Goal: Task Accomplishment & Management: Manage account settings

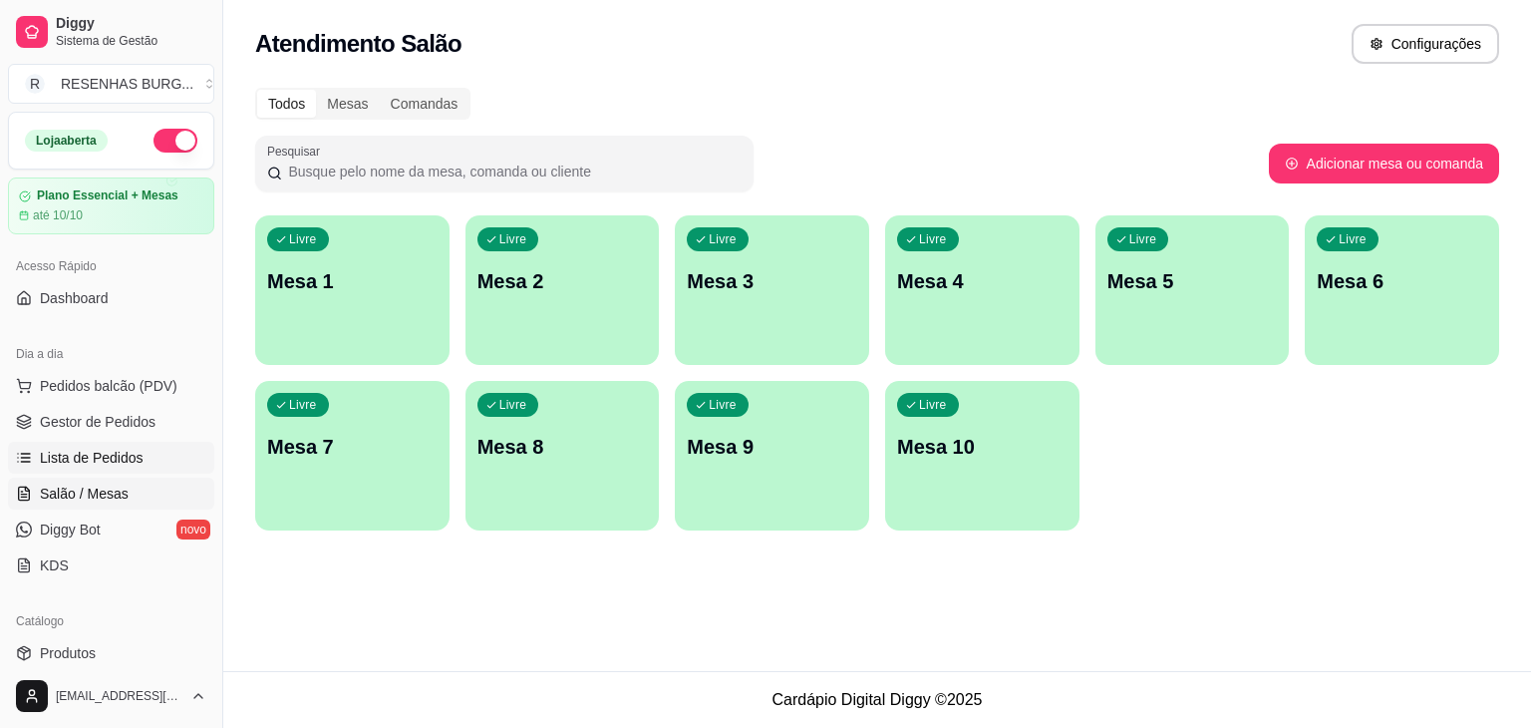
click at [147, 448] on link "Lista de Pedidos" at bounding box center [111, 458] width 206 height 32
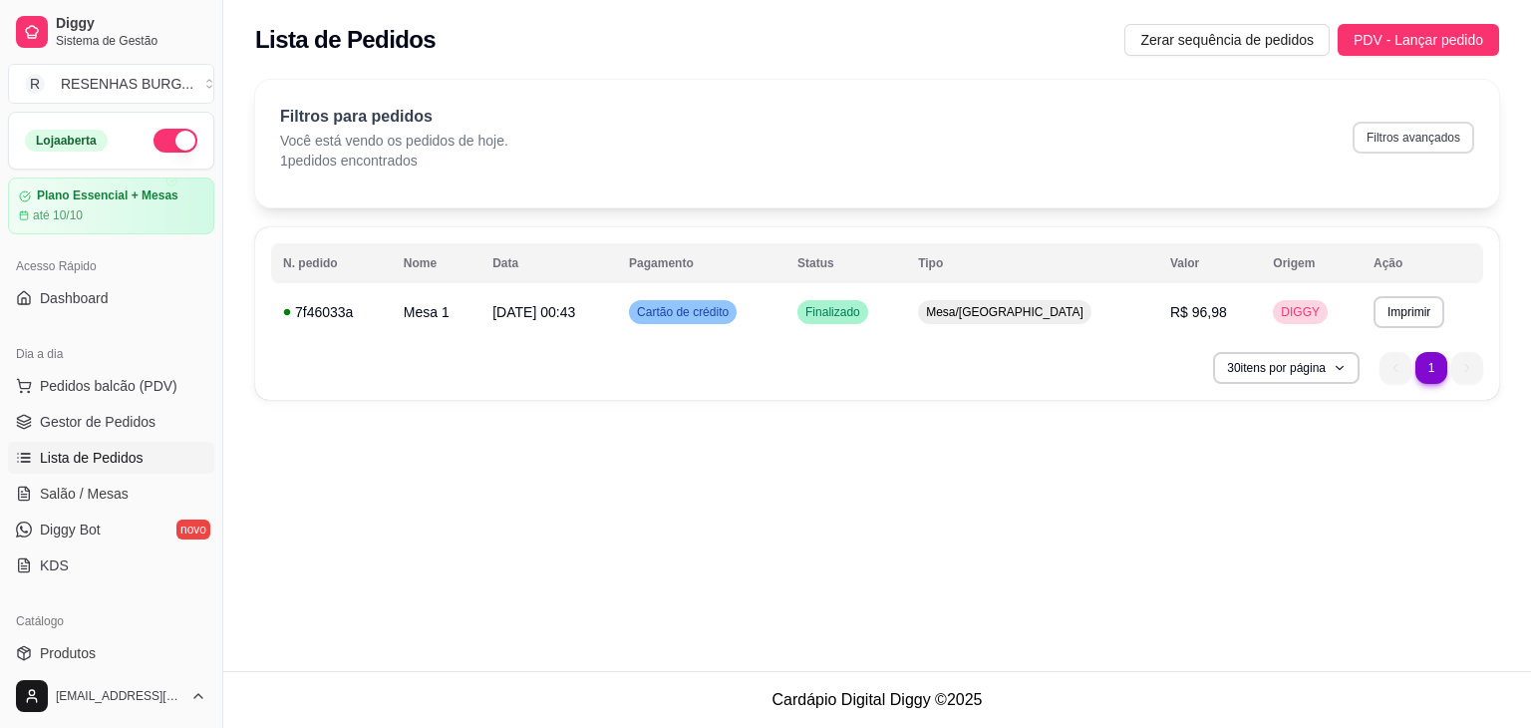
click at [1422, 141] on button "Filtros avançados" at bounding box center [1414, 138] width 122 height 32
select select "0"
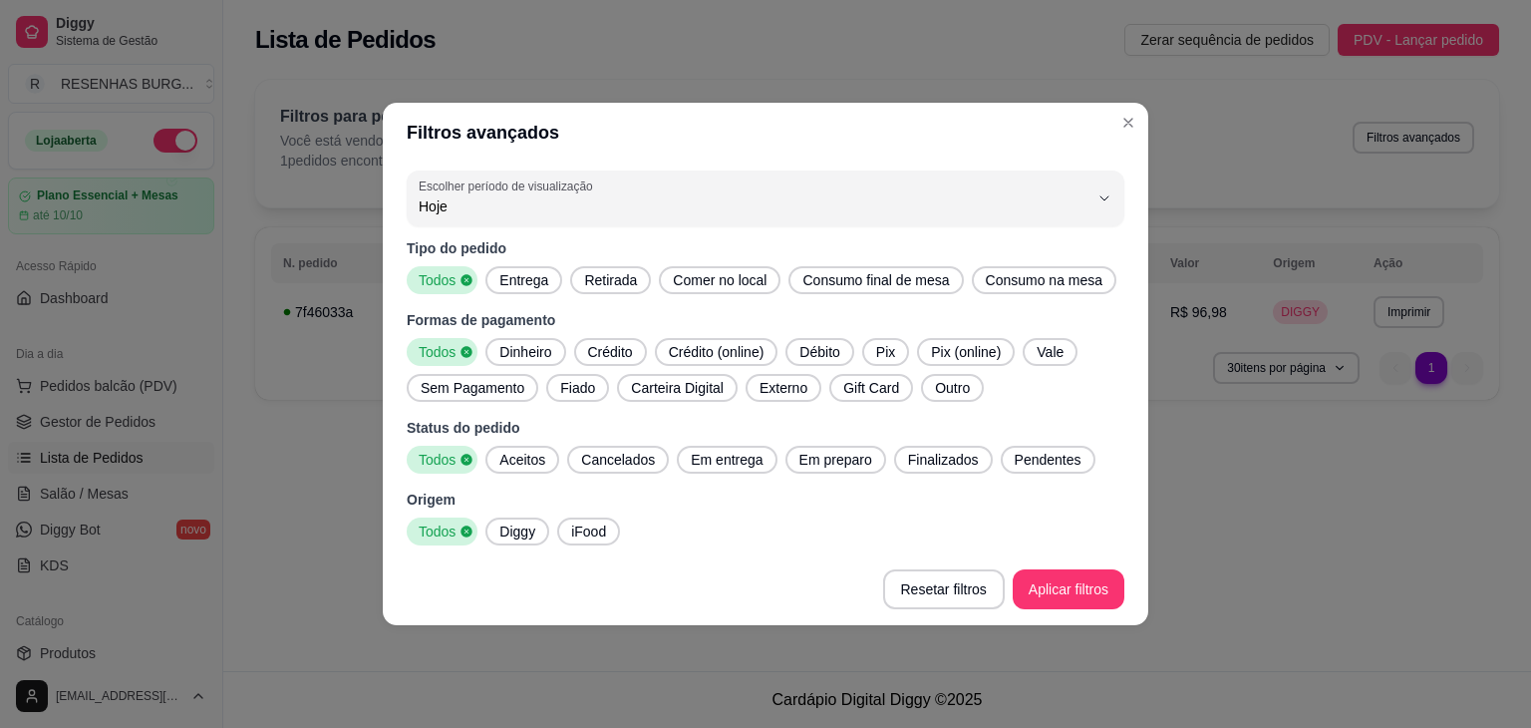
click at [547, 279] on span "Entrega" at bounding box center [523, 280] width 65 height 20
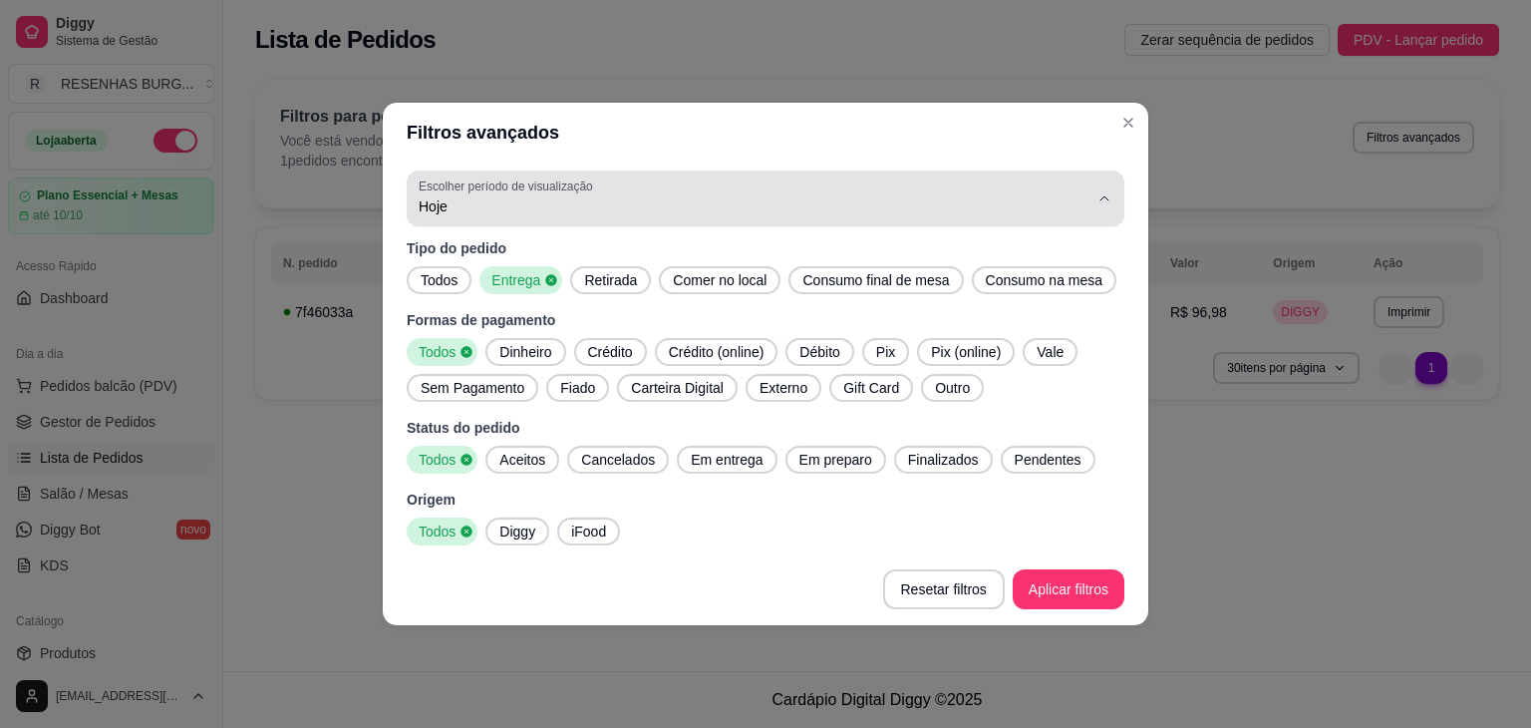
click at [590, 207] on span "Hoje" at bounding box center [754, 206] width 670 height 20
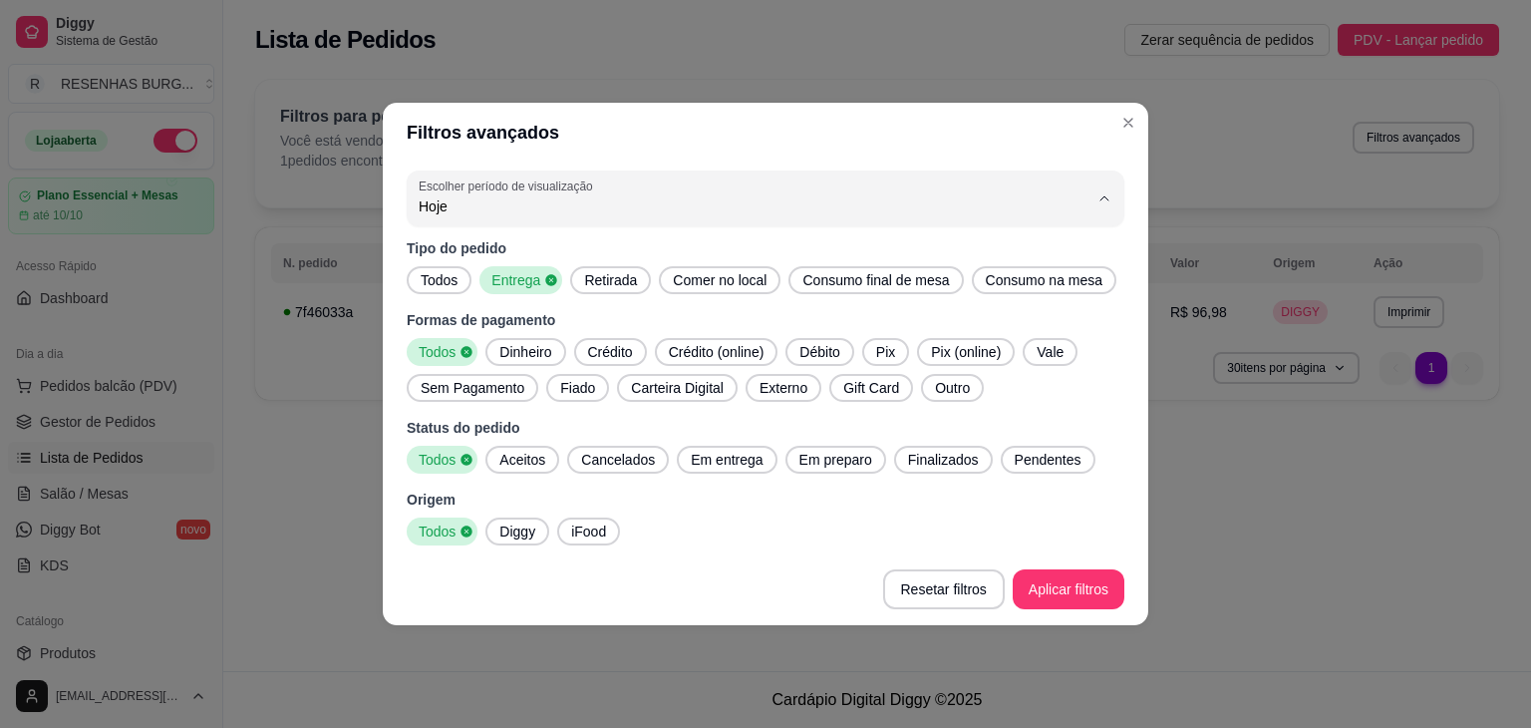
click at [518, 280] on span "Ontem" at bounding box center [756, 285] width 639 height 19
type input "1"
select select "1"
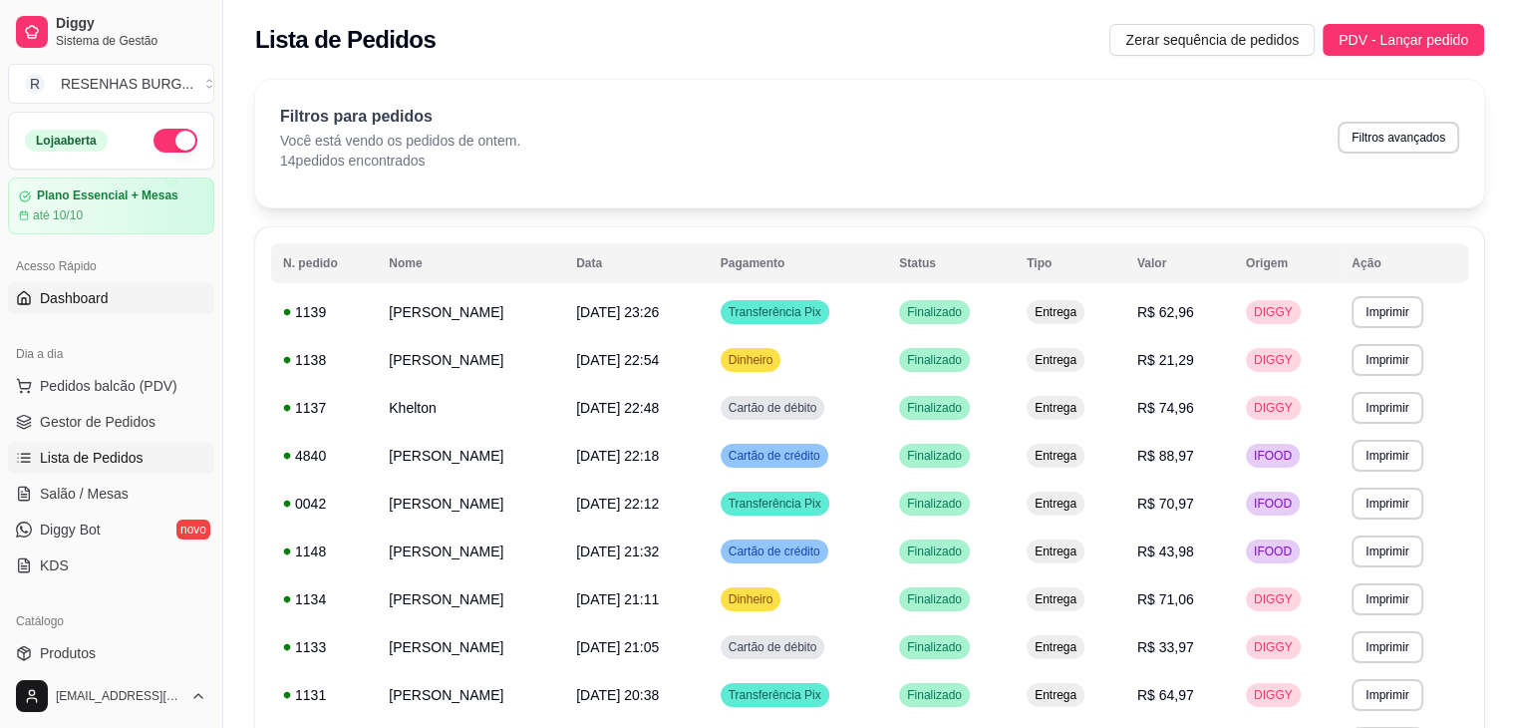
click at [103, 299] on span "Dashboard" at bounding box center [74, 298] width 69 height 20
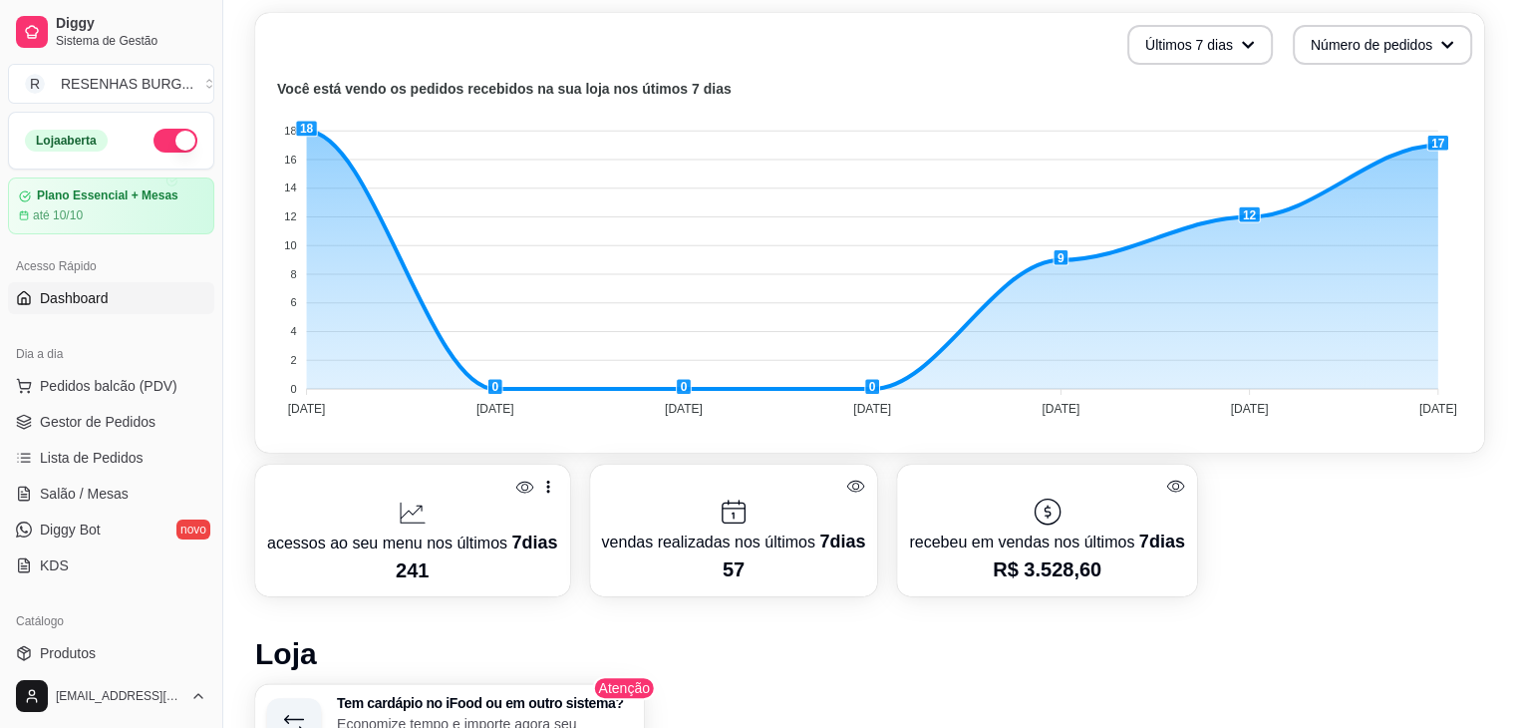
scroll to position [449, 0]
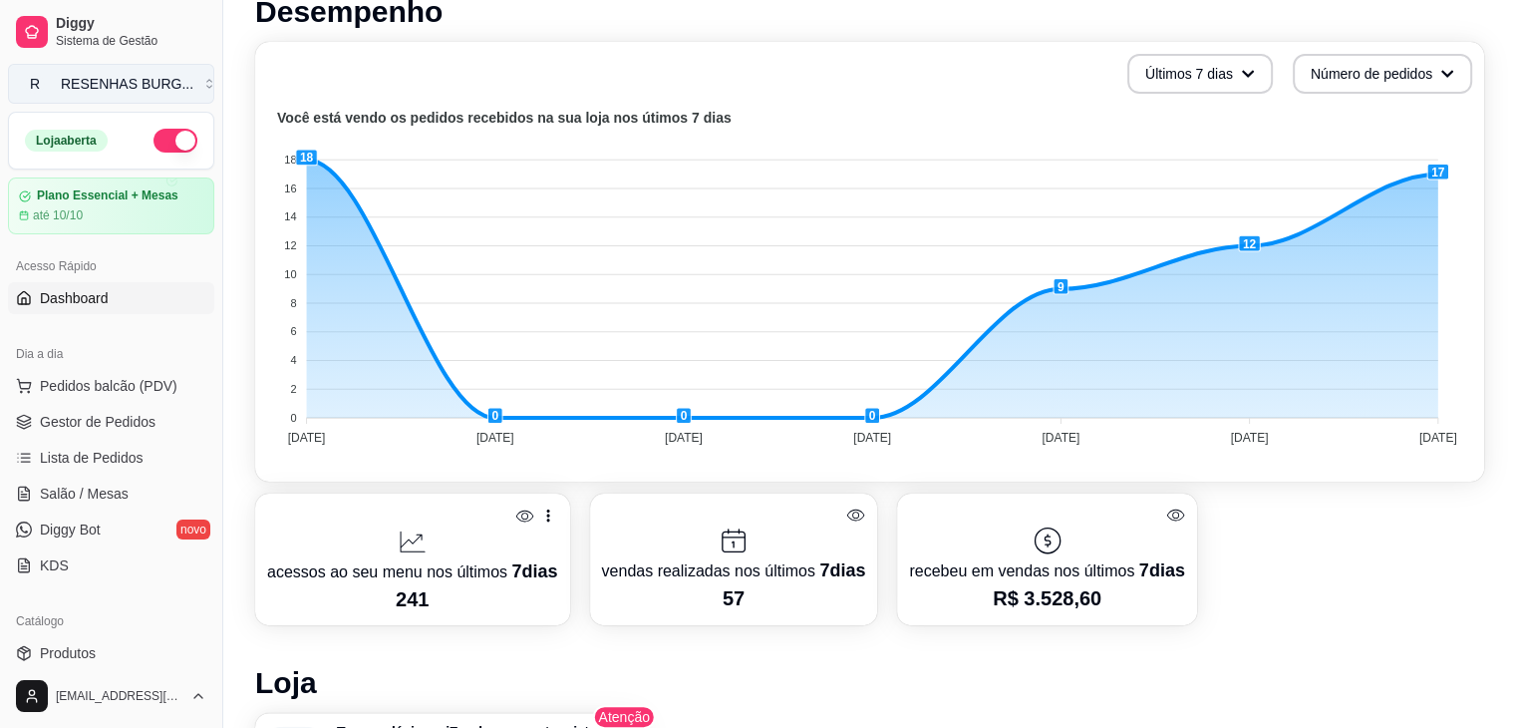
click at [102, 89] on div "RESENHAS BURG ..." at bounding box center [127, 84] width 133 height 20
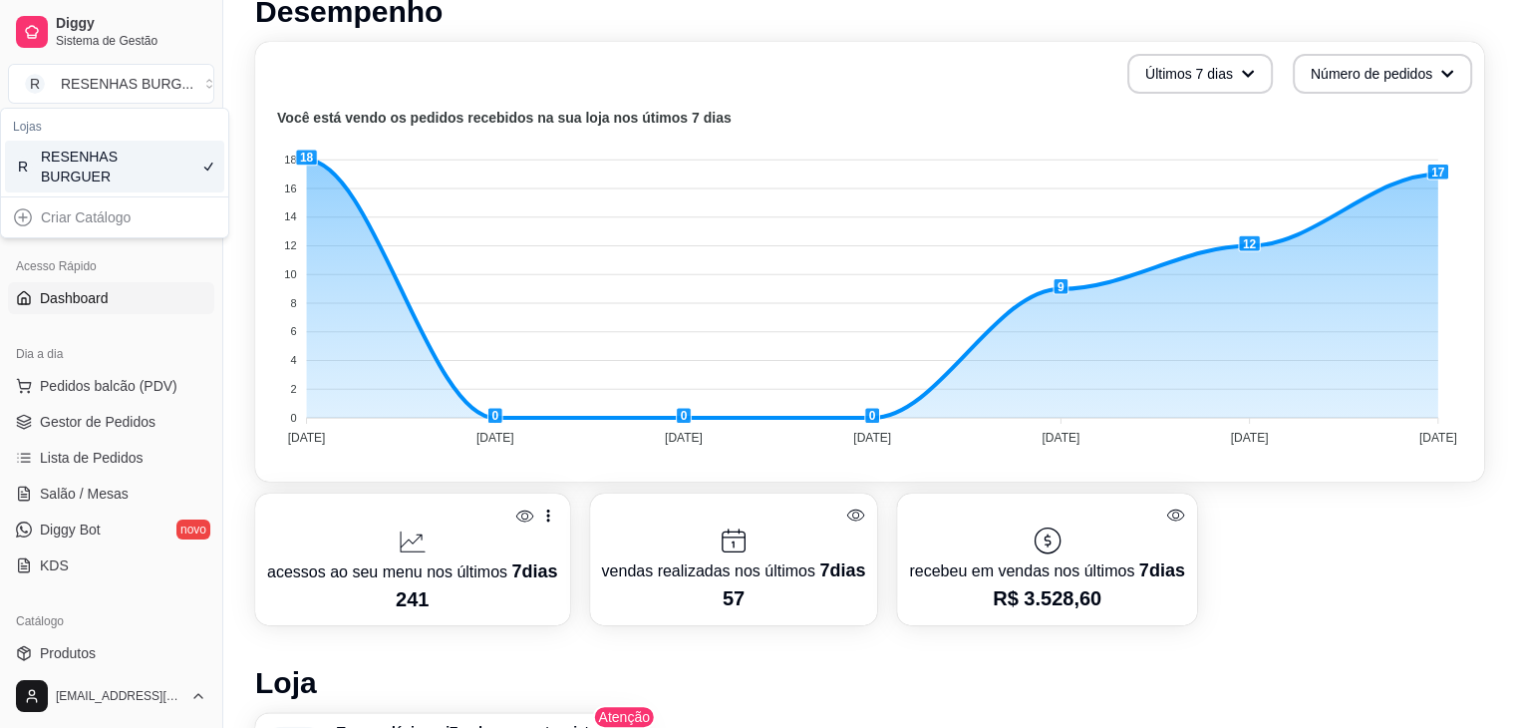
click at [197, 317] on div "Acesso Rápido Dashboard" at bounding box center [111, 282] width 222 height 80
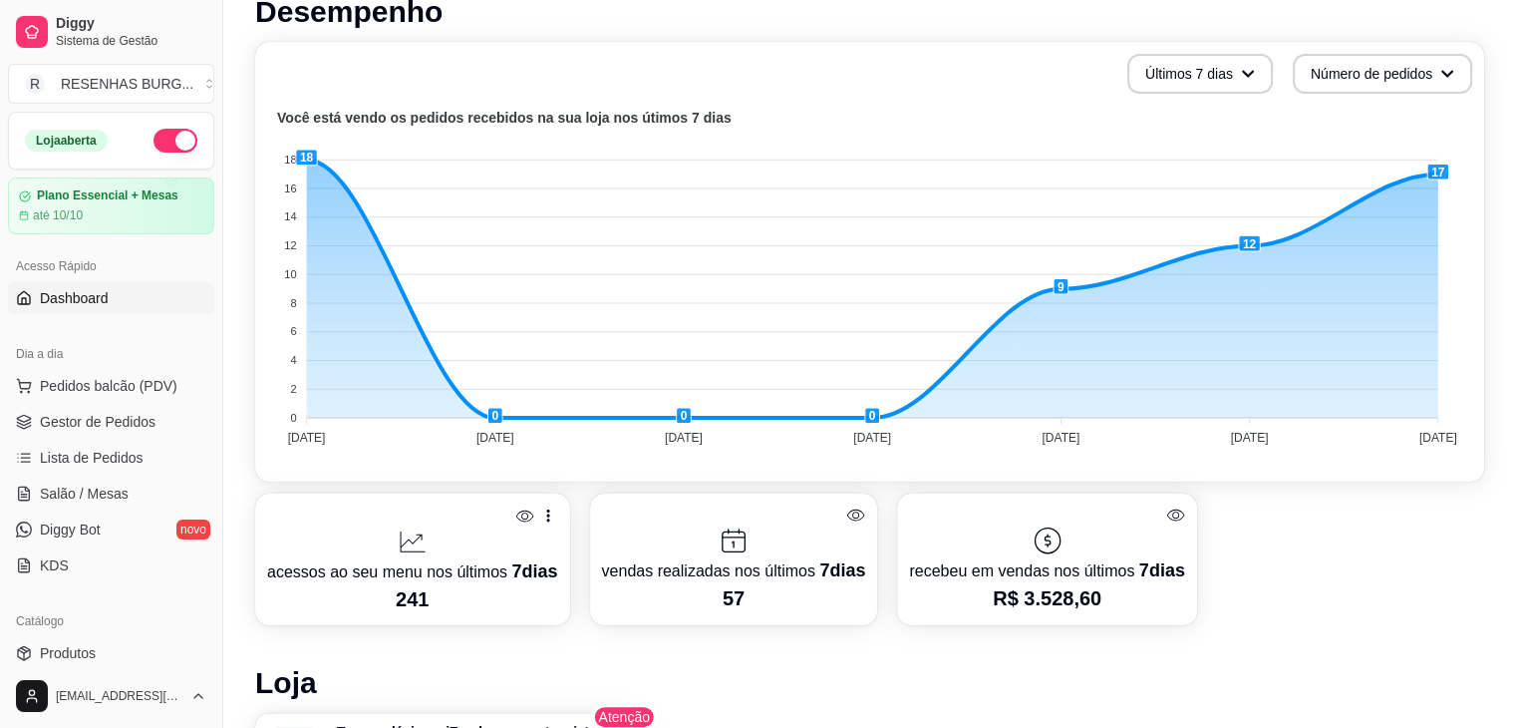
click at [76, 293] on span "Dashboard" at bounding box center [74, 298] width 69 height 20
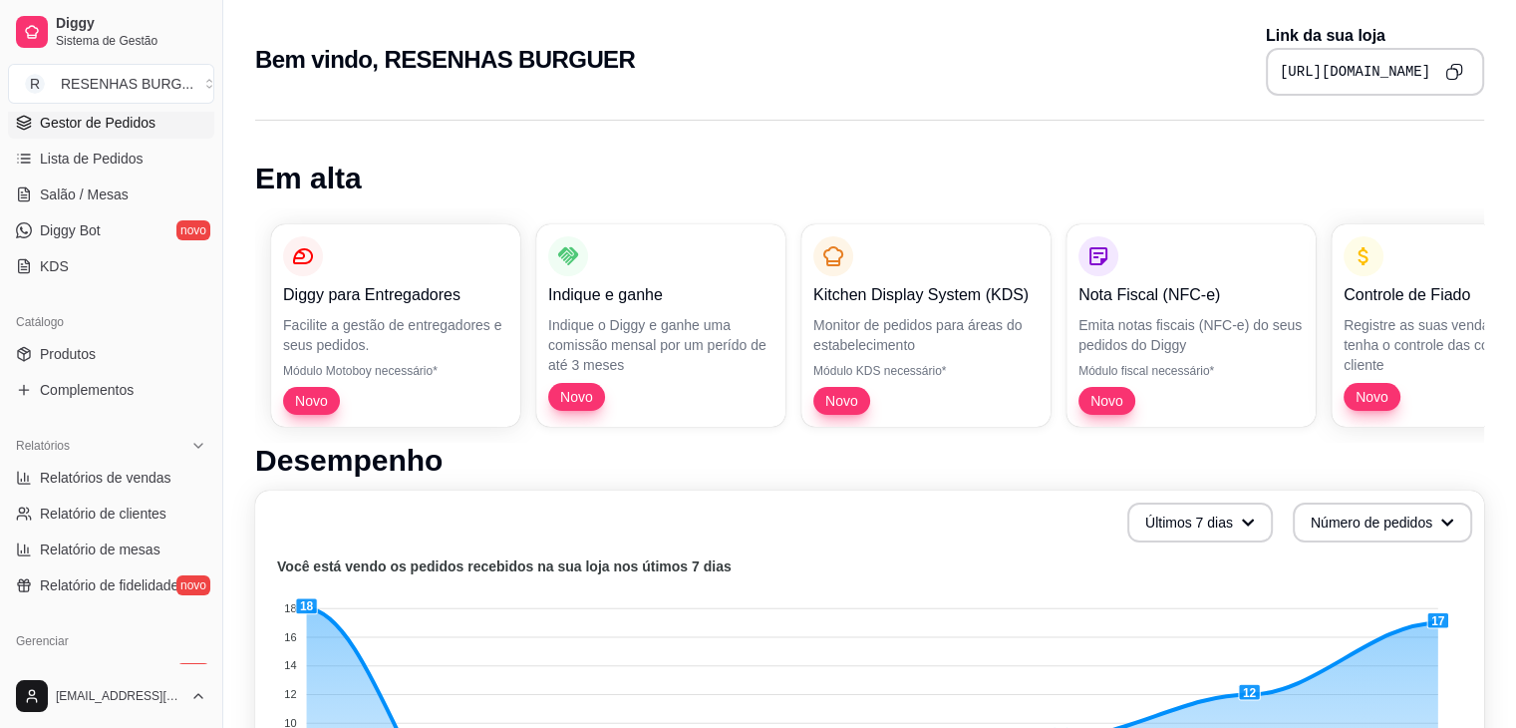
scroll to position [0, 0]
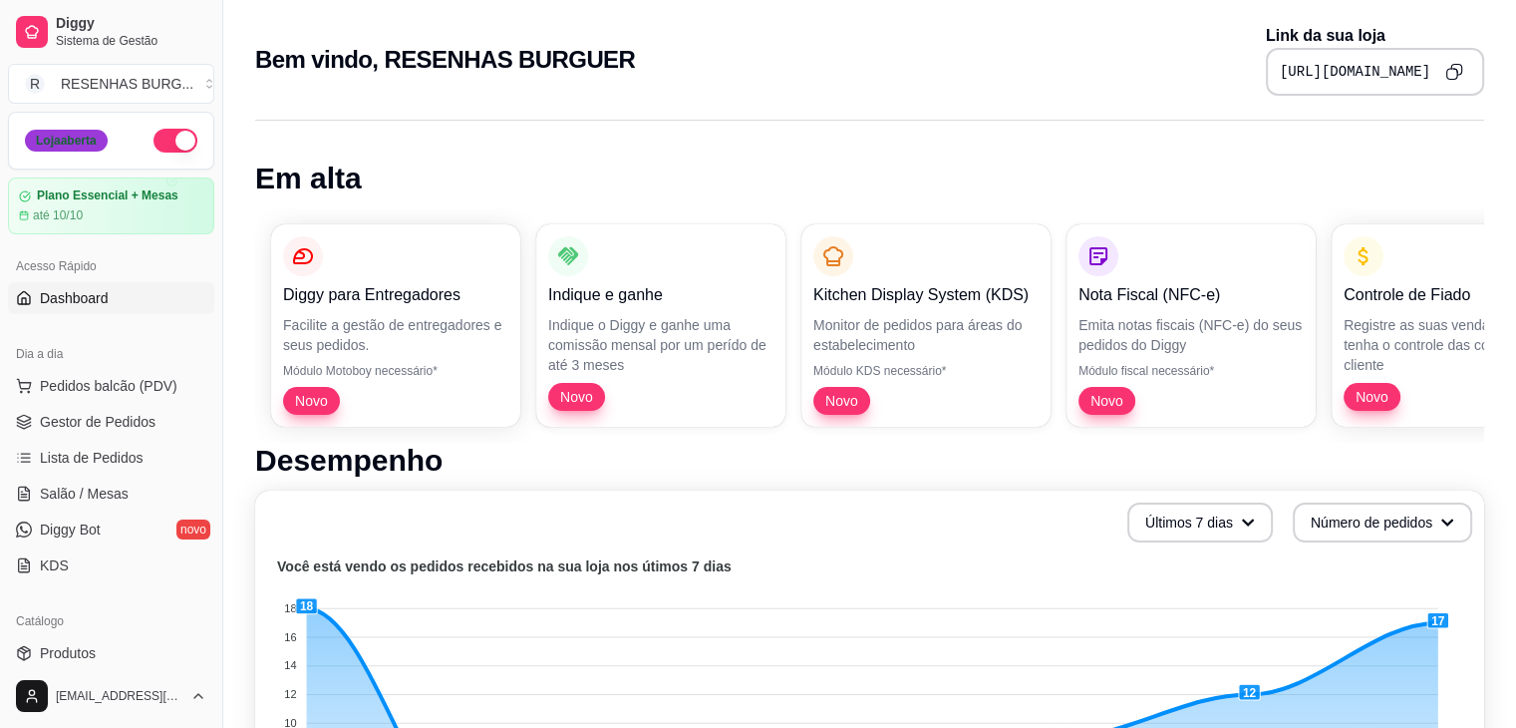
click at [52, 137] on div "Loja aberta" at bounding box center [66, 141] width 83 height 22
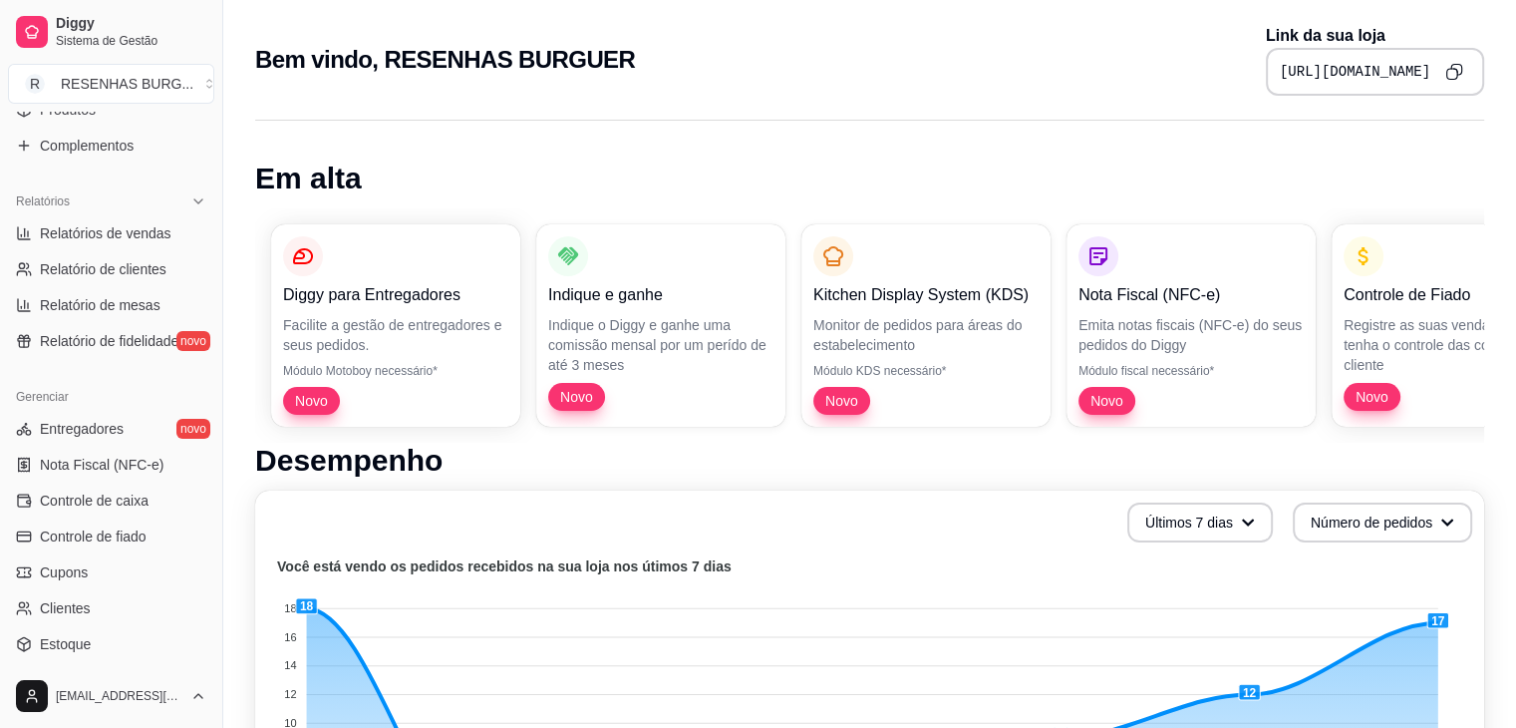
scroll to position [698, 0]
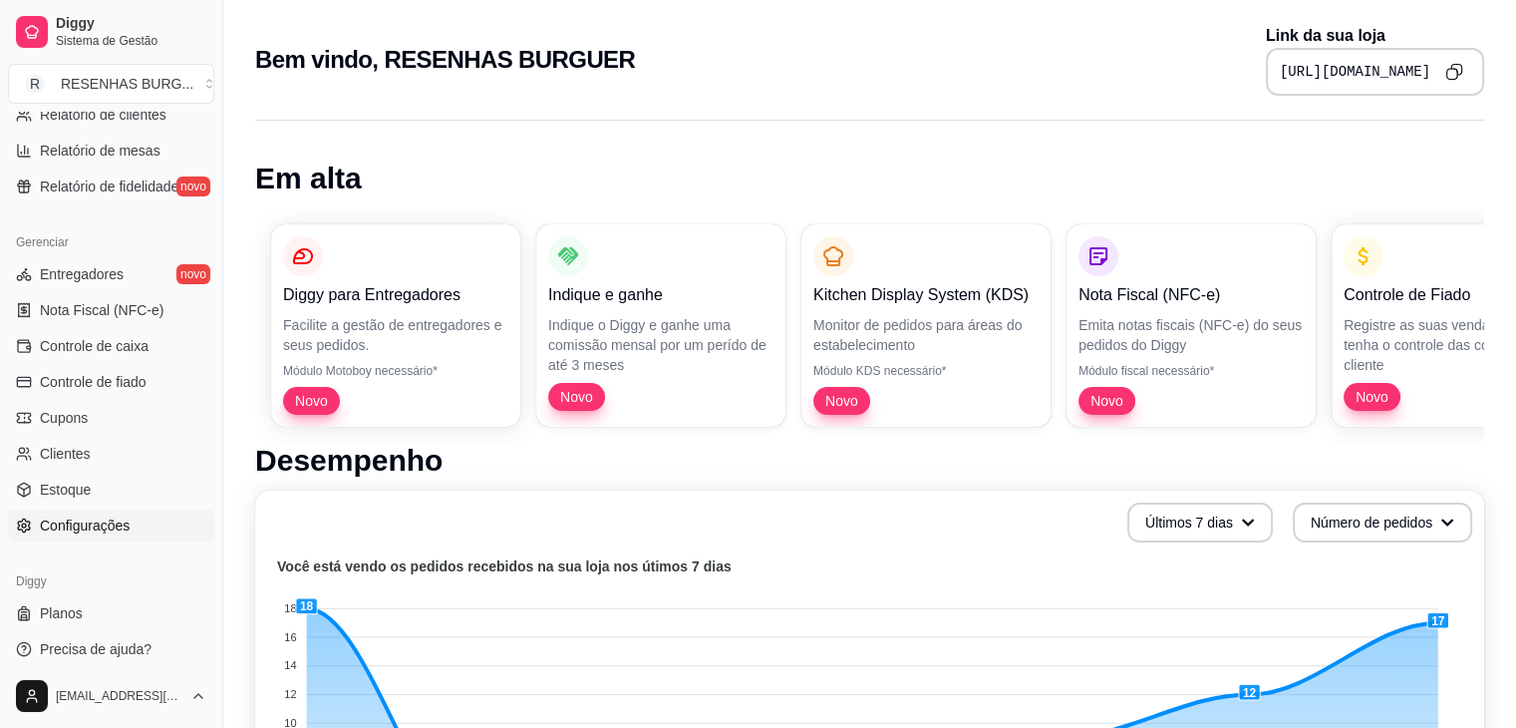
click at [96, 520] on span "Configurações" at bounding box center [85, 525] width 90 height 20
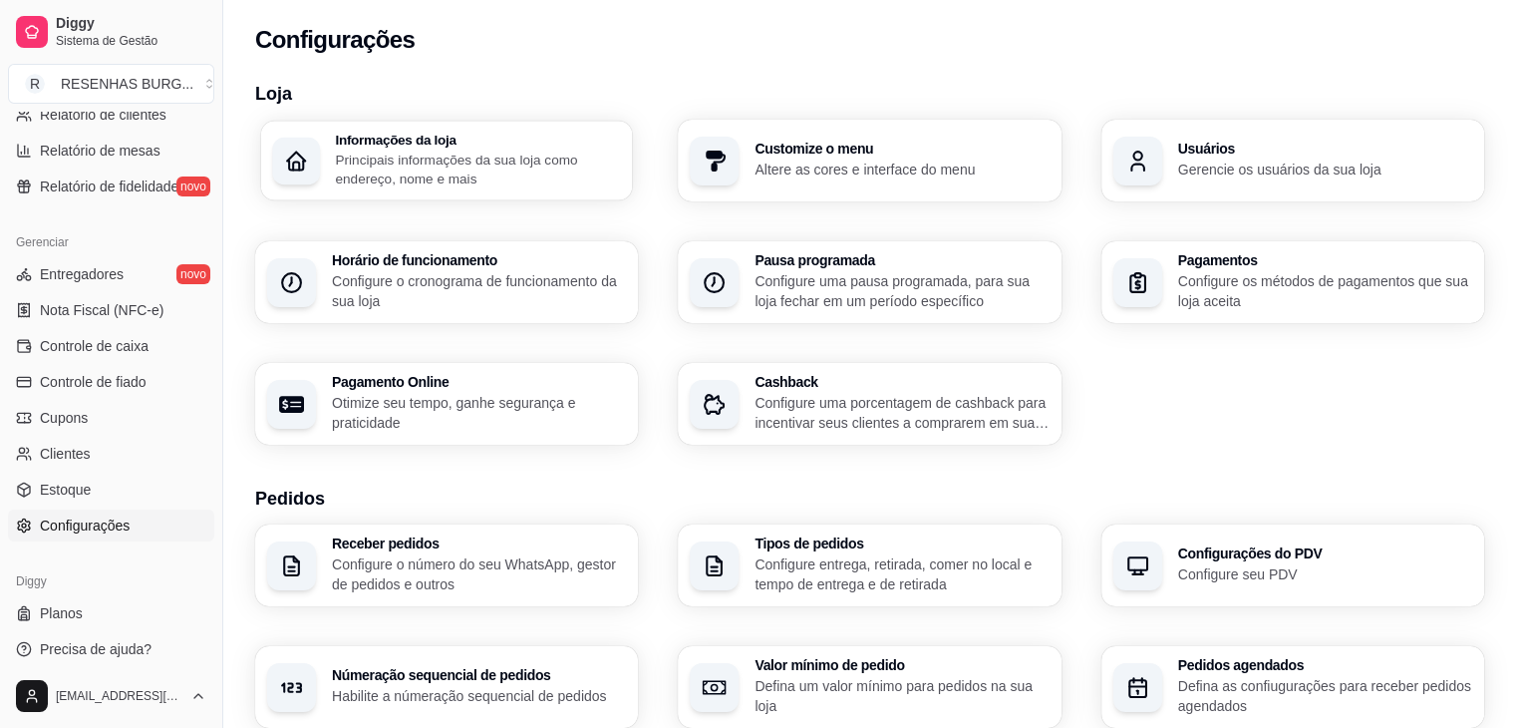
click at [387, 197] on div "Informações da loja Principais informações da sua loja como endereço, nome e ma…" at bounding box center [447, 161] width 372 height 80
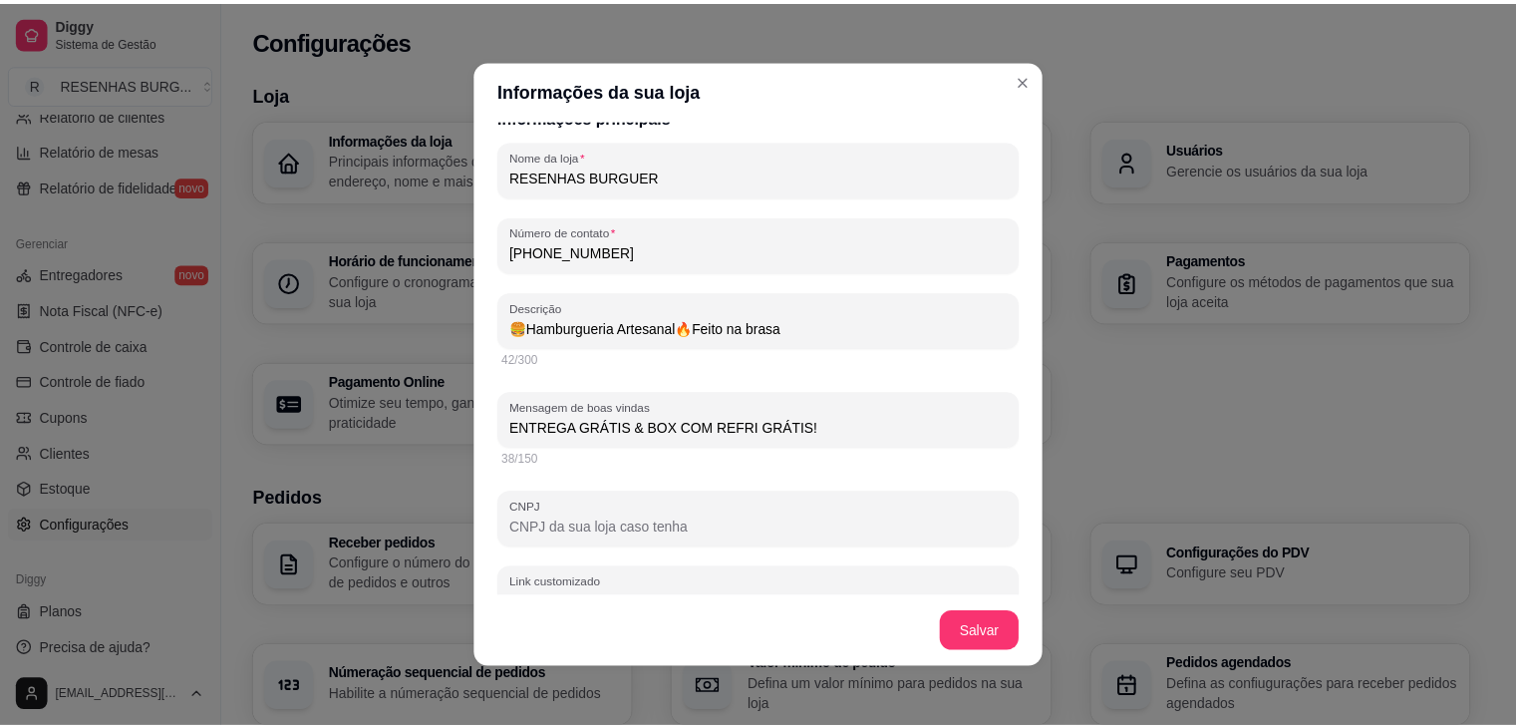
scroll to position [399, 0]
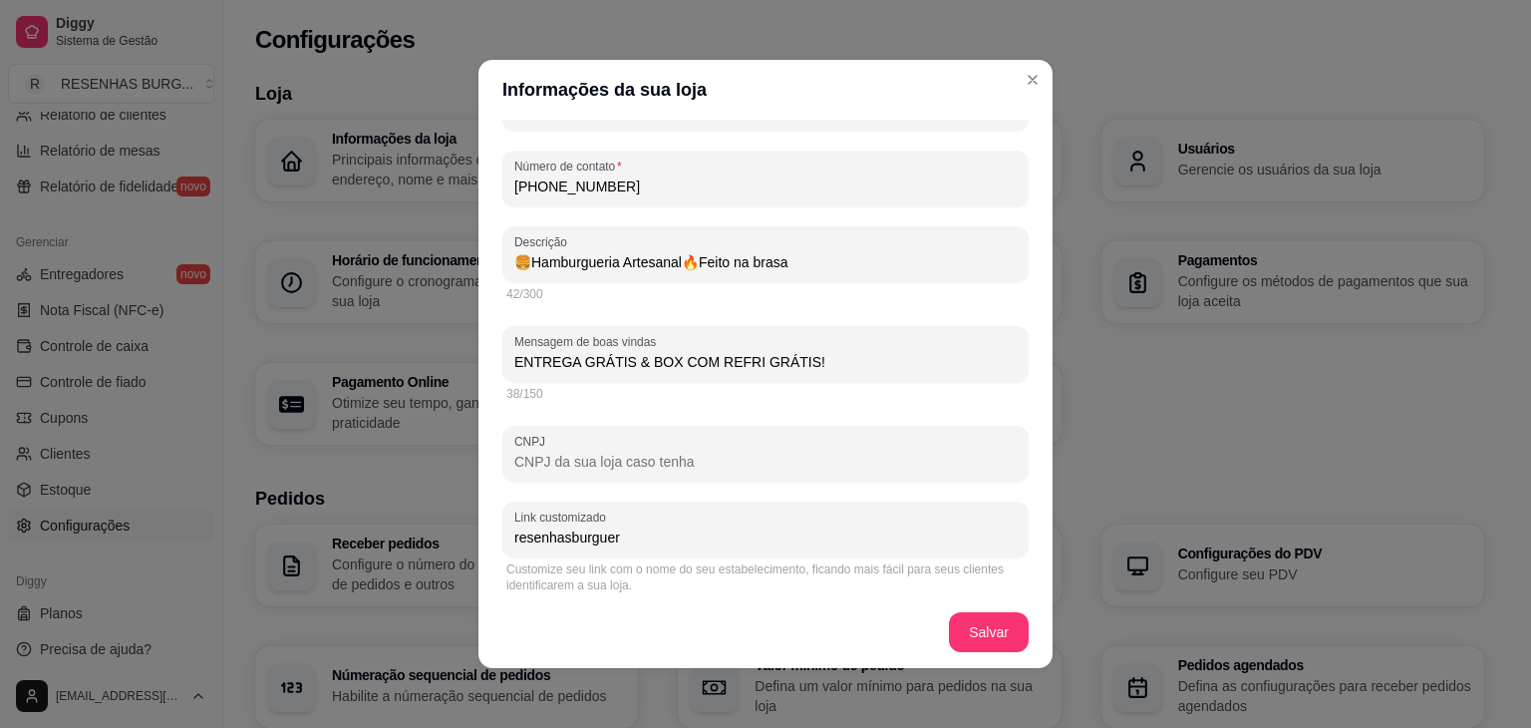
drag, startPoint x: 785, startPoint y: 368, endPoint x: 369, endPoint y: 368, distance: 416.6
click at [369, 368] on div "Informações da sua loja Informações principais Nome da loja RESENHAS BURGUER Nú…" at bounding box center [765, 364] width 1531 height 728
type input "🍔Hamburgueria Artesanal🔥Feito na brasa"
type input "B"
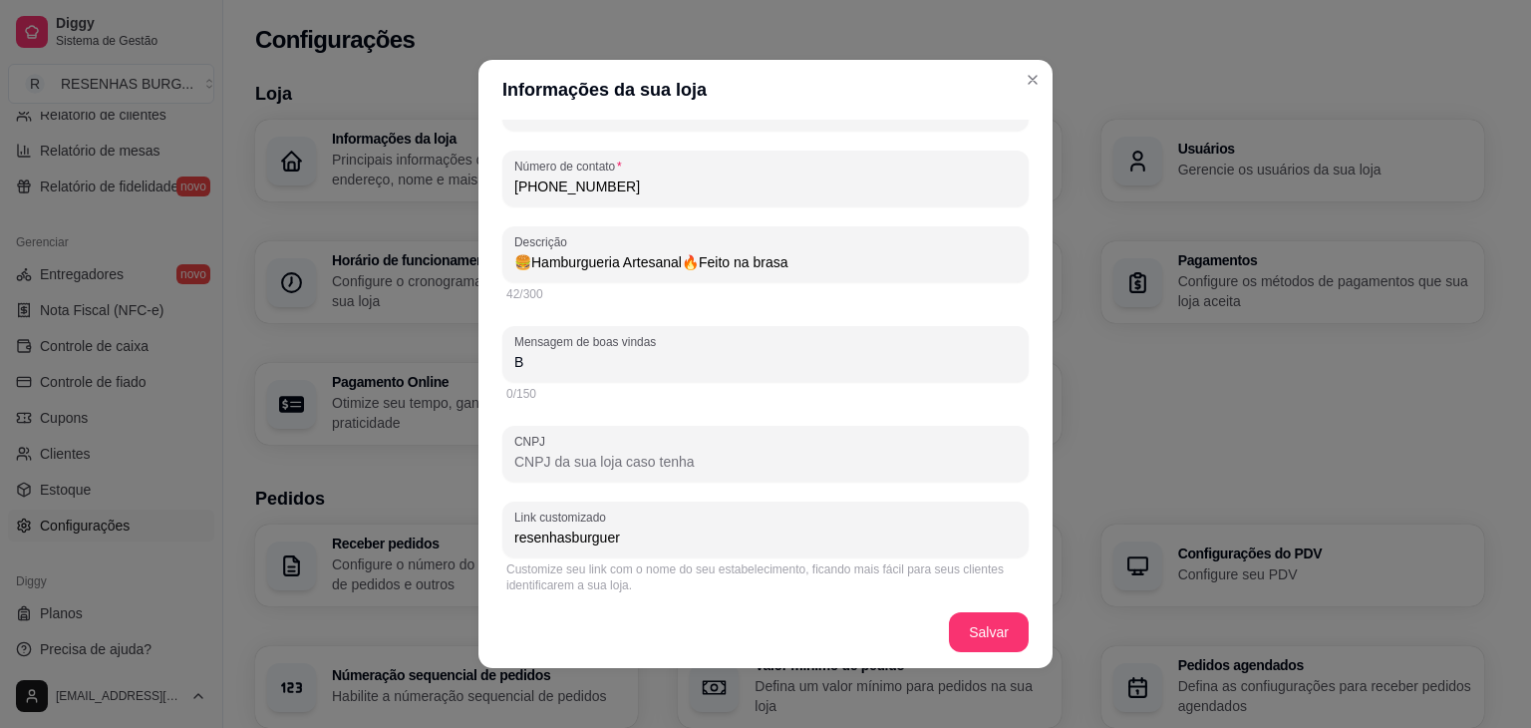
type input "🍔Hamburgueria Artesanal🔥Feito na brasa"
type input "Bo"
type input "🍔Hamburgueria Artesanal🔥Feito na brasa"
type input "Box"
type input "🍔Hamburgueria Artesanal🔥Feito na brasa"
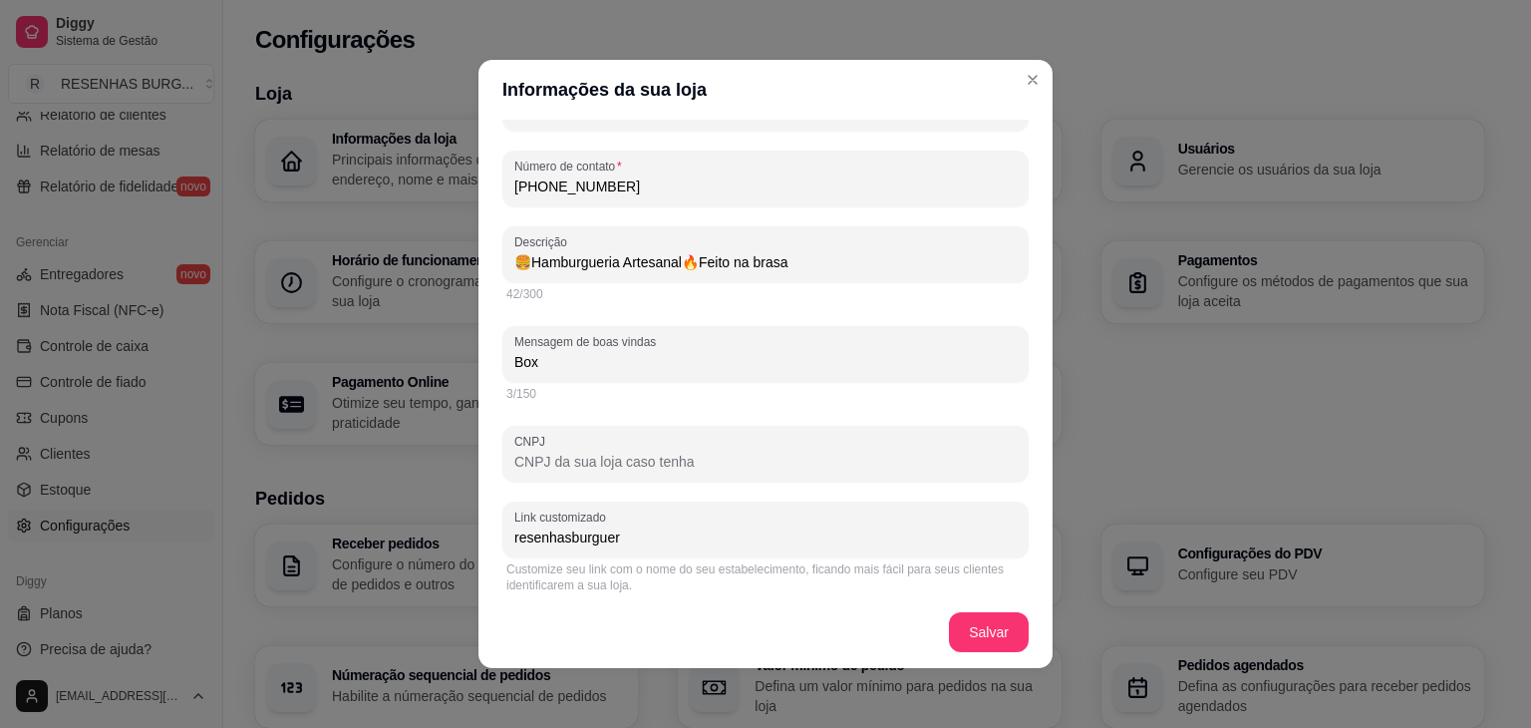
type input "Box"
type input "🍔Hamburgueria Artesanal🔥Feito na brasa"
type input "Box c"
type input "🍔Hamburgueria Artesanal🔥Feito na brasa"
type input "Box co"
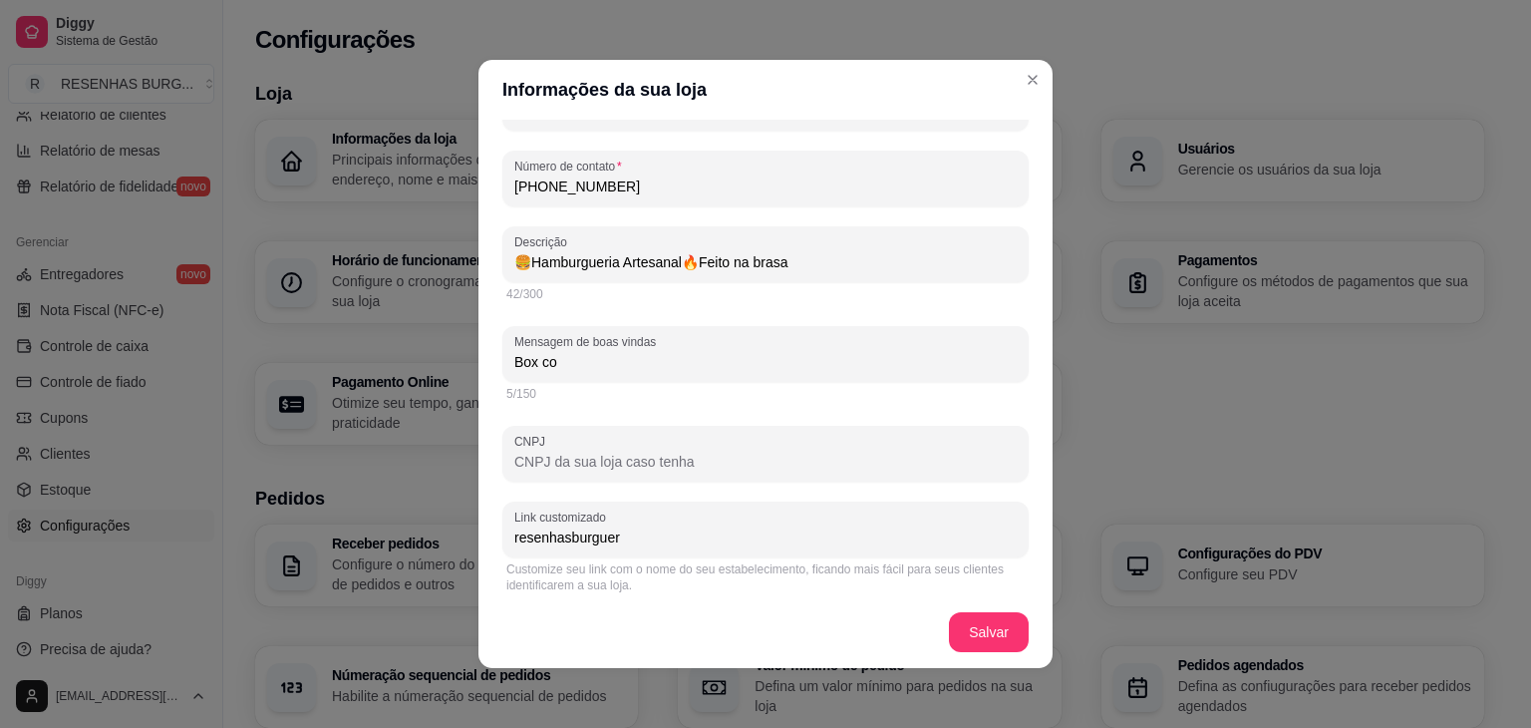
type input "🍔Hamburgueria Artesanal🔥Feito na brasa"
type input "Box com"
type input "🍔Hamburgueria Artesanal🔥Feito na brasa"
type input "Box com"
type input "🍔Hamburgueria Artesanal🔥Feito na brasa"
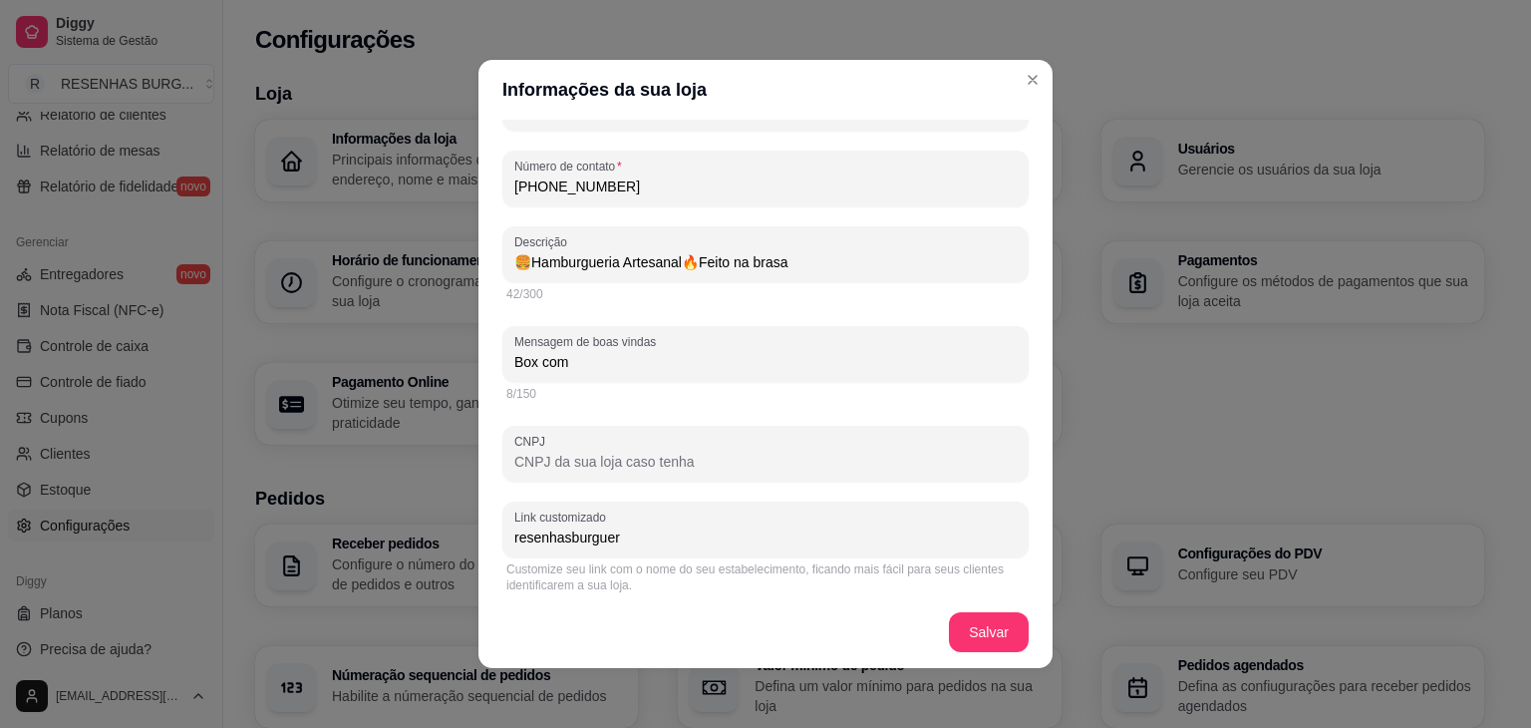
type input "Box com"
type input "🍔Hamburgueria Artesanal🔥Feito na brasa"
type input "Box co"
type input "🍔Hamburgueria Artesanal🔥Feito na brasa"
type input "Box c"
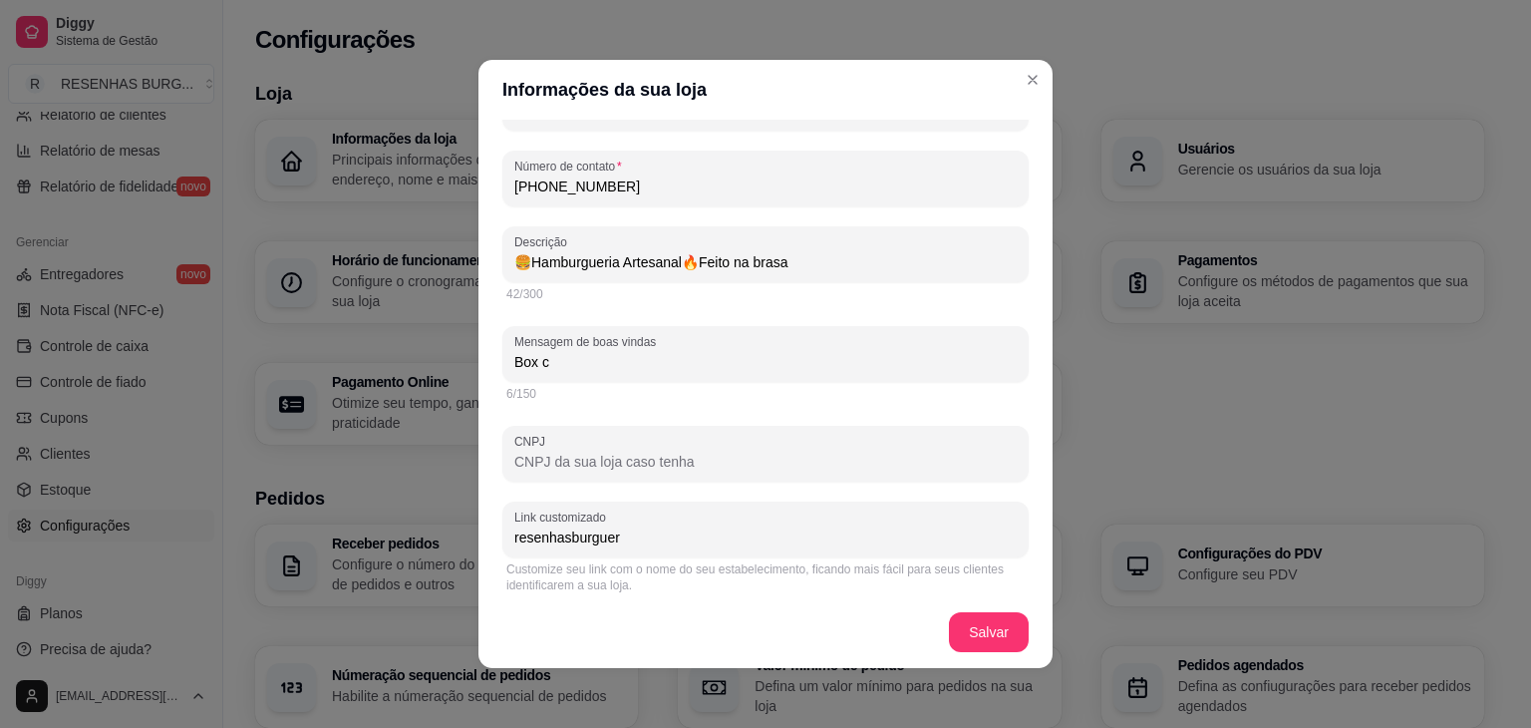
type input "🍔Hamburgueria Artesanal🔥Feito na brasa"
type input "Box"
type input "🍔Hamburgueria Artesanal🔥Feito na brasa"
type input "Box"
type input "🍔Hamburgueria Artesanal🔥Feito na brasa"
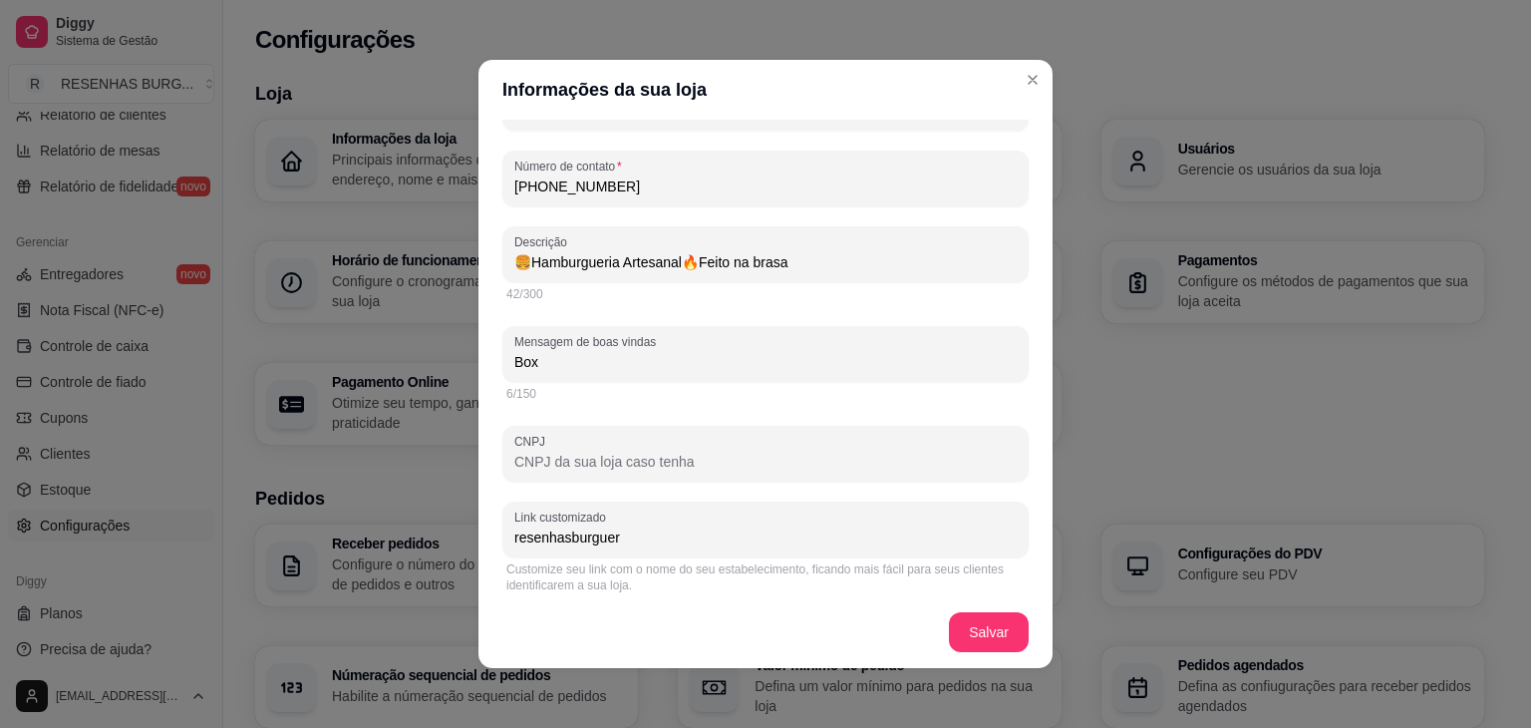
type input "Bo"
type input "🍔Hamburgueria Artesanal🔥Feito na brasa"
type input "B"
type input "🍔Hamburgueria Artesanal🔥Feito na brasa"
type input "B"
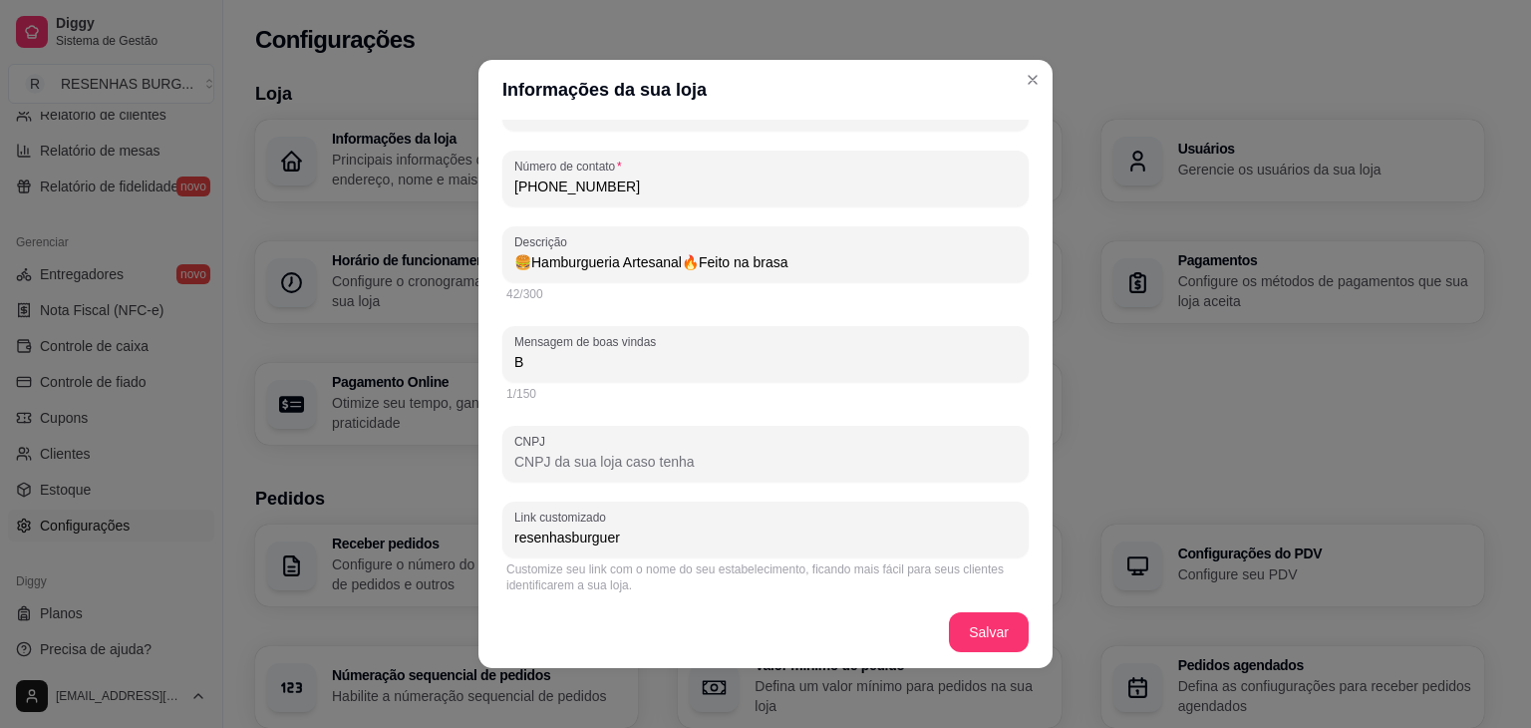
type input "🍔Hamburgueria Artesanal🔥Feito na brasa"
type input "Bo"
type input "🍔Hamburgueria Artesanal🔥Feito na brasa"
type input "Box"
type input "🍔Hamburgueria Artesanal🔥Feito na brasa"
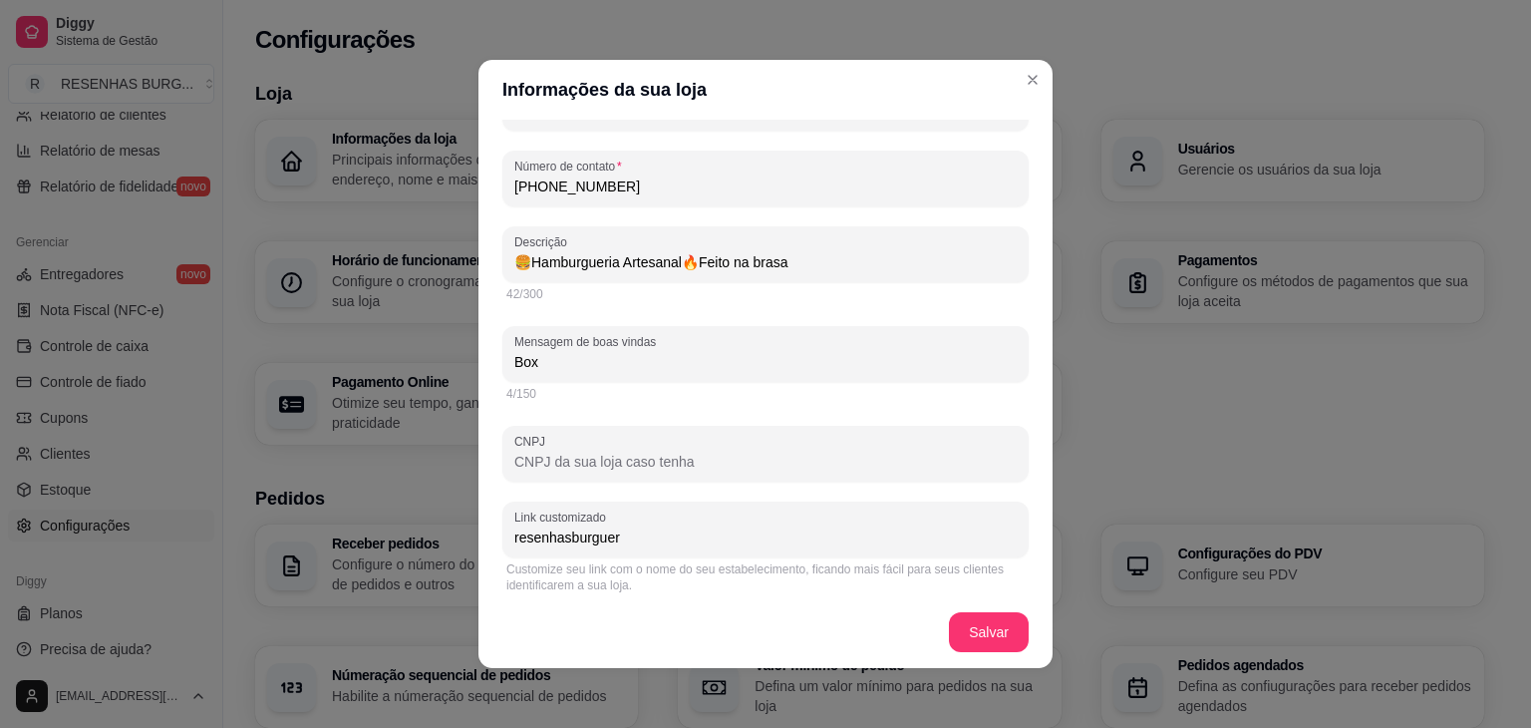
type input "Box c"
type input "🍔Hamburgueria Artesanal🔥Feito na brasa"
type input "Box co"
type input "🍔Hamburgueria Artesanal🔥Feito na brasa"
type input "Box com"
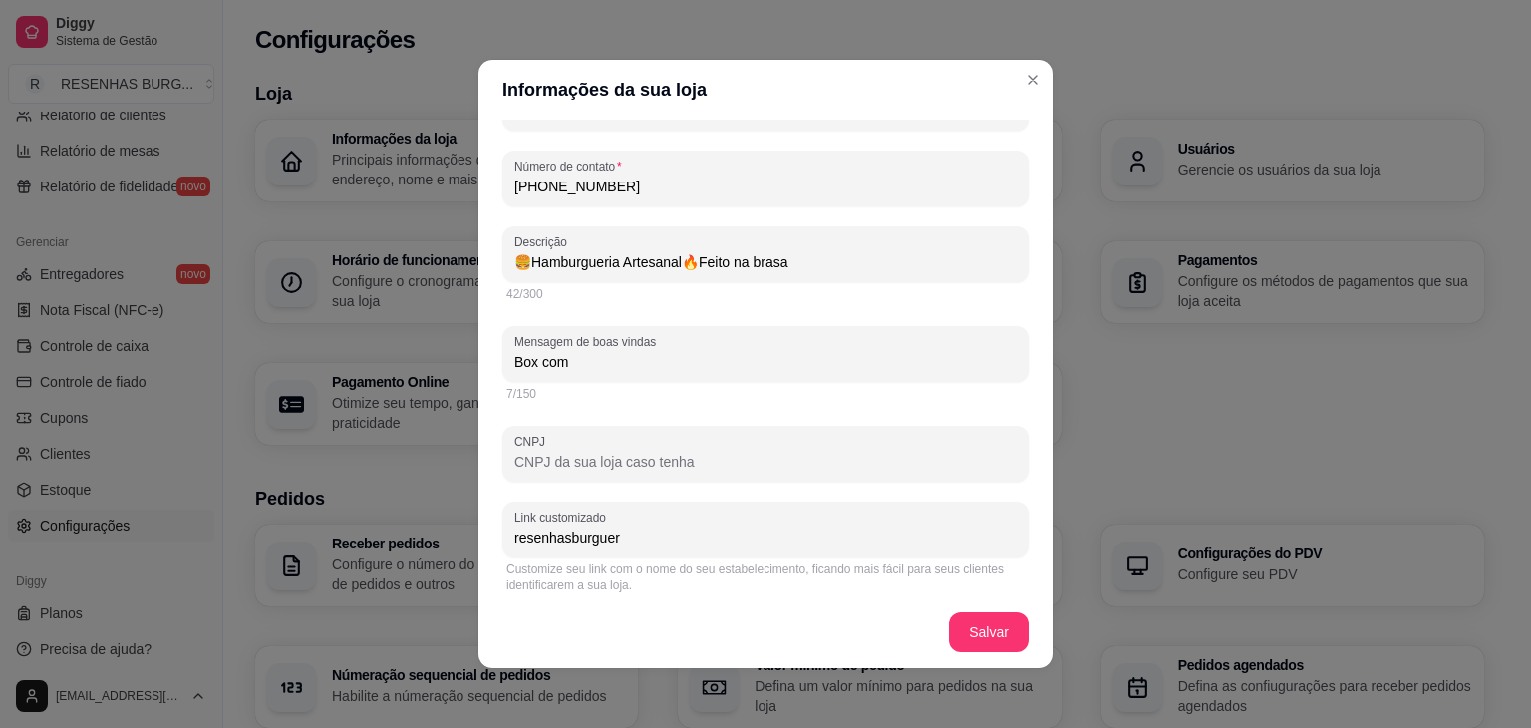
type input "🍔Hamburgueria Artesanal🔥Feito na brasa"
type input "Box com"
type input "🍔Hamburgueria Artesanal🔥Feito na brasa"
type input "Box com R"
type input "🍔Hamburgueria Artesanal🔥Feito na brasa"
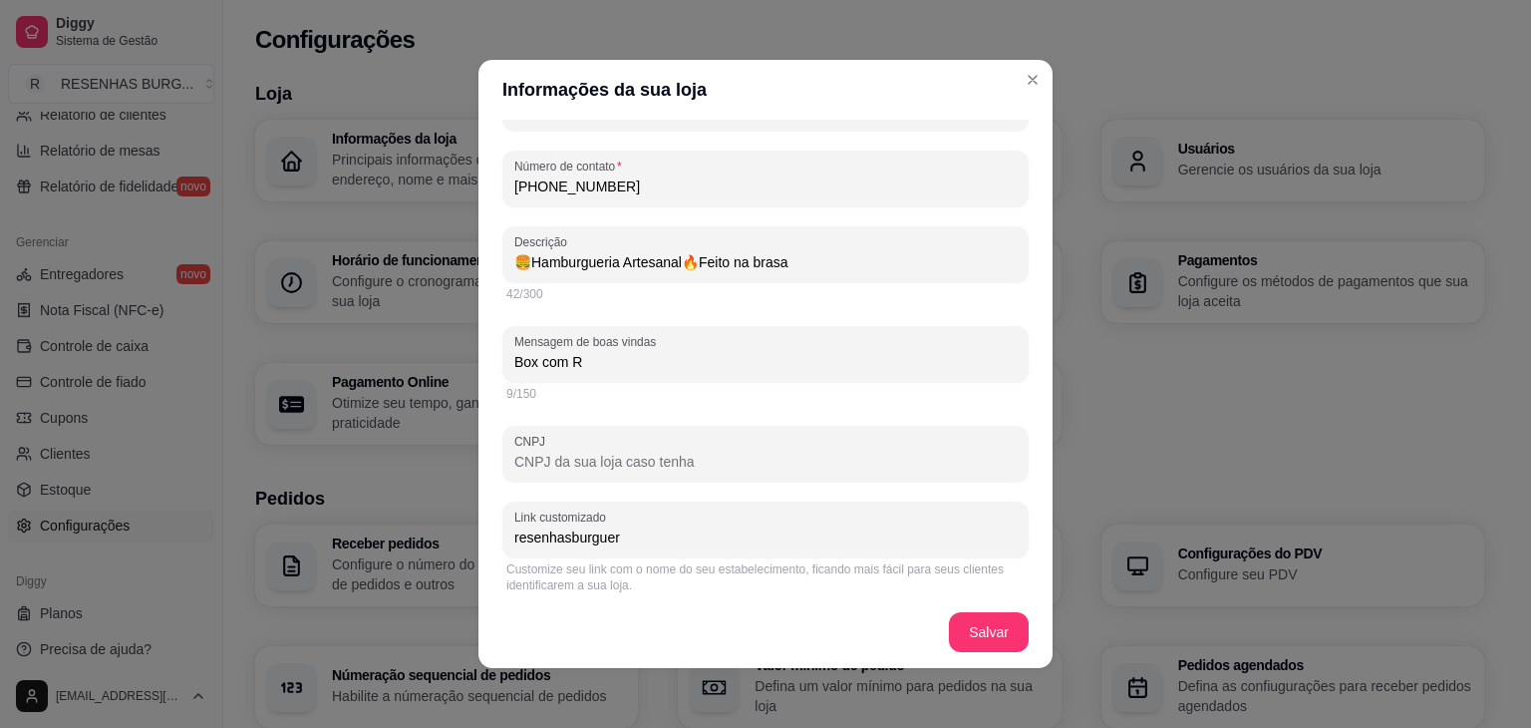
type input "Box com R$"
type input "🍔Hamburgueria Artesanal🔥Feito na brasa"
type input "Box com R$1"
type input "🍔Hamburgueria Artesanal🔥Feito na brasa"
type input "Box com R$10"
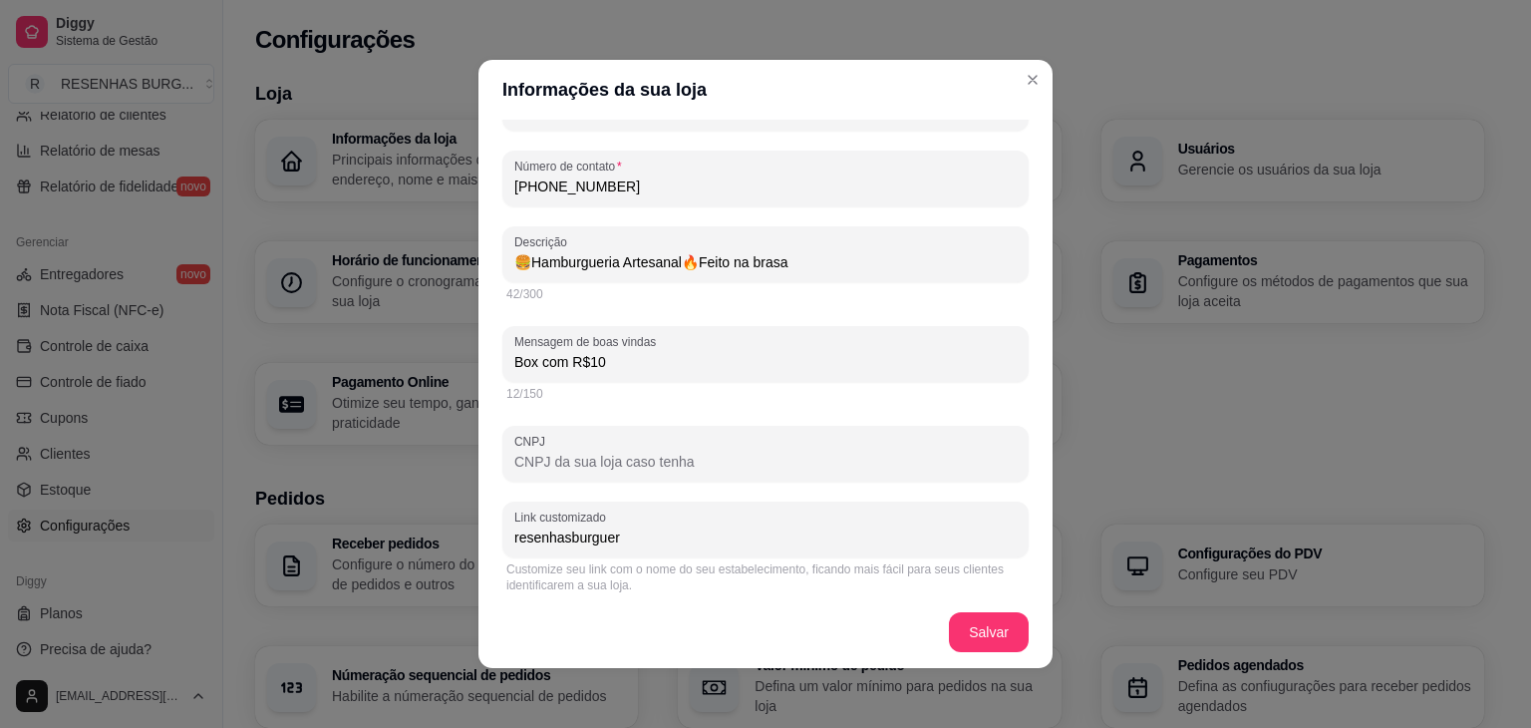
type input "🍔Hamburgueria Artesanal🔥Feito na brasa"
type input "Box com R$10,"
type input "🍔Hamburgueria Artesanal🔥Feito na brasa"
type input "Box com R$10,0"
type input "🍔Hamburgueria Artesanal🔥Feito na brasa"
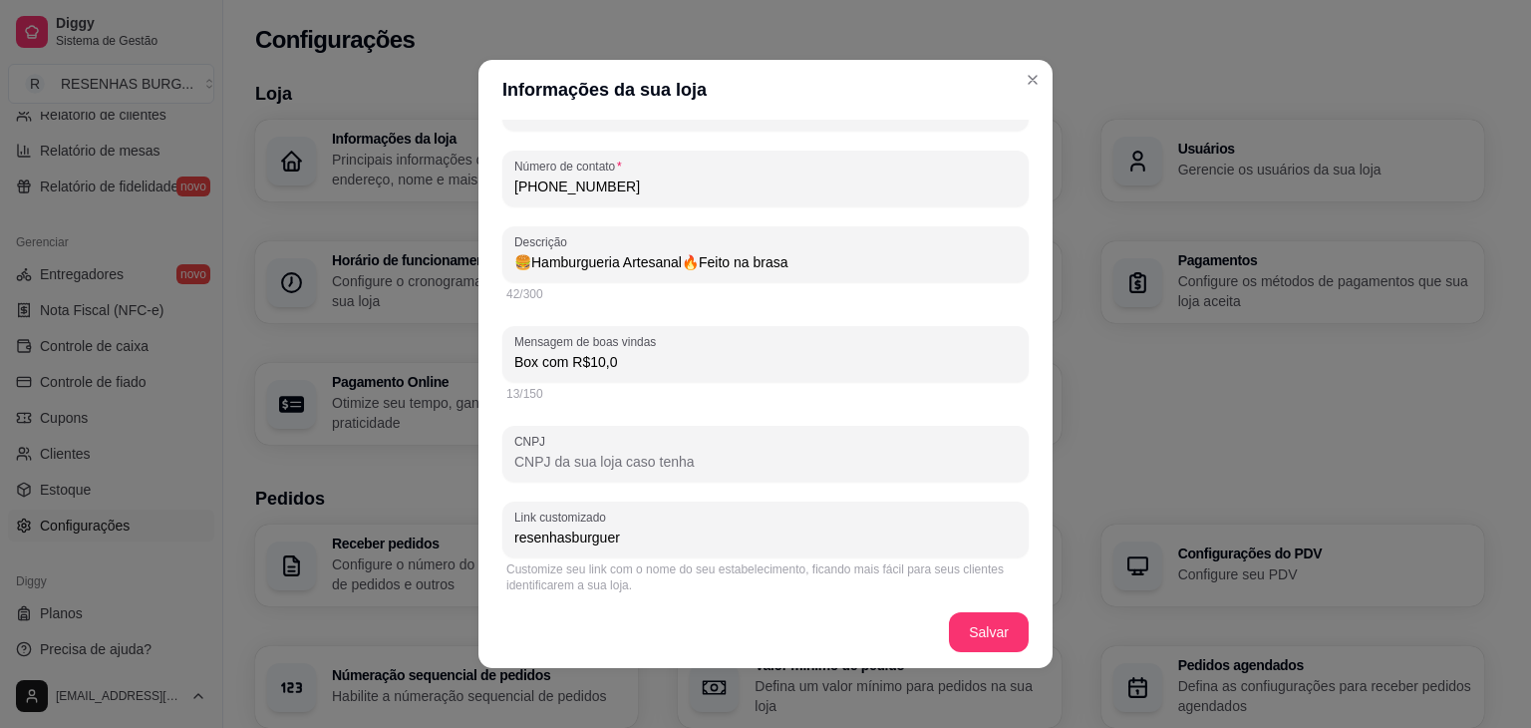
type input "Box com R$10,00"
type input "🍔Hamburgueria Artesanal🔥Feito na brasa"
type input "Box com R$10,00"
type input "🍔Hamburgueria Artesanal🔥Feito na brasa"
type input "Box com R$10,00 d"
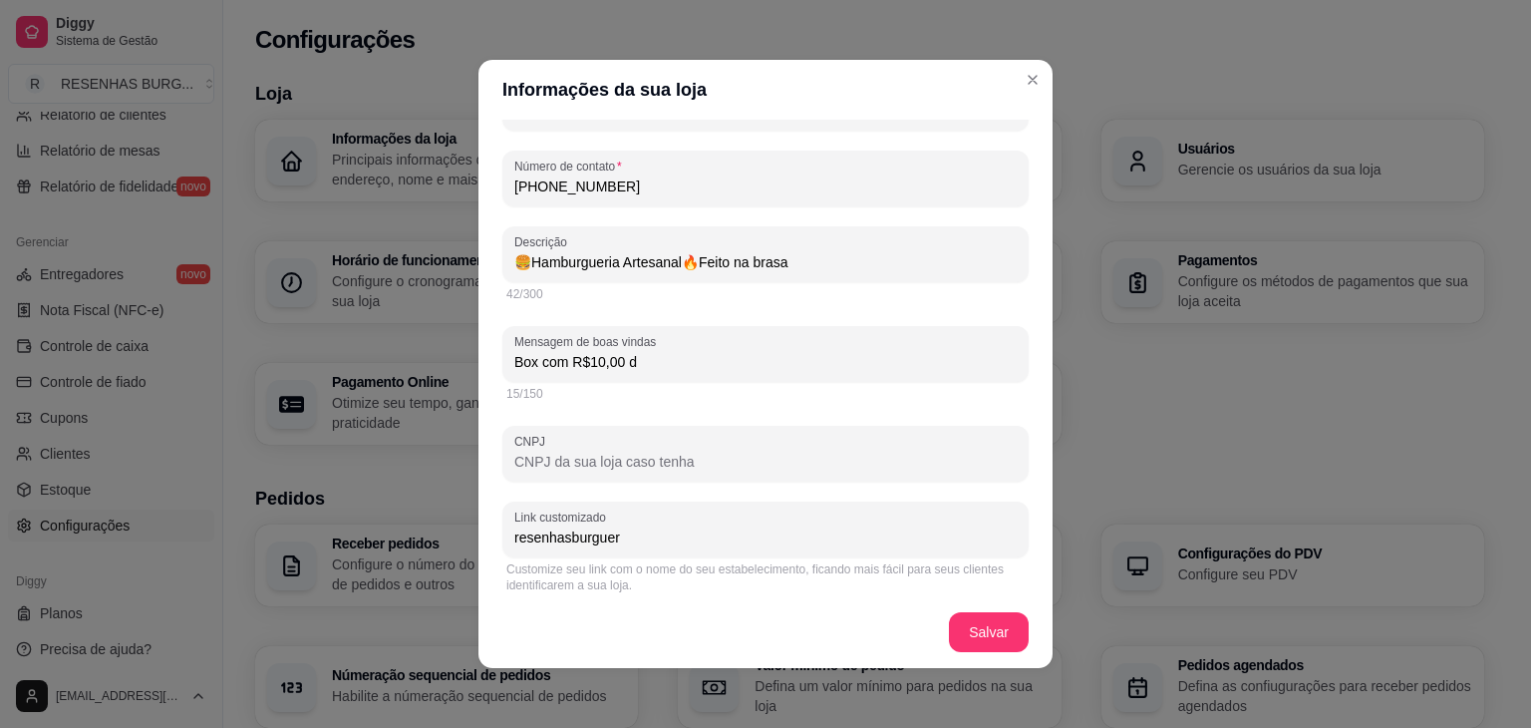
type input "🍔Hamburgueria Artesanal🔥Feito na brasa"
type input "Box com R$10,00 de"
type input "🍔Hamburgueria Artesanal🔥Feito na brasa"
type input "Box com R$10,00 de"
type input "🍔Hamburgueria Artesanal🔥Feito na brasa"
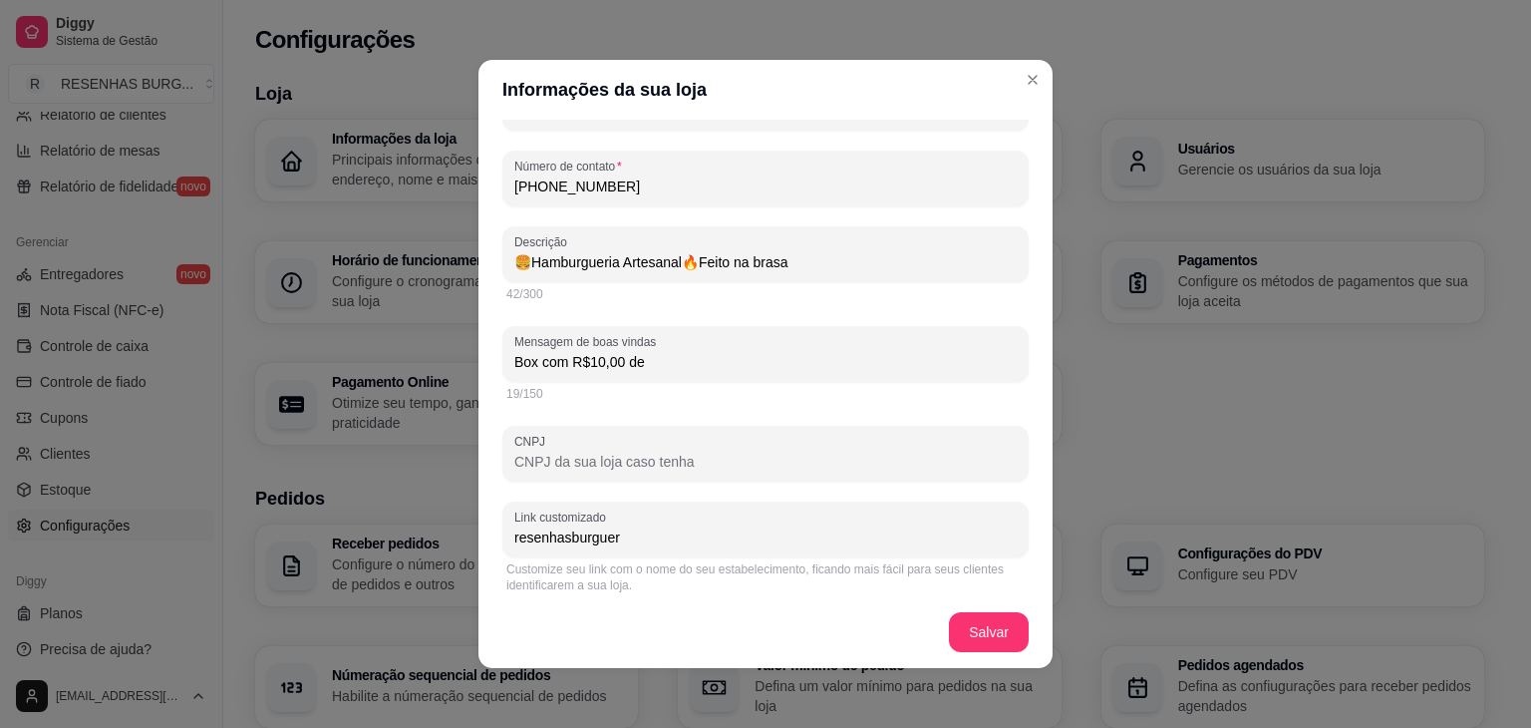
type input "Box com R$10,00 de d"
type input "🍔Hamburgueria Artesanal🔥Feito na brasa"
type input "Box com R$10,00 de de"
type input "🍔Hamburgueria Artesanal🔥Feito na brasa"
type input "Box com R$10,00 de des"
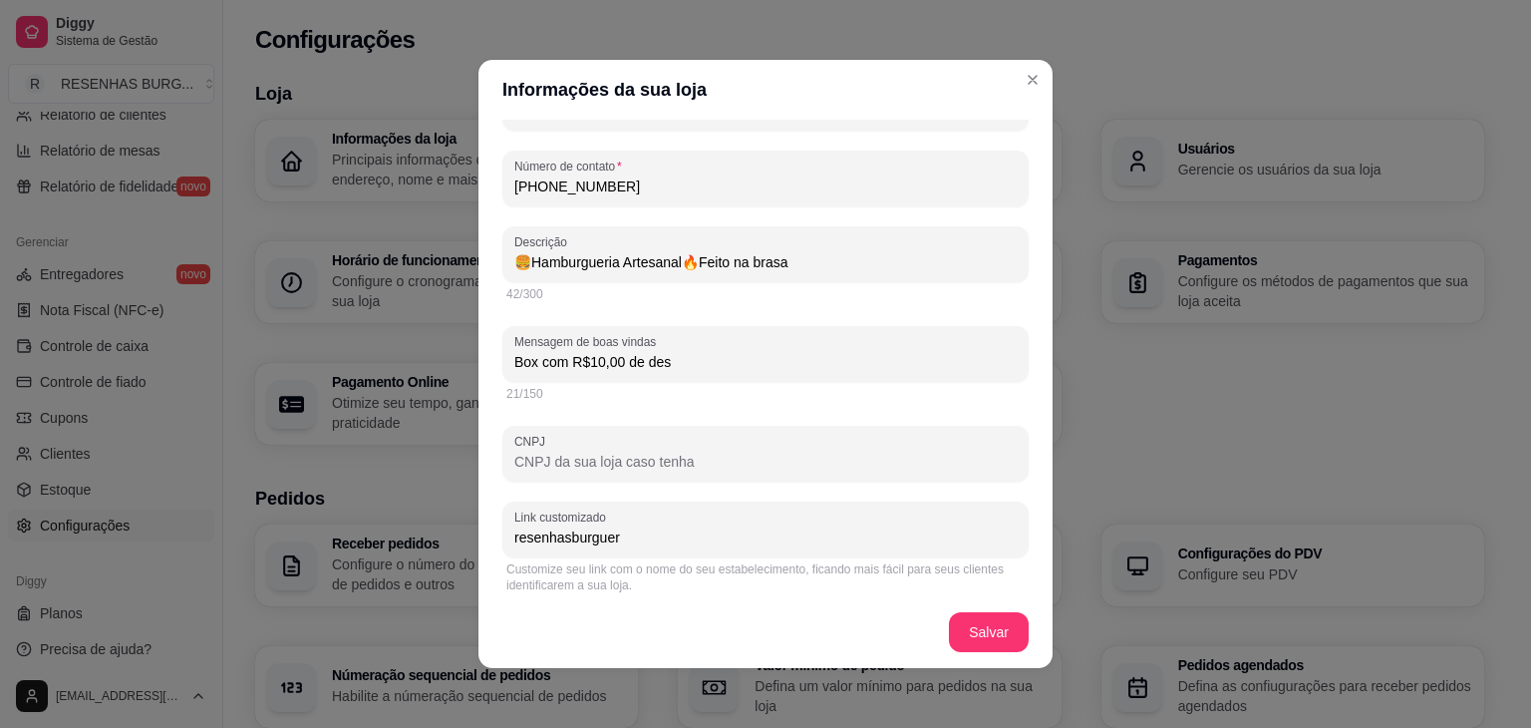
type input "🍔Hamburgueria Artesanal🔥Feito na brasa"
type input "Box com R$10,00 de desc"
type input "🍔Hamburgueria Artesanal🔥Feito na brasa"
type input "Box com R$10,00 de desco"
type input "🍔Hamburgueria Artesanal🔥Feito na brasa"
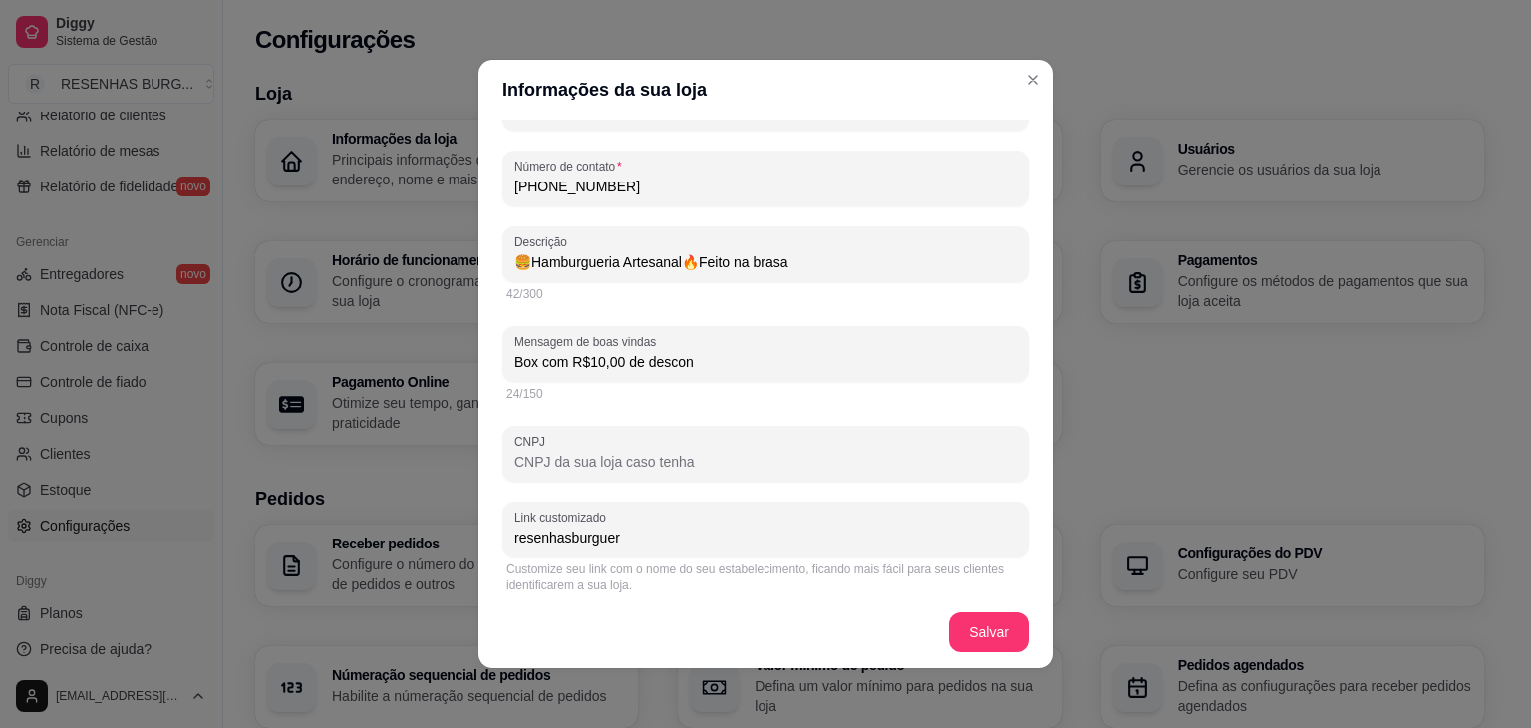
type input "Box com R$10,00 de descont"
type input "🍔Hamburgueria Artesanal🔥Feito na brasa"
type input "Box com R$10,00 de desconto"
type input "🍔Hamburgueria Artesanal🔥Feito na brasa"
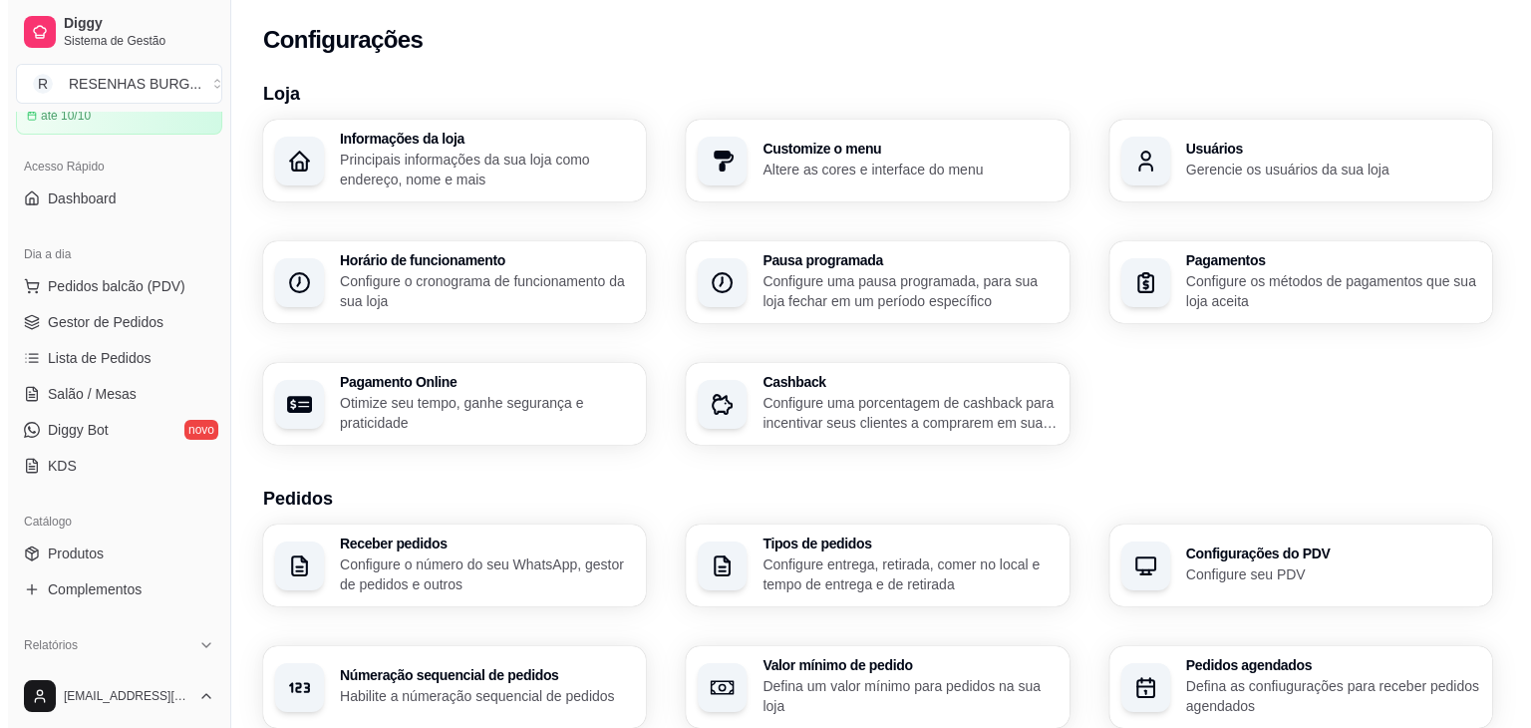
scroll to position [0, 0]
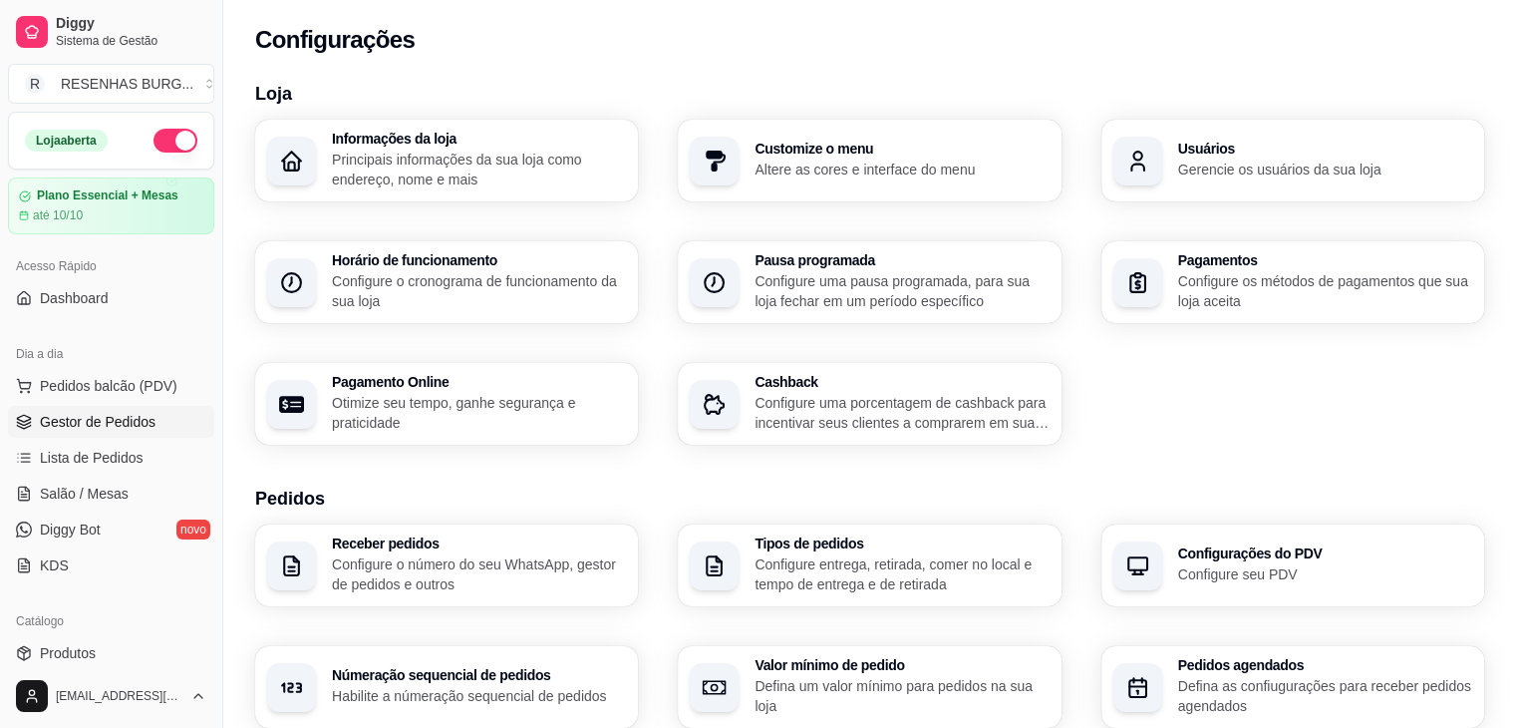
click at [106, 414] on span "Gestor de Pedidos" at bounding box center [98, 422] width 116 height 20
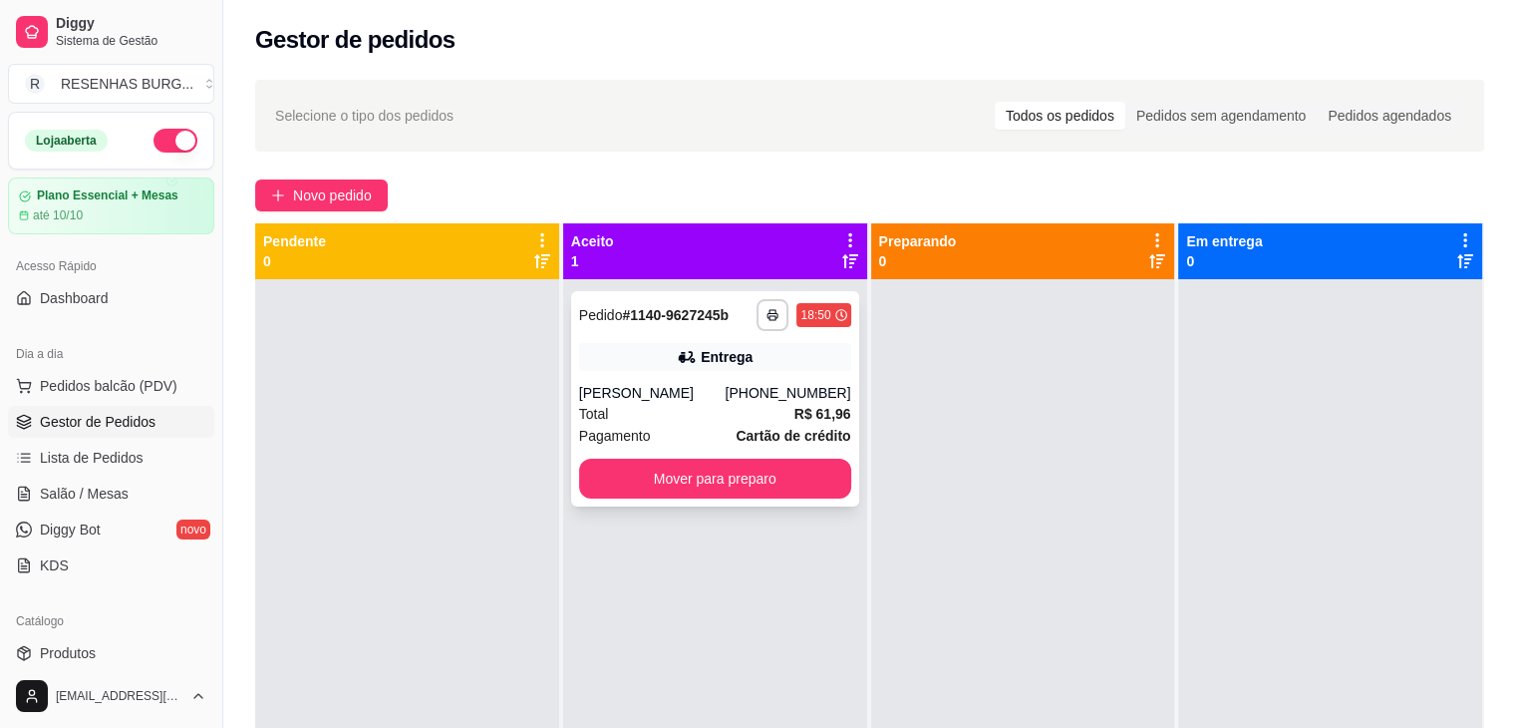
click at [700, 378] on div "**********" at bounding box center [715, 398] width 288 height 215
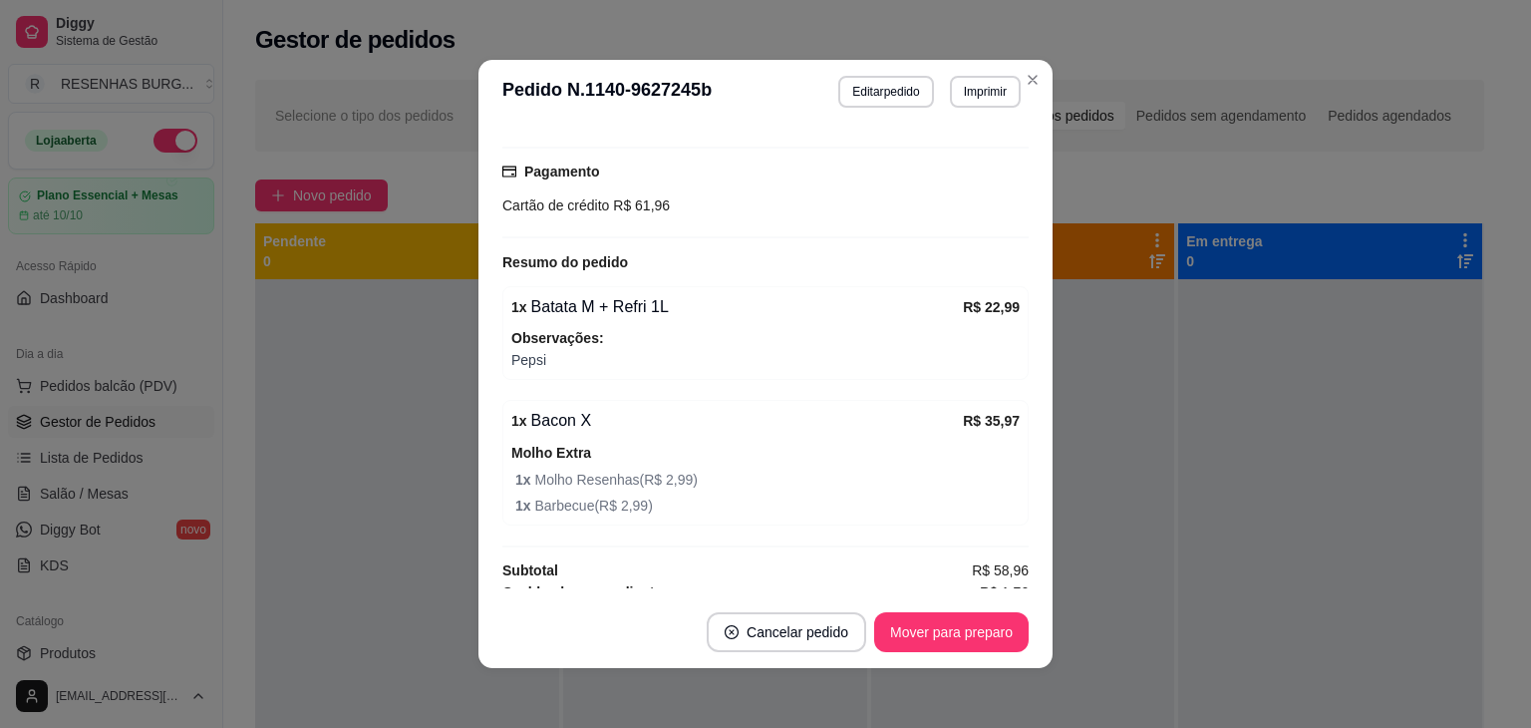
scroll to position [632, 0]
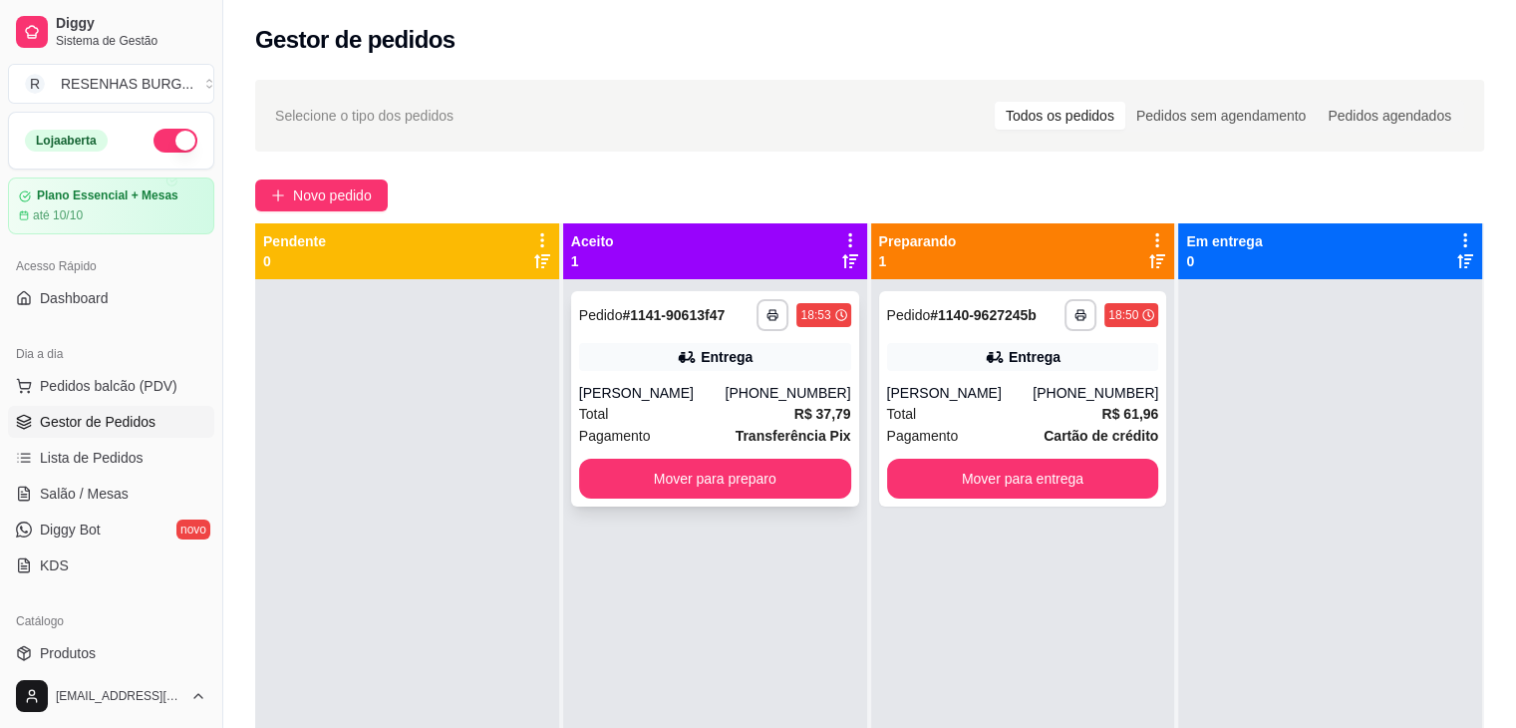
click at [742, 413] on div "Total R$ 37,79" at bounding box center [715, 414] width 272 height 22
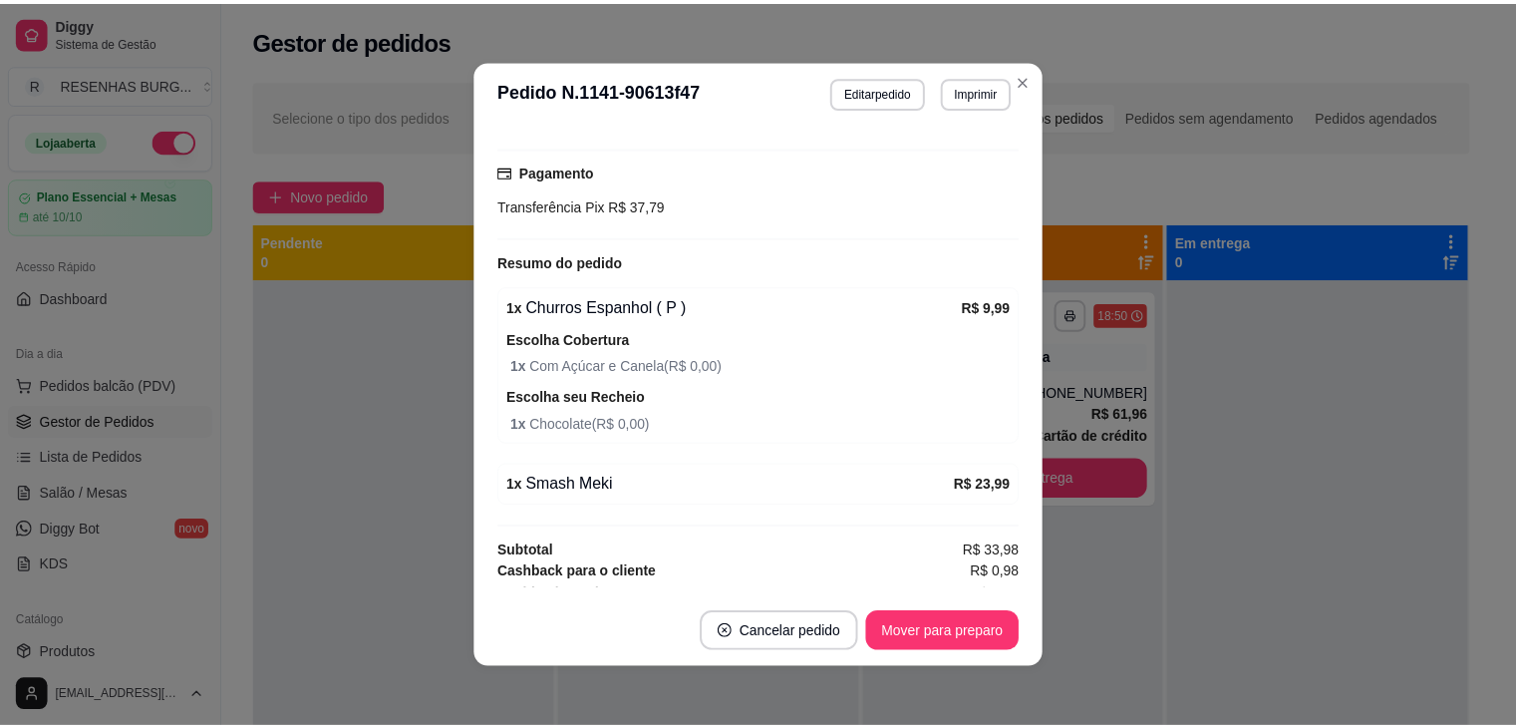
scroll to position [634, 0]
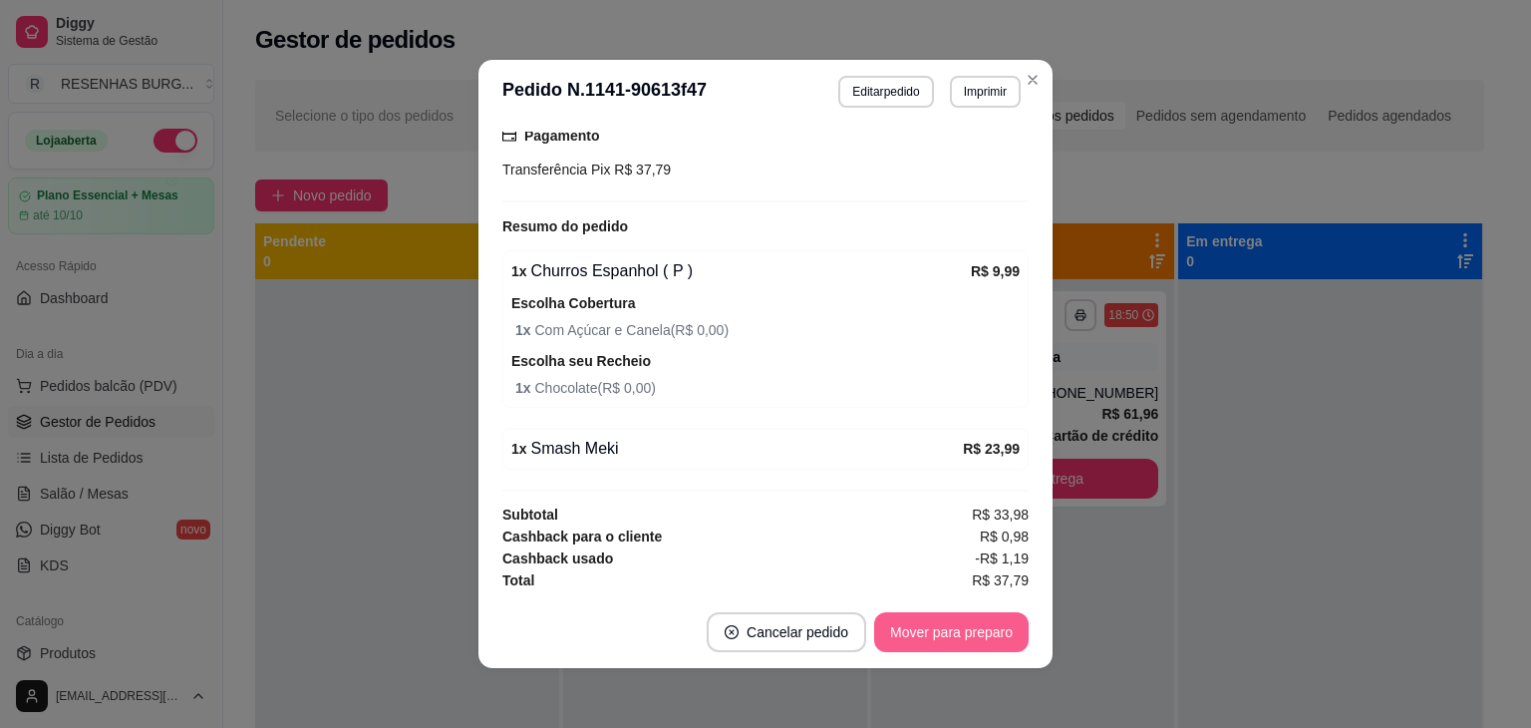
click at [924, 635] on button "Mover para preparo" at bounding box center [951, 632] width 154 height 40
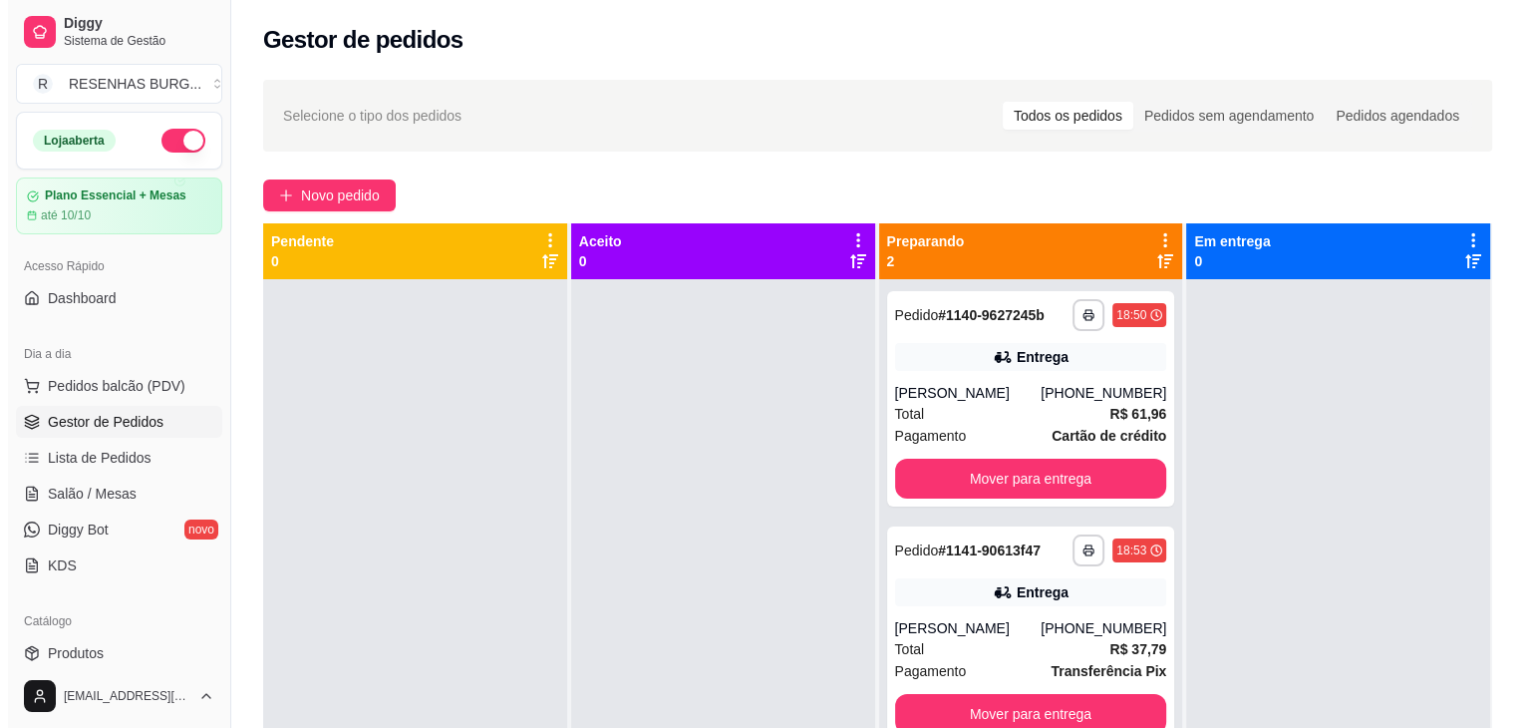
scroll to position [199, 0]
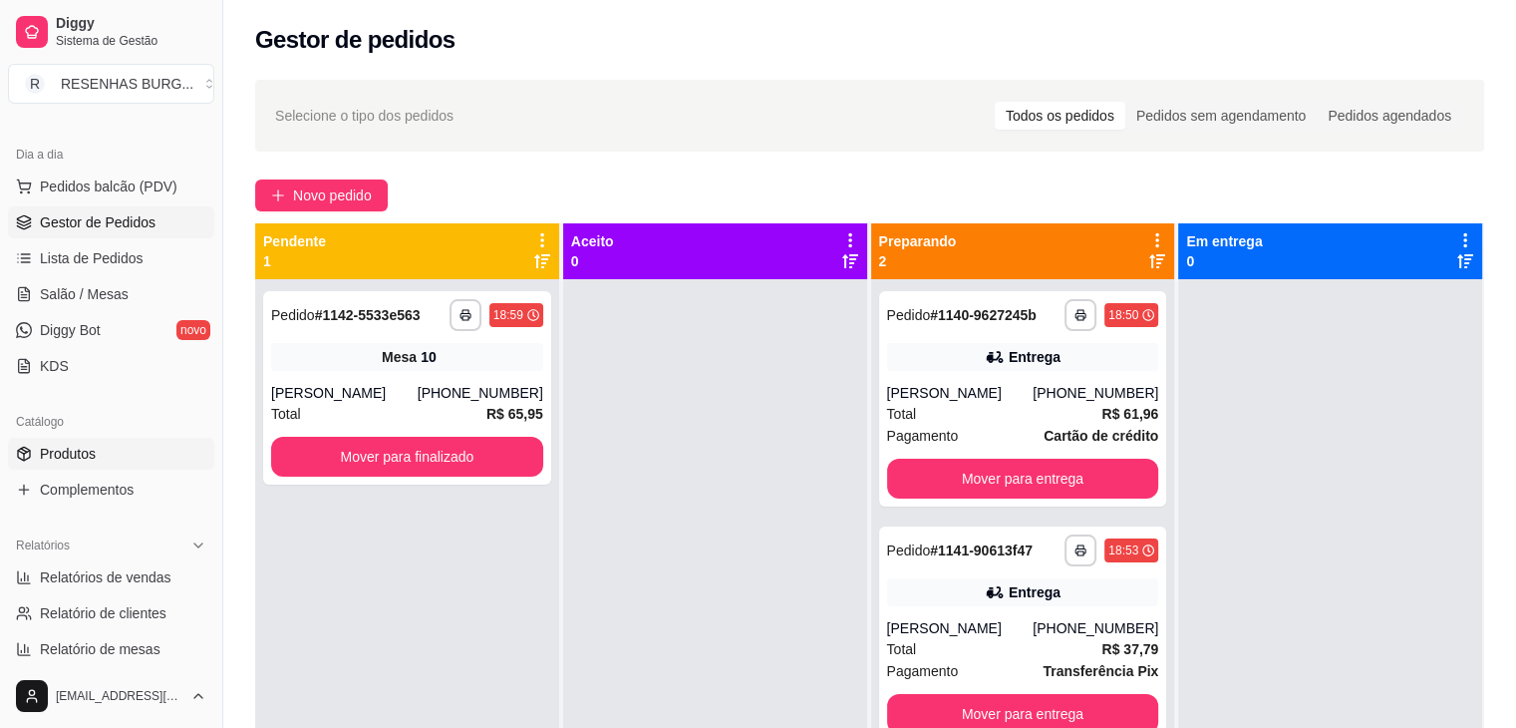
click at [134, 457] on link "Produtos" at bounding box center [111, 454] width 206 height 32
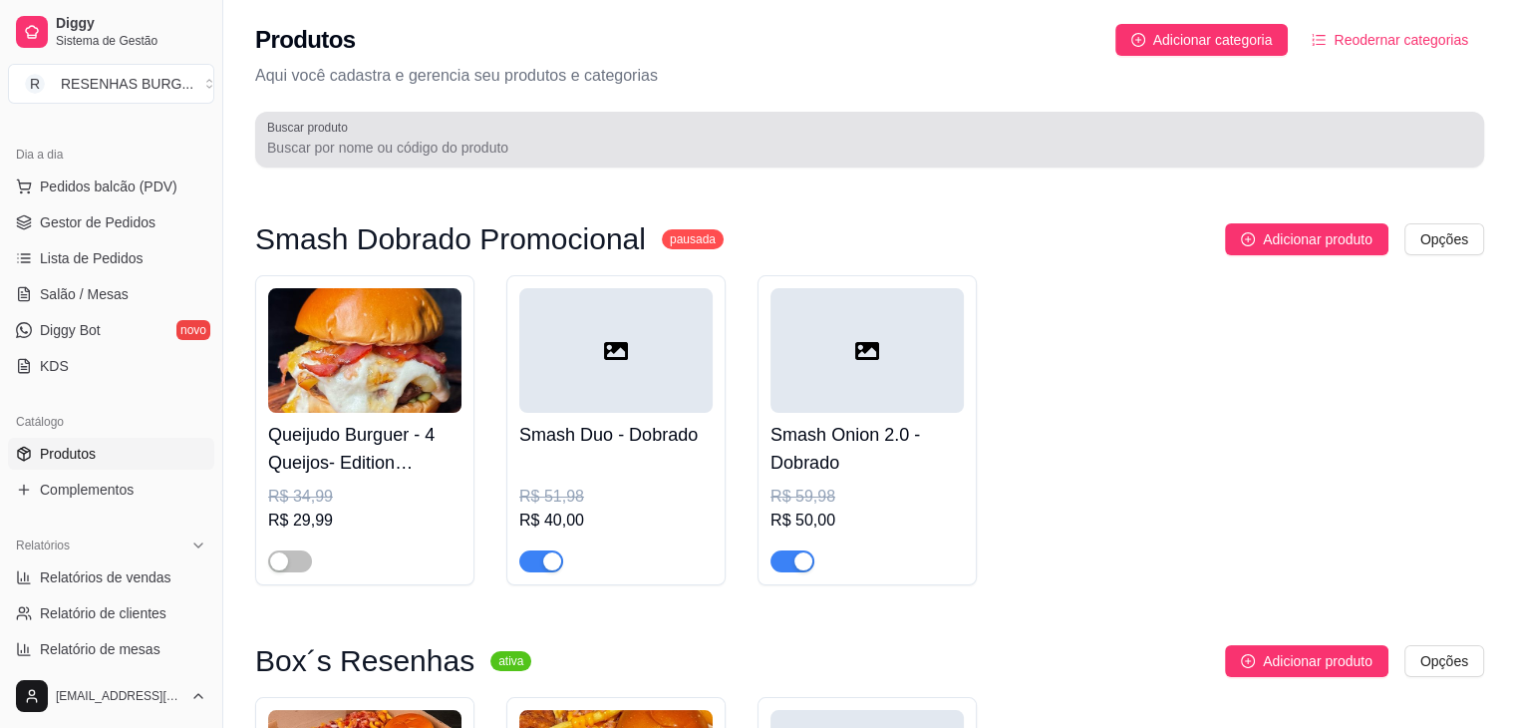
click at [375, 144] on input "Buscar produto" at bounding box center [869, 148] width 1205 height 20
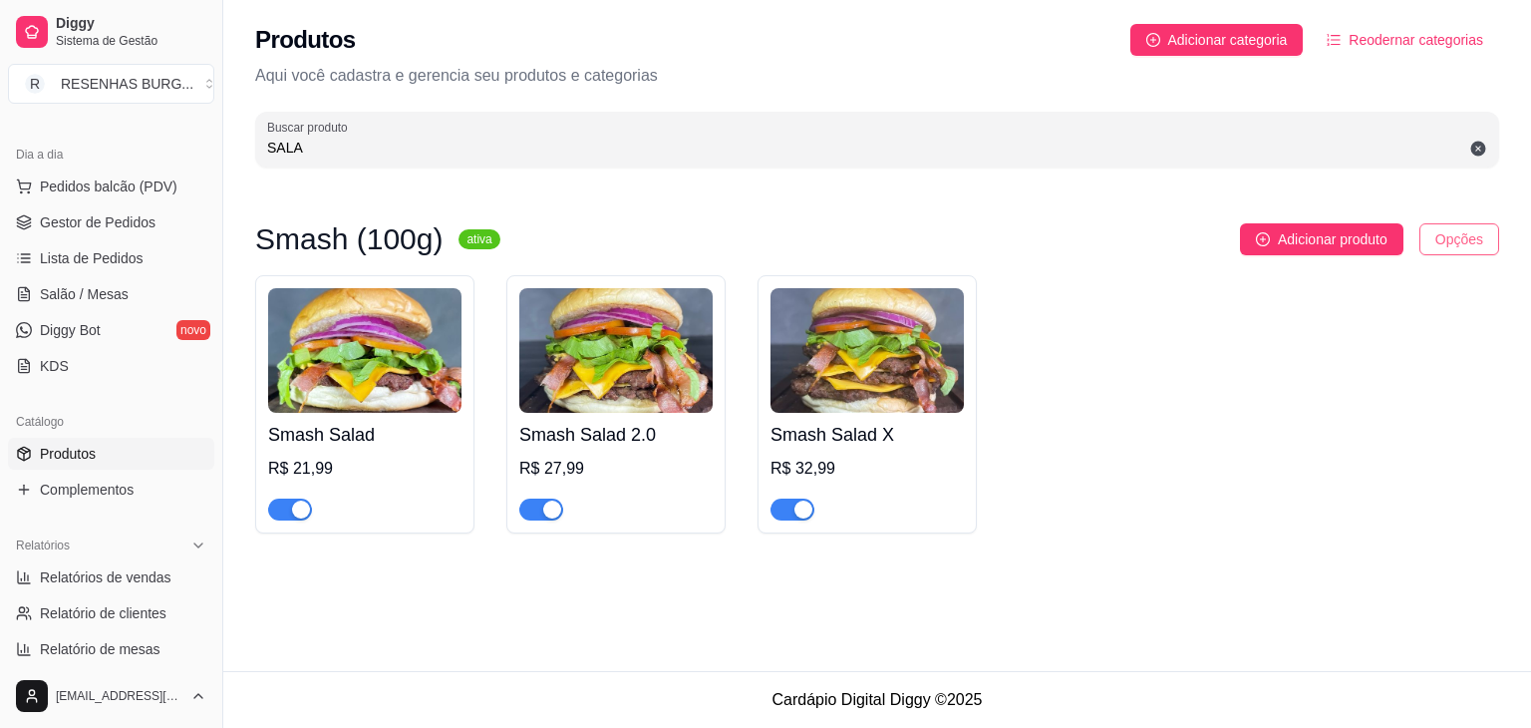
type input "SALA"
click at [1456, 238] on html "Diggy Sistema de Gestão R RESENHAS BURG ... Loja aberta Plano Essencial + Mesas…" at bounding box center [765, 364] width 1531 height 728
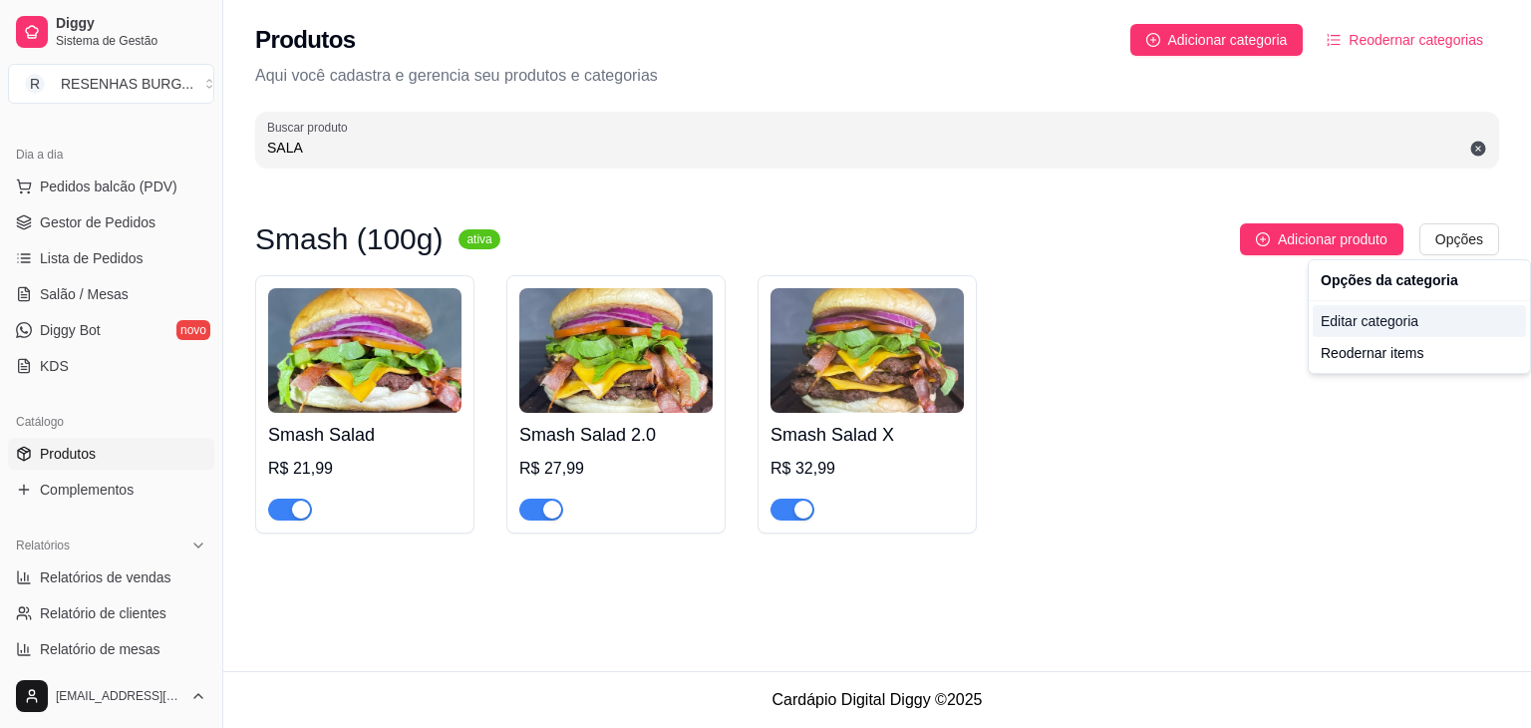
click at [1382, 320] on div "Editar categoria" at bounding box center [1419, 321] width 213 height 32
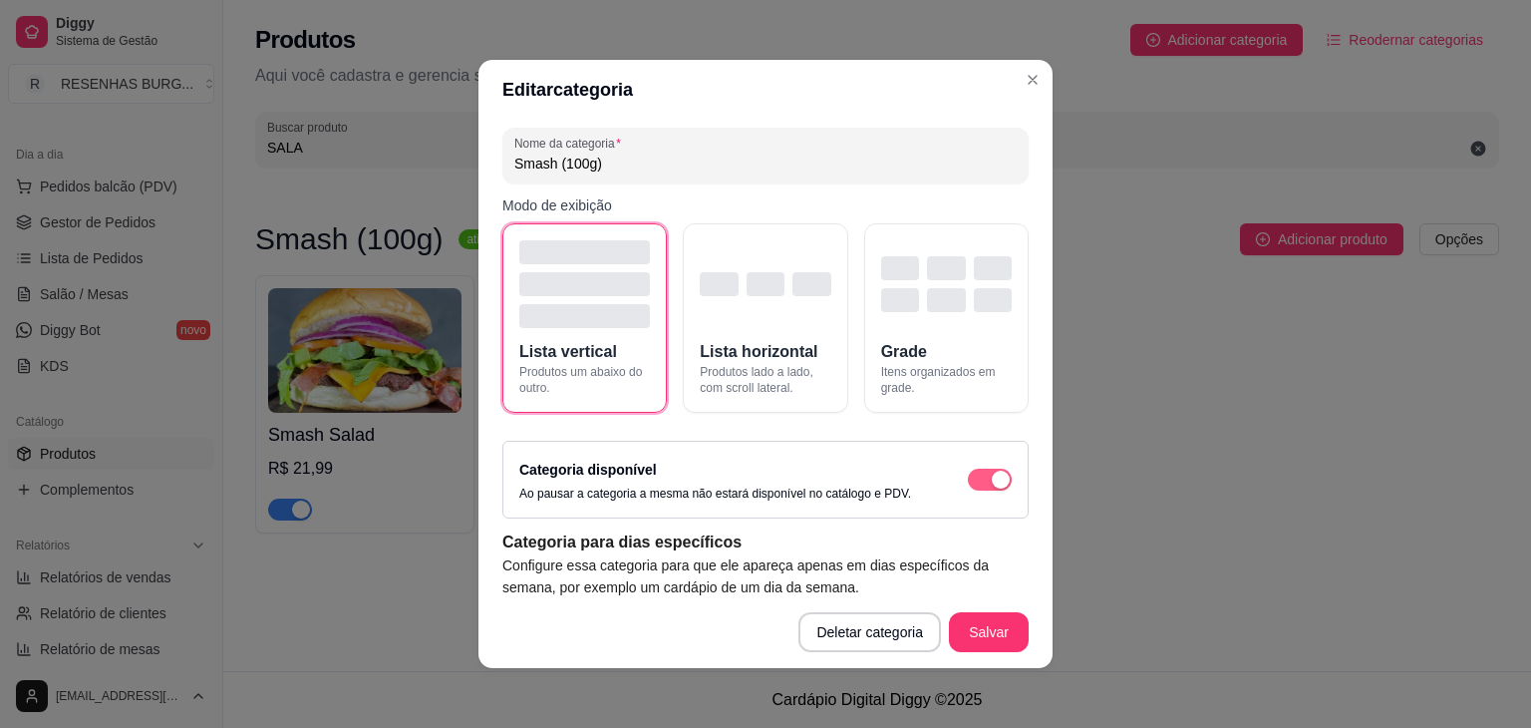
click at [992, 483] on div "button" at bounding box center [1001, 479] width 18 height 18
click at [1001, 639] on button "Salvar" at bounding box center [989, 632] width 80 height 40
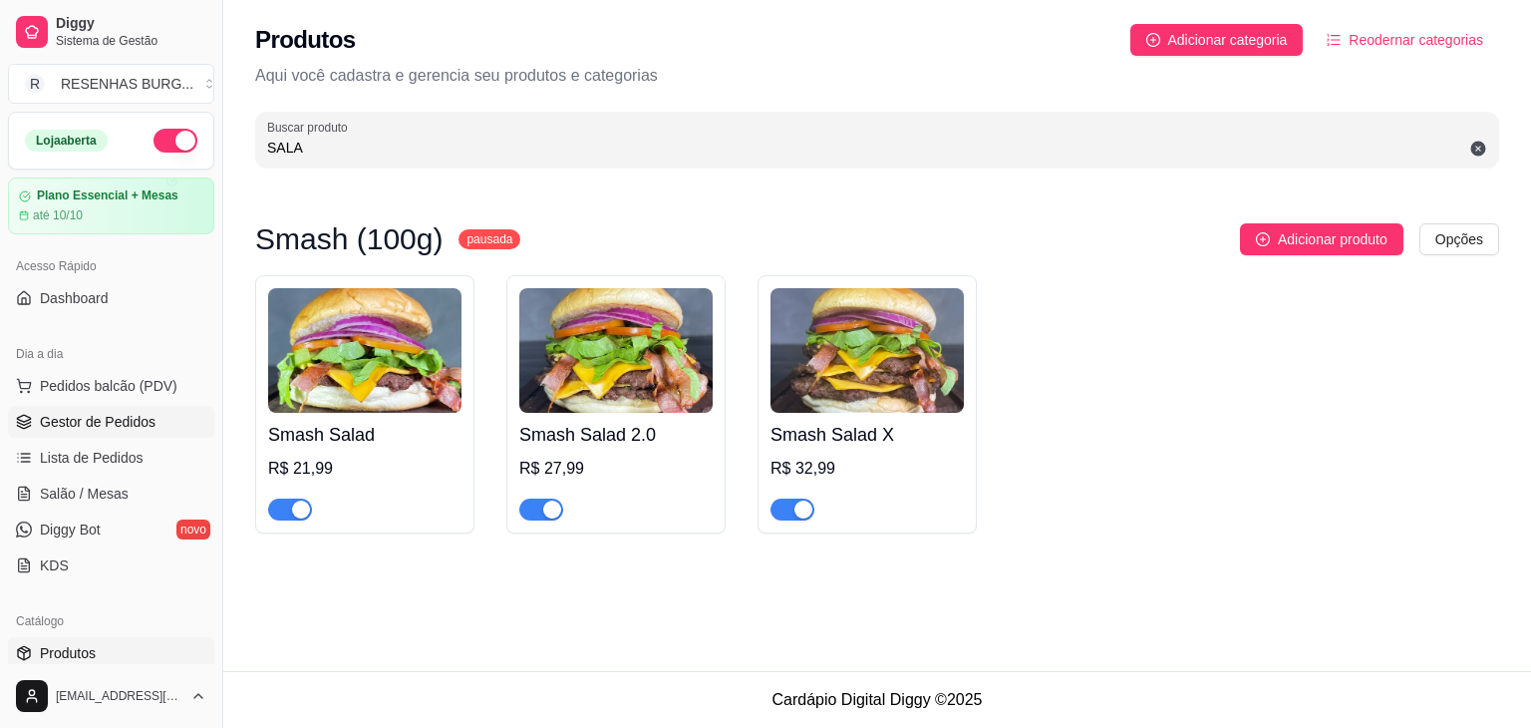
click at [87, 423] on span "Gestor de Pedidos" at bounding box center [98, 422] width 116 height 20
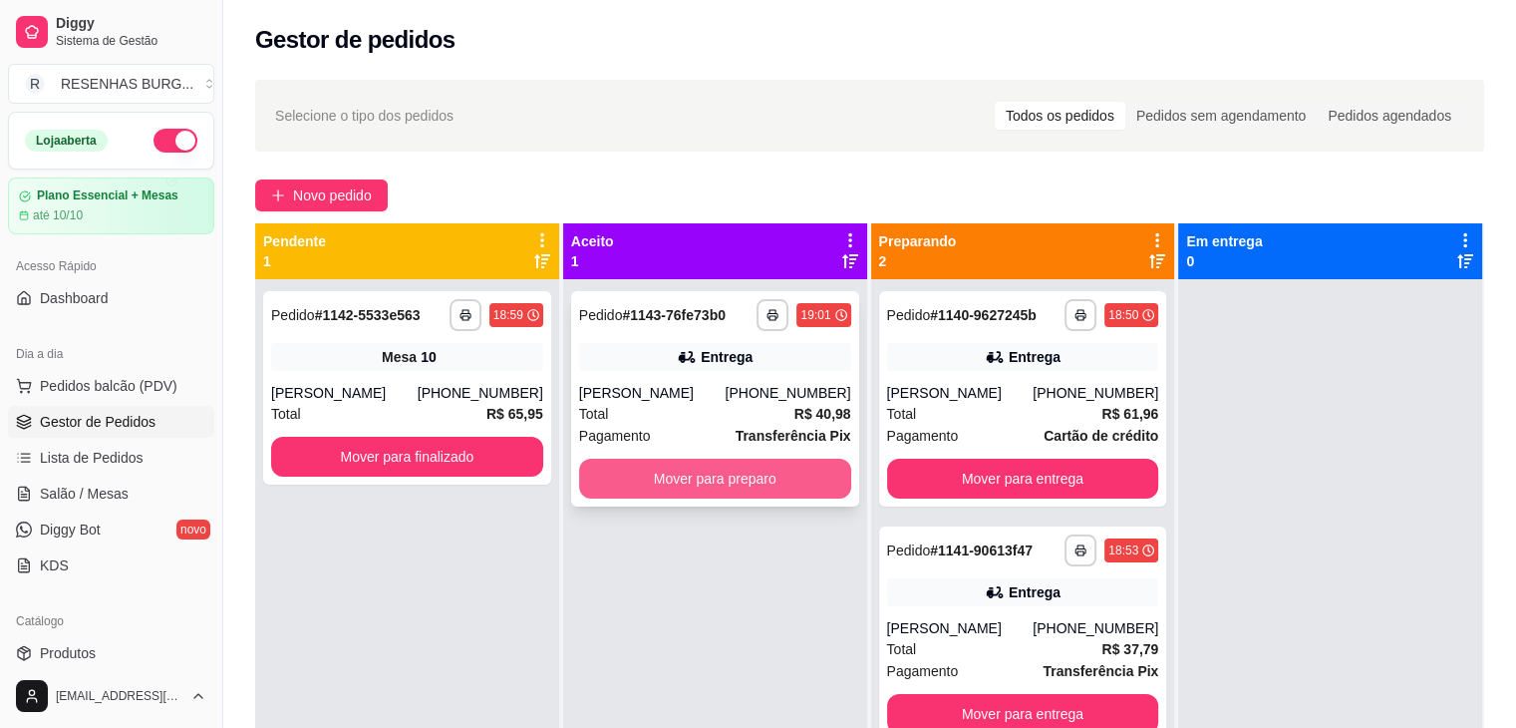
click at [685, 490] on button "Mover para preparo" at bounding box center [715, 478] width 272 height 40
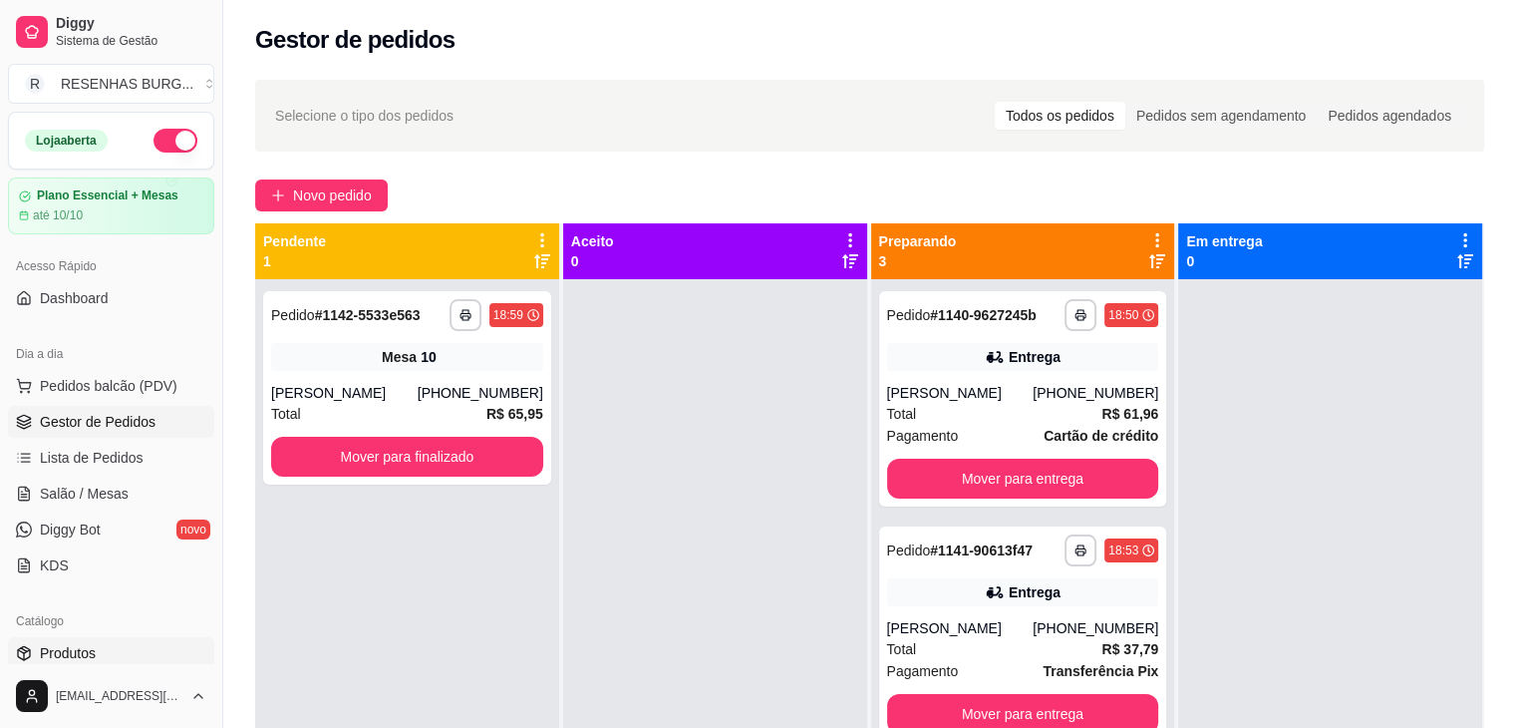
click at [114, 642] on link "Produtos" at bounding box center [111, 653] width 206 height 32
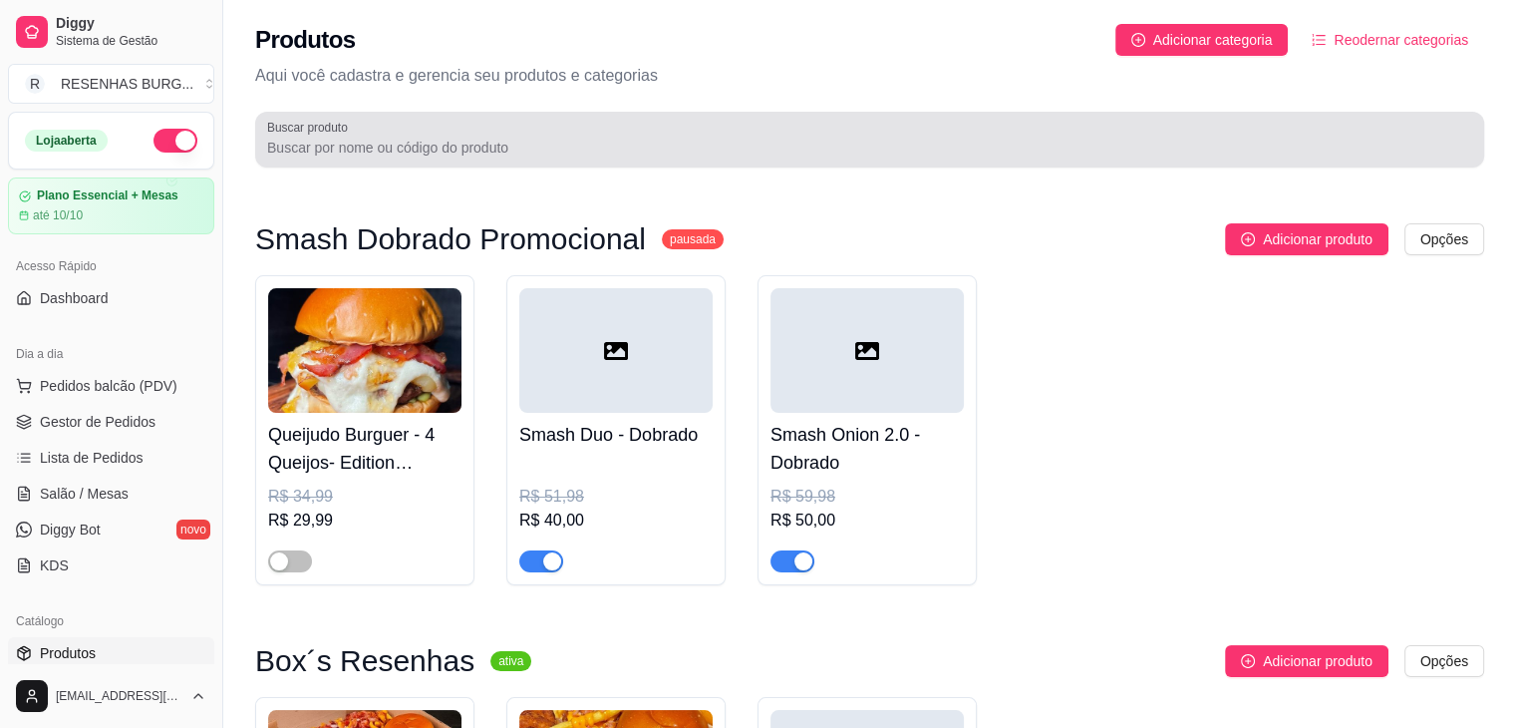
click at [542, 133] on div at bounding box center [869, 140] width 1205 height 40
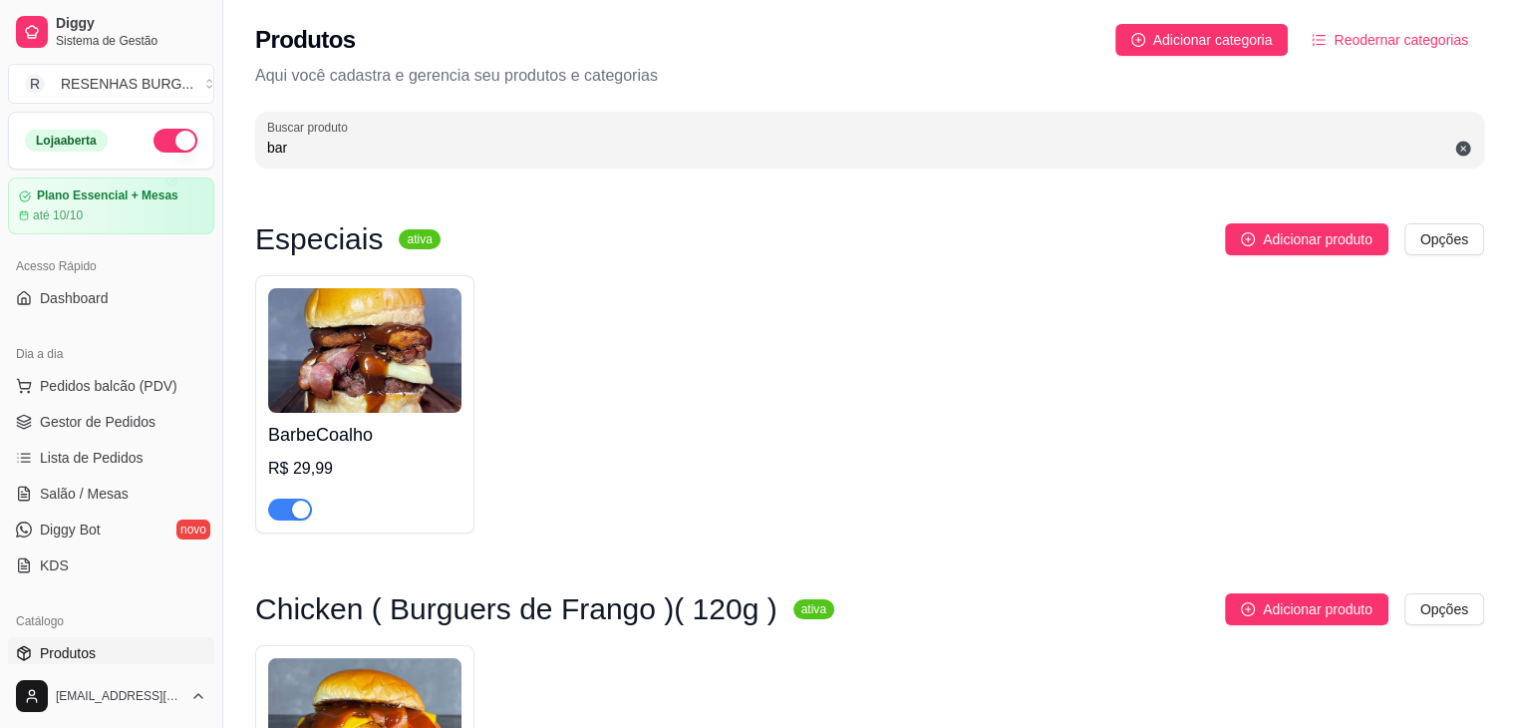
type input "bar"
click at [295, 520] on span "button" at bounding box center [290, 509] width 44 height 22
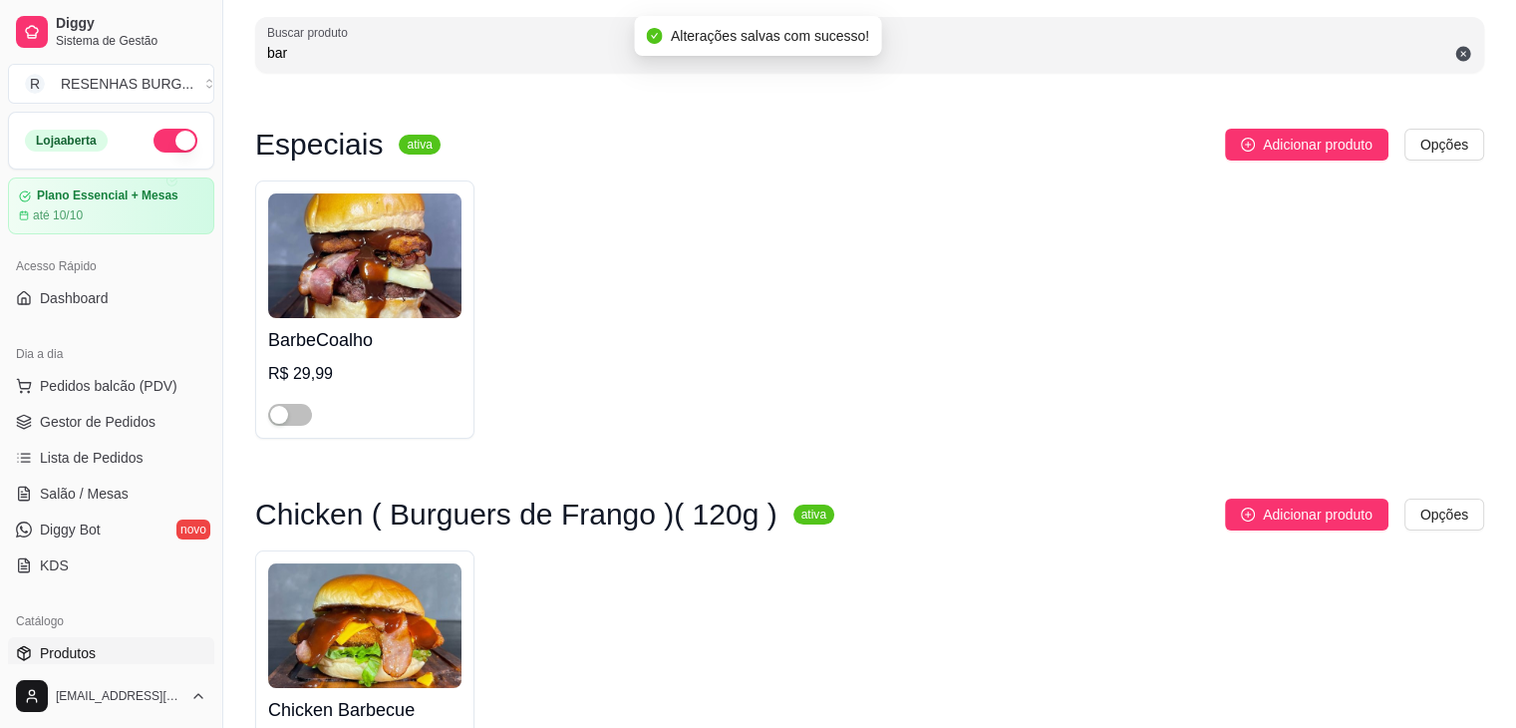
scroll to position [199, 0]
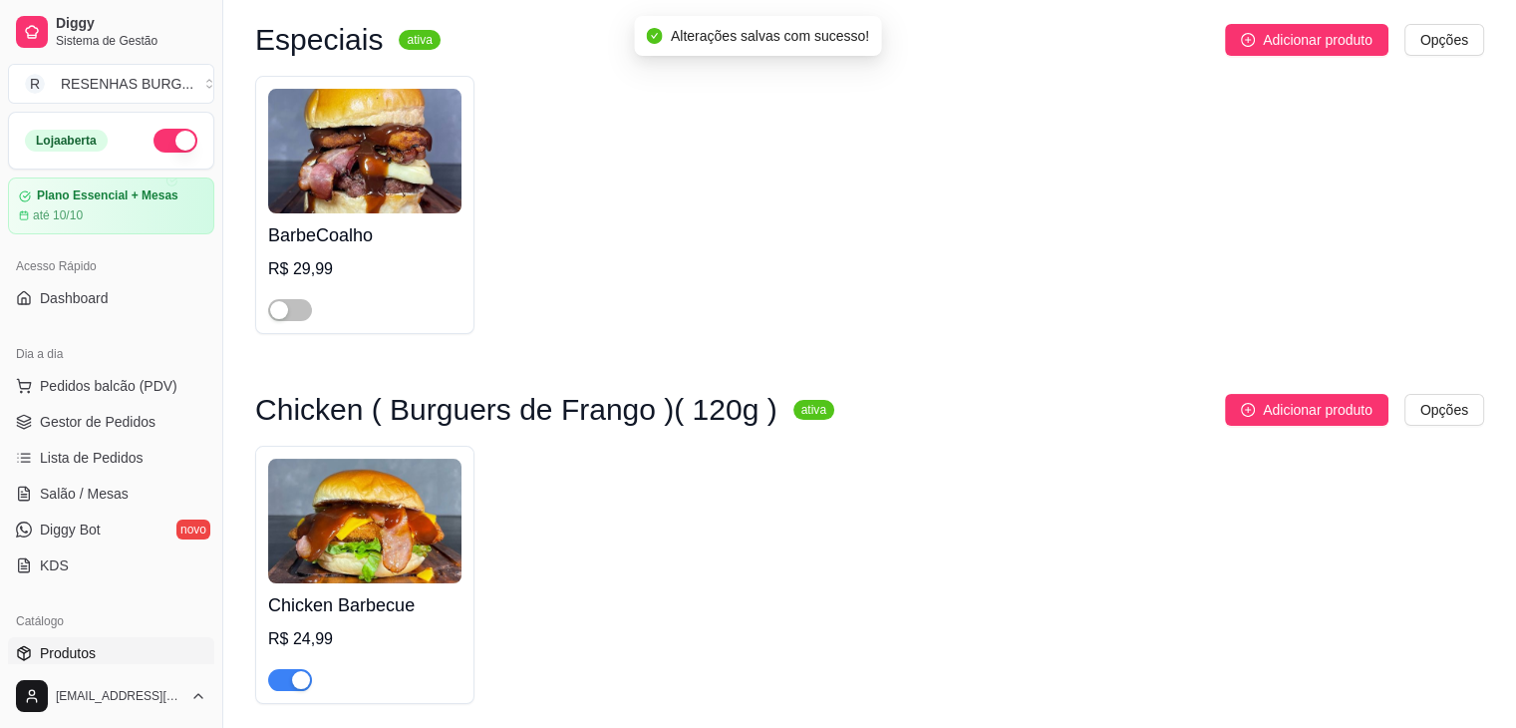
click at [292, 680] on div "button" at bounding box center [301, 680] width 18 height 18
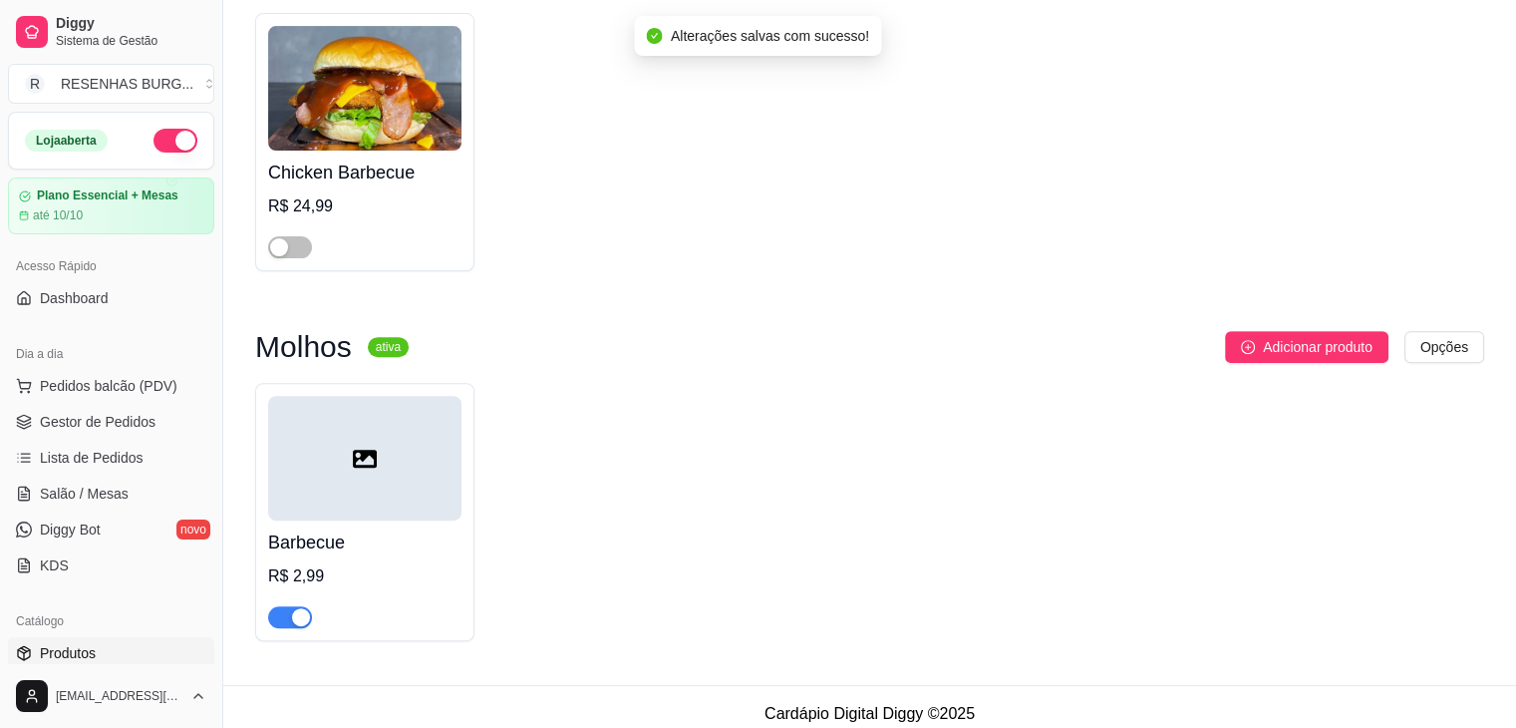
scroll to position [649, 0]
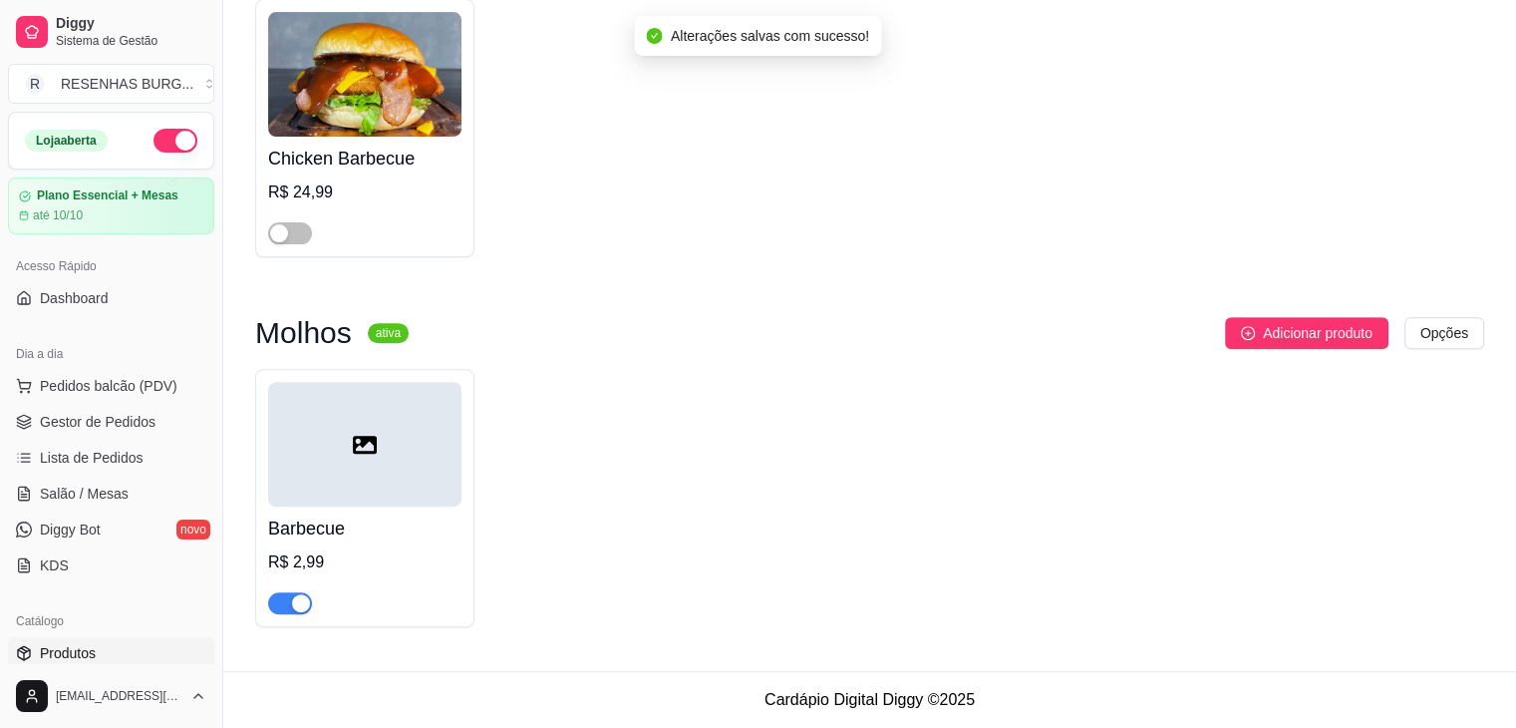
click at [293, 596] on div "button" at bounding box center [301, 603] width 18 height 18
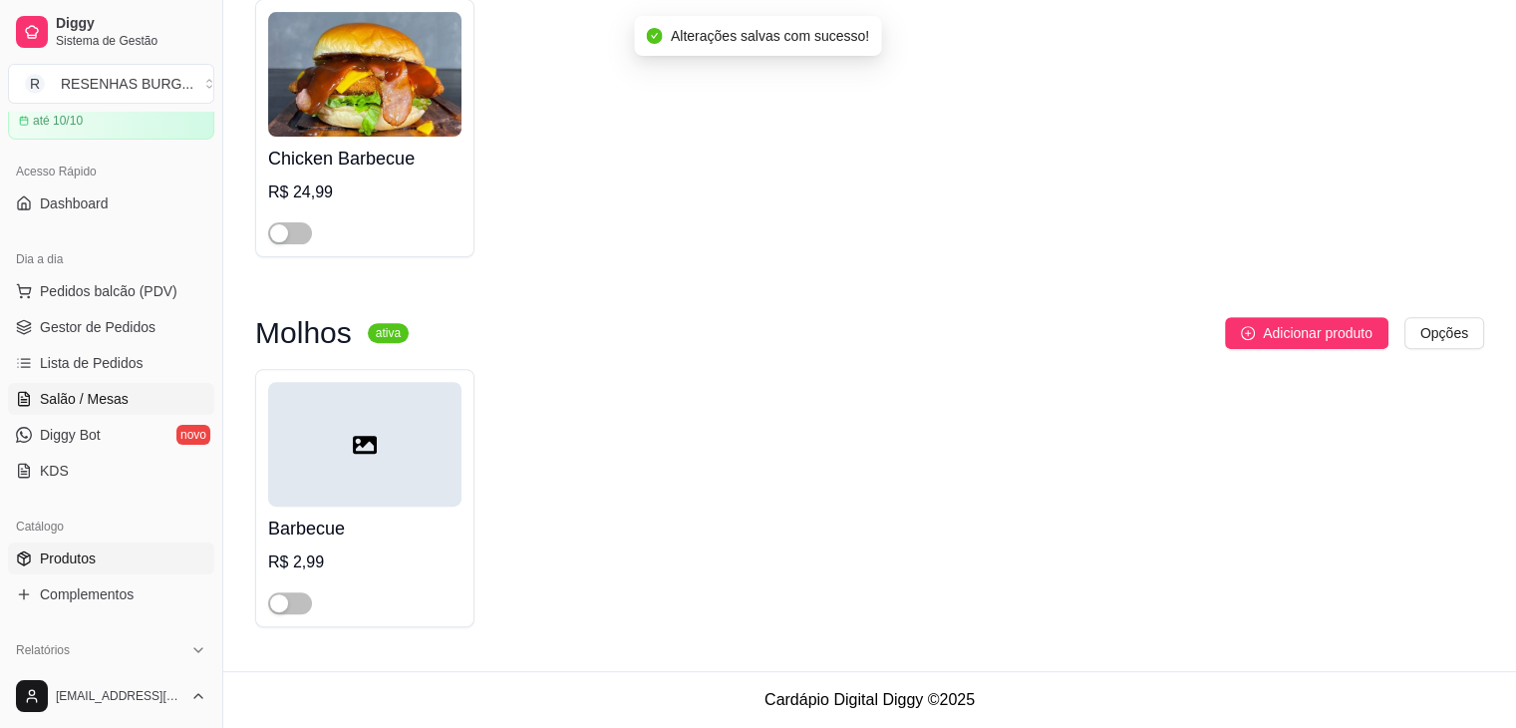
scroll to position [199, 0]
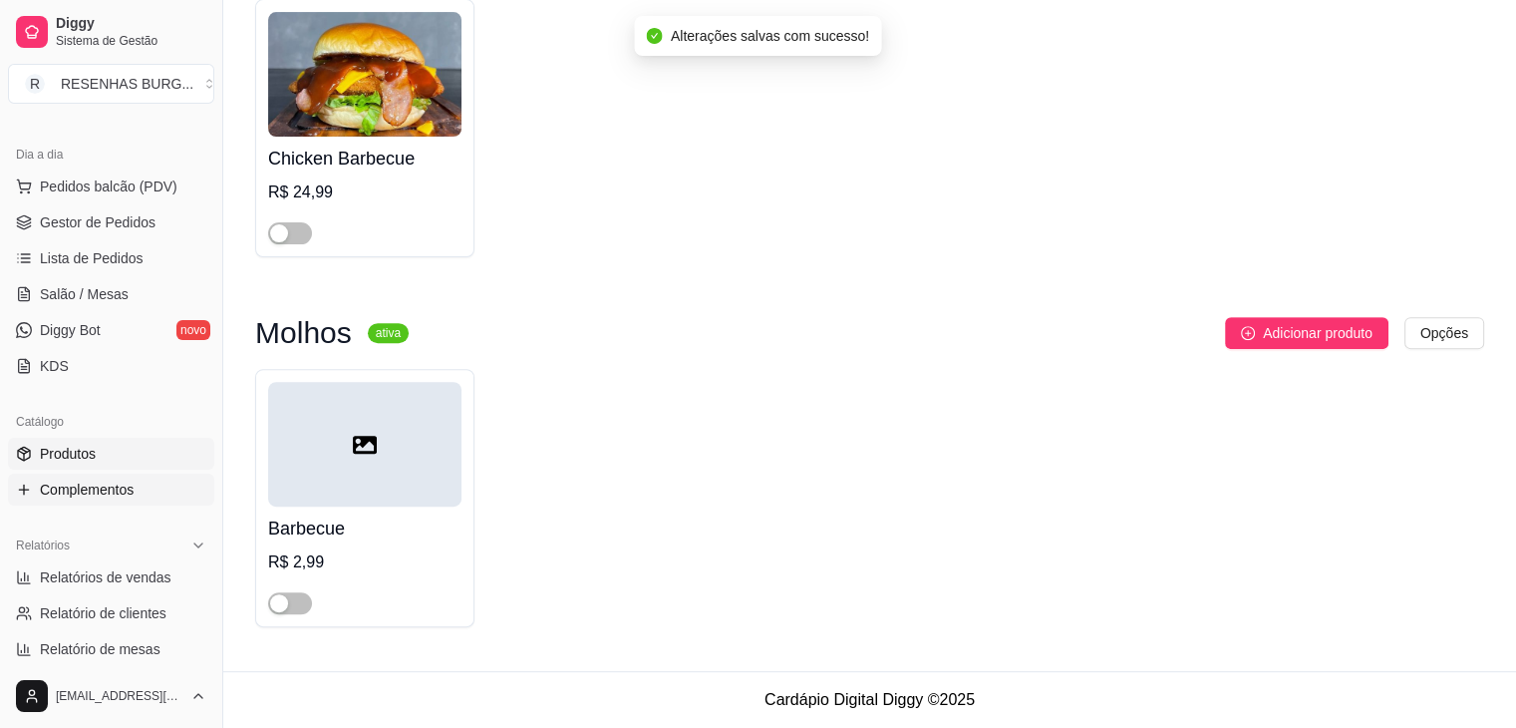
click at [65, 484] on span "Complementos" at bounding box center [87, 489] width 94 height 20
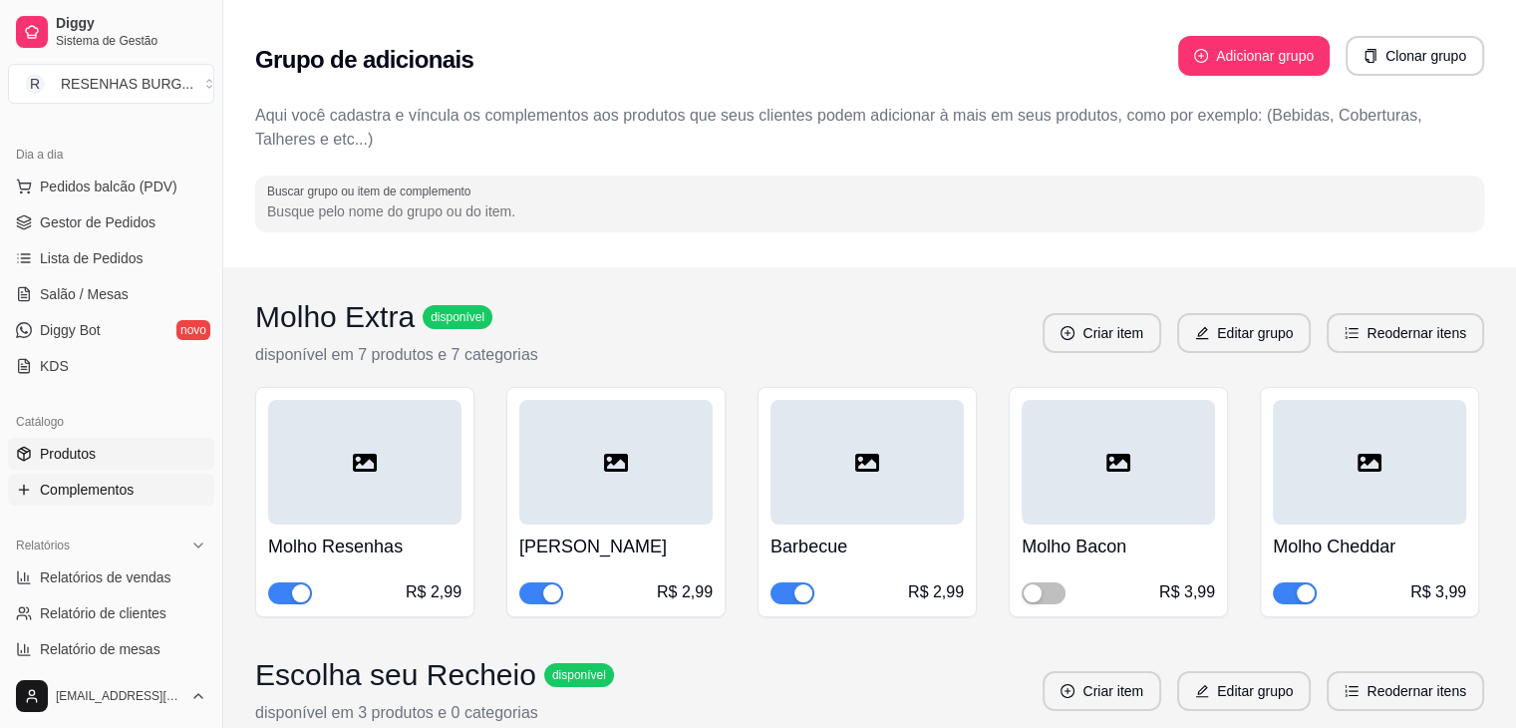
click at [78, 454] on span "Produtos" at bounding box center [68, 454] width 56 height 20
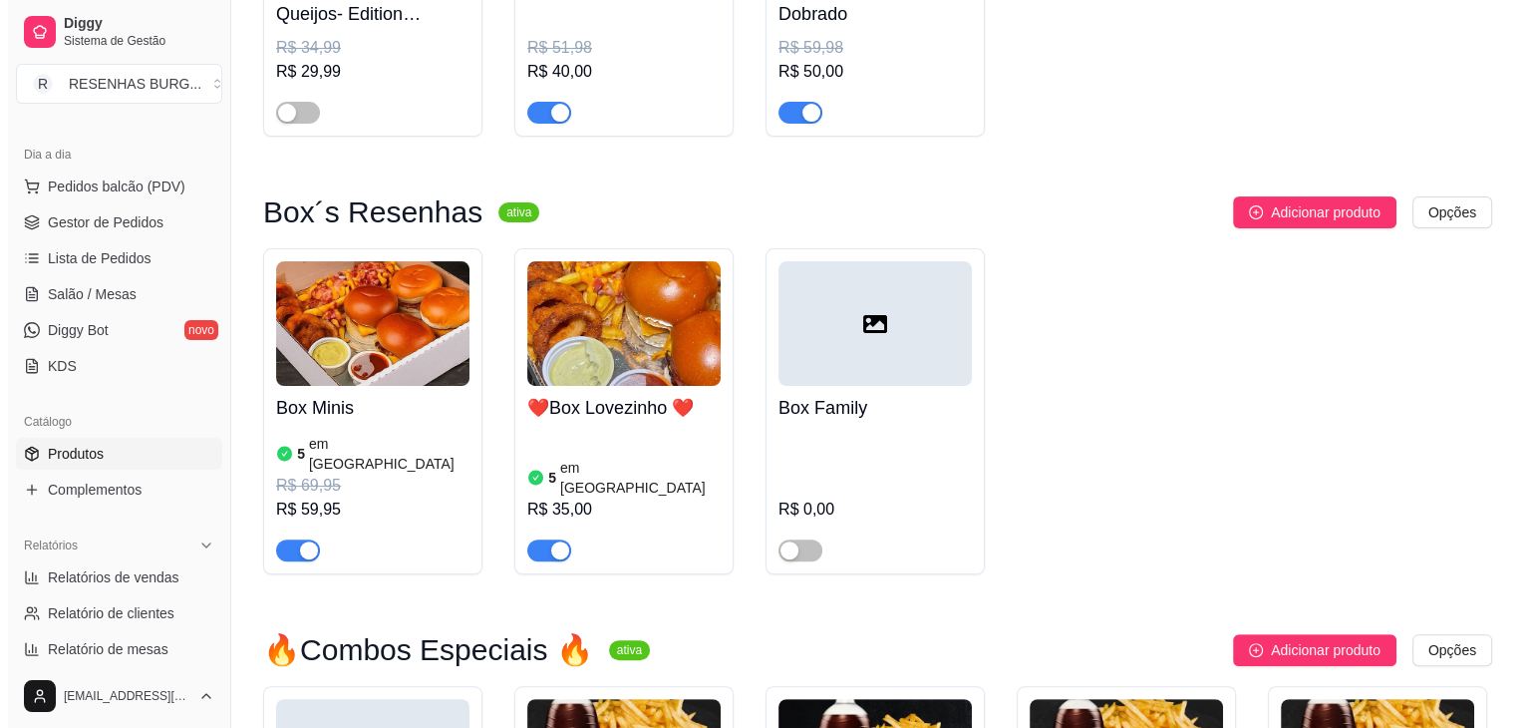
scroll to position [498, 0]
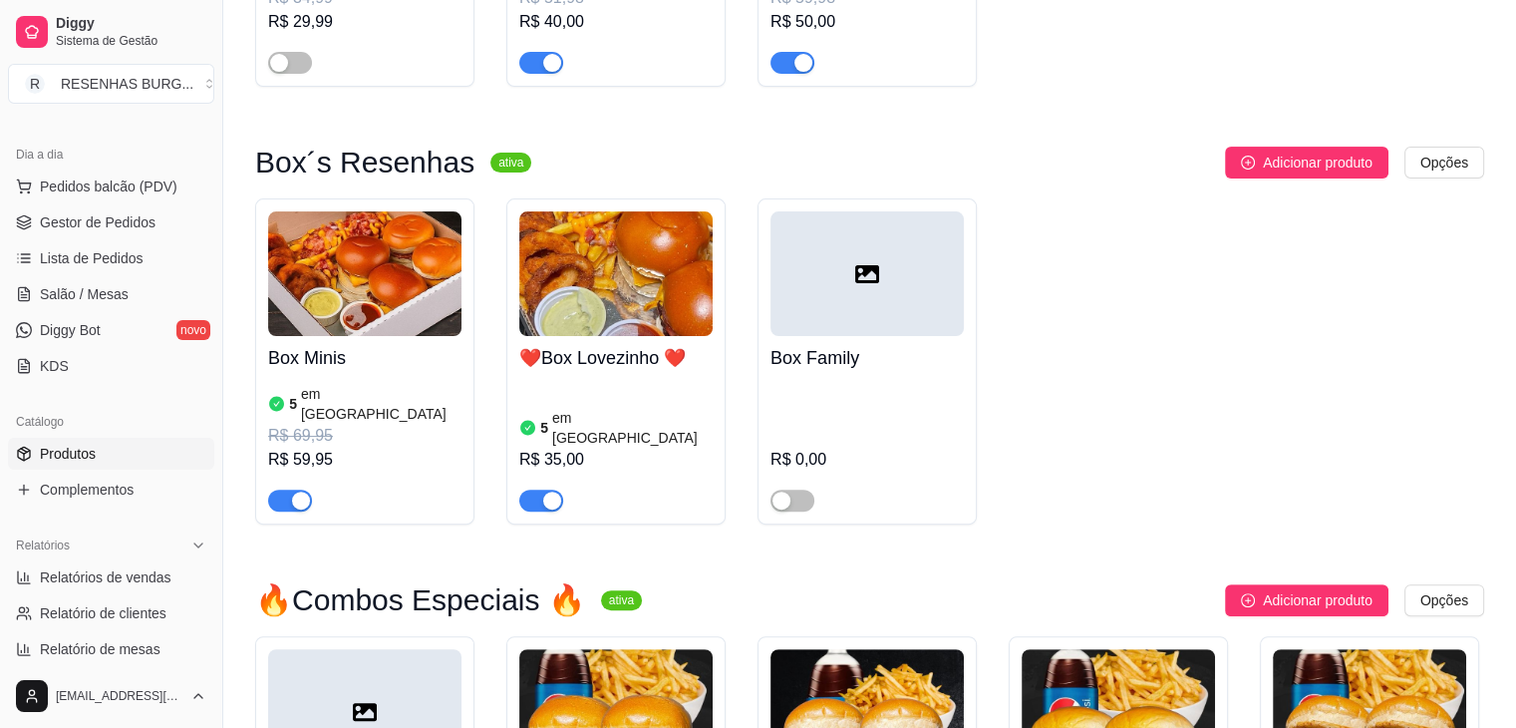
click at [384, 281] on img at bounding box center [364, 273] width 193 height 125
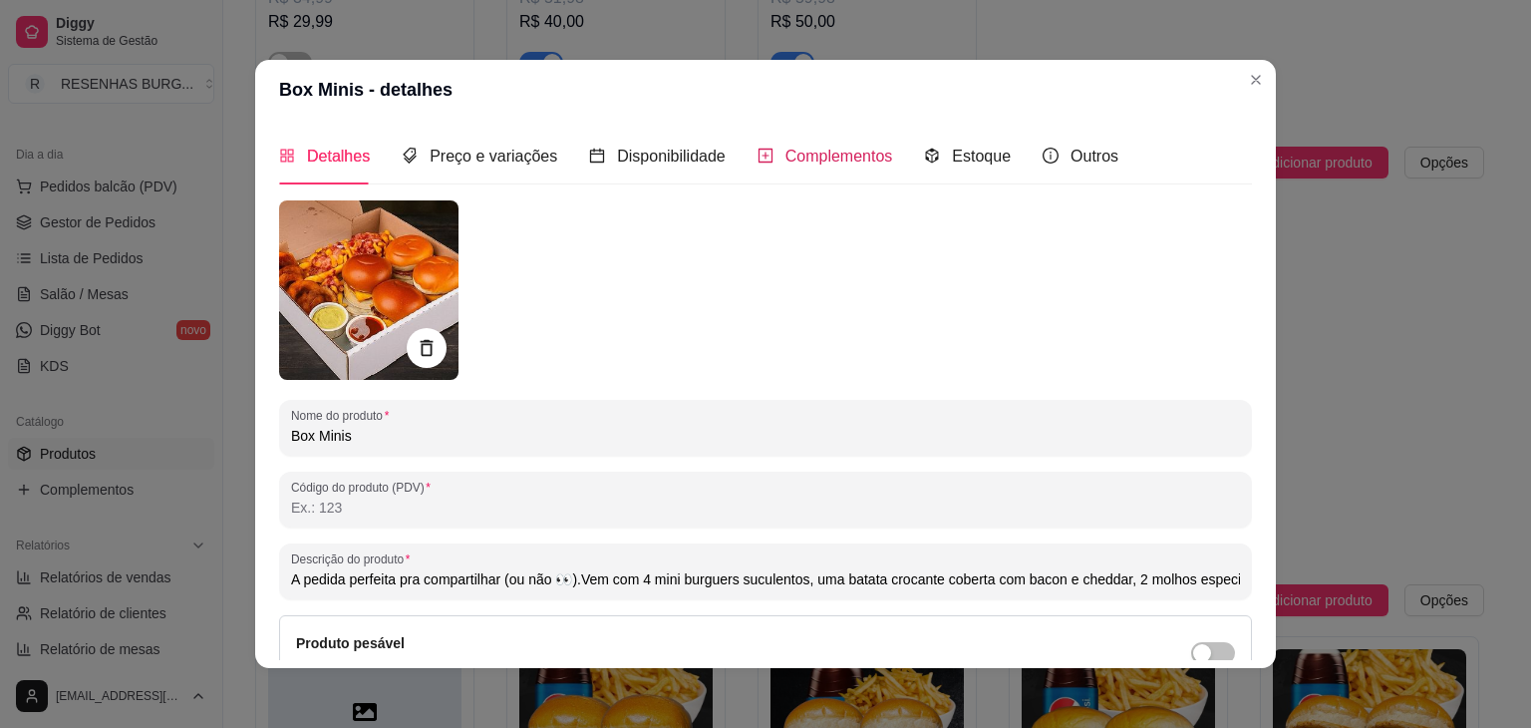
click at [803, 164] on span "Complementos" at bounding box center [839, 156] width 108 height 17
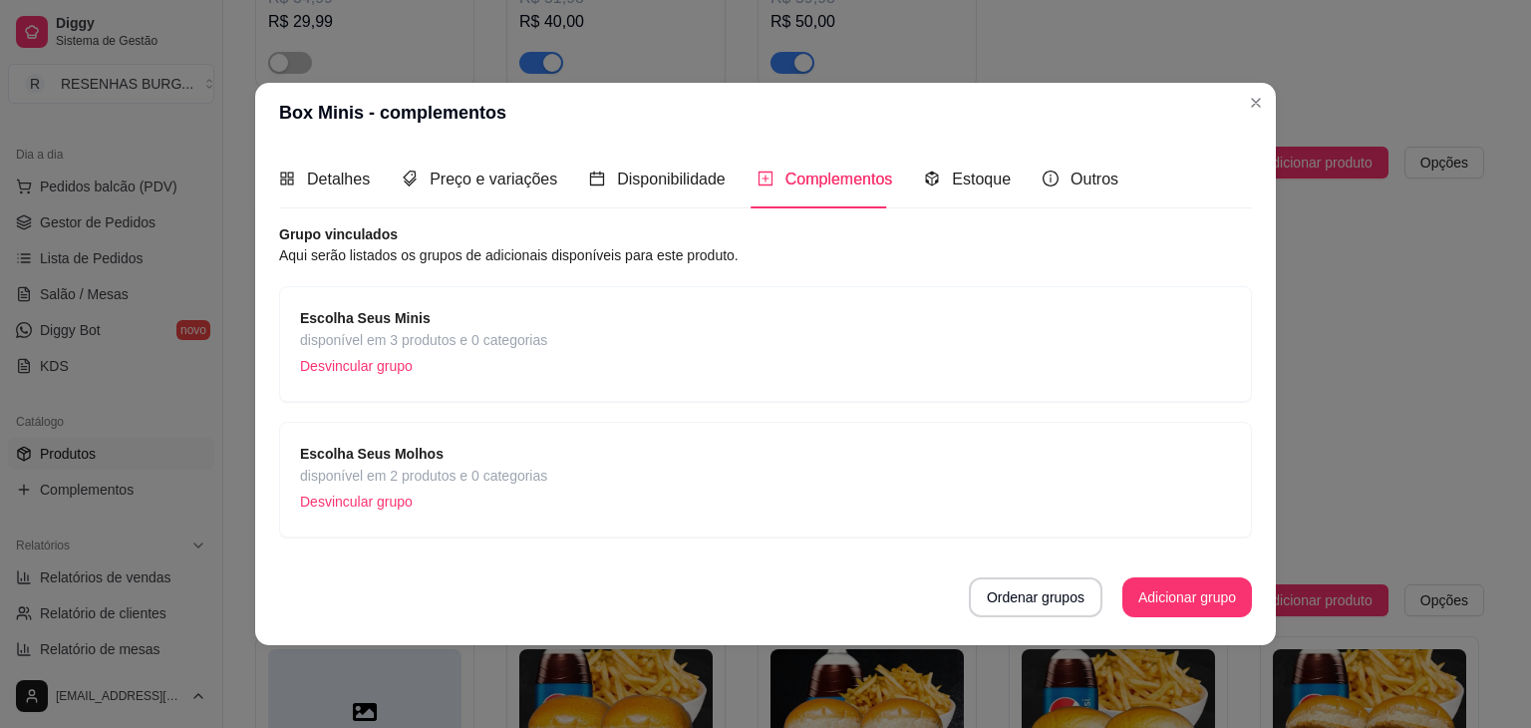
click at [406, 478] on span "disponível em 2 produtos e 0 categorias" at bounding box center [423, 475] width 247 height 22
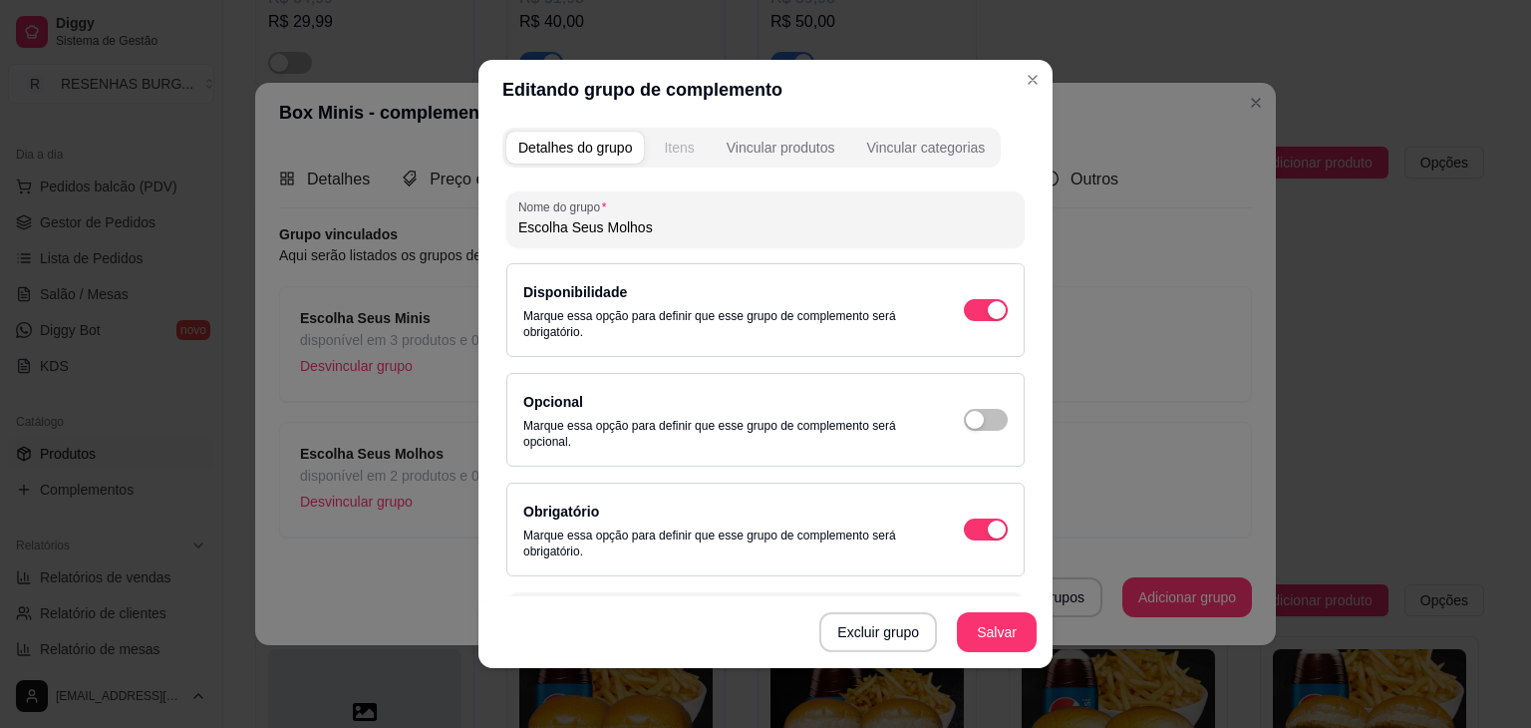
click at [664, 153] on div "Itens" at bounding box center [679, 148] width 30 height 20
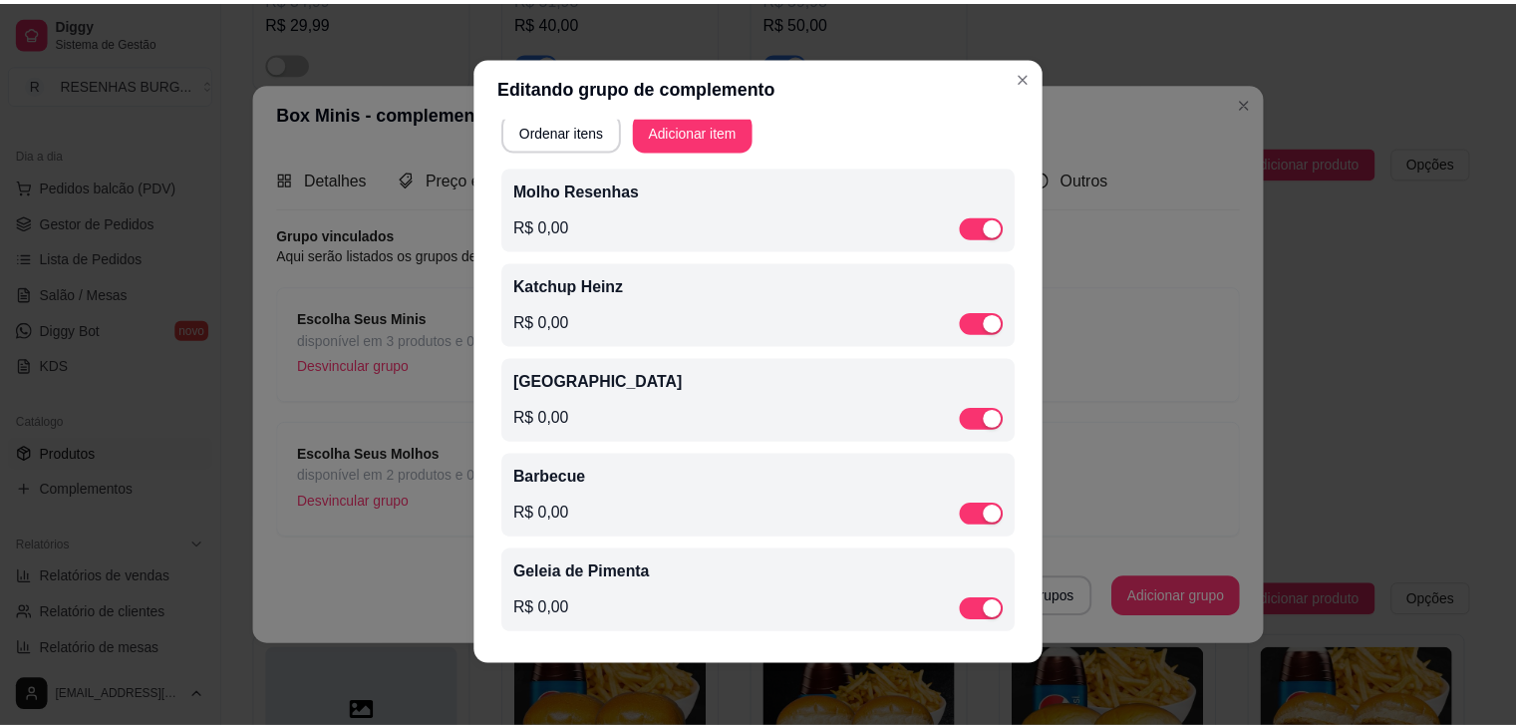
scroll to position [4, 0]
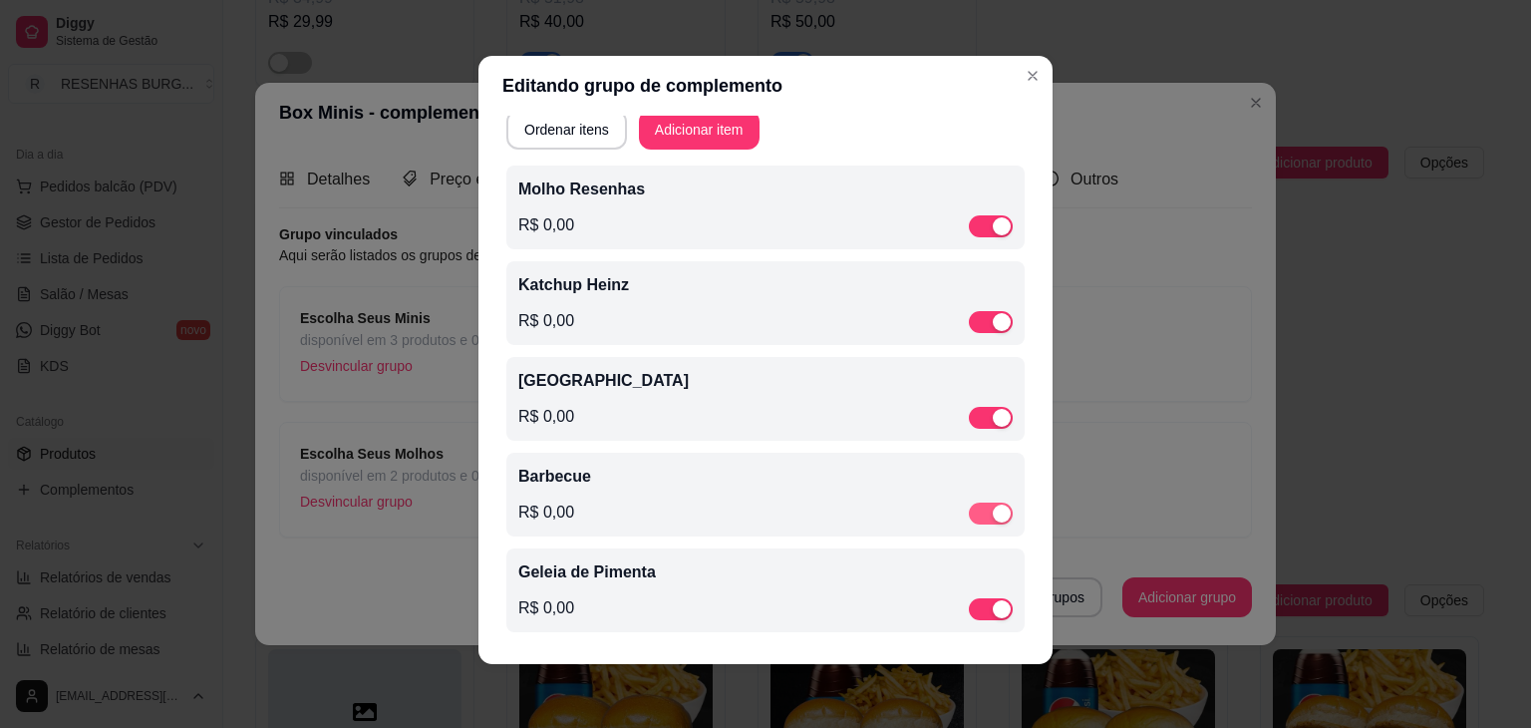
click at [993, 515] on div "button" at bounding box center [1002, 513] width 18 height 18
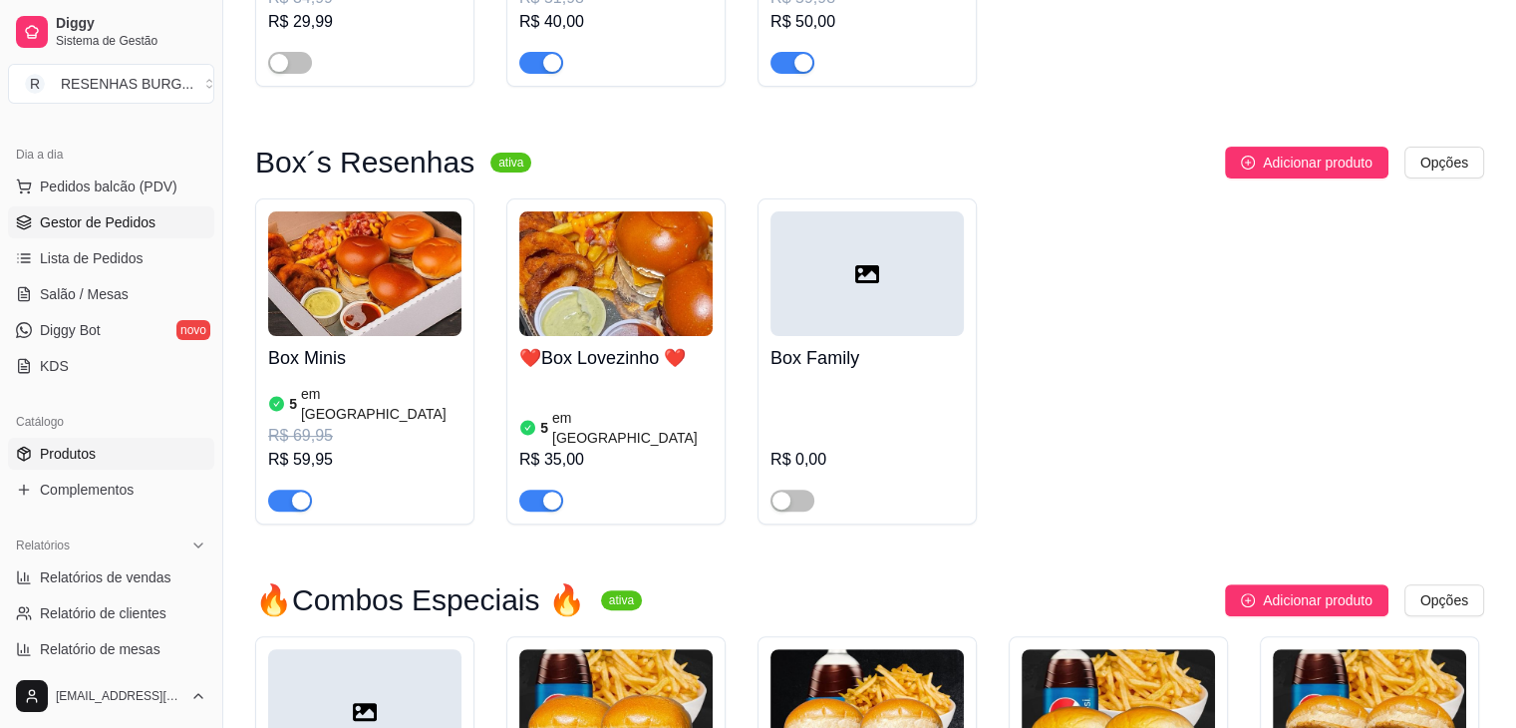
click at [106, 225] on span "Gestor de Pedidos" at bounding box center [98, 222] width 116 height 20
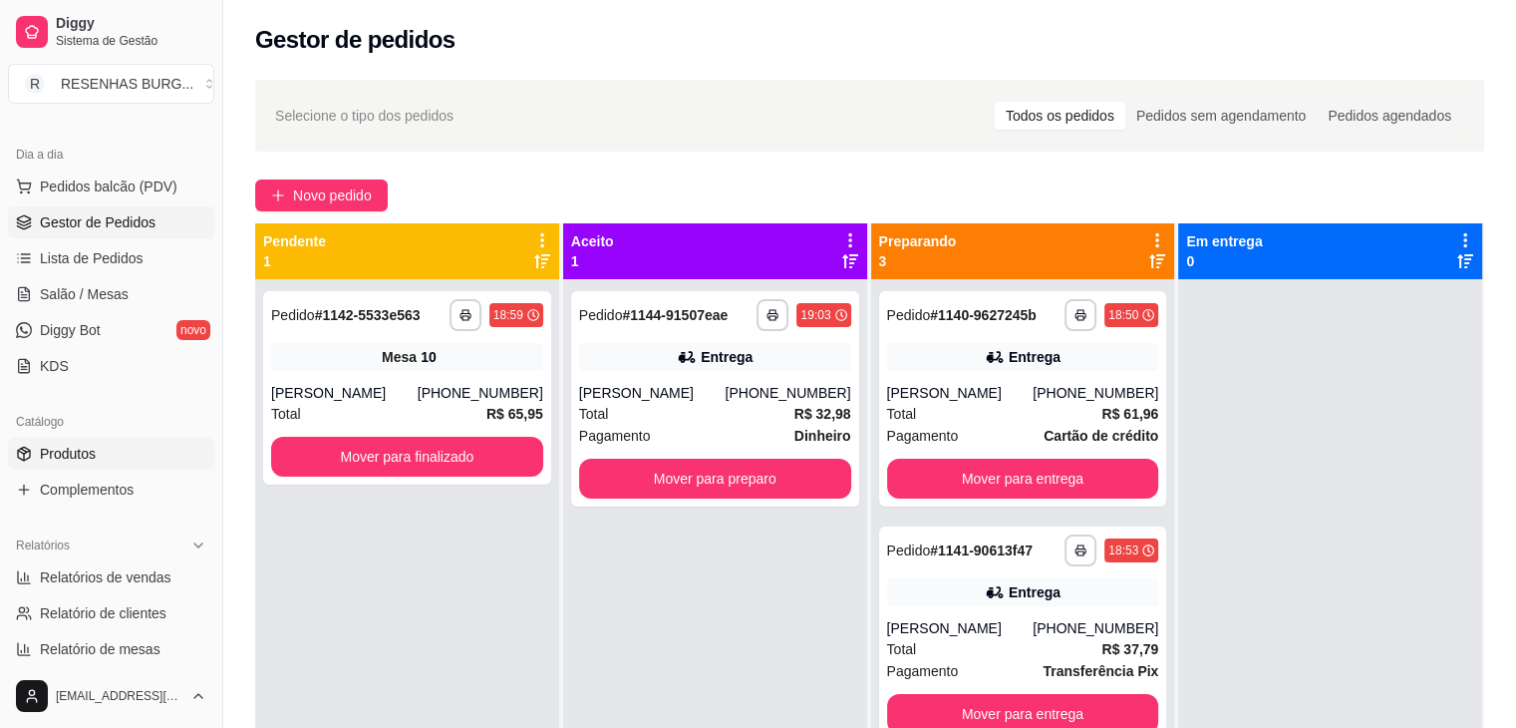
click at [116, 460] on link "Produtos" at bounding box center [111, 454] width 206 height 32
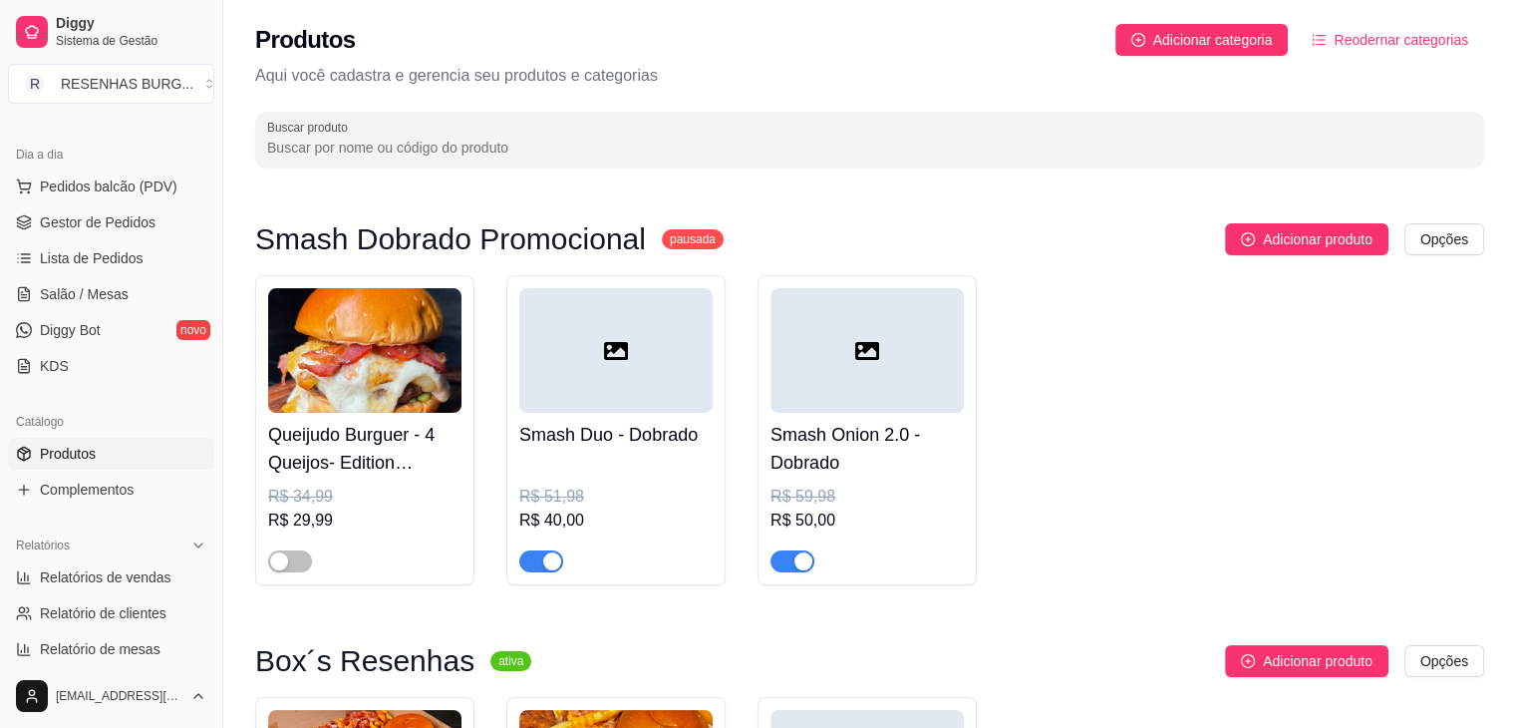
click at [582, 138] on input "Buscar produto" at bounding box center [869, 148] width 1205 height 20
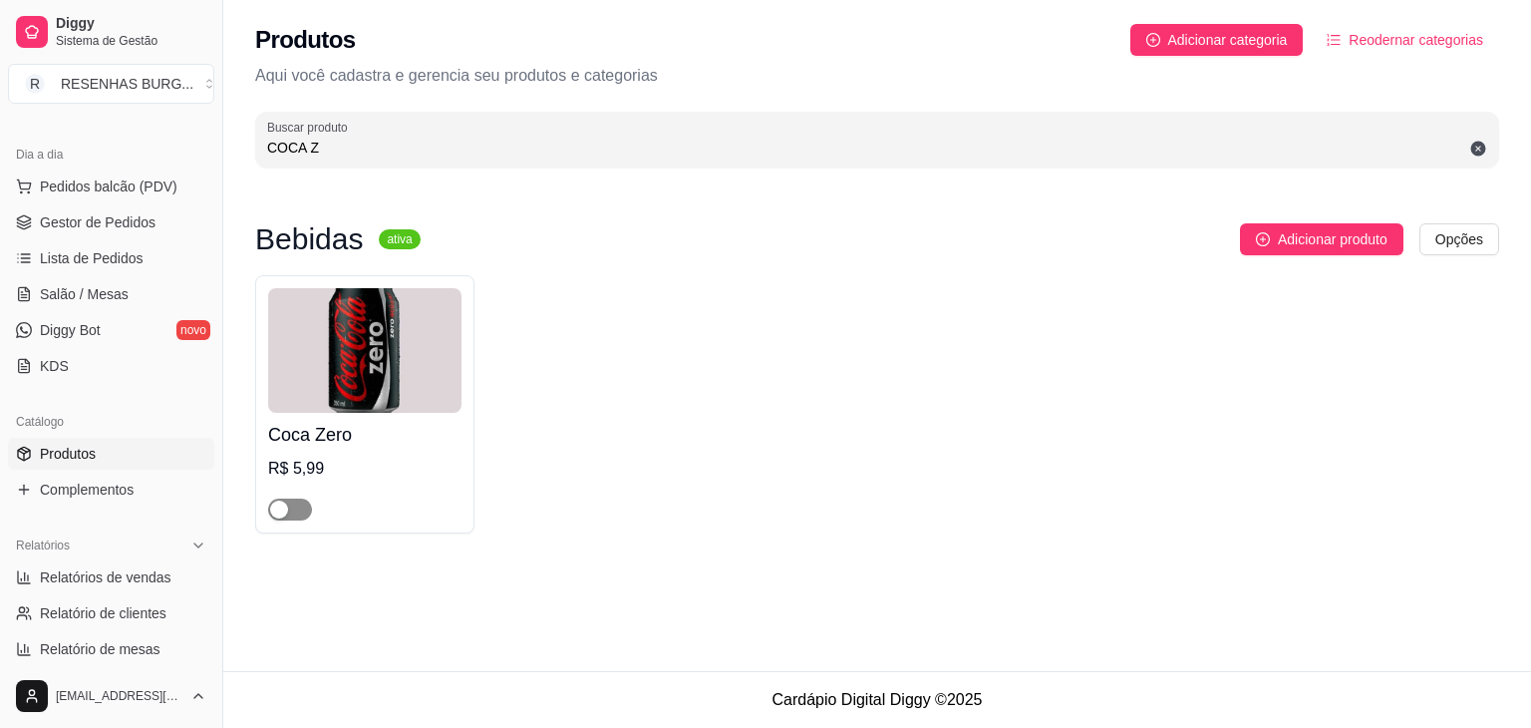
type input "COCA Z"
click at [295, 513] on span "button" at bounding box center [290, 509] width 44 height 22
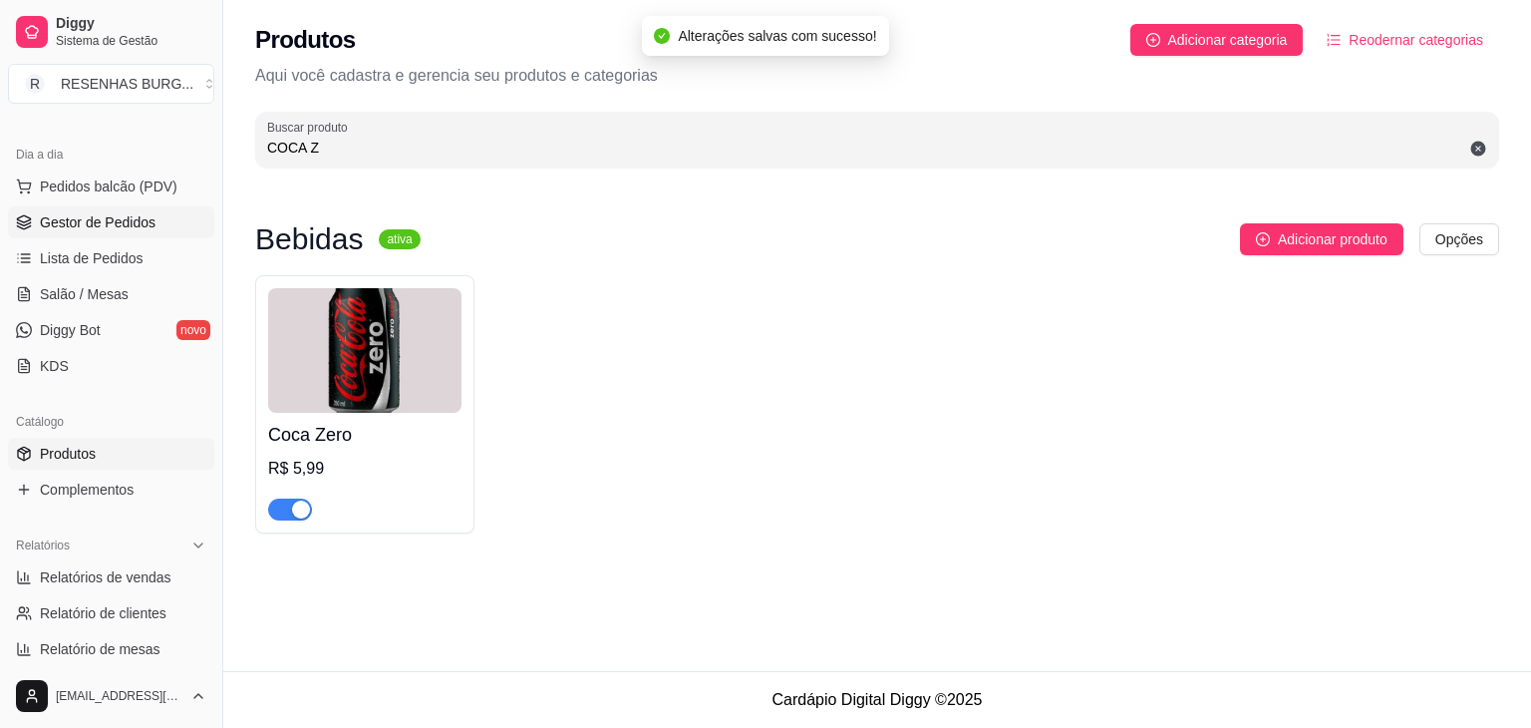
click at [124, 224] on span "Gestor de Pedidos" at bounding box center [98, 222] width 116 height 20
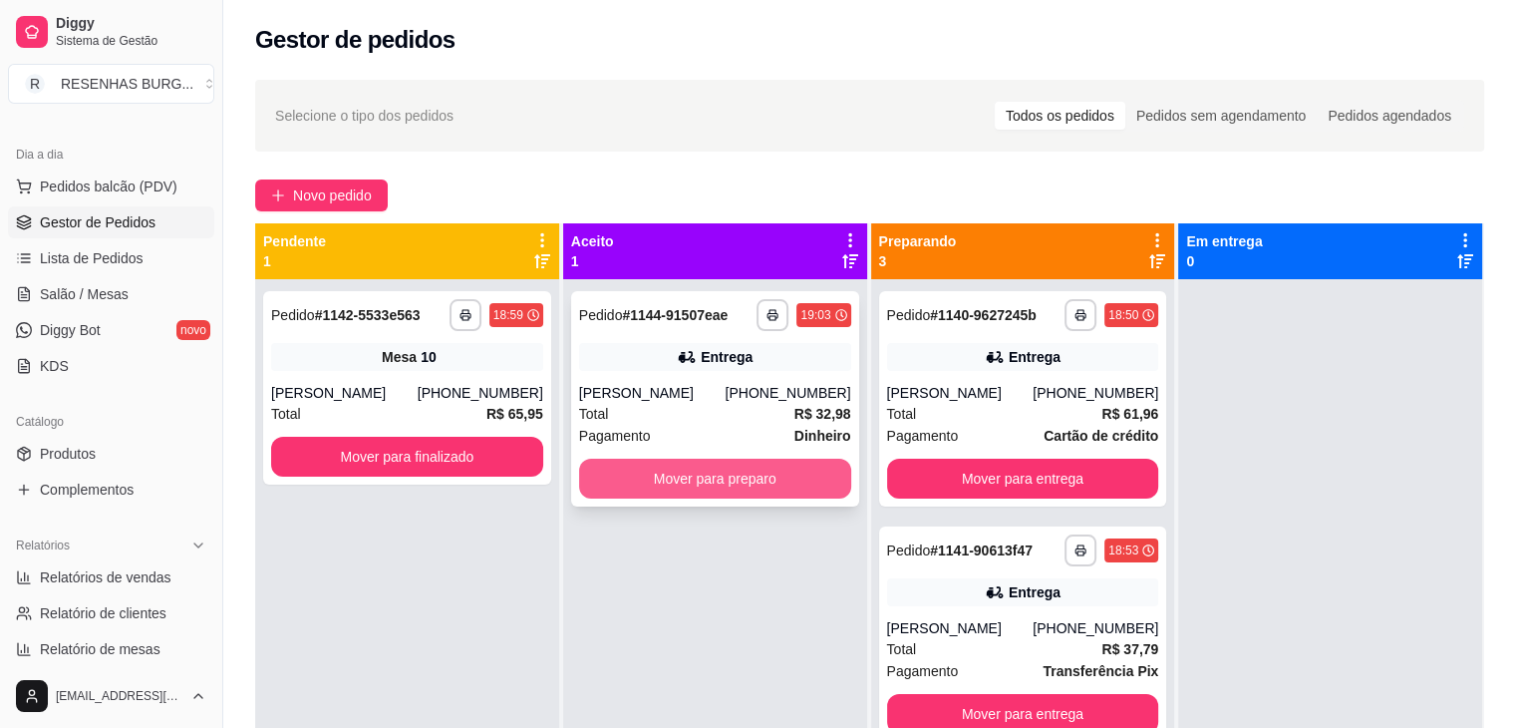
click at [805, 471] on button "Mover para preparo" at bounding box center [715, 478] width 272 height 40
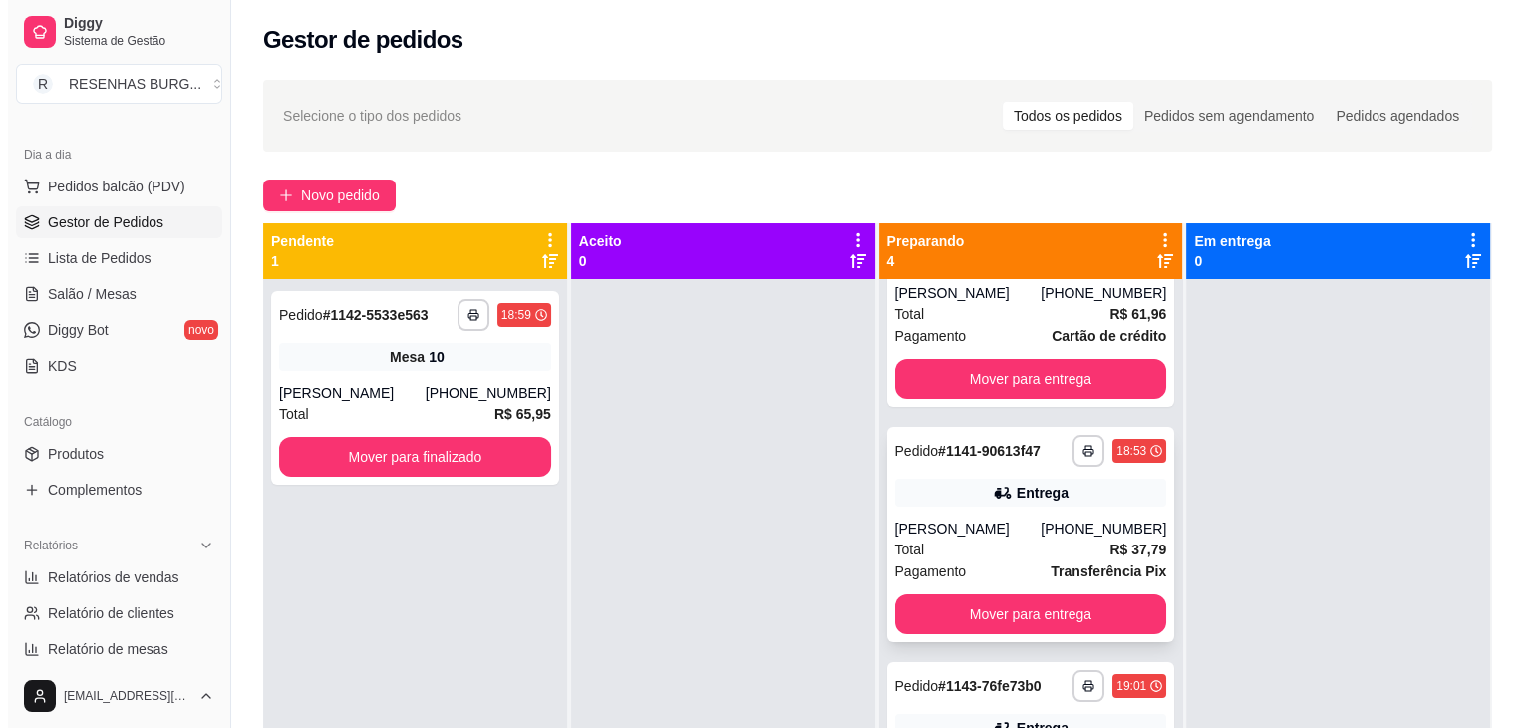
scroll to position [199, 0]
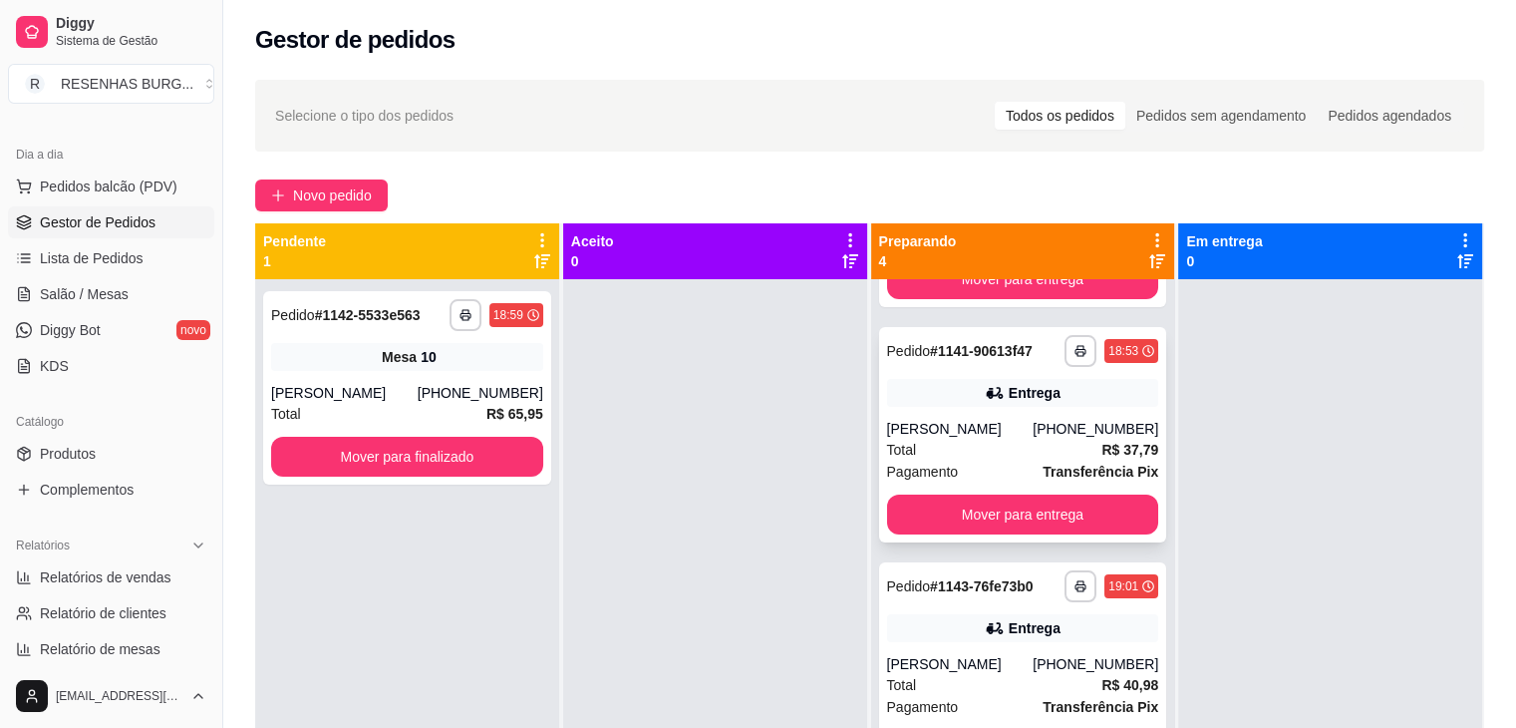
click at [989, 426] on div "[PERSON_NAME]" at bounding box center [960, 429] width 147 height 20
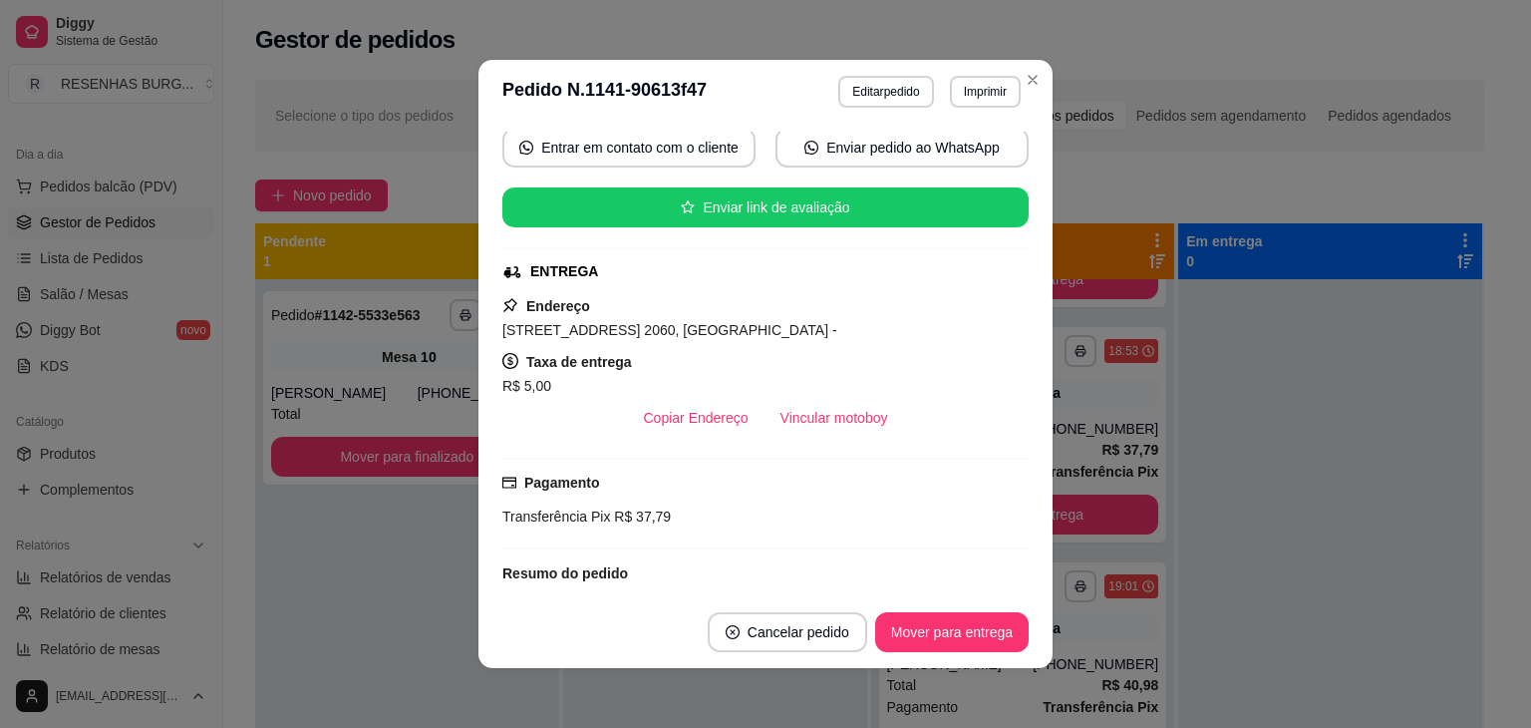
scroll to position [299, 0]
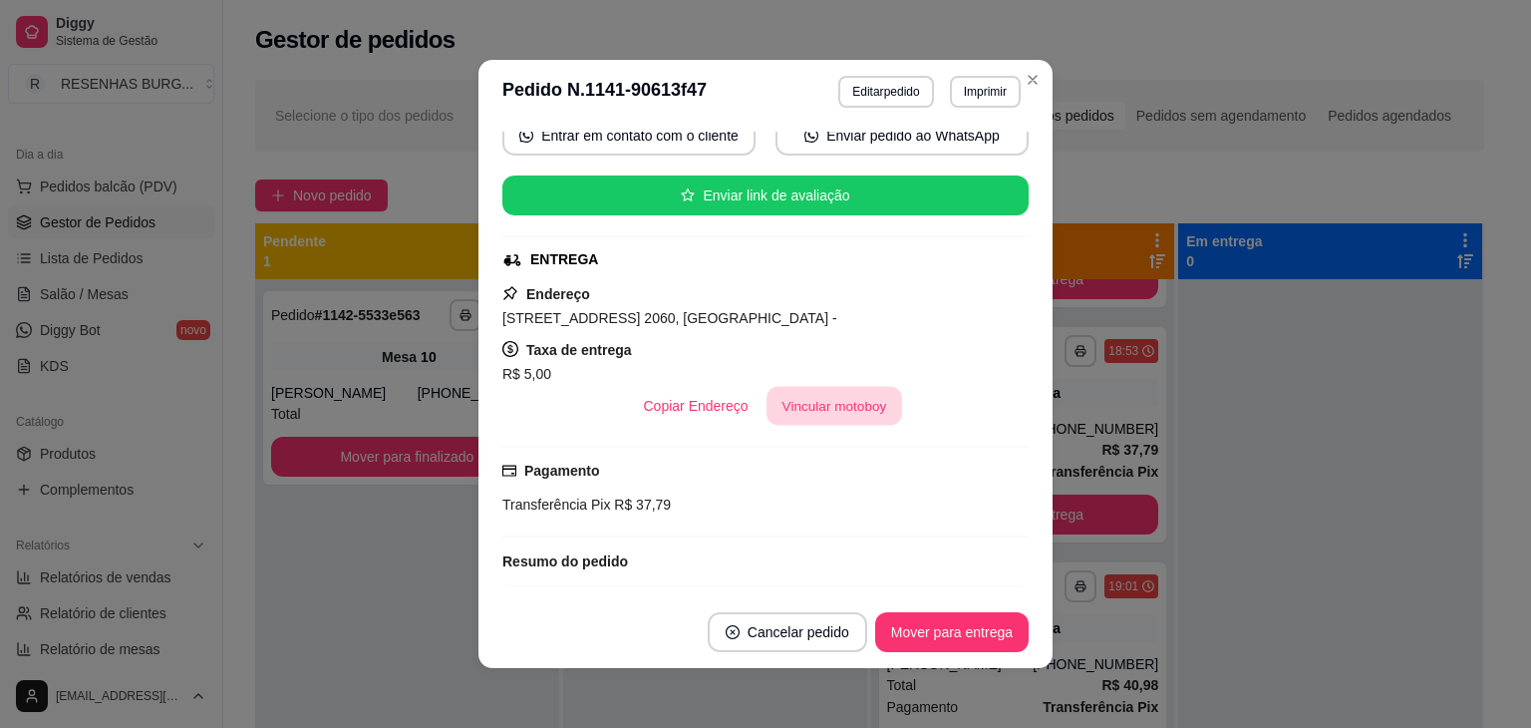
click at [849, 408] on button "Vincular motoboy" at bounding box center [834, 406] width 136 height 39
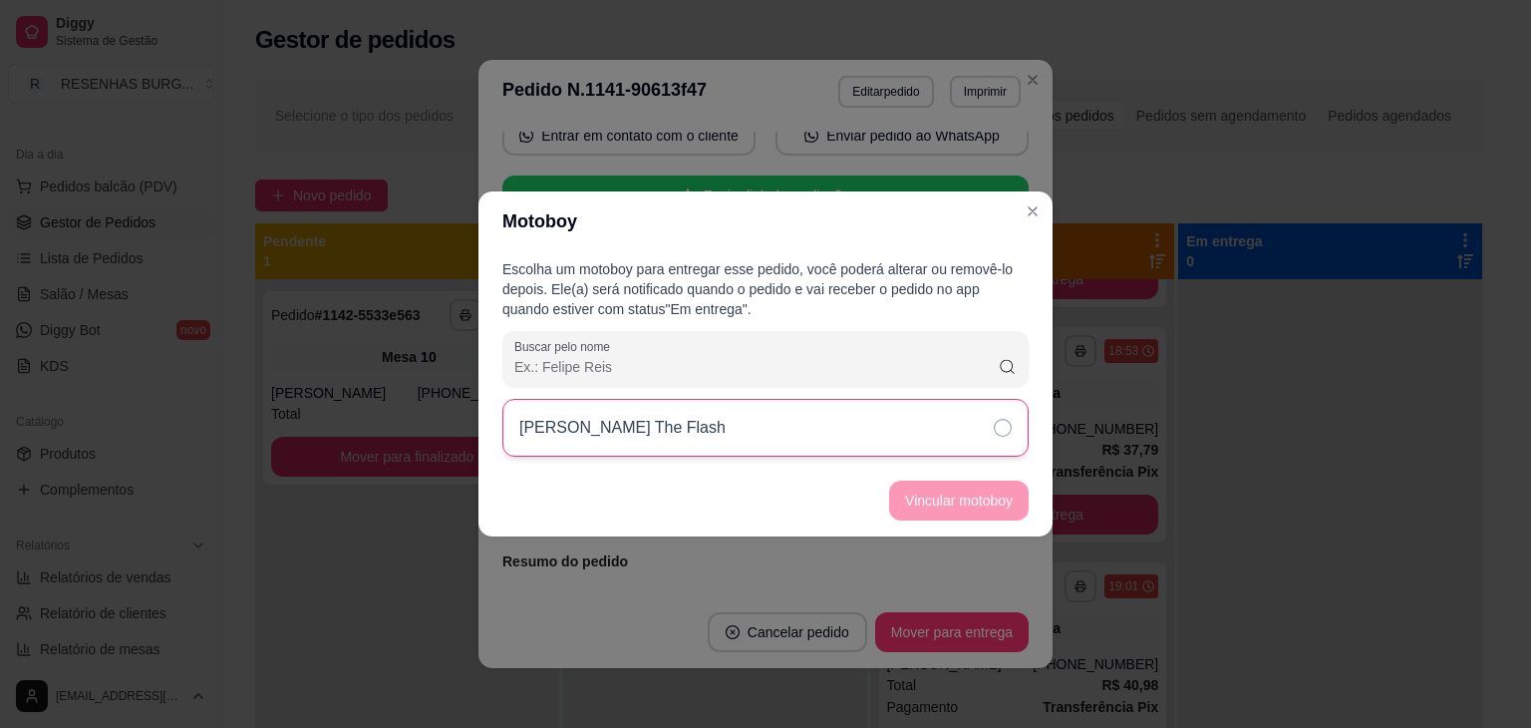
click at [973, 428] on div "[PERSON_NAME] The Flash" at bounding box center [765, 428] width 526 height 58
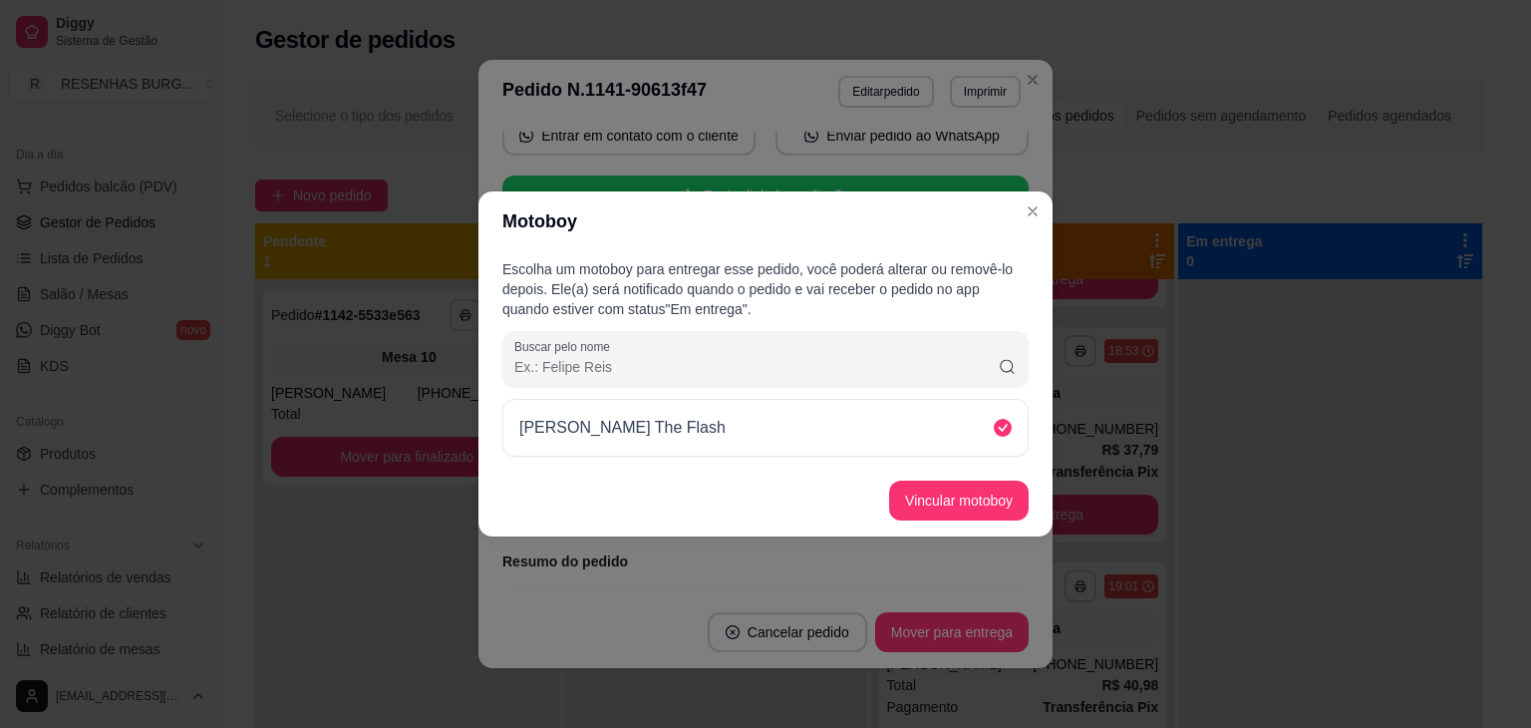
click at [968, 474] on footer "Vincular motoboy" at bounding box center [765, 500] width 574 height 72
click at [963, 498] on button "Vincular motoboy" at bounding box center [959, 500] width 140 height 40
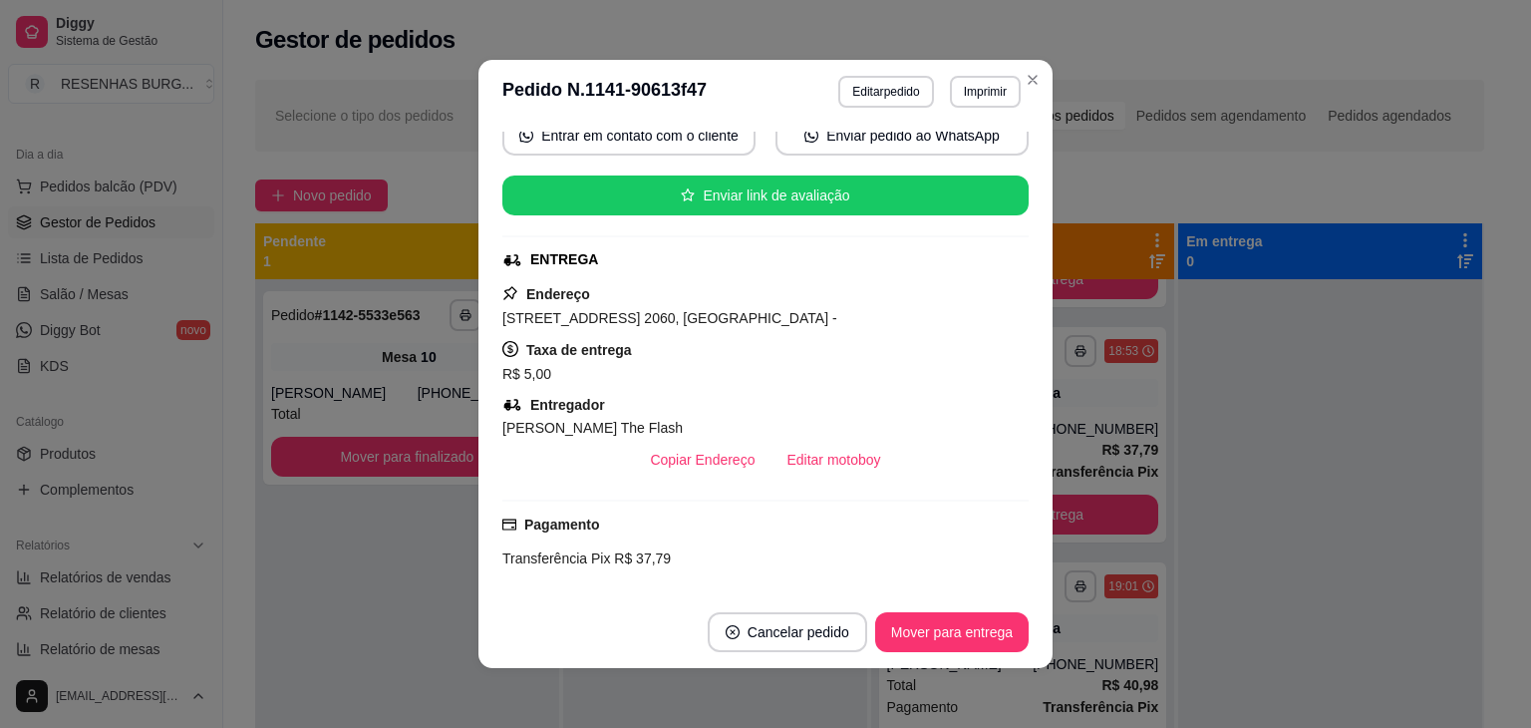
scroll to position [201, 0]
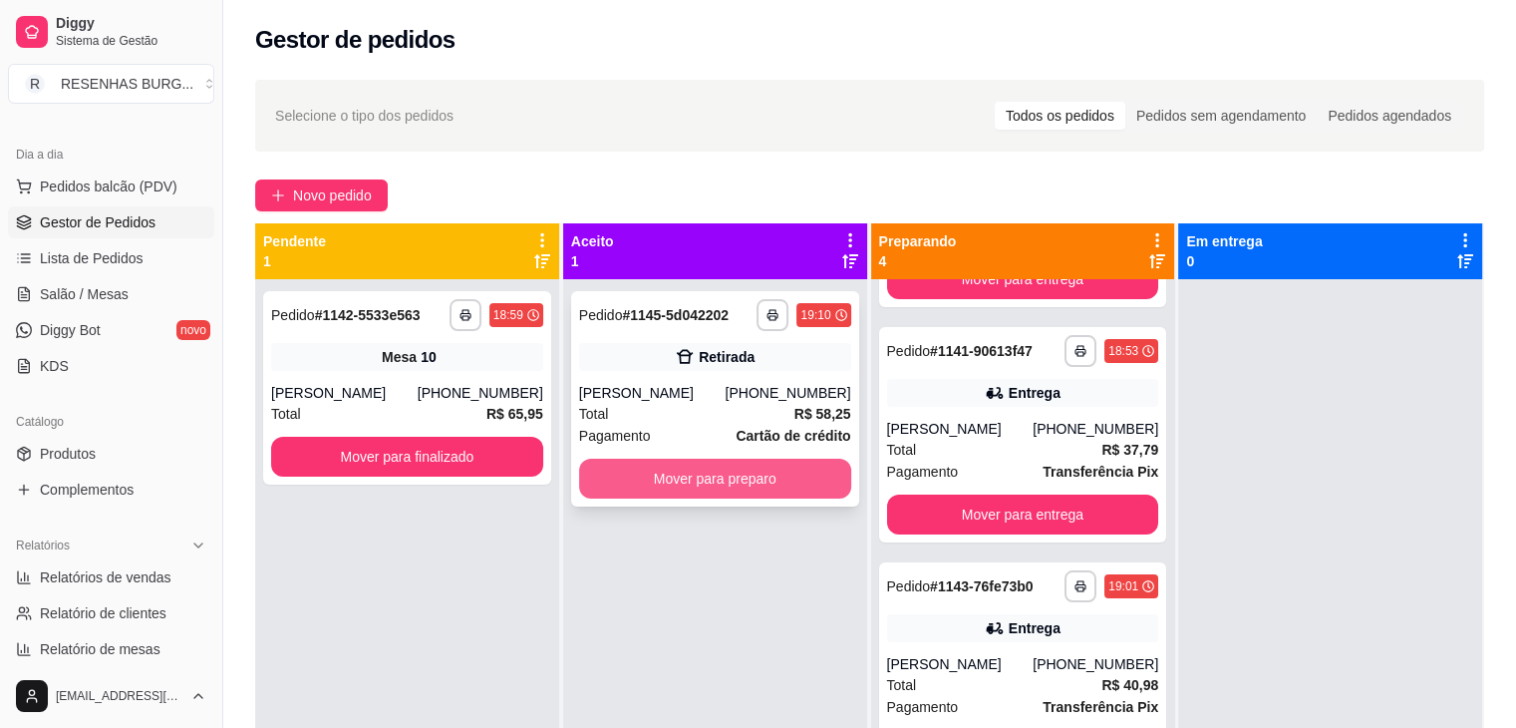
click at [682, 494] on button "Mover para preparo" at bounding box center [715, 478] width 272 height 40
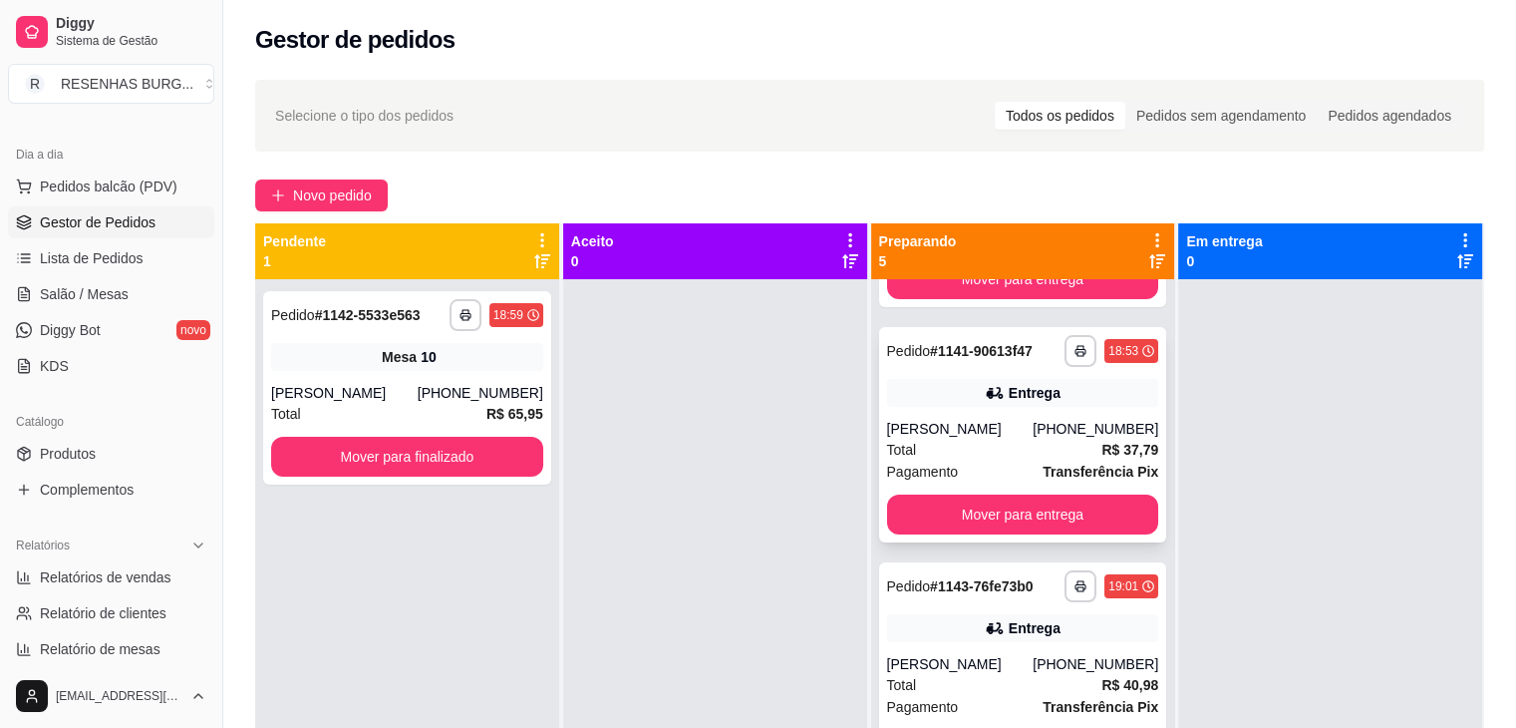
click at [998, 433] on div "[PERSON_NAME]" at bounding box center [960, 429] width 147 height 20
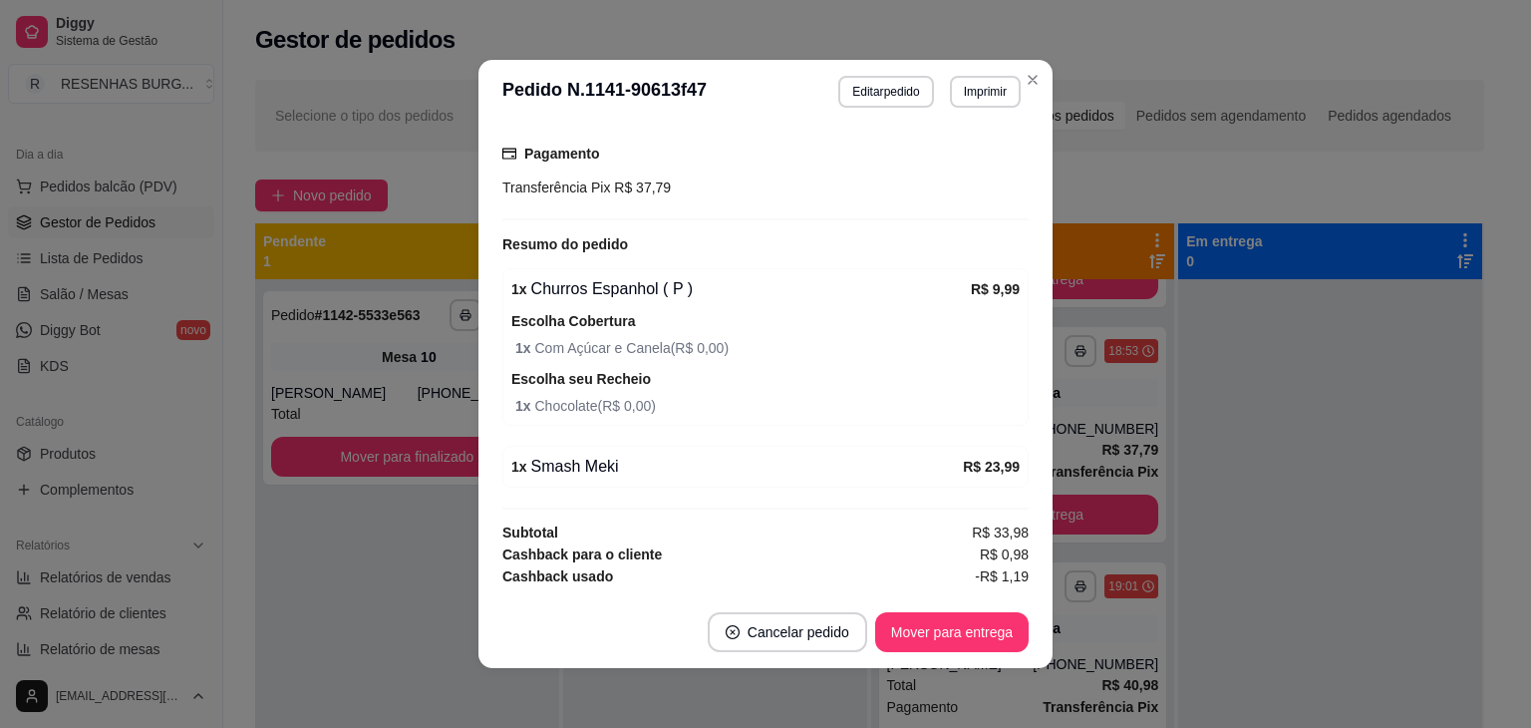
scroll to position [688, 0]
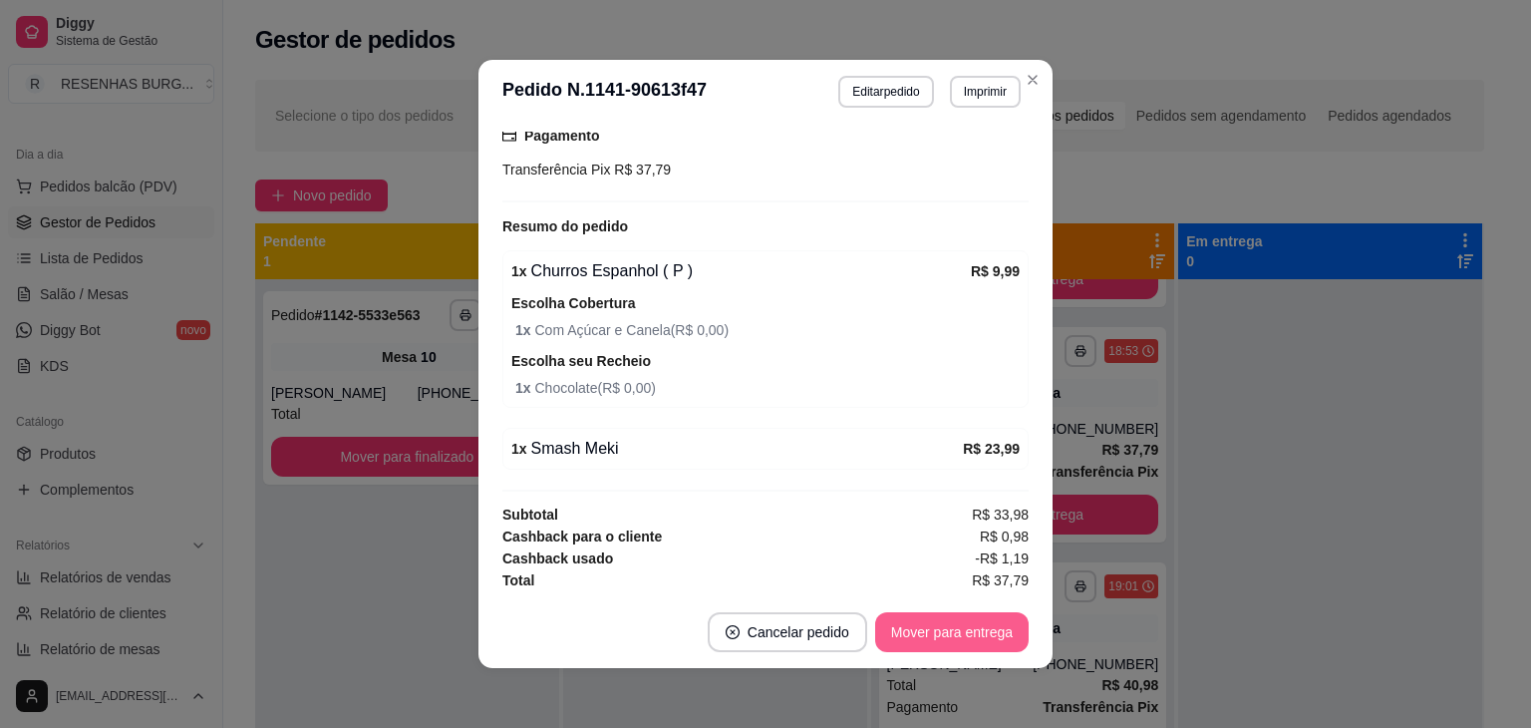
click at [996, 631] on button "Mover para entrega" at bounding box center [951, 632] width 153 height 40
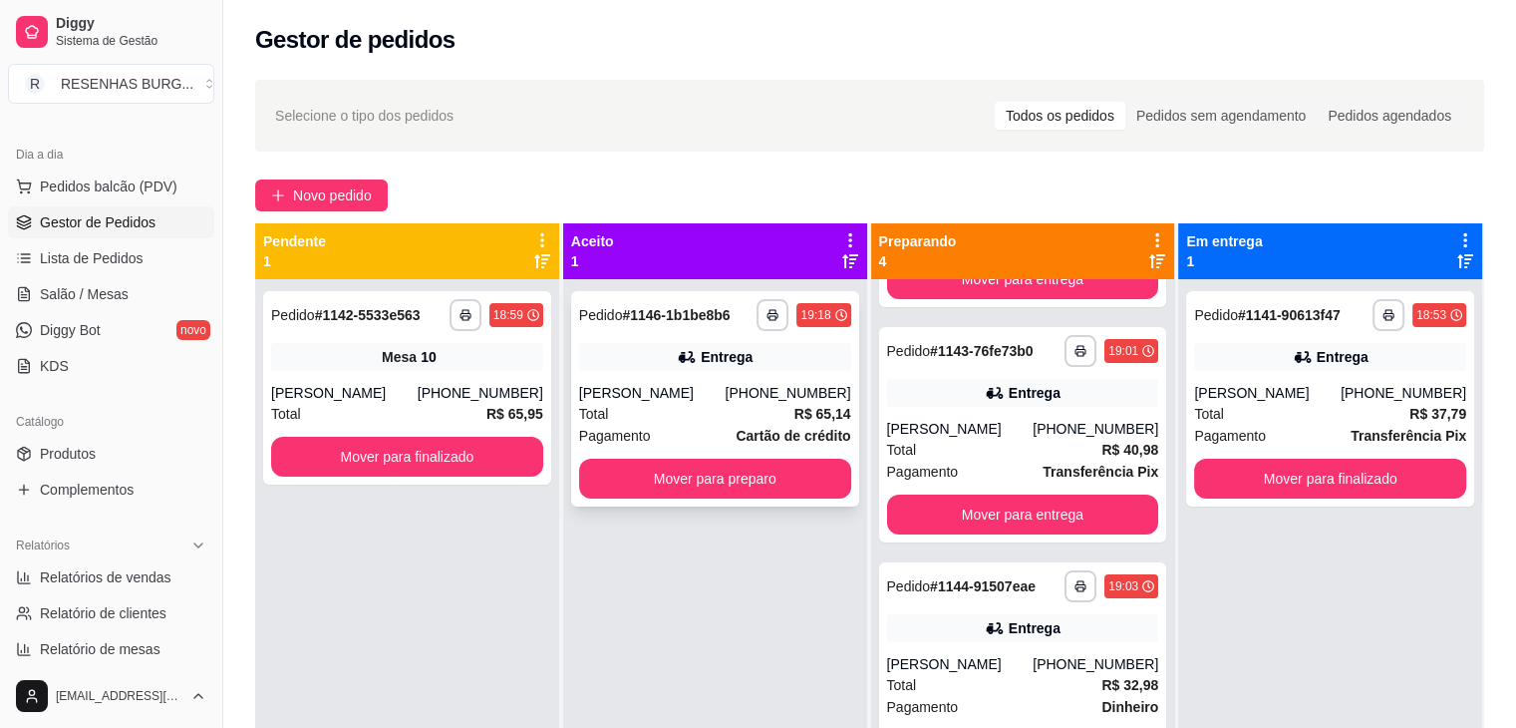
click at [664, 380] on div "**********" at bounding box center [715, 398] width 288 height 215
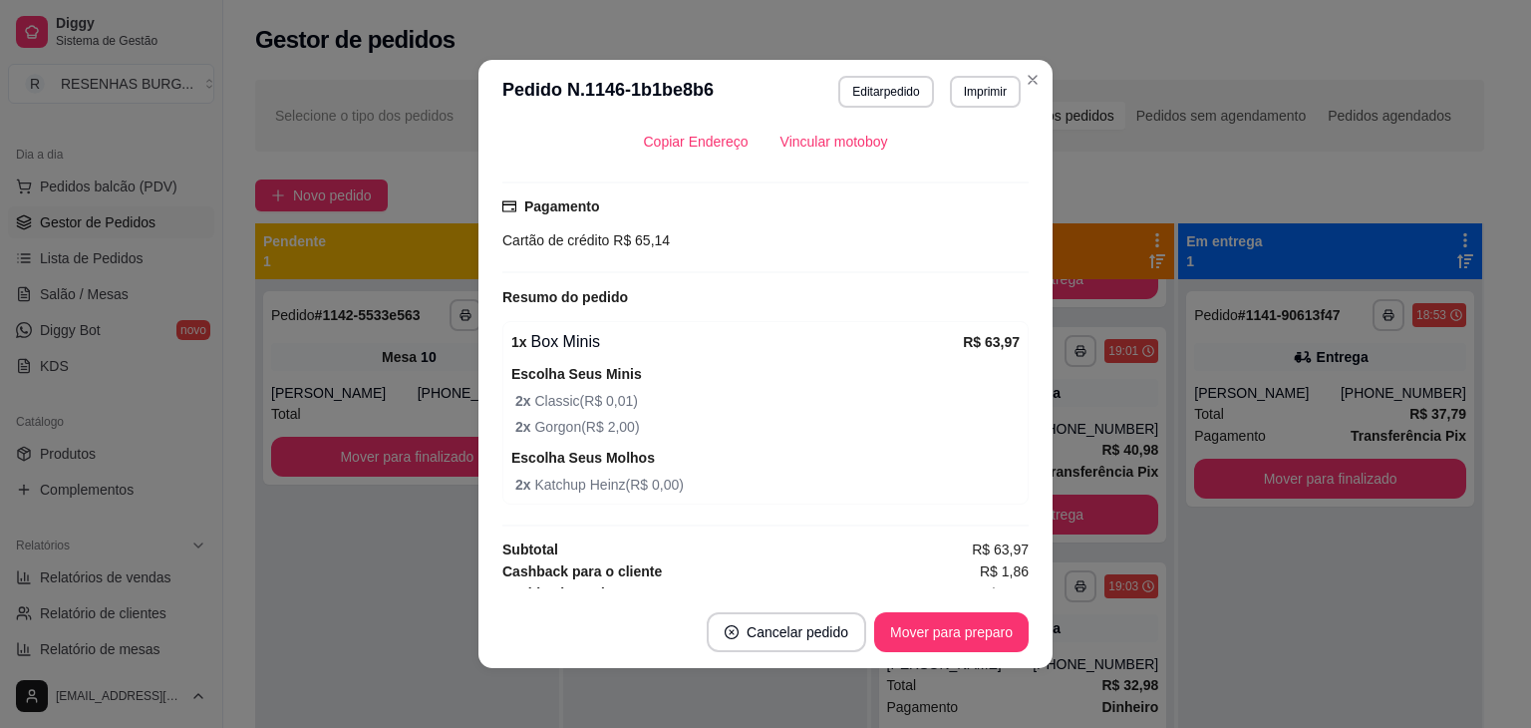
scroll to position [598, 0]
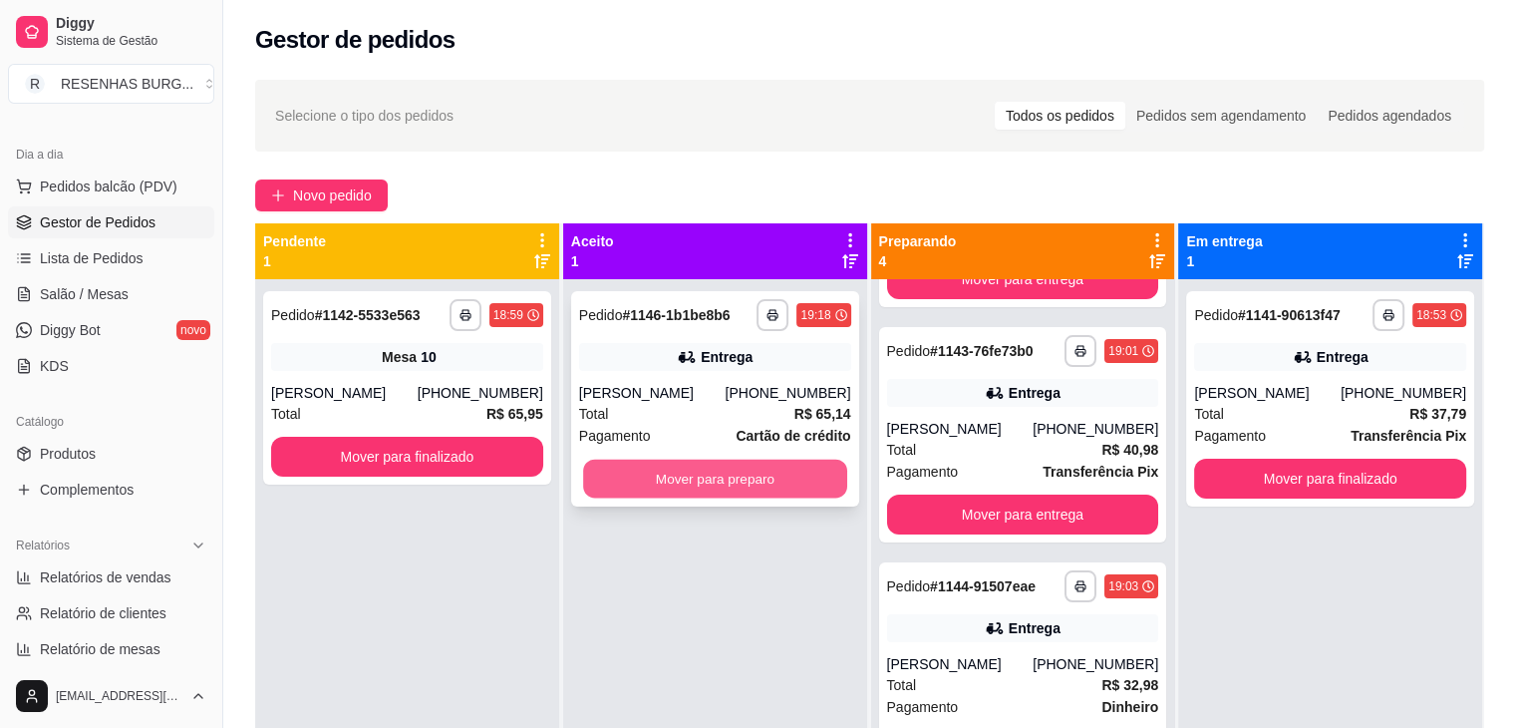
click at [756, 481] on button "Mover para preparo" at bounding box center [715, 478] width 264 height 39
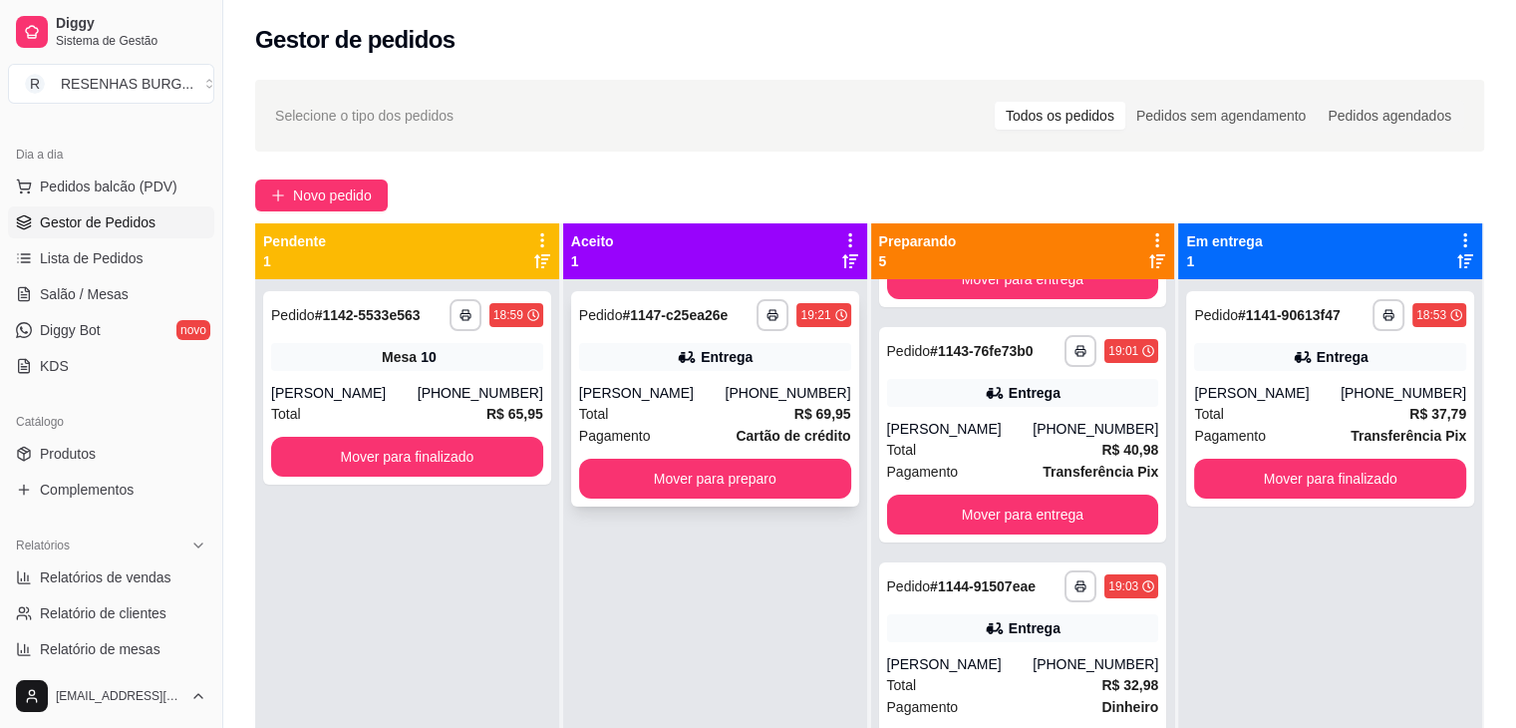
click at [666, 416] on div "Total R$ 69,95" at bounding box center [715, 414] width 272 height 22
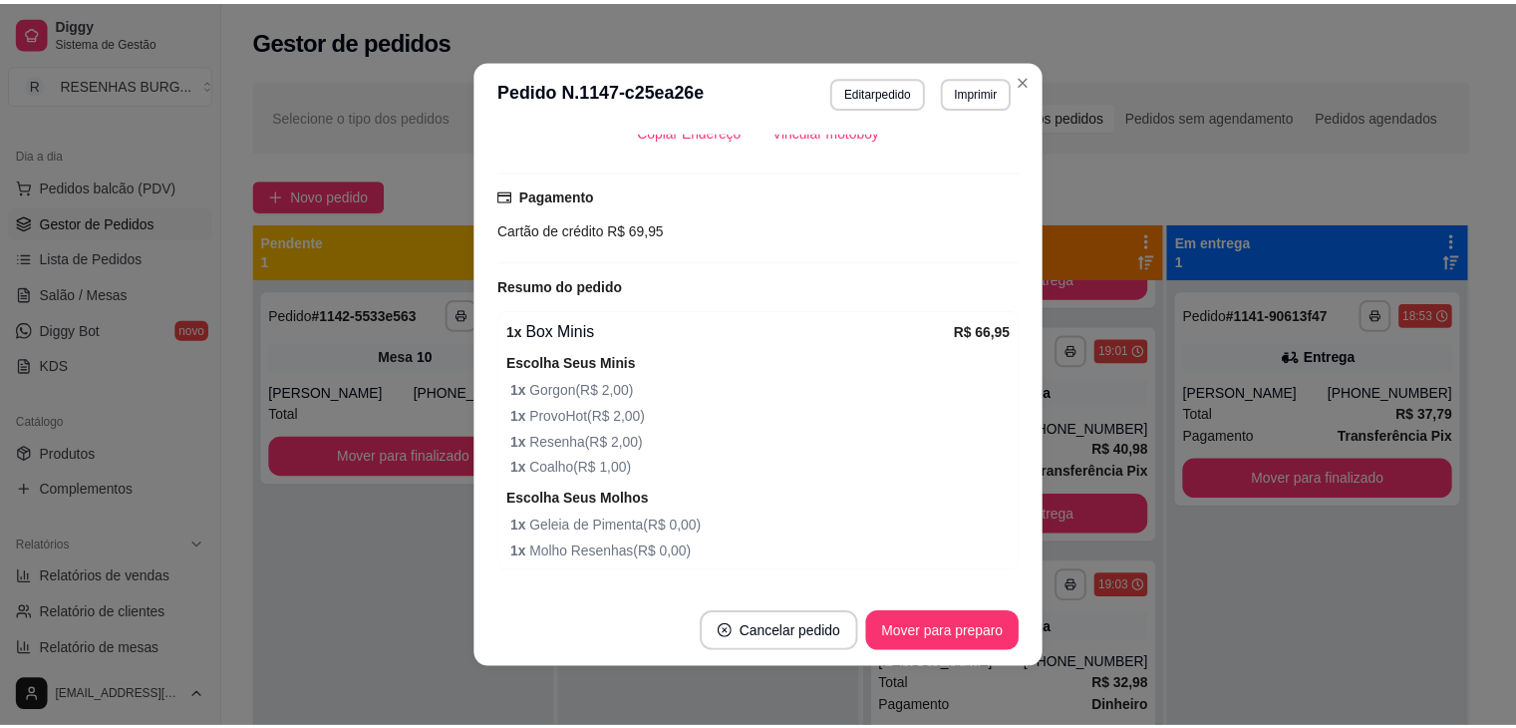
scroll to position [654, 0]
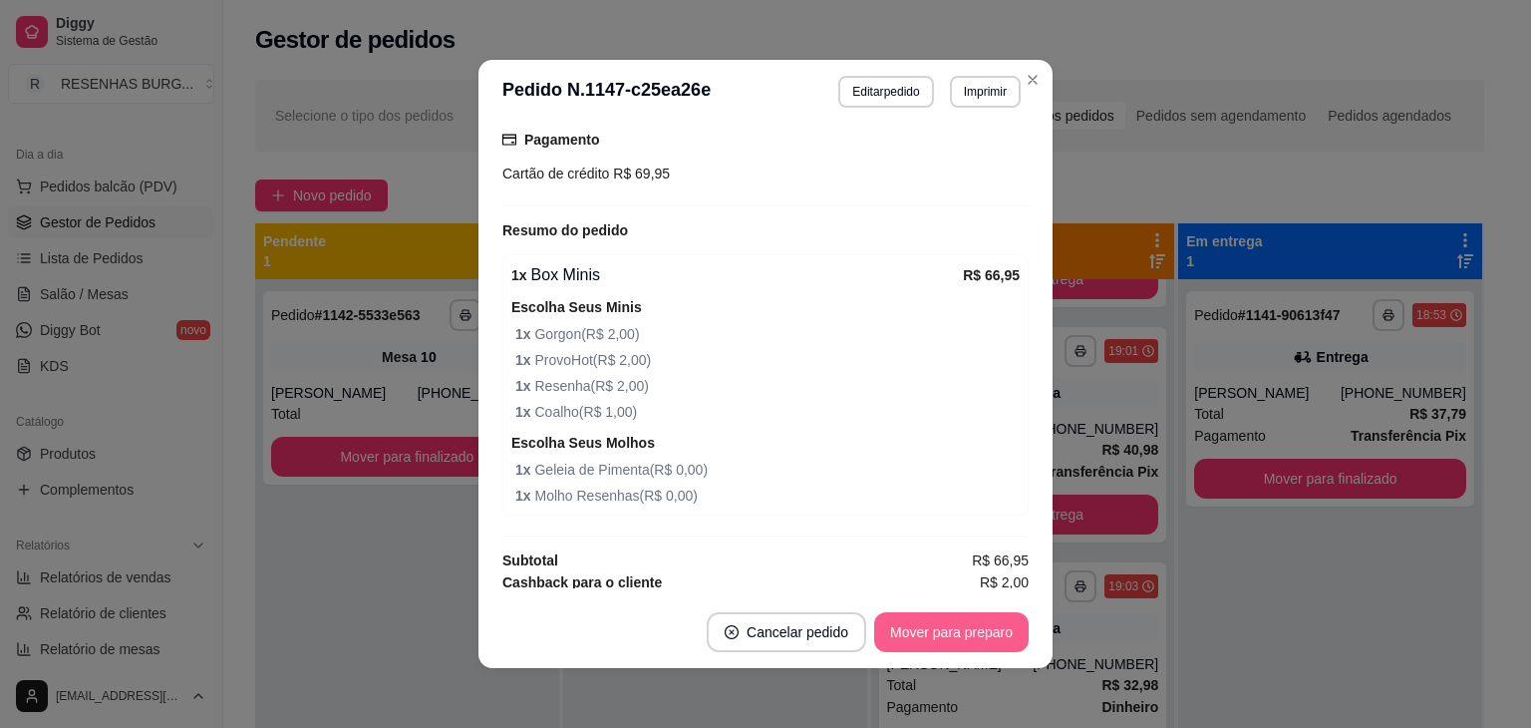
click at [944, 632] on button "Mover para preparo" at bounding box center [951, 632] width 154 height 40
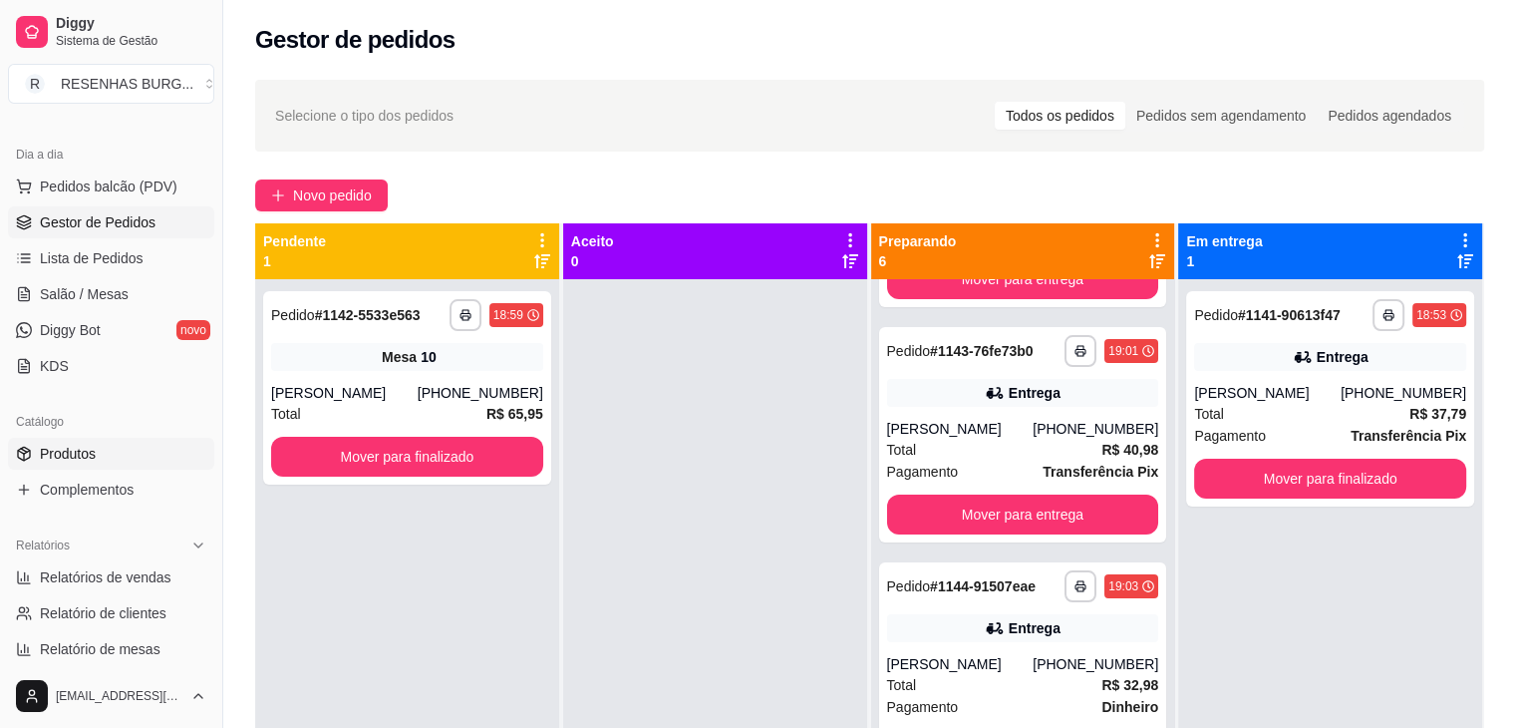
click at [105, 450] on link "Produtos" at bounding box center [111, 454] width 206 height 32
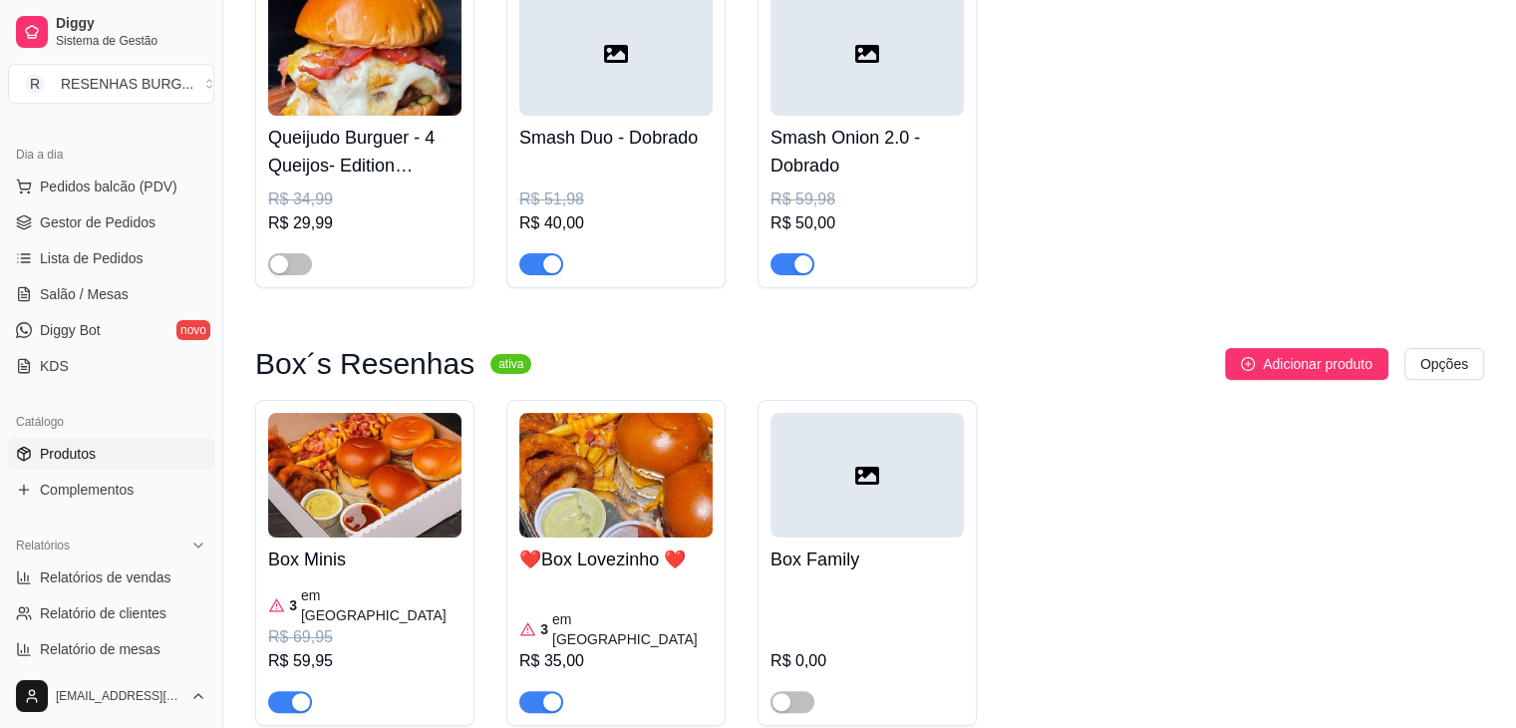
scroll to position [299, 0]
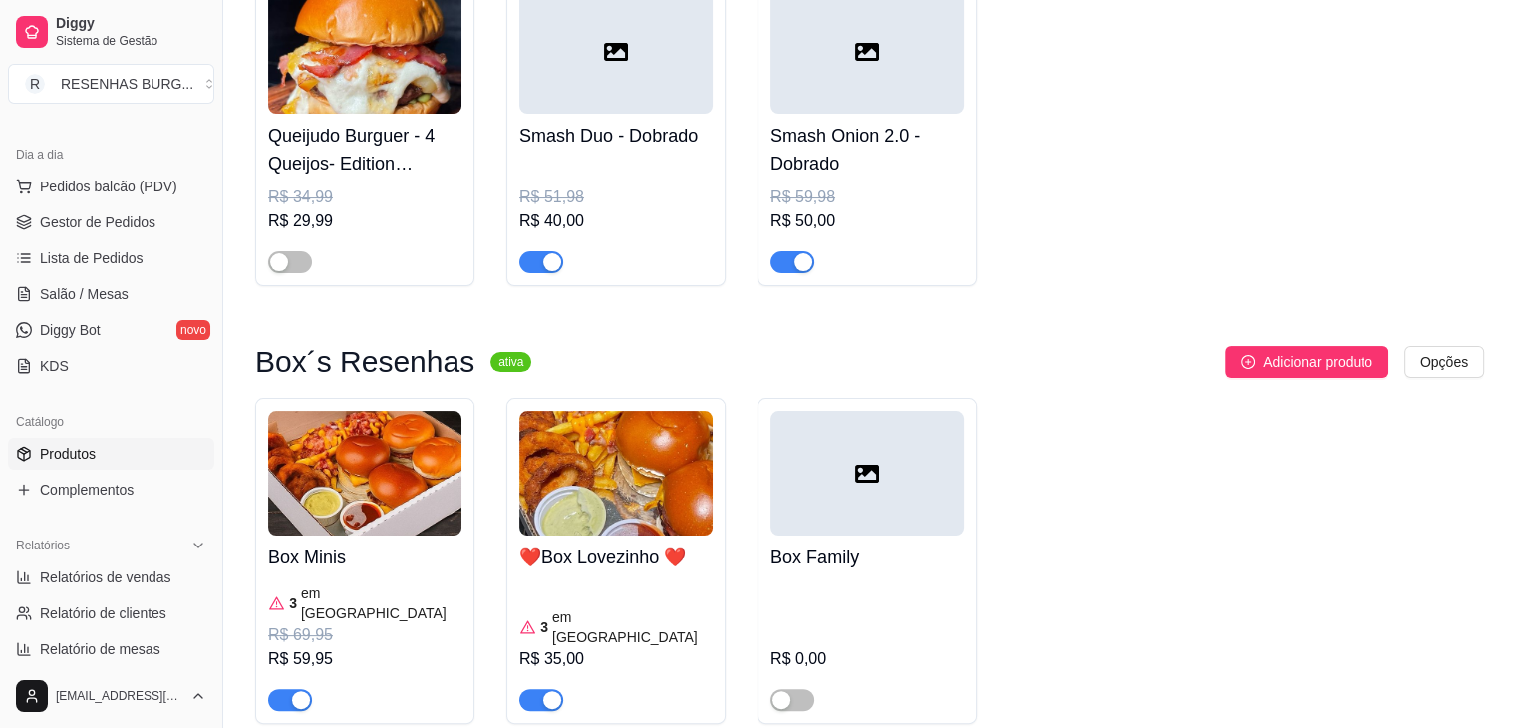
click at [335, 469] on img at bounding box center [364, 473] width 193 height 125
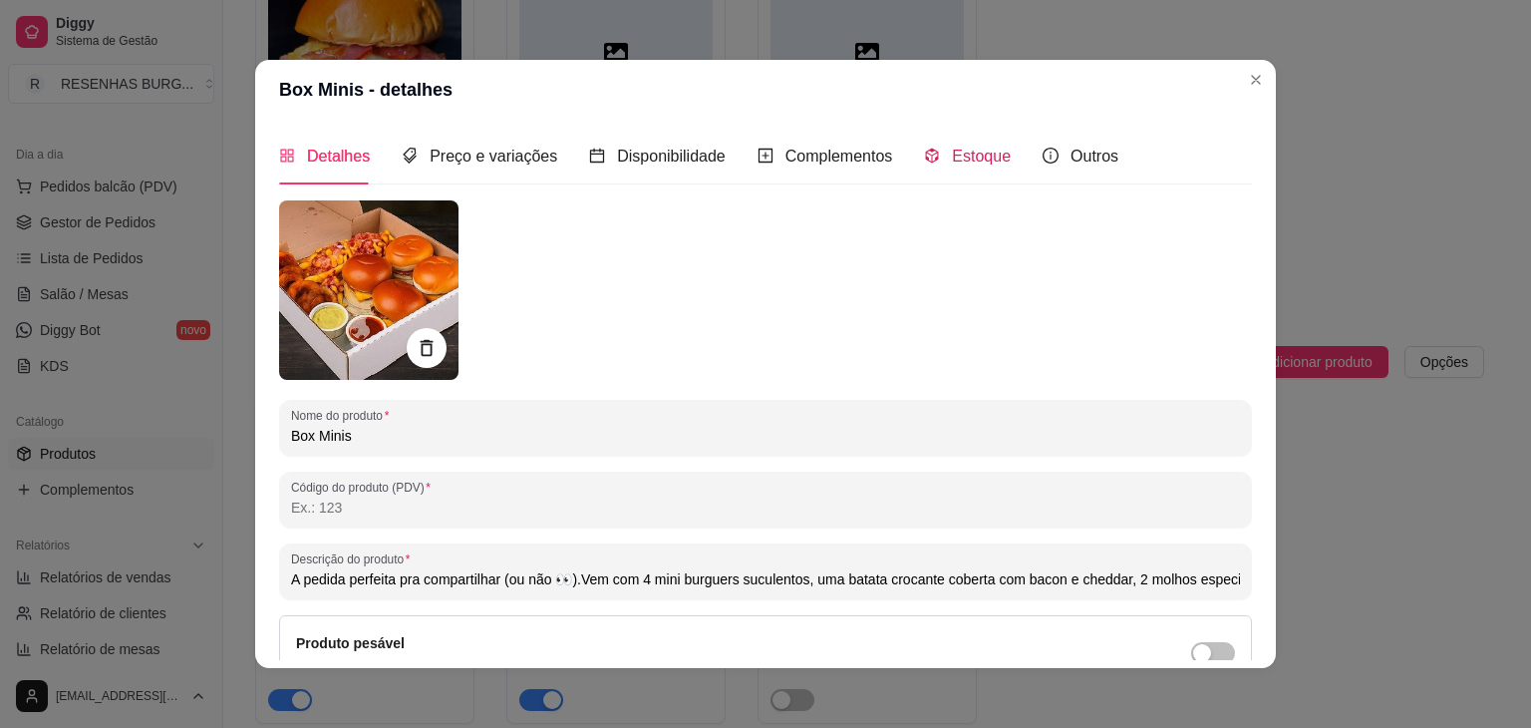
click at [952, 155] on span "Estoque" at bounding box center [981, 156] width 59 height 17
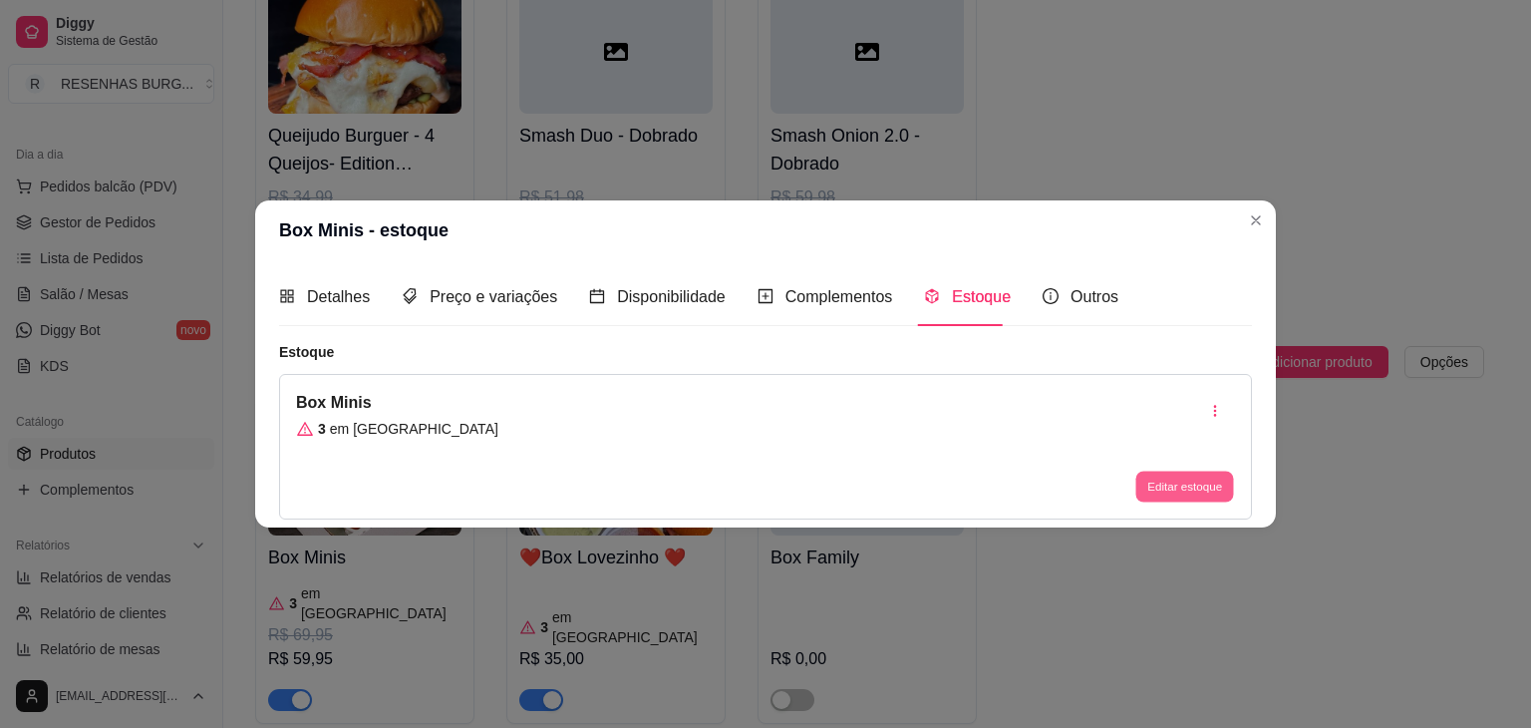
click at [1204, 494] on button "Editar estoque" at bounding box center [1184, 485] width 98 height 31
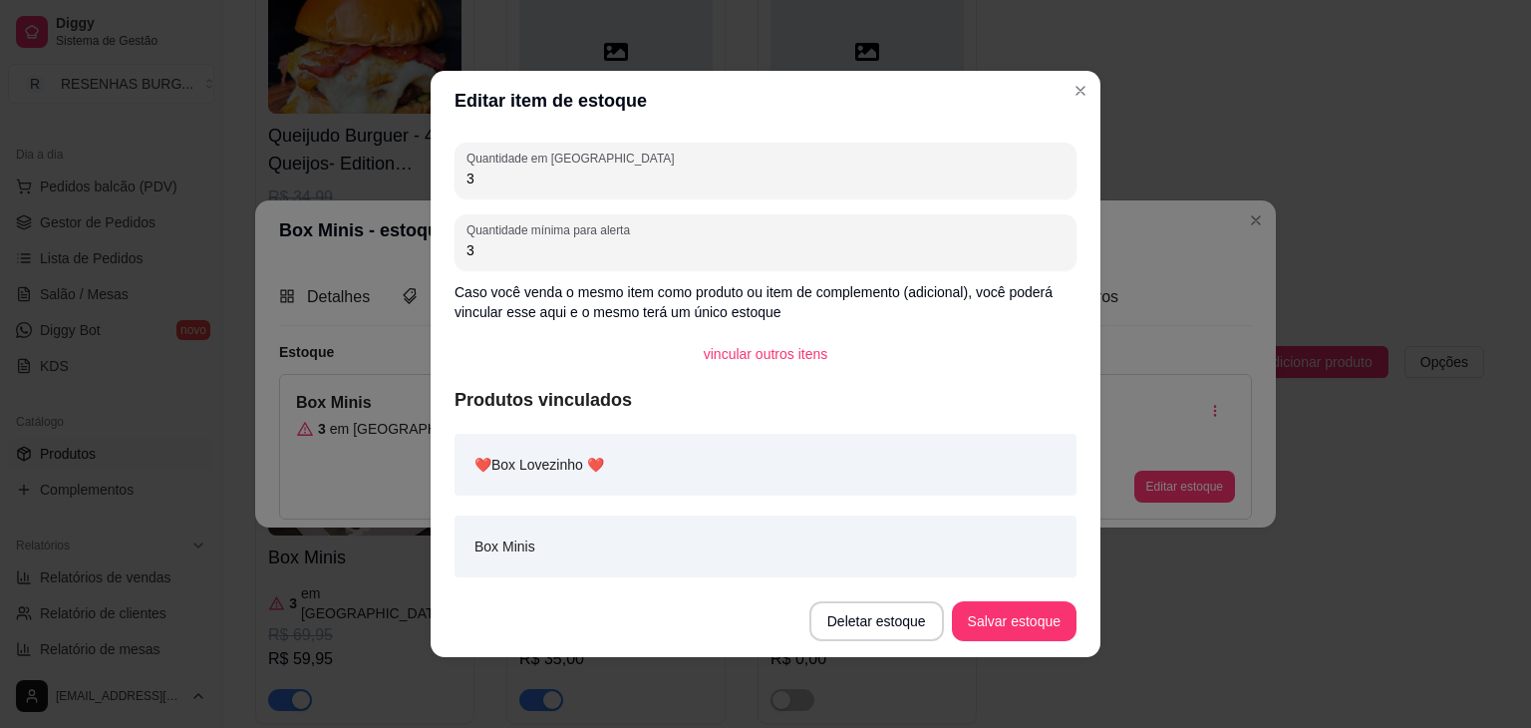
drag, startPoint x: 502, startPoint y: 180, endPoint x: 411, endPoint y: 192, distance: 92.5
click at [411, 192] on div "Editar item de estoque Quantidade em estoque 3 Quantidade mínima para alerta 3 …" at bounding box center [765, 364] width 1531 height 728
type input "10"
click at [1023, 627] on button "Salvar estoque" at bounding box center [1014, 621] width 125 height 40
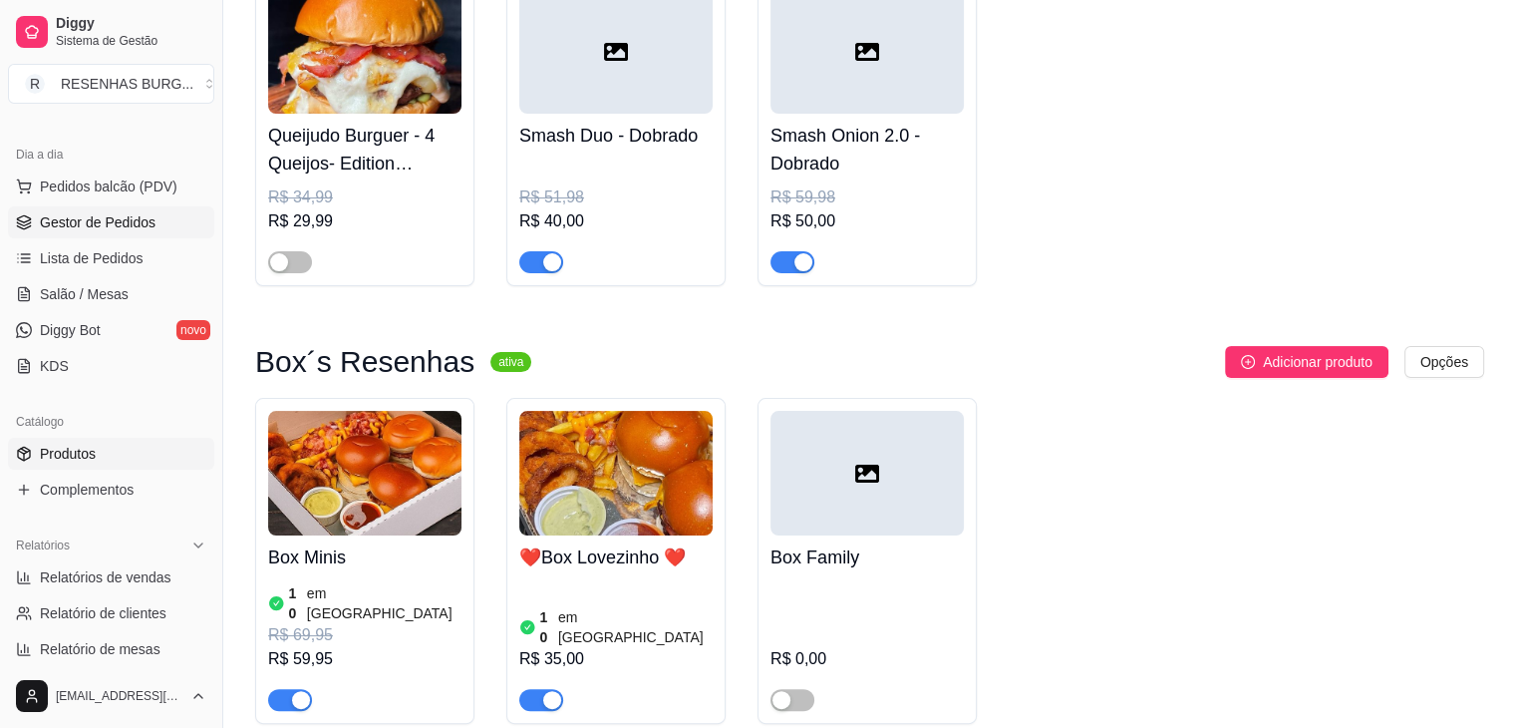
click at [112, 227] on span "Gestor de Pedidos" at bounding box center [98, 222] width 116 height 20
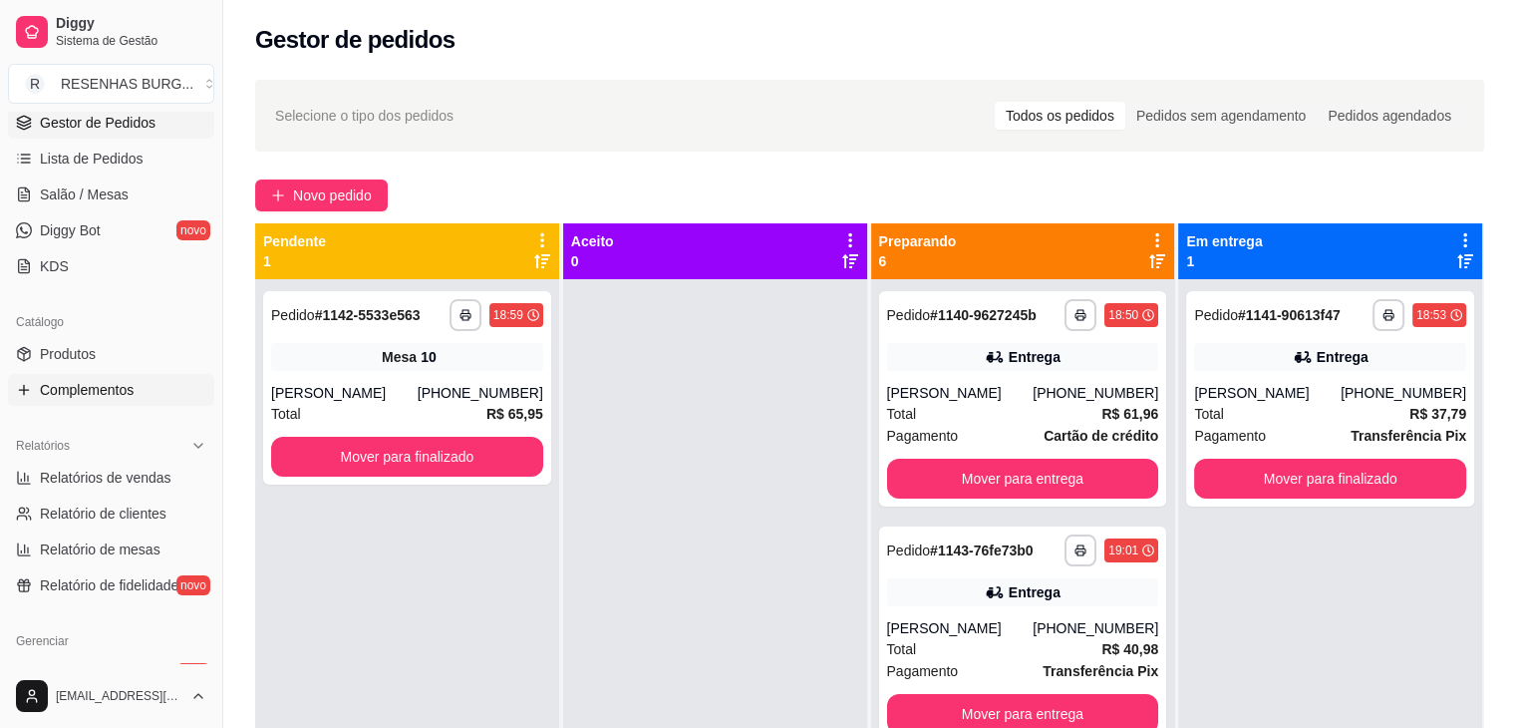
scroll to position [399, 0]
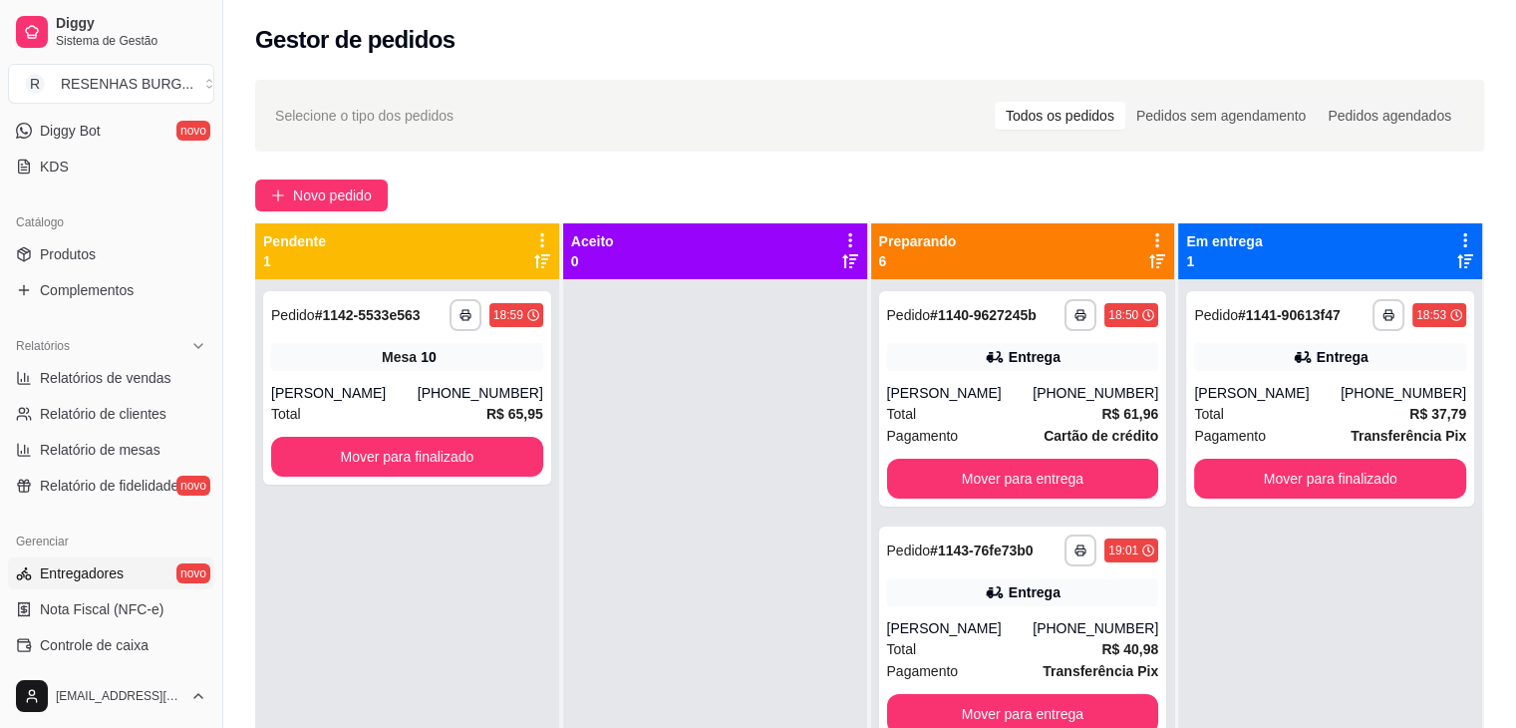
click at [104, 585] on link "Entregadores novo" at bounding box center [111, 573] width 206 height 32
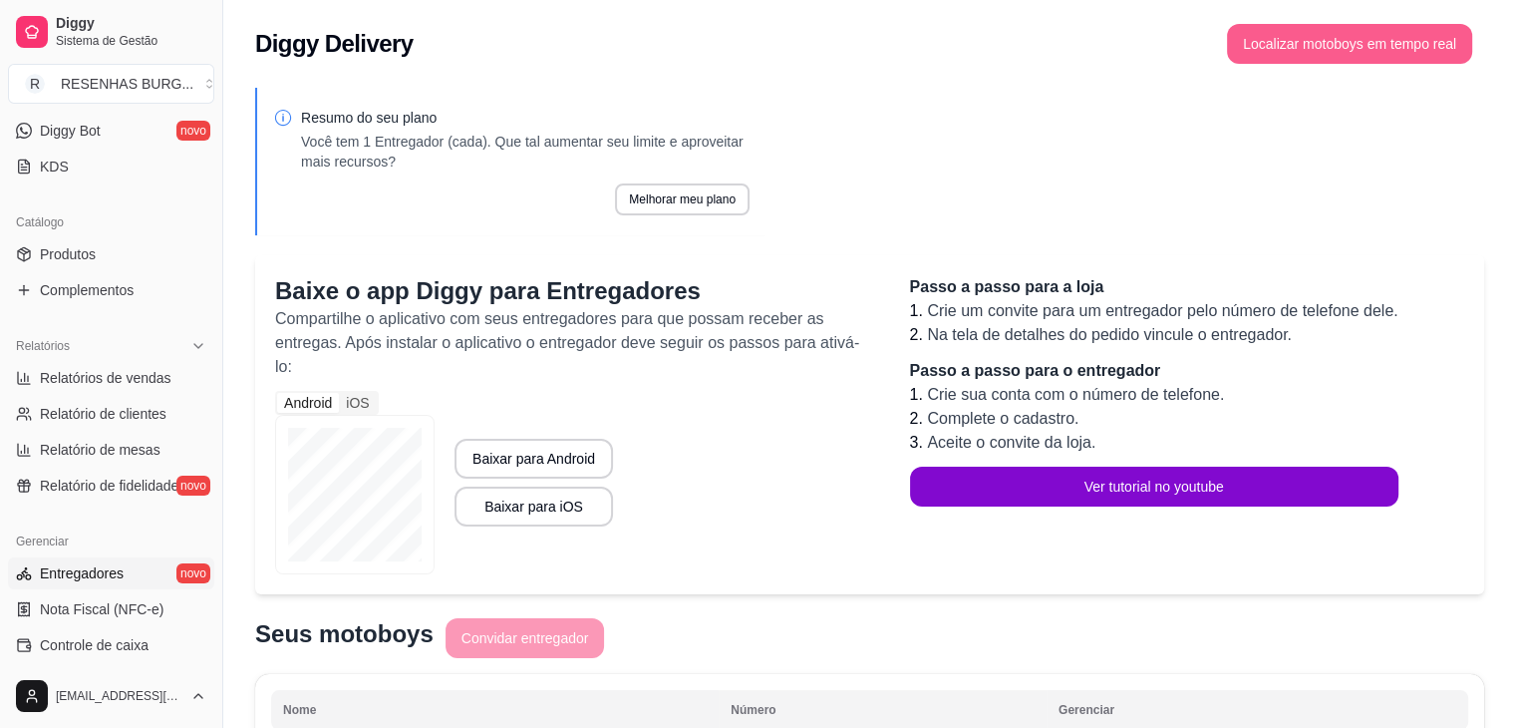
click at [1294, 74] on div "Diggy Delivery Localizar motoboys em tempo real" at bounding box center [869, 38] width 1293 height 76
click at [1305, 47] on button "Localizar motoboys em tempo real" at bounding box center [1349, 44] width 245 height 40
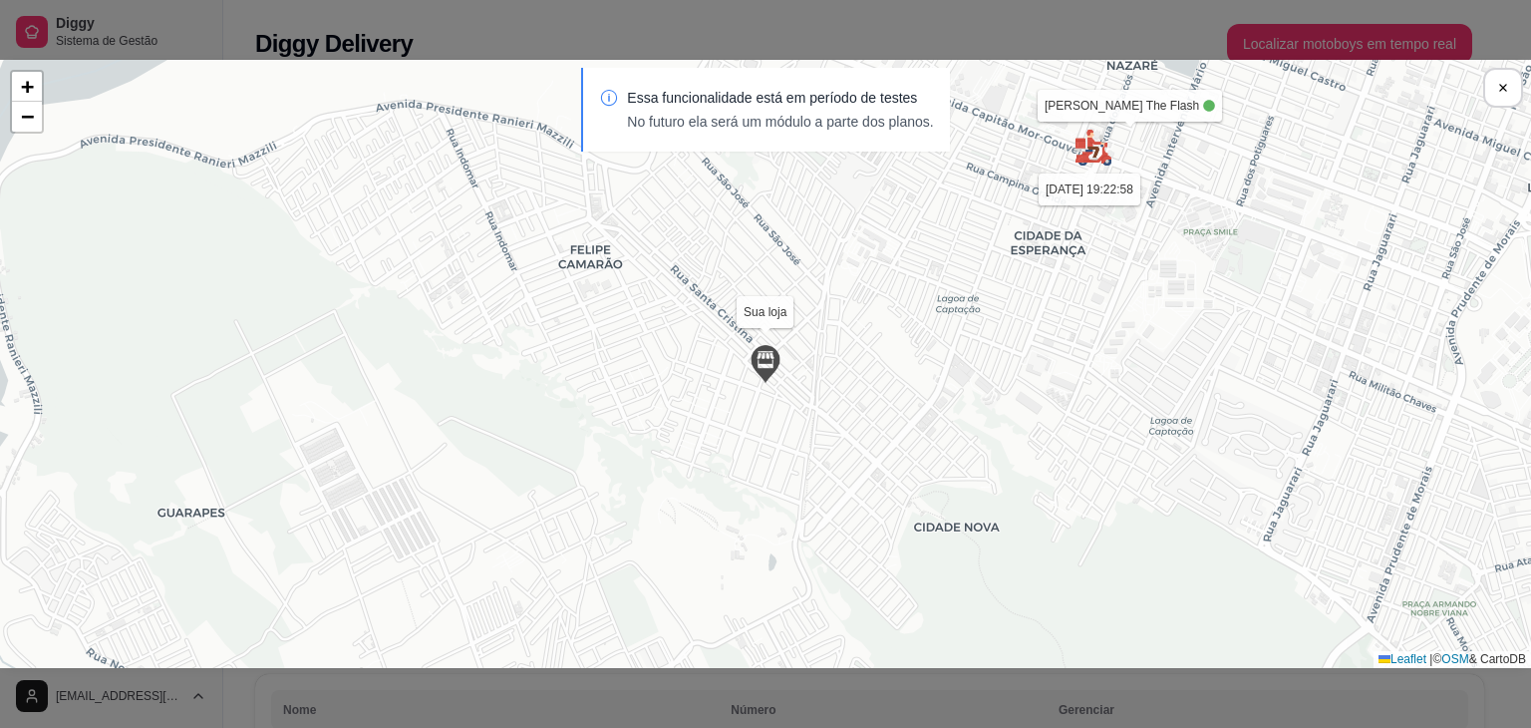
click at [1130, 158] on div "Essa funcionalidade está em período de testes No futuro ela será um módulo a pa…" at bounding box center [765, 120] width 1531 height 104
click at [1115, 151] on div "Essa funcionalidade está em período de testes No futuro ela será um módulo a pa…" at bounding box center [765, 120] width 1531 height 104
click at [1105, 166] on div "Essa funcionalidade está em período de testes No futuro ela será um módulo a pa…" at bounding box center [765, 120] width 1531 height 104
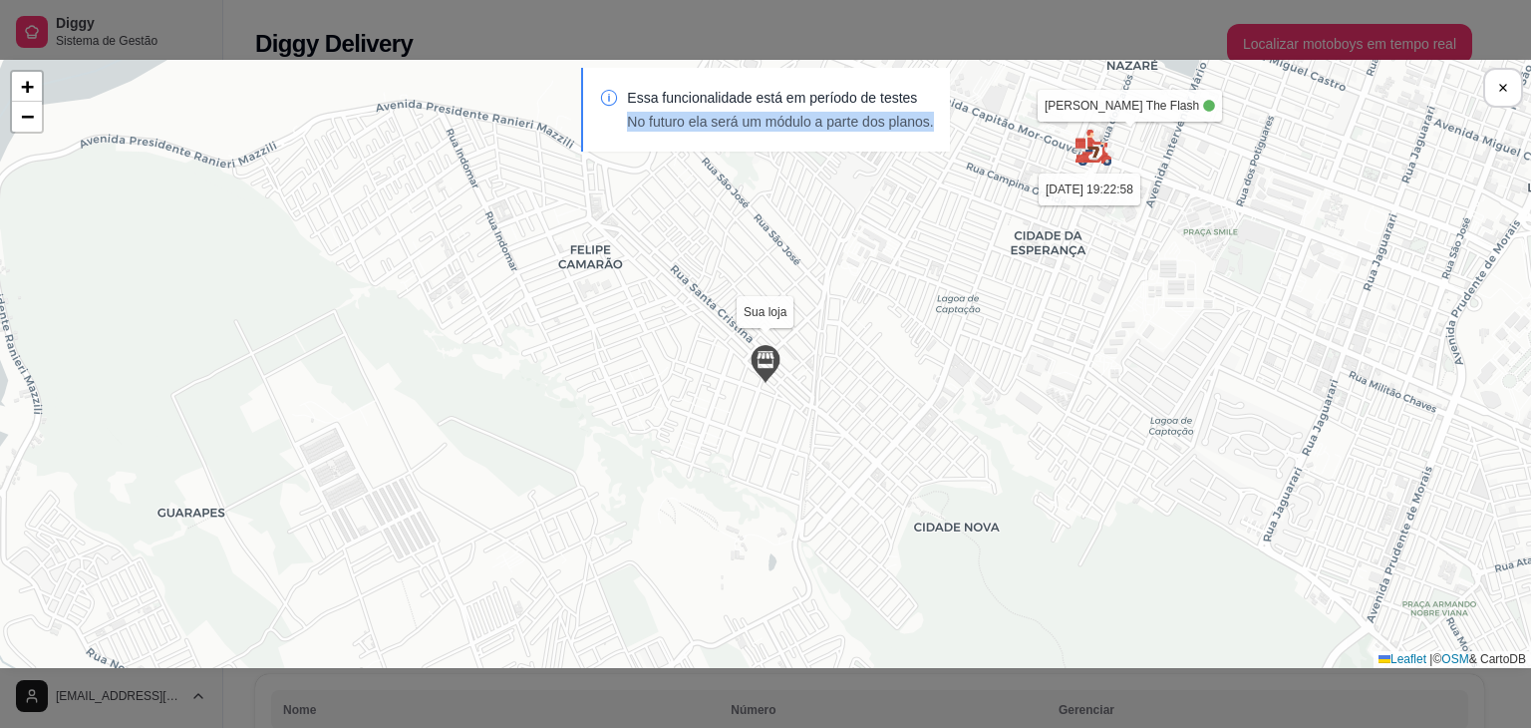
click at [1175, 154] on div "Essa funcionalidade está em período de testes No futuro ela será um módulo a pa…" at bounding box center [765, 120] width 1531 height 104
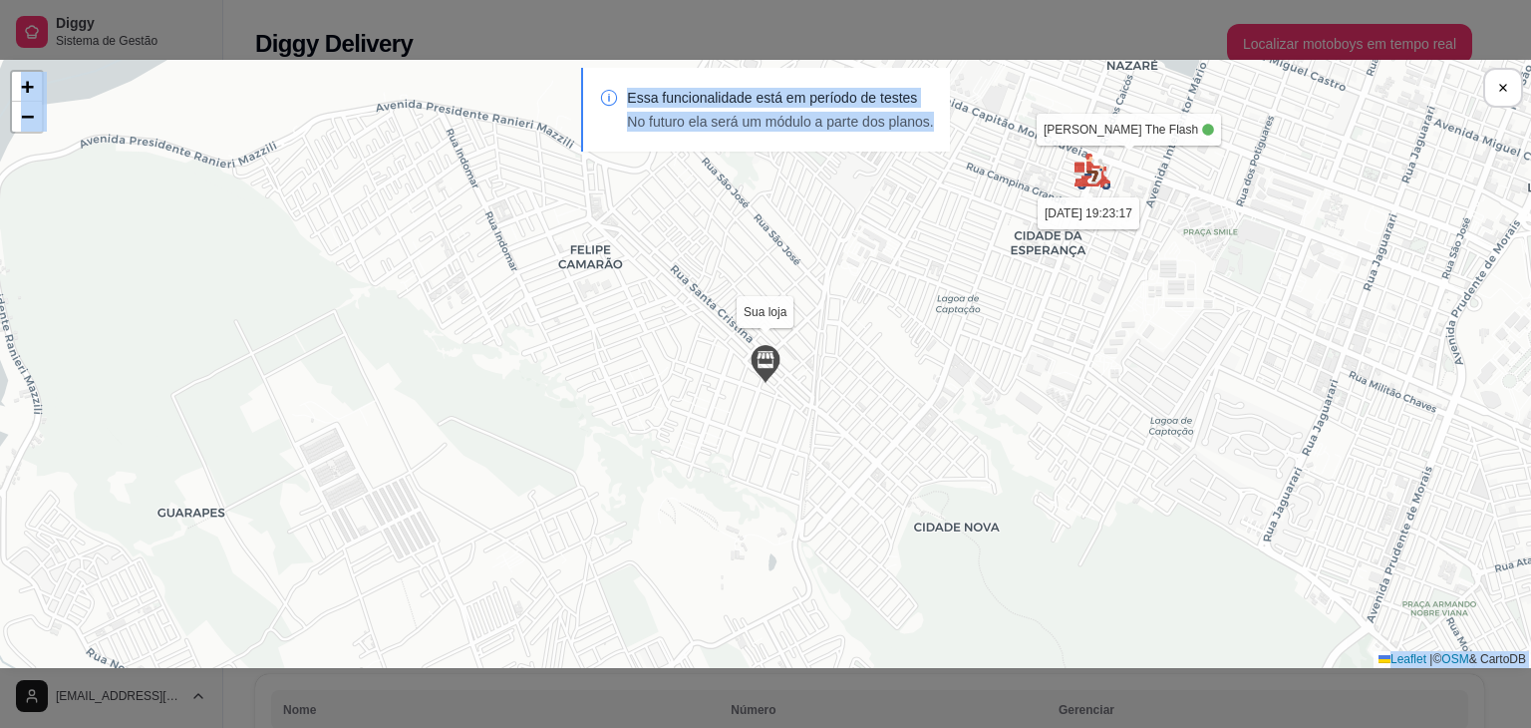
click at [1076, 171] on section "Sua loja [PERSON_NAME] The Flash [DATE] 19:23:17 + − Leaflet | © OSM & CartoDB …" at bounding box center [765, 364] width 1531 height 608
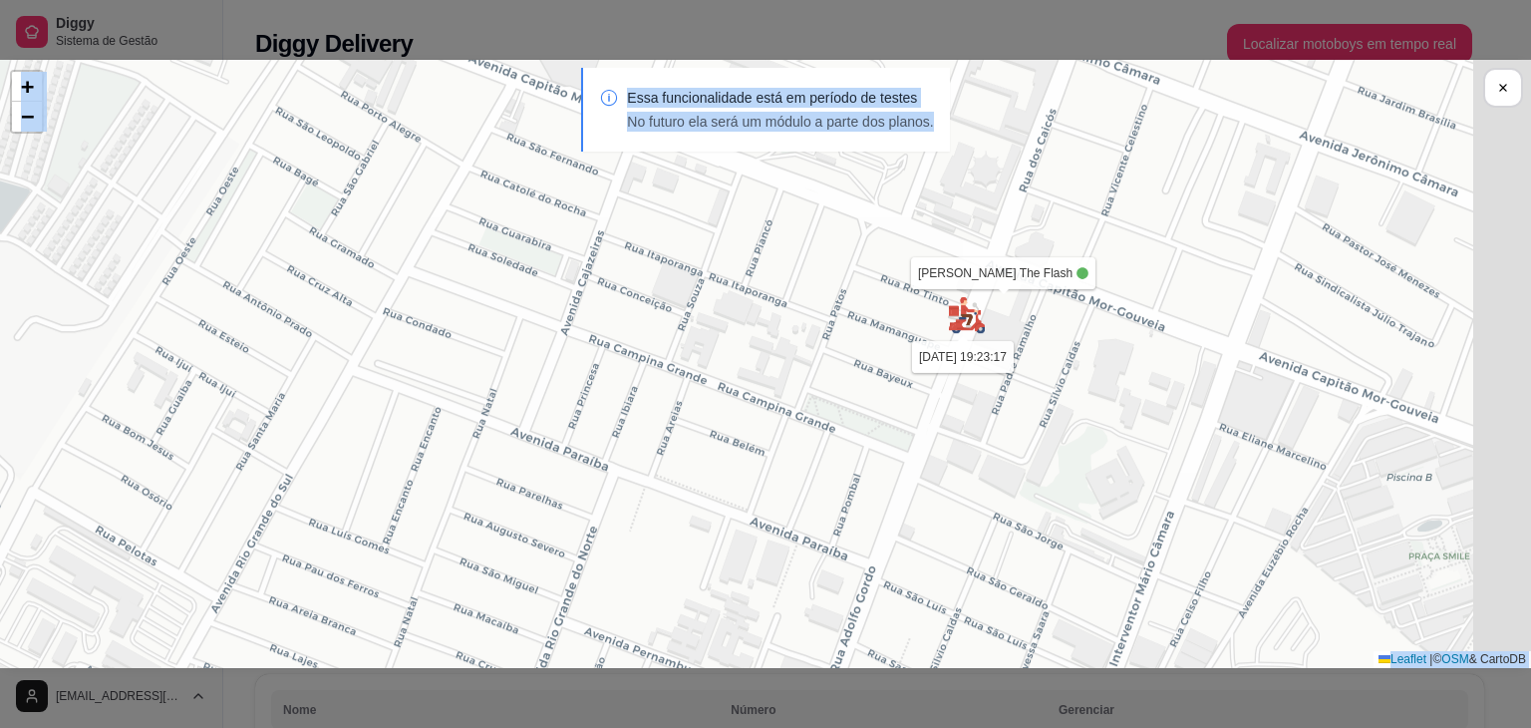
drag, startPoint x: 1132, startPoint y: 192, endPoint x: 1037, endPoint y: 352, distance: 186.0
click at [1037, 352] on div "Sua loja [PERSON_NAME] The Flash [DATE] 19:23:17 + − Leaflet | © OSM & CartoDB" at bounding box center [765, 364] width 1531 height 608
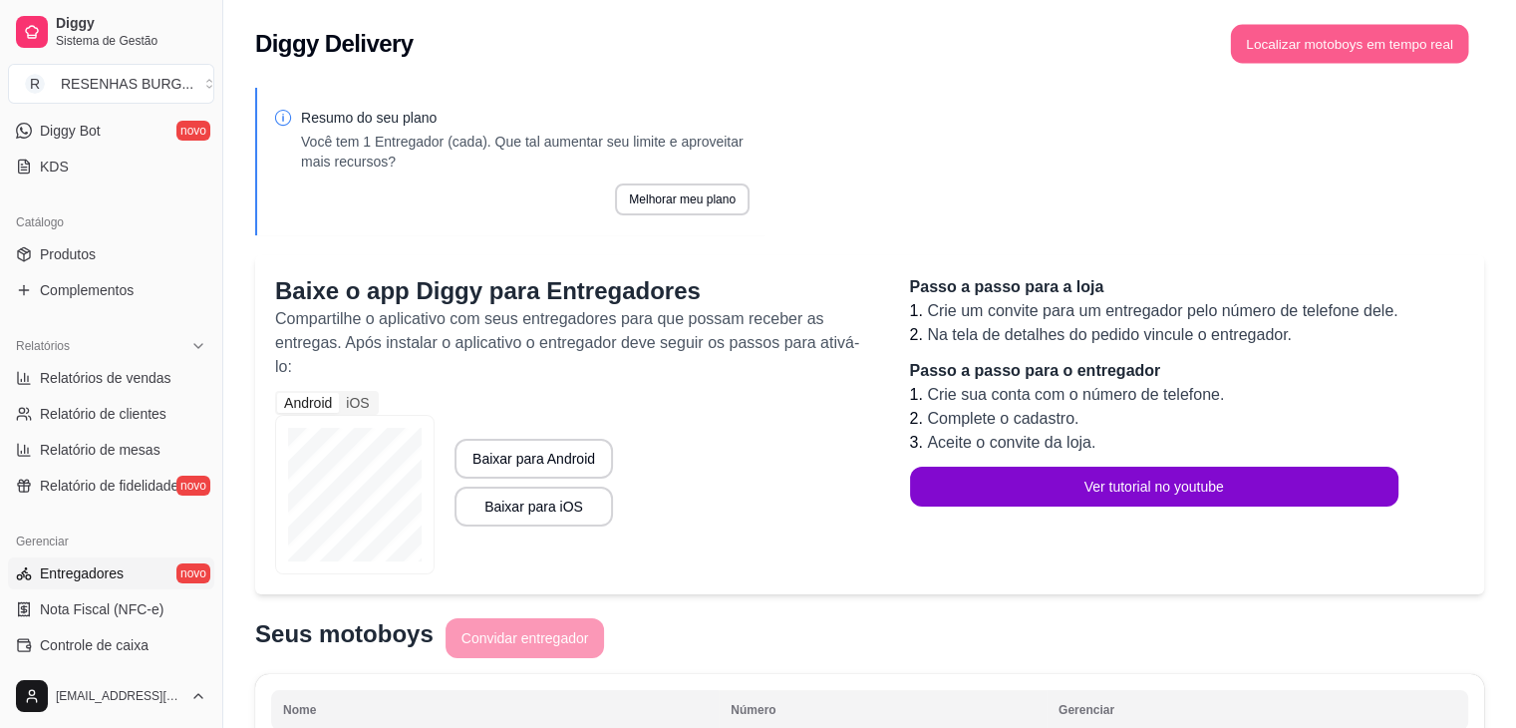
click at [1380, 48] on button "Localizar motoboys em tempo real" at bounding box center [1350, 44] width 238 height 39
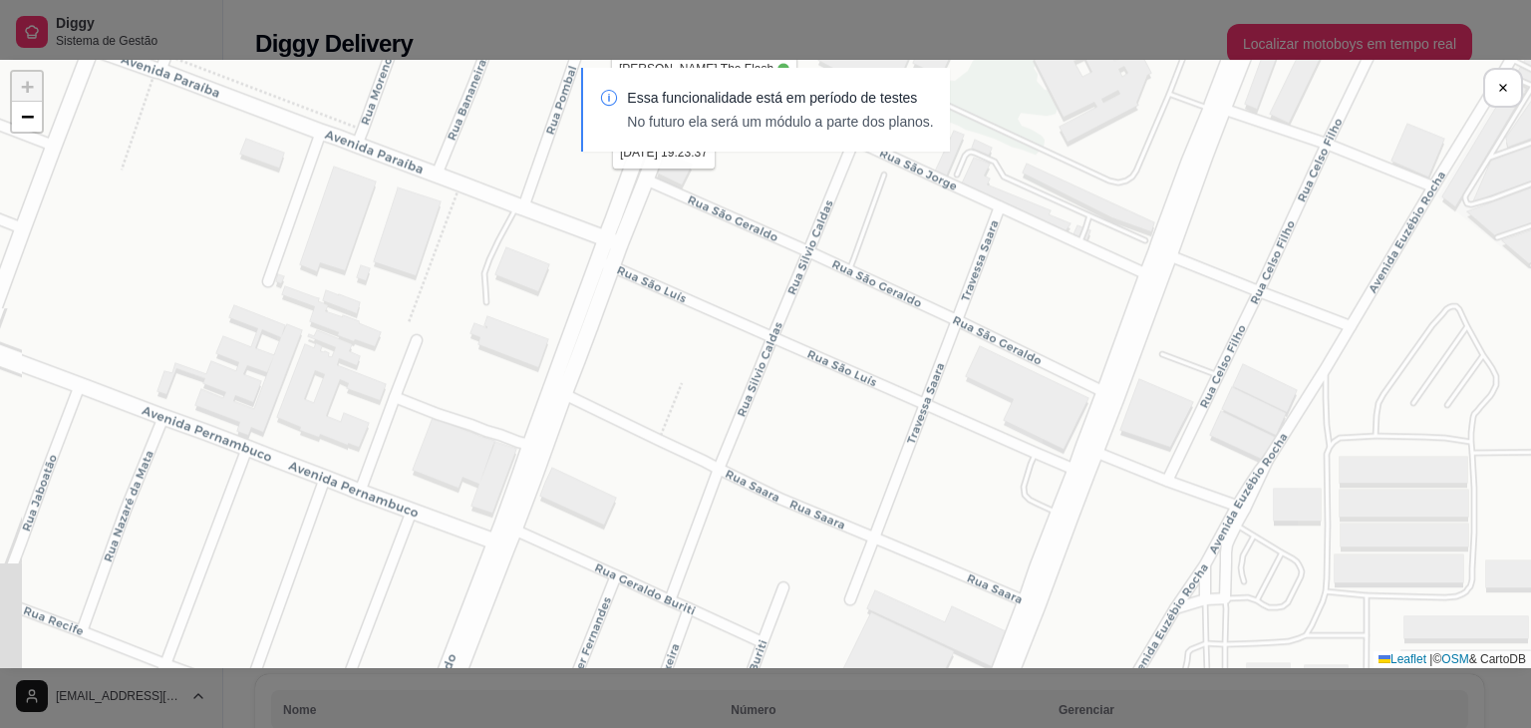
drag, startPoint x: 880, startPoint y: 335, endPoint x: 938, endPoint y: 595, distance: 266.5
click at [938, 595] on div "Sua loja [PERSON_NAME] The Flash [DATE] 19:23:37 + − Leaflet | © OSM & CartoDB" at bounding box center [765, 364] width 1531 height 608
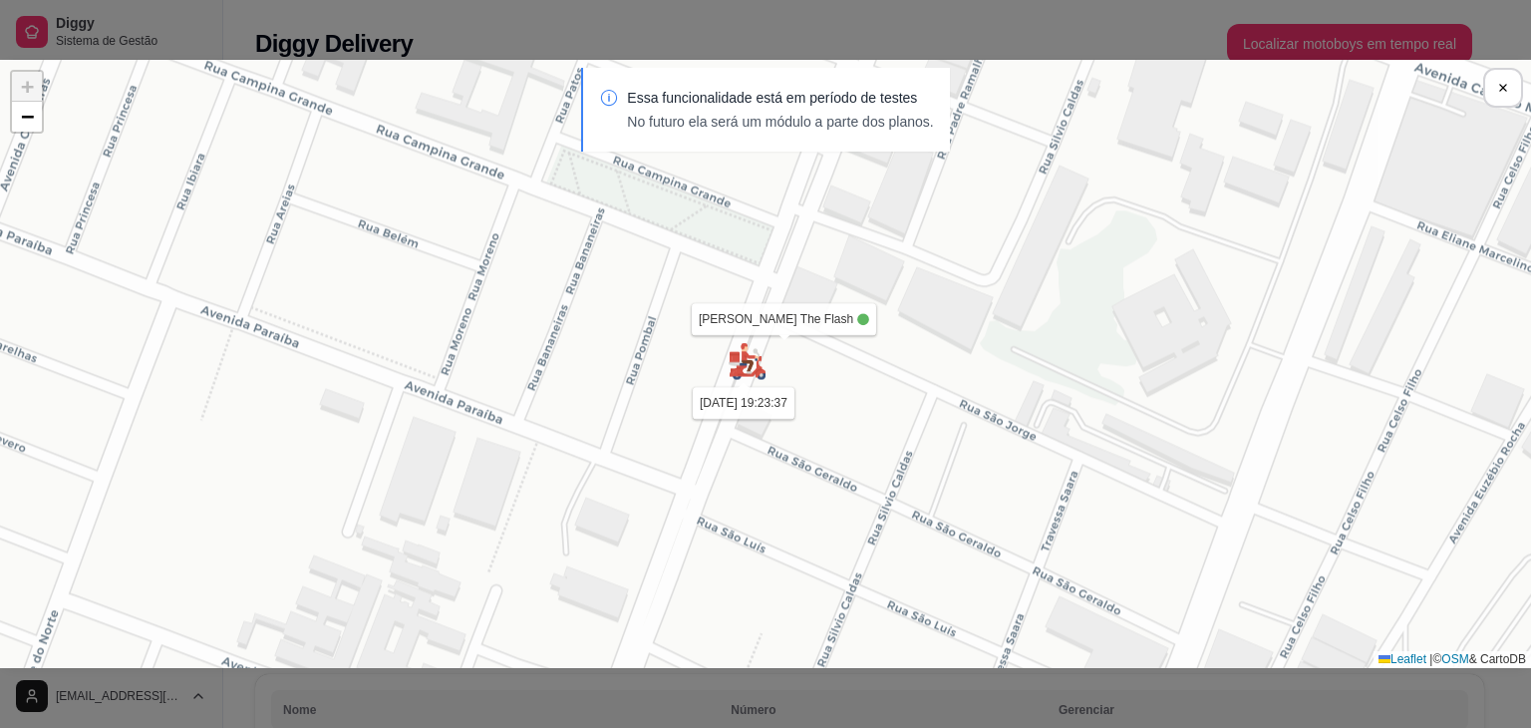
drag, startPoint x: 704, startPoint y: 312, endPoint x: 765, endPoint y: 510, distance: 207.8
click at [765, 510] on div "Sua loja [PERSON_NAME] The Flash [DATE] 19:23:37 + − Leaflet | © OSM & CartoDB" at bounding box center [765, 364] width 1531 height 608
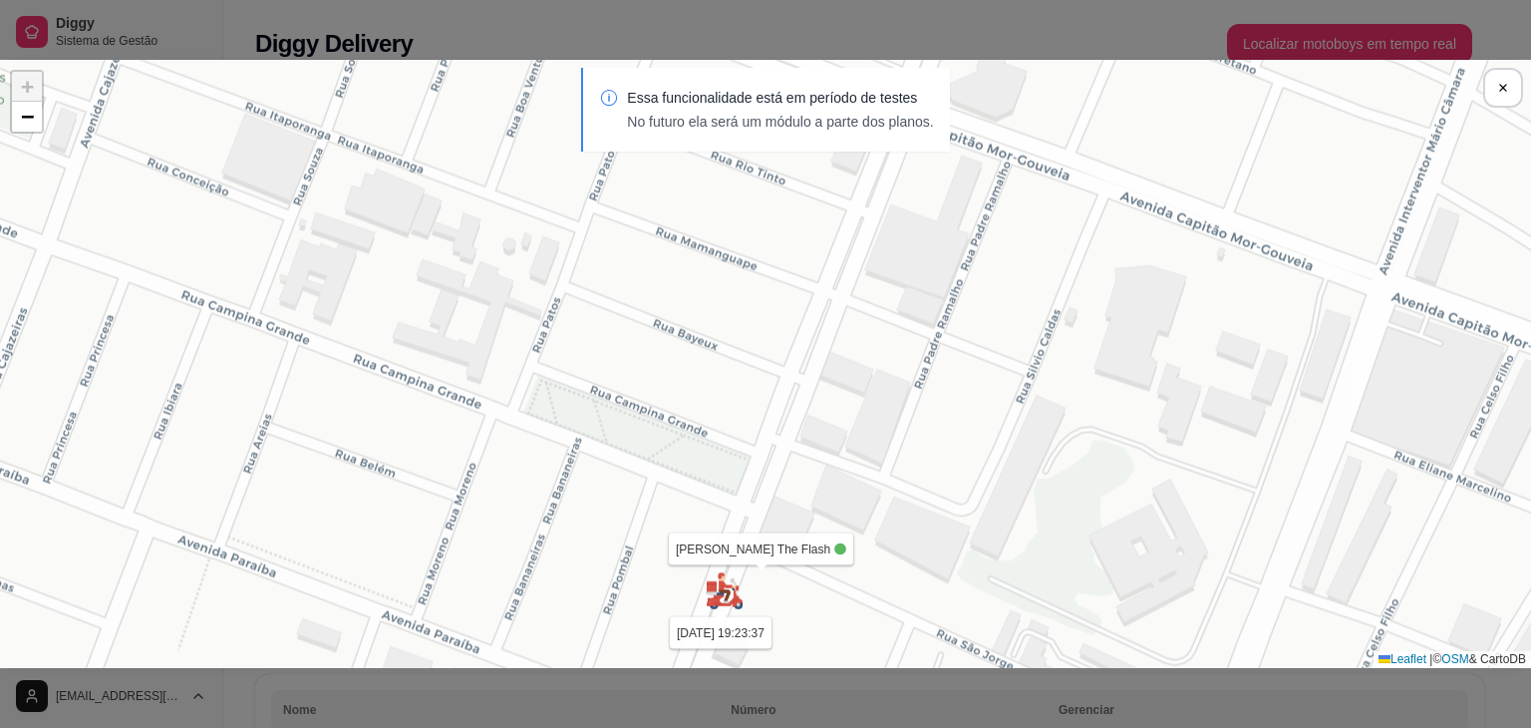
drag, startPoint x: 842, startPoint y: 320, endPoint x: 819, endPoint y: 549, distance: 230.4
click at [819, 549] on div "Sua loja [PERSON_NAME] The Flash [DATE] 19:23:37 + − Leaflet | © OSM & CartoDB" at bounding box center [765, 364] width 1531 height 608
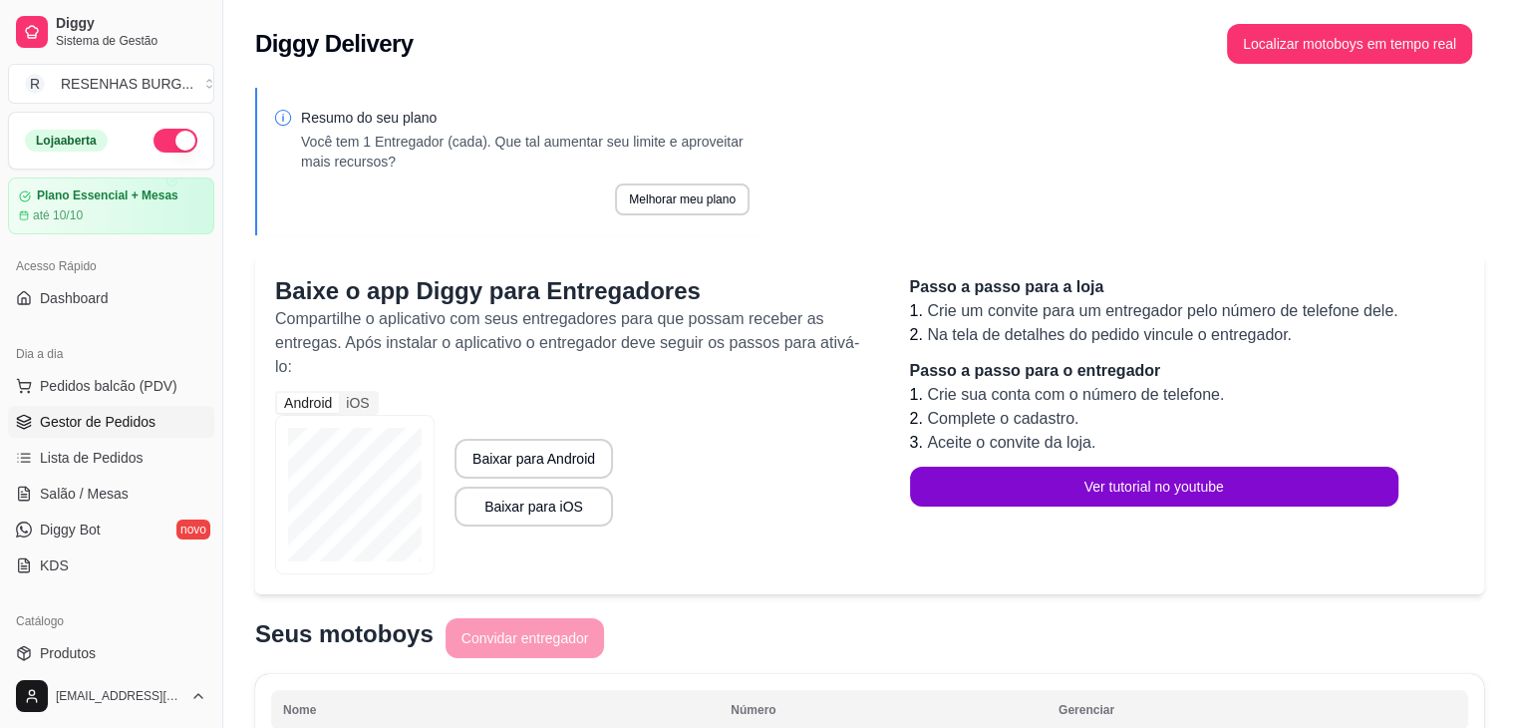
drag, startPoint x: 54, startPoint y: 423, endPoint x: 72, endPoint y: 420, distance: 18.2
click at [54, 423] on span "Gestor de Pedidos" at bounding box center [98, 422] width 116 height 20
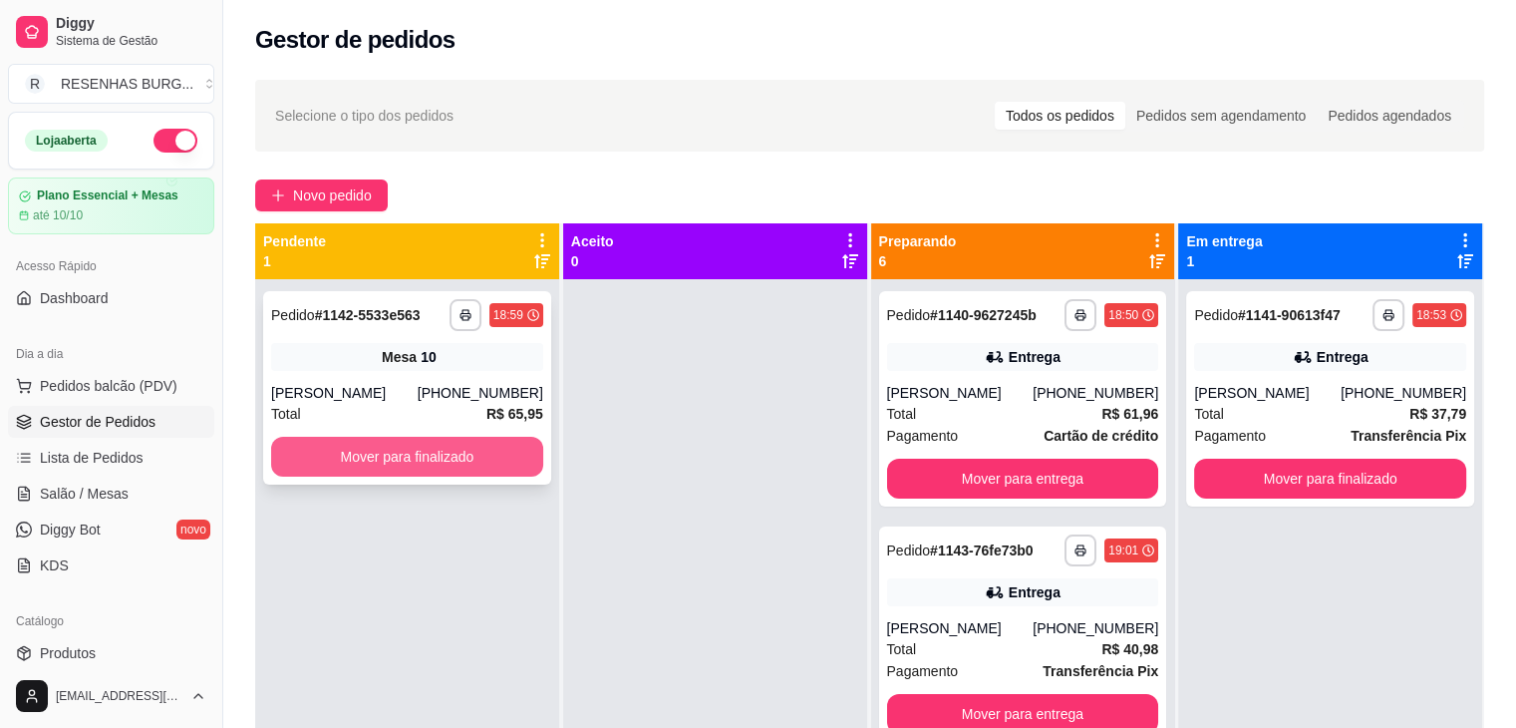
click at [351, 452] on button "Mover para finalizado" at bounding box center [407, 457] width 272 height 40
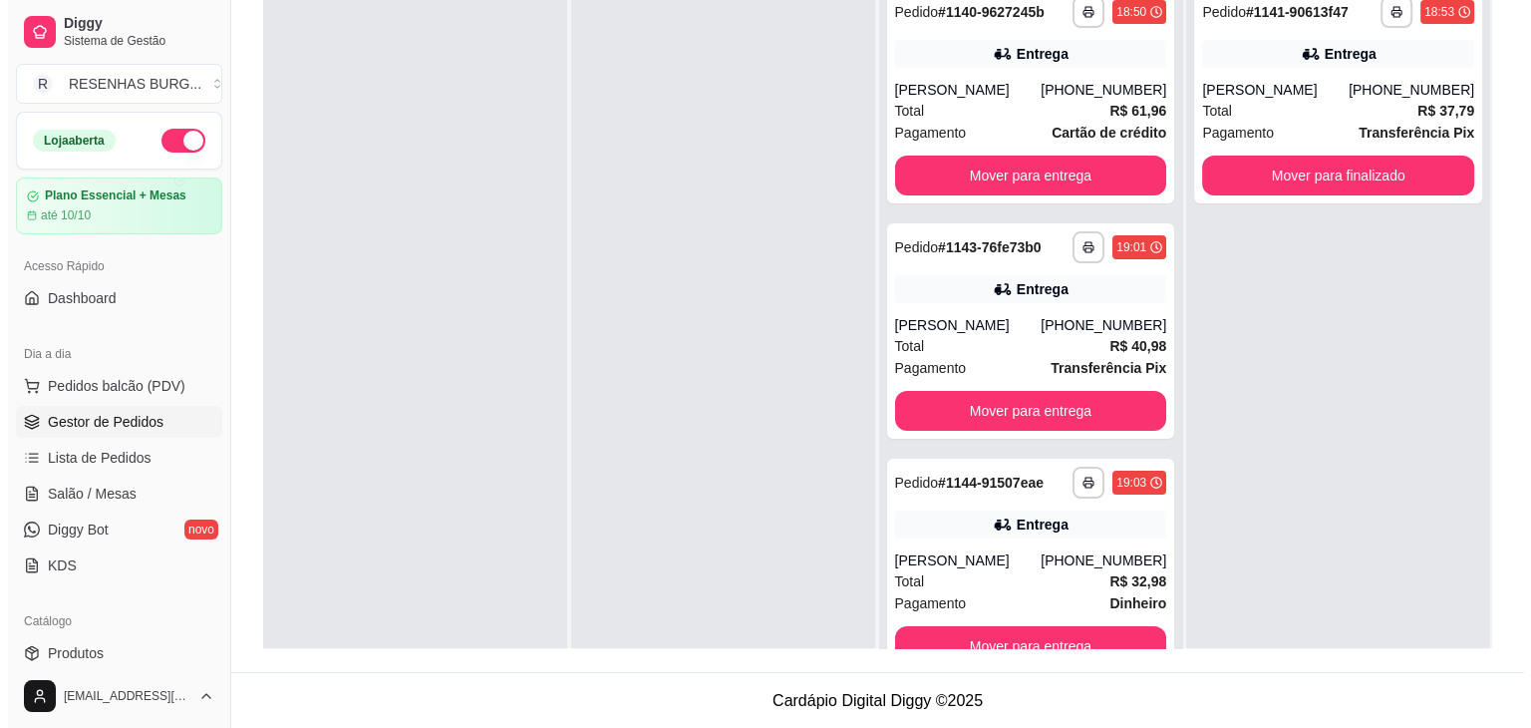
scroll to position [4, 0]
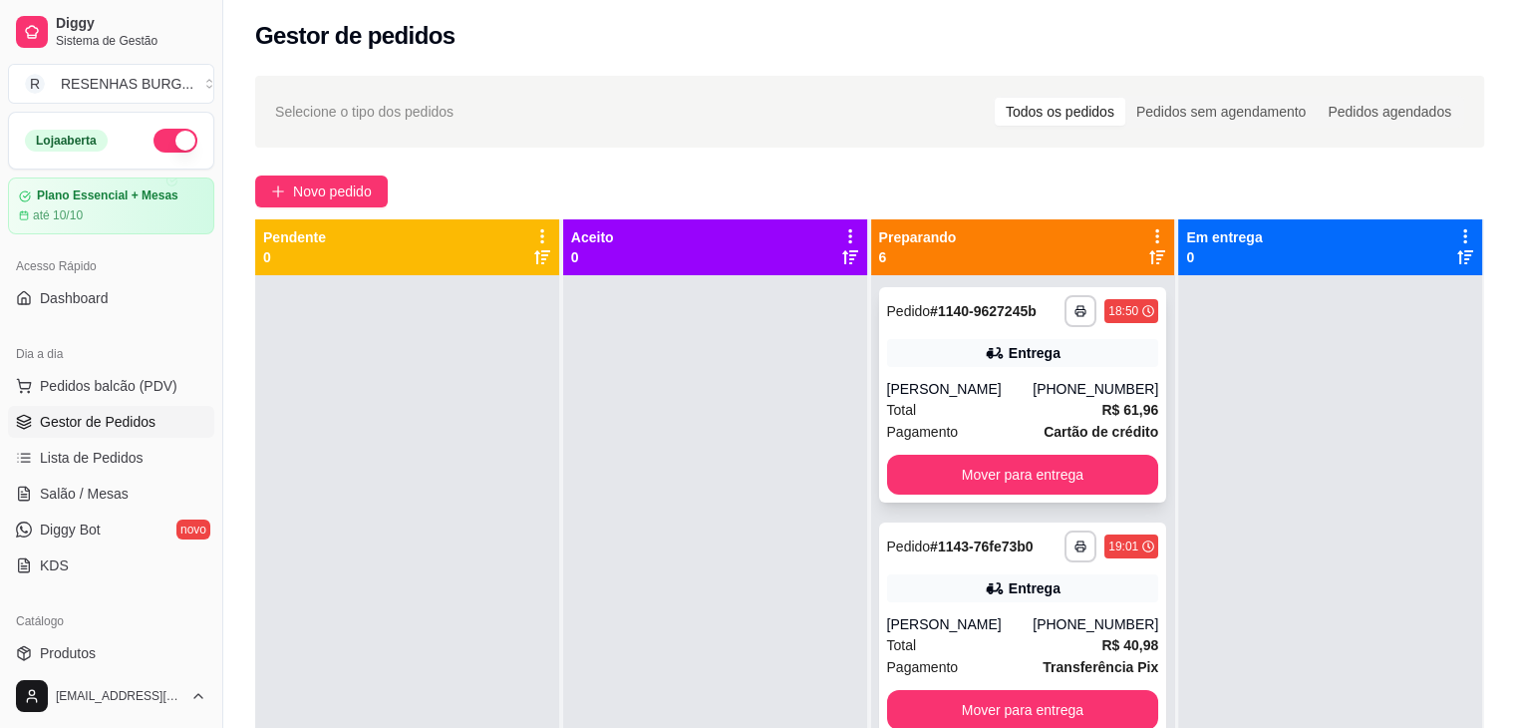
click at [1001, 375] on div "**********" at bounding box center [1023, 394] width 288 height 215
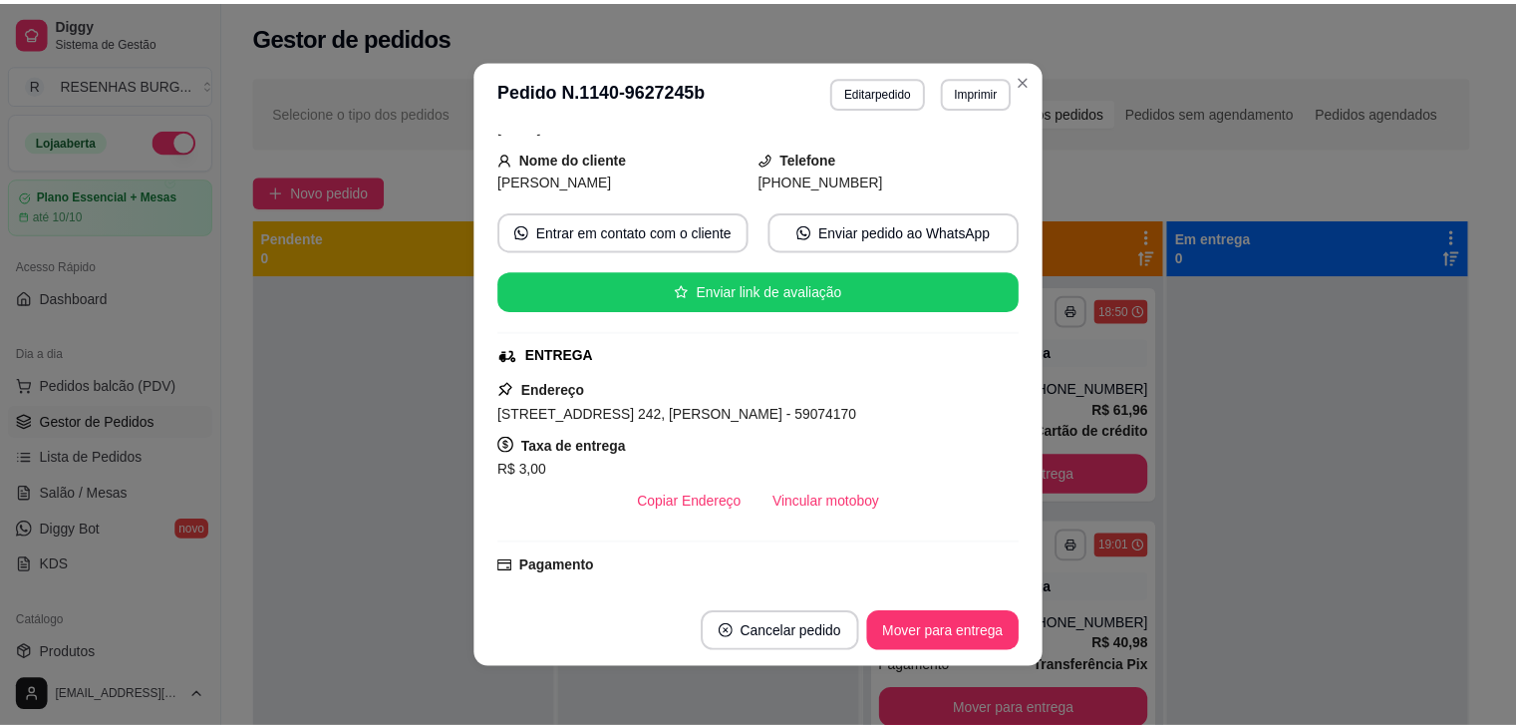
scroll to position [299, 0]
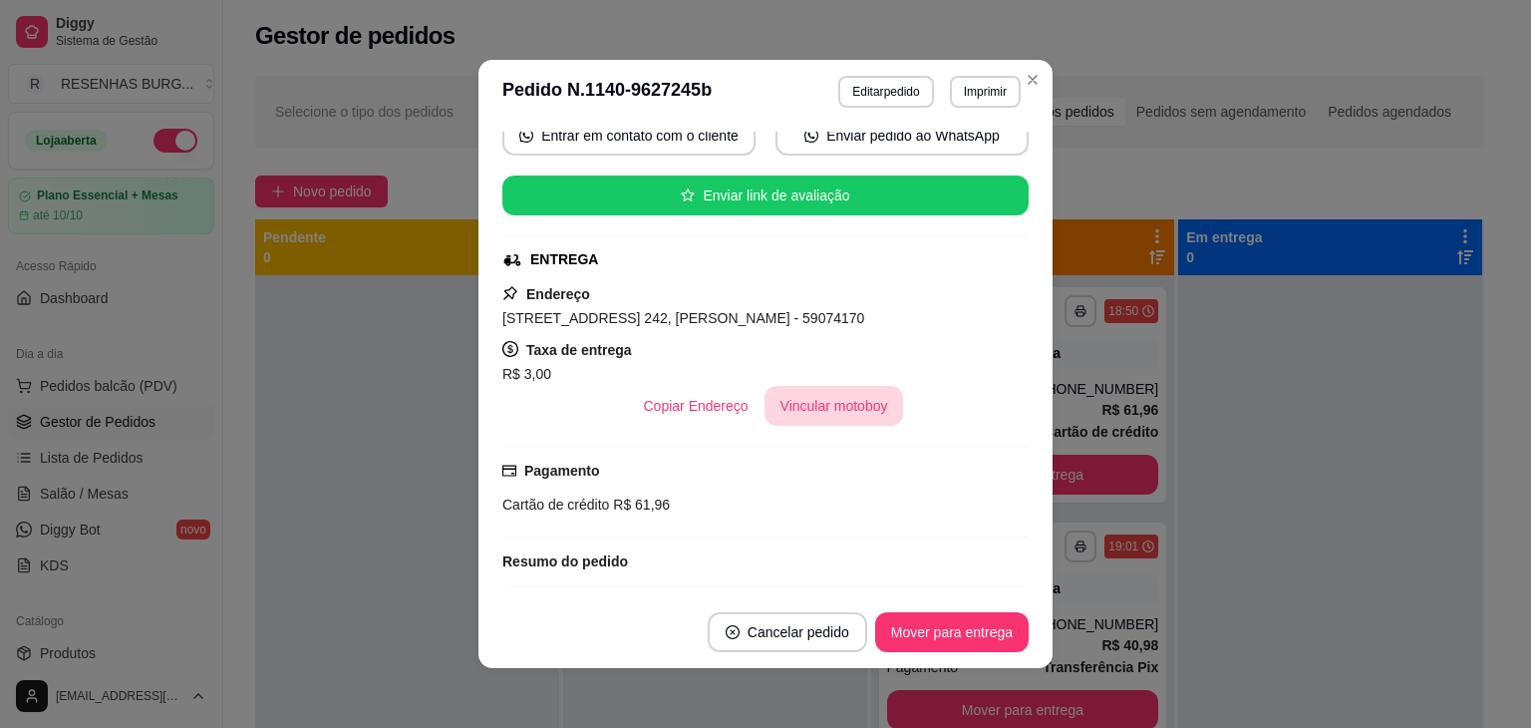
click at [856, 401] on button "Vincular motoboy" at bounding box center [834, 406] width 140 height 40
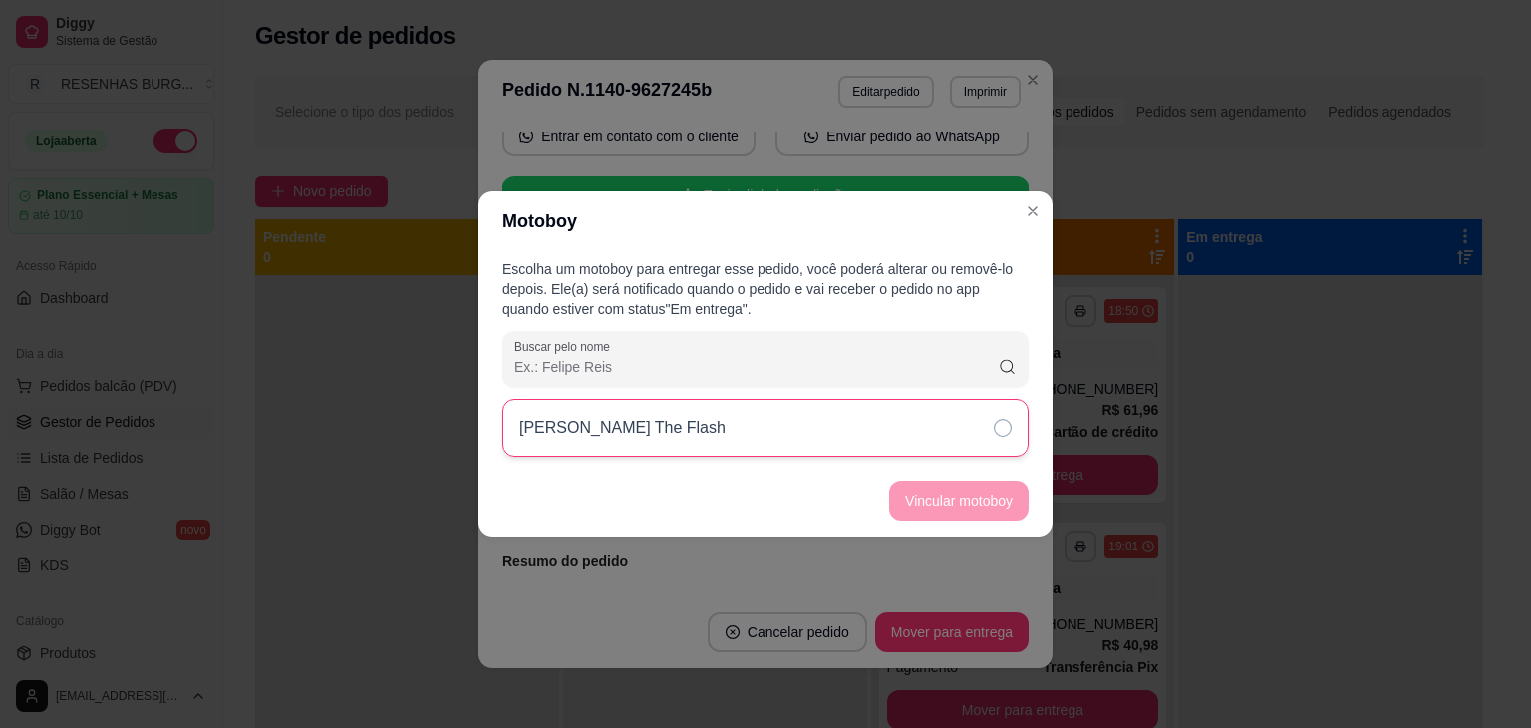
click at [978, 425] on div "[PERSON_NAME] The Flash" at bounding box center [765, 428] width 526 height 58
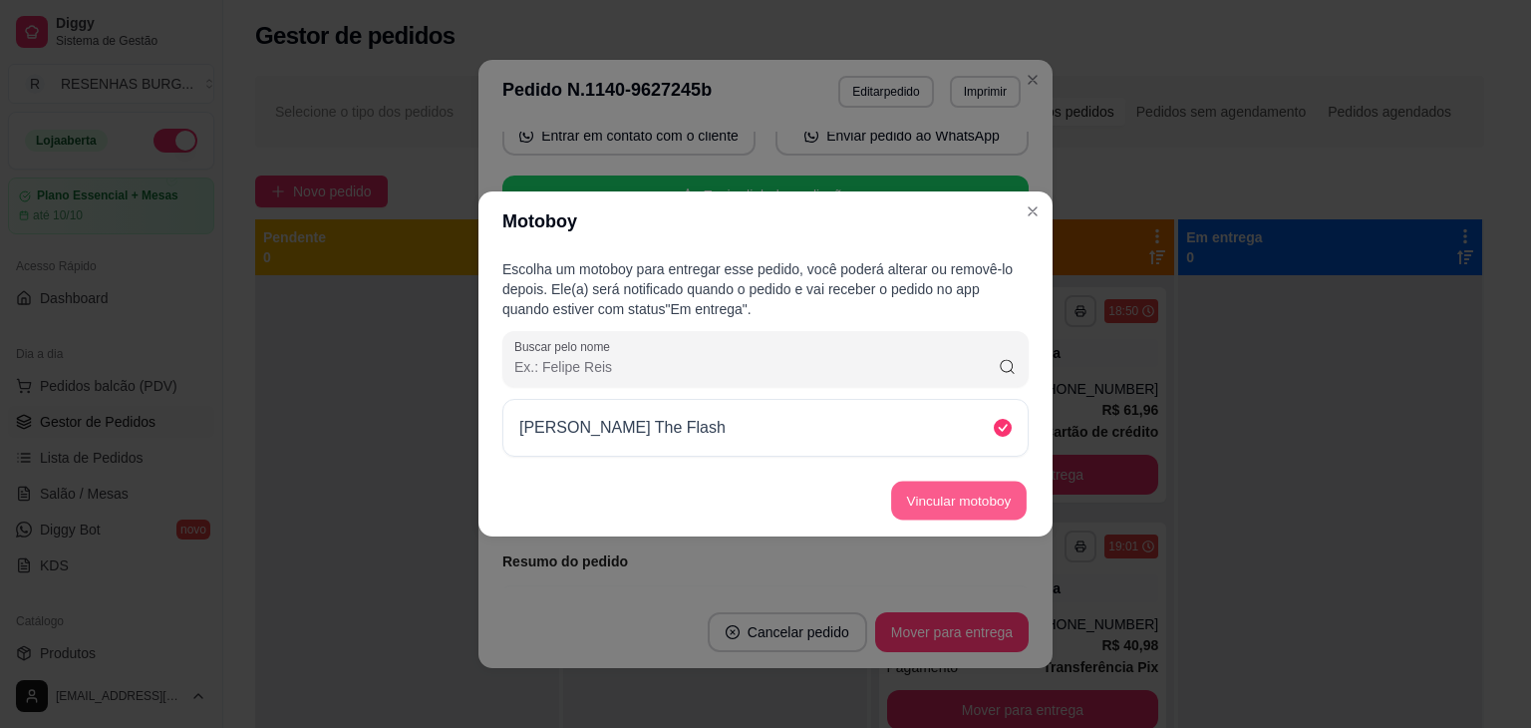
click at [989, 499] on button "Vincular motoboy" at bounding box center [959, 500] width 136 height 39
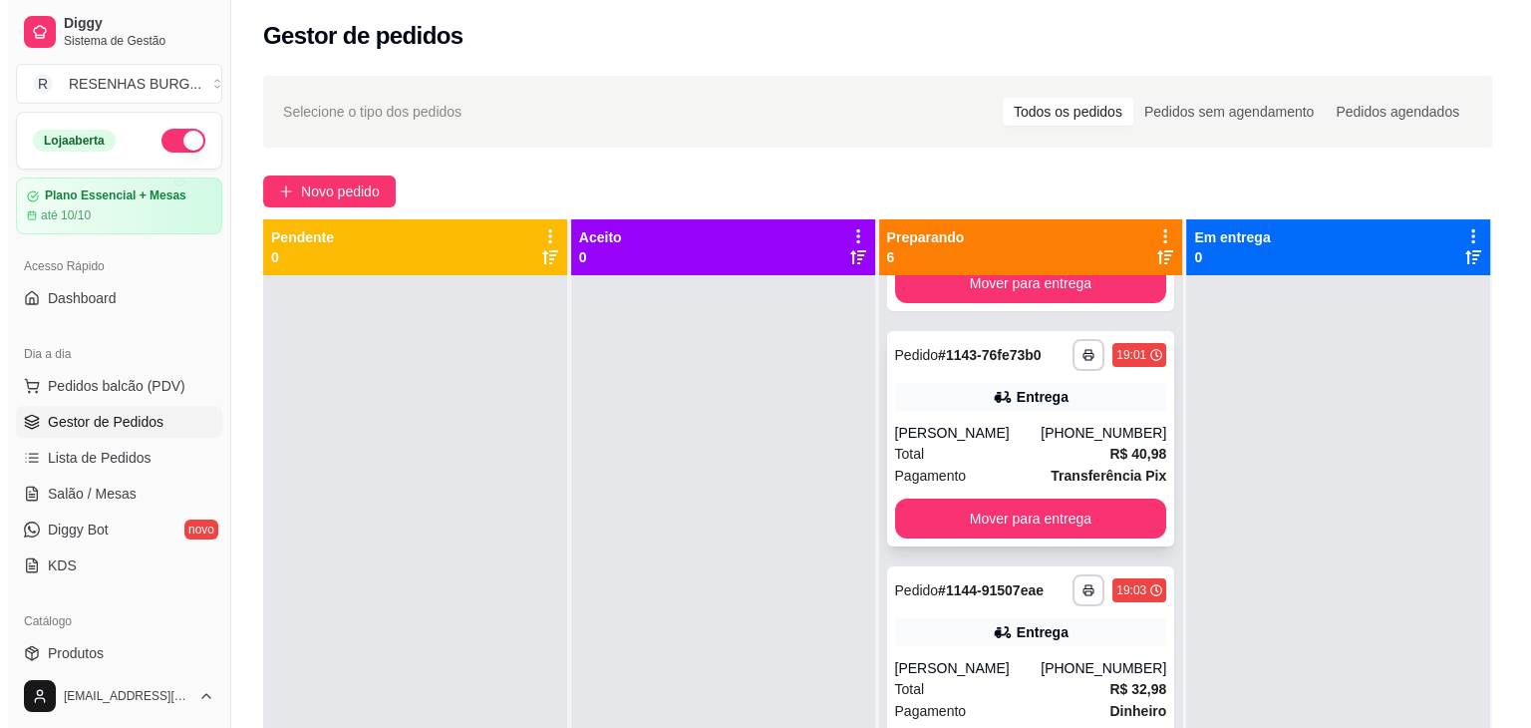
scroll to position [199, 0]
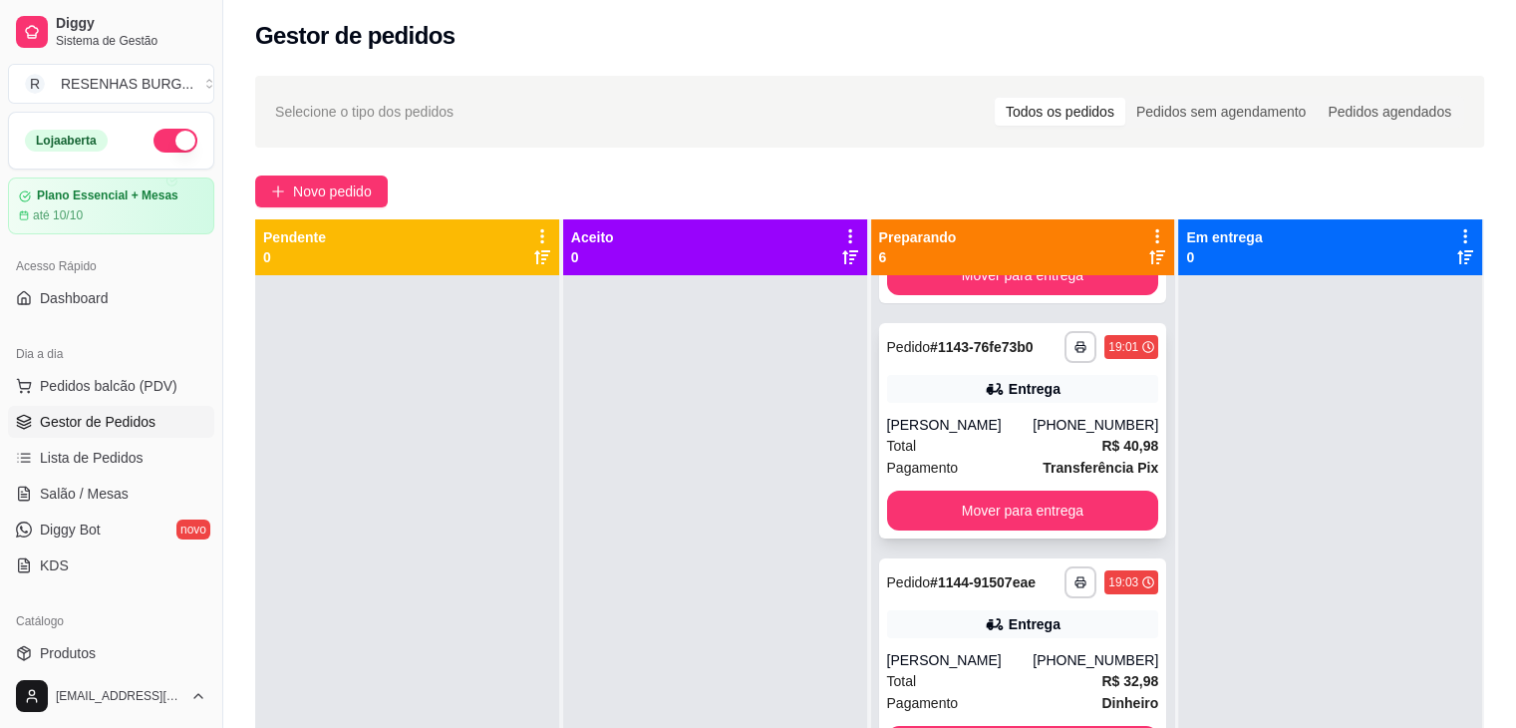
click at [990, 415] on div "[PERSON_NAME]" at bounding box center [960, 425] width 147 height 20
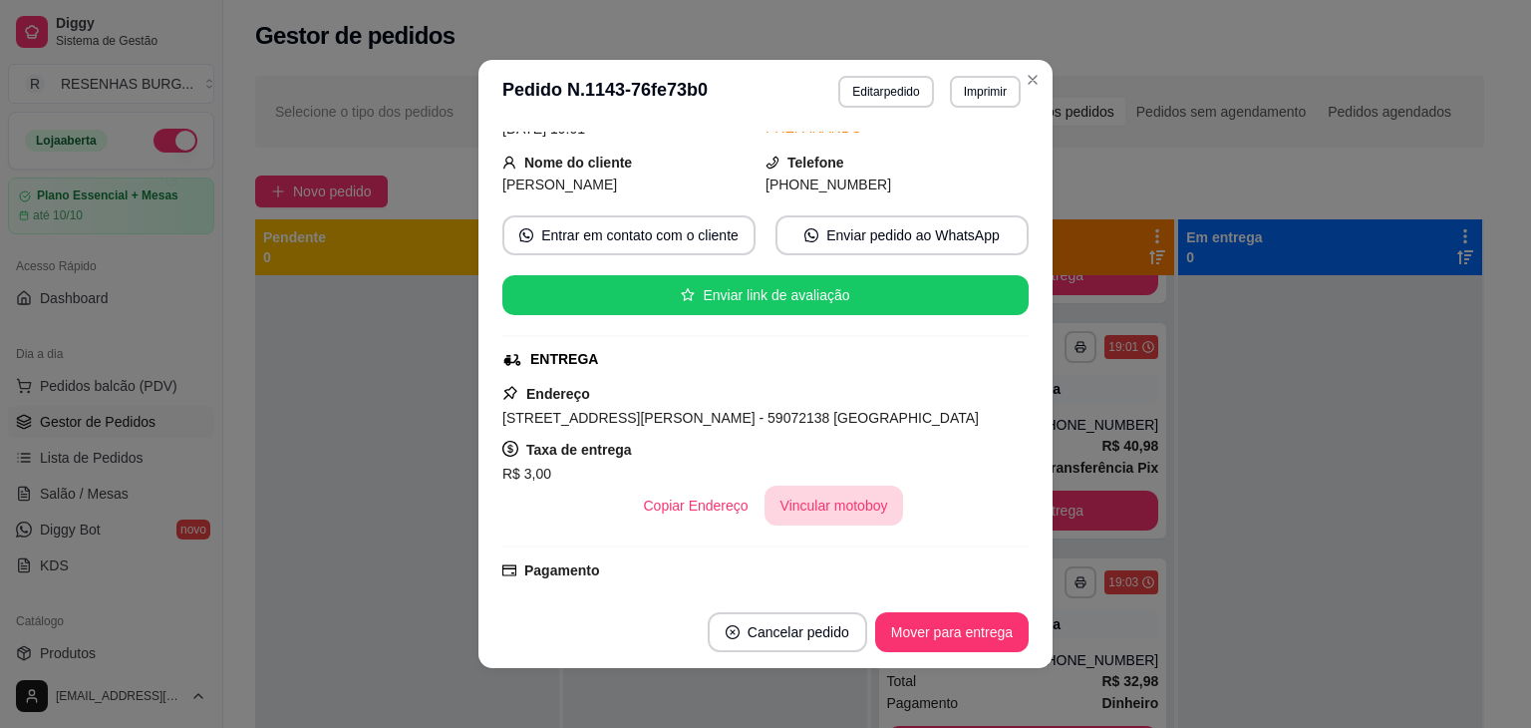
click at [785, 506] on button "Vincular motoboy" at bounding box center [834, 505] width 140 height 40
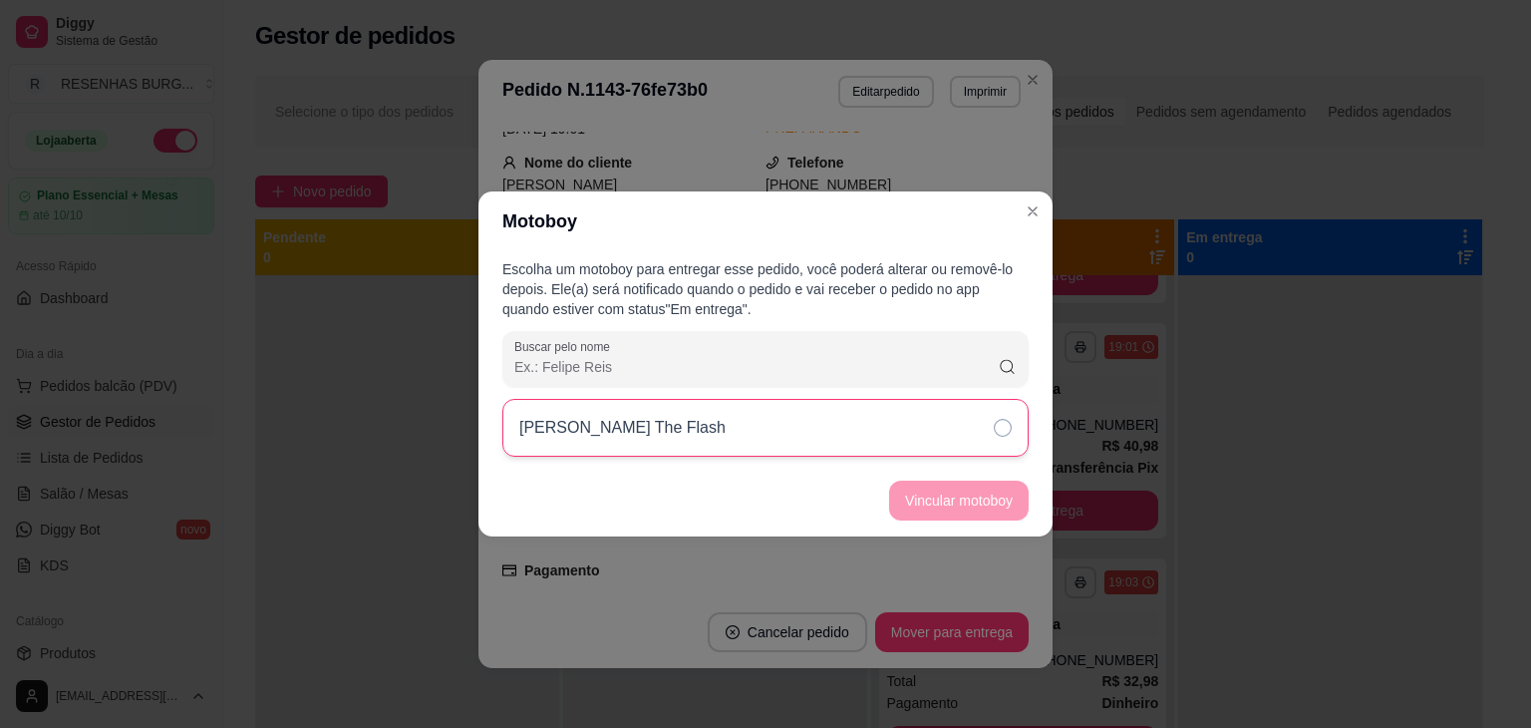
click at [893, 418] on div "[PERSON_NAME] The Flash" at bounding box center [765, 428] width 526 height 58
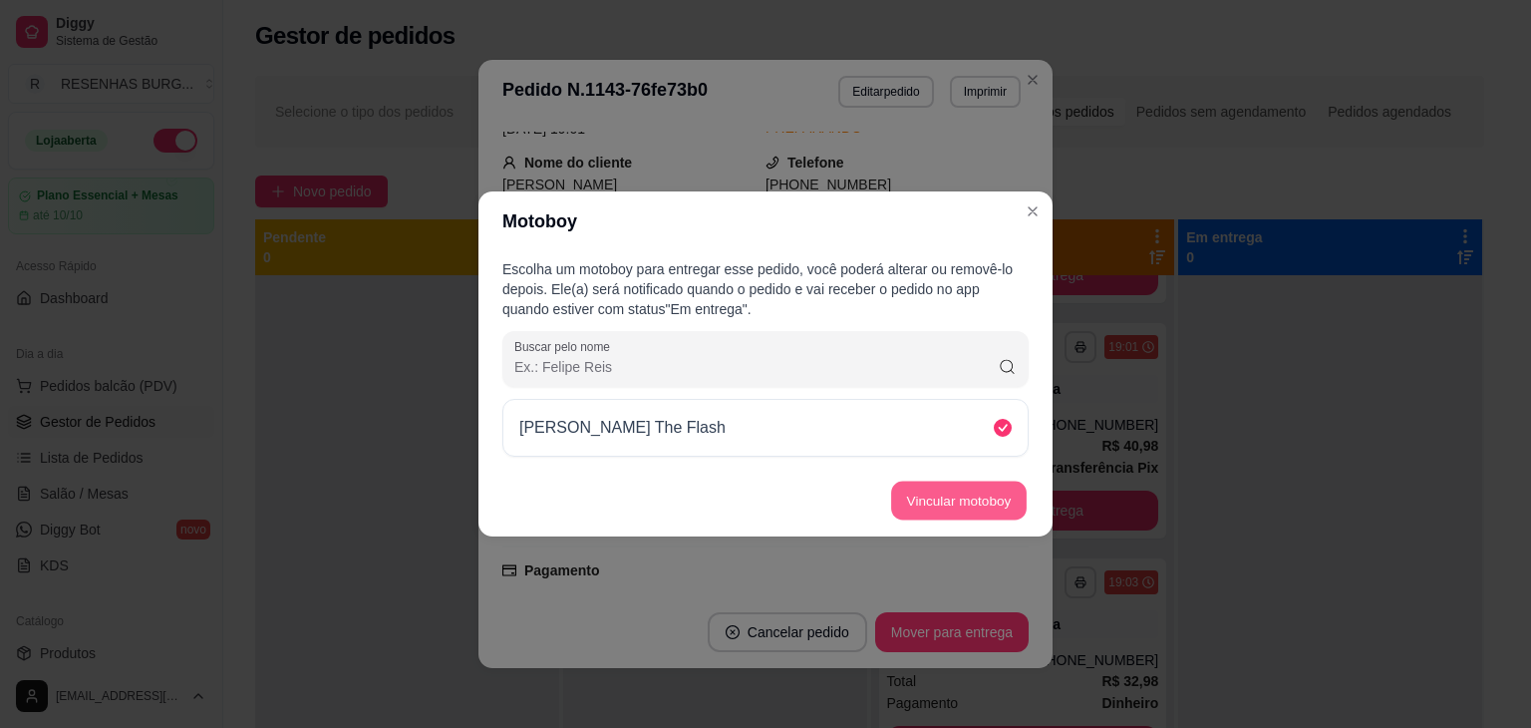
click at [941, 492] on button "Vincular motoboy" at bounding box center [959, 500] width 136 height 39
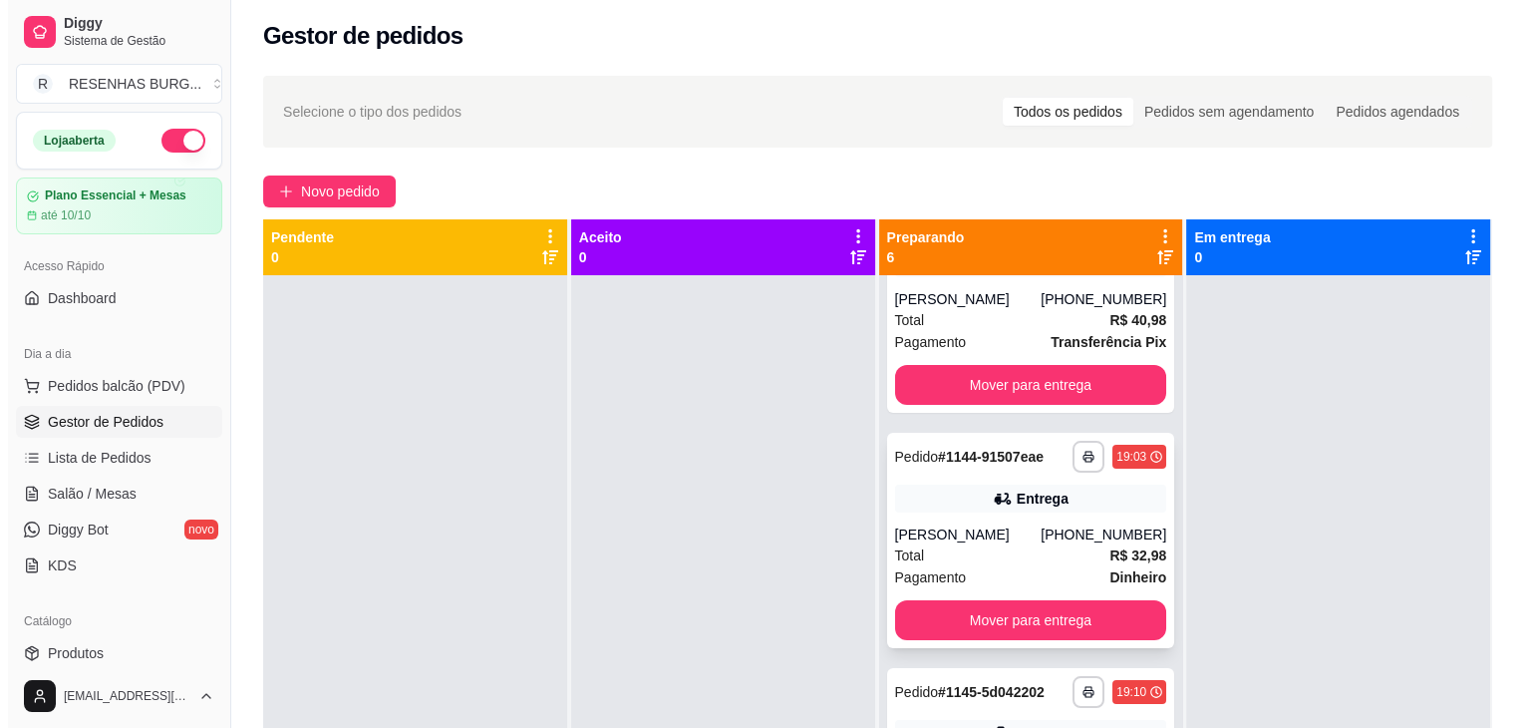
scroll to position [498, 0]
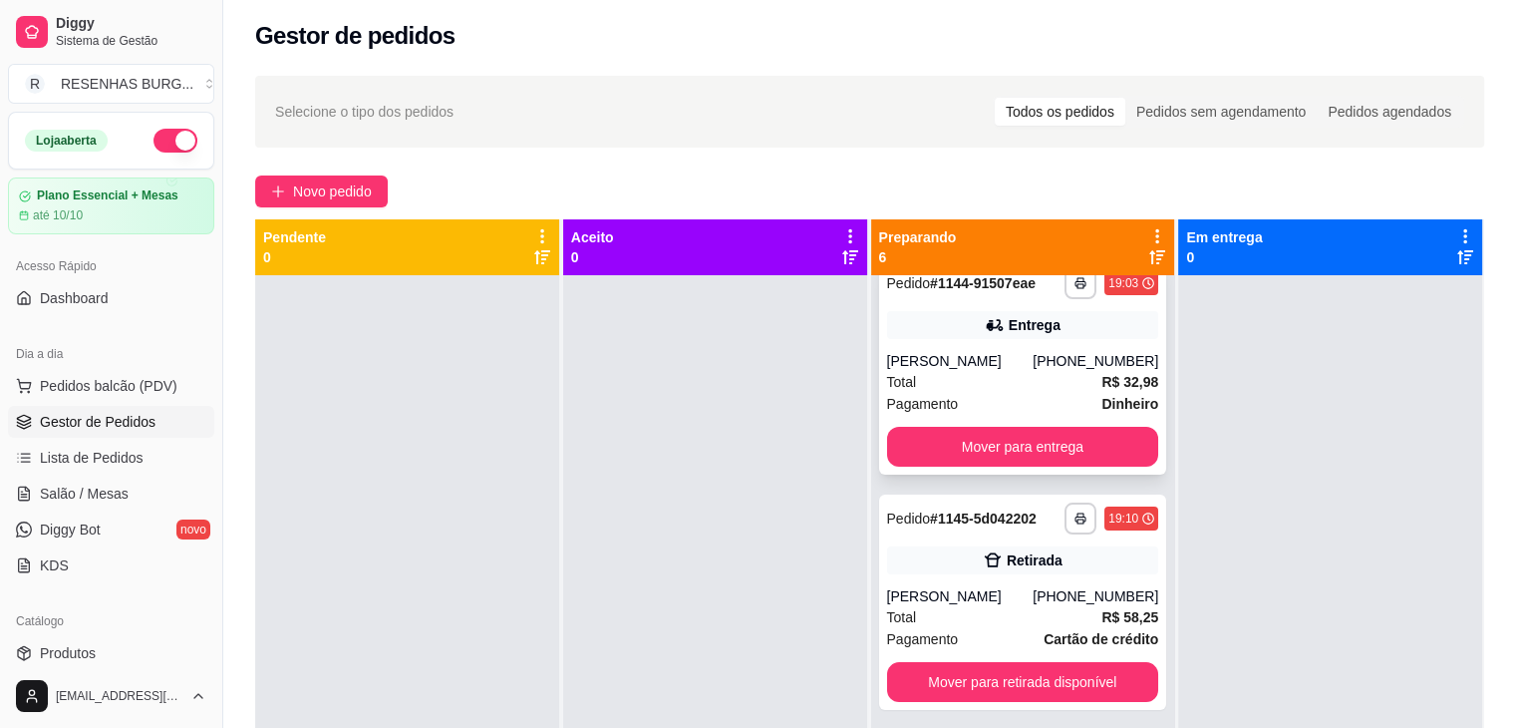
click at [998, 376] on div "Total R$ 32,98" at bounding box center [1023, 382] width 272 height 22
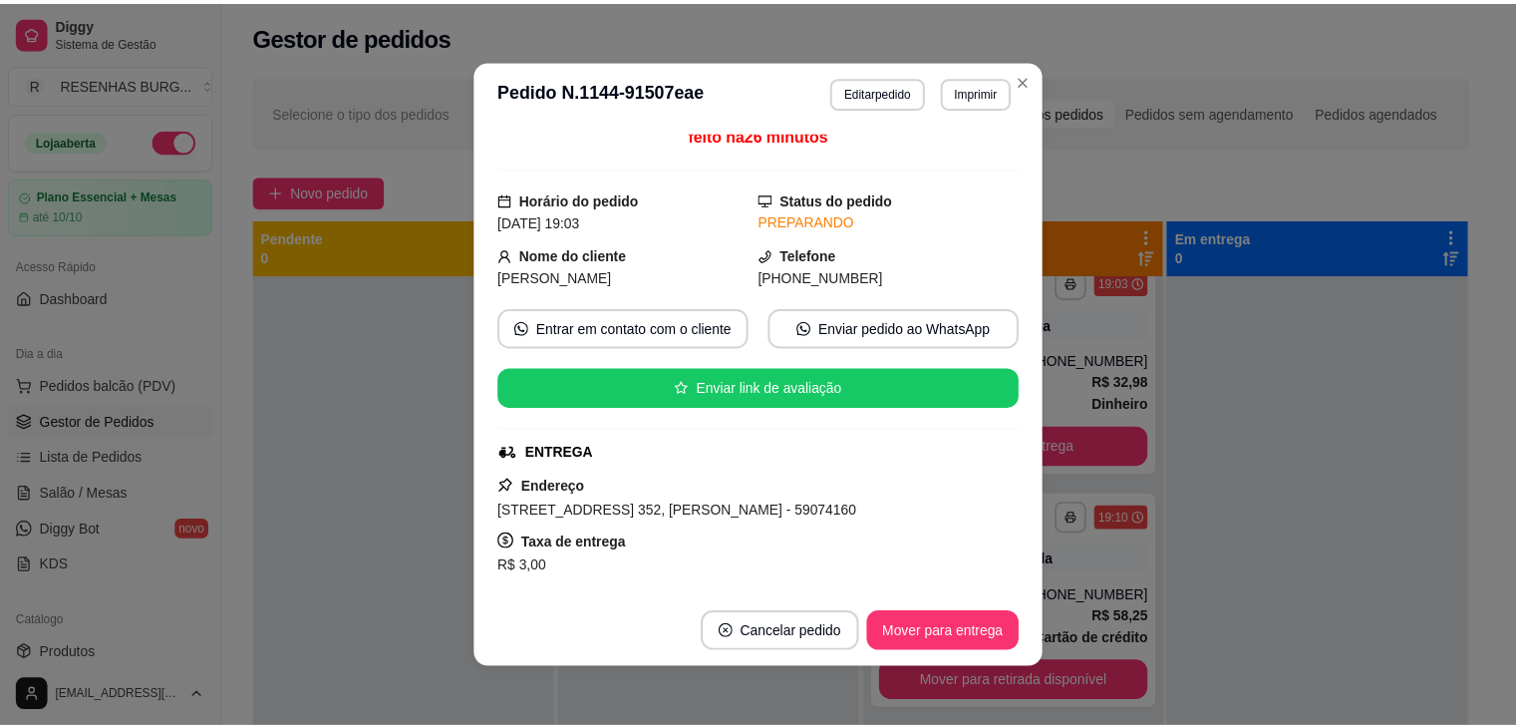
scroll to position [199, 0]
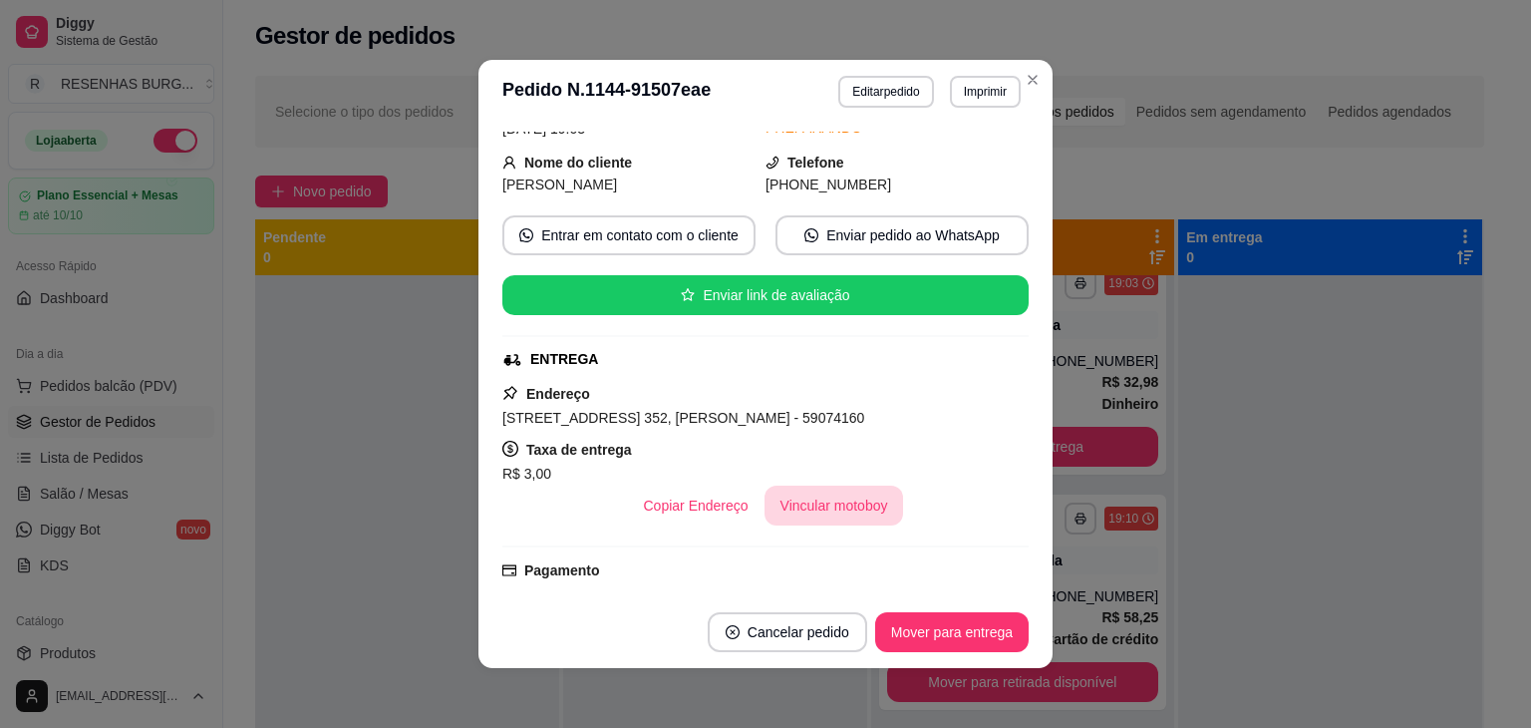
click at [854, 509] on button "Vincular motoboy" at bounding box center [834, 505] width 140 height 40
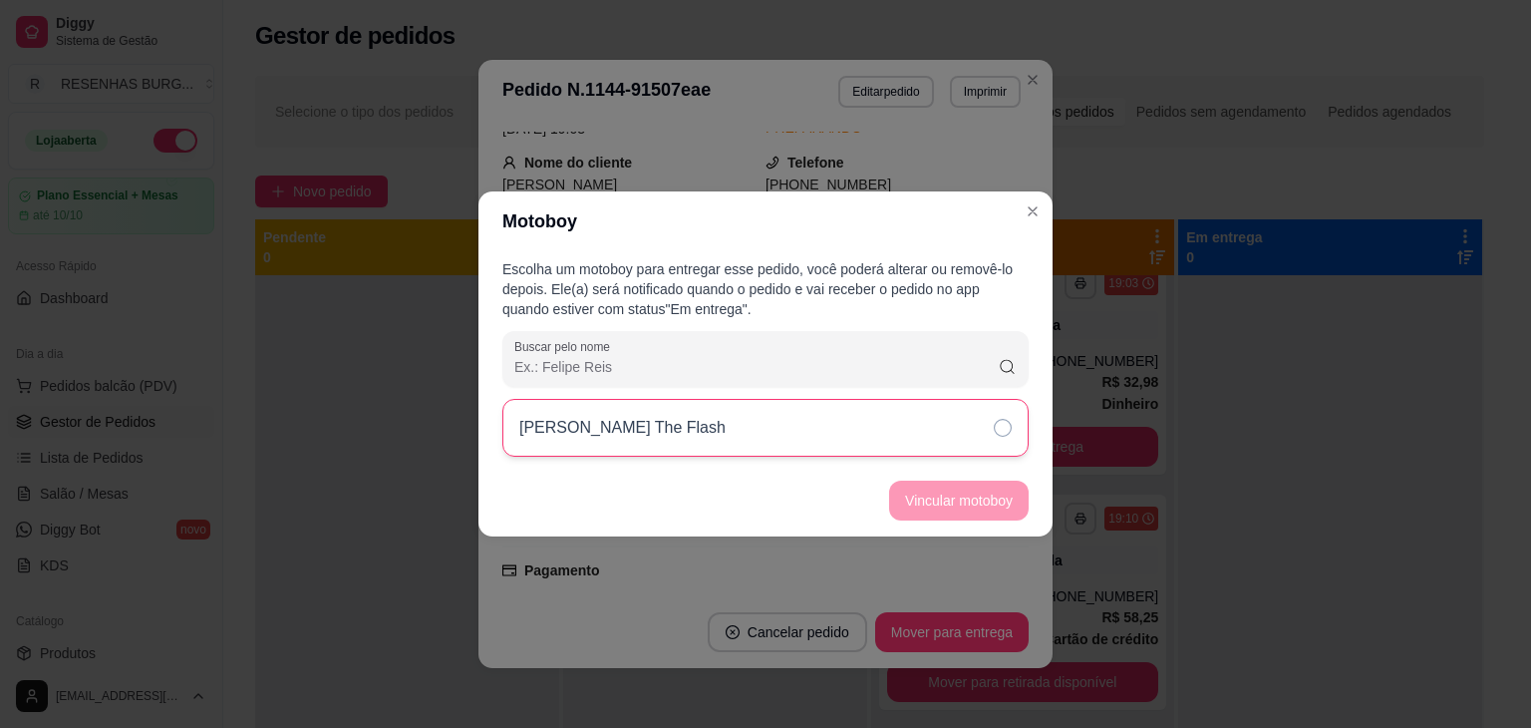
click at [914, 419] on div "[PERSON_NAME] The Flash" at bounding box center [765, 428] width 526 height 58
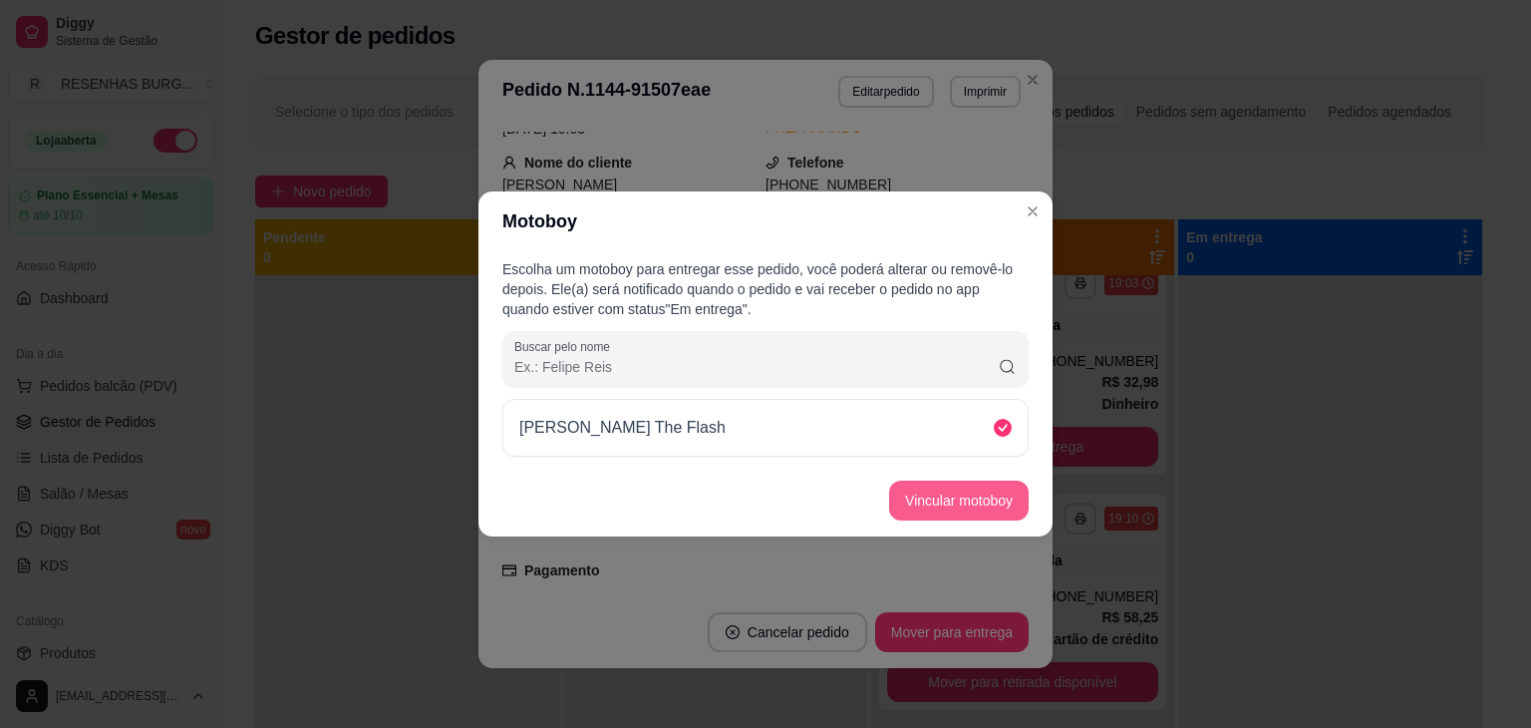
click at [986, 499] on button "Vincular motoboy" at bounding box center [959, 500] width 140 height 40
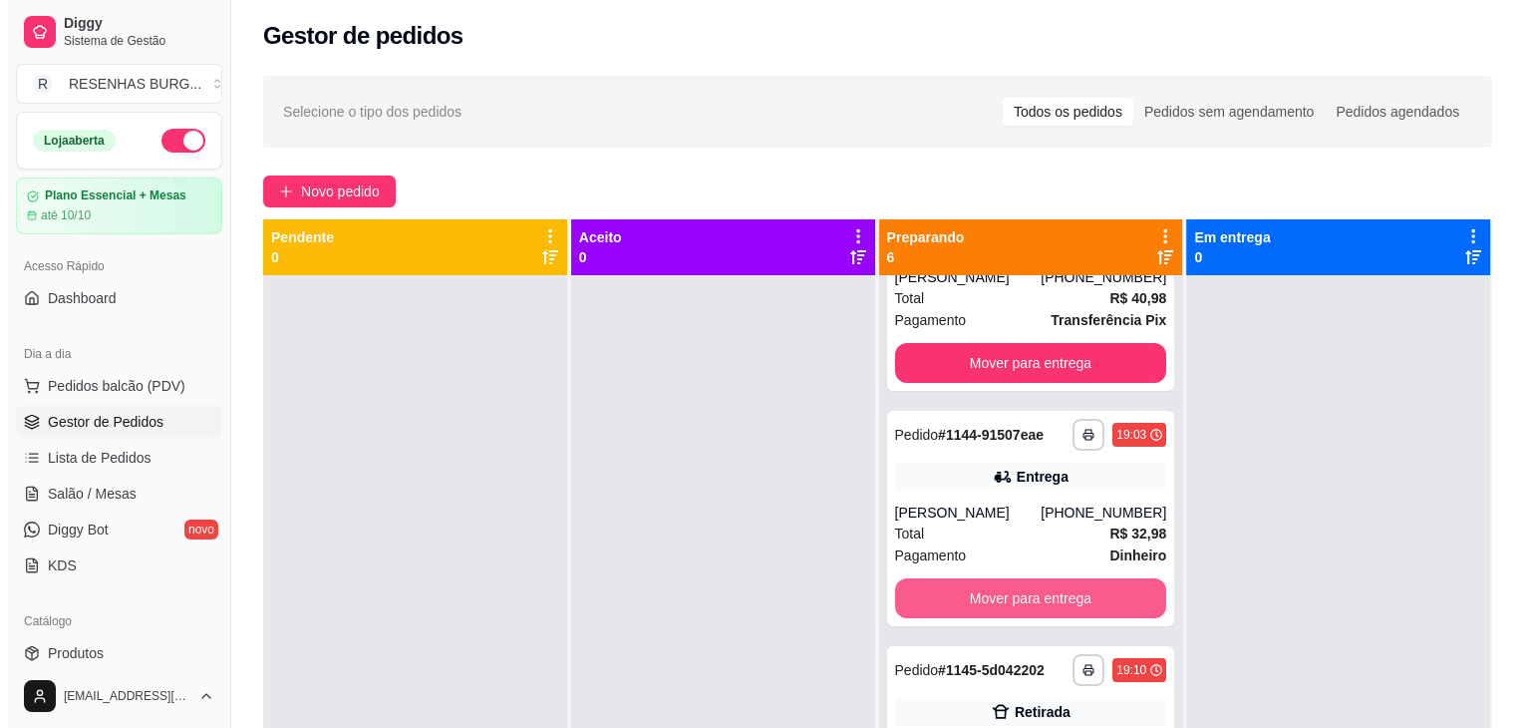
scroll to position [0, 0]
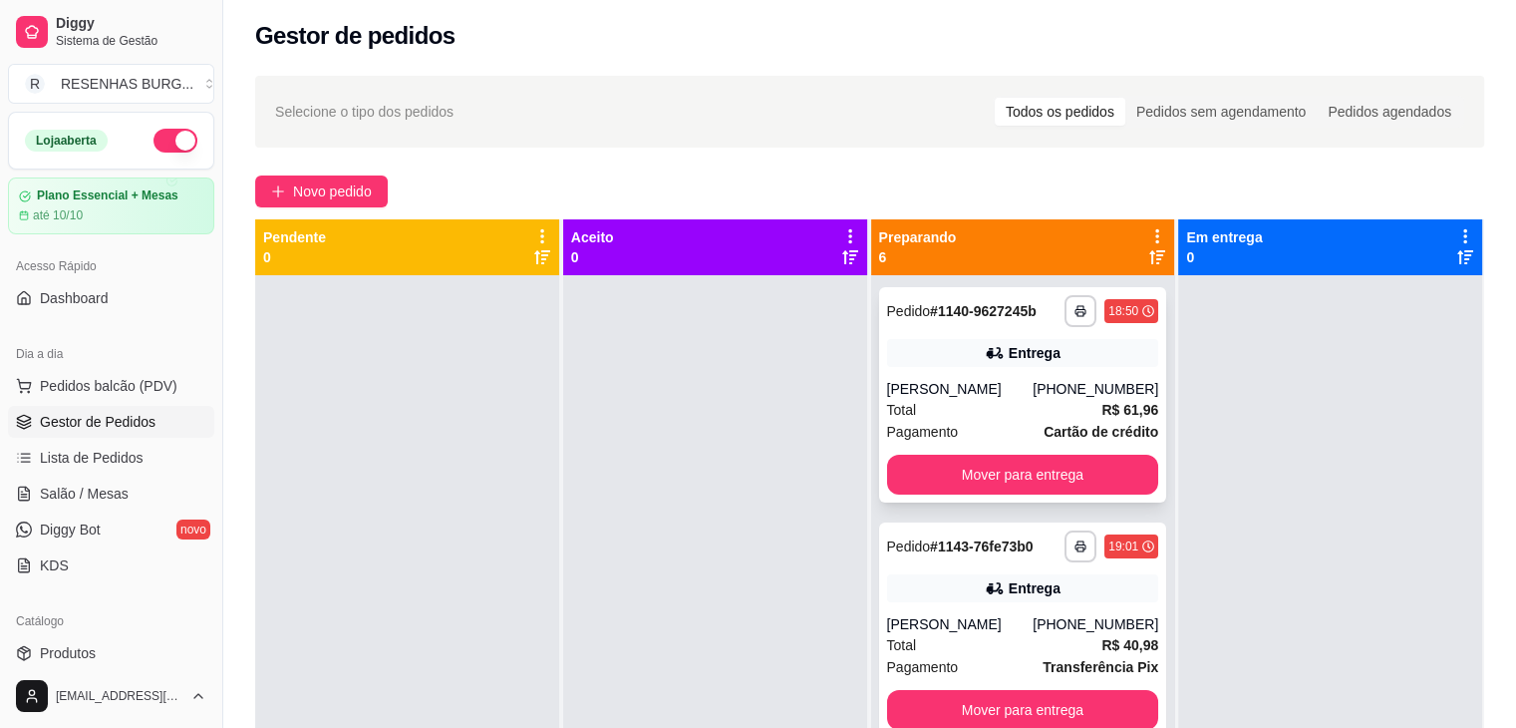
click at [1029, 372] on div "**********" at bounding box center [1023, 394] width 288 height 215
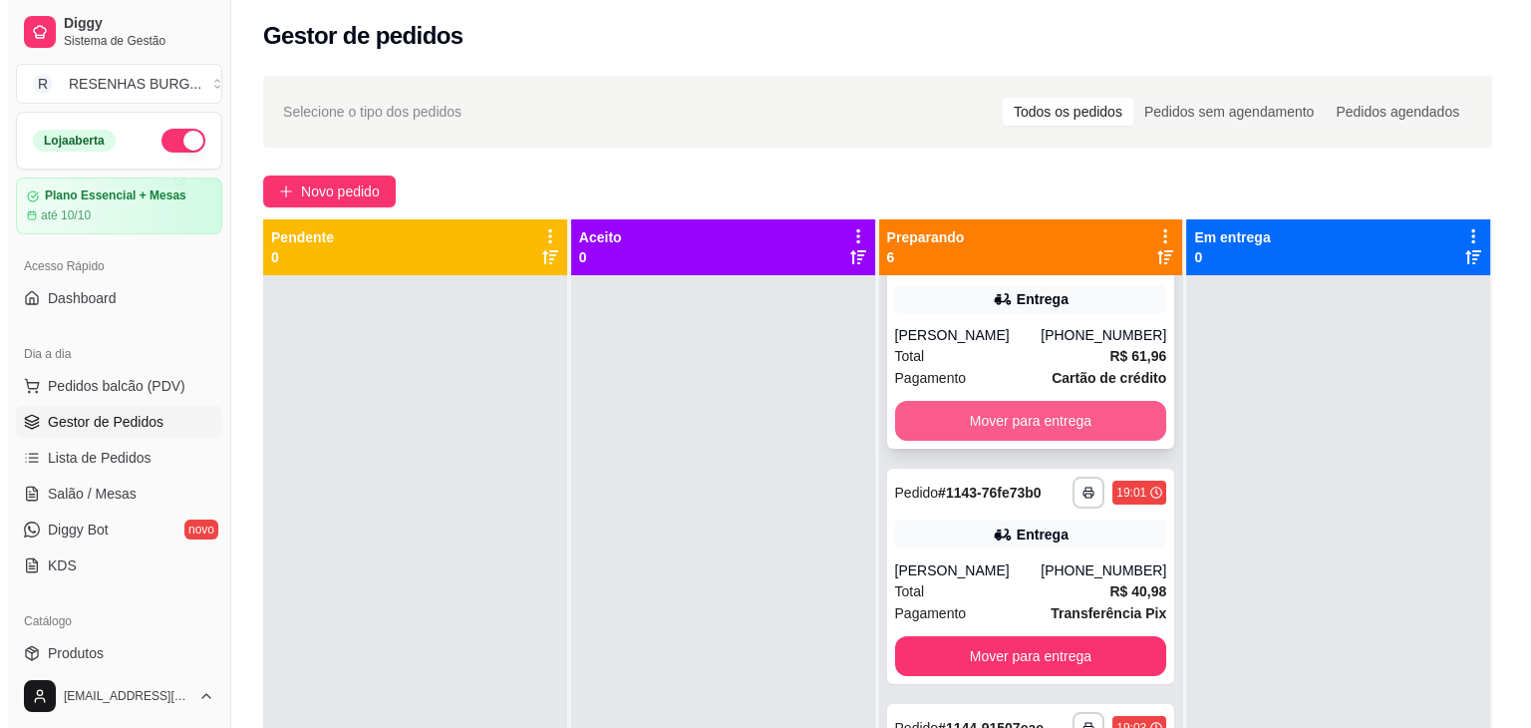
scroll to position [100, 0]
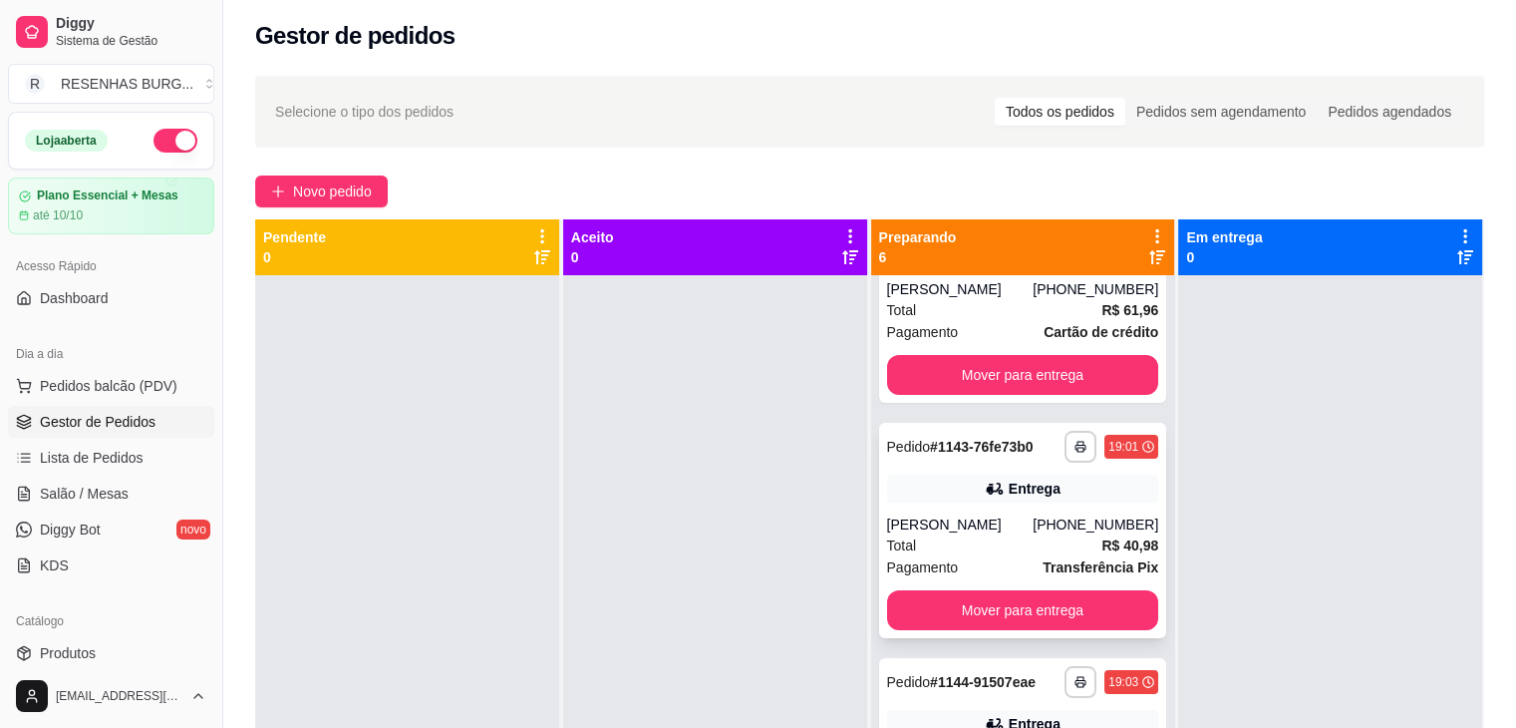
click at [937, 502] on div "**********" at bounding box center [1023, 530] width 288 height 215
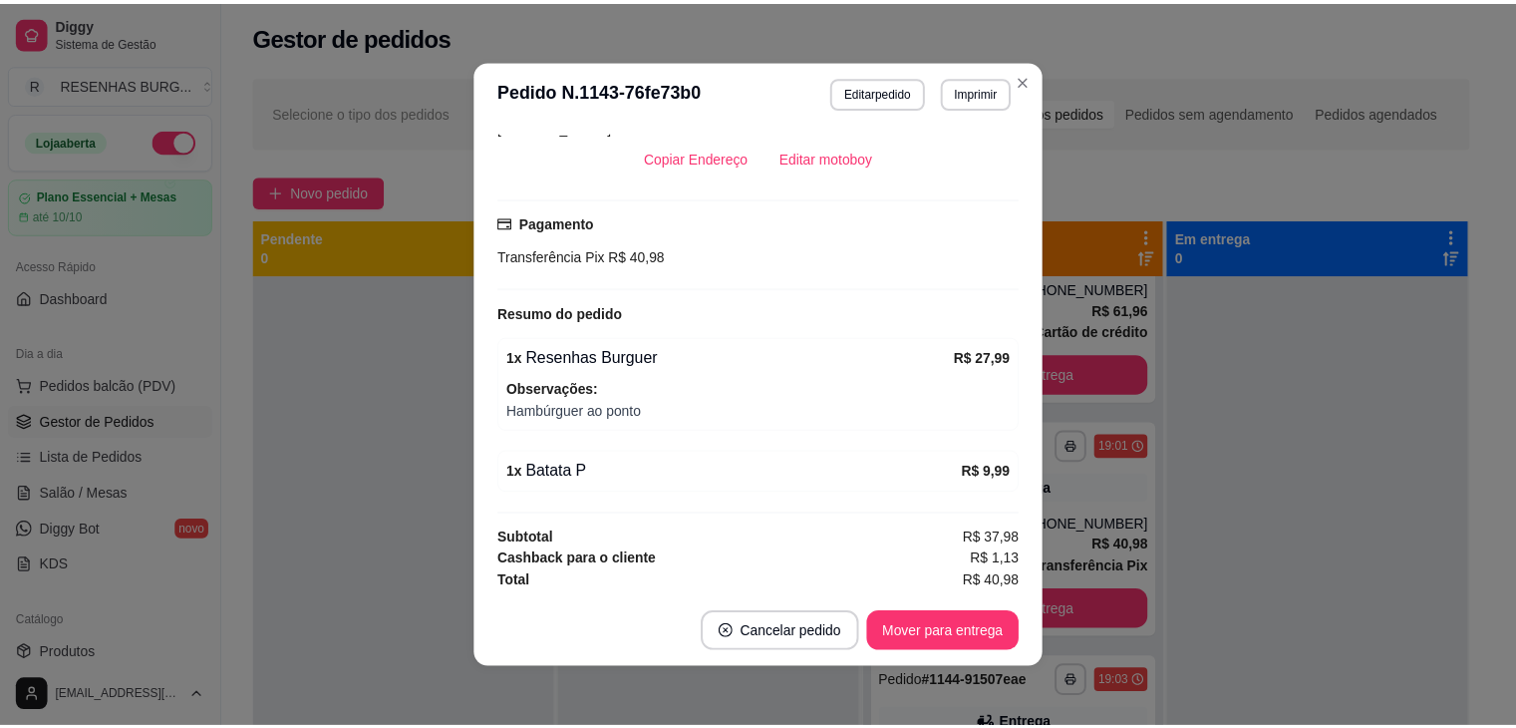
scroll to position [602, 0]
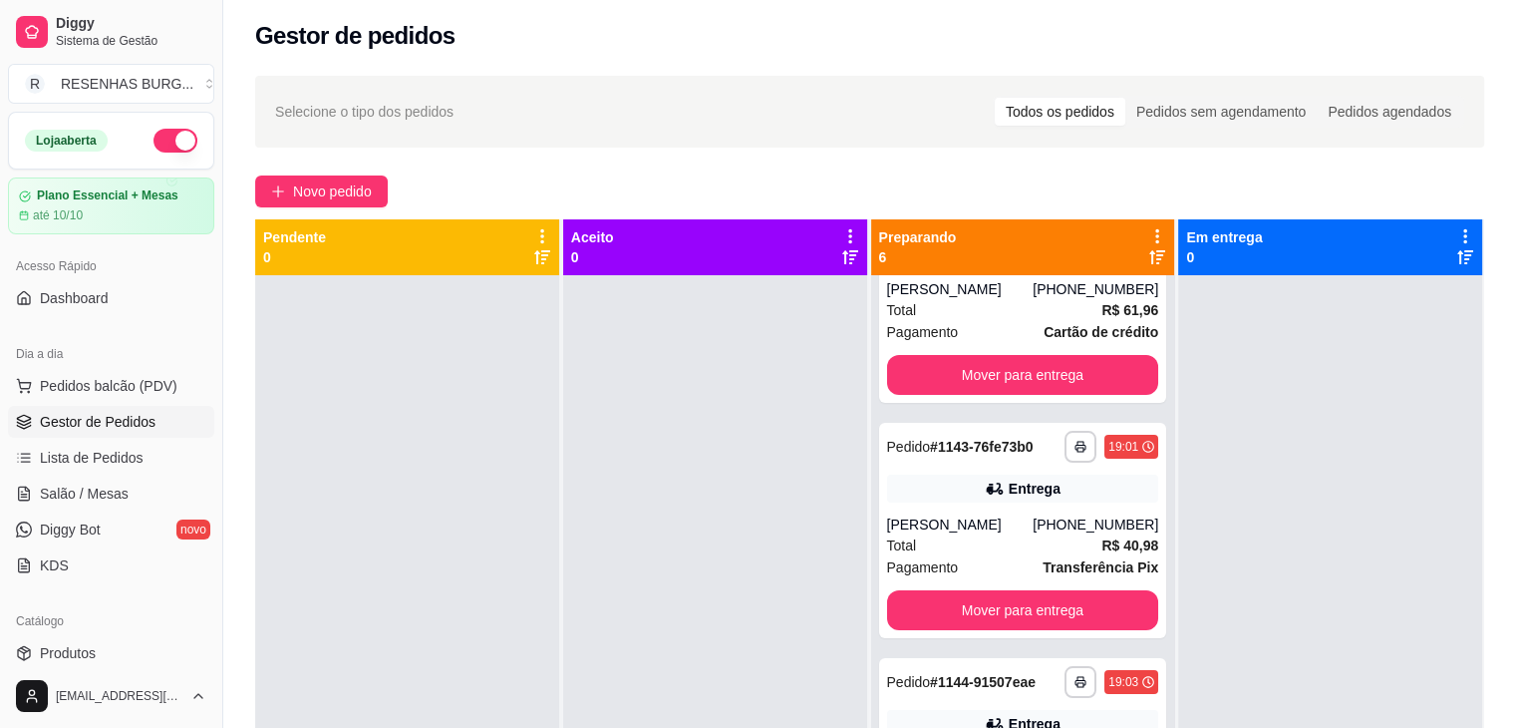
click at [146, 422] on span "Gestor de Pedidos" at bounding box center [98, 422] width 116 height 20
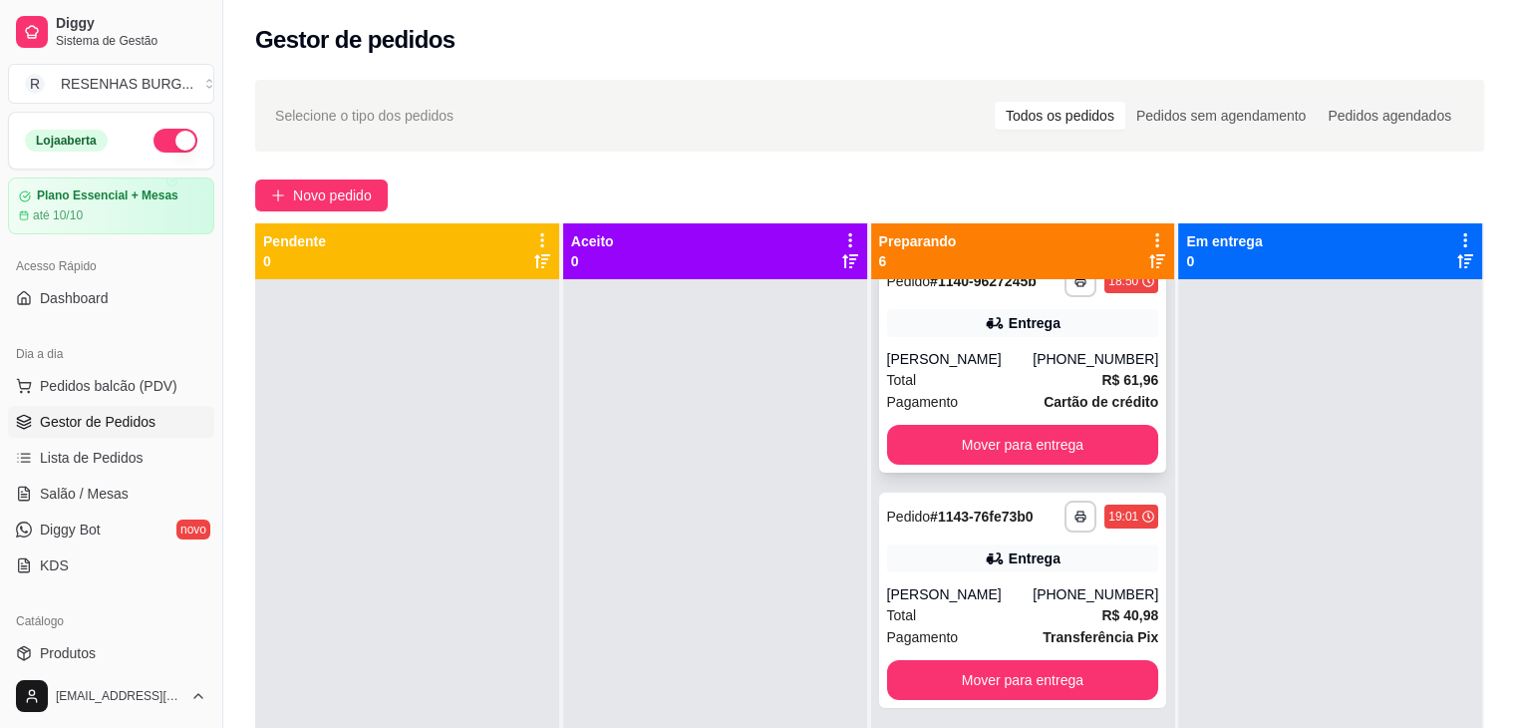
scroll to position [0, 0]
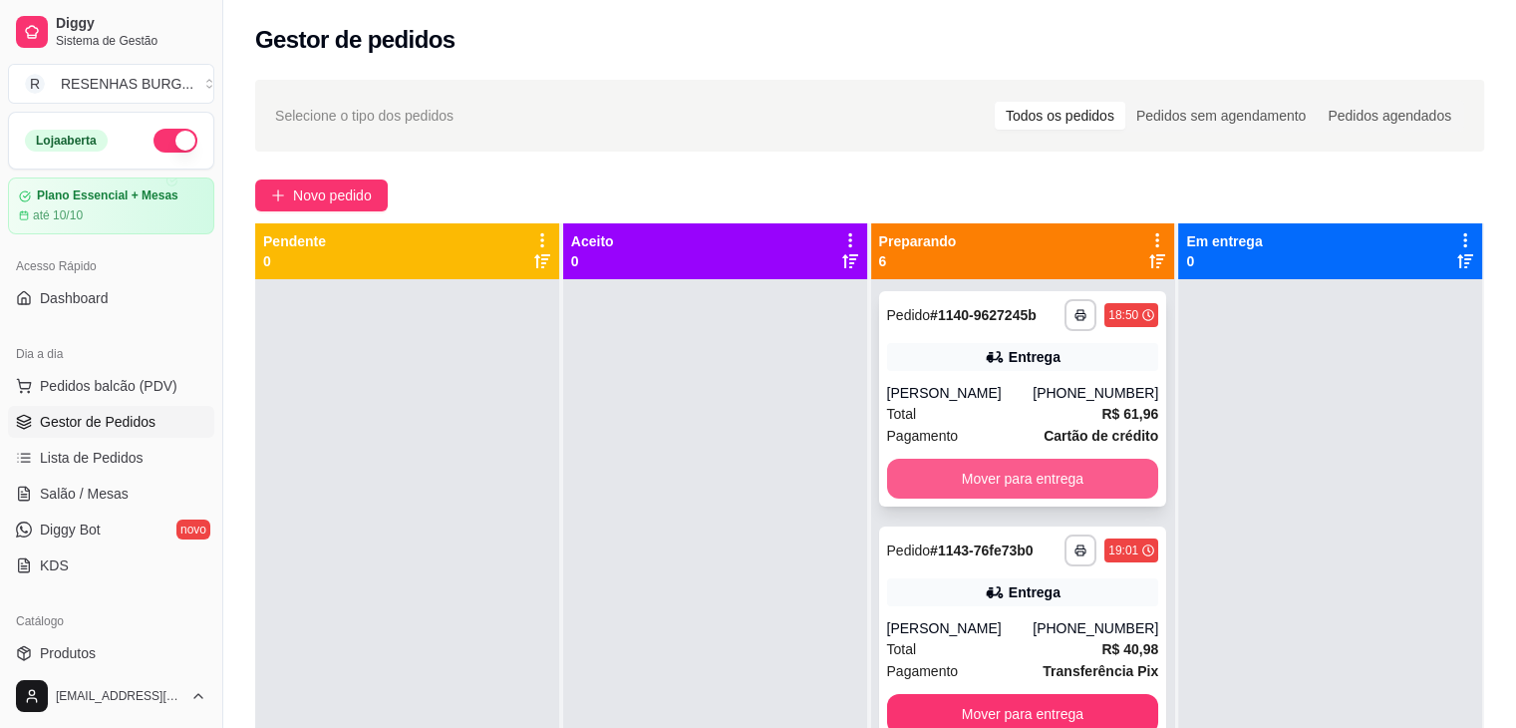
click at [1008, 469] on button "Mover para entrega" at bounding box center [1023, 478] width 272 height 40
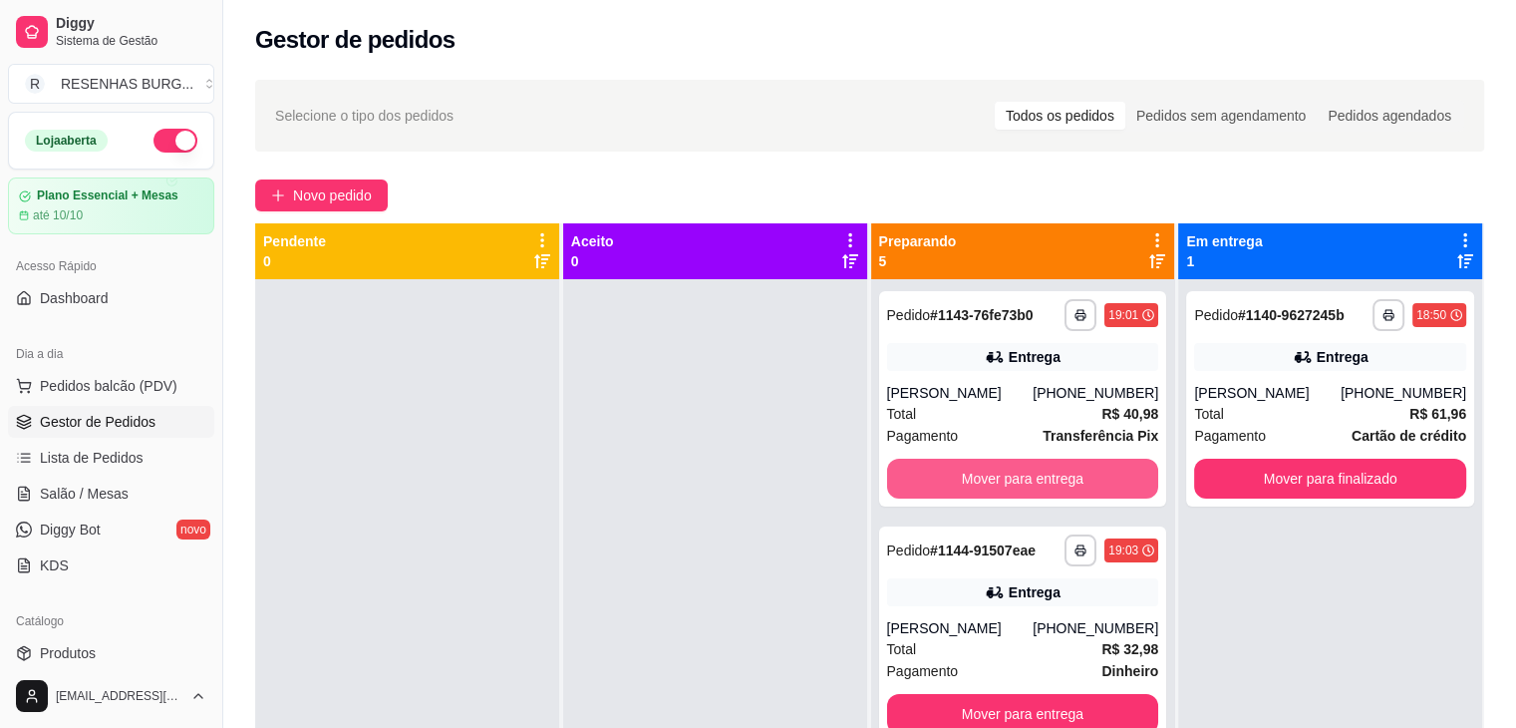
click at [1008, 470] on button "Mover para entrega" at bounding box center [1023, 478] width 272 height 40
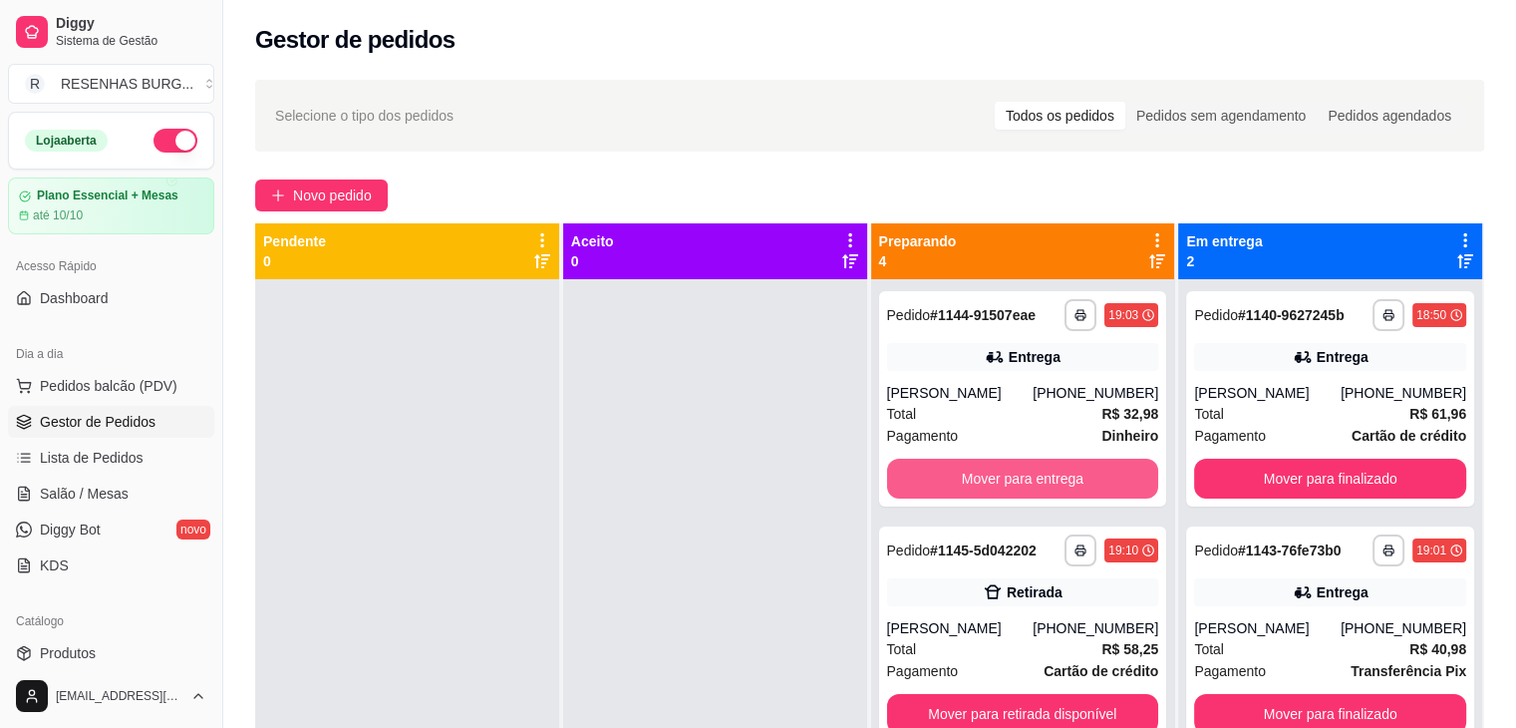
click at [1008, 470] on button "Mover para entrega" at bounding box center [1023, 478] width 272 height 40
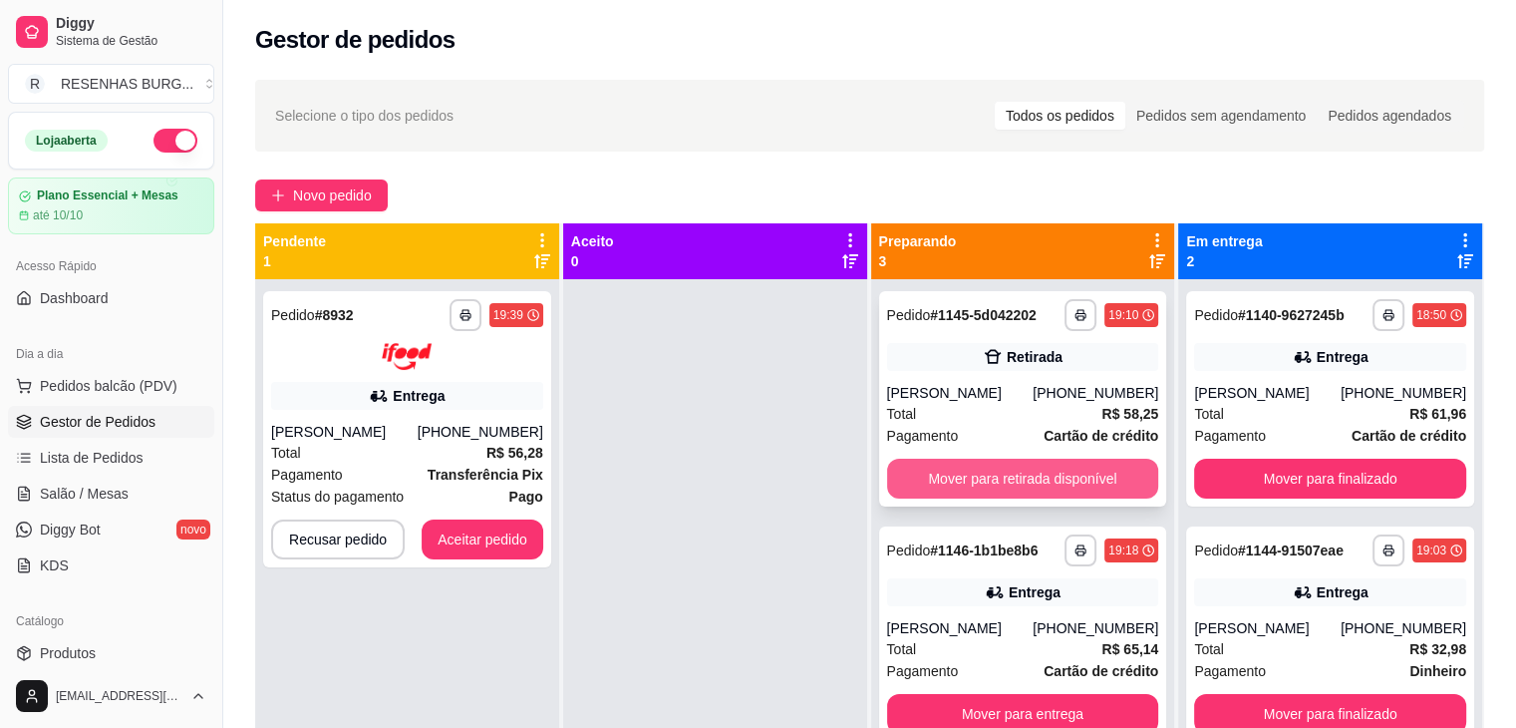
click at [1001, 481] on button "Mover para retirada disponível" at bounding box center [1023, 478] width 272 height 40
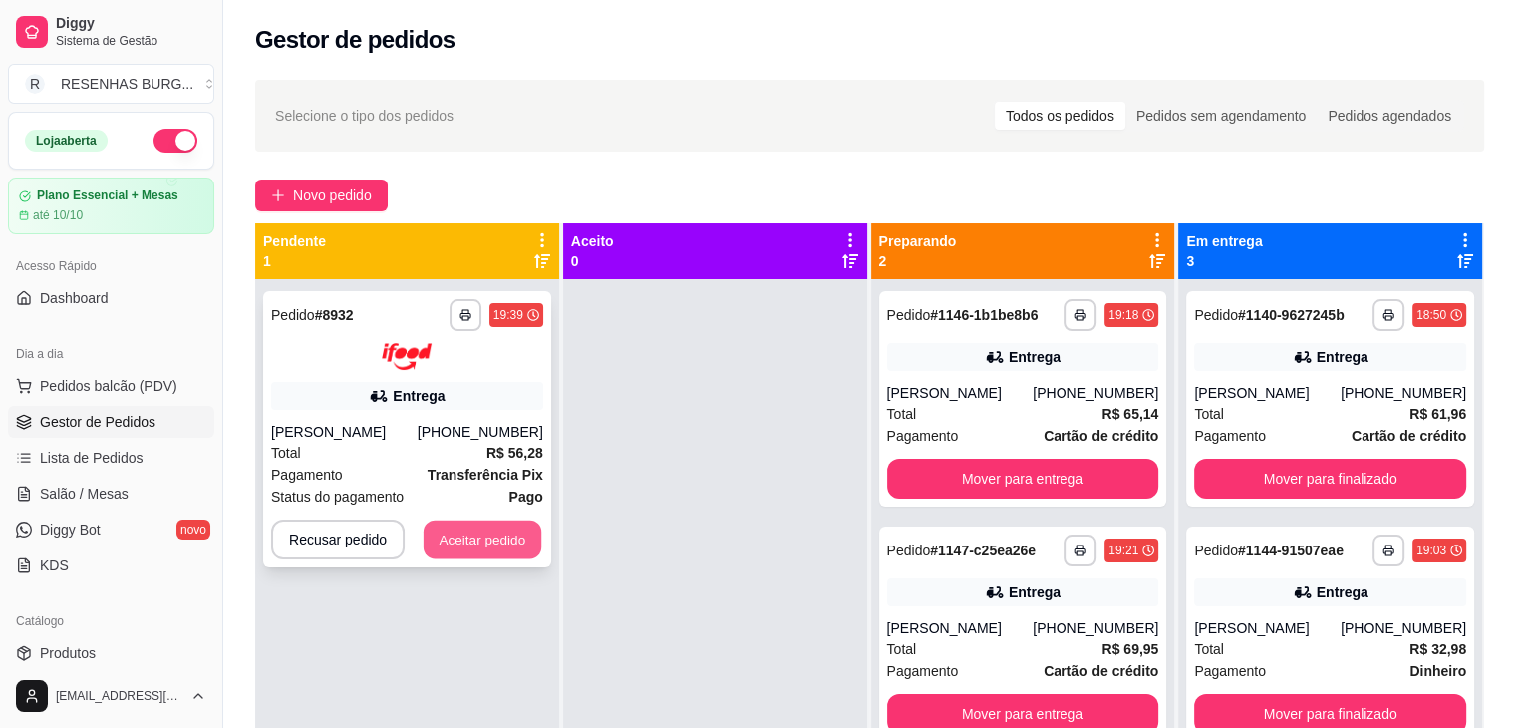
click at [492, 549] on button "Aceitar pedido" at bounding box center [483, 538] width 118 height 39
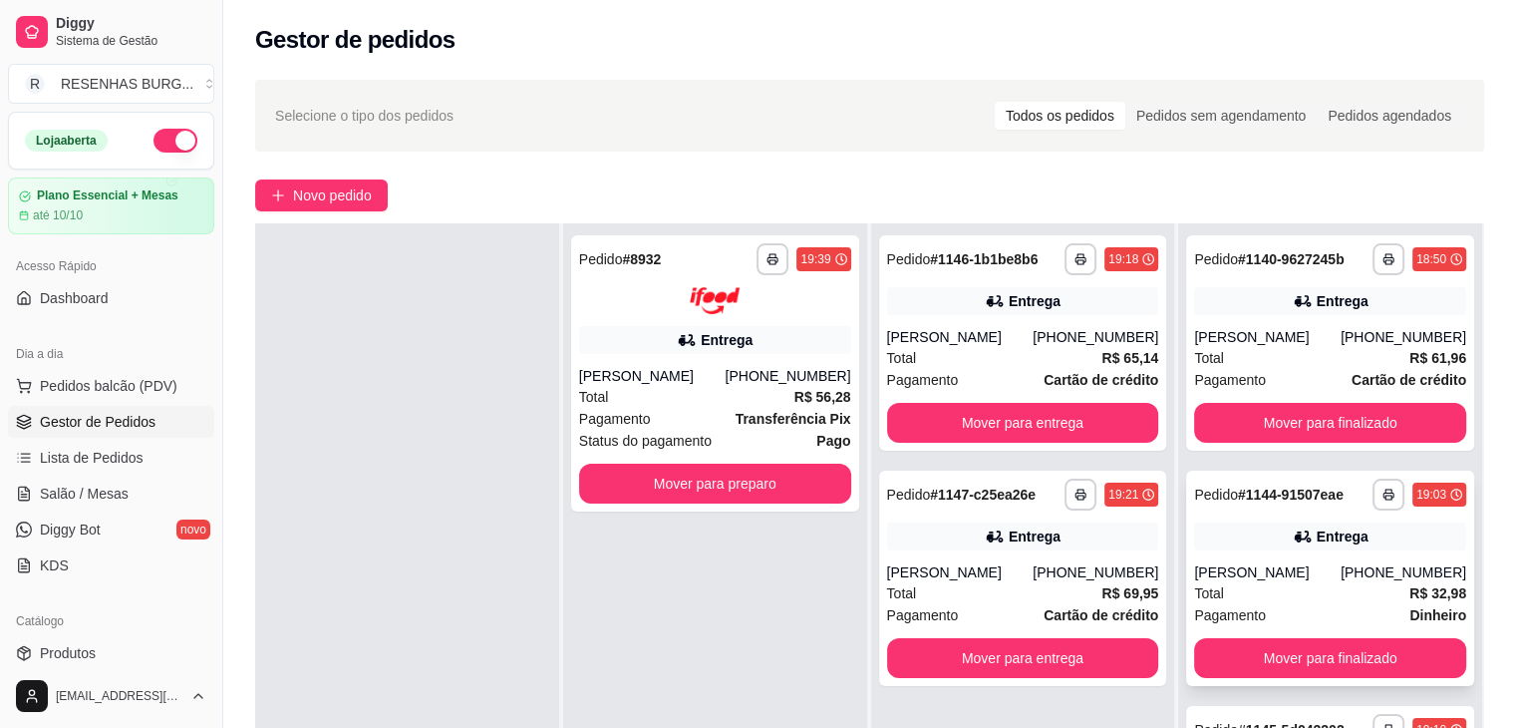
scroll to position [303, 0]
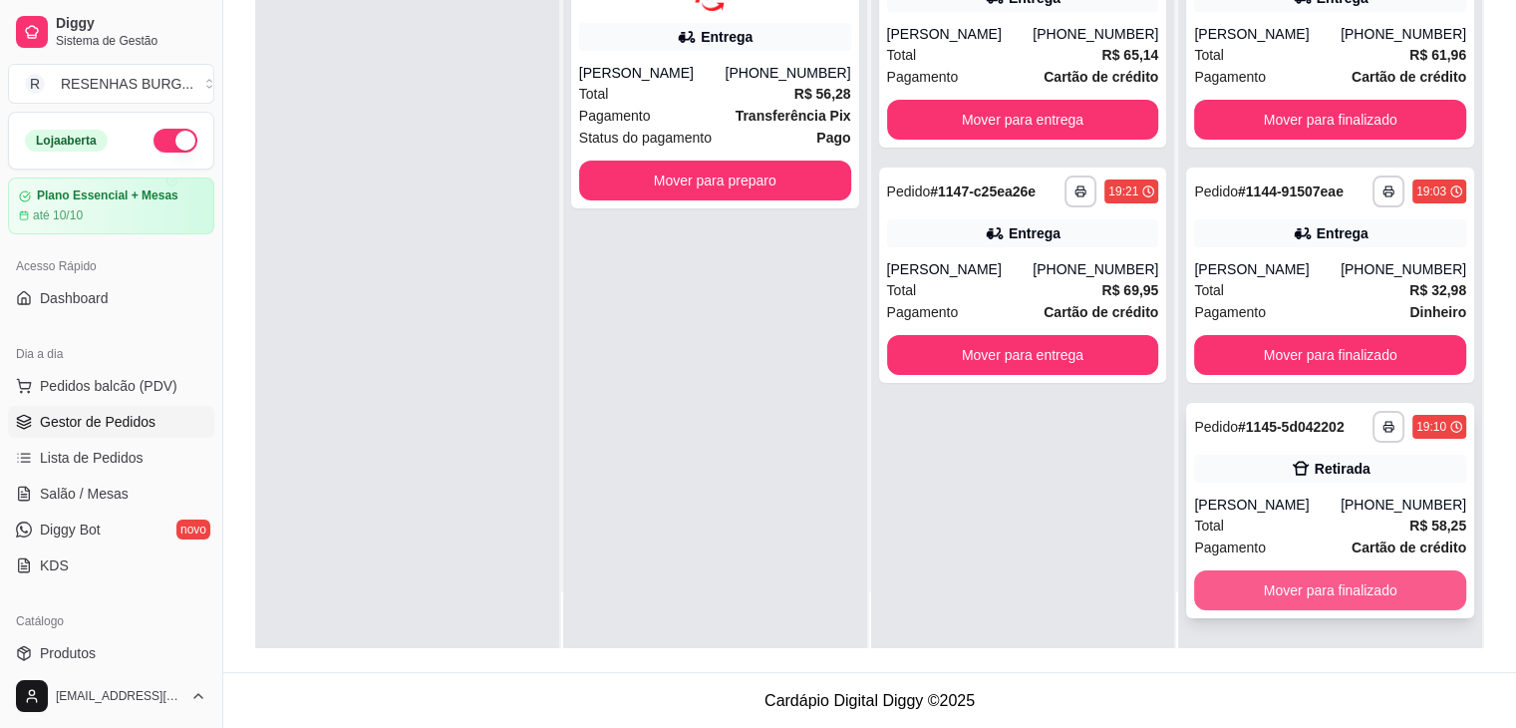
click at [1311, 592] on button "Mover para finalizado" at bounding box center [1330, 590] width 272 height 40
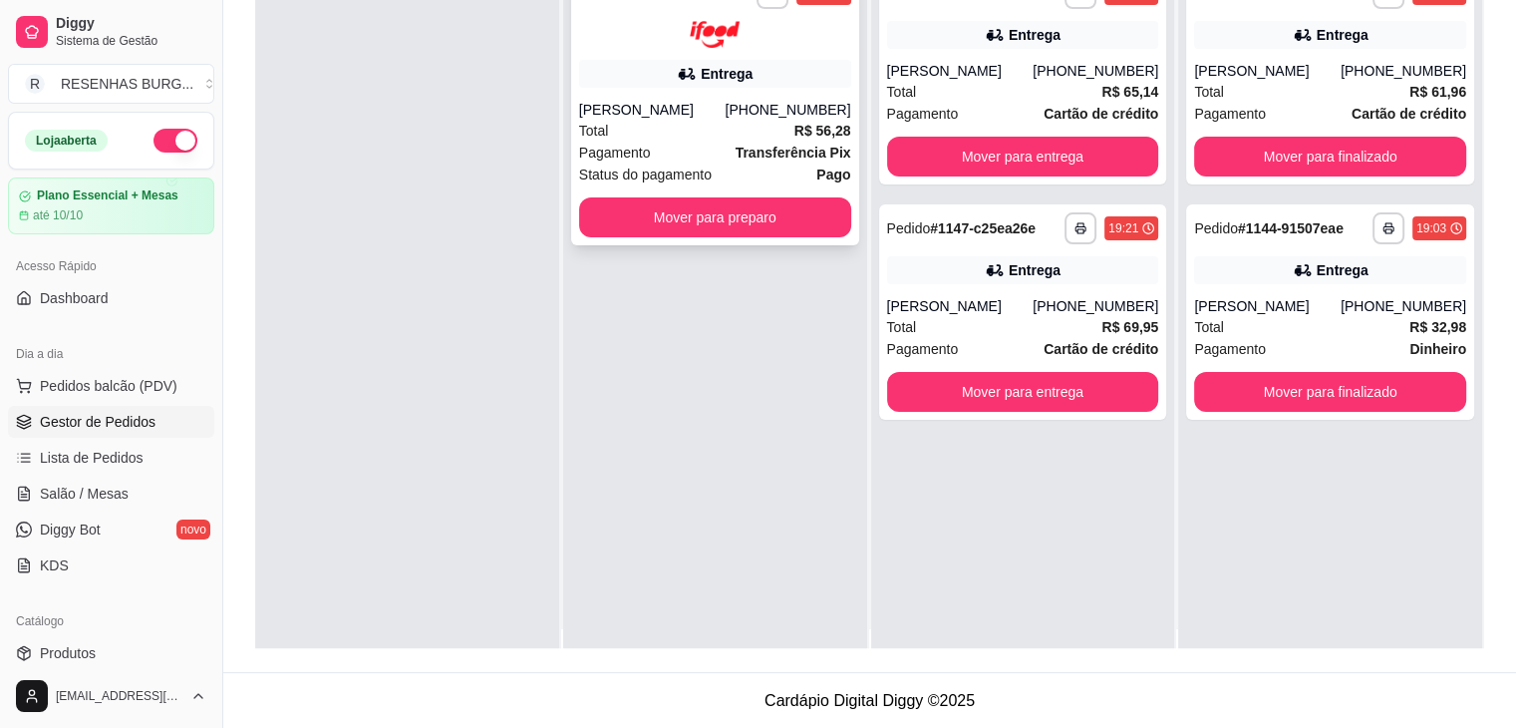
scroll to position [0, 0]
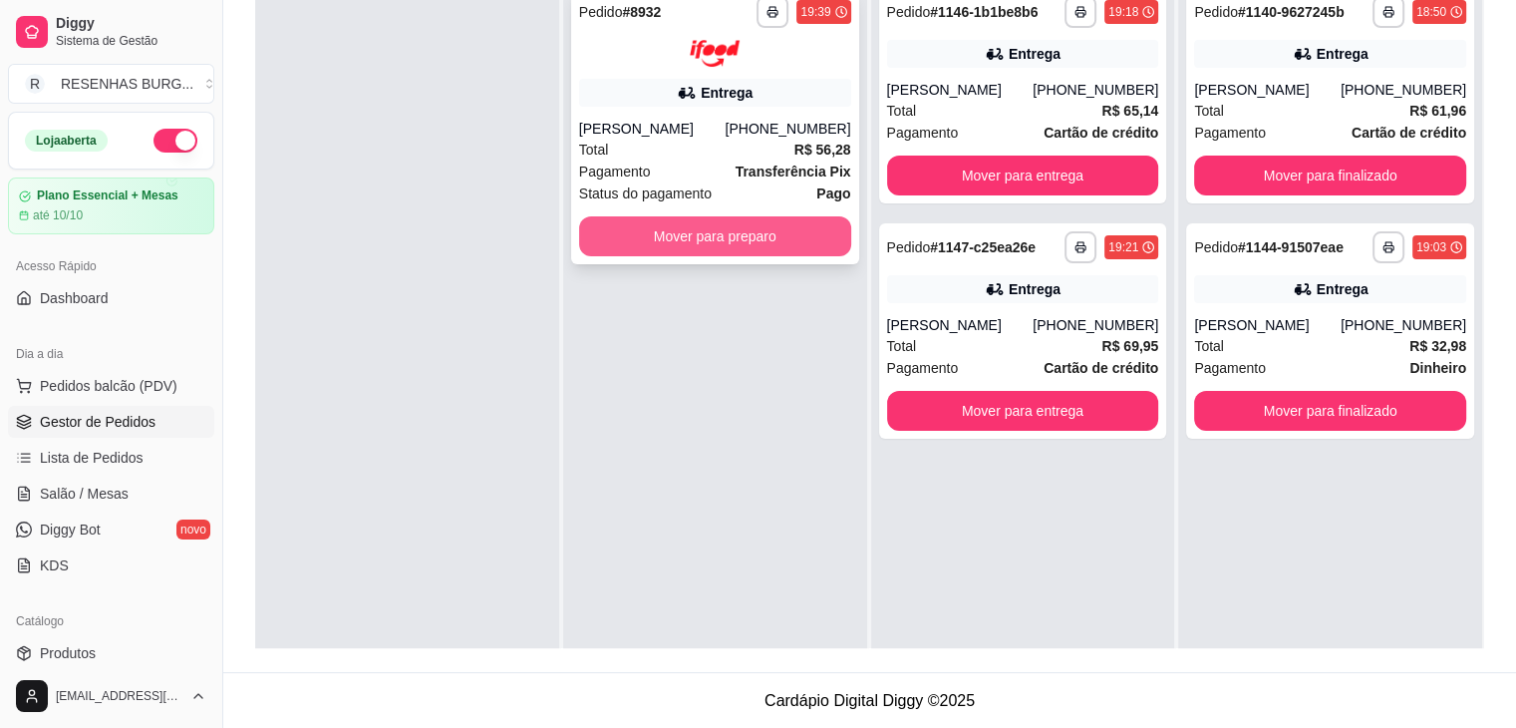
click at [642, 251] on button "Mover para preparo" at bounding box center [715, 236] width 272 height 40
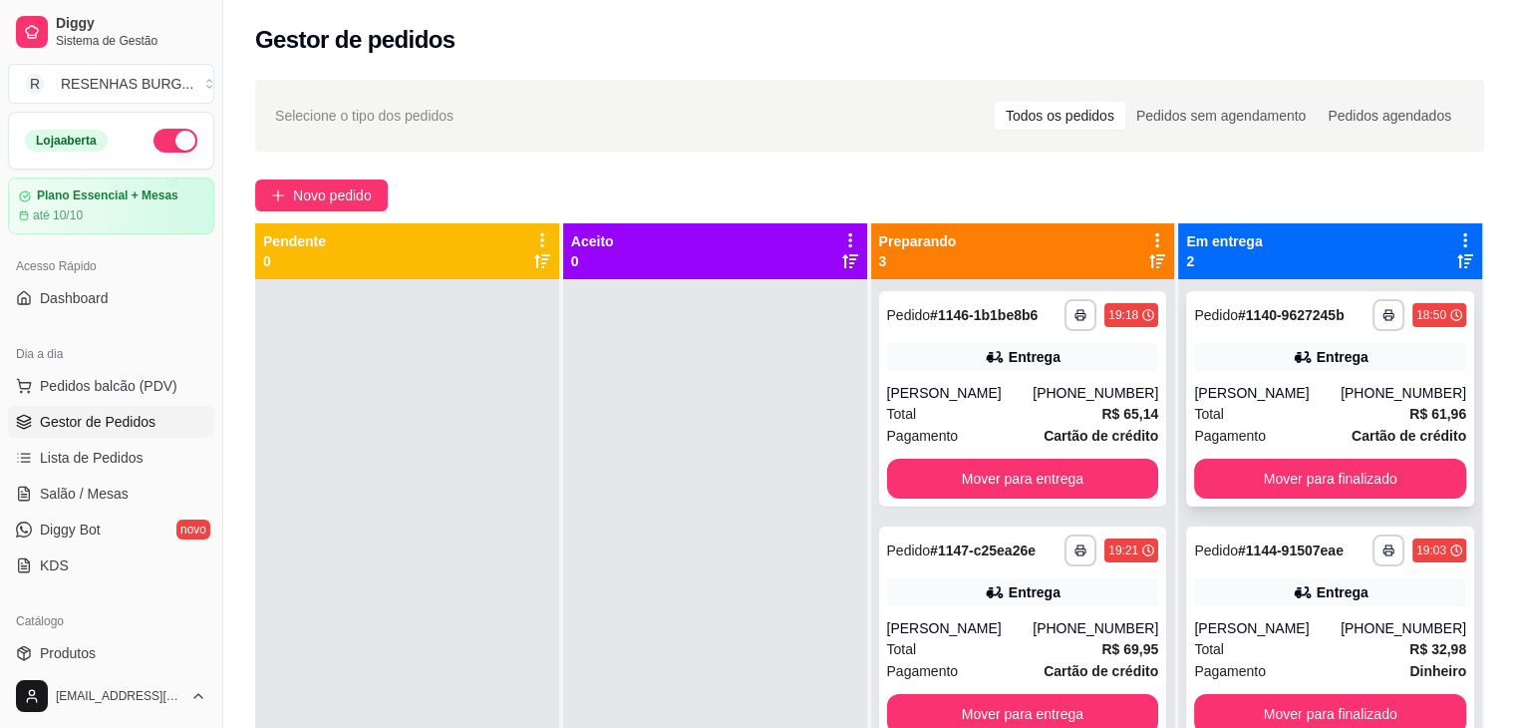
click at [1258, 398] on div "[PERSON_NAME]" at bounding box center [1267, 393] width 147 height 20
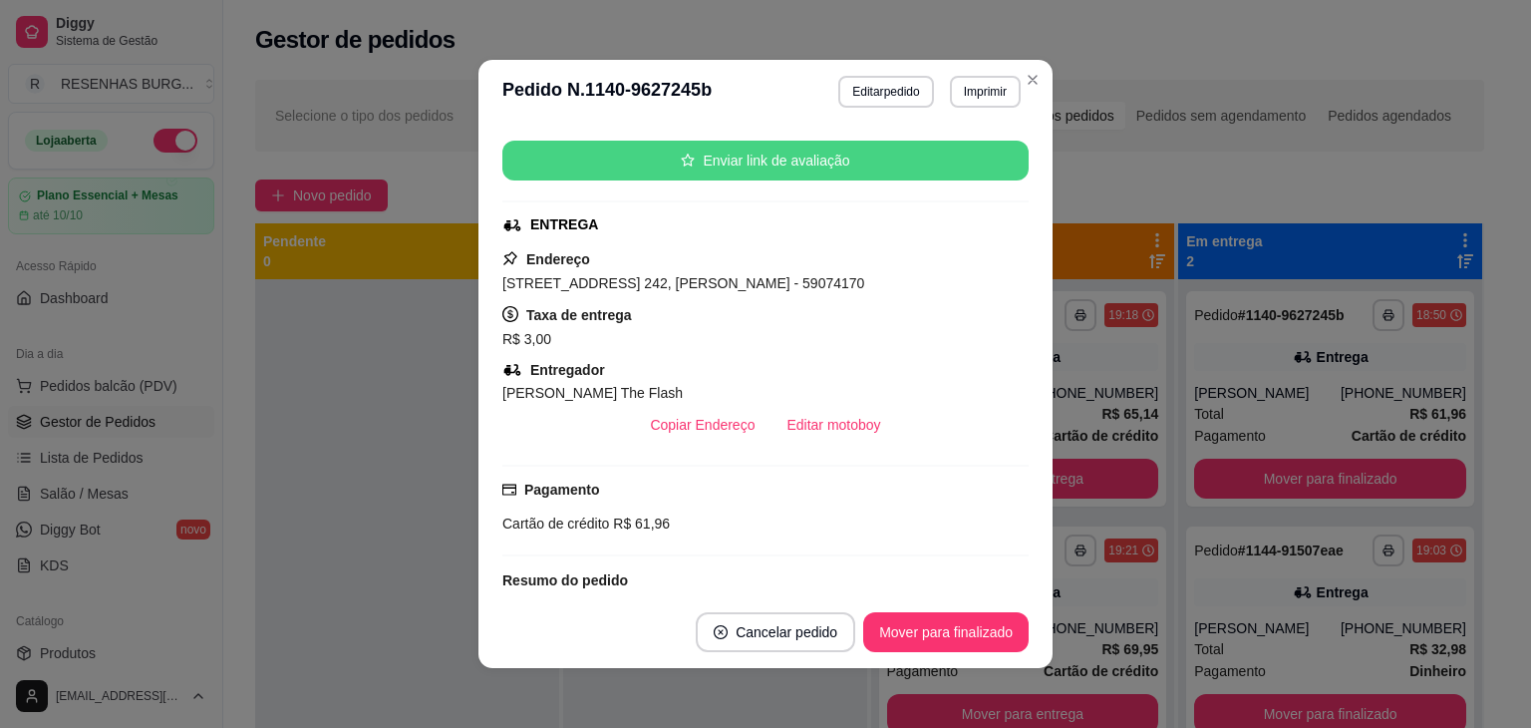
scroll to position [399, 0]
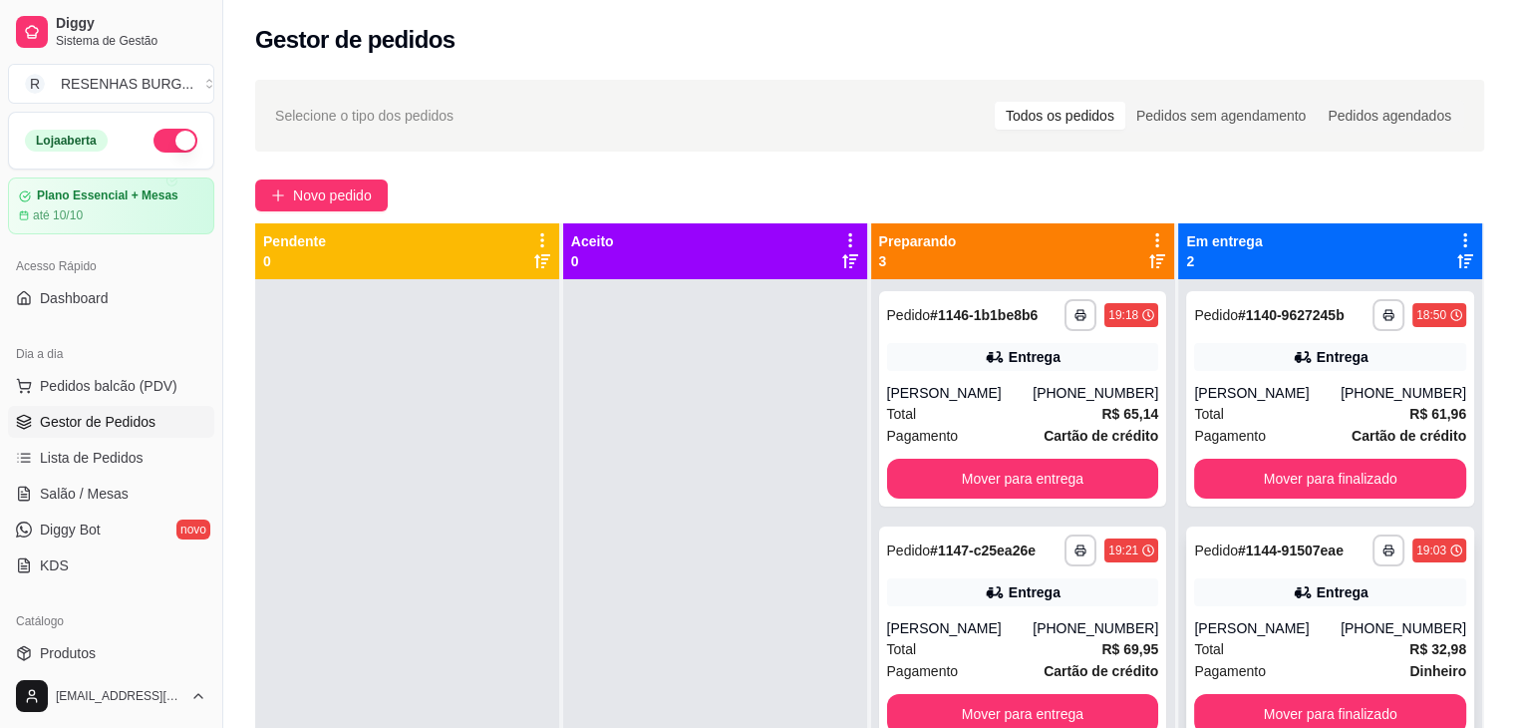
click at [1248, 625] on div "[PERSON_NAME]" at bounding box center [1267, 628] width 147 height 20
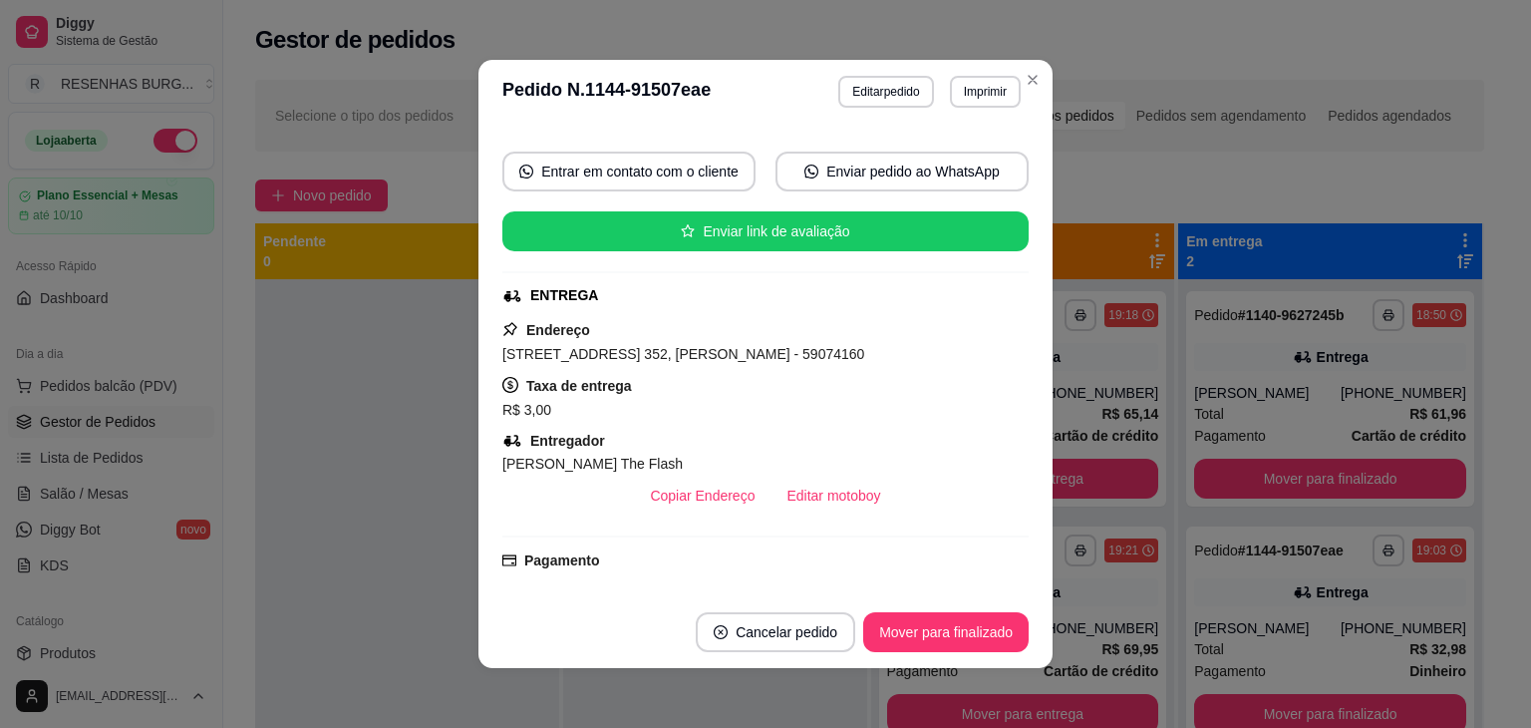
scroll to position [299, 0]
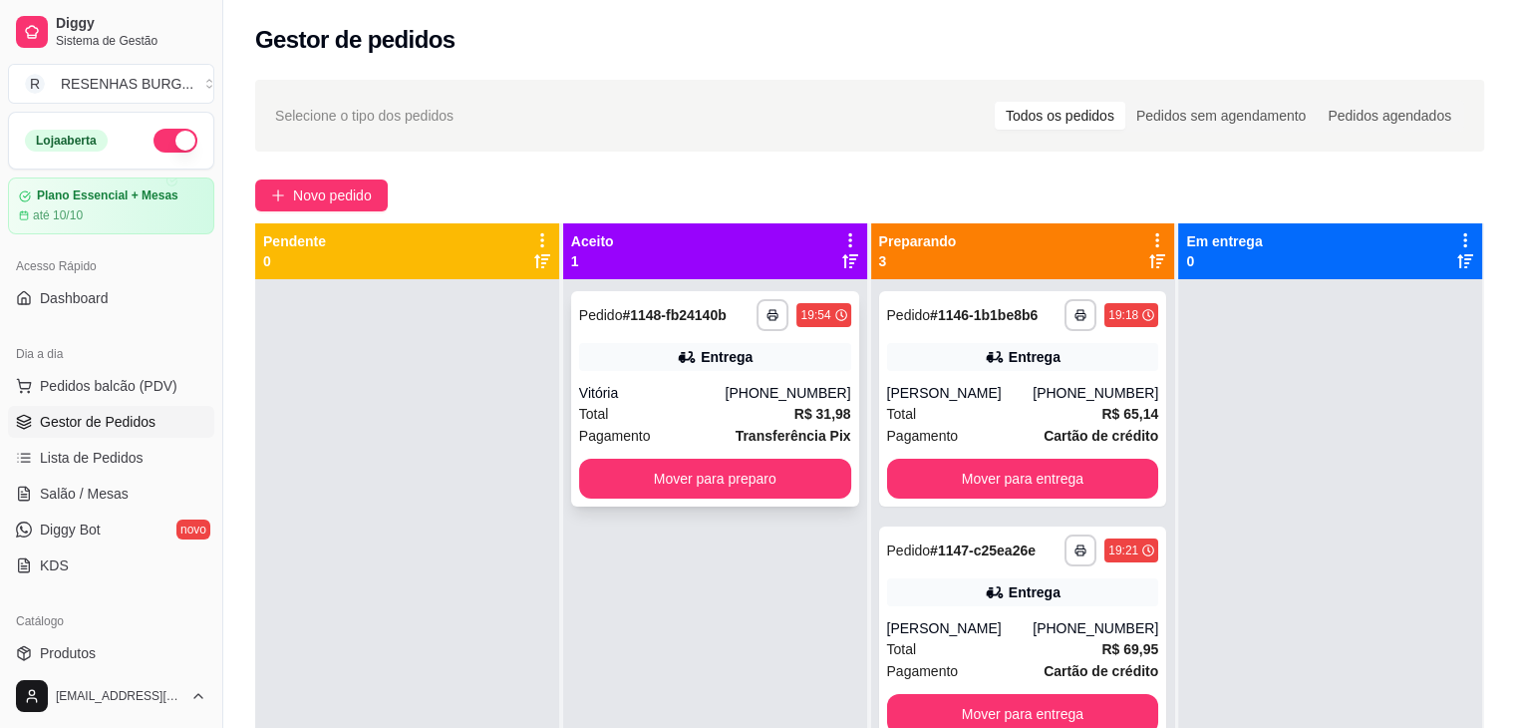
click at [665, 404] on div "Total R$ 31,98" at bounding box center [715, 414] width 272 height 22
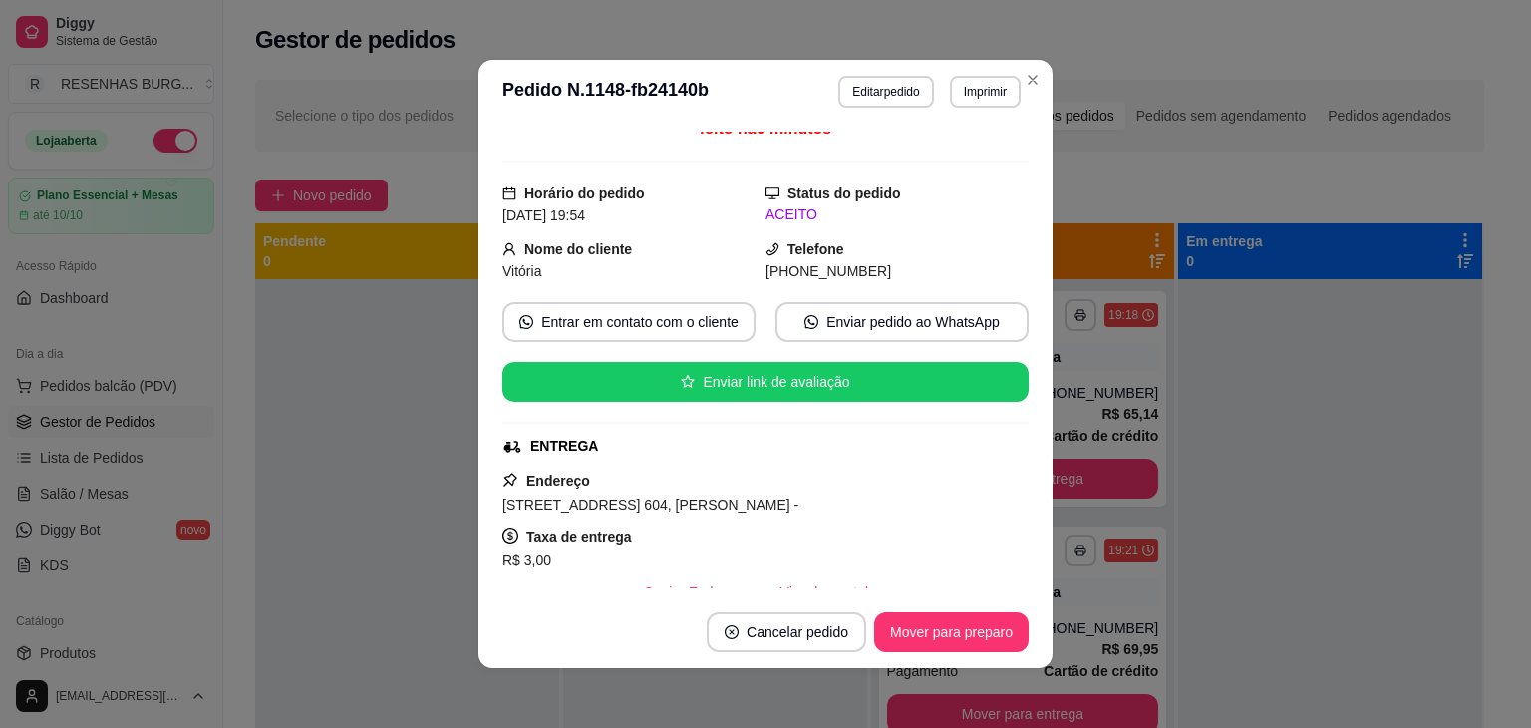
scroll to position [94, 0]
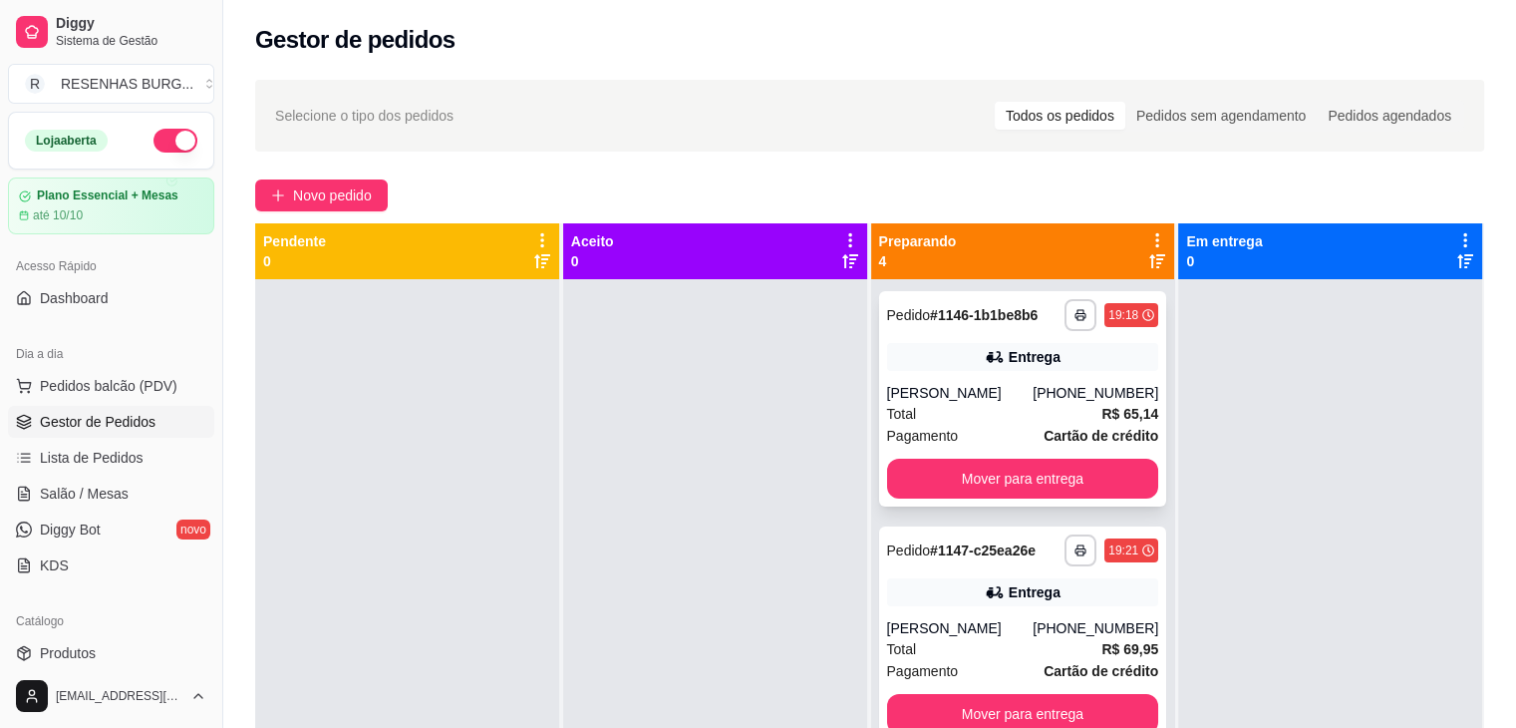
click at [1009, 363] on div "Entrega" at bounding box center [1035, 357] width 52 height 20
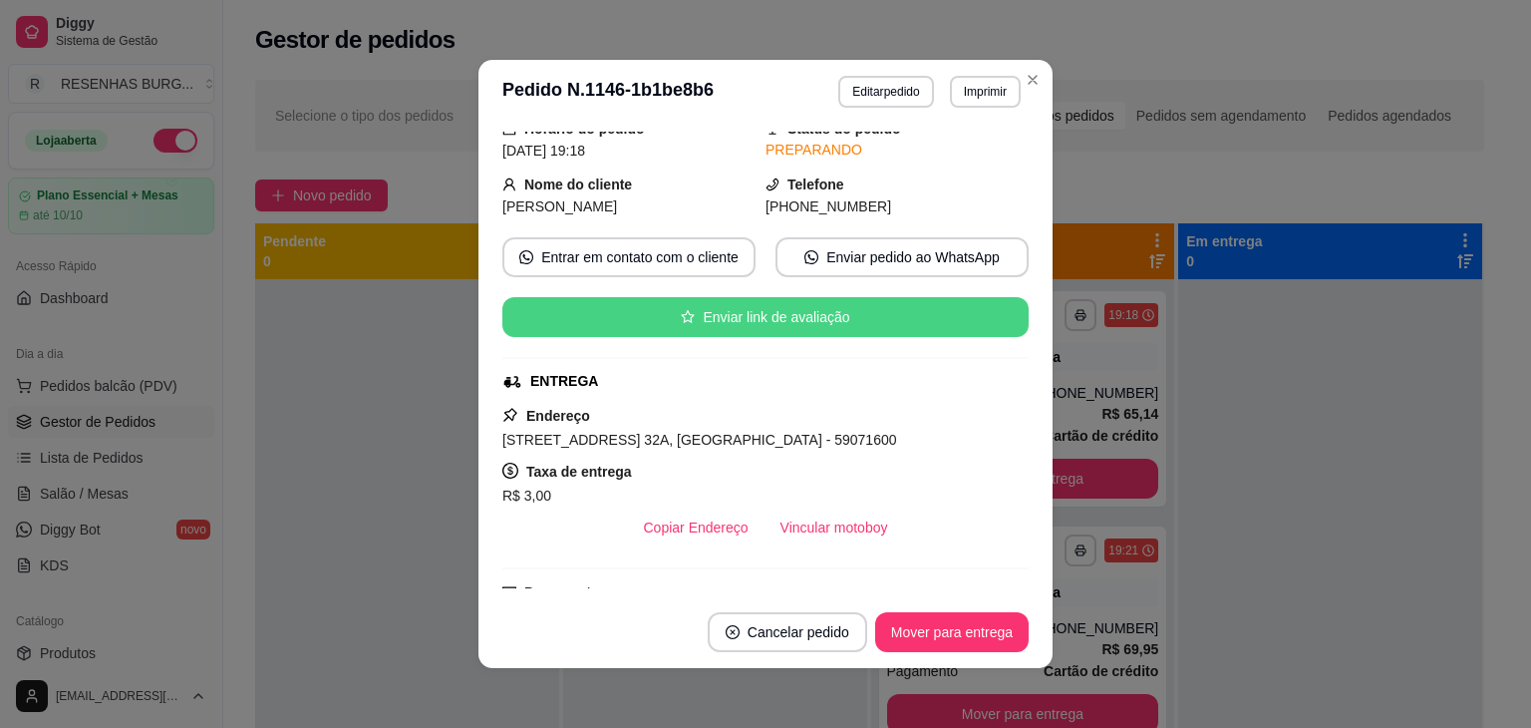
scroll to position [199, 0]
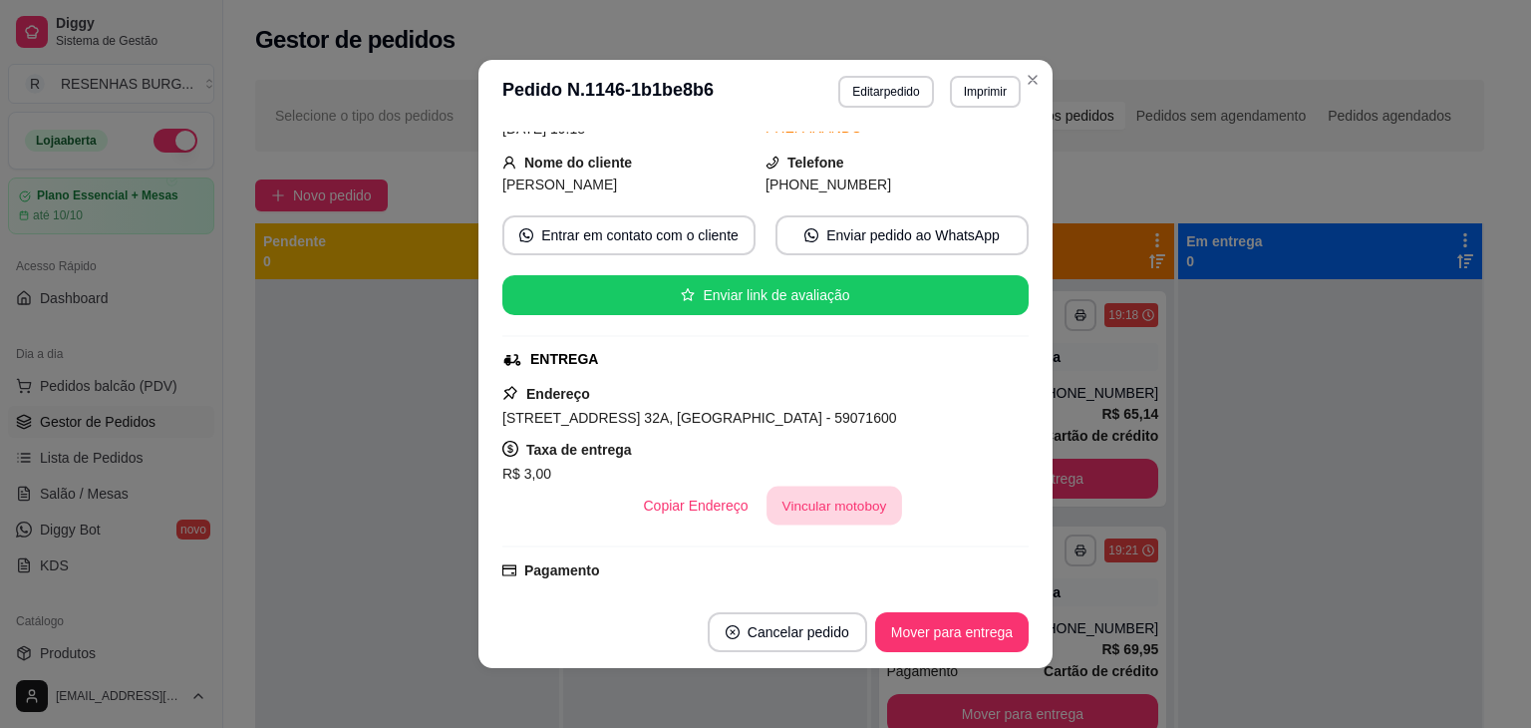
click at [823, 496] on button "Vincular motoboy" at bounding box center [834, 505] width 136 height 39
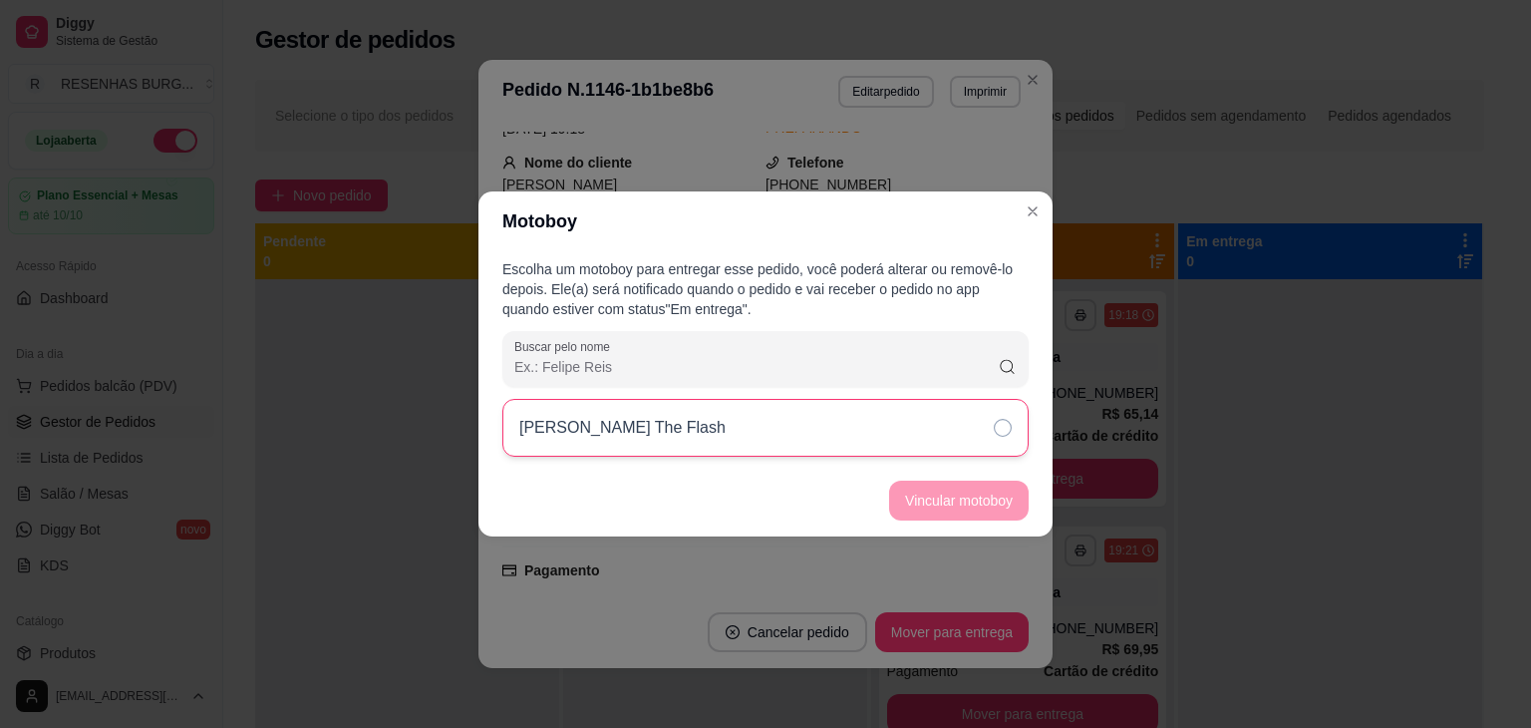
click at [943, 436] on div "[PERSON_NAME] The Flash" at bounding box center [765, 428] width 526 height 58
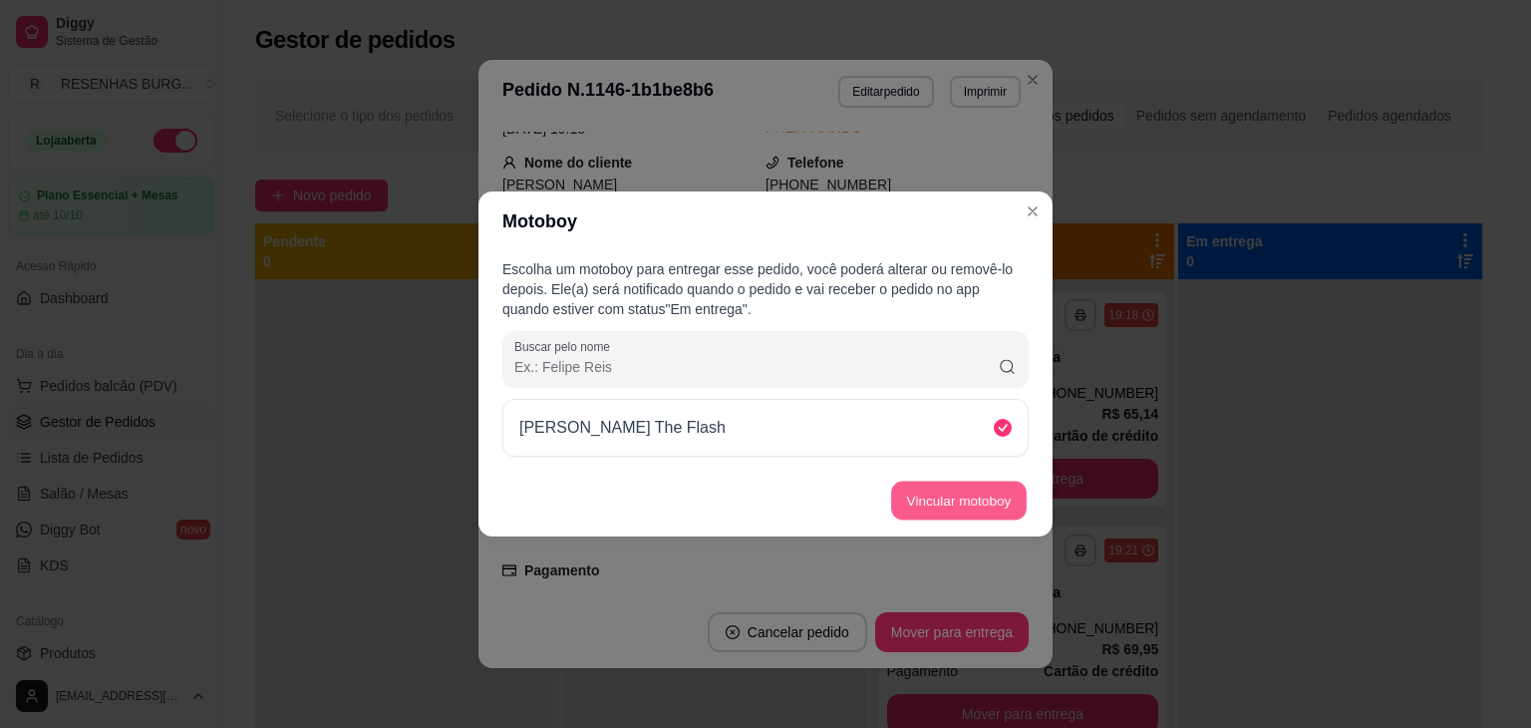
click at [975, 493] on button "Vincular motoboy" at bounding box center [959, 500] width 136 height 39
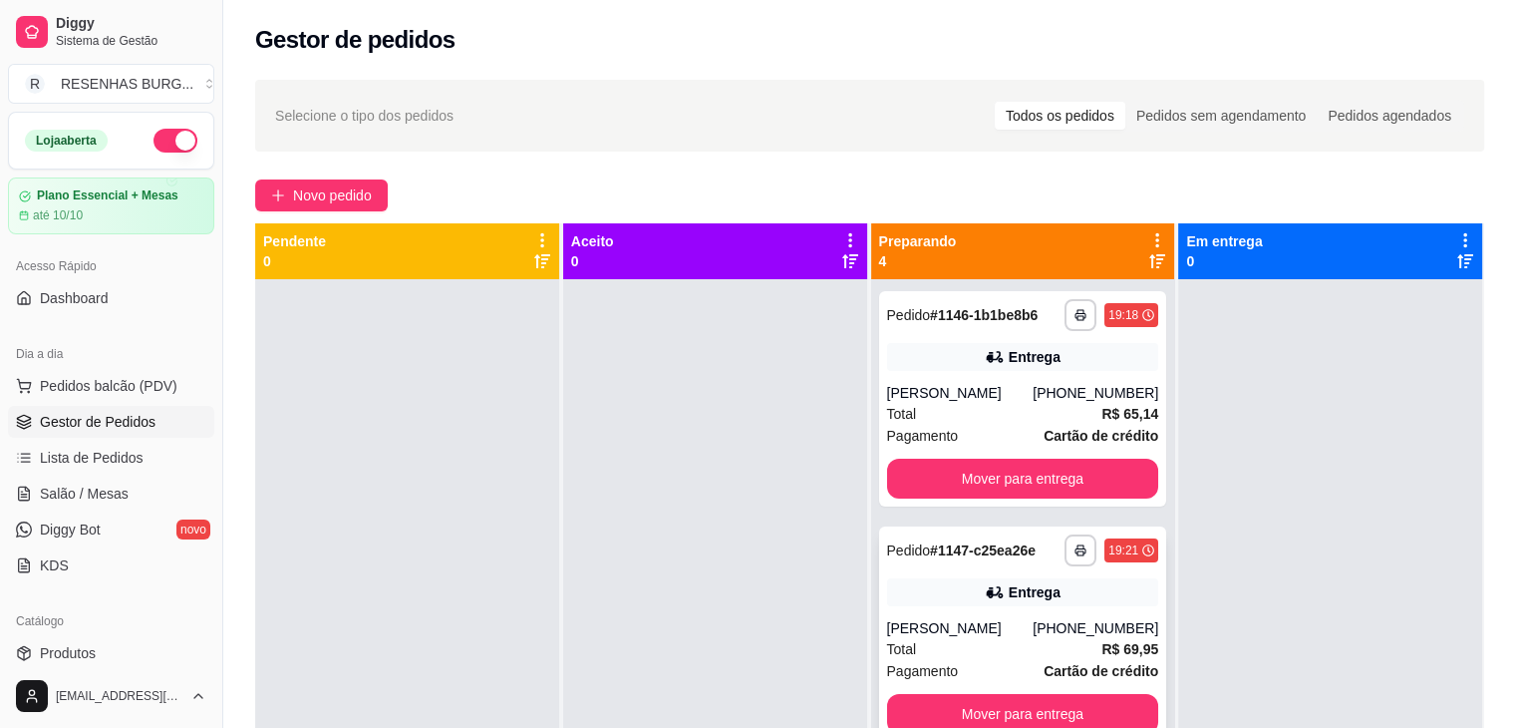
click at [1009, 567] on div "**********" at bounding box center [1023, 633] width 288 height 215
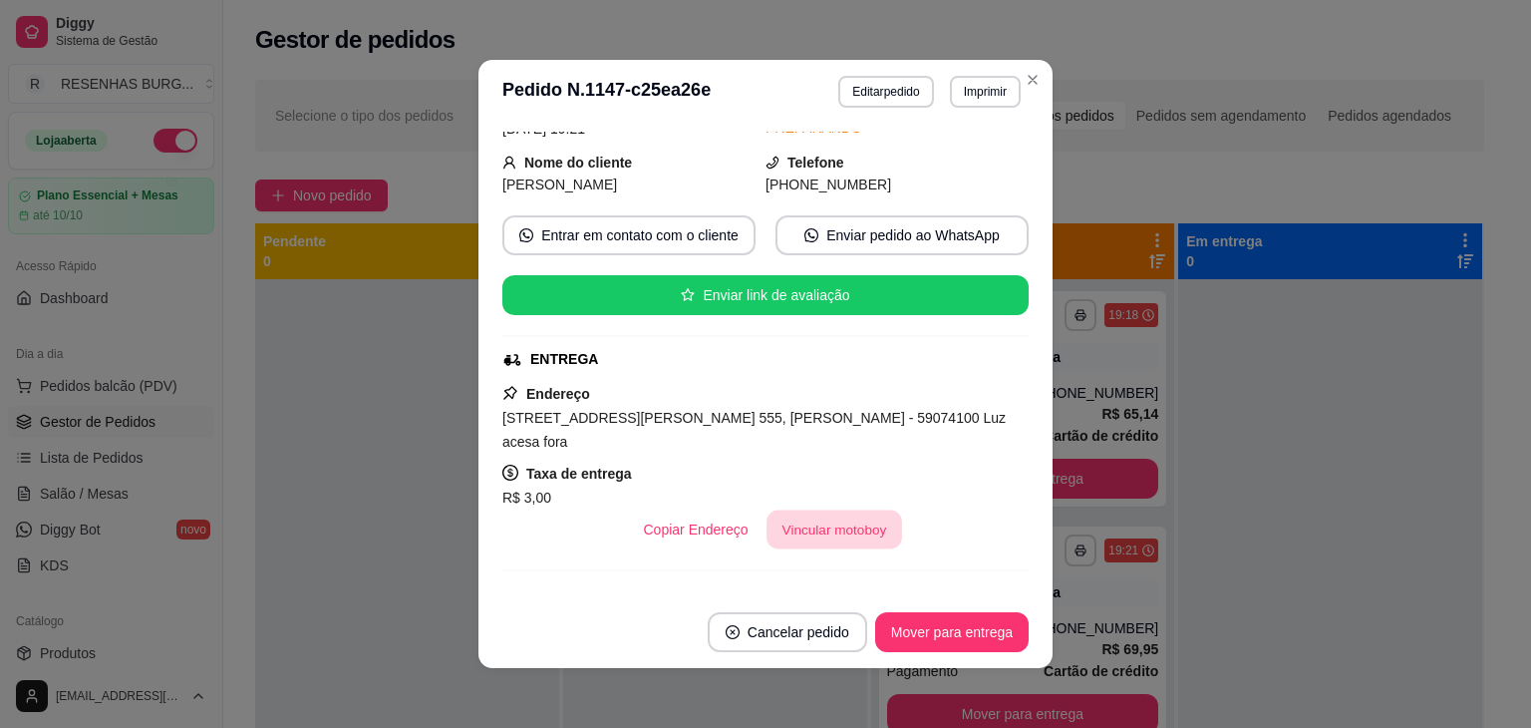
click at [775, 510] on button "Vincular motoboy" at bounding box center [834, 529] width 136 height 39
click at [896, 432] on div "[PERSON_NAME] The Flash" at bounding box center [765, 428] width 526 height 58
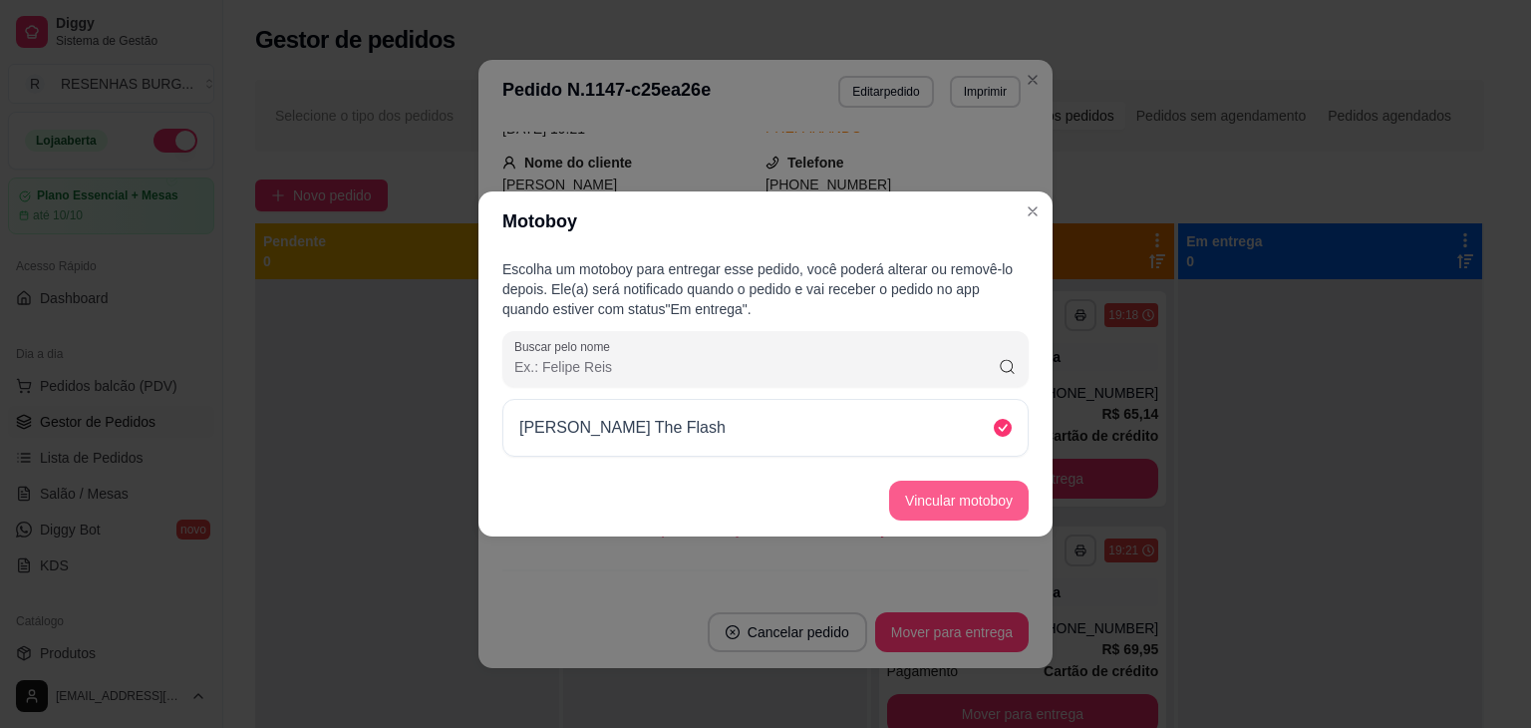
click at [924, 486] on button "Vincular motoboy" at bounding box center [959, 500] width 140 height 40
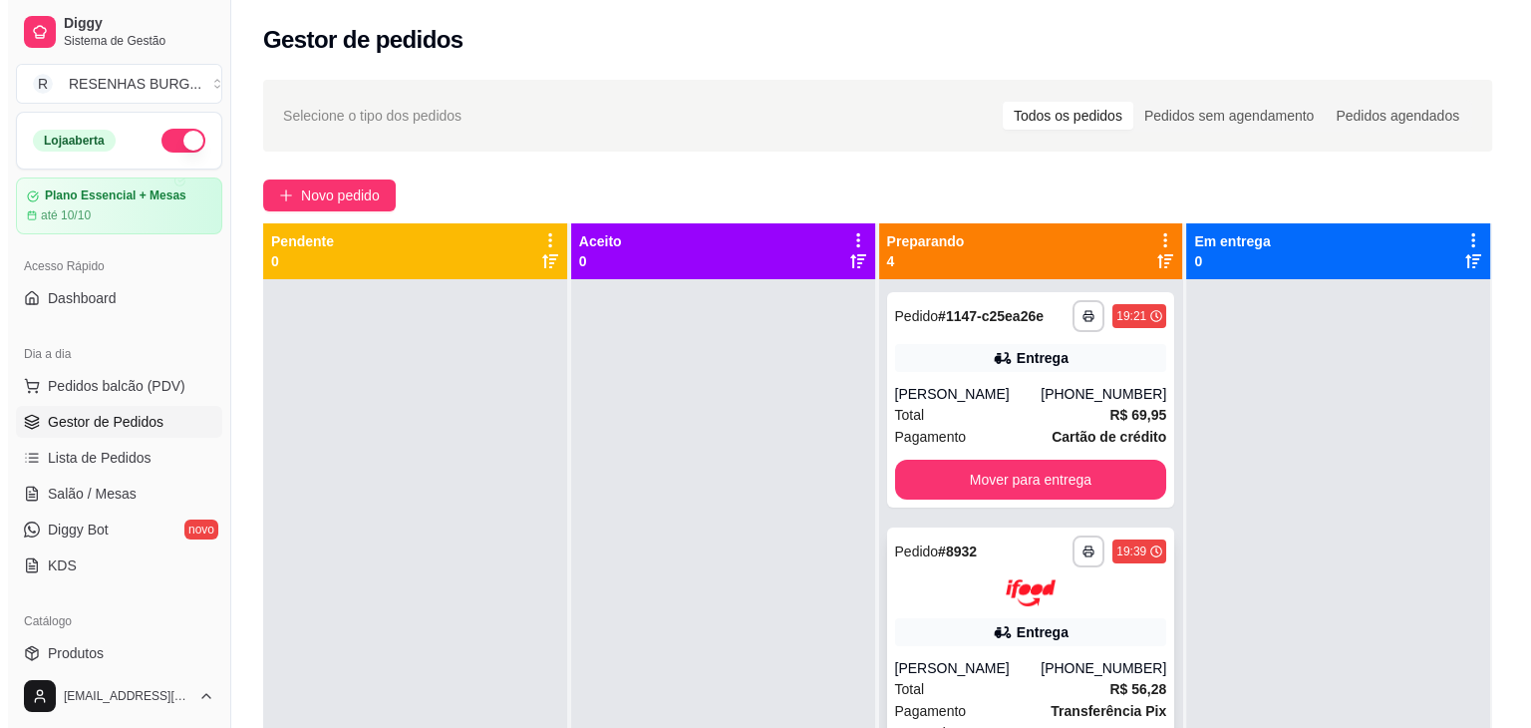
scroll to position [294, 0]
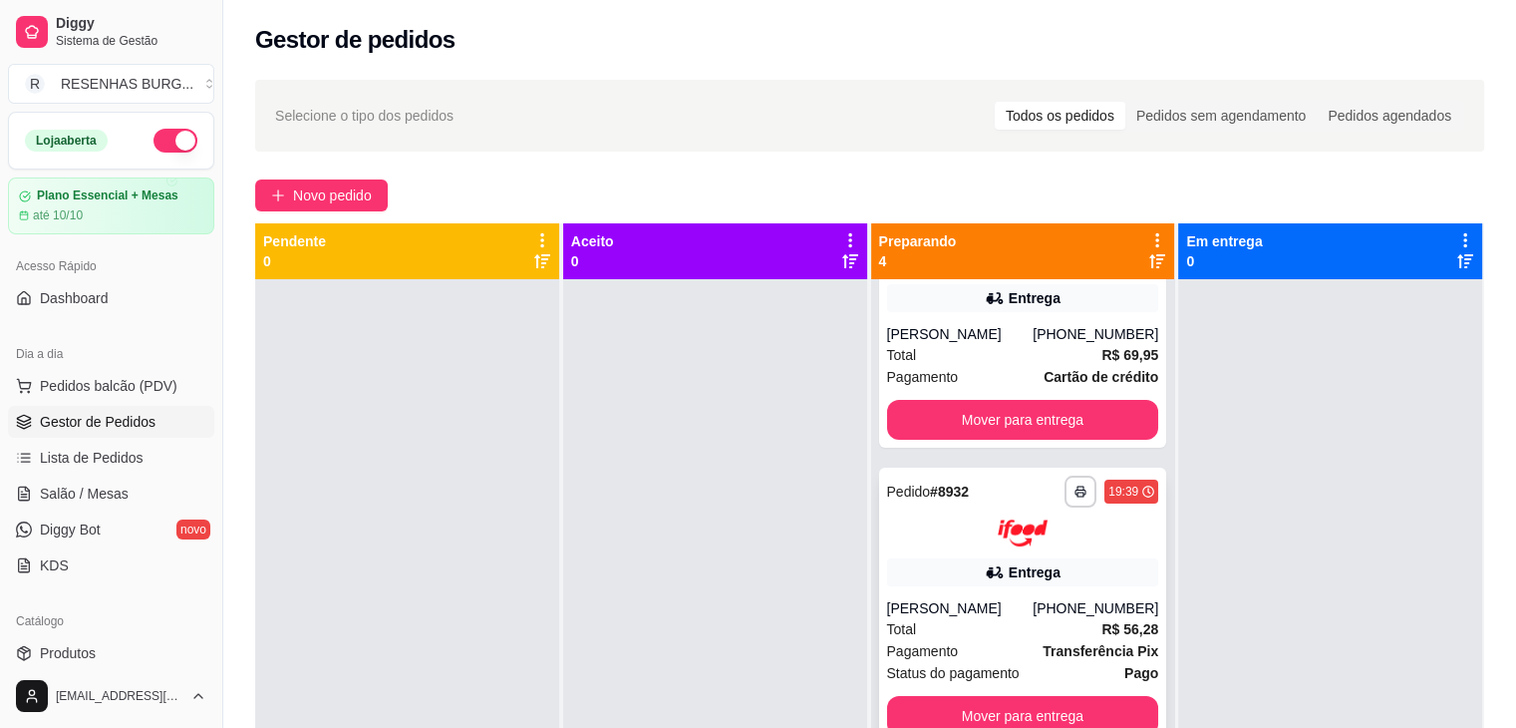
click at [927, 578] on div "Entrega" at bounding box center [1023, 572] width 272 height 28
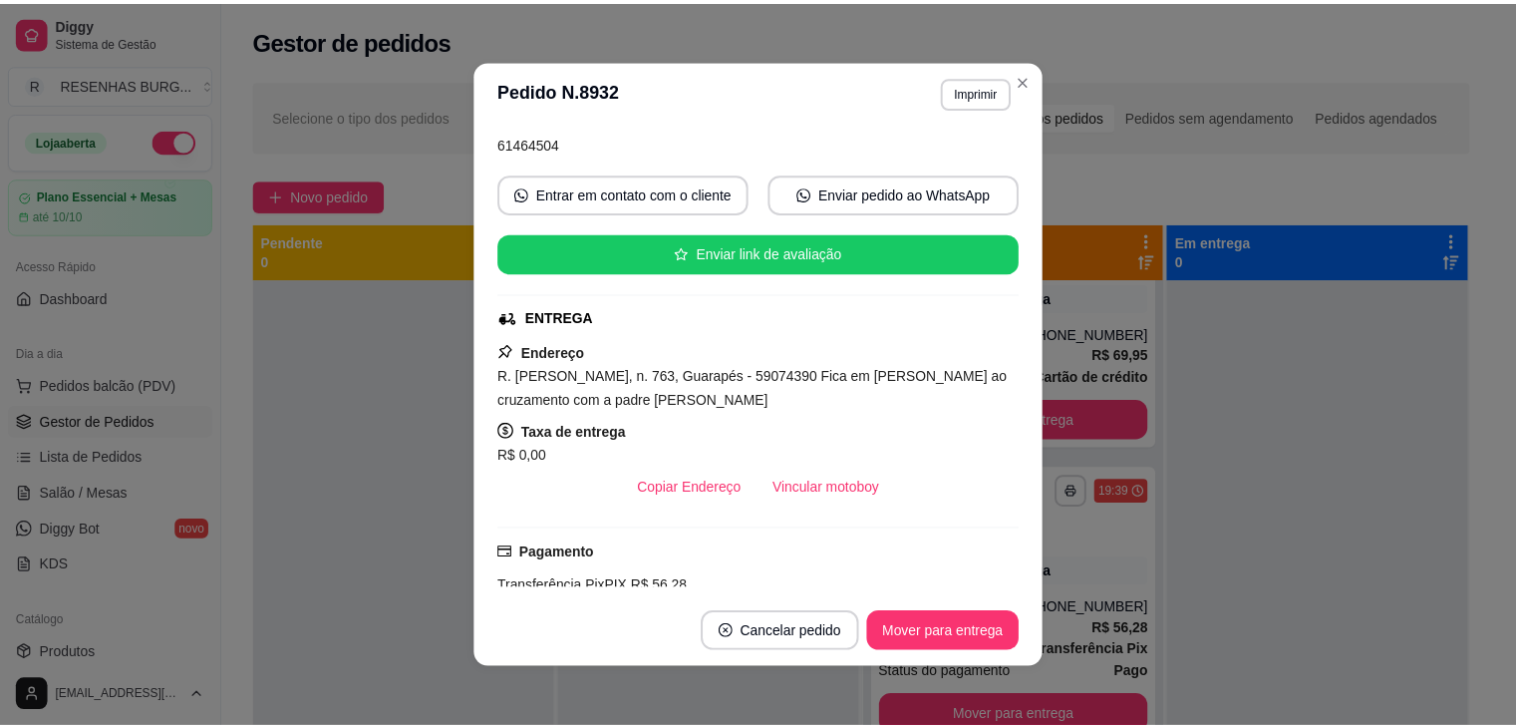
scroll to position [199, 0]
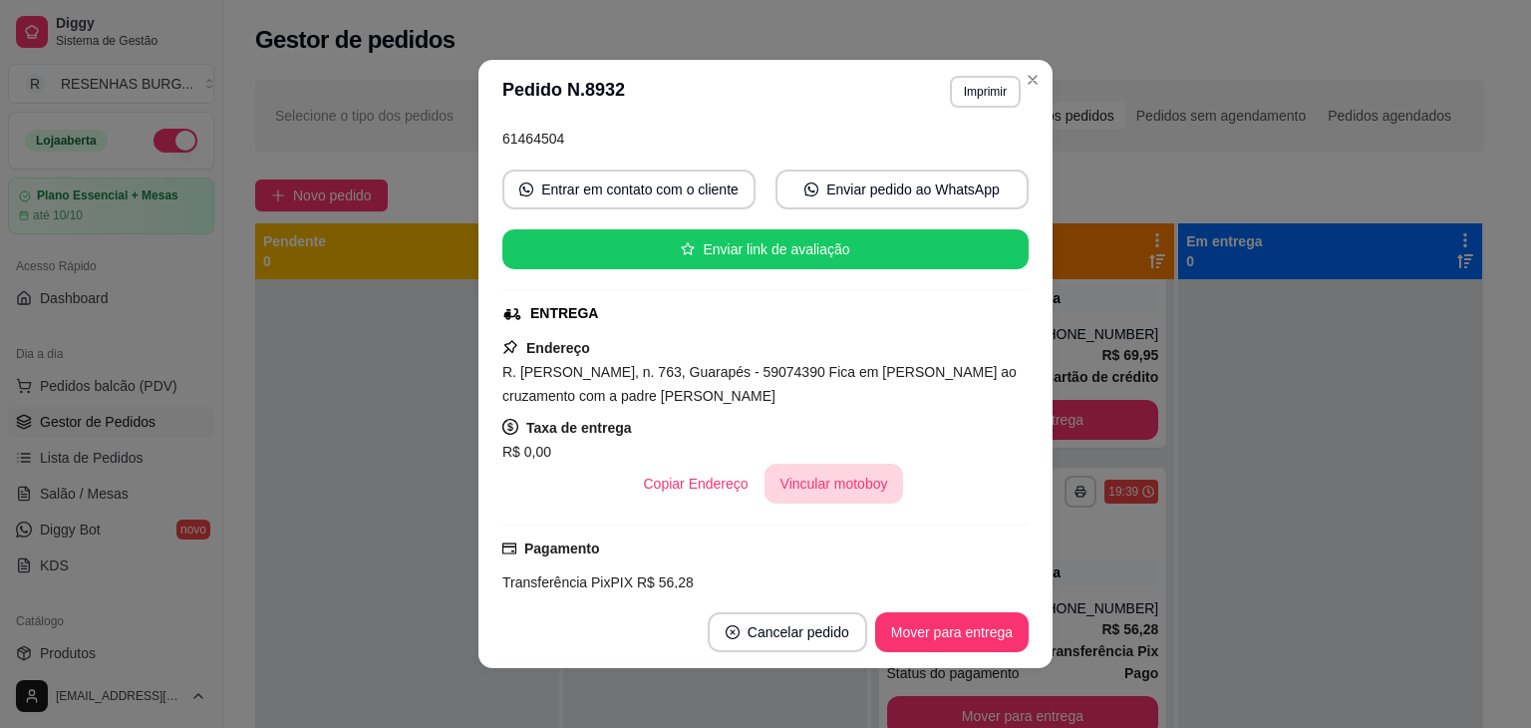
click at [809, 484] on button "Vincular motoboy" at bounding box center [834, 483] width 140 height 40
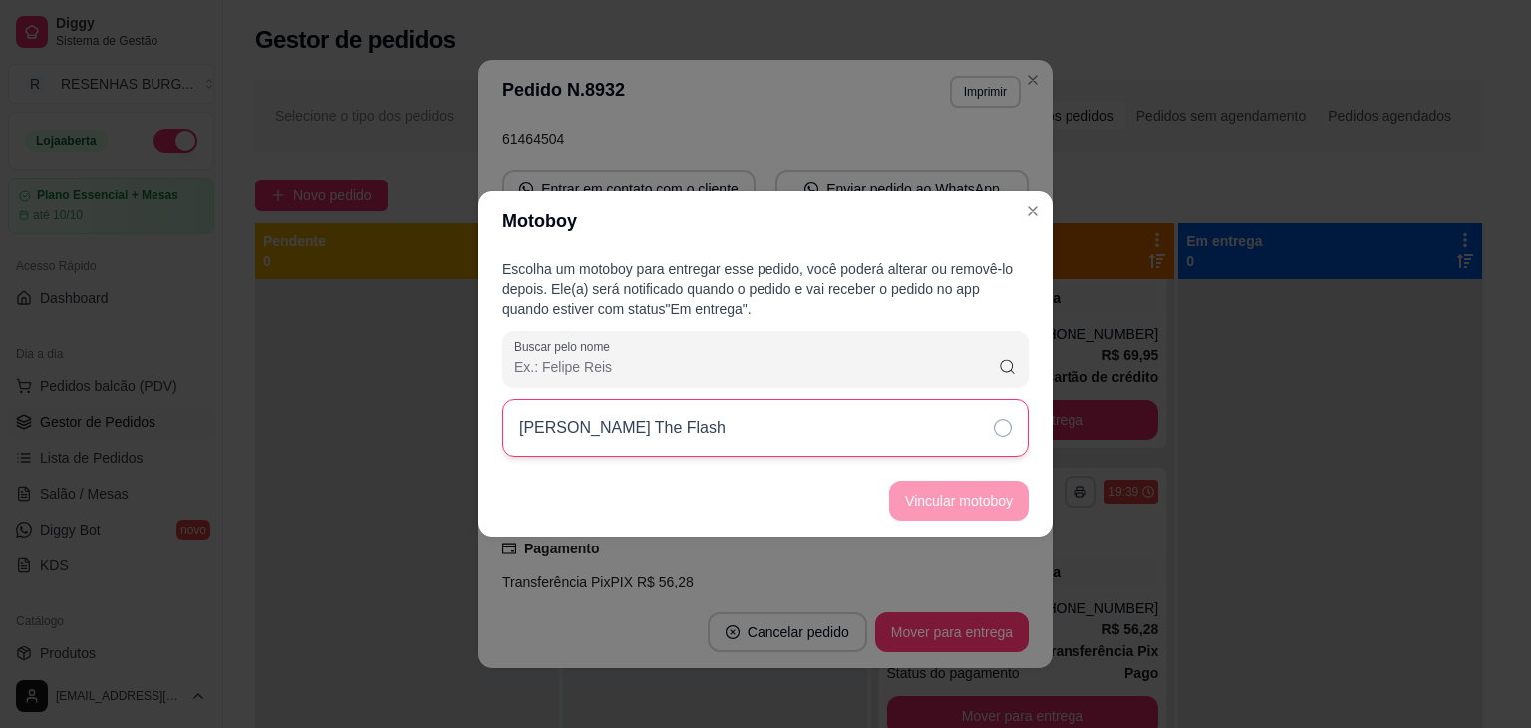
click at [969, 436] on div "[PERSON_NAME] The Flash" at bounding box center [765, 428] width 526 height 58
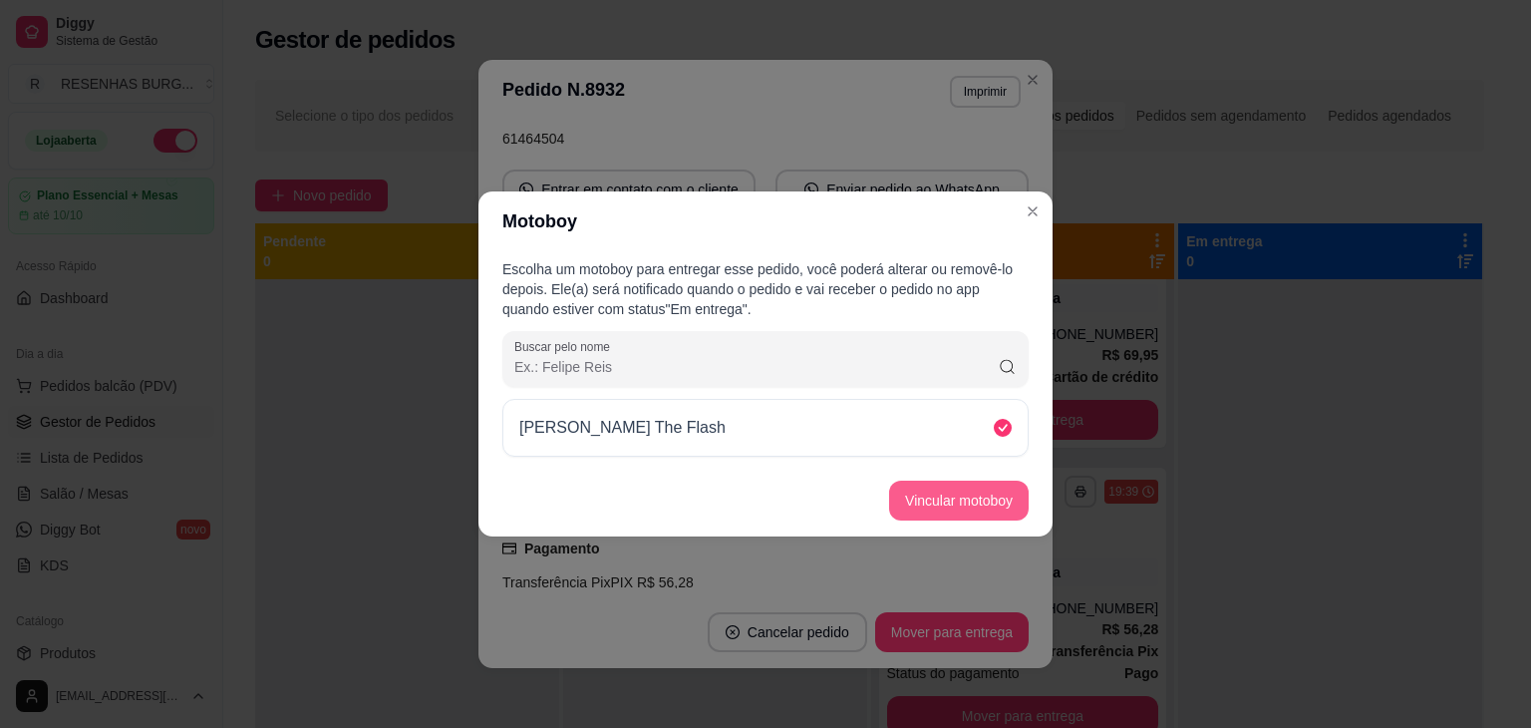
click at [969, 496] on button "Vincular motoboy" at bounding box center [959, 500] width 140 height 40
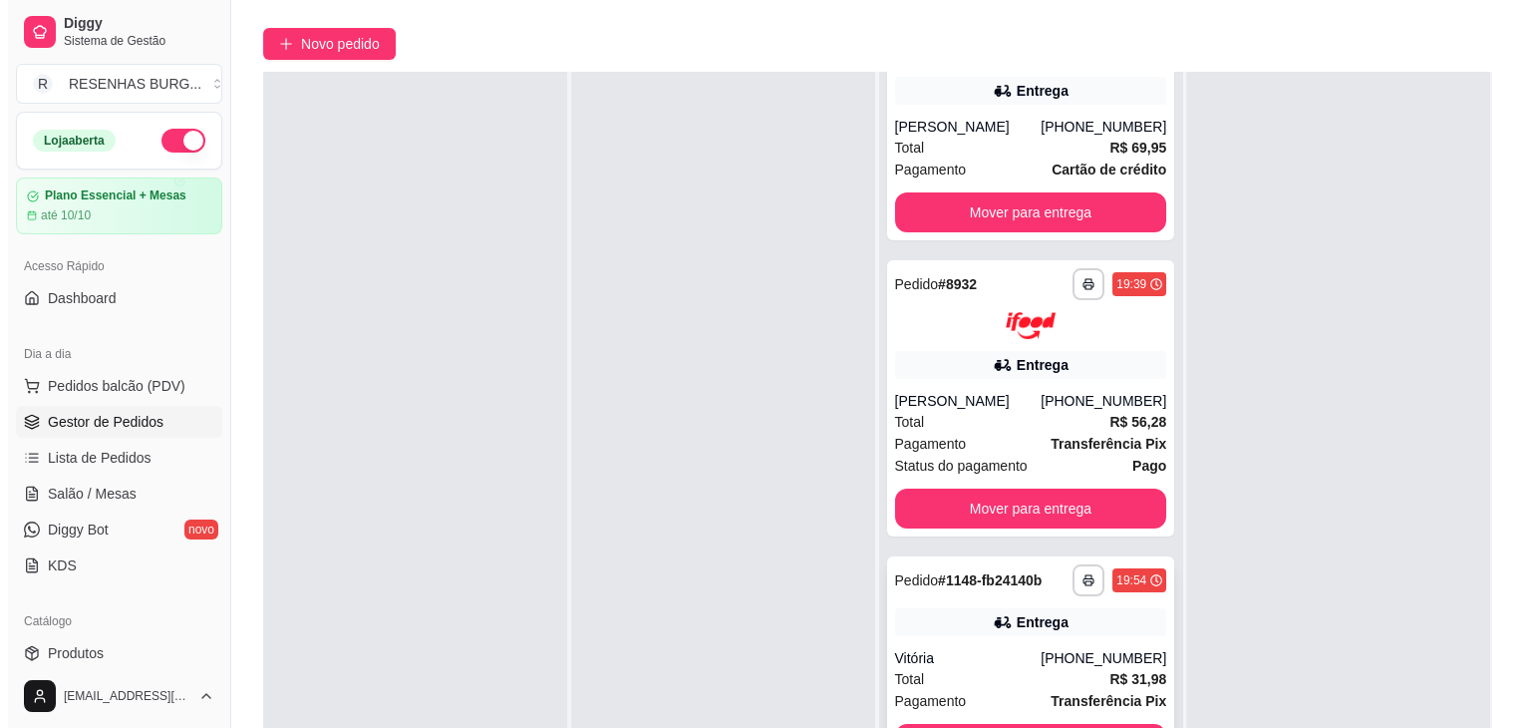
scroll to position [303, 0]
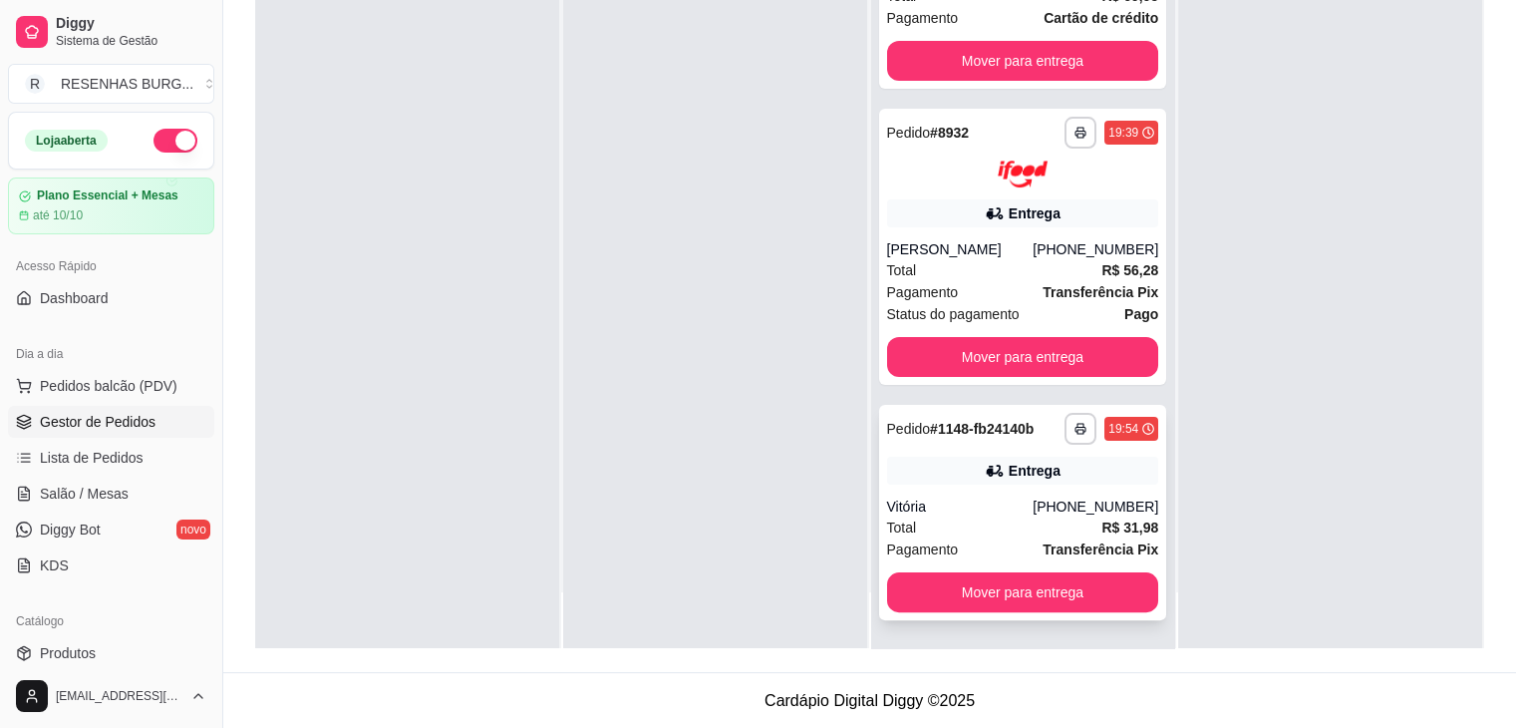
click at [954, 492] on div "**********" at bounding box center [1023, 512] width 288 height 215
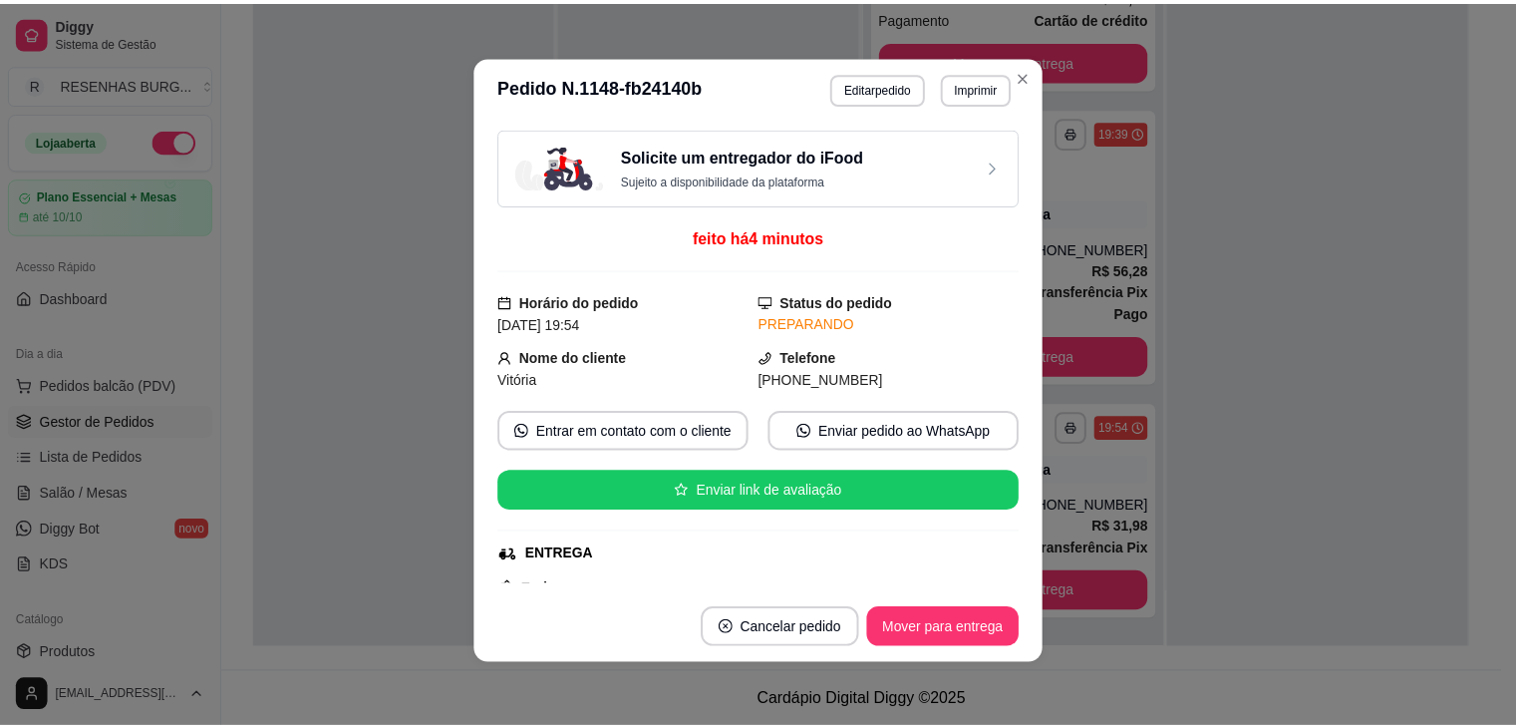
scroll to position [299, 0]
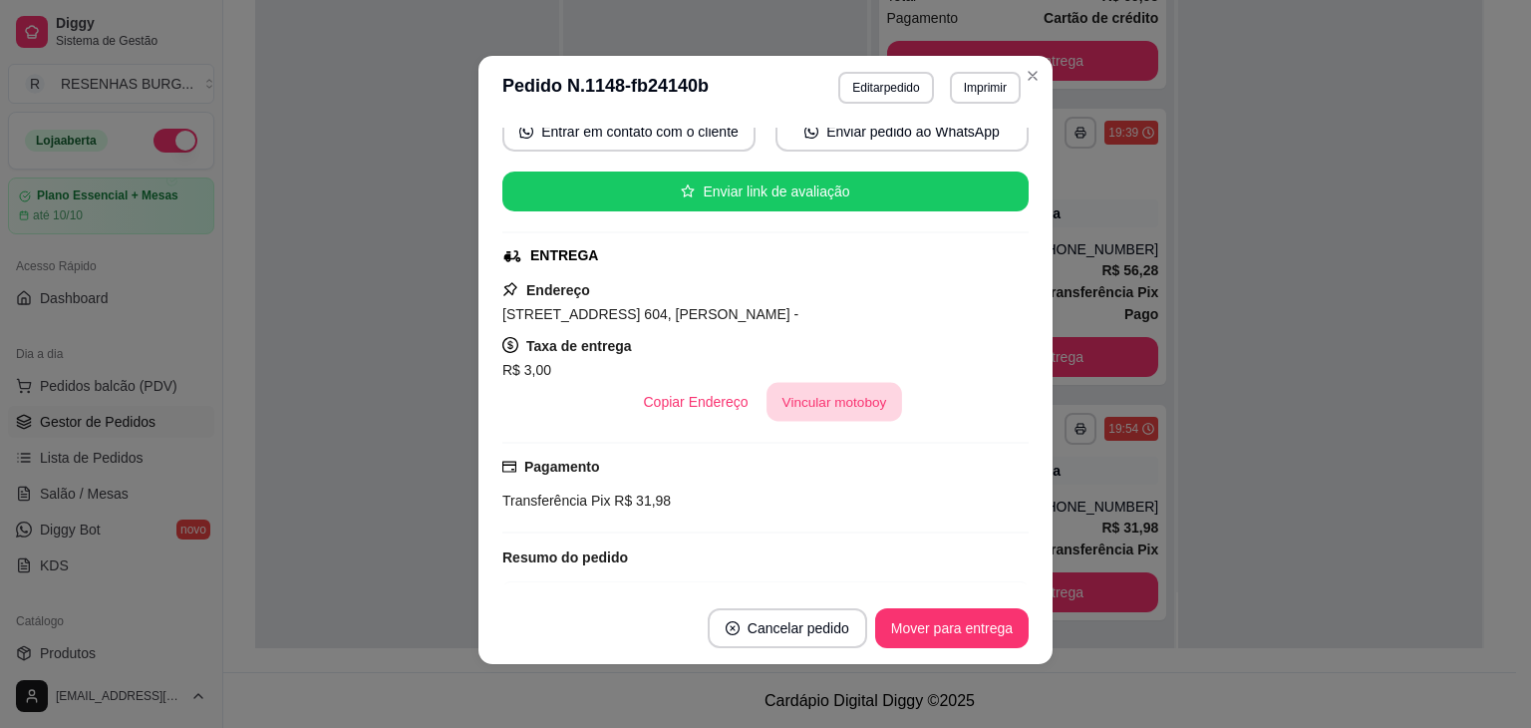
click at [813, 399] on button "Vincular motoboy" at bounding box center [834, 402] width 136 height 39
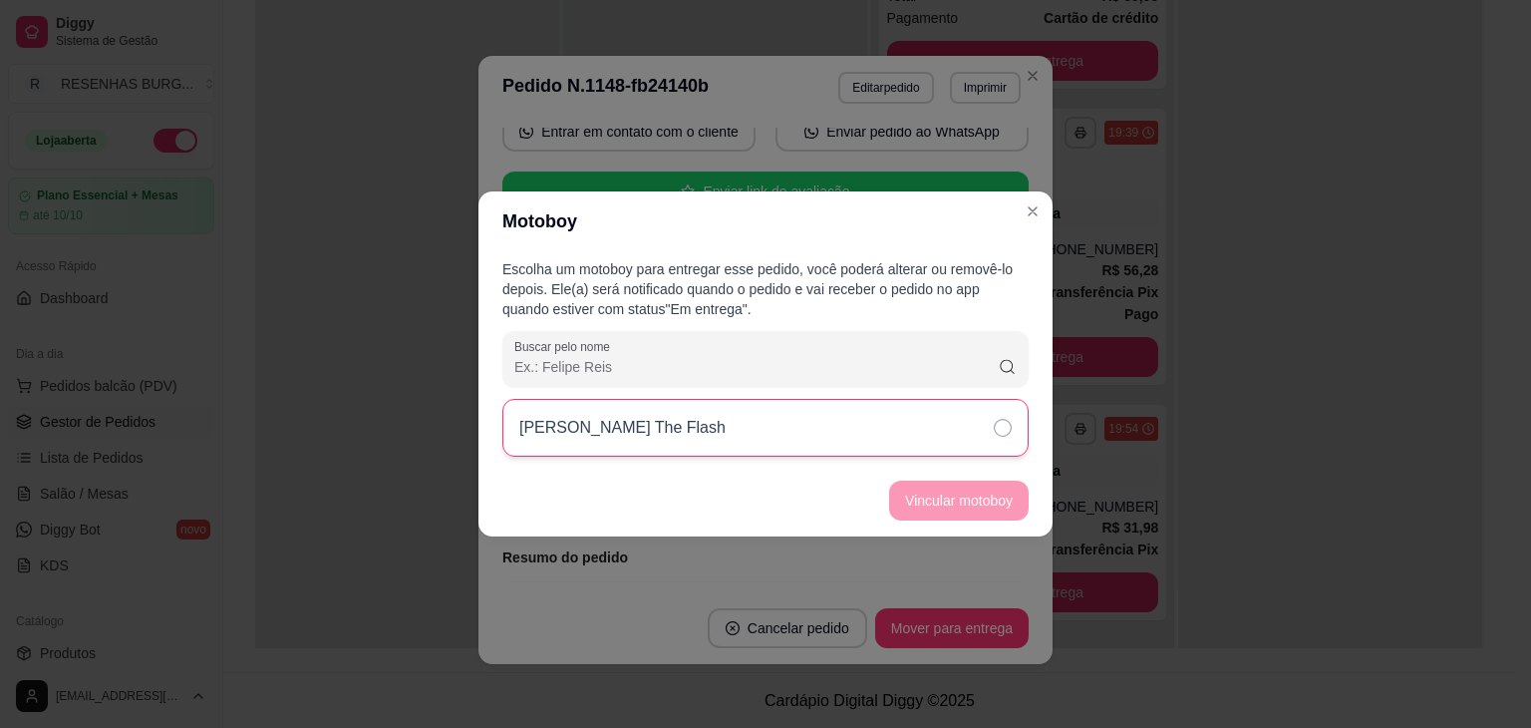
click at [990, 436] on div "[PERSON_NAME] The Flash" at bounding box center [765, 428] width 526 height 58
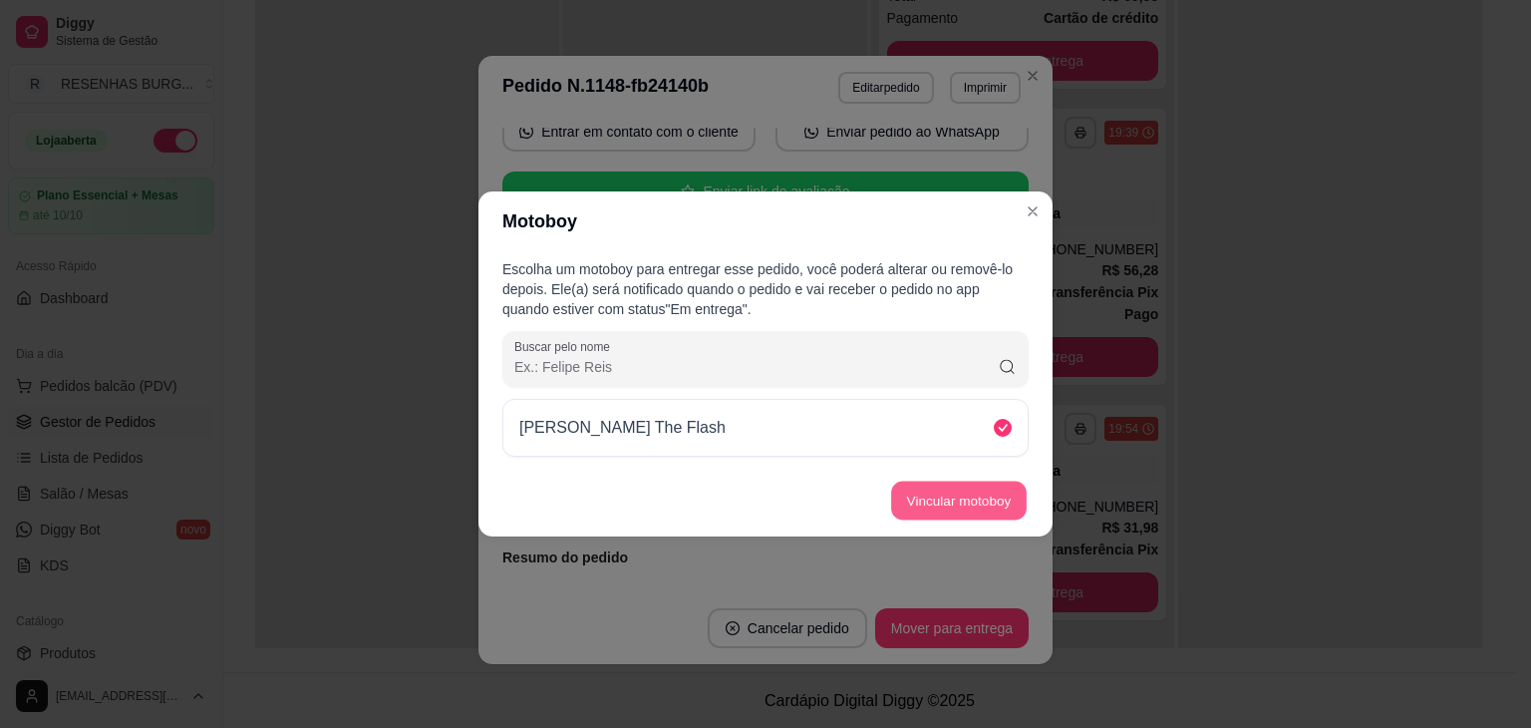
click at [986, 494] on button "Vincular motoboy" at bounding box center [959, 500] width 136 height 39
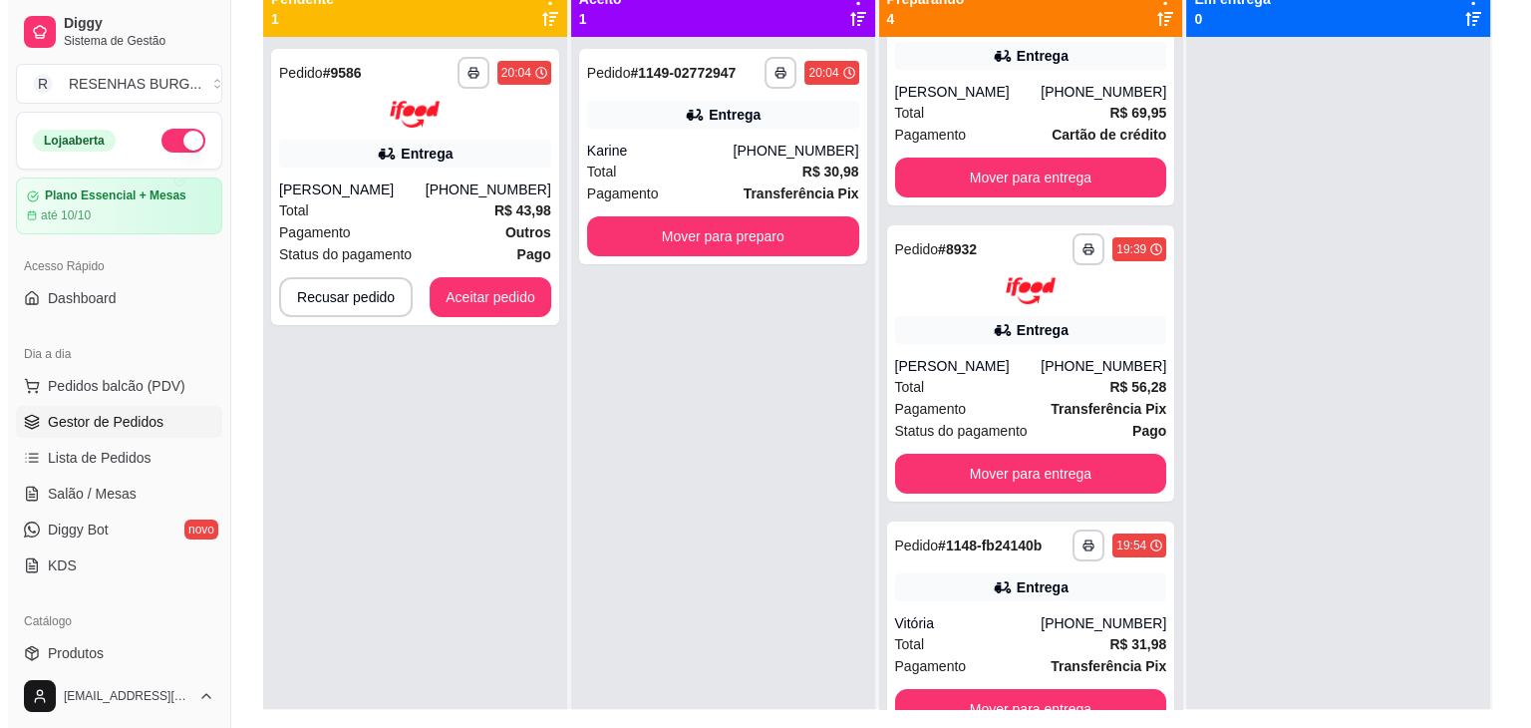
scroll to position [4, 0]
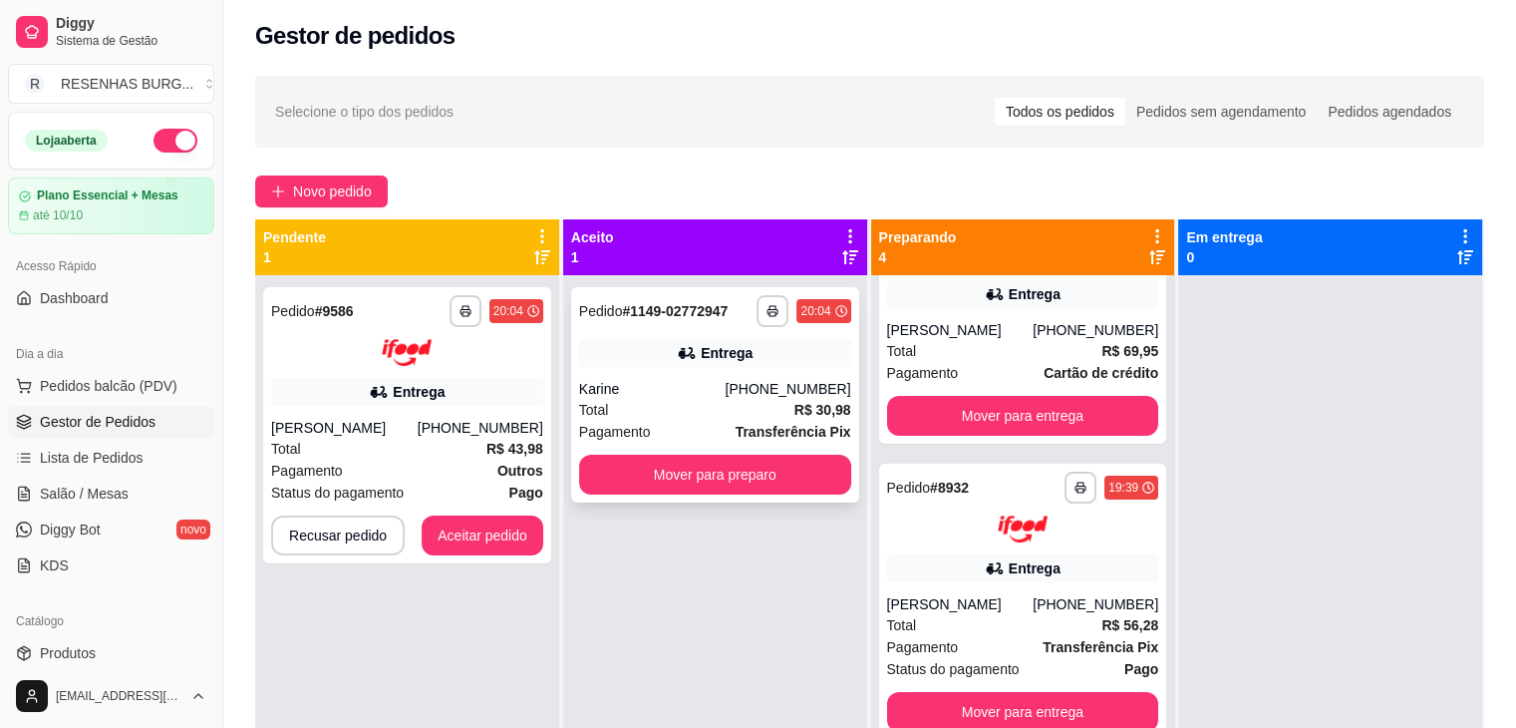
click at [654, 383] on div "Karine" at bounding box center [652, 389] width 147 height 20
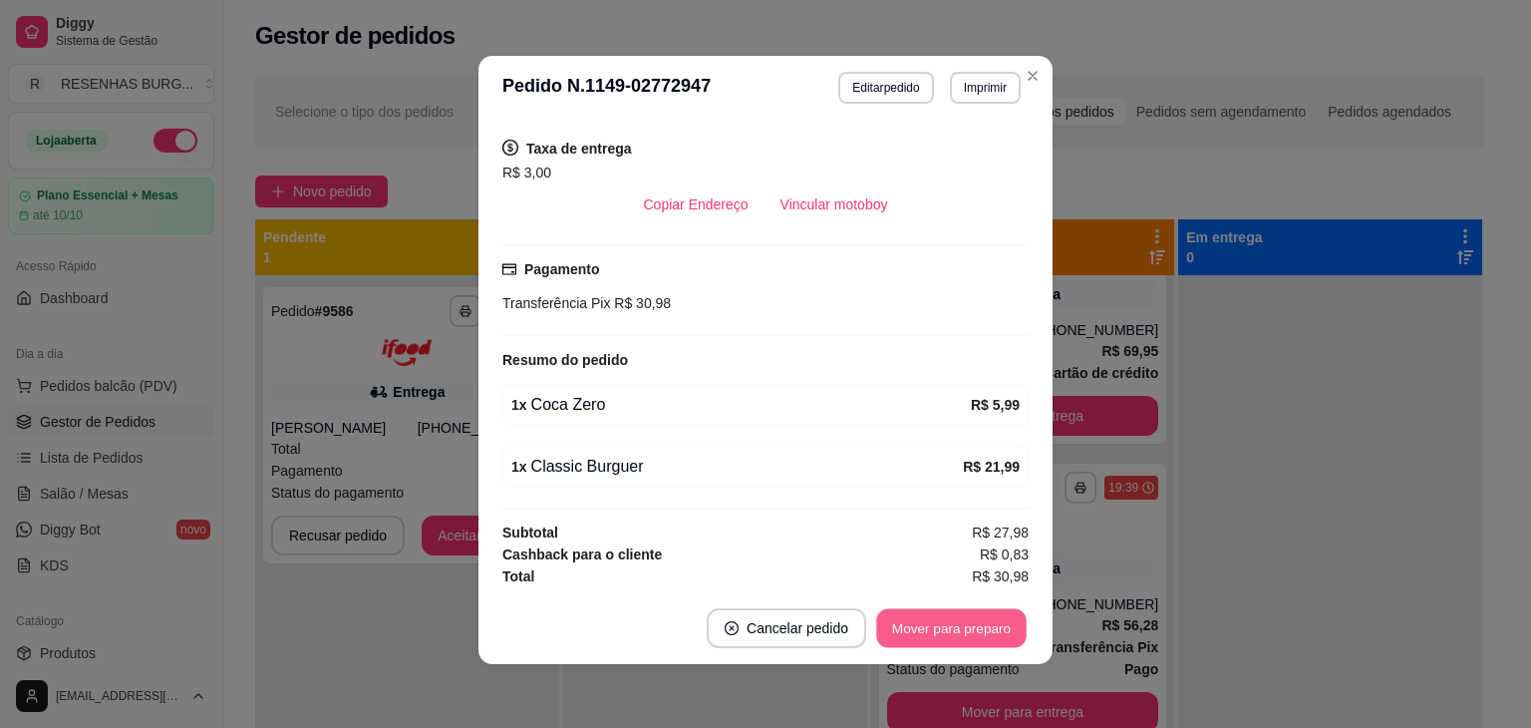
click at [974, 623] on button "Mover para preparo" at bounding box center [951, 628] width 150 height 39
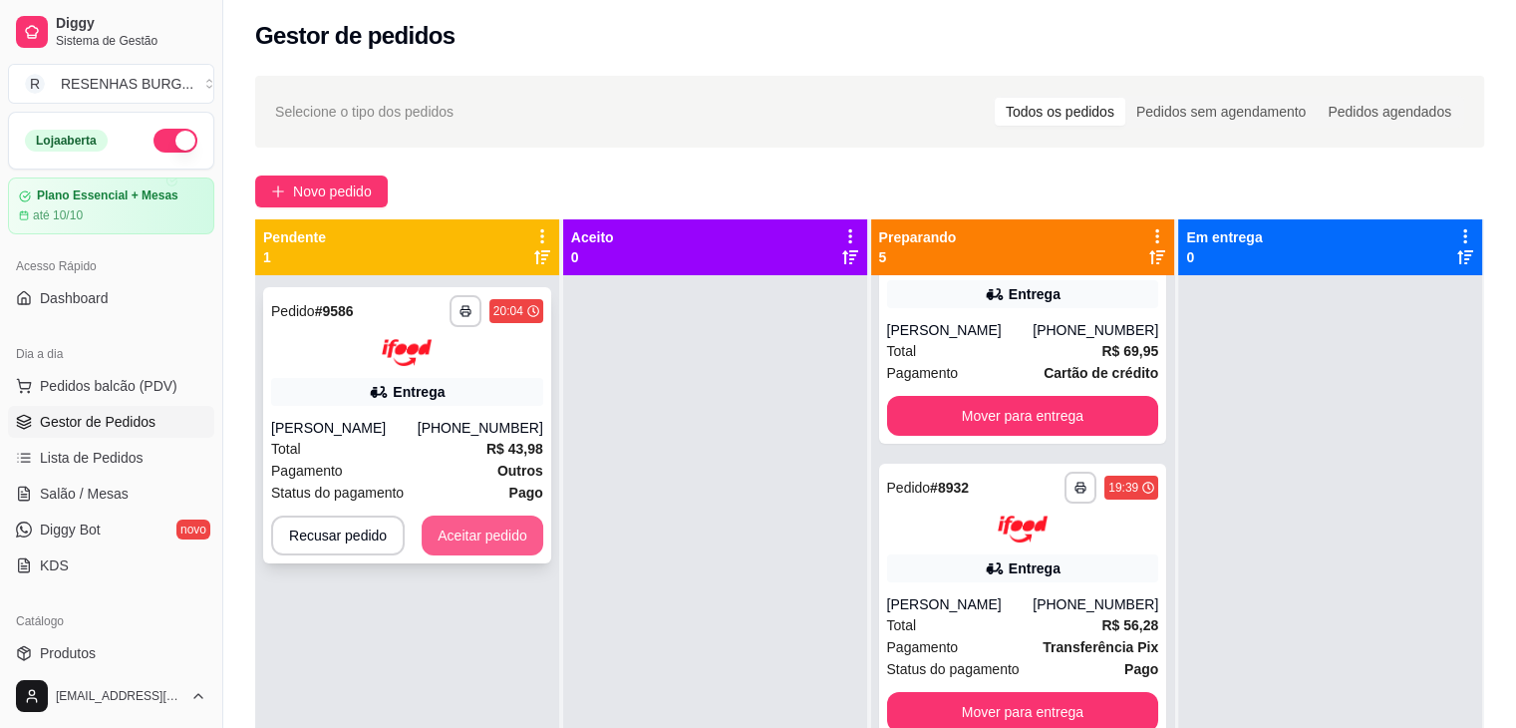
click at [497, 539] on button "Aceitar pedido" at bounding box center [483, 535] width 122 height 40
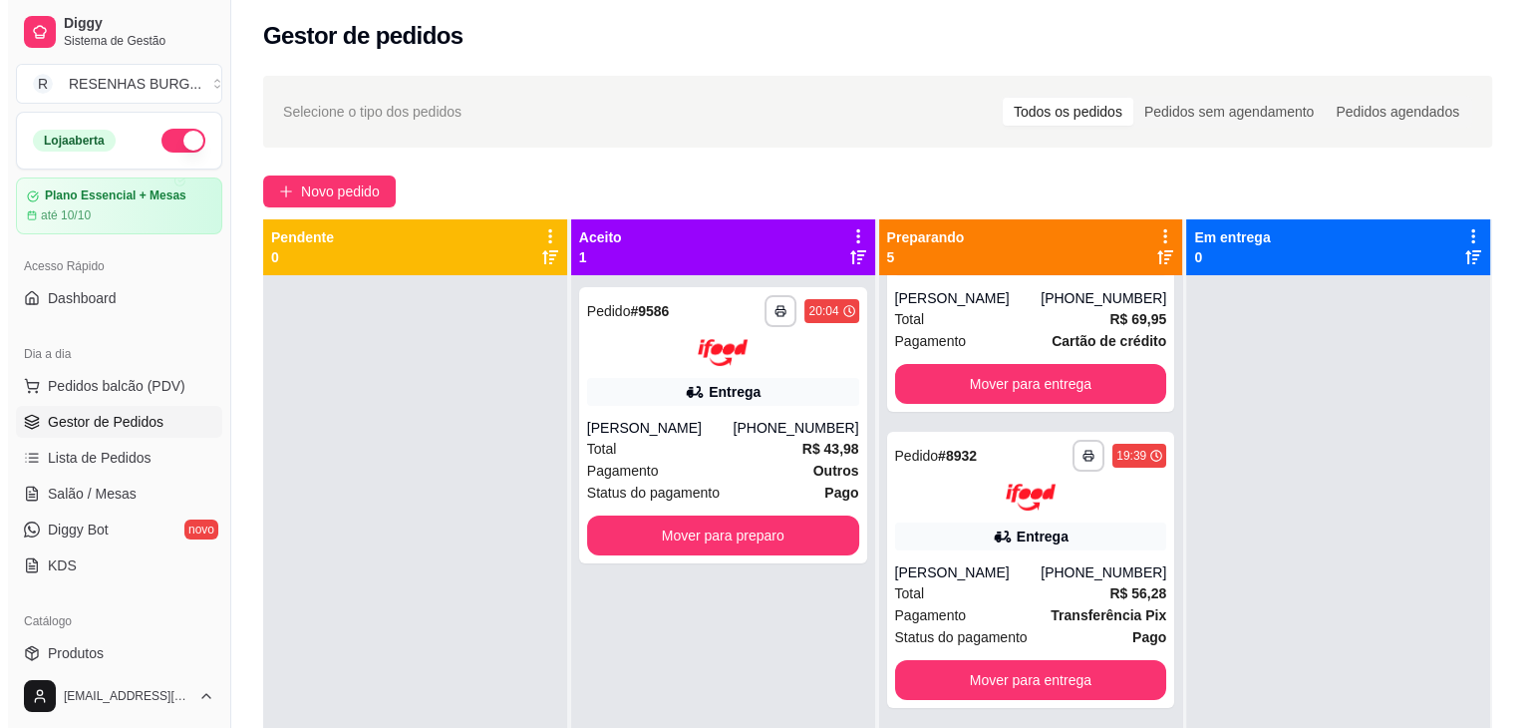
scroll to position [294, 0]
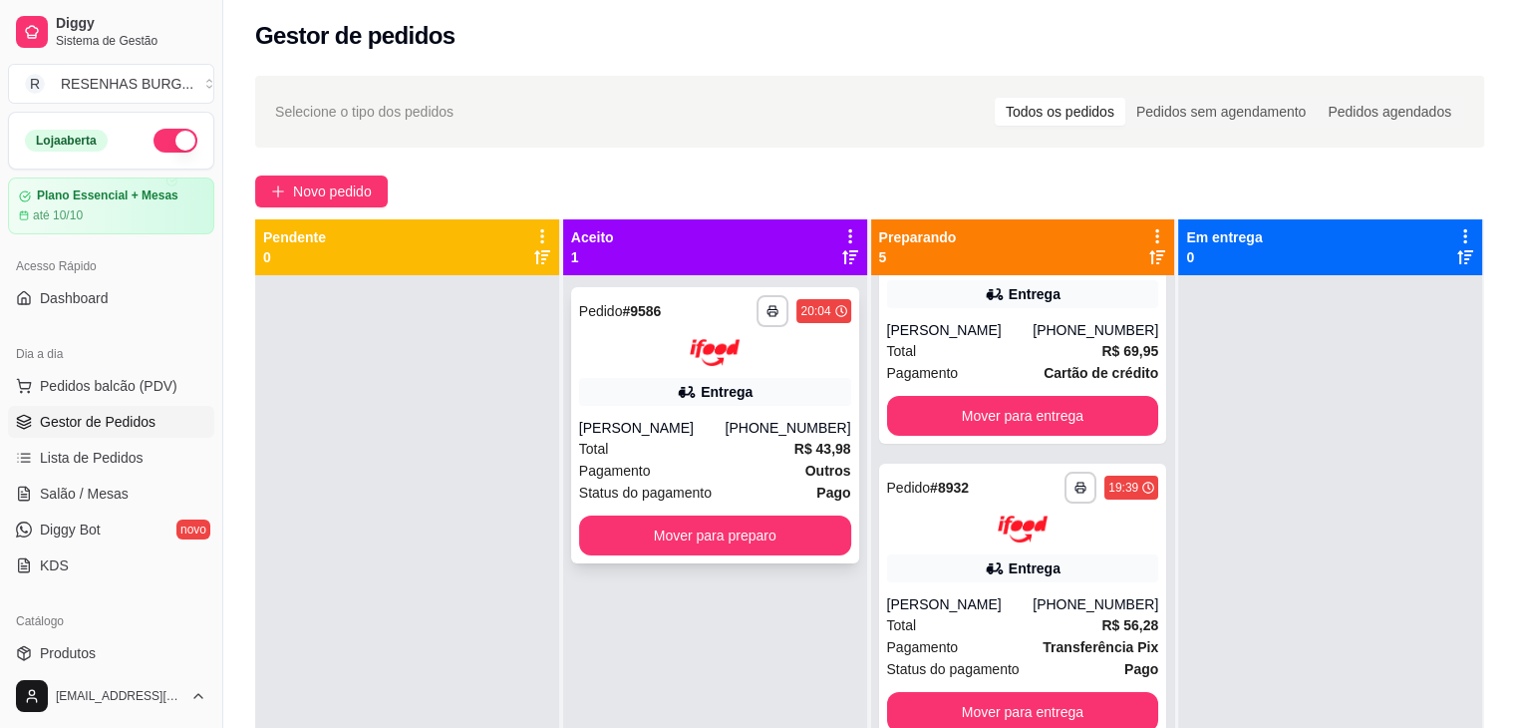
click at [781, 443] on div "Total R$ 43,98" at bounding box center [715, 449] width 272 height 22
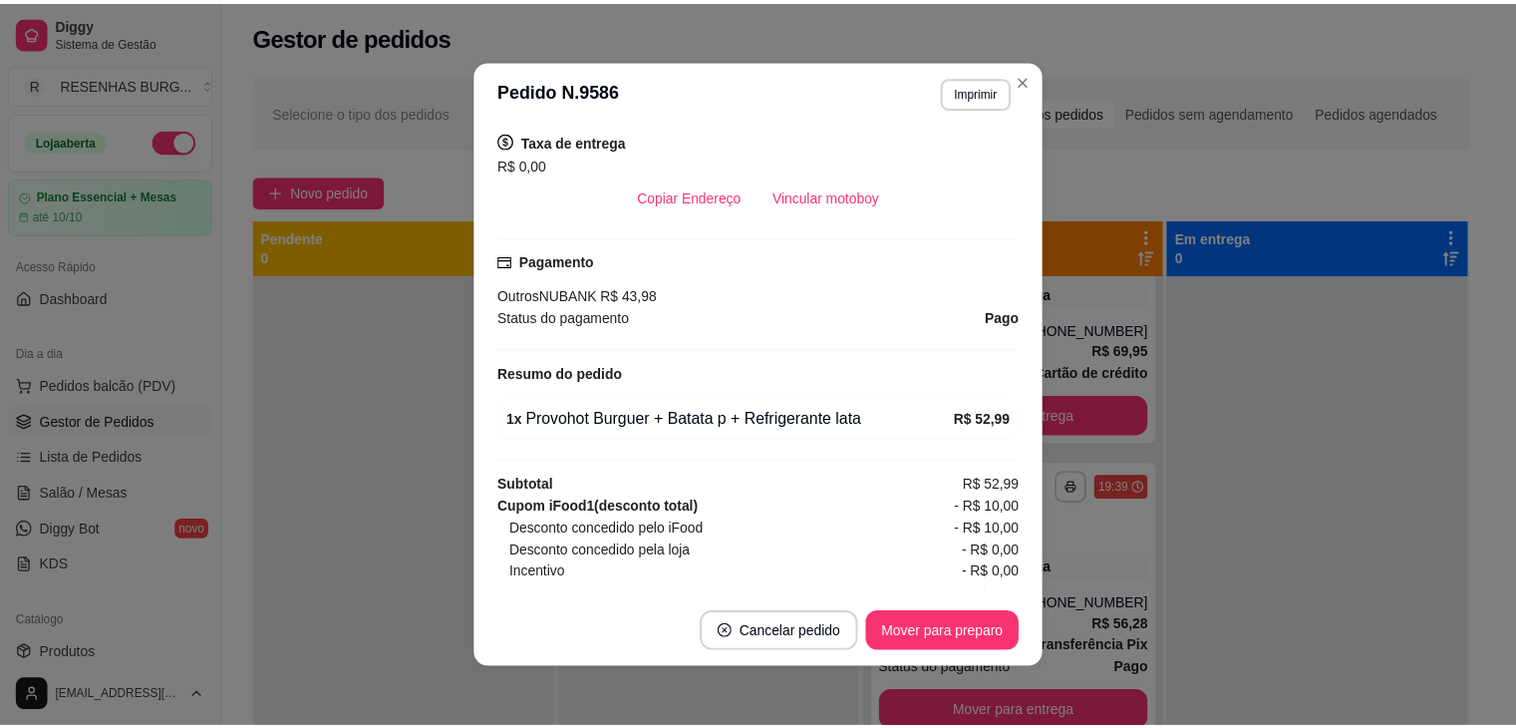
scroll to position [498, 0]
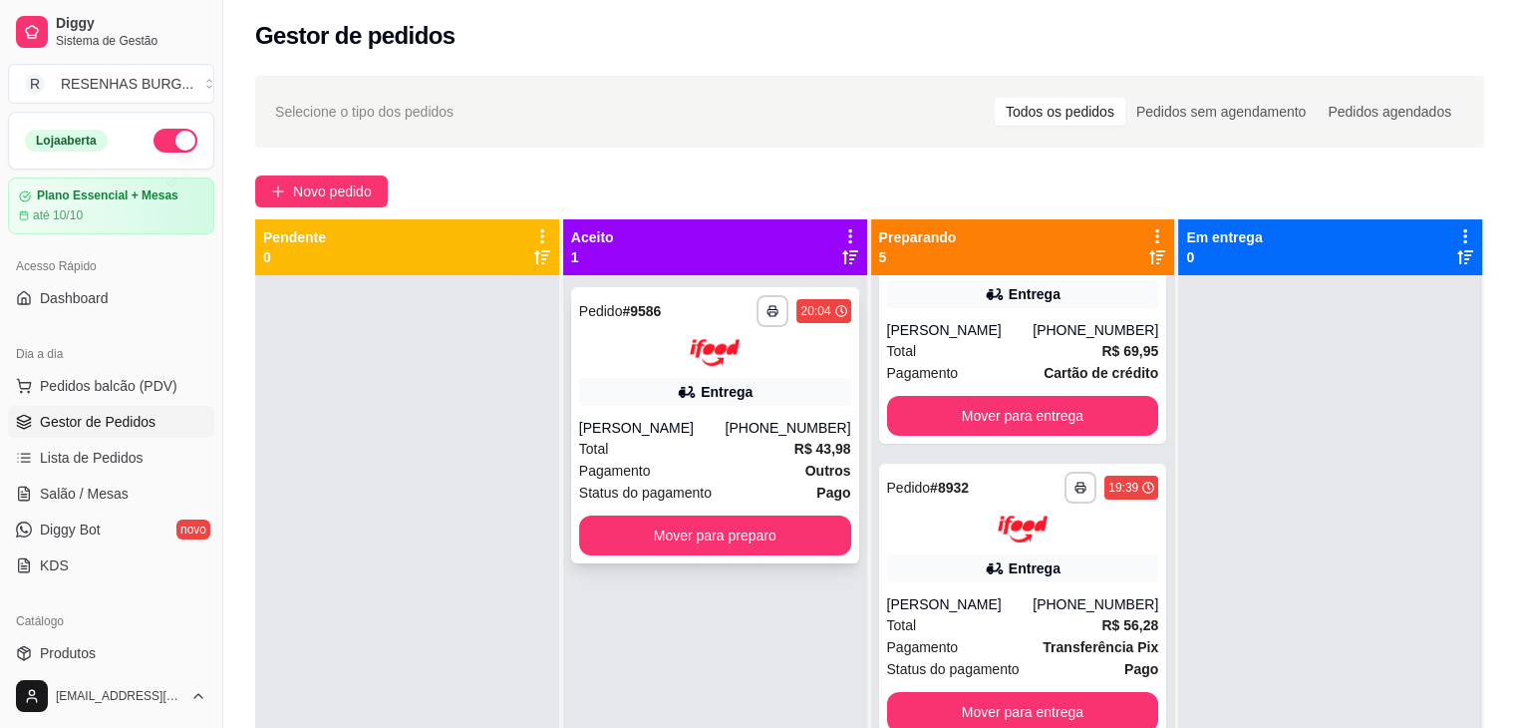
click at [719, 554] on div "**********" at bounding box center [715, 425] width 288 height 276
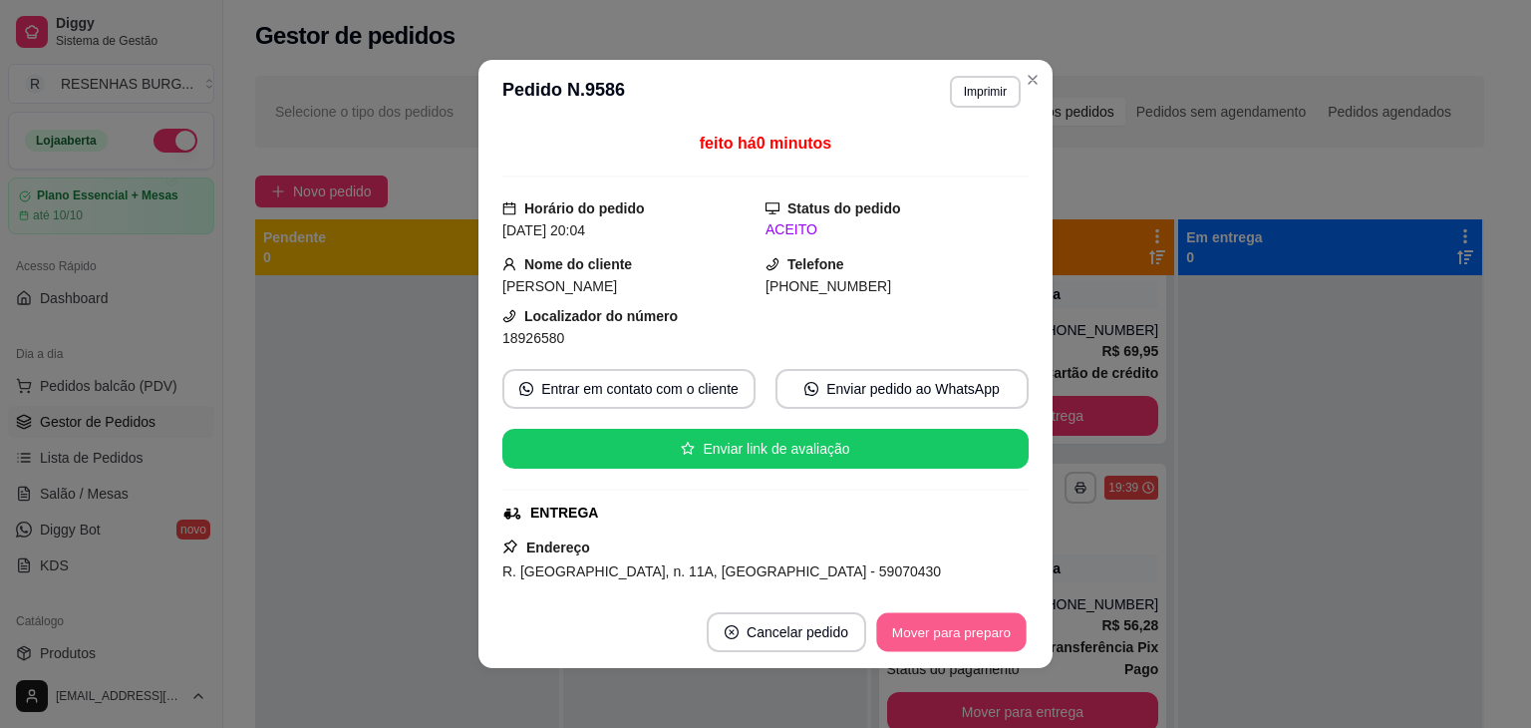
click at [950, 630] on button "Mover para preparo" at bounding box center [951, 632] width 150 height 39
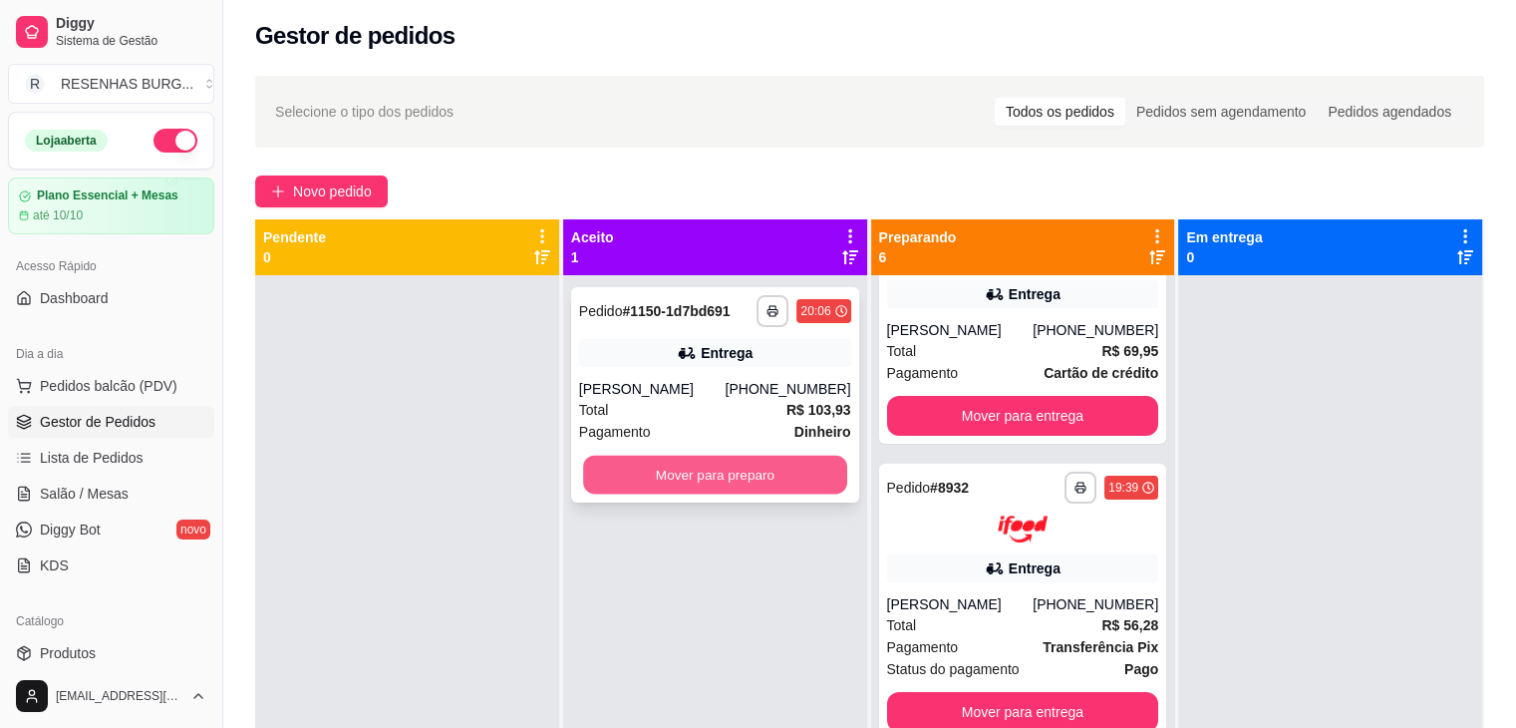
click at [698, 475] on button "Mover para preparo" at bounding box center [715, 475] width 264 height 39
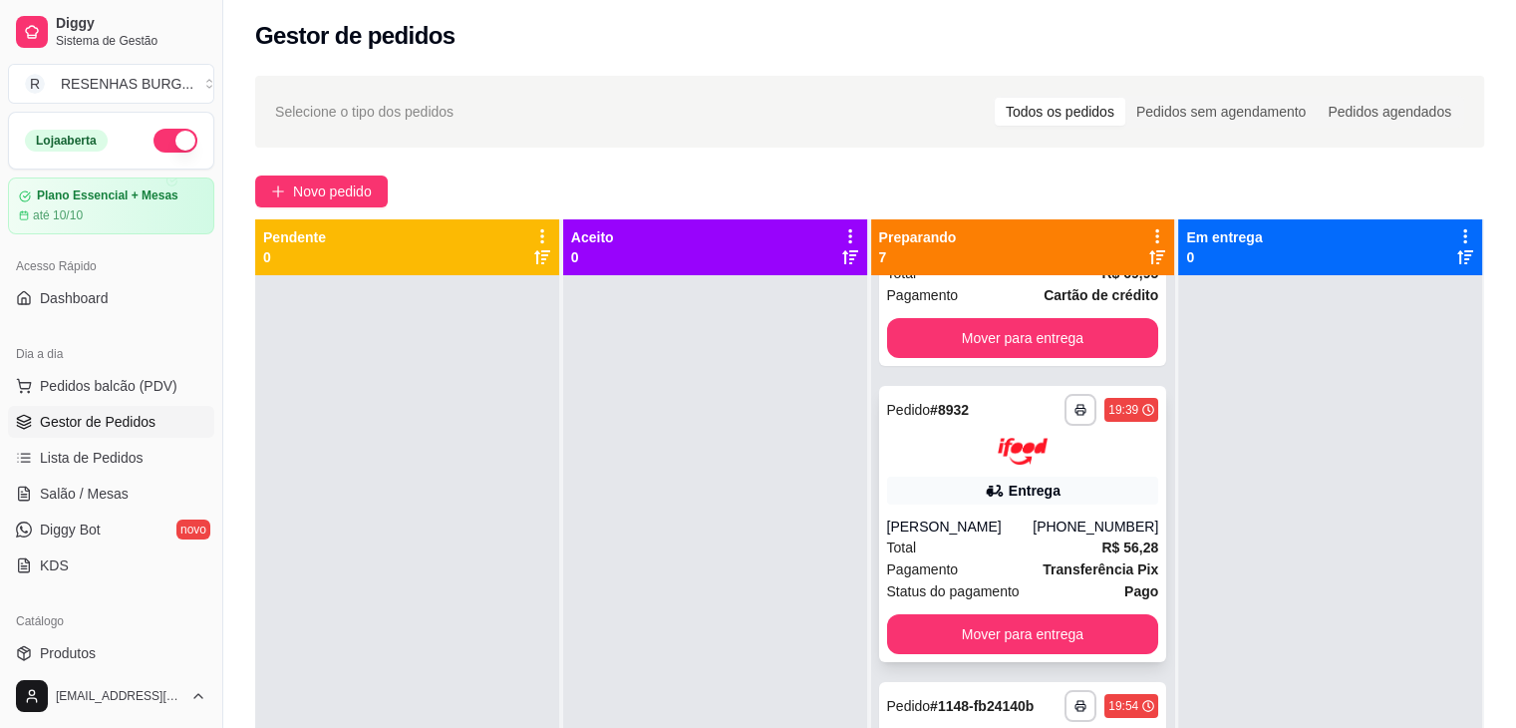
scroll to position [493, 0]
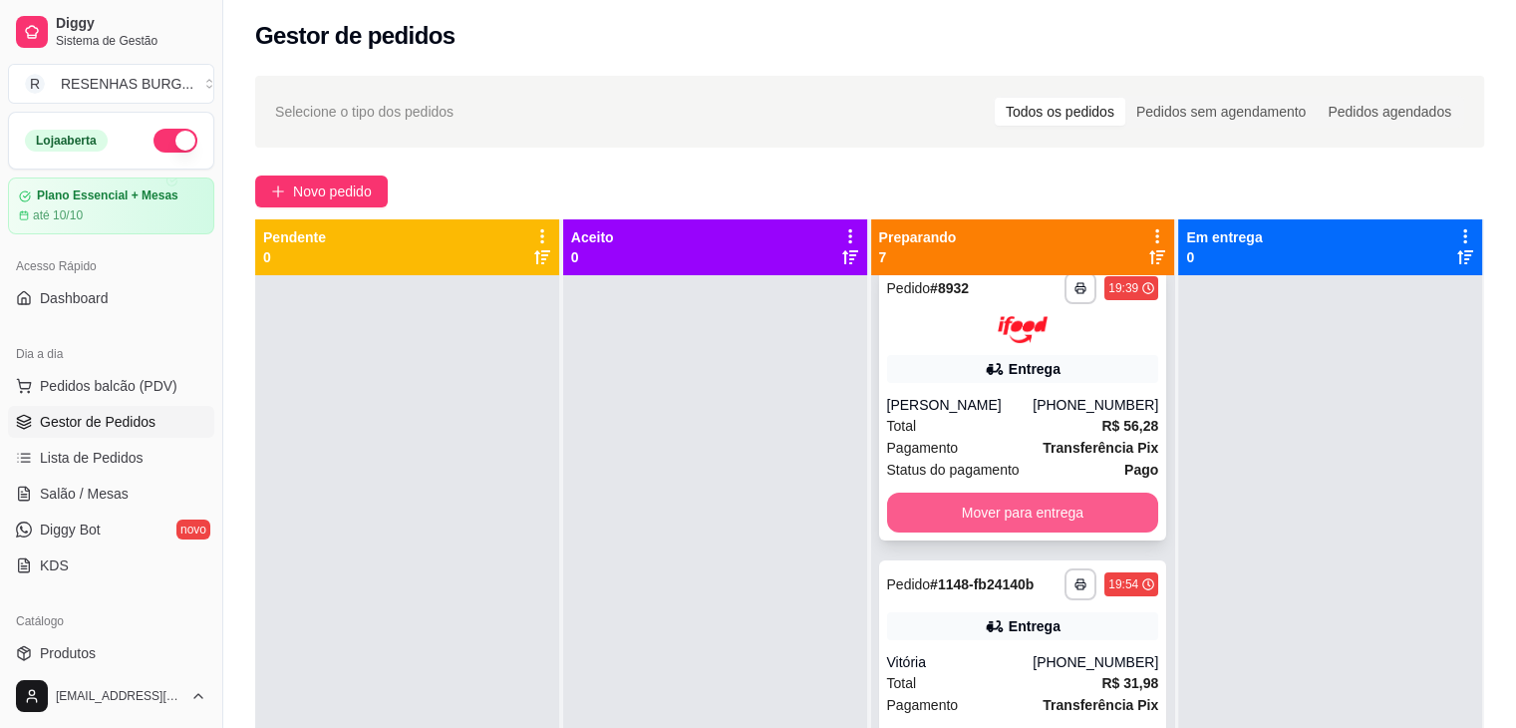
click at [1024, 498] on button "Mover para entrega" at bounding box center [1023, 512] width 272 height 40
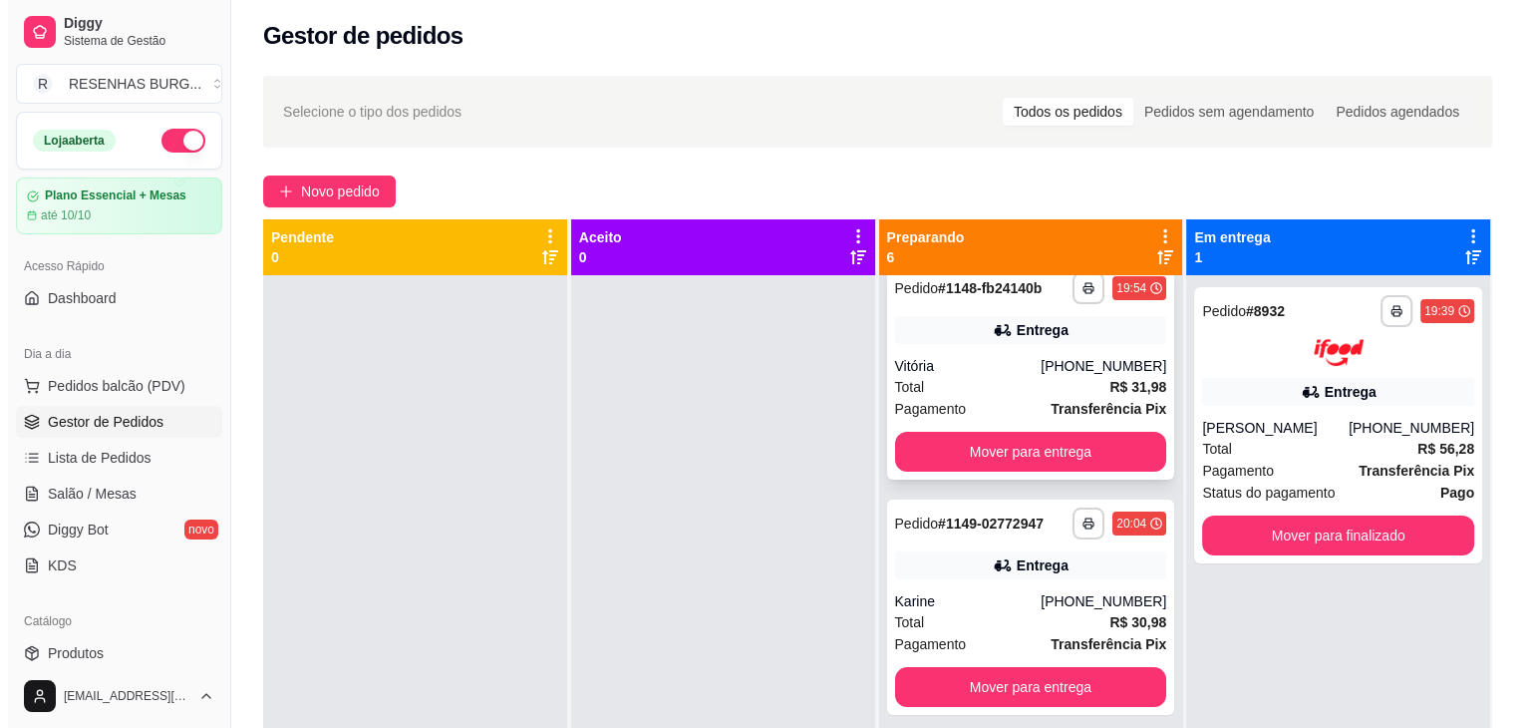
scroll to position [197, 0]
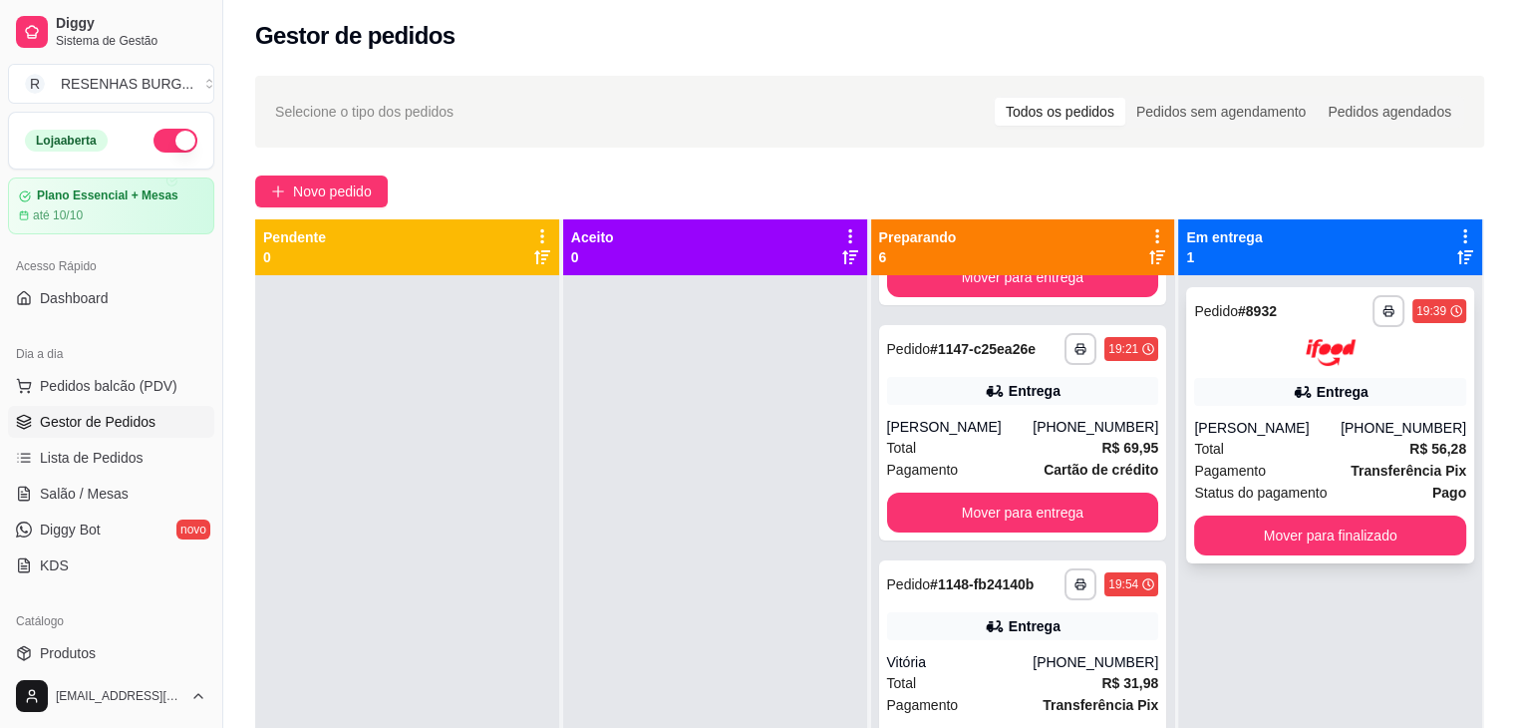
click at [1312, 477] on div "Pagamento Transferência Pix" at bounding box center [1330, 470] width 272 height 22
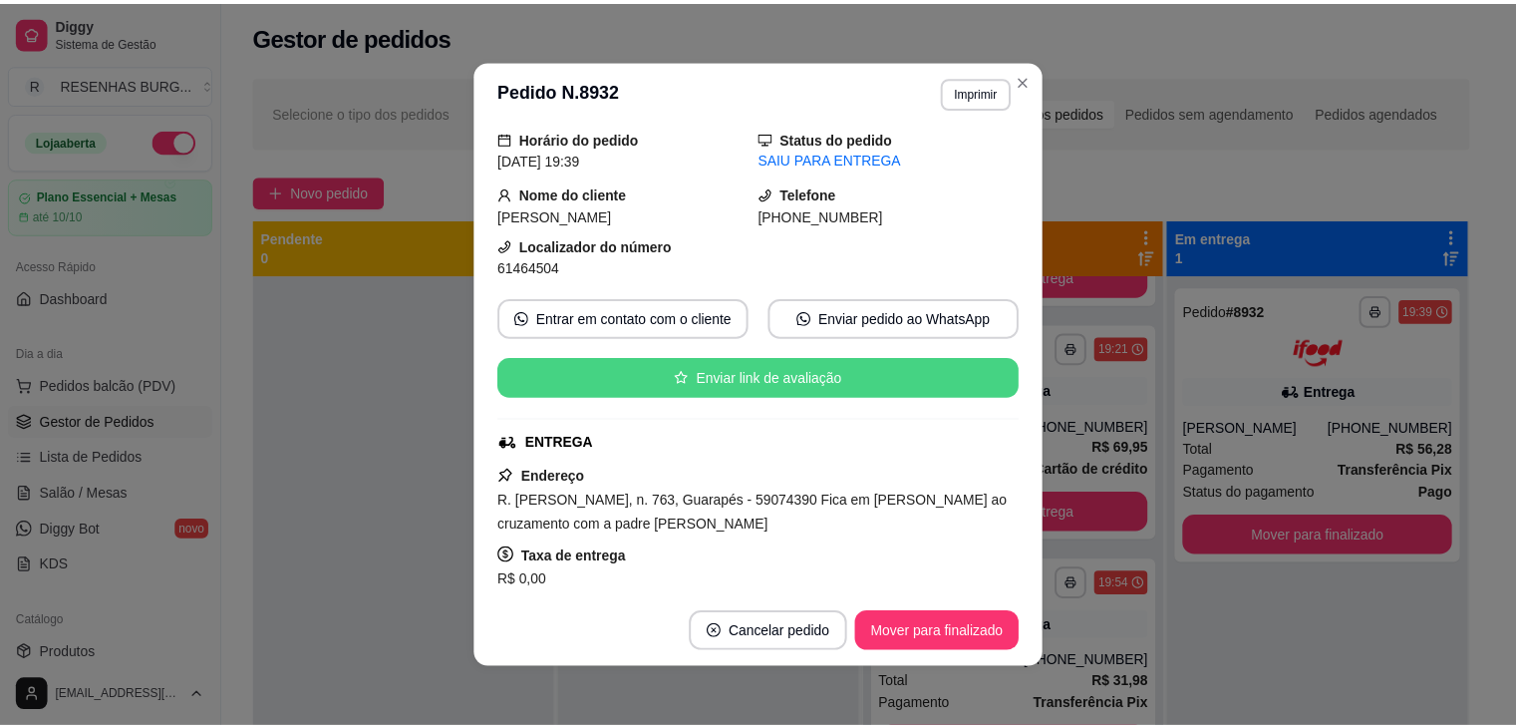
scroll to position [100, 0]
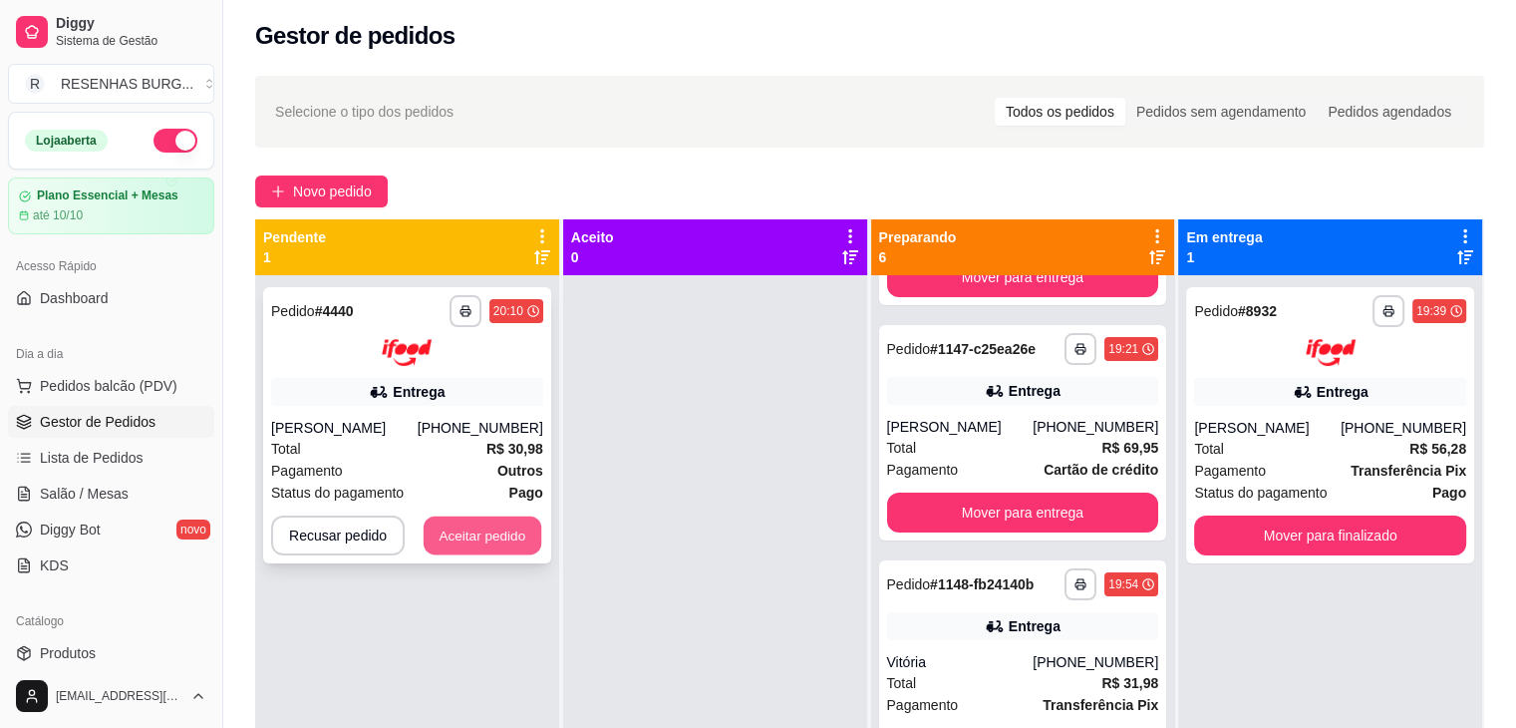
click at [510, 542] on button "Aceitar pedido" at bounding box center [483, 534] width 118 height 39
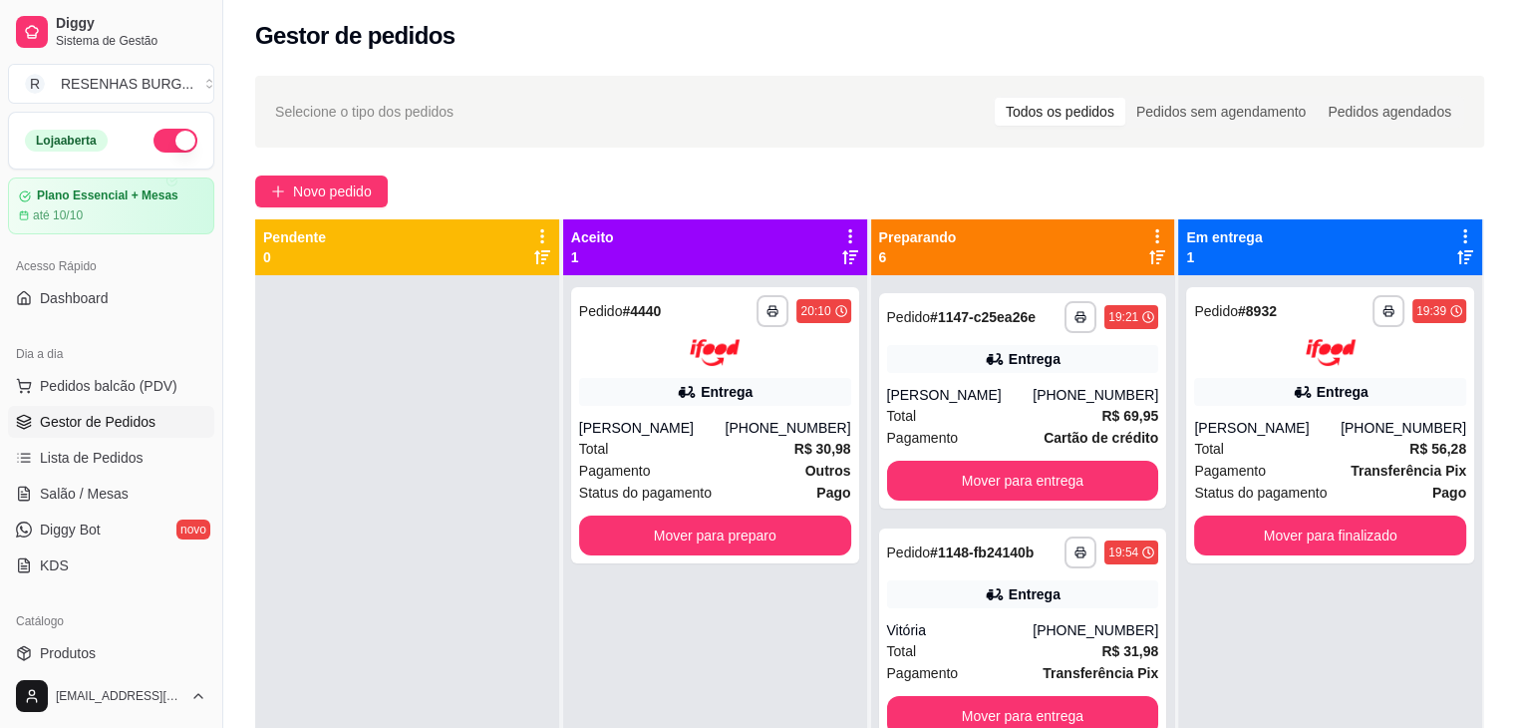
scroll to position [197, 0]
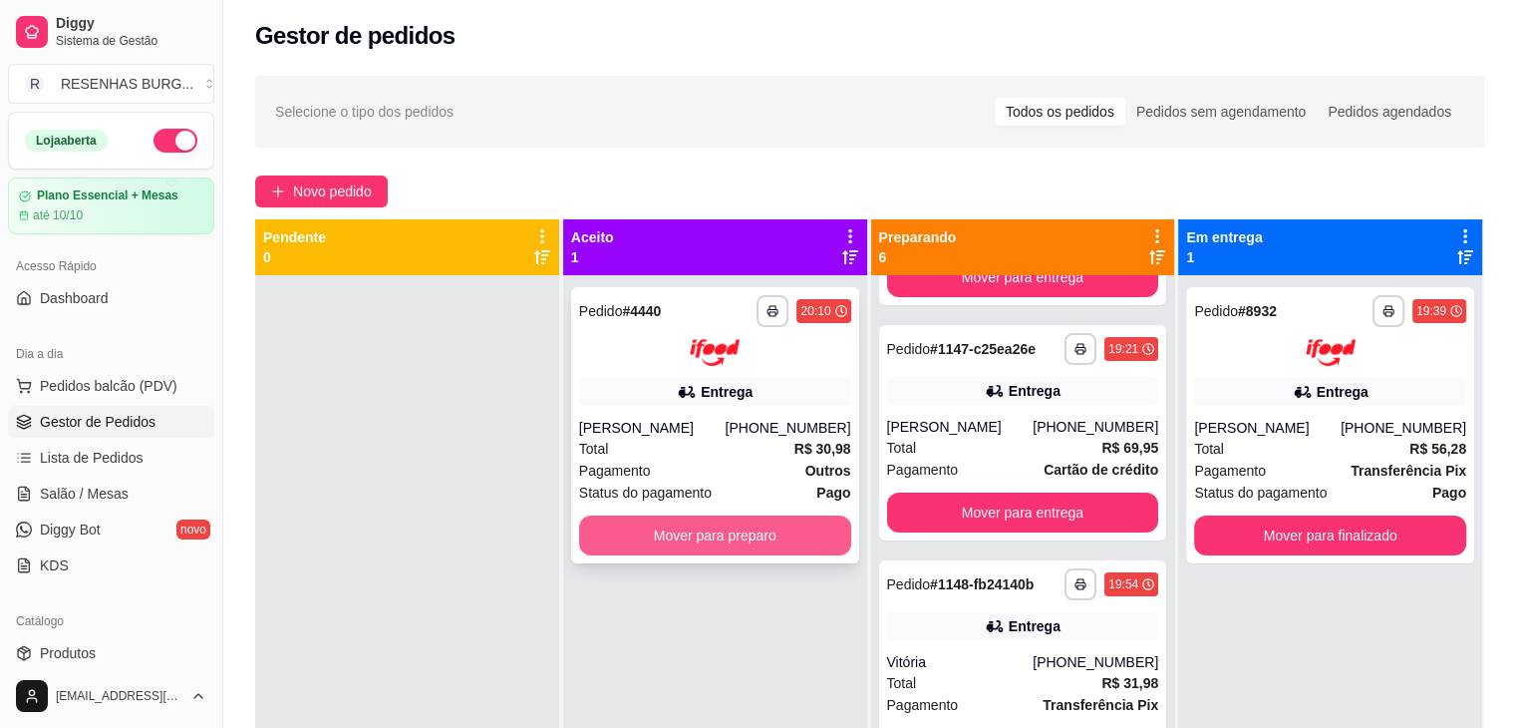
click at [715, 533] on button "Mover para preparo" at bounding box center [715, 535] width 272 height 40
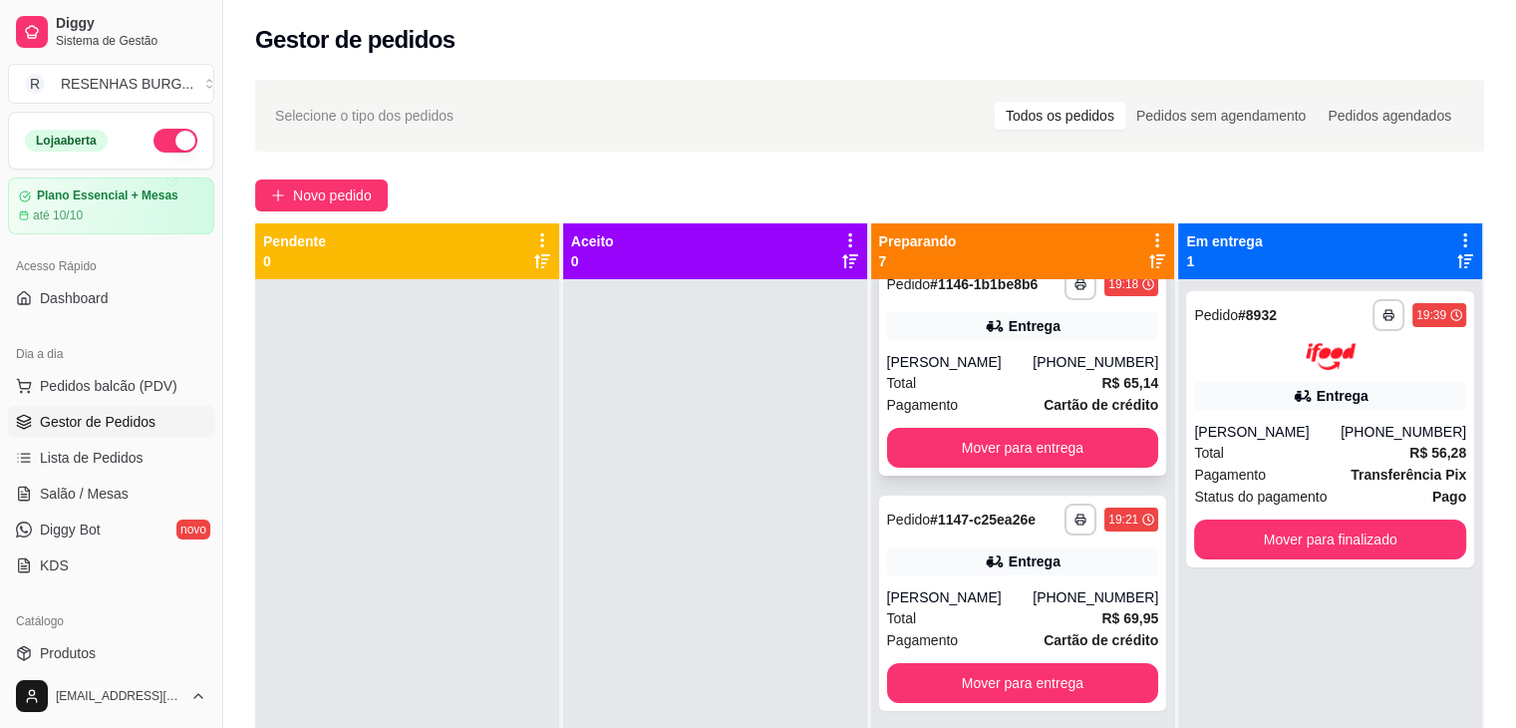
scroll to position [0, 0]
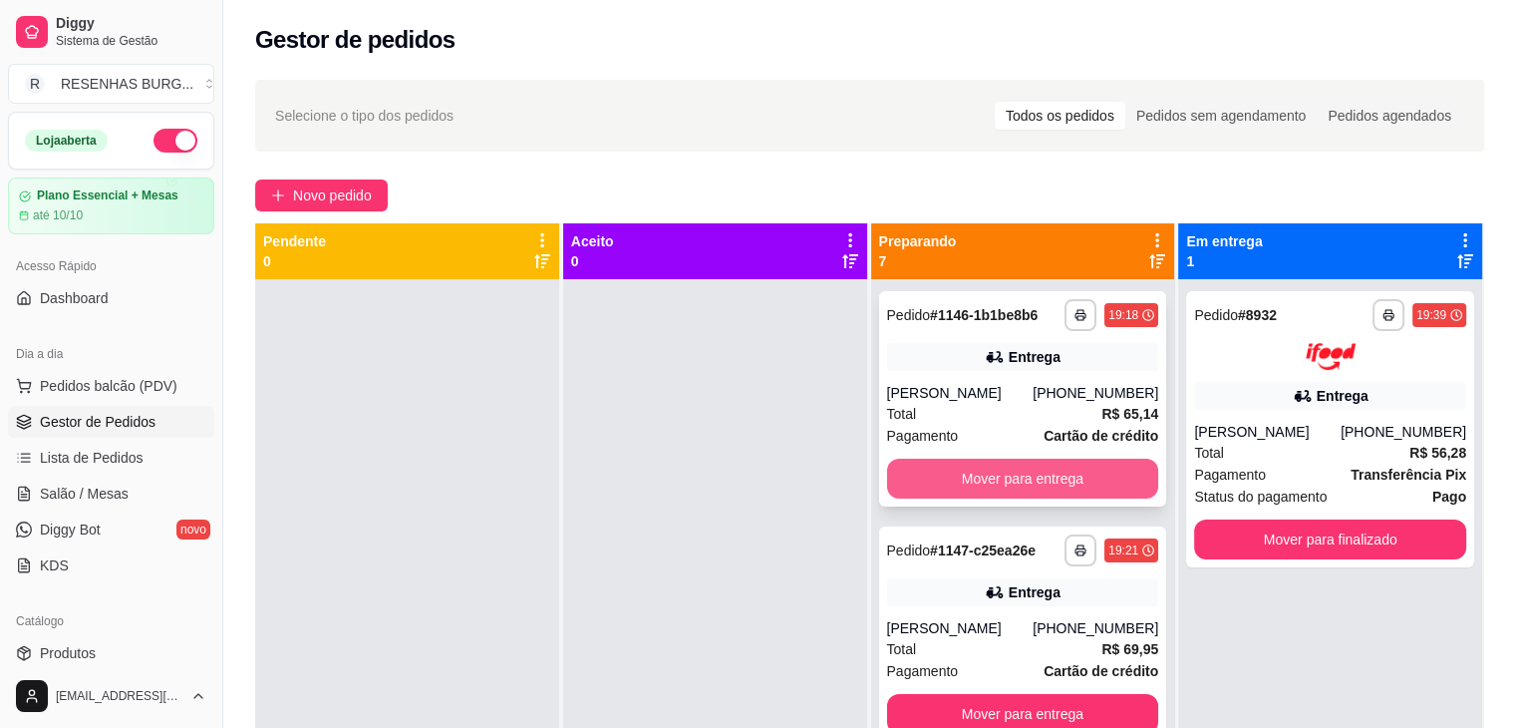
click at [975, 474] on button "Mover para entrega" at bounding box center [1023, 478] width 272 height 40
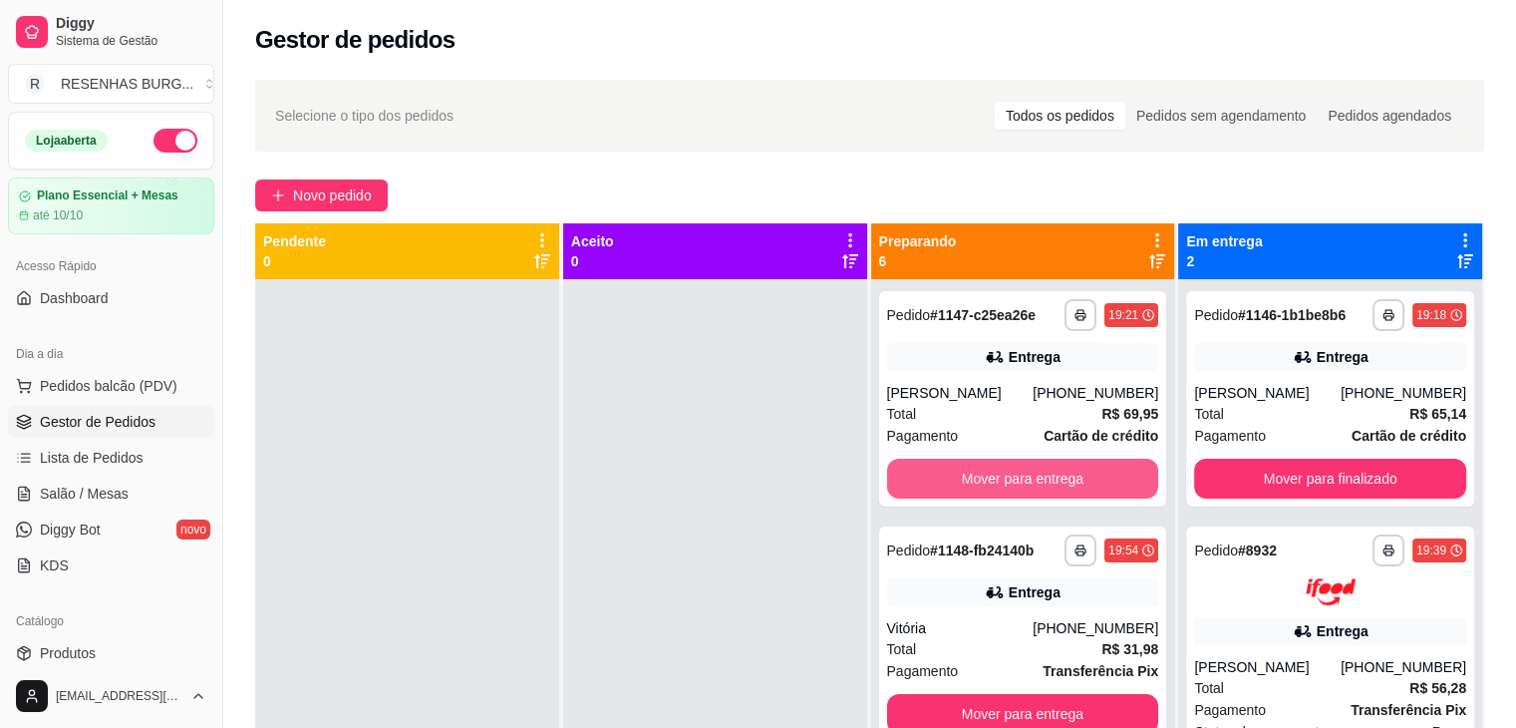
click at [975, 474] on button "Mover para entrega" at bounding box center [1023, 478] width 272 height 40
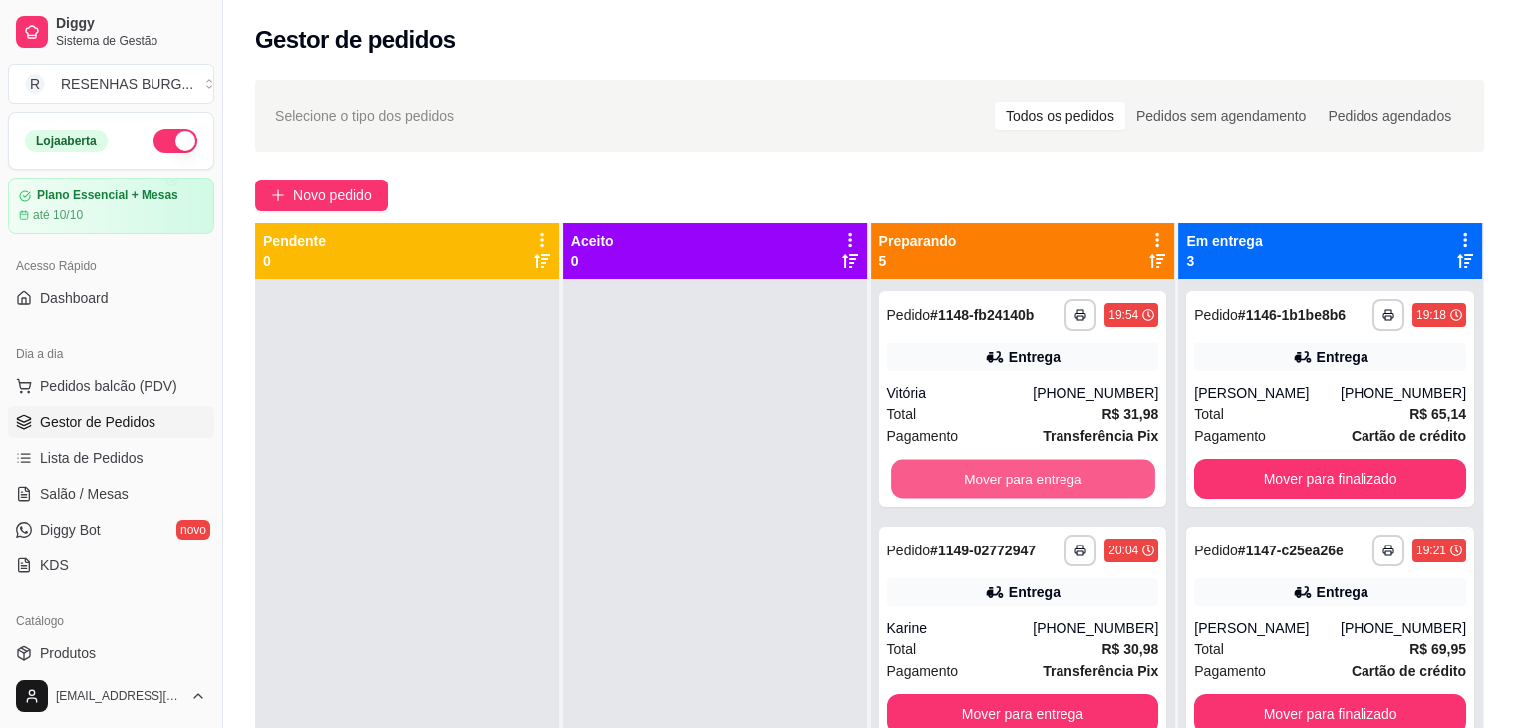
click at [975, 474] on button "Mover para entrega" at bounding box center [1023, 478] width 264 height 39
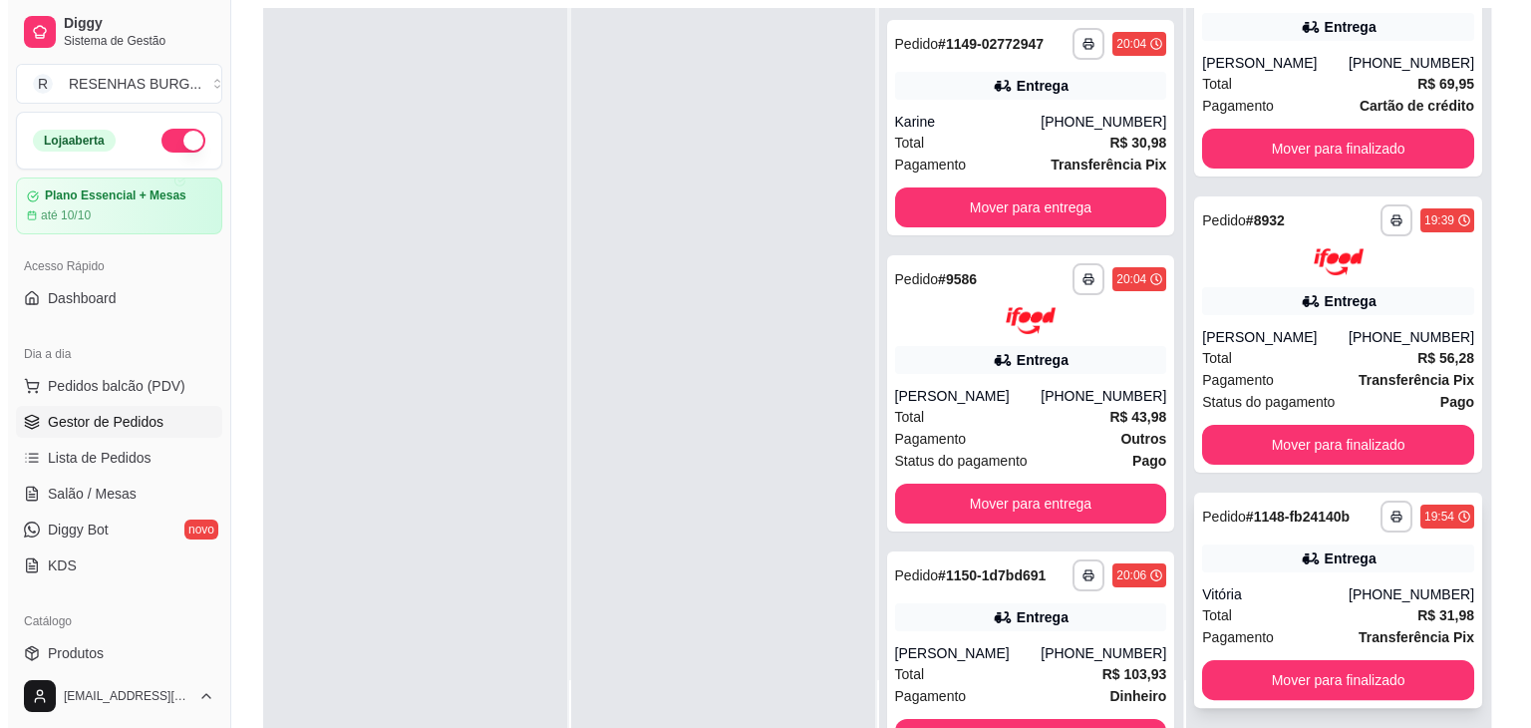
scroll to position [303, 0]
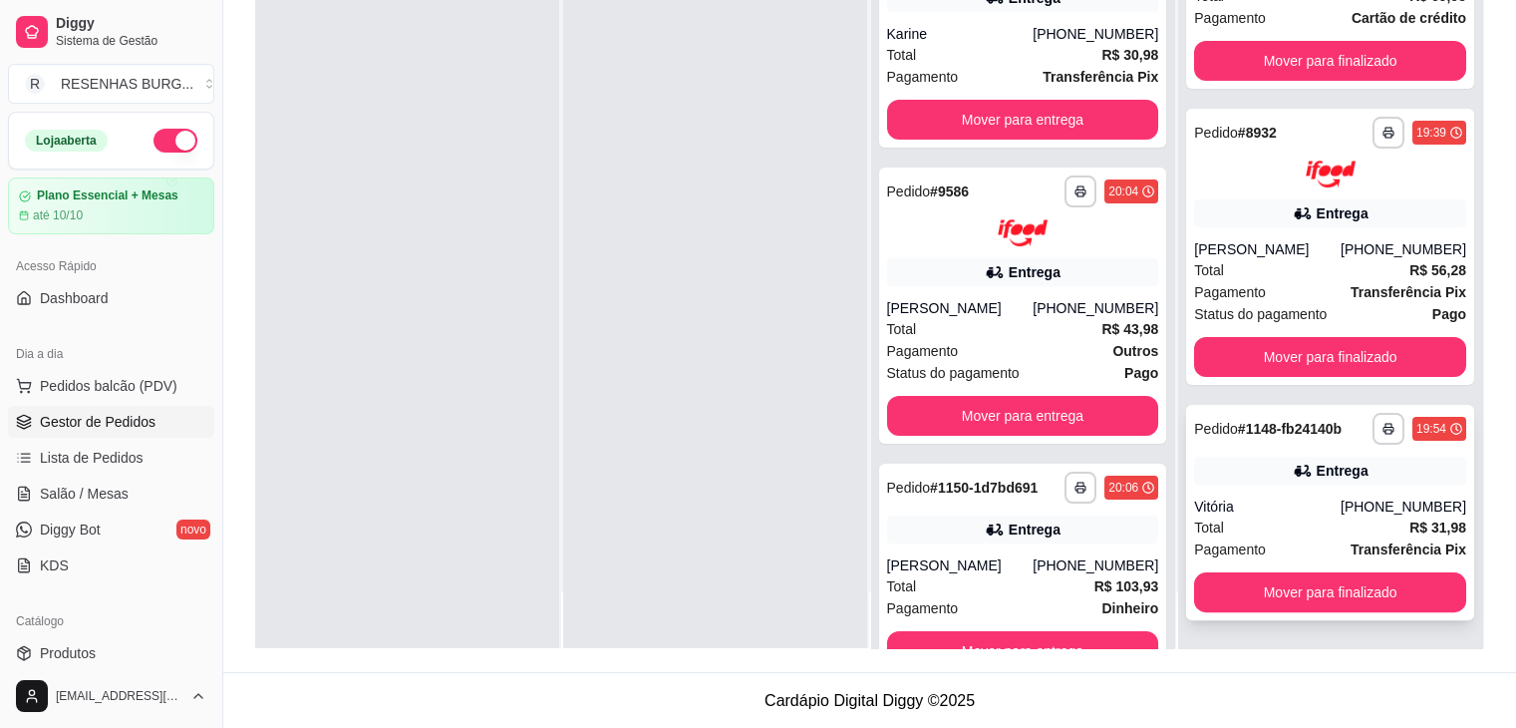
click at [1263, 503] on div "Vitória" at bounding box center [1267, 506] width 147 height 20
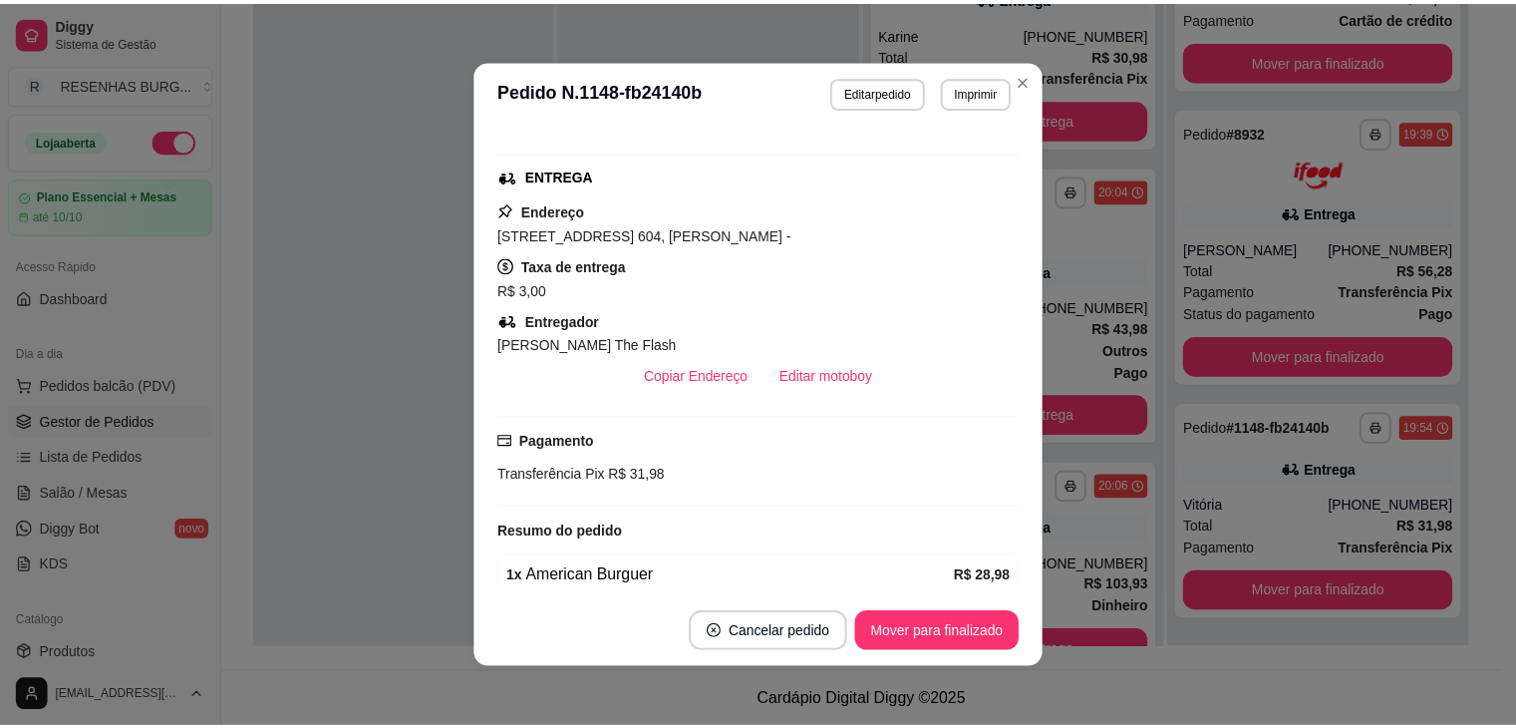
scroll to position [396, 0]
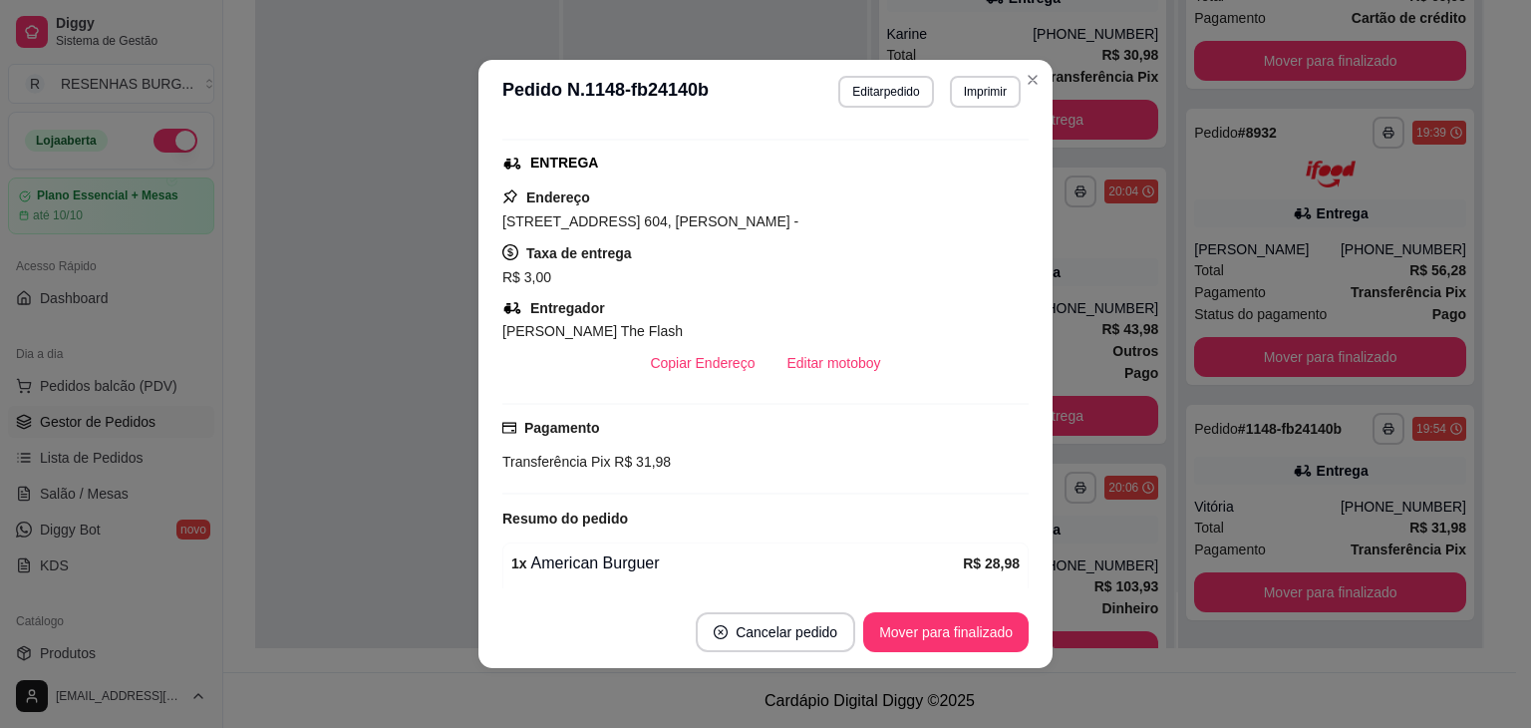
click at [1041, 81] on header "**********" at bounding box center [765, 92] width 574 height 64
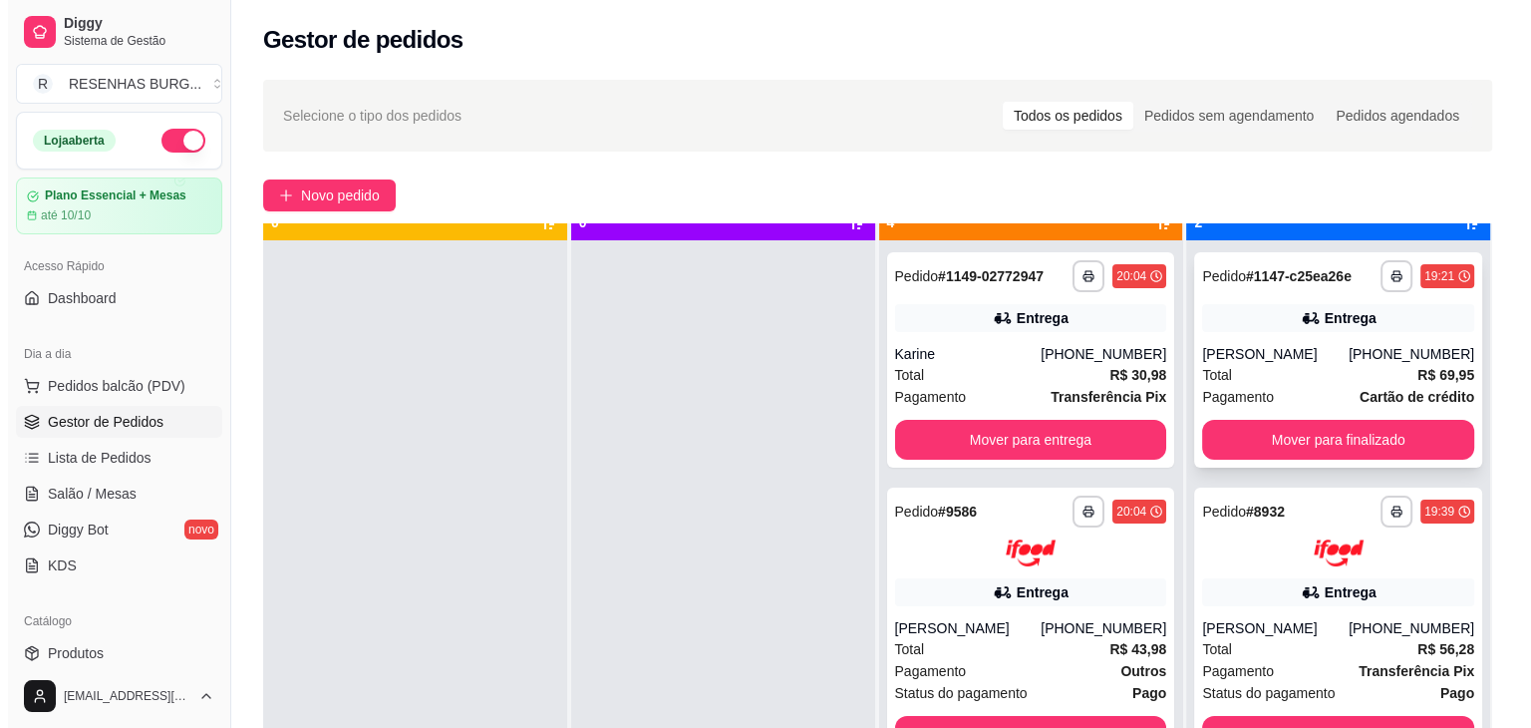
scroll to position [56, 0]
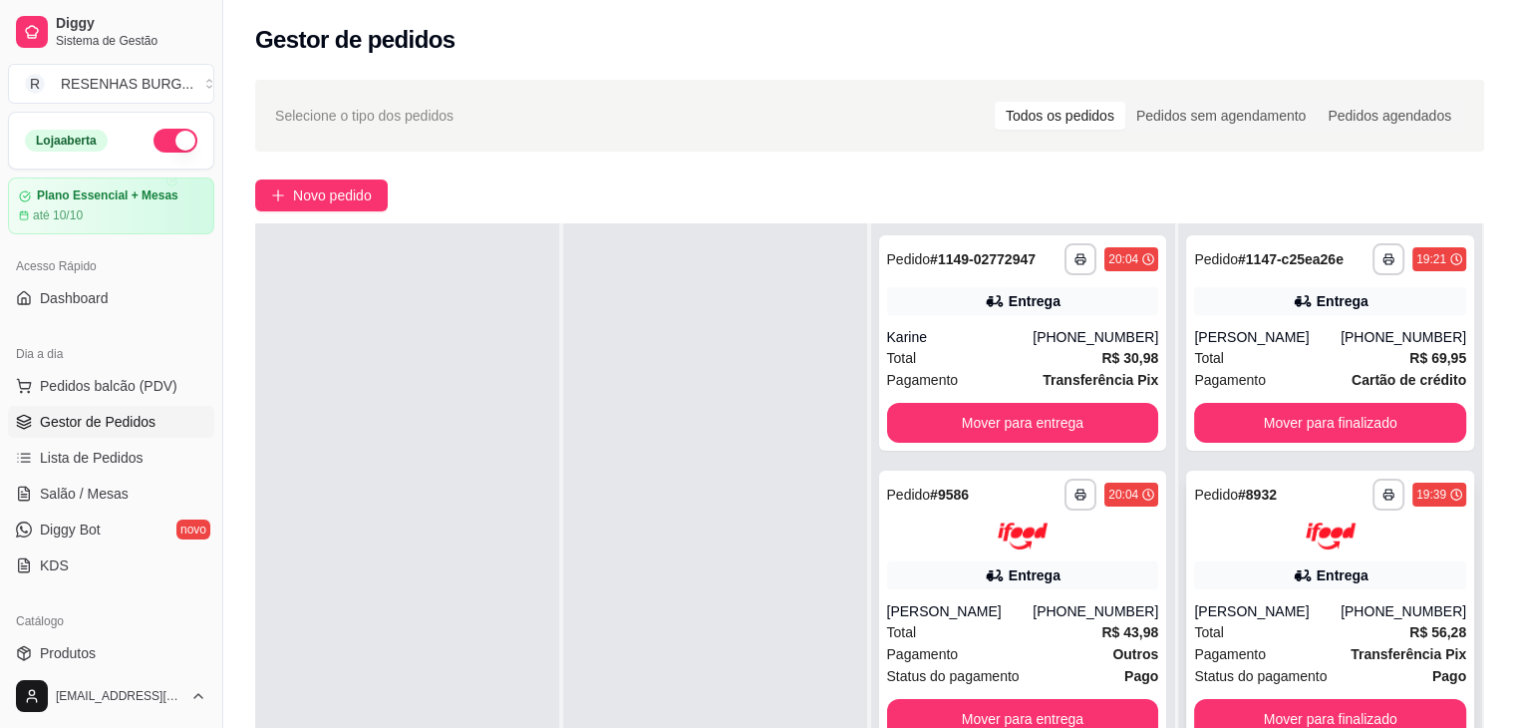
click at [1232, 587] on div "Entrega" at bounding box center [1330, 575] width 272 height 28
click at [1295, 315] on div "**********" at bounding box center [1330, 342] width 288 height 215
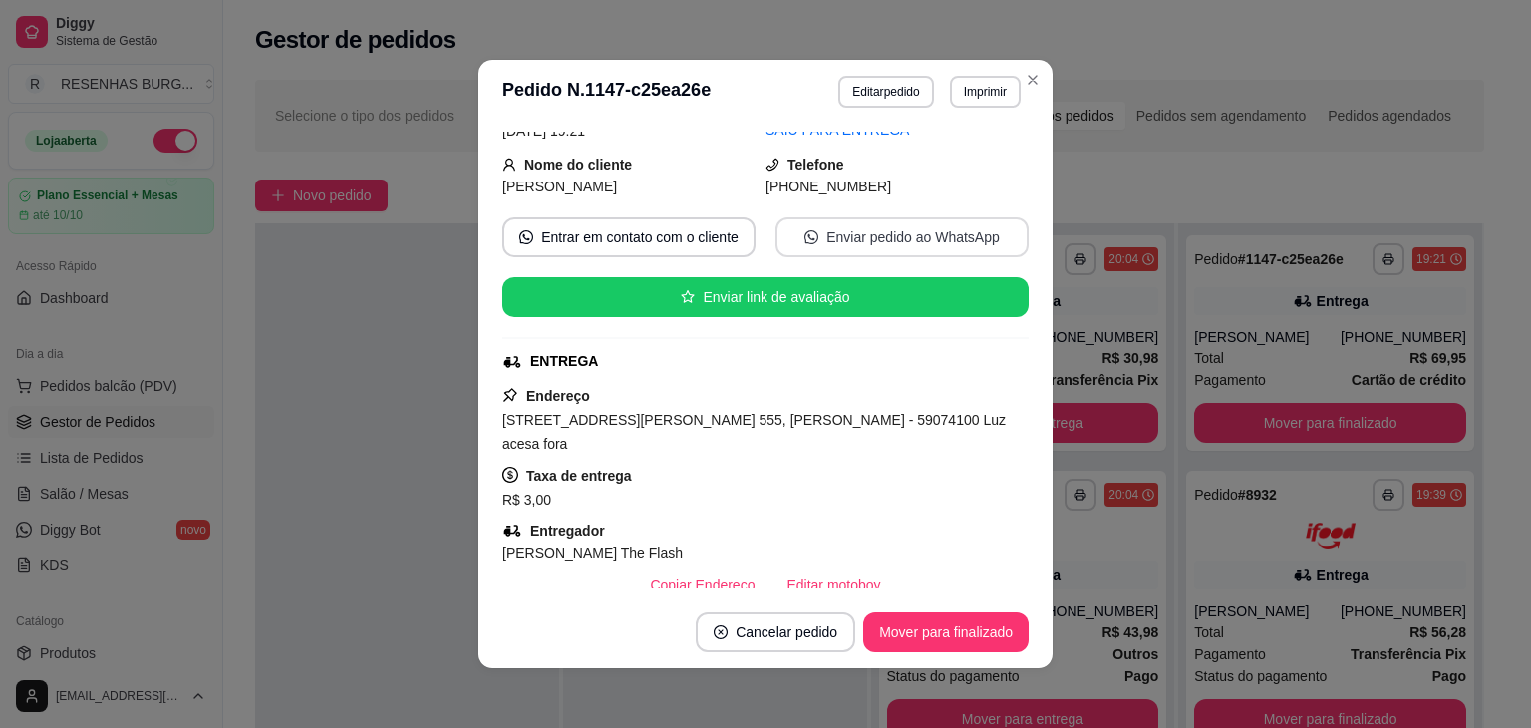
scroll to position [199, 0]
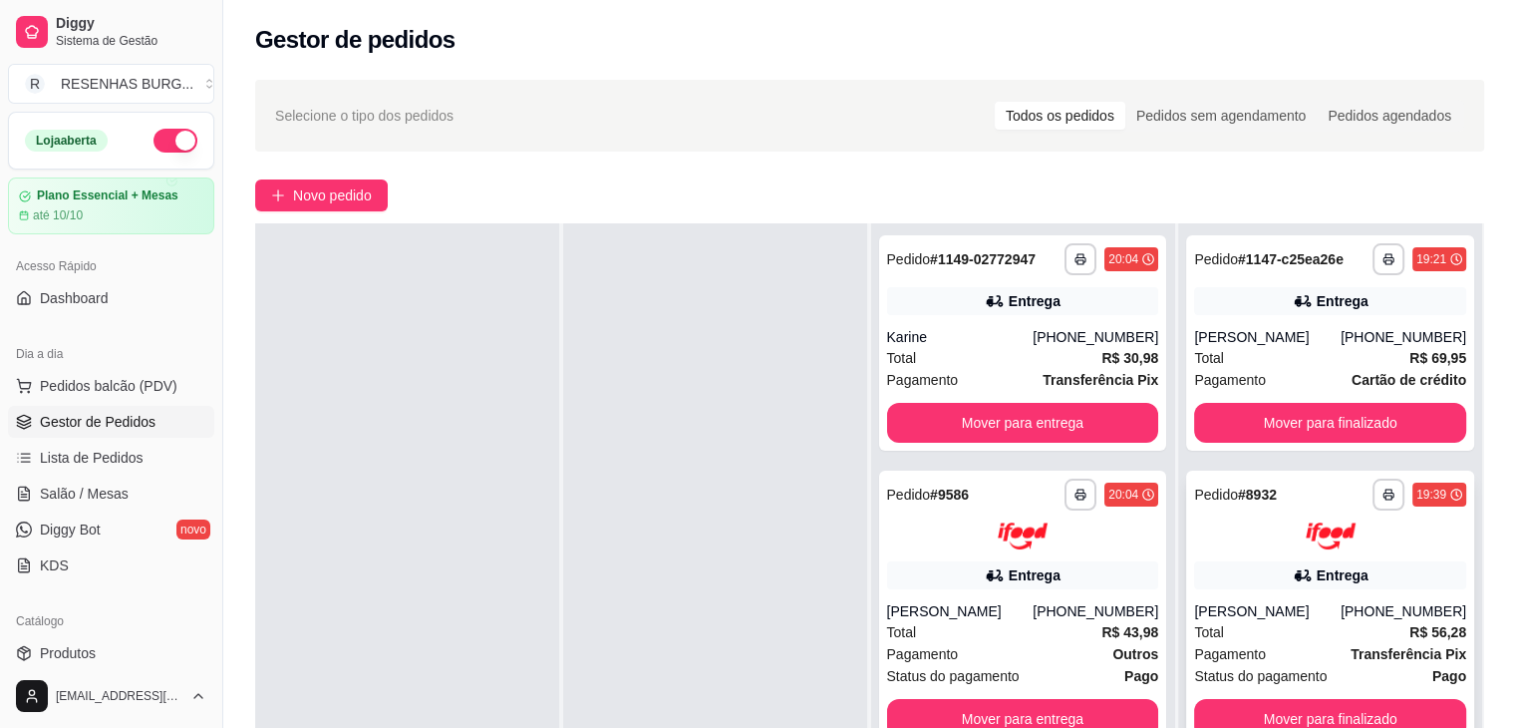
click at [1278, 611] on div "[PERSON_NAME]" at bounding box center [1267, 611] width 147 height 20
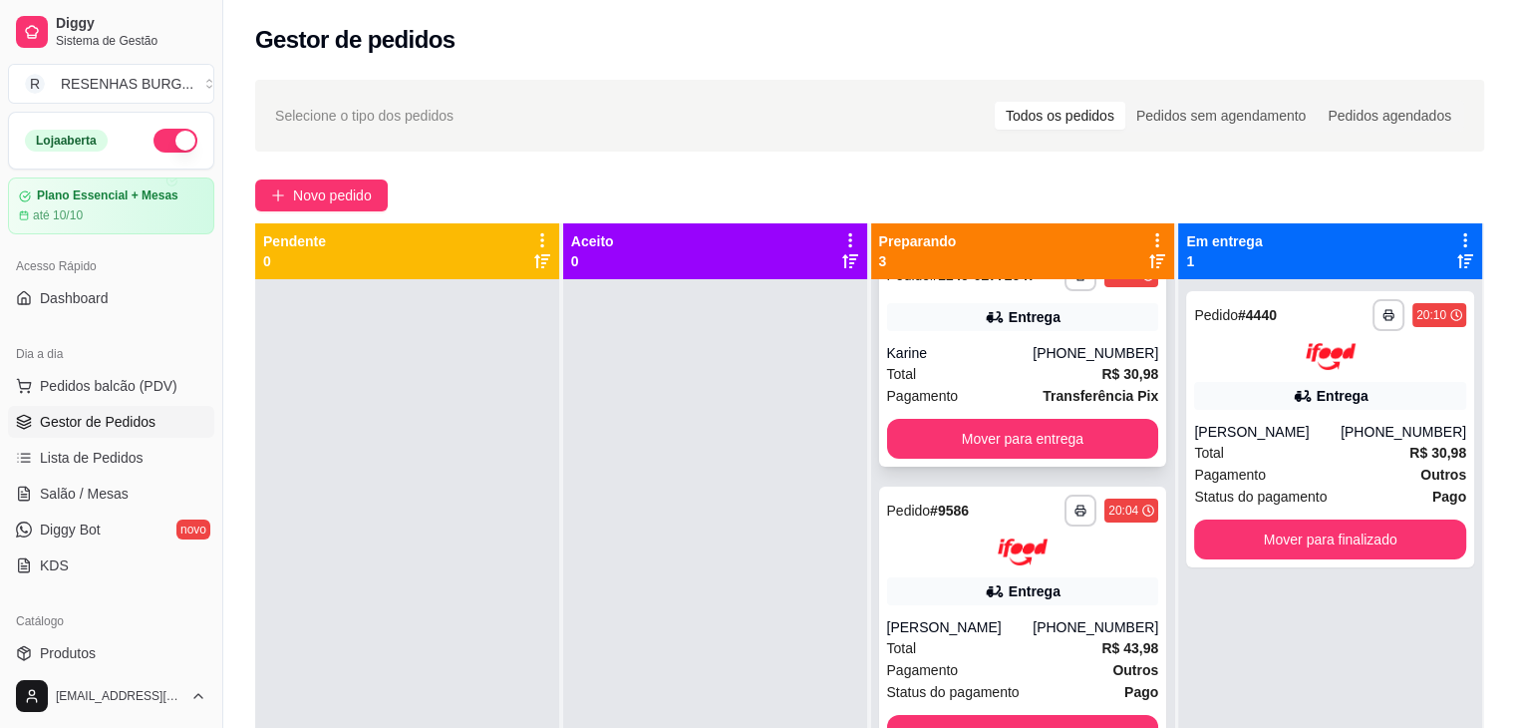
scroll to position [59, 0]
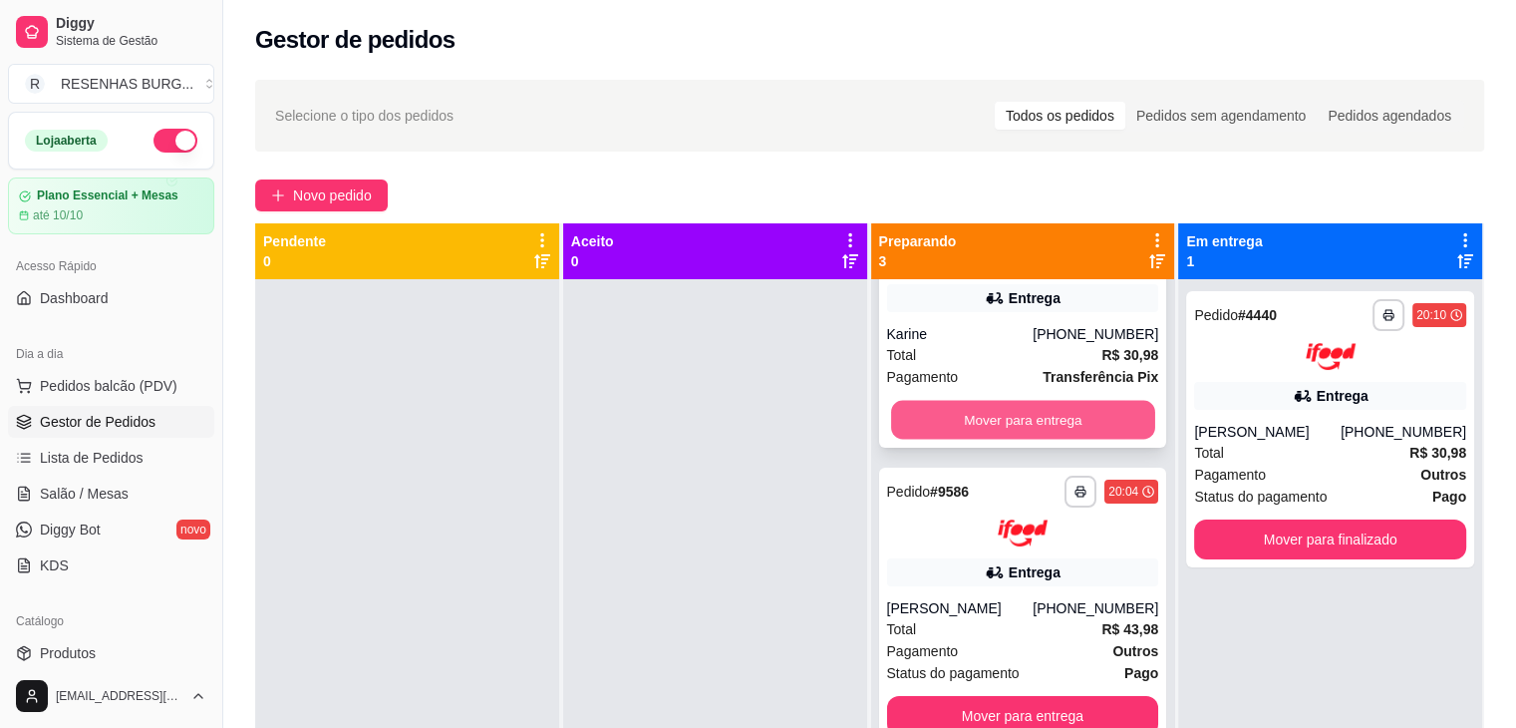
click at [1001, 415] on button "Mover para entrega" at bounding box center [1023, 420] width 264 height 39
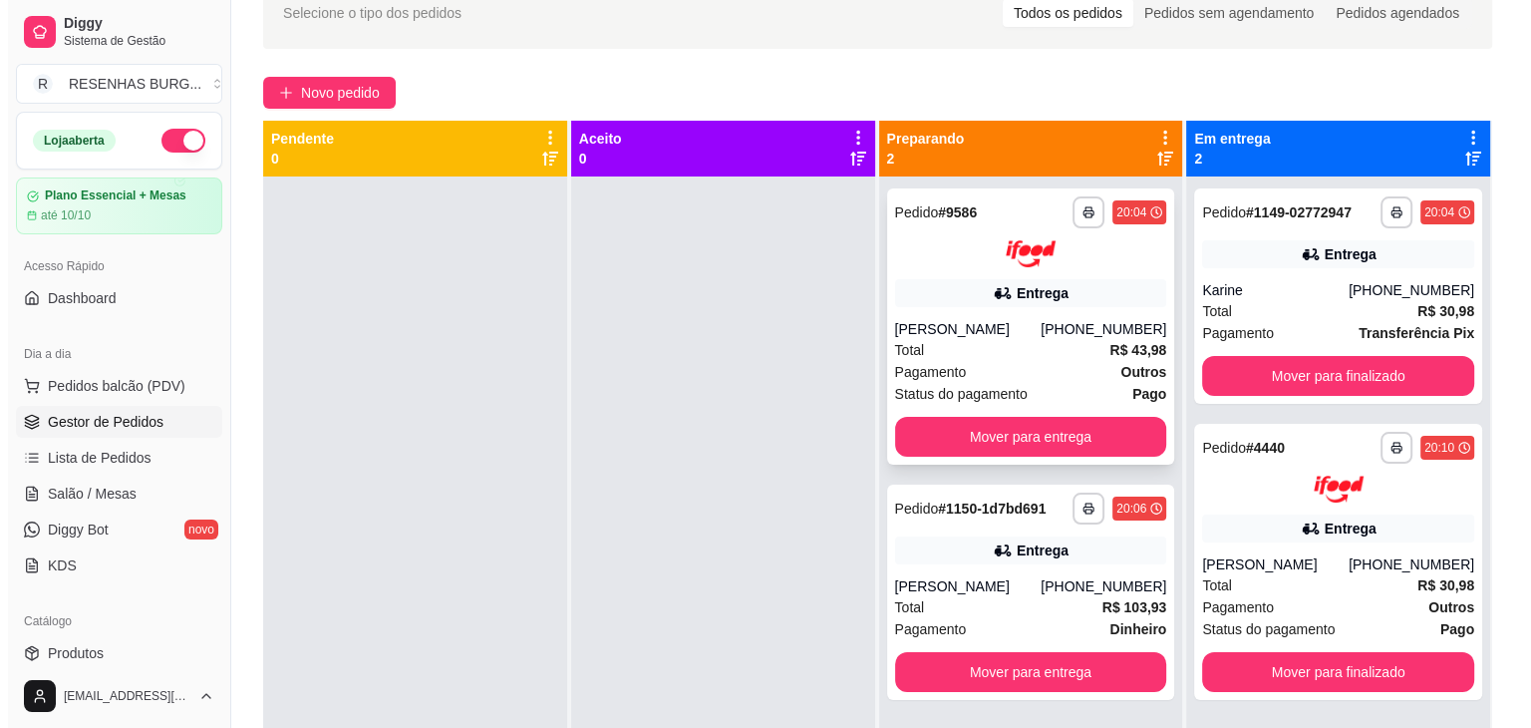
scroll to position [100, 0]
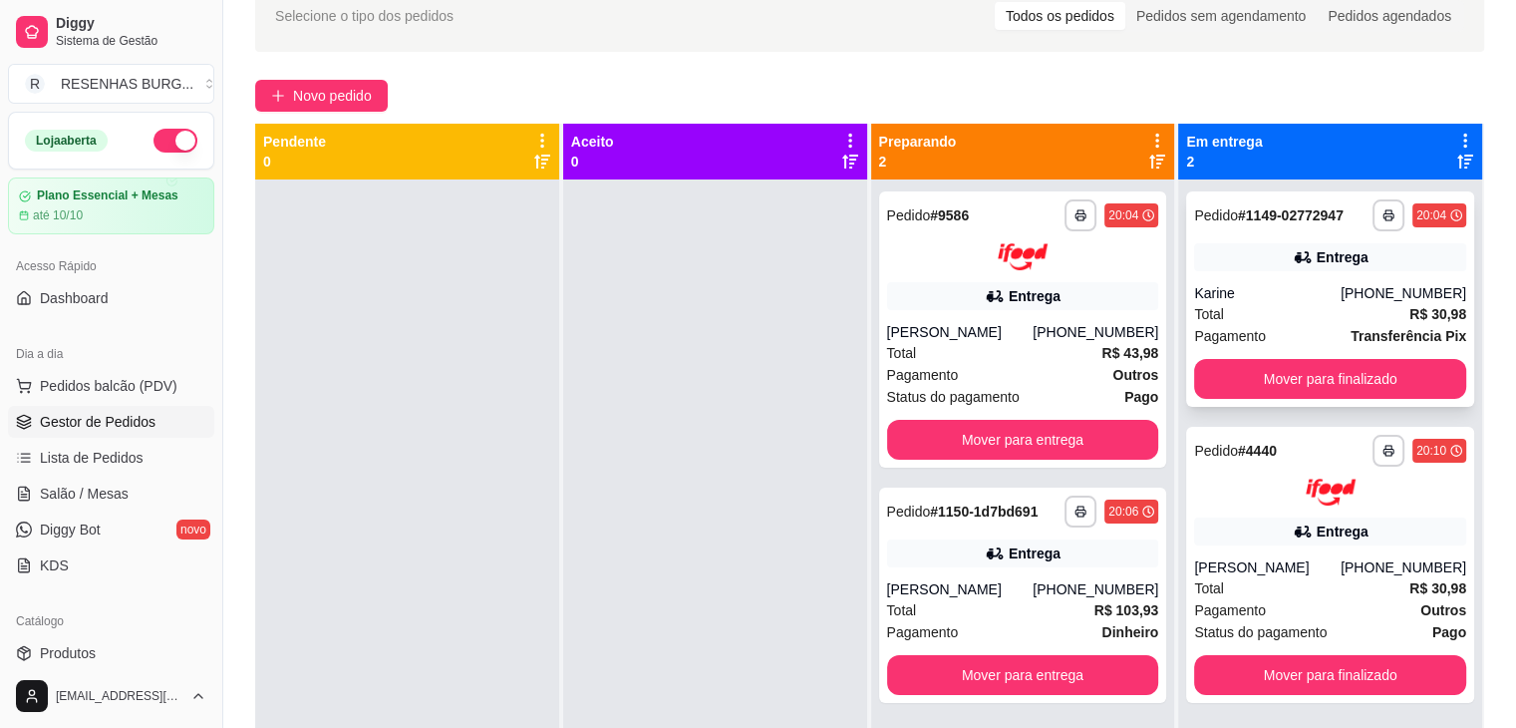
drag, startPoint x: 1292, startPoint y: 313, endPoint x: 1330, endPoint y: 290, distance: 44.3
click at [1330, 290] on div "Karine" at bounding box center [1267, 293] width 147 height 20
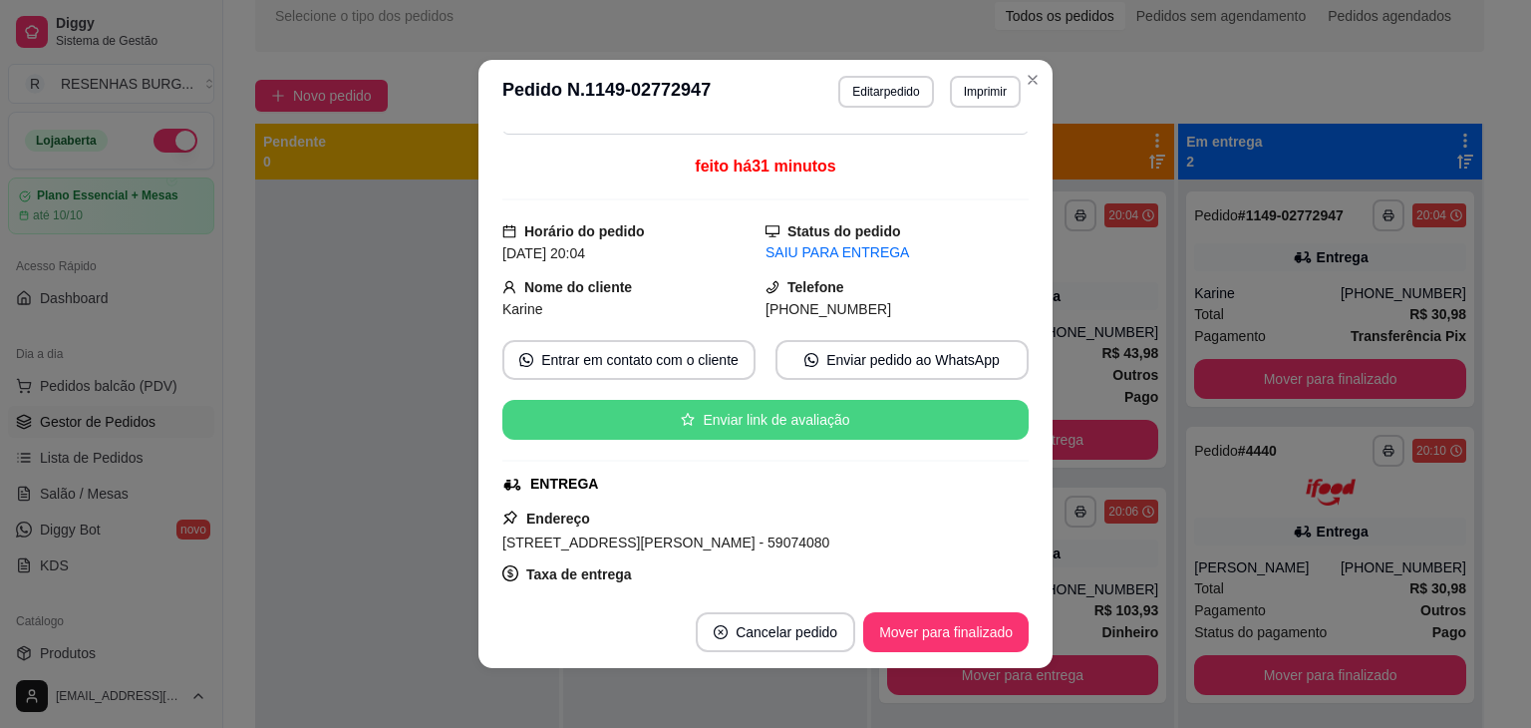
scroll to position [299, 0]
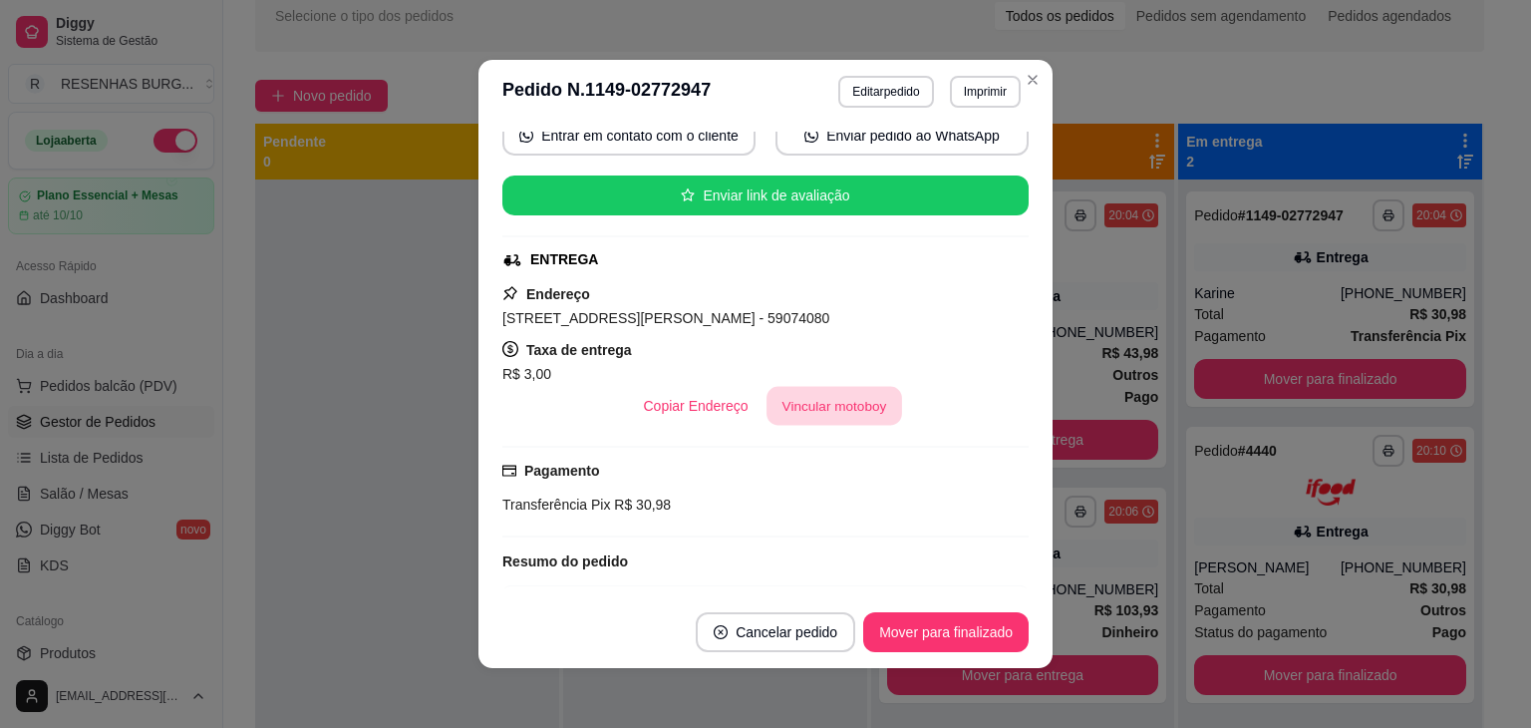
click at [834, 404] on button "Vincular motoboy" at bounding box center [834, 406] width 136 height 39
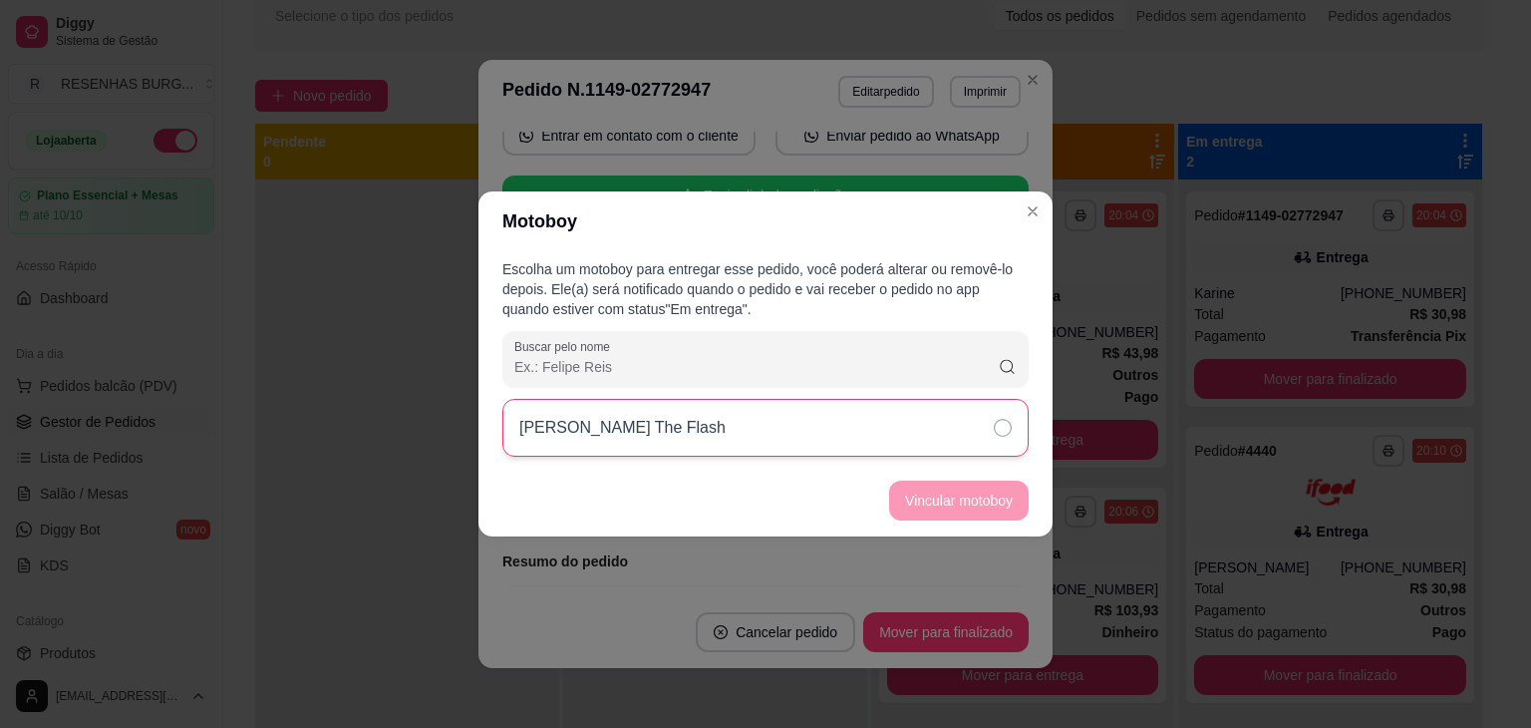
click at [991, 435] on div "[PERSON_NAME] The Flash" at bounding box center [765, 428] width 526 height 58
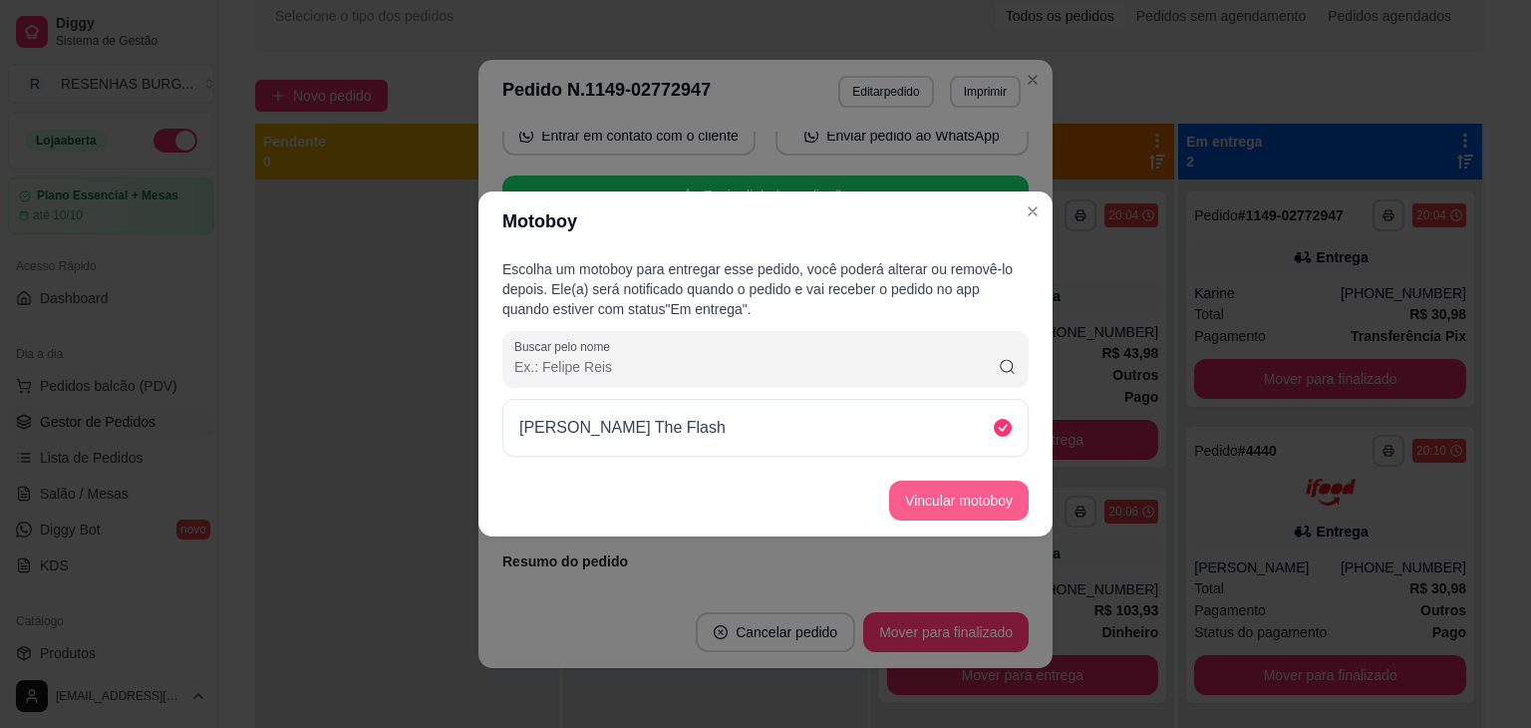
click at [986, 503] on button "Vincular motoboy" at bounding box center [959, 500] width 140 height 40
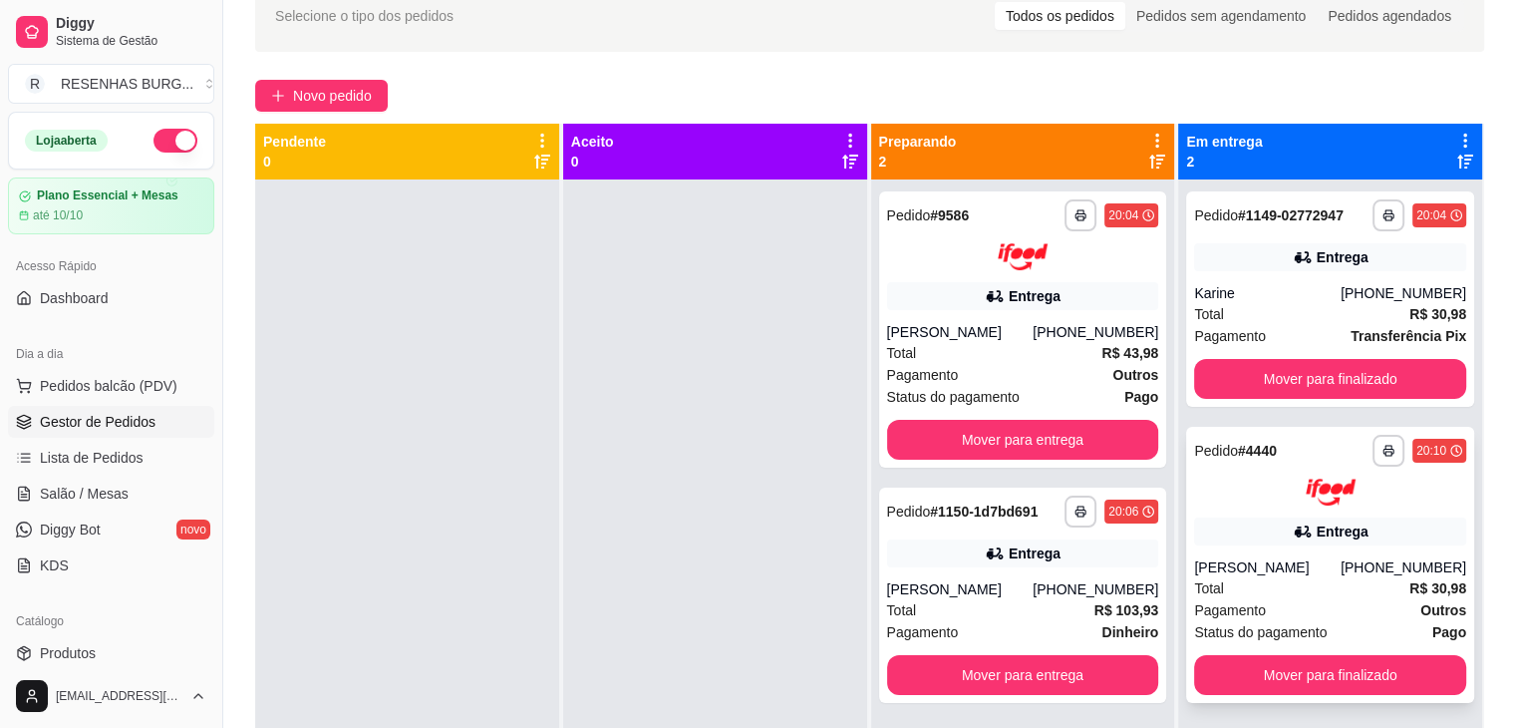
click at [1222, 519] on div "Entrega" at bounding box center [1330, 531] width 272 height 28
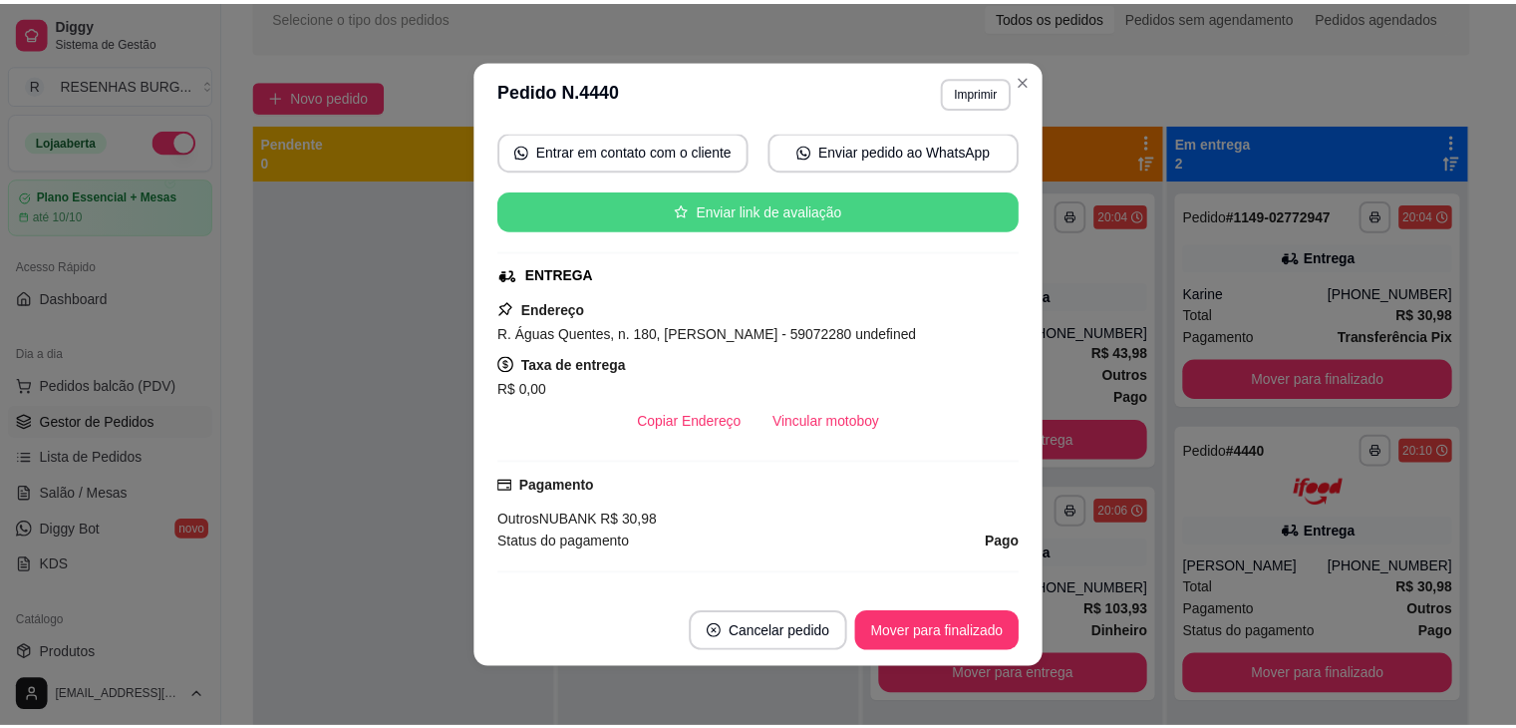
scroll to position [390, 0]
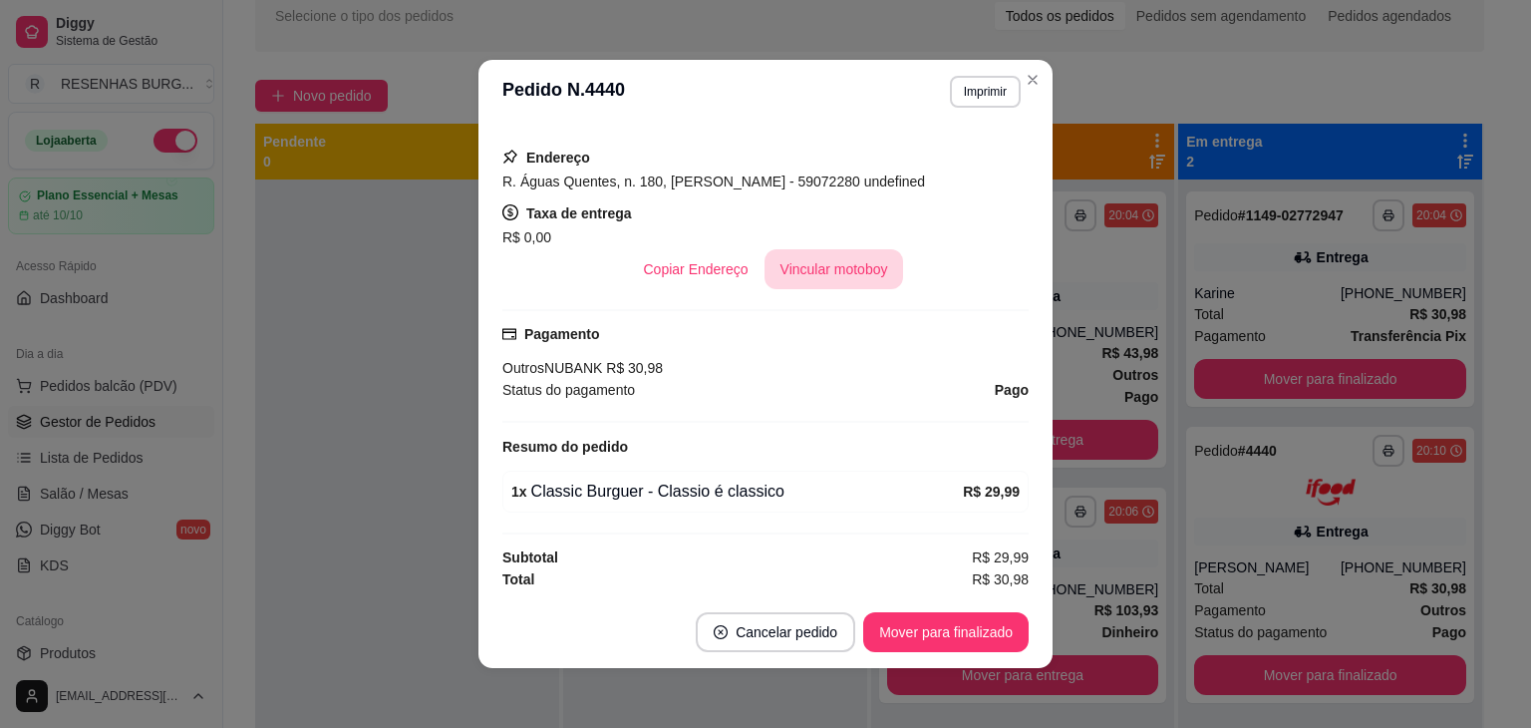
click at [803, 263] on button "Vincular motoboy" at bounding box center [834, 269] width 140 height 40
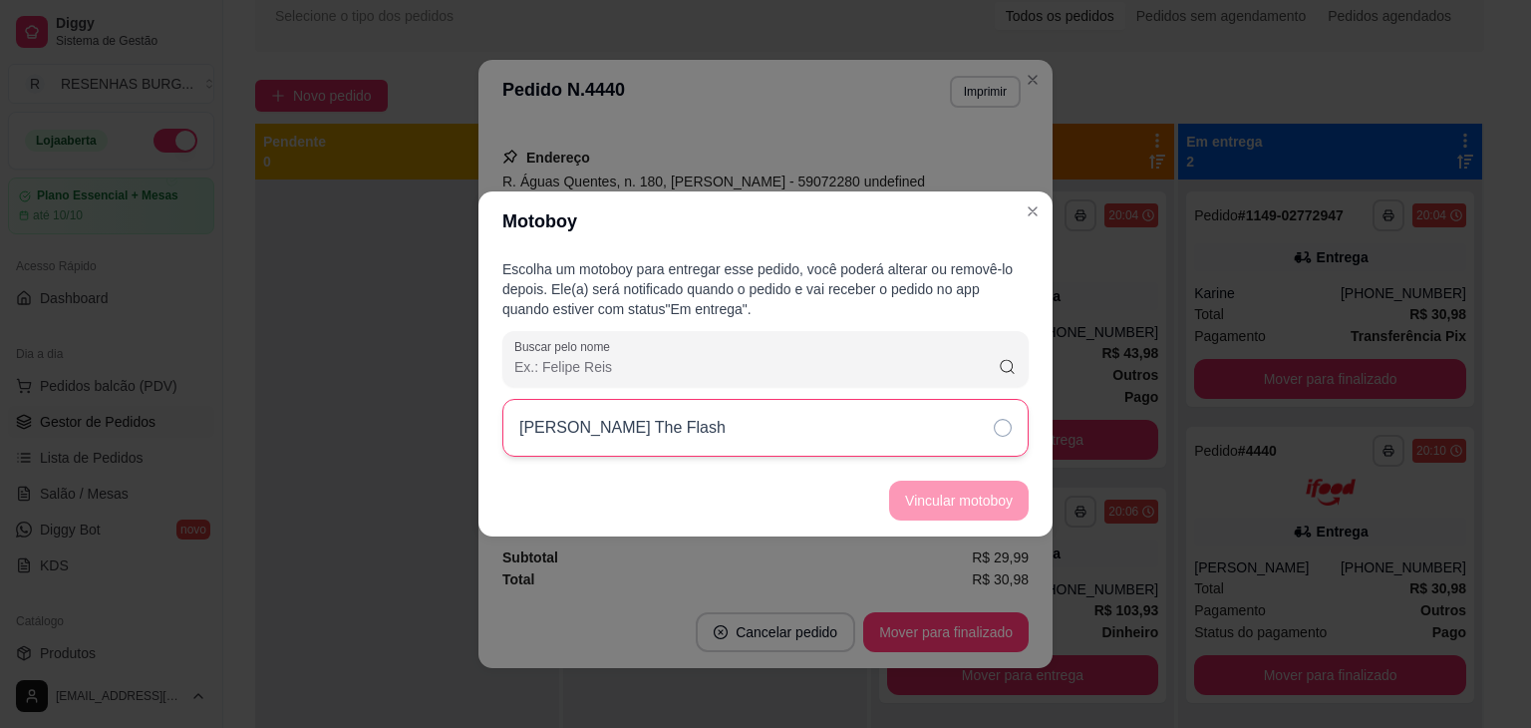
click at [1000, 429] on icon at bounding box center [1003, 428] width 18 height 18
click at [985, 498] on button "Vincular motoboy" at bounding box center [959, 500] width 136 height 39
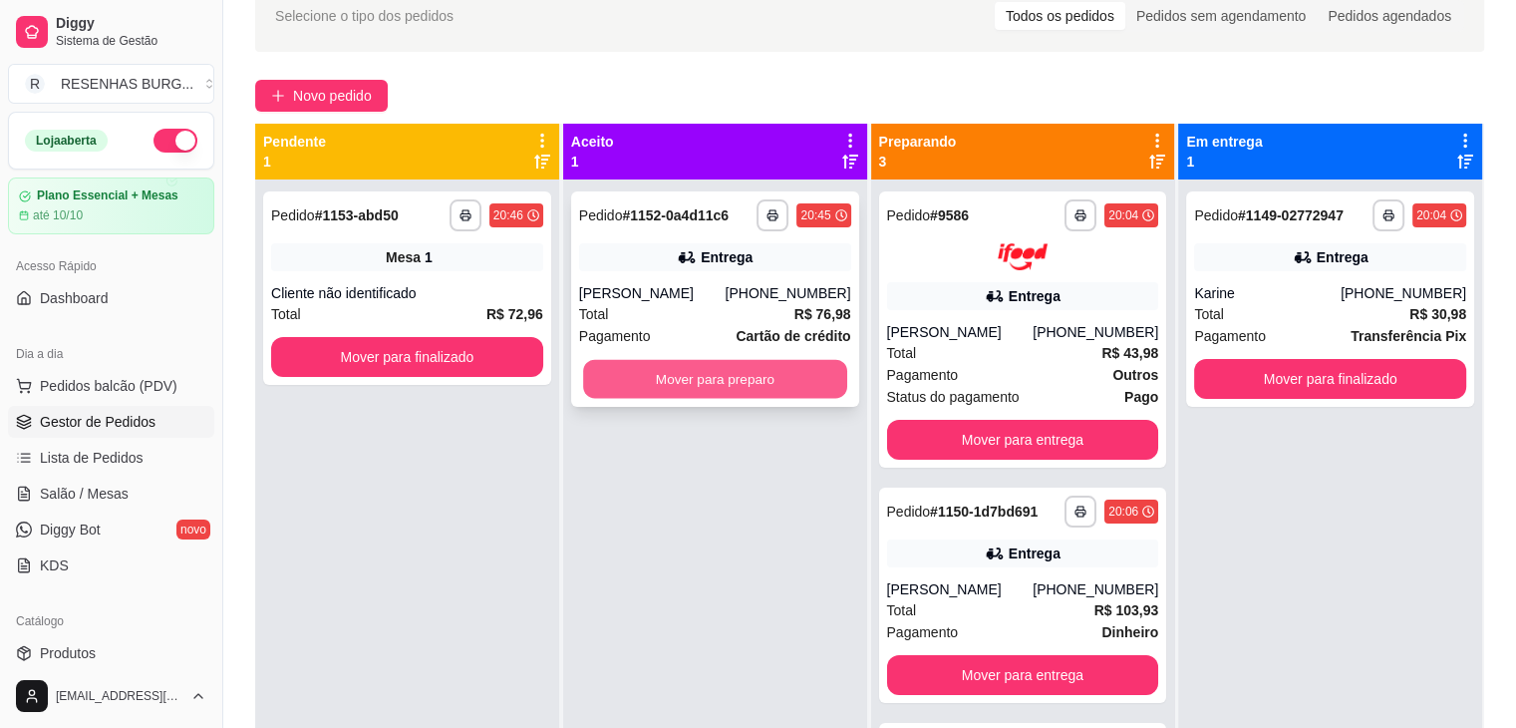
click at [689, 388] on button "Mover para preparo" at bounding box center [715, 379] width 264 height 39
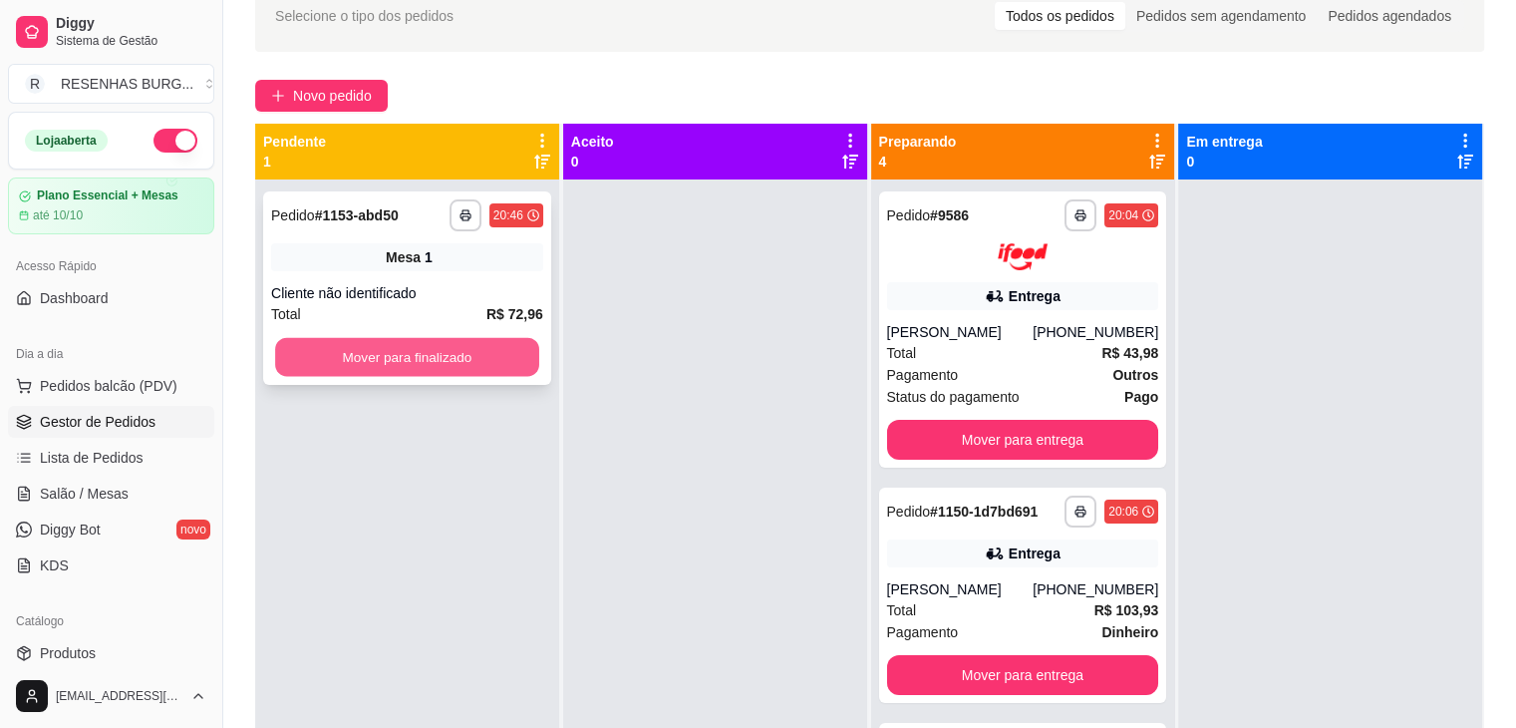
click at [377, 371] on button "Mover para finalizado" at bounding box center [407, 357] width 264 height 39
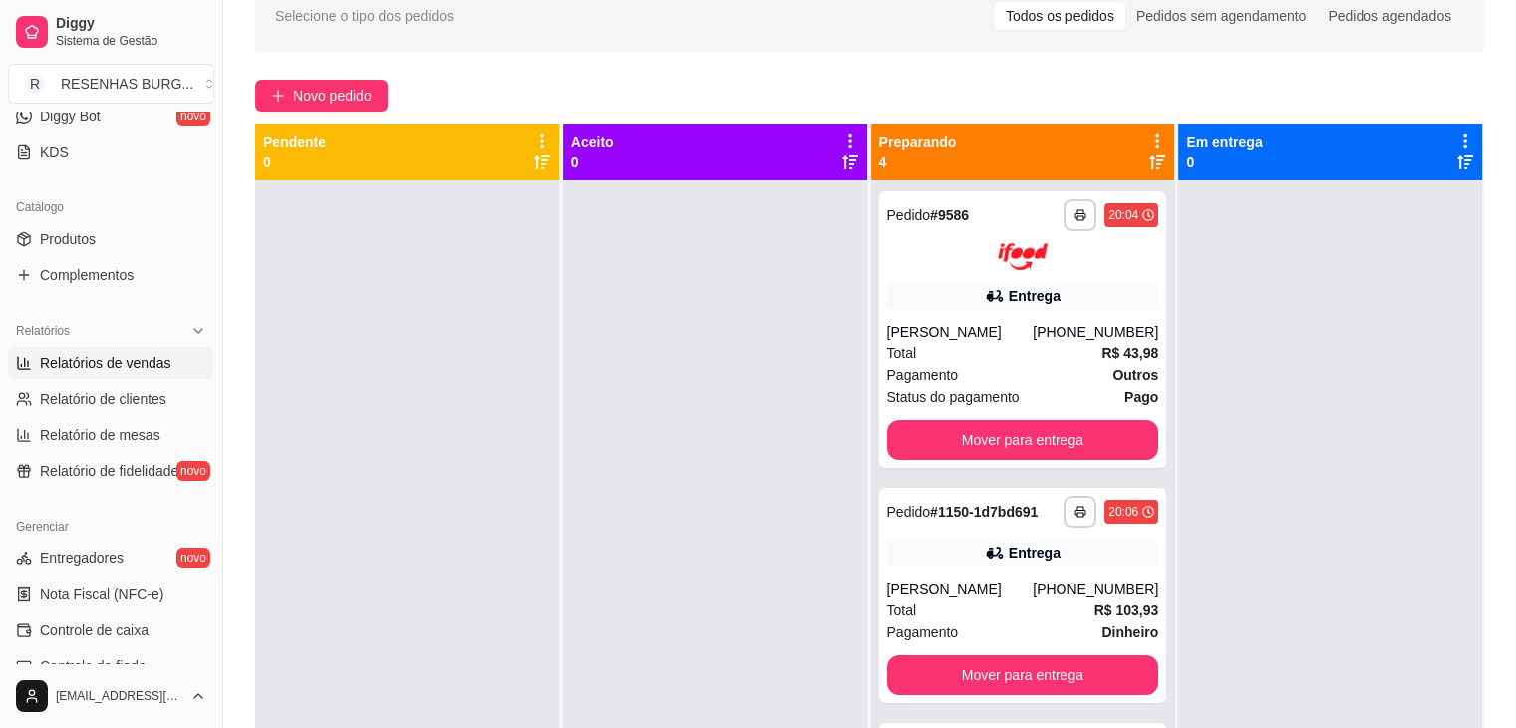
scroll to position [498, 0]
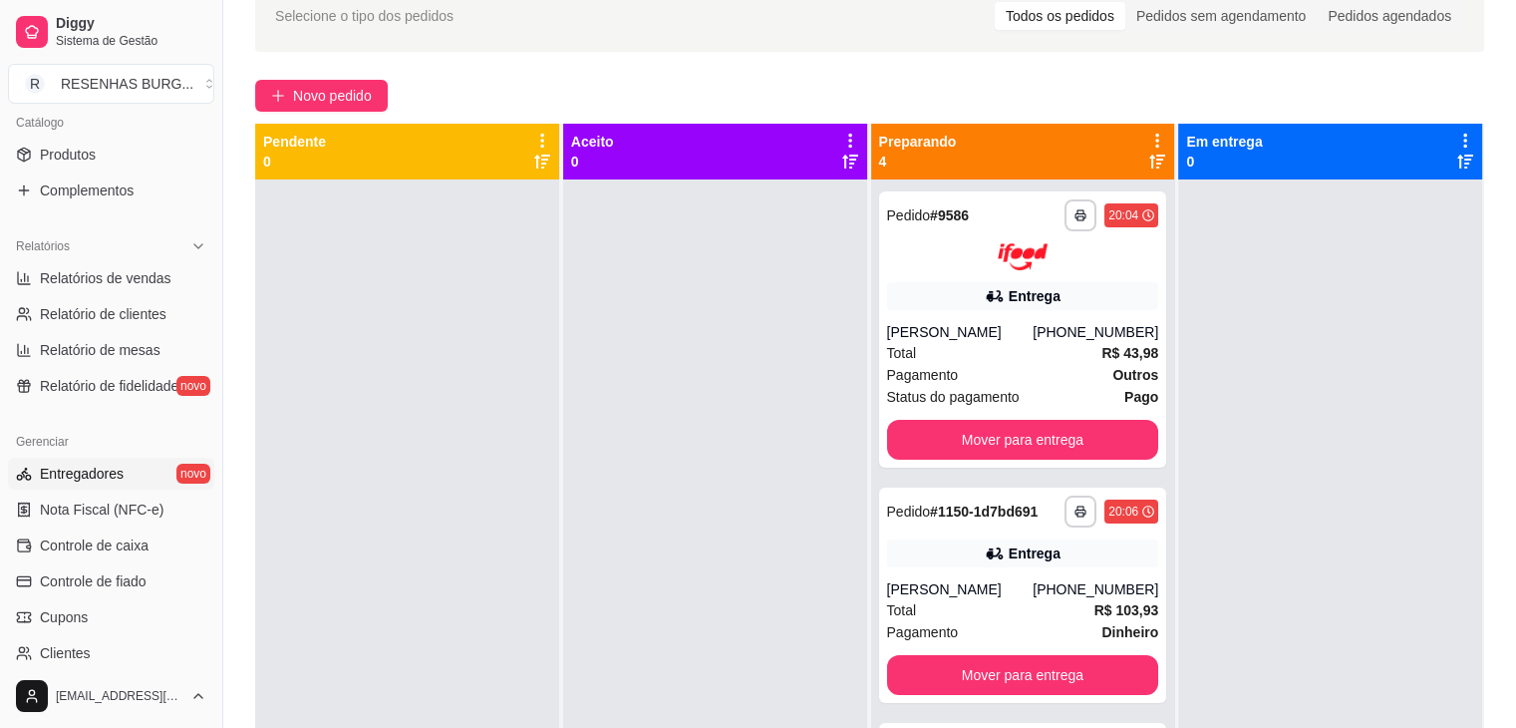
click at [128, 474] on link "Entregadores novo" at bounding box center [111, 474] width 206 height 32
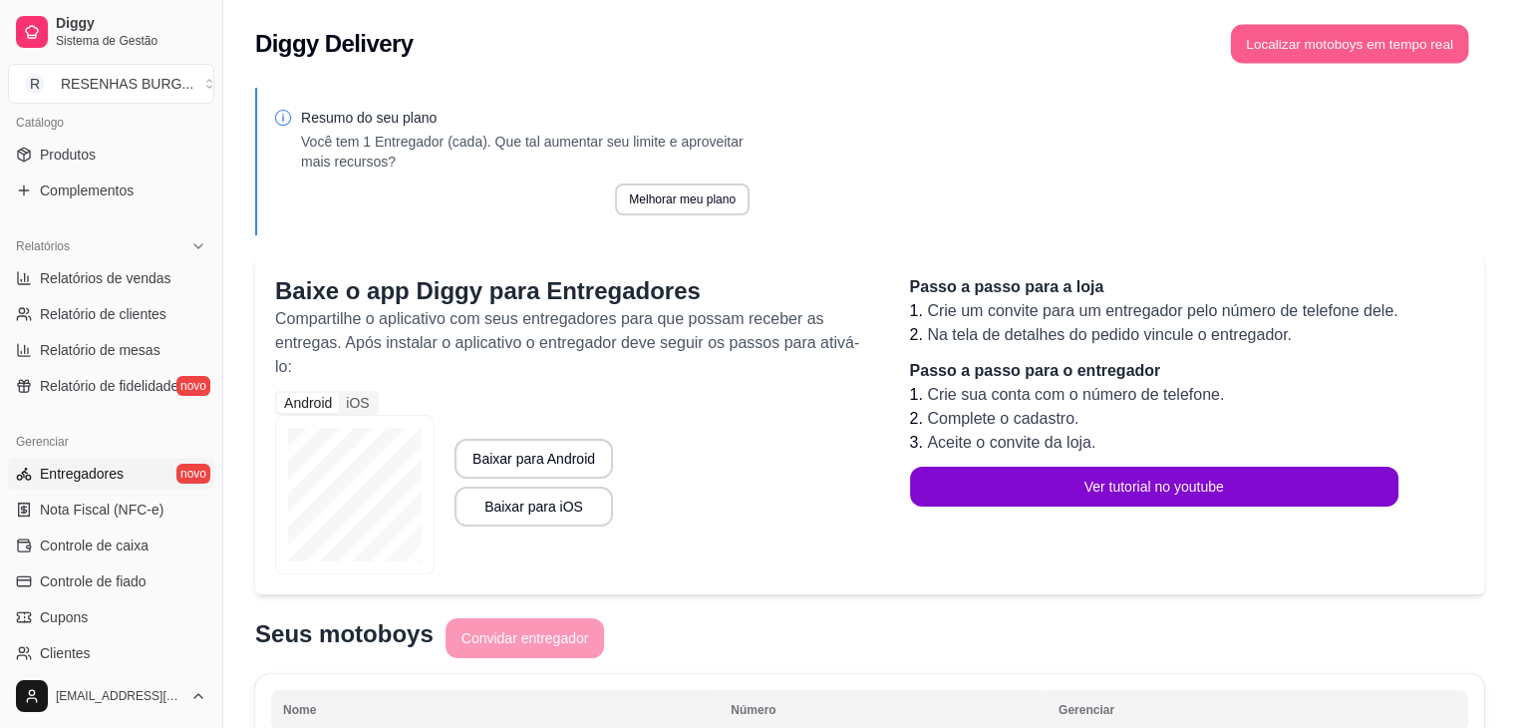
click at [1310, 33] on button "Localizar motoboys em tempo real" at bounding box center [1350, 44] width 238 height 39
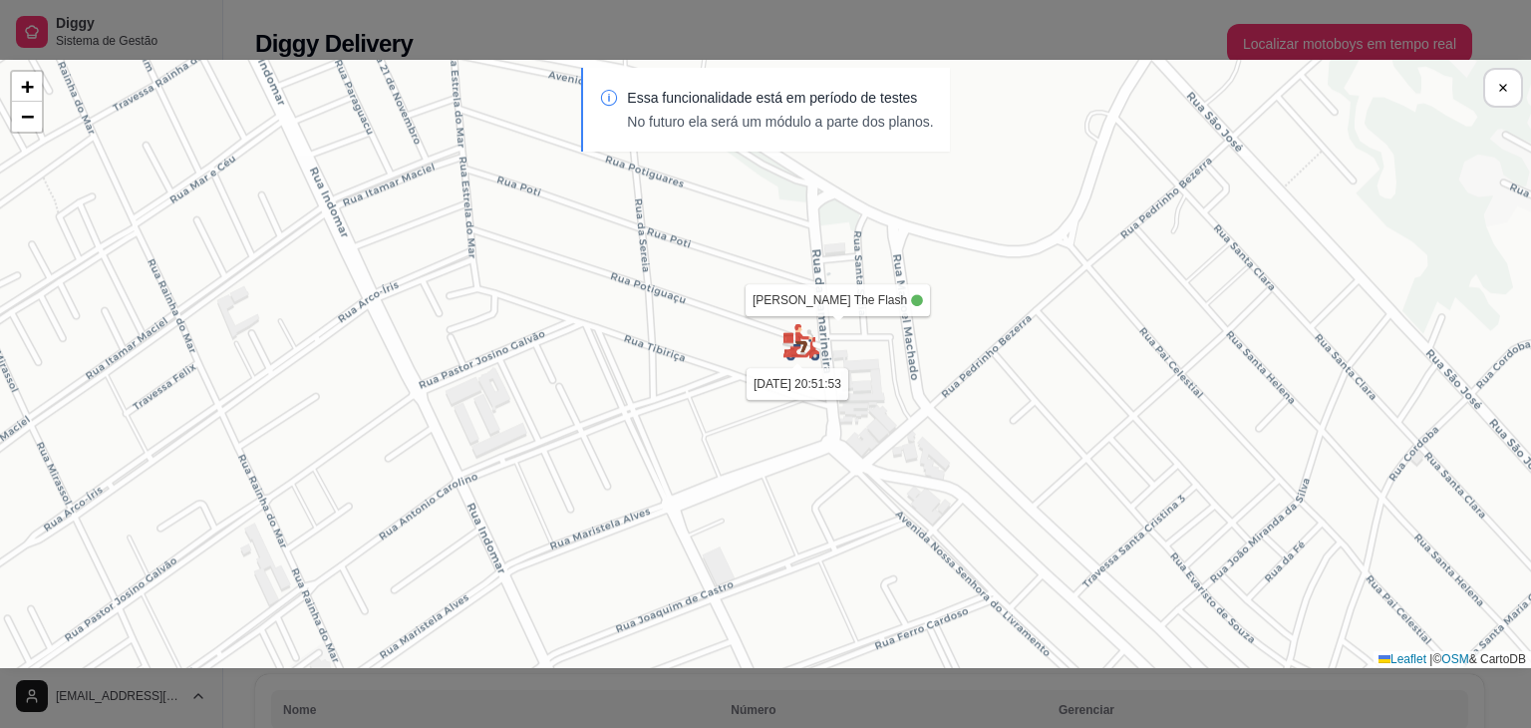
drag, startPoint x: 727, startPoint y: 197, endPoint x: 624, endPoint y: 517, distance: 336.0
click at [624, 517] on div "Sua loja [PERSON_NAME] The Flash [DATE] 20:51:53 + − Leaflet | © OSM & CartoDB" at bounding box center [765, 364] width 1531 height 608
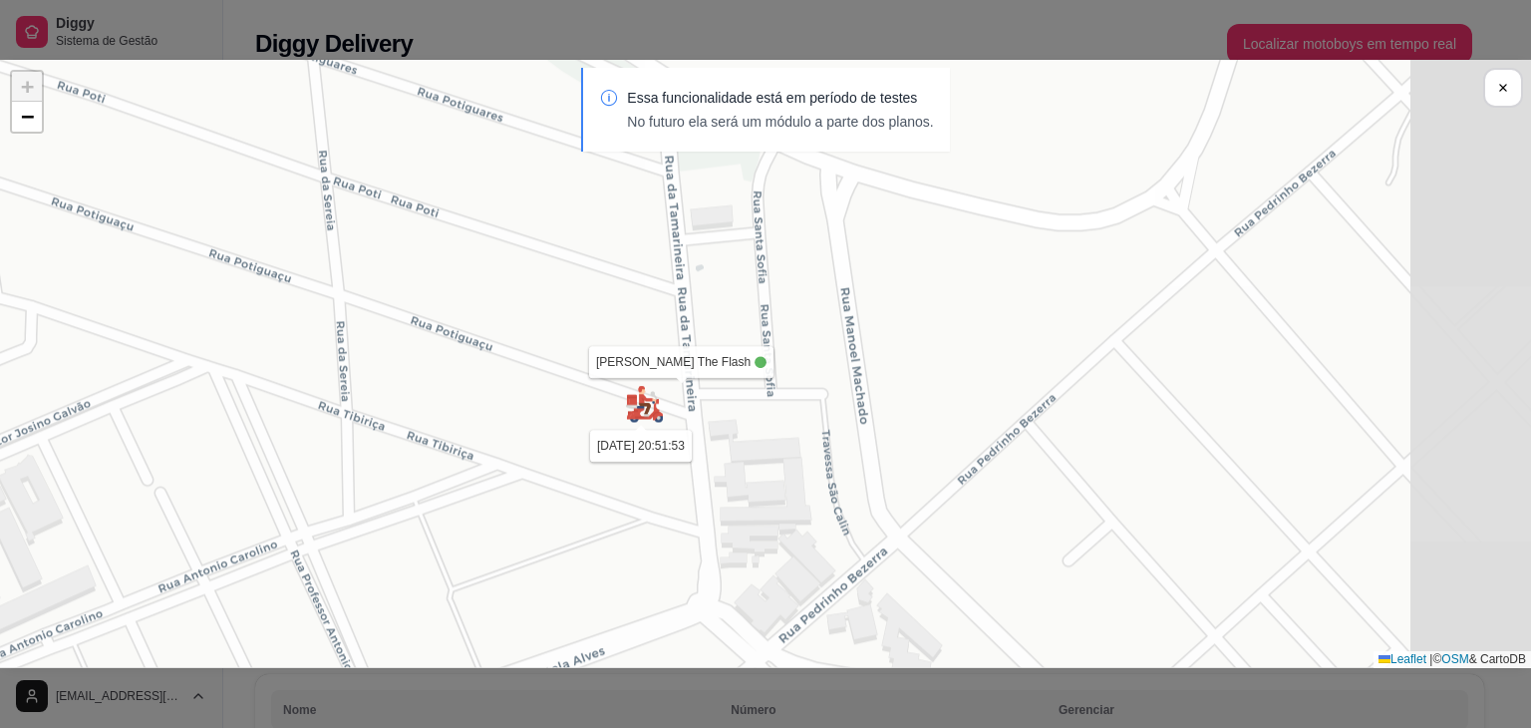
drag, startPoint x: 844, startPoint y: 368, endPoint x: 518, endPoint y: 431, distance: 331.9
click at [518, 431] on div "Sua loja [PERSON_NAME] The Flash [DATE] 20:51:53 + − Leaflet | © OSM & CartoDB" at bounding box center [765, 364] width 1531 height 608
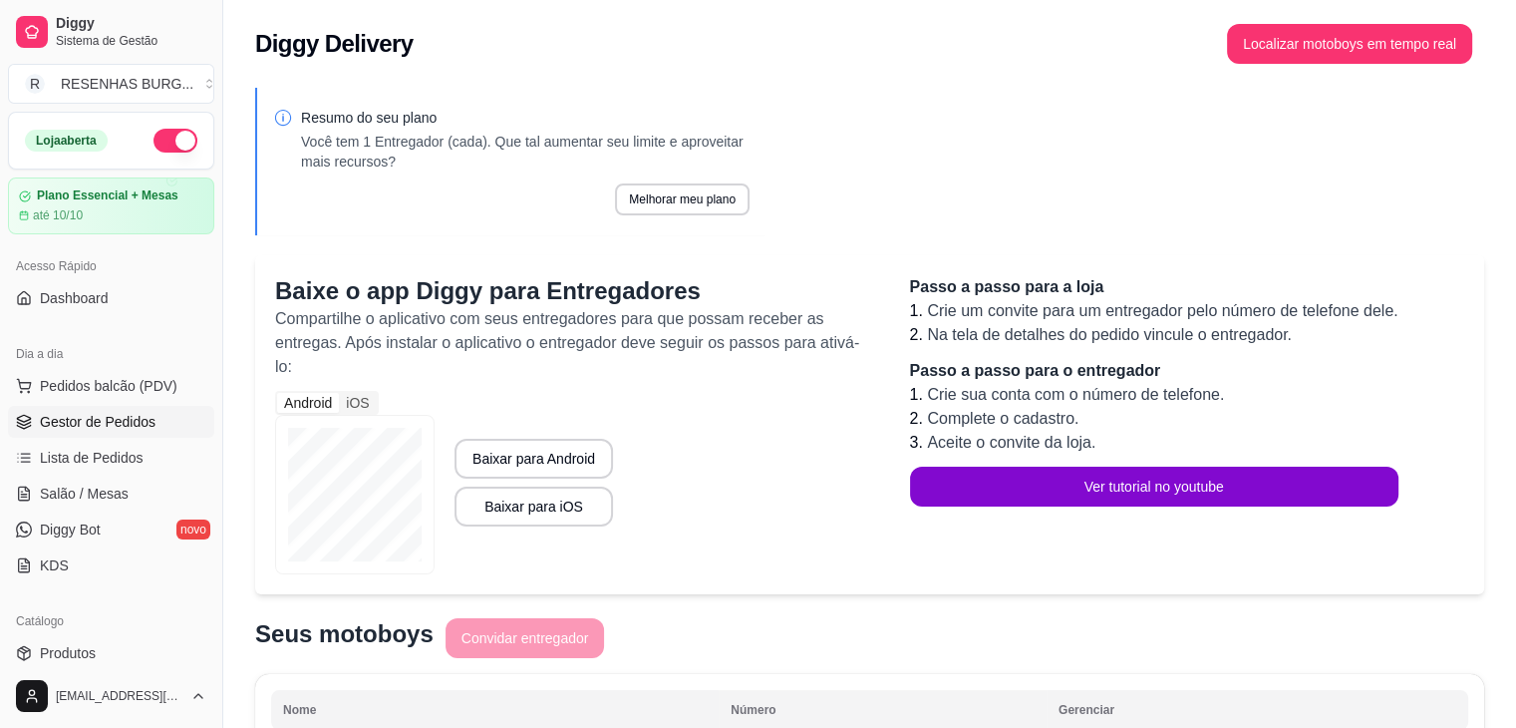
click at [96, 426] on span "Gestor de Pedidos" at bounding box center [98, 422] width 116 height 20
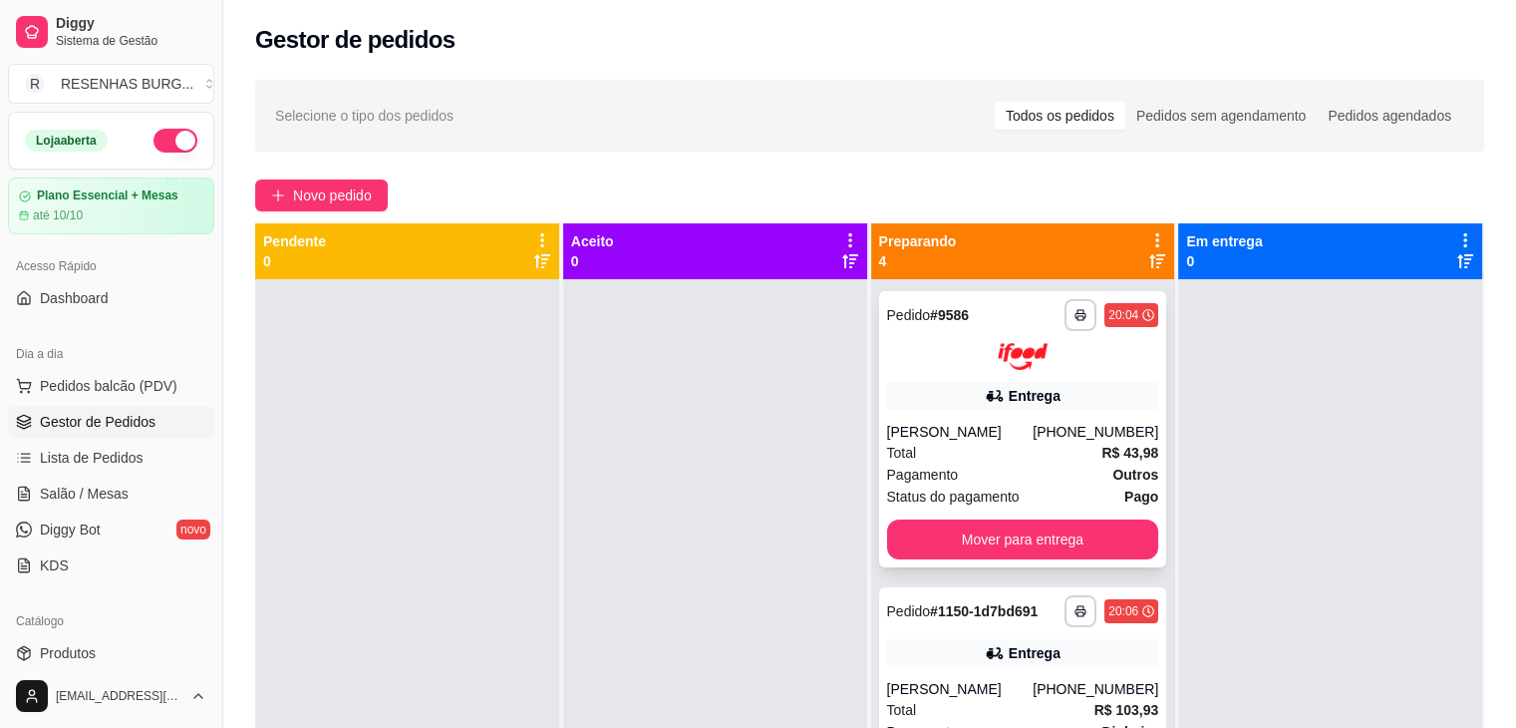
click at [979, 442] on div "Total R$ 43,98" at bounding box center [1023, 453] width 272 height 22
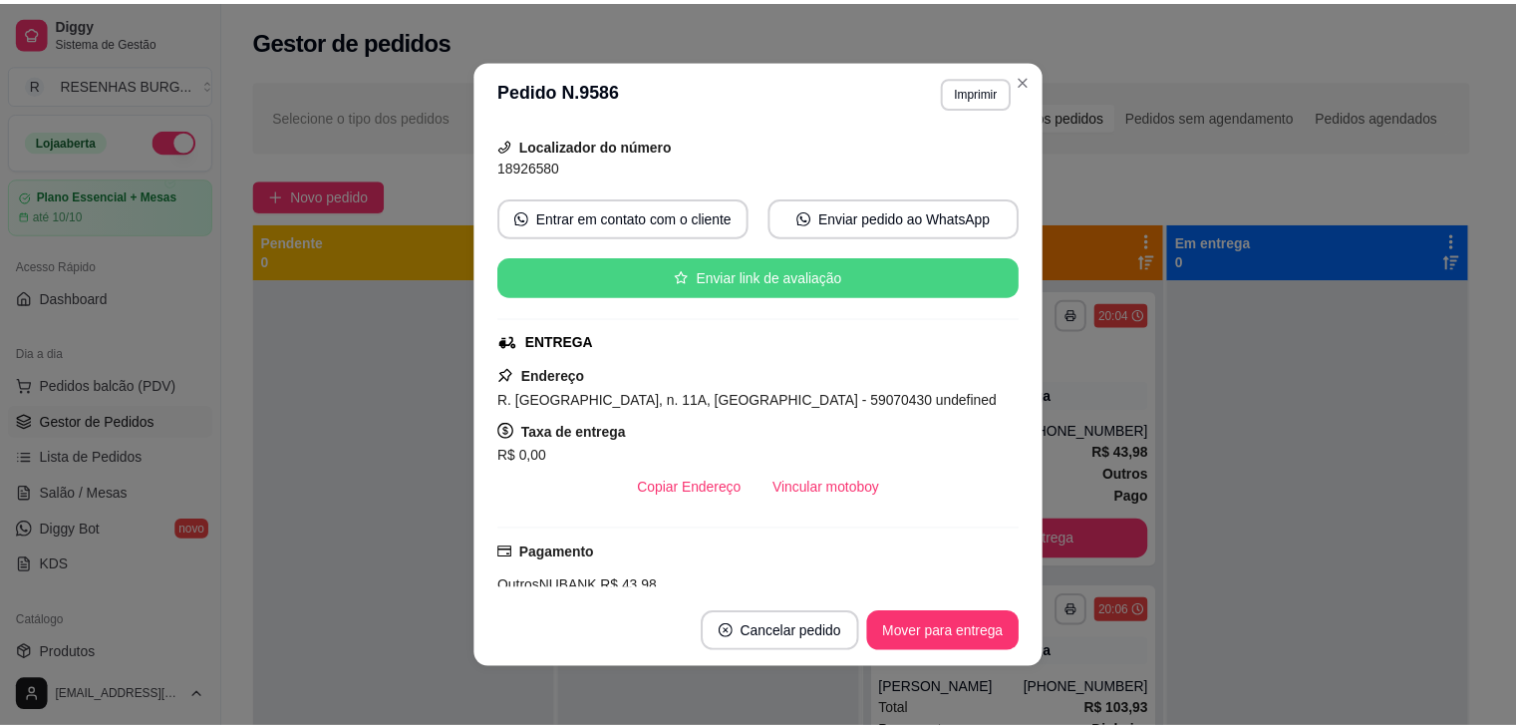
scroll to position [199, 0]
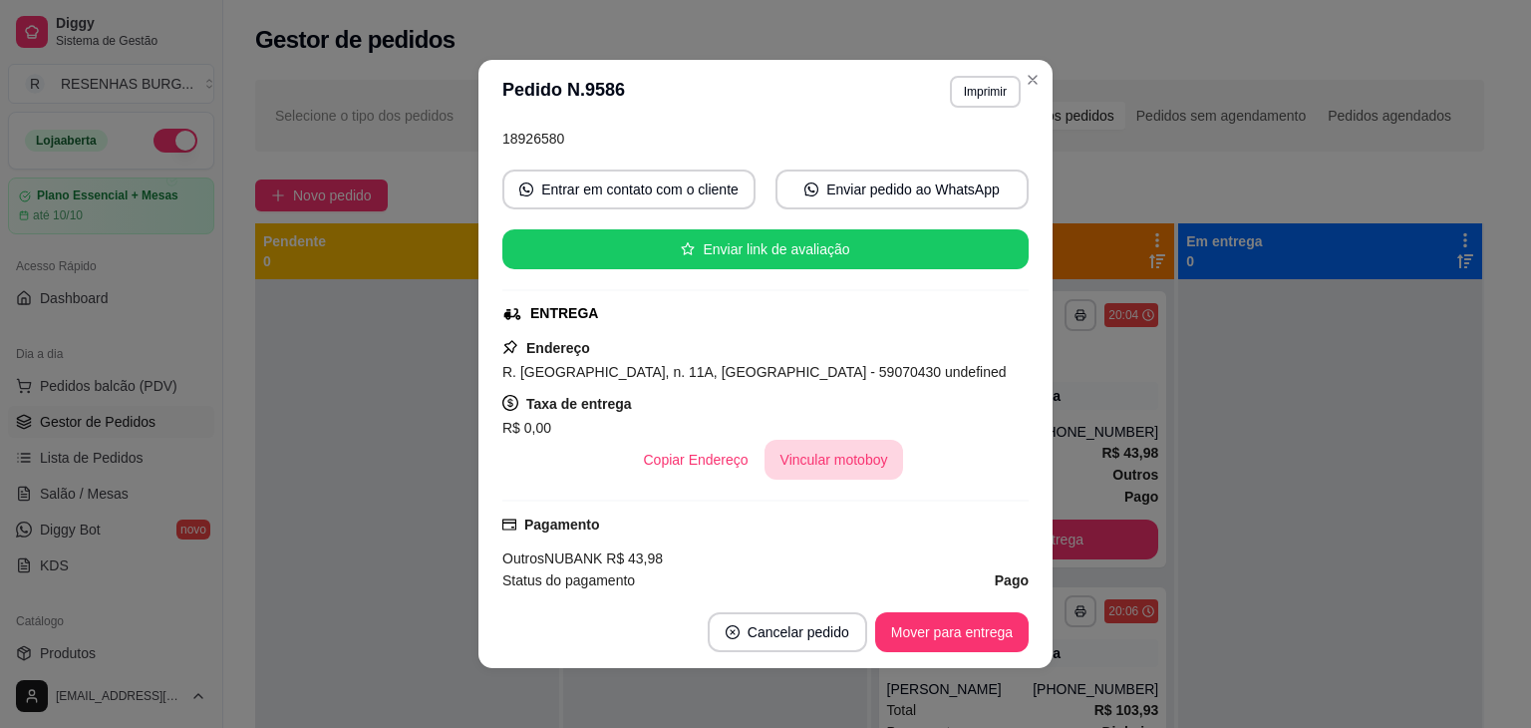
click at [809, 443] on button "Vincular motoboy" at bounding box center [834, 460] width 140 height 40
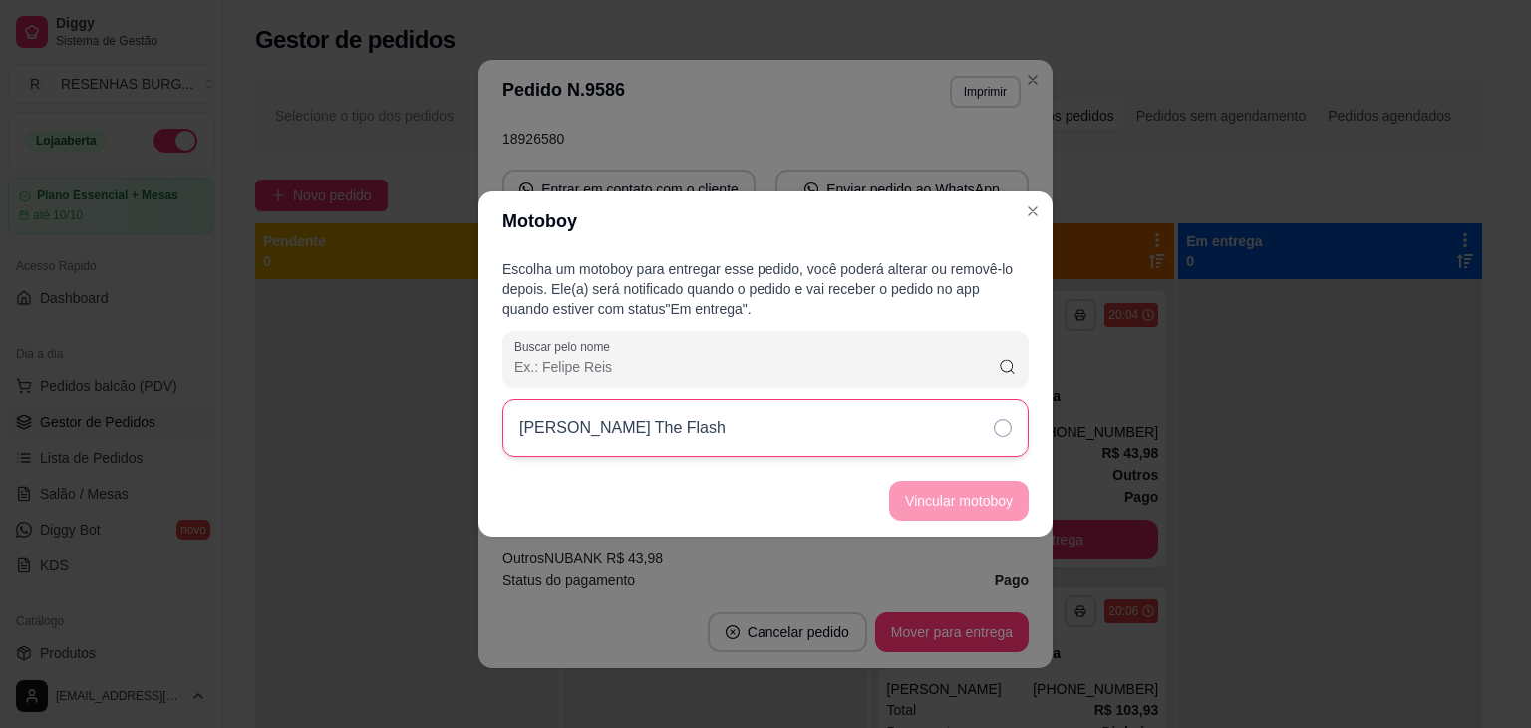
click at [925, 416] on div "[PERSON_NAME] The Flash" at bounding box center [765, 428] width 526 height 58
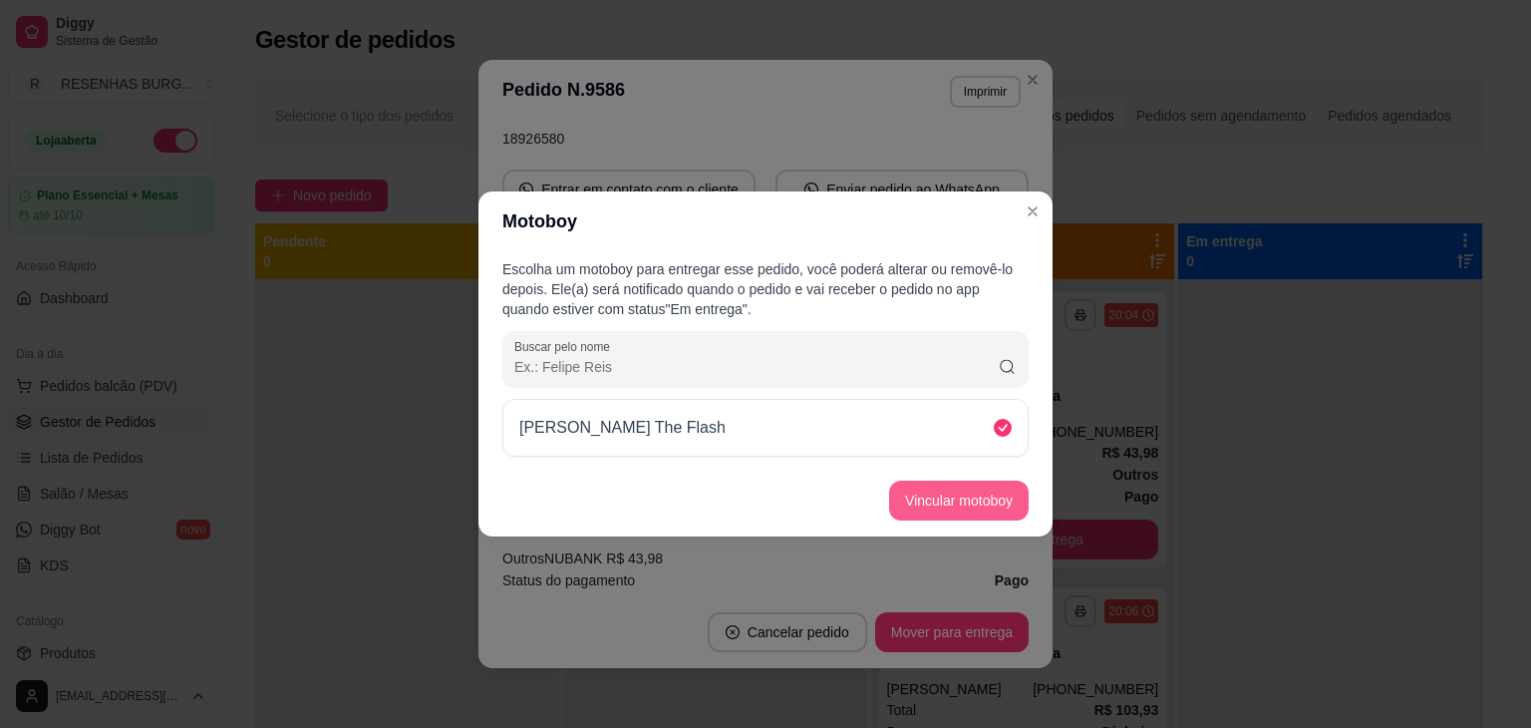
click at [1004, 512] on button "Vincular motoboy" at bounding box center [959, 500] width 140 height 40
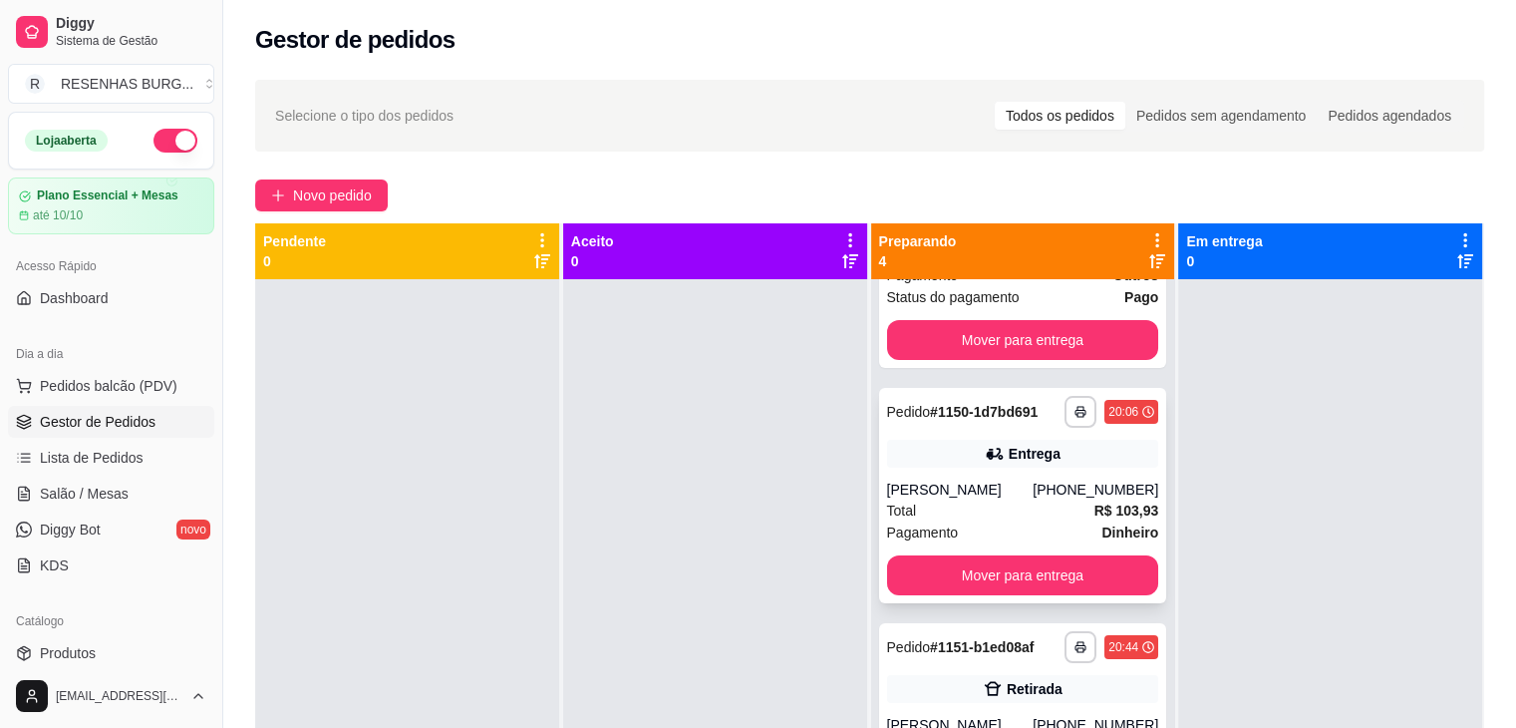
click at [984, 496] on div "[PERSON_NAME]" at bounding box center [960, 489] width 147 height 20
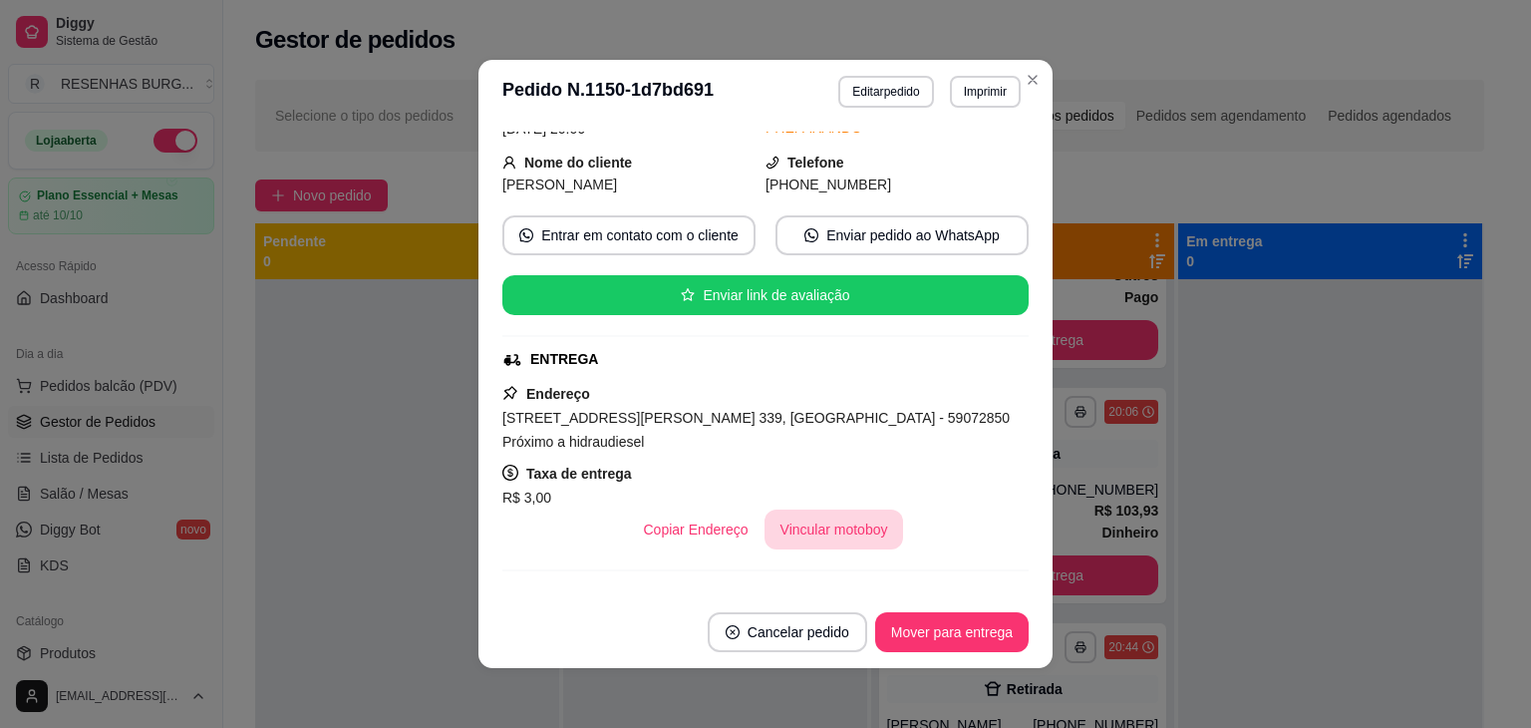
click at [837, 523] on button "Vincular motoboy" at bounding box center [834, 529] width 140 height 40
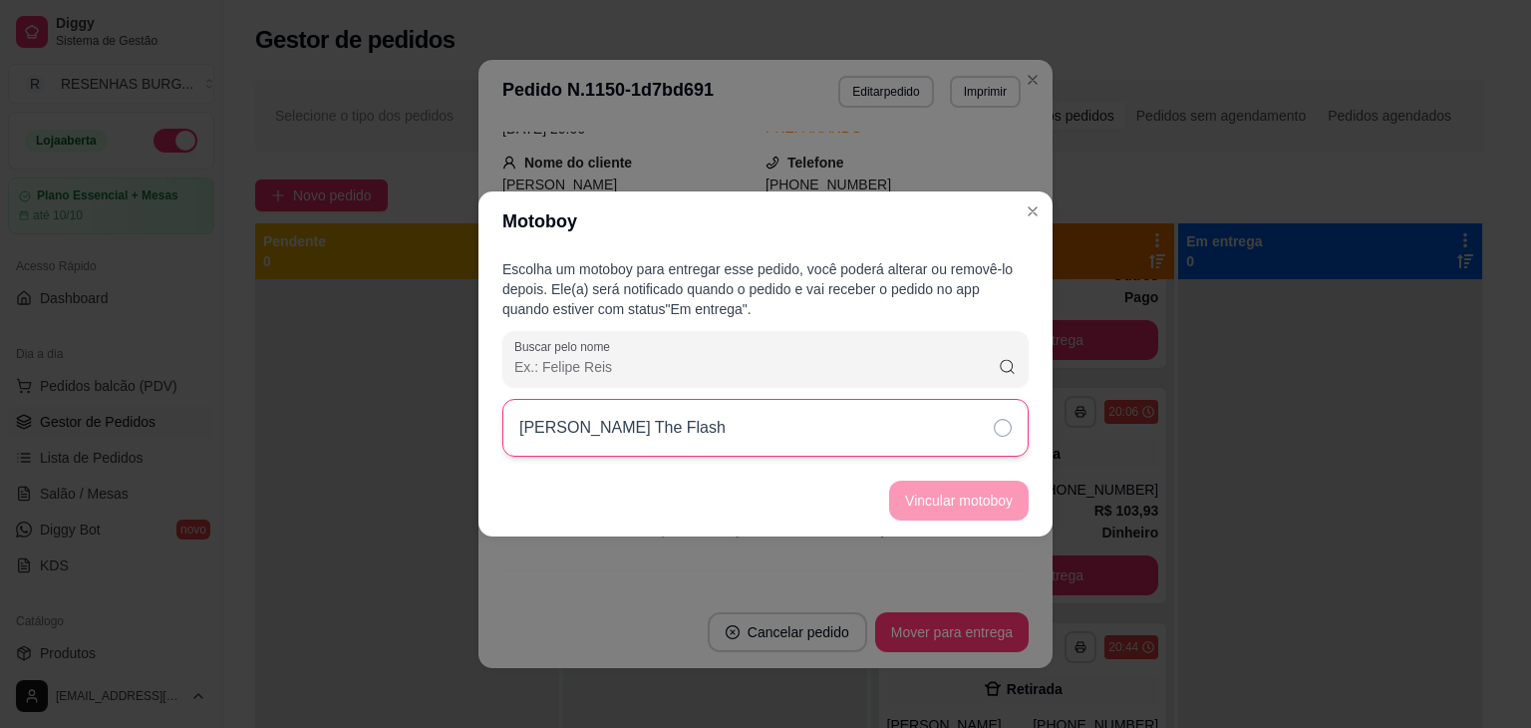
click at [923, 417] on div "[PERSON_NAME] The Flash" at bounding box center [765, 428] width 526 height 58
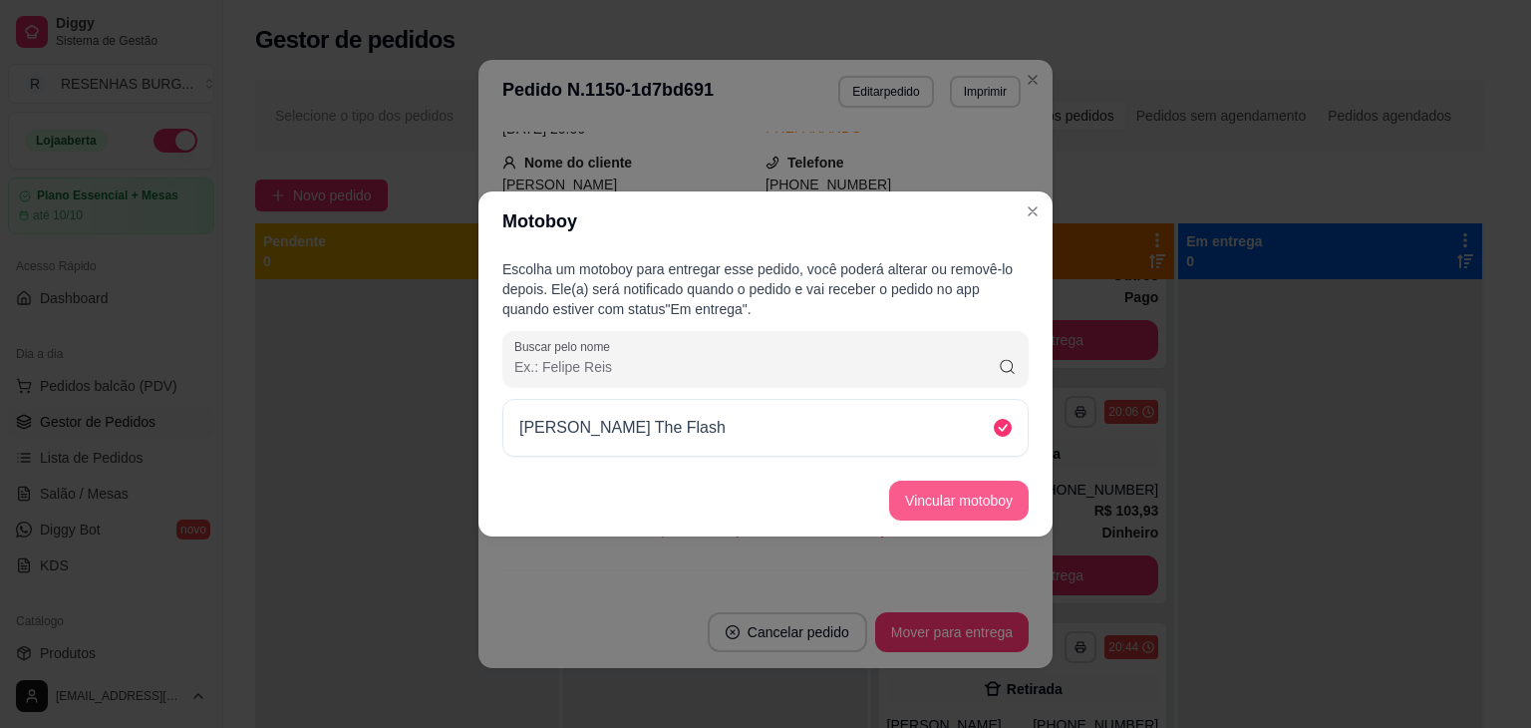
click at [960, 513] on button "Vincular motoboy" at bounding box center [959, 500] width 140 height 40
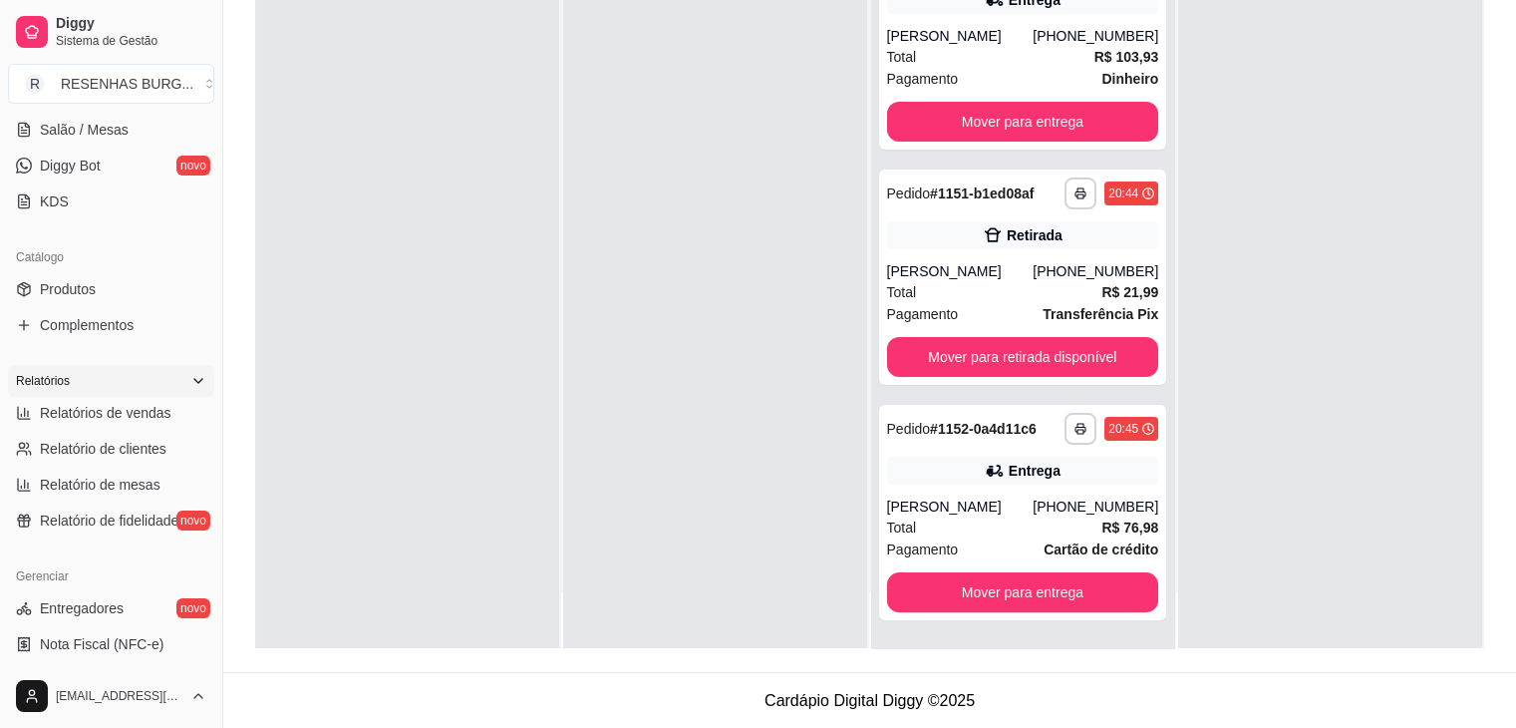
scroll to position [399, 0]
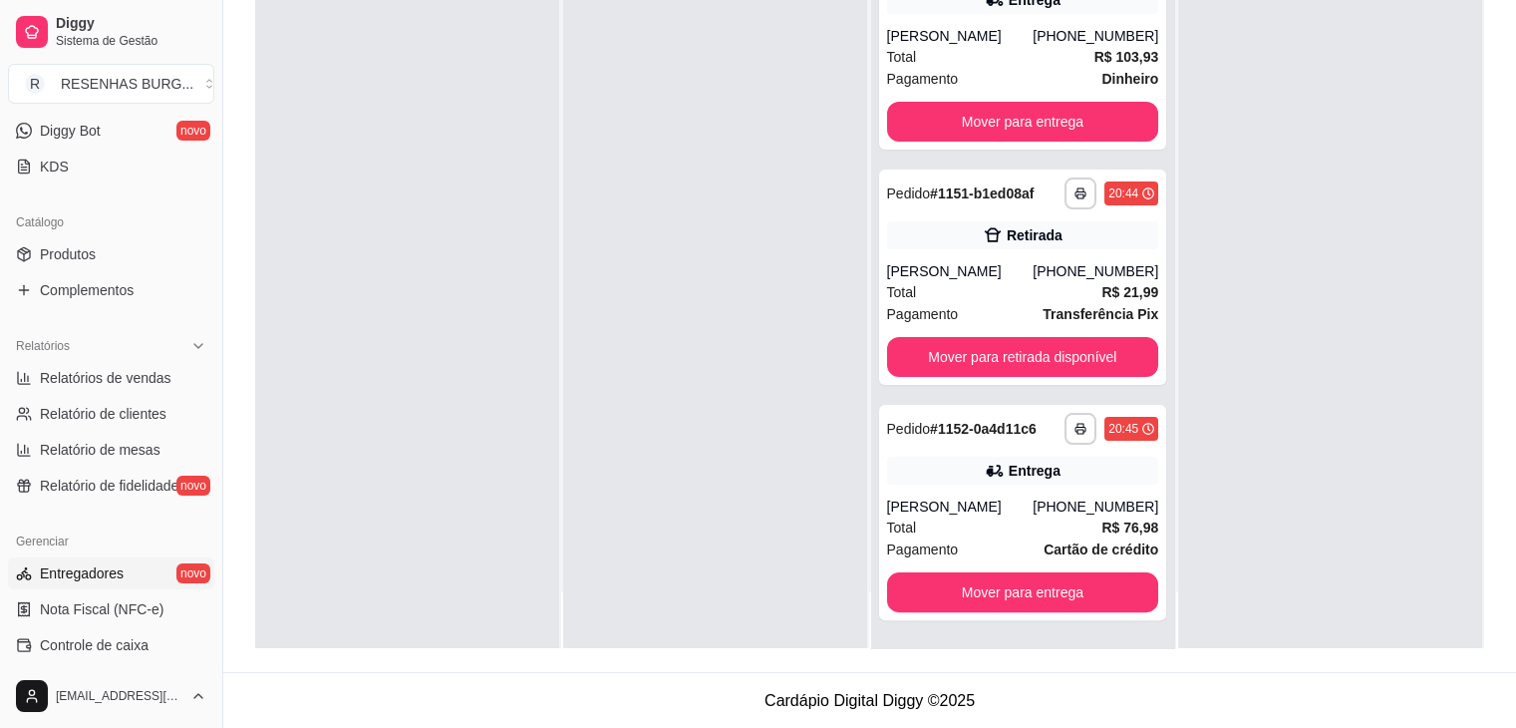
click at [130, 575] on link "Entregadores novo" at bounding box center [111, 573] width 206 height 32
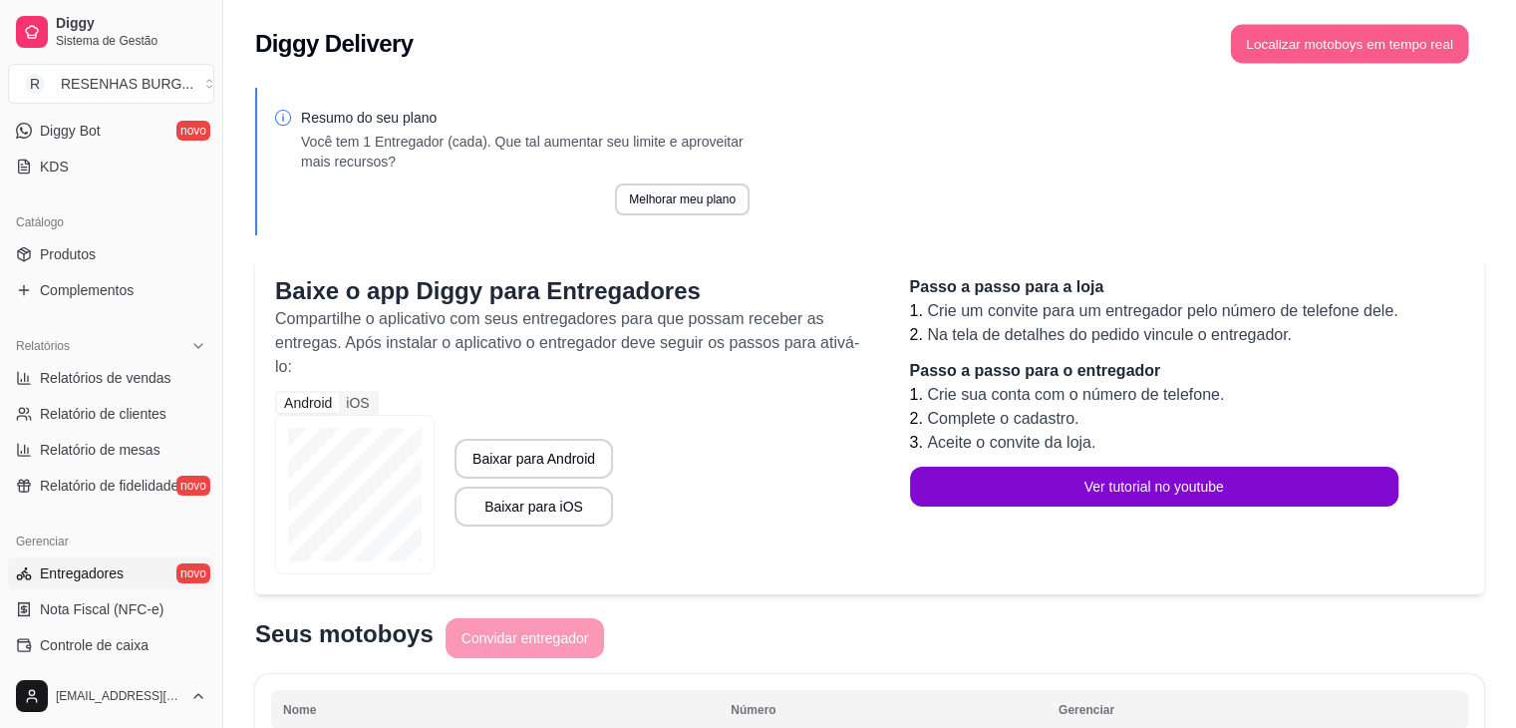
click at [1329, 44] on button "Localizar motoboys em tempo real" at bounding box center [1350, 44] width 238 height 39
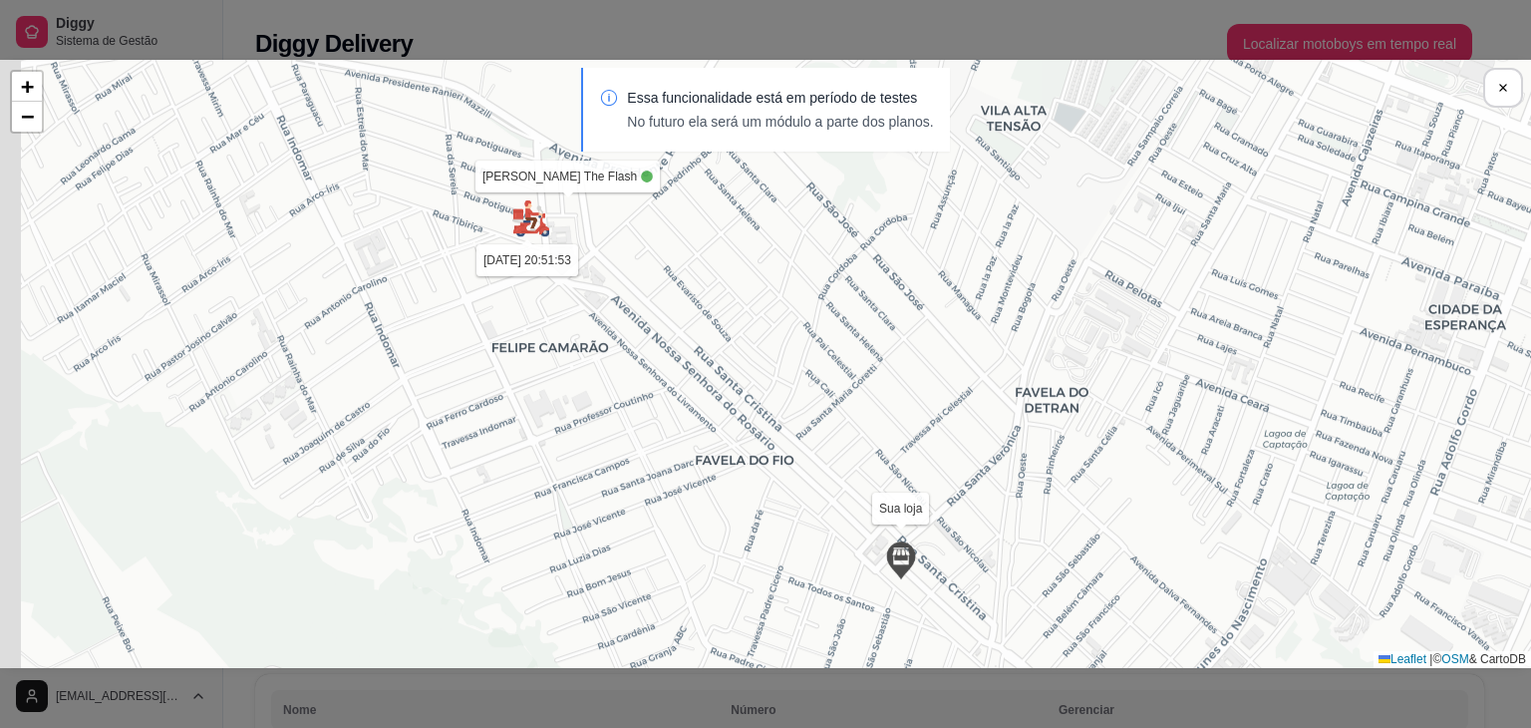
drag, startPoint x: 494, startPoint y: 249, endPoint x: 559, endPoint y: 467, distance: 227.7
click at [558, 467] on div "Sua loja [PERSON_NAME] The Flash [DATE] 20:51:53 + − Leaflet | © OSM & CartoDB" at bounding box center [765, 364] width 1531 height 608
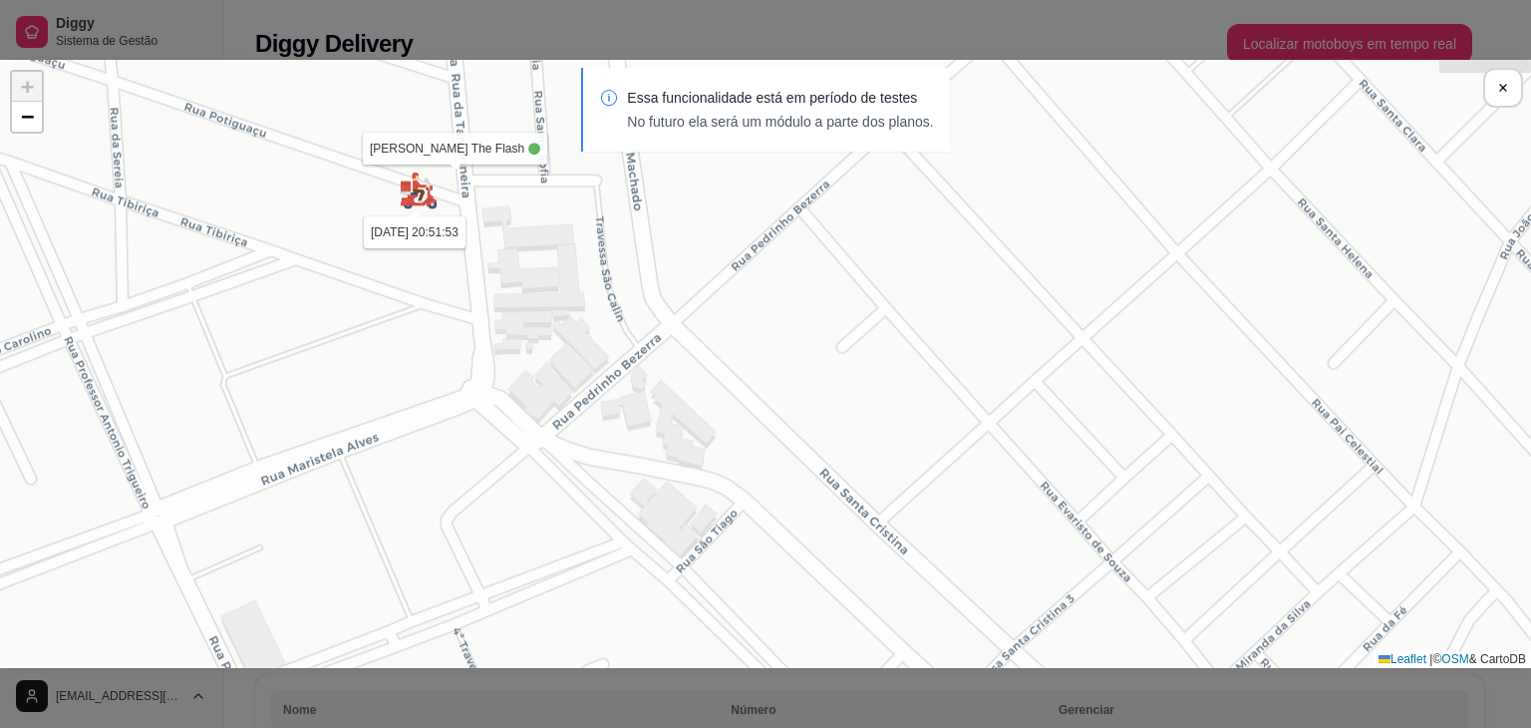
drag, startPoint x: 424, startPoint y: 292, endPoint x: 491, endPoint y: 348, distance: 87.8
click at [491, 348] on div "Sua loja [PERSON_NAME] The Flash [DATE] 20:51:53 + − Leaflet | © OSM & CartoDB" at bounding box center [765, 364] width 1531 height 608
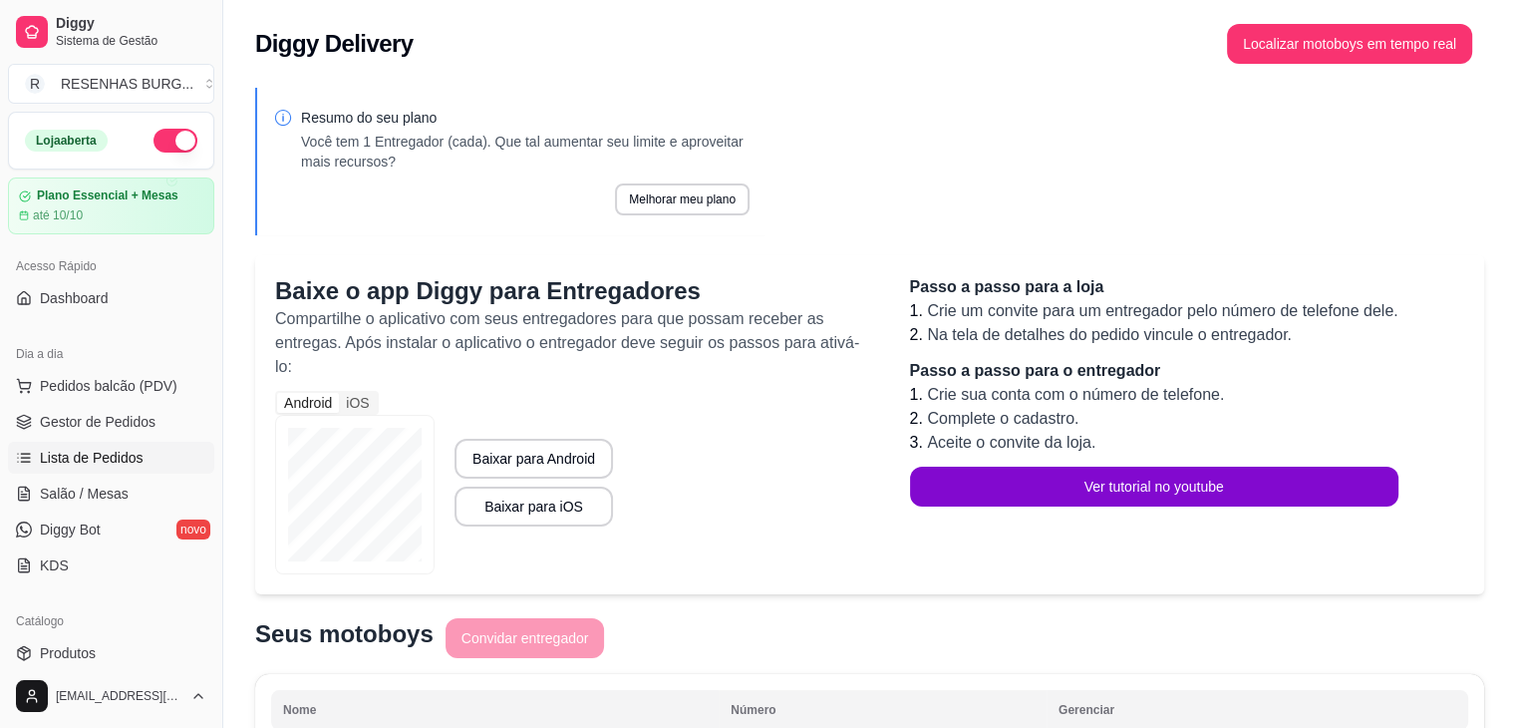
click at [123, 450] on span "Lista de Pedidos" at bounding box center [92, 458] width 104 height 20
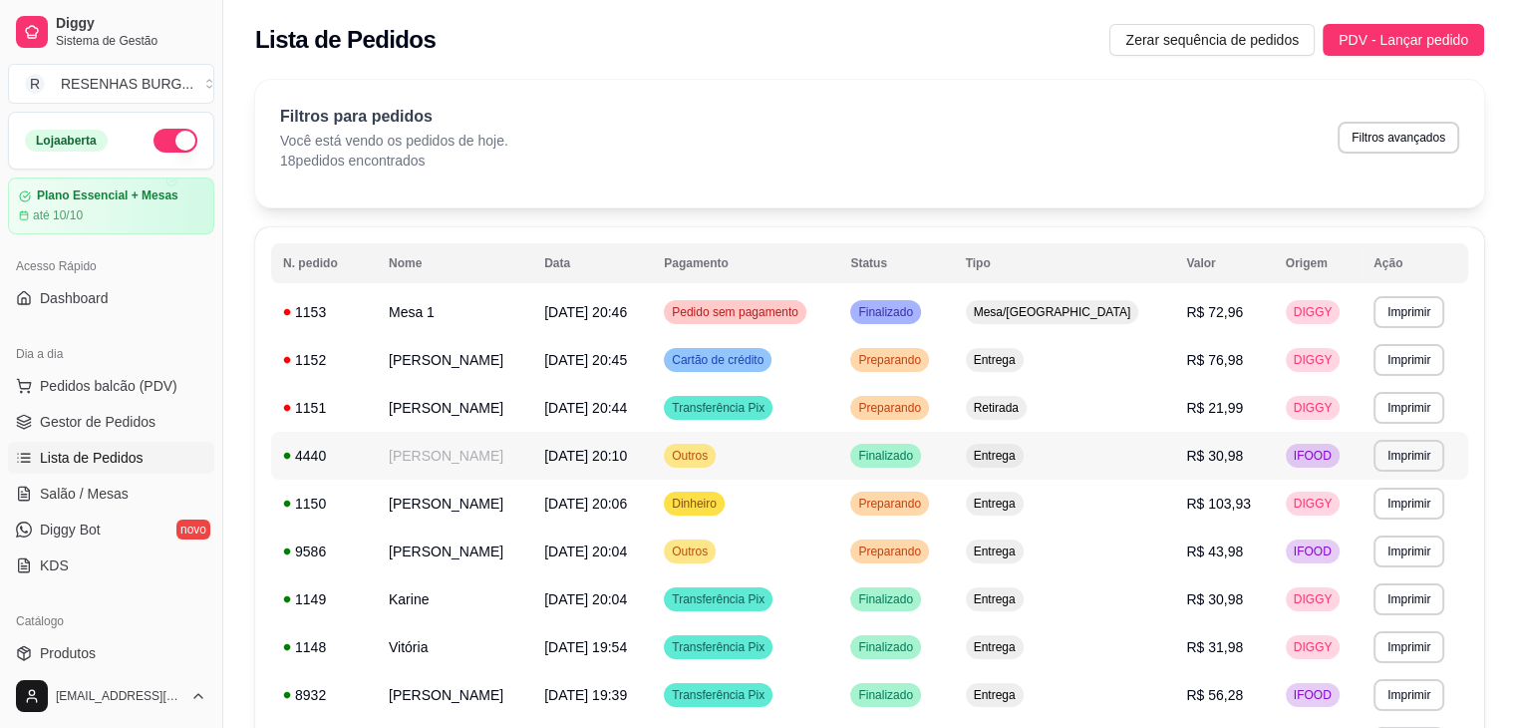
click at [483, 469] on td "[PERSON_NAME]" at bounding box center [454, 456] width 155 height 48
click at [436, 597] on td "Karine" at bounding box center [454, 599] width 155 height 48
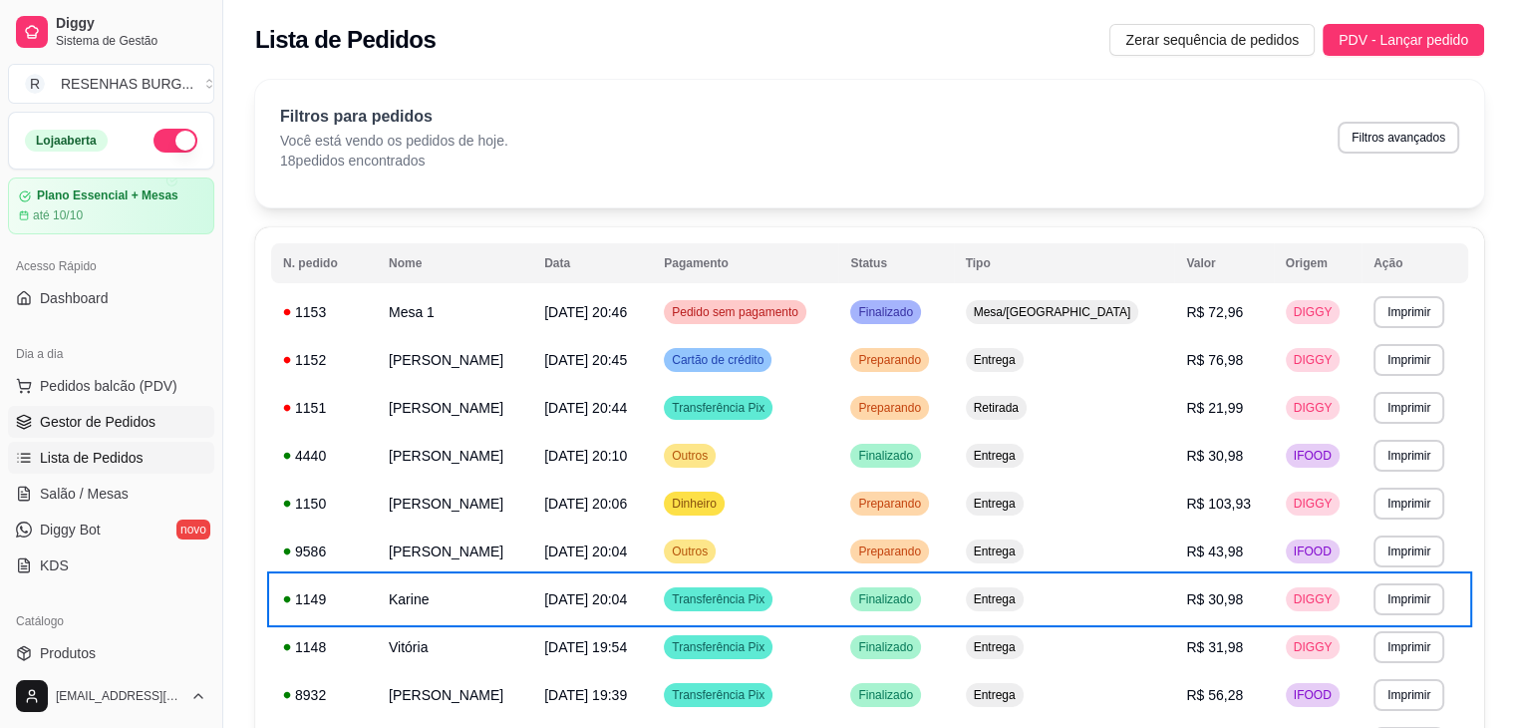
click at [115, 425] on span "Gestor de Pedidos" at bounding box center [98, 422] width 116 height 20
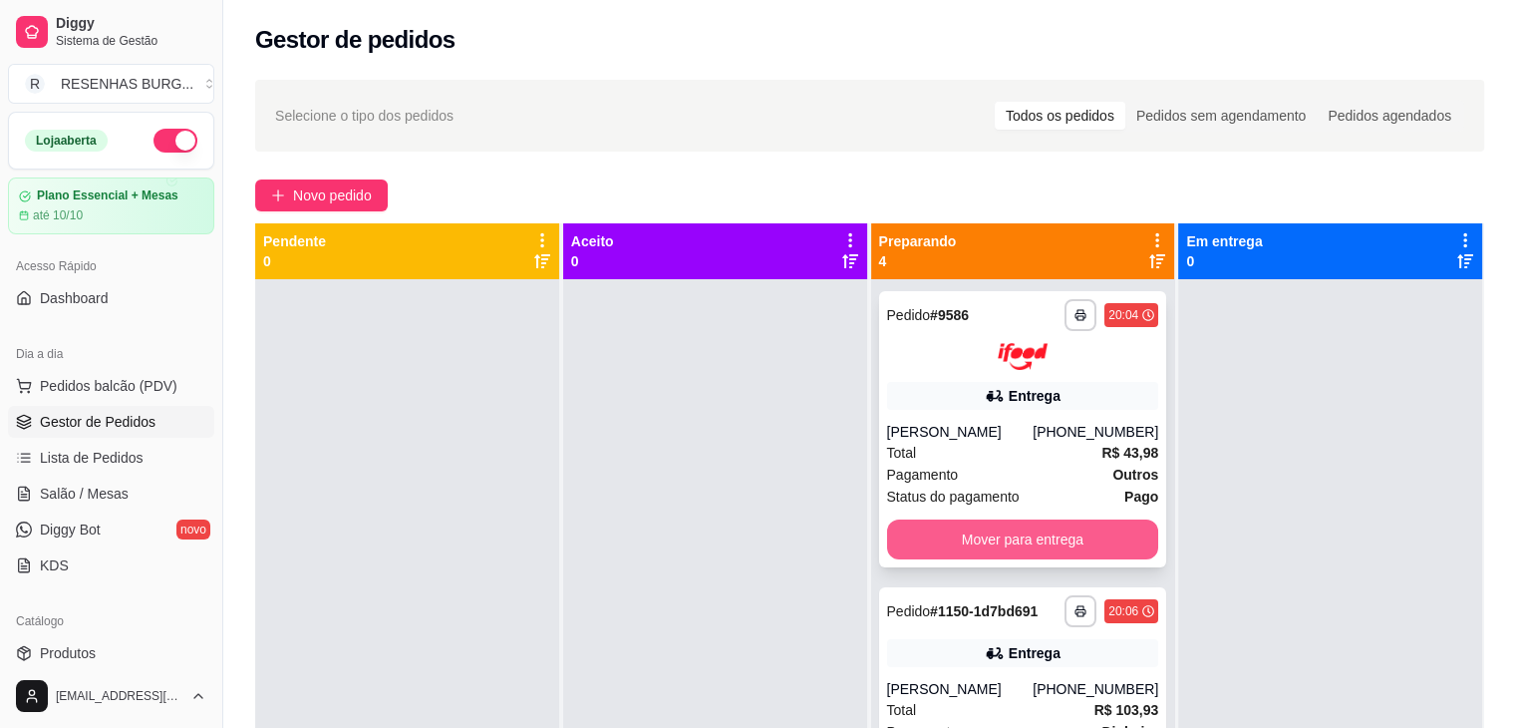
click at [996, 529] on button "Mover para entrega" at bounding box center [1023, 539] width 272 height 40
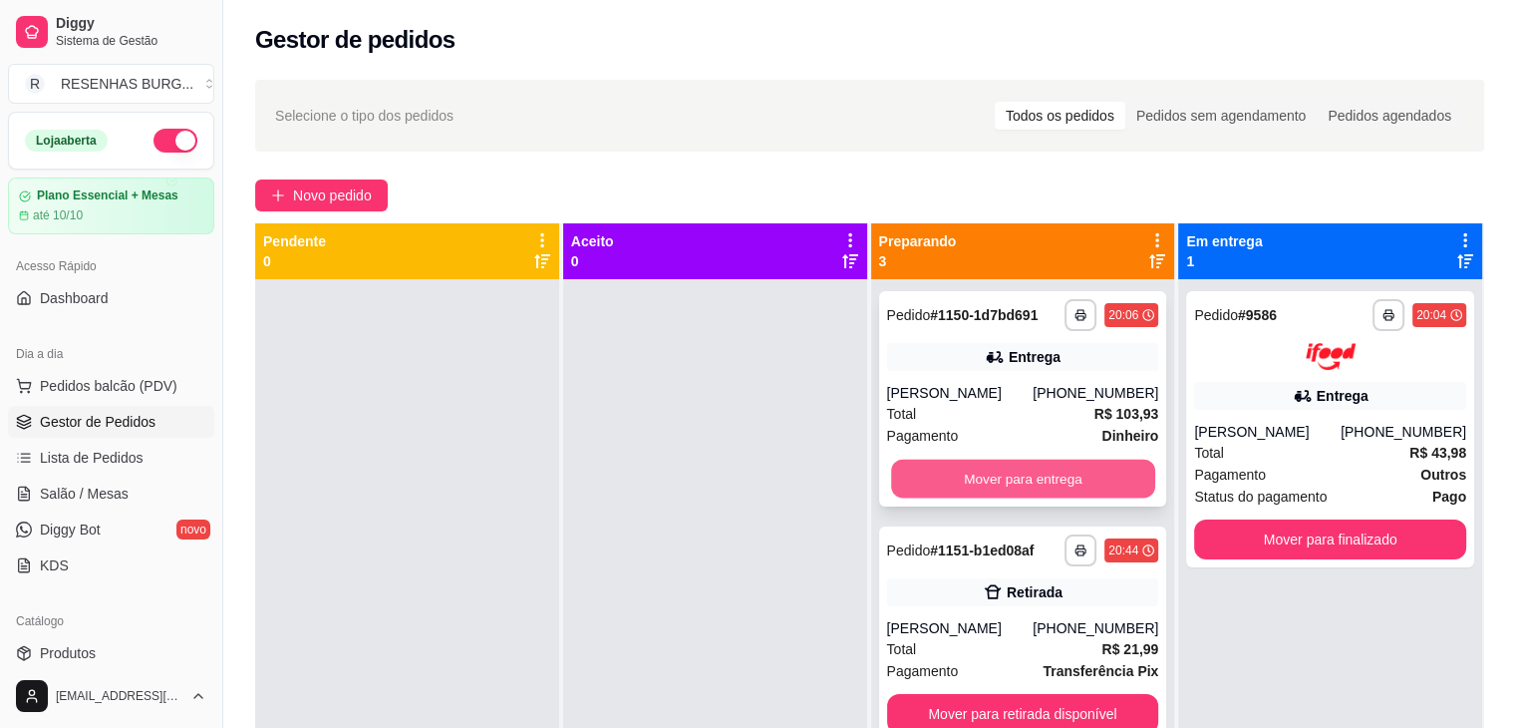
click at [992, 475] on button "Mover para entrega" at bounding box center [1023, 478] width 264 height 39
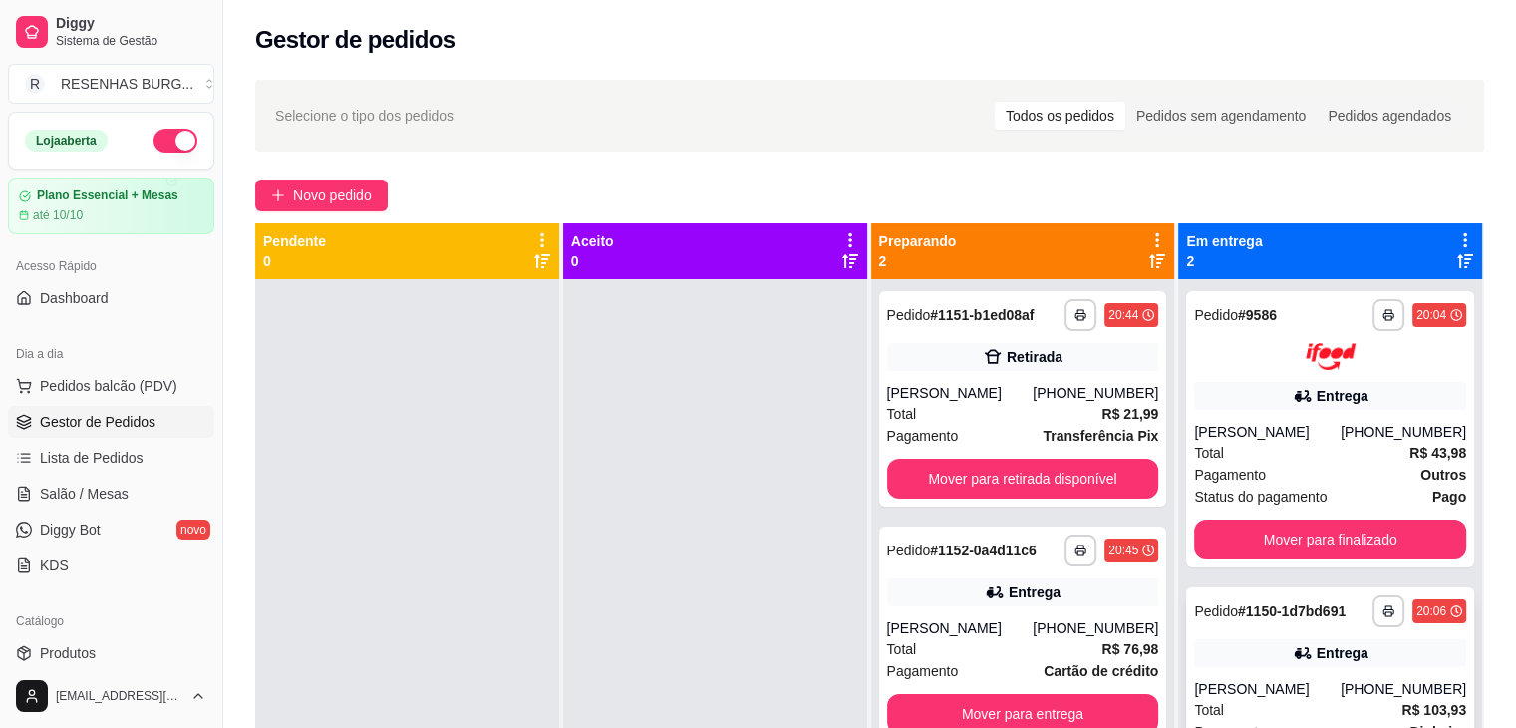
click at [1270, 671] on div "**********" at bounding box center [1330, 694] width 288 height 215
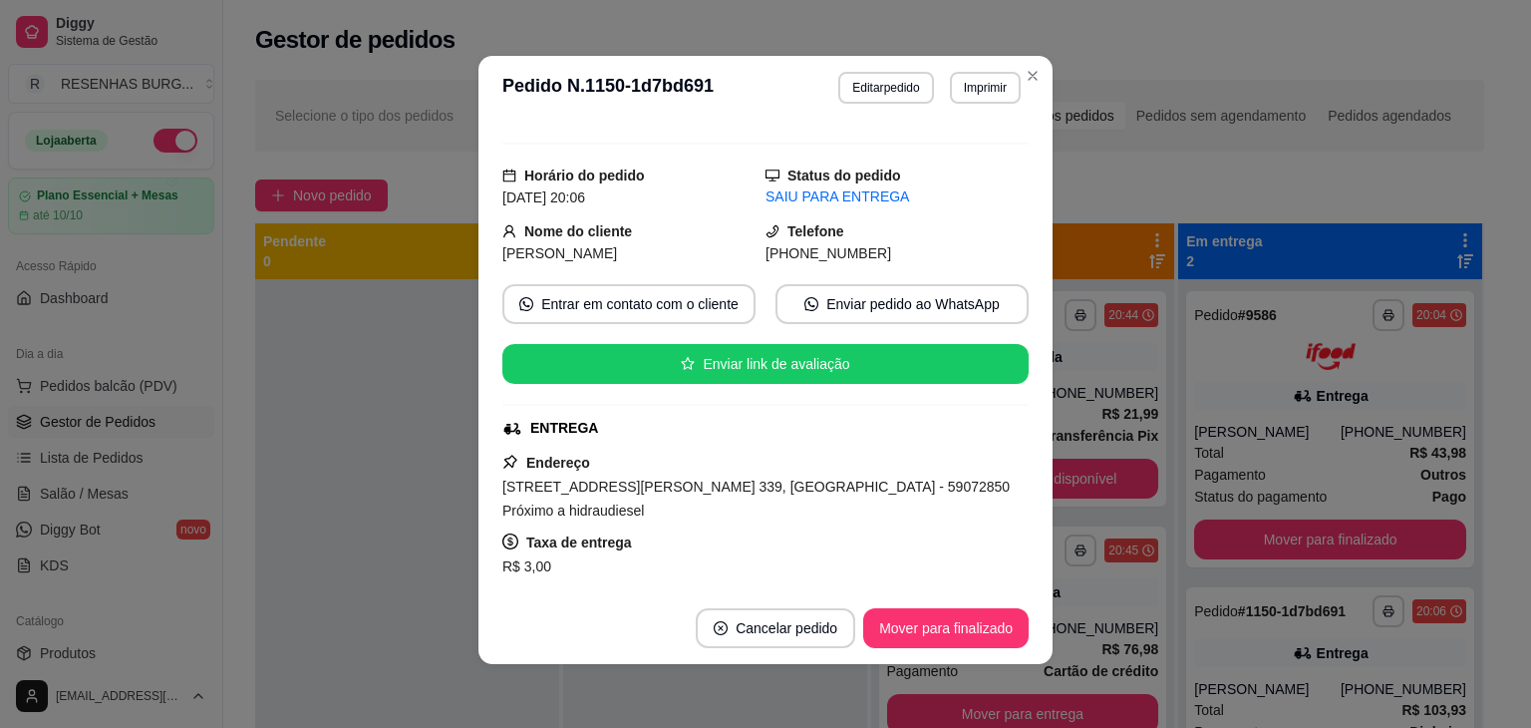
scroll to position [199, 0]
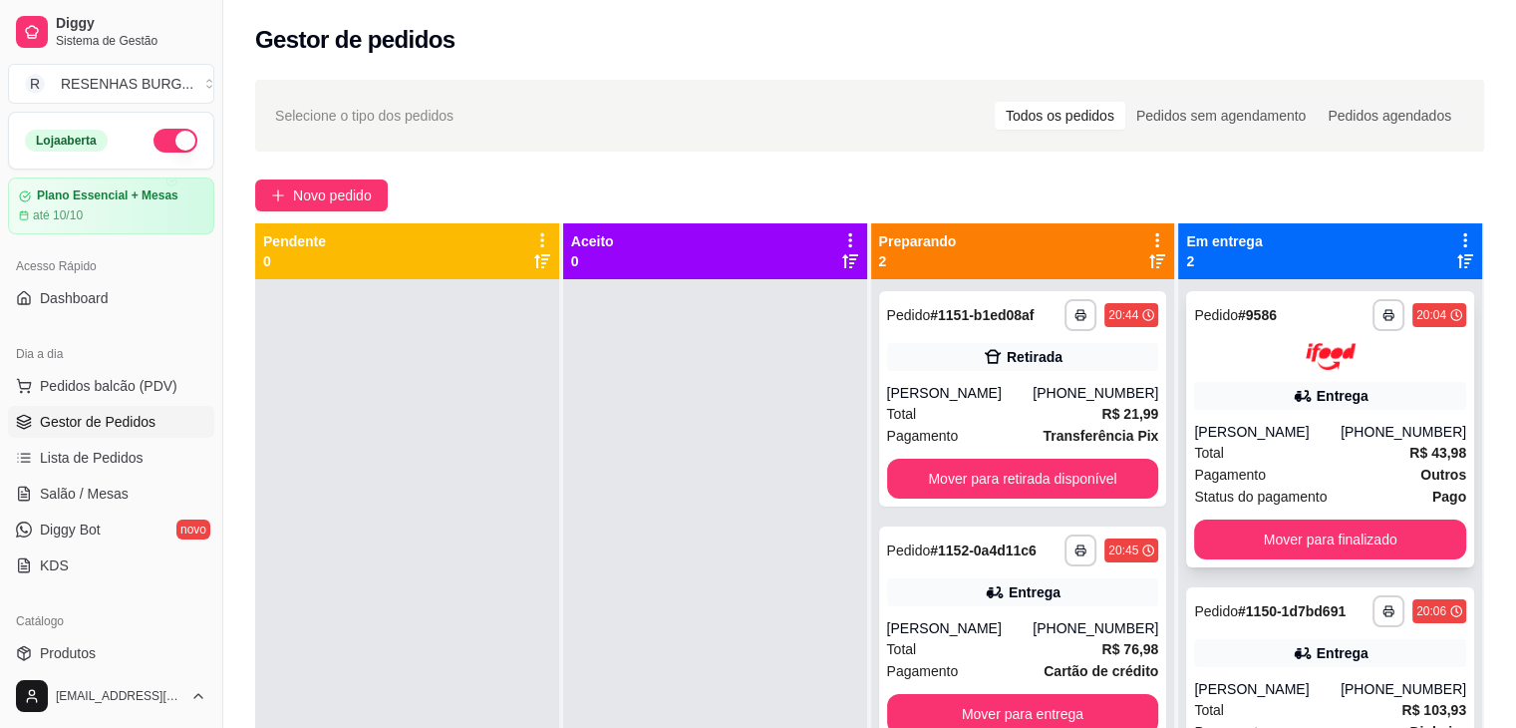
click at [1255, 435] on div "[PERSON_NAME]" at bounding box center [1267, 432] width 147 height 20
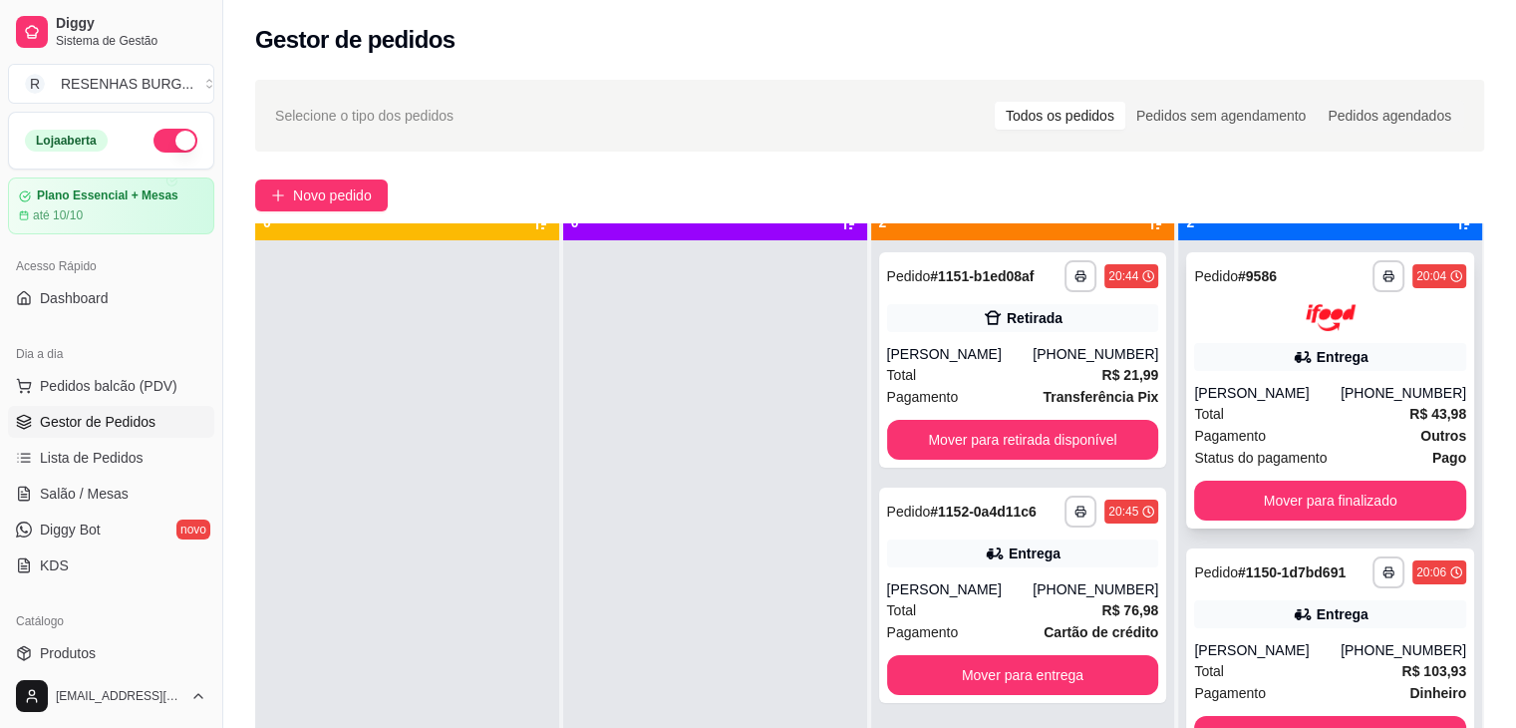
scroll to position [56, 0]
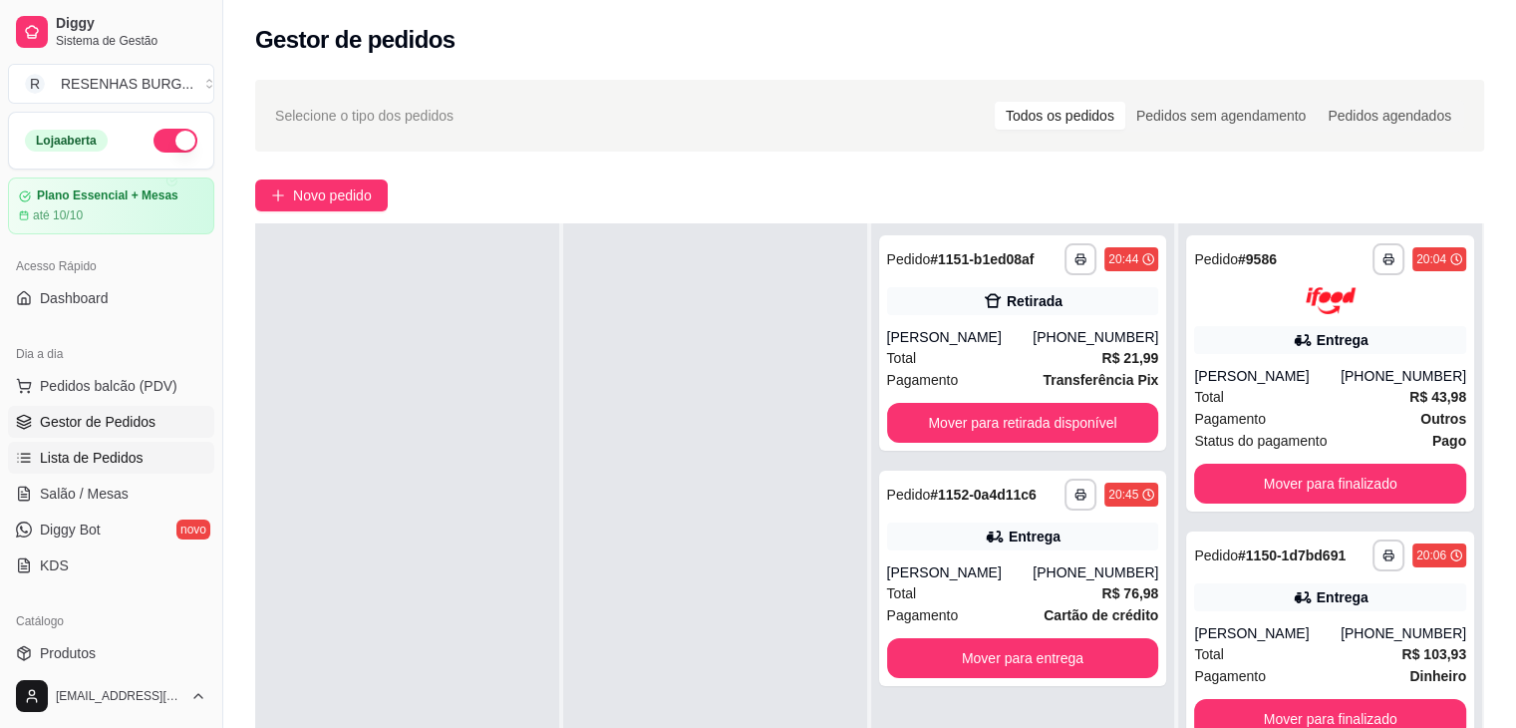
click at [115, 457] on span "Lista de Pedidos" at bounding box center [92, 458] width 104 height 20
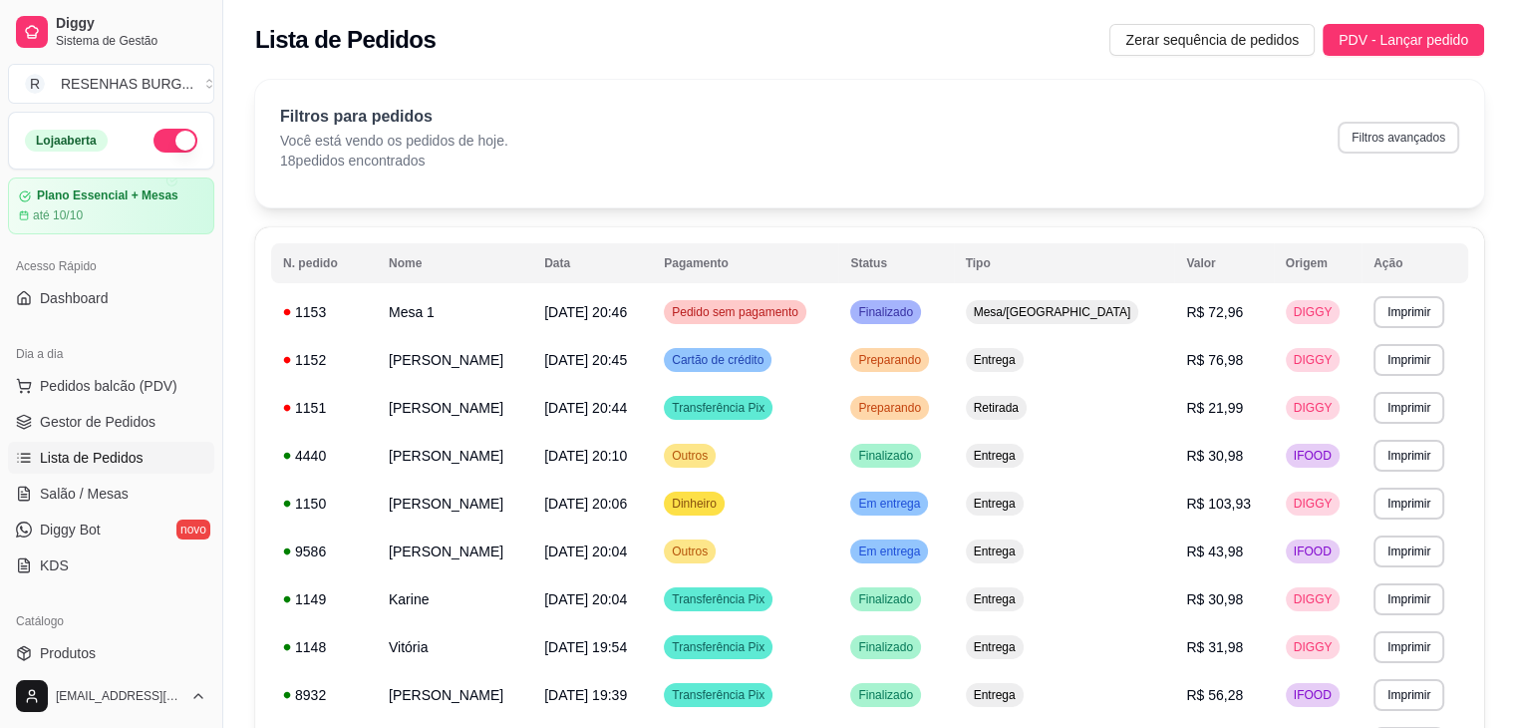
click at [1437, 124] on button "Filtros avançados" at bounding box center [1399, 138] width 122 height 32
select select "0"
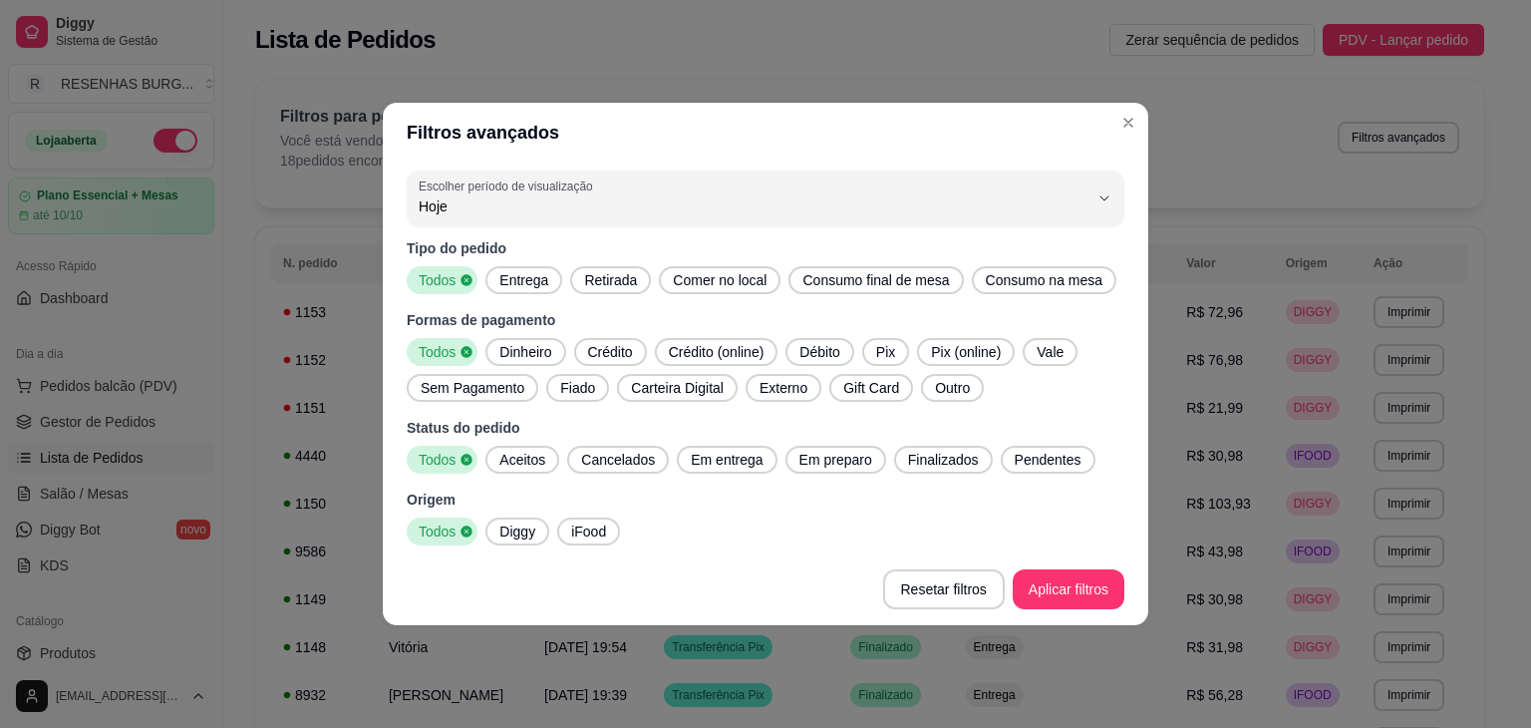
click at [502, 288] on span "Entrega" at bounding box center [523, 280] width 65 height 20
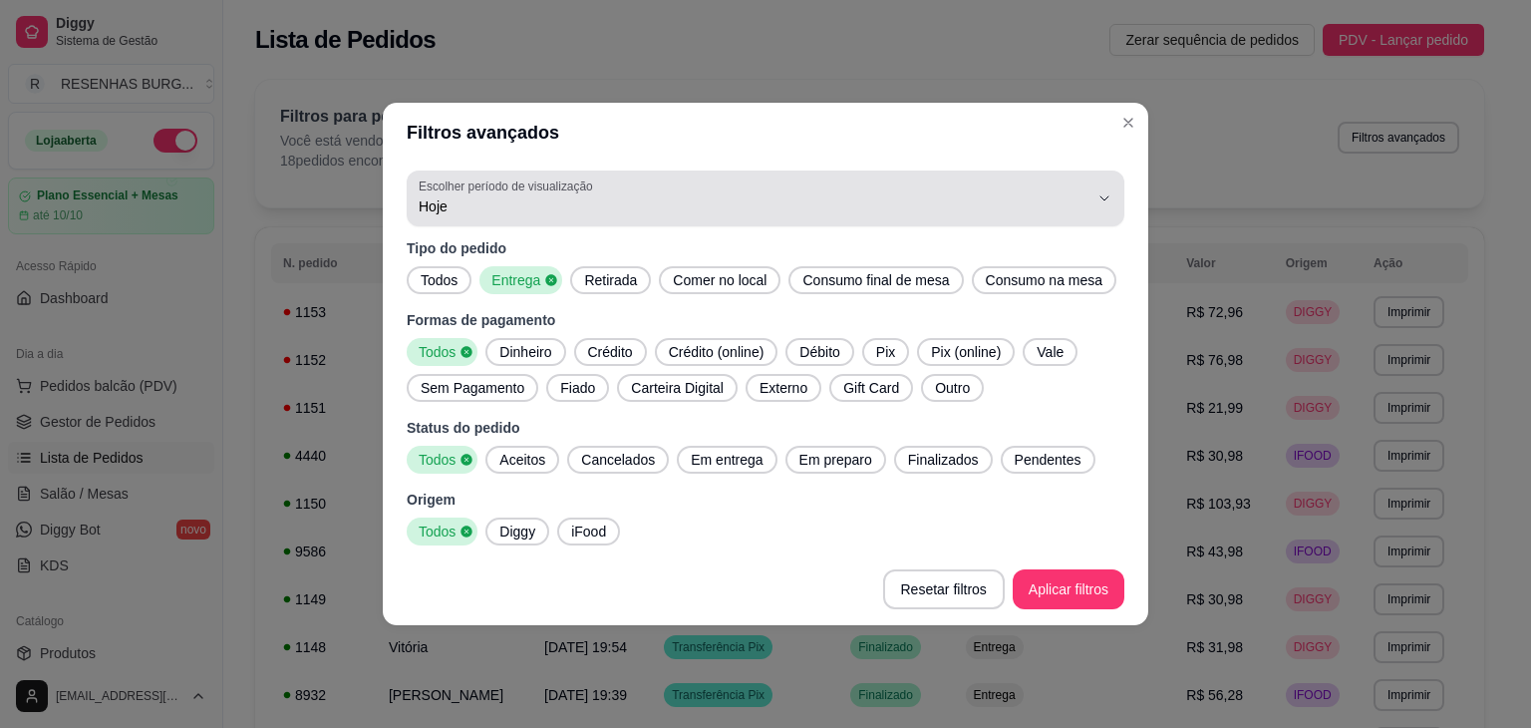
click at [538, 201] on span "Hoje" at bounding box center [754, 206] width 670 height 20
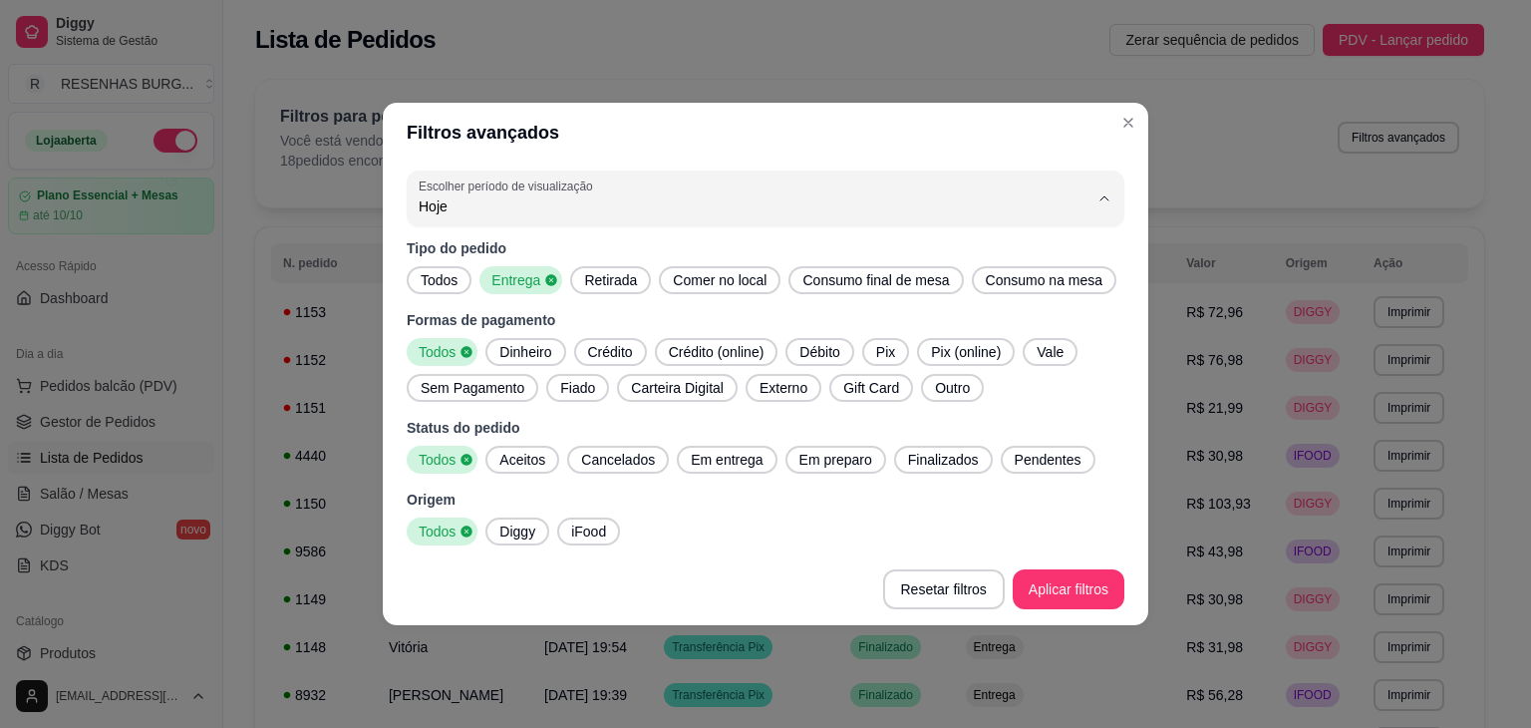
click at [482, 290] on span "Ontem" at bounding box center [756, 285] width 639 height 19
type input "1"
select select "1"
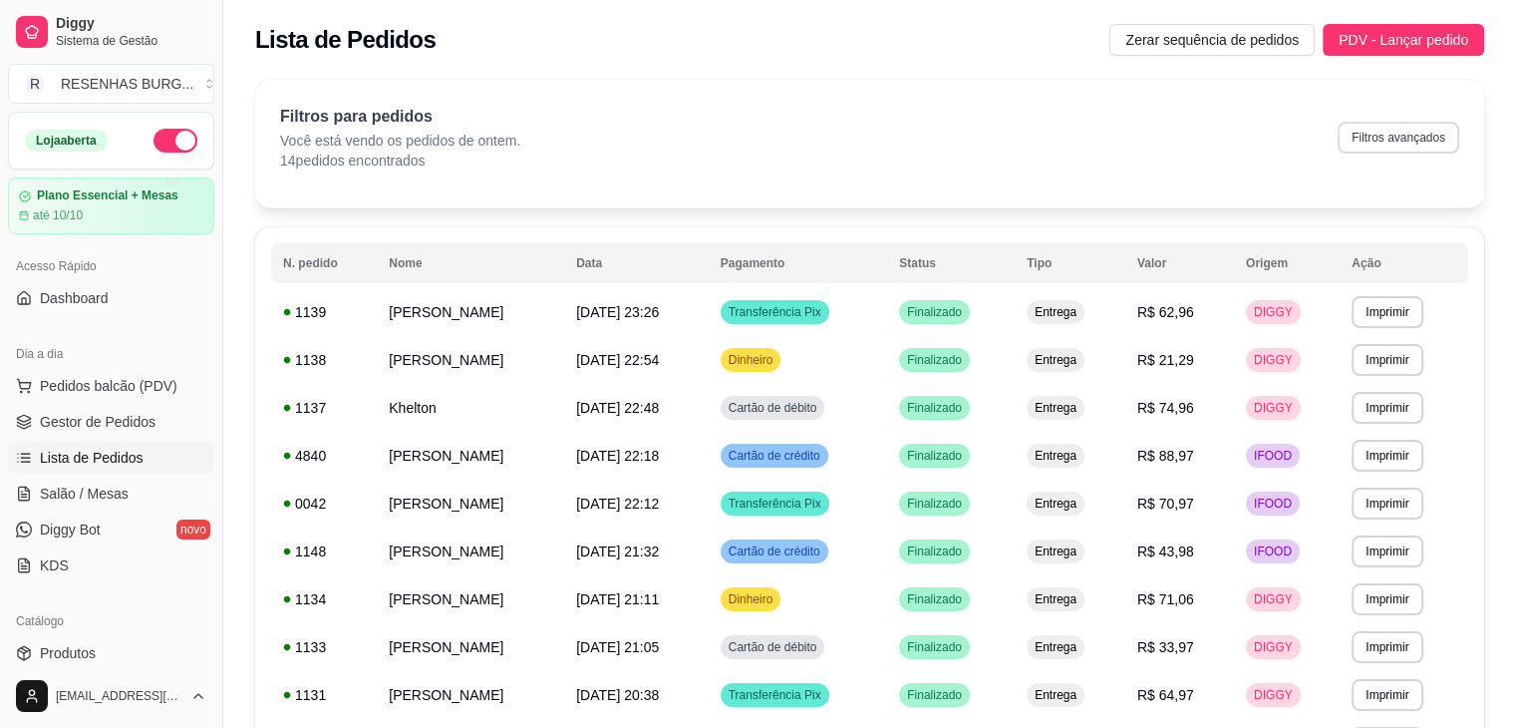
click at [1385, 149] on button "Filtros avançados" at bounding box center [1399, 138] width 122 height 32
select select "1"
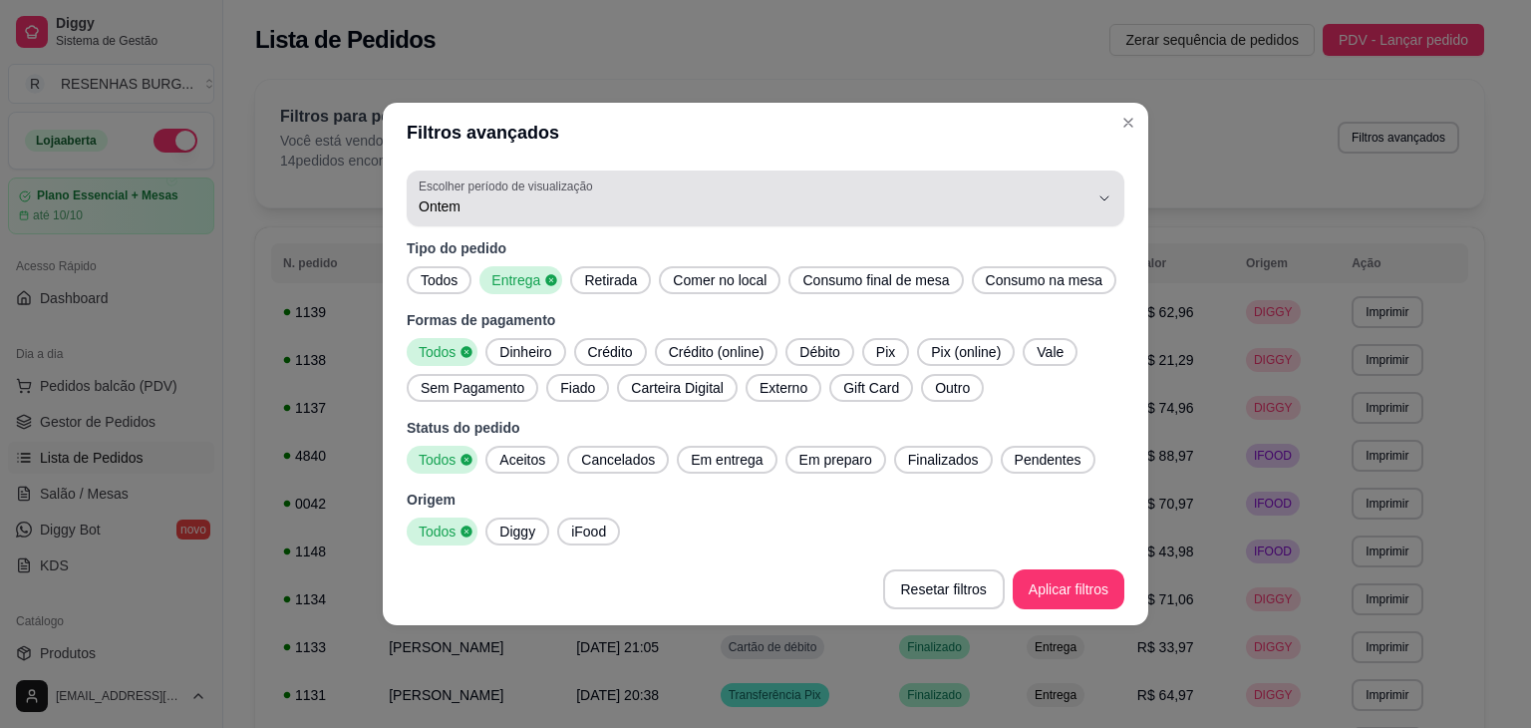
click at [550, 214] on span "Ontem" at bounding box center [754, 206] width 670 height 20
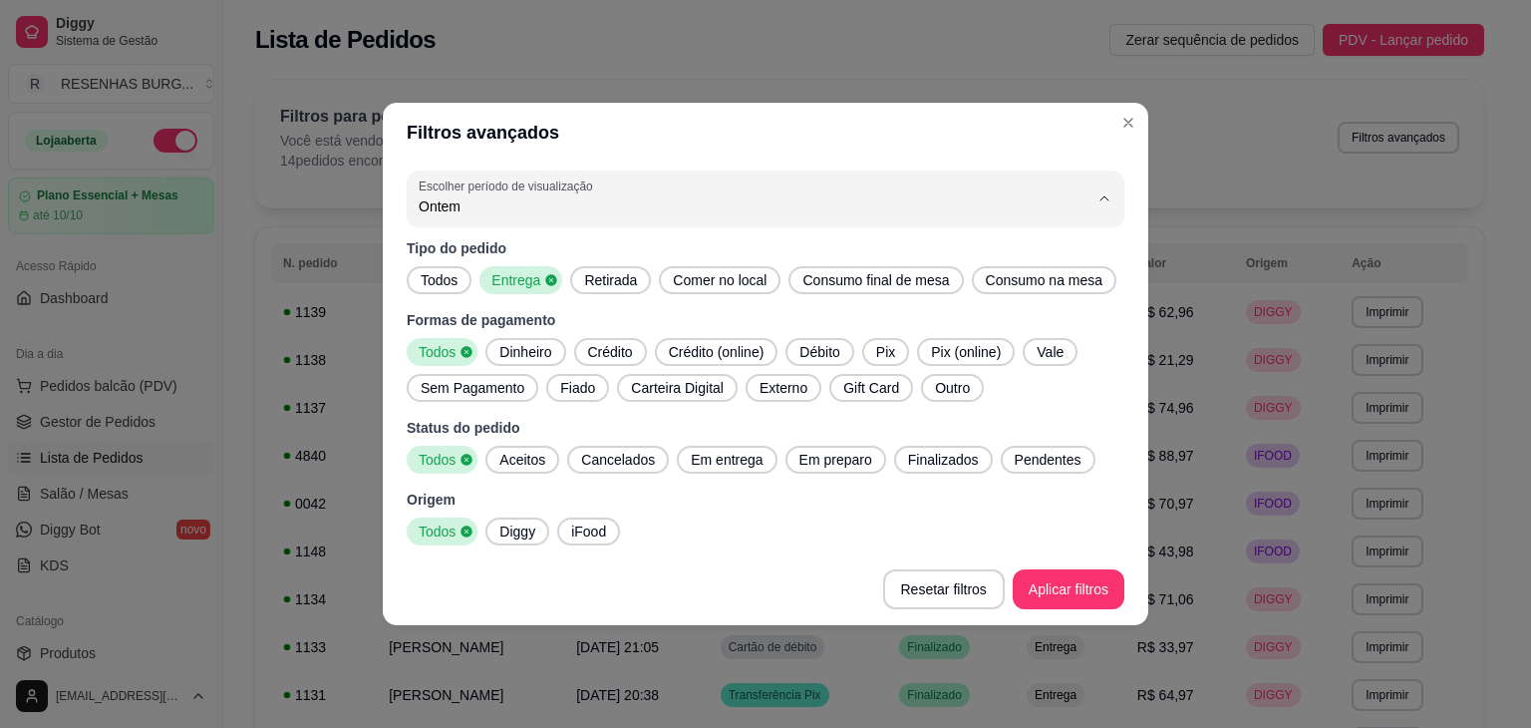
click at [486, 252] on span "Hoje" at bounding box center [756, 252] width 639 height 19
type input "0"
select select "0"
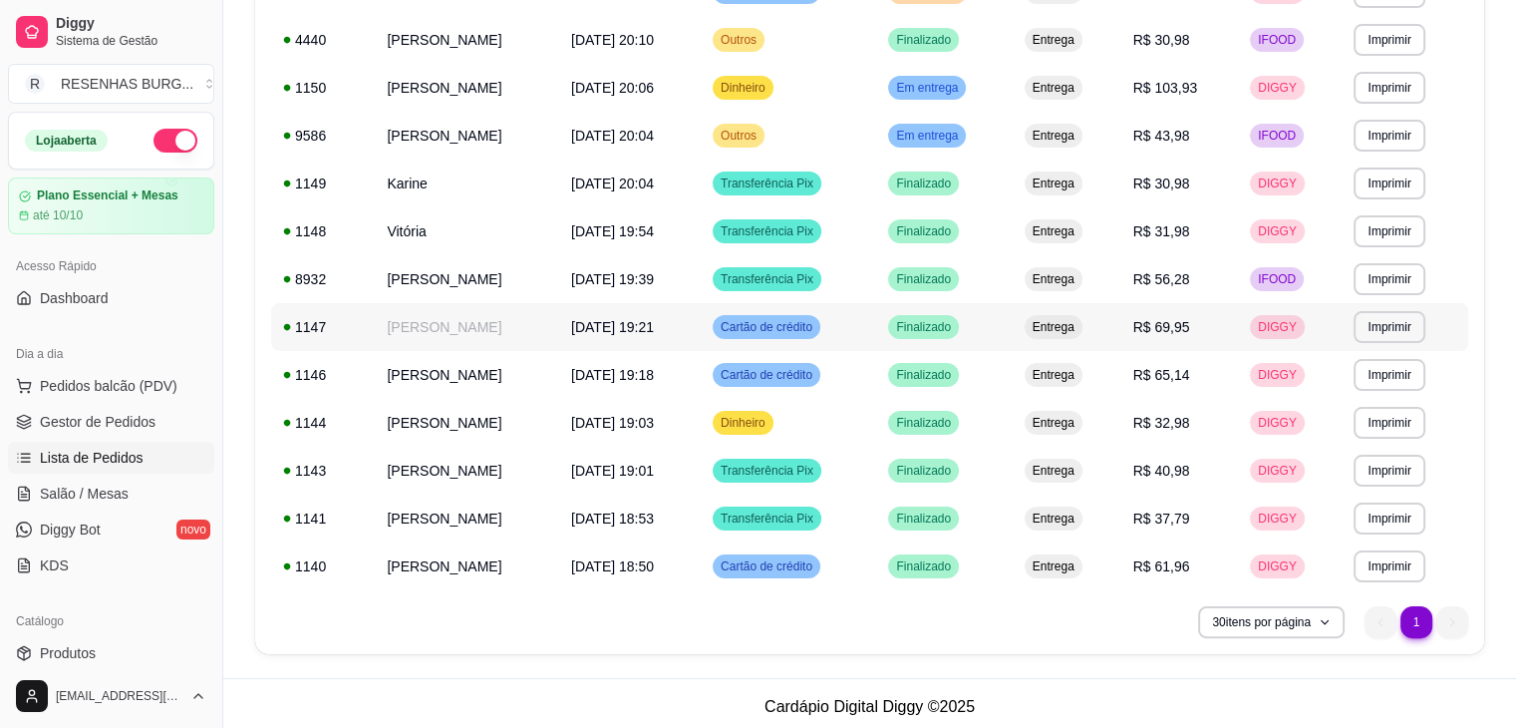
scroll to position [327, 0]
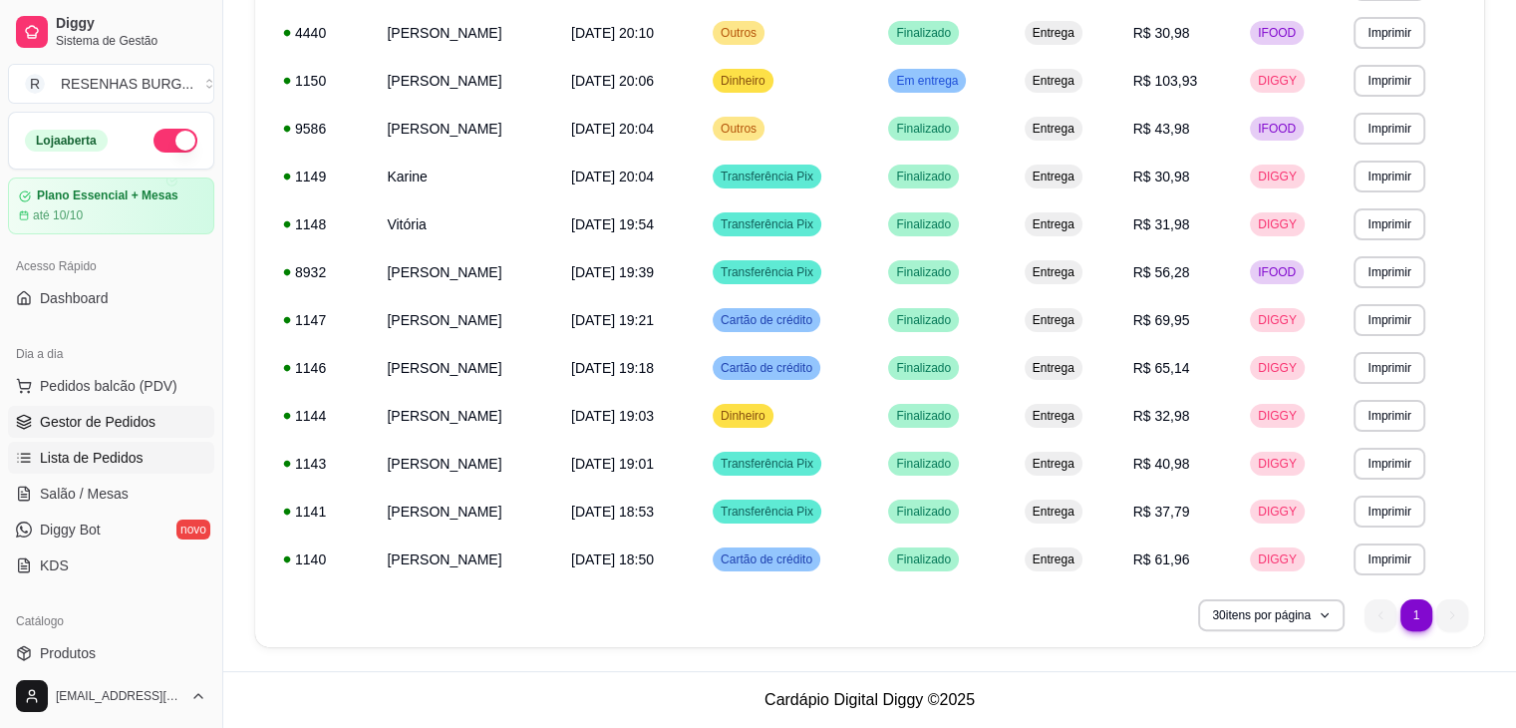
click at [116, 420] on span "Gestor de Pedidos" at bounding box center [98, 422] width 116 height 20
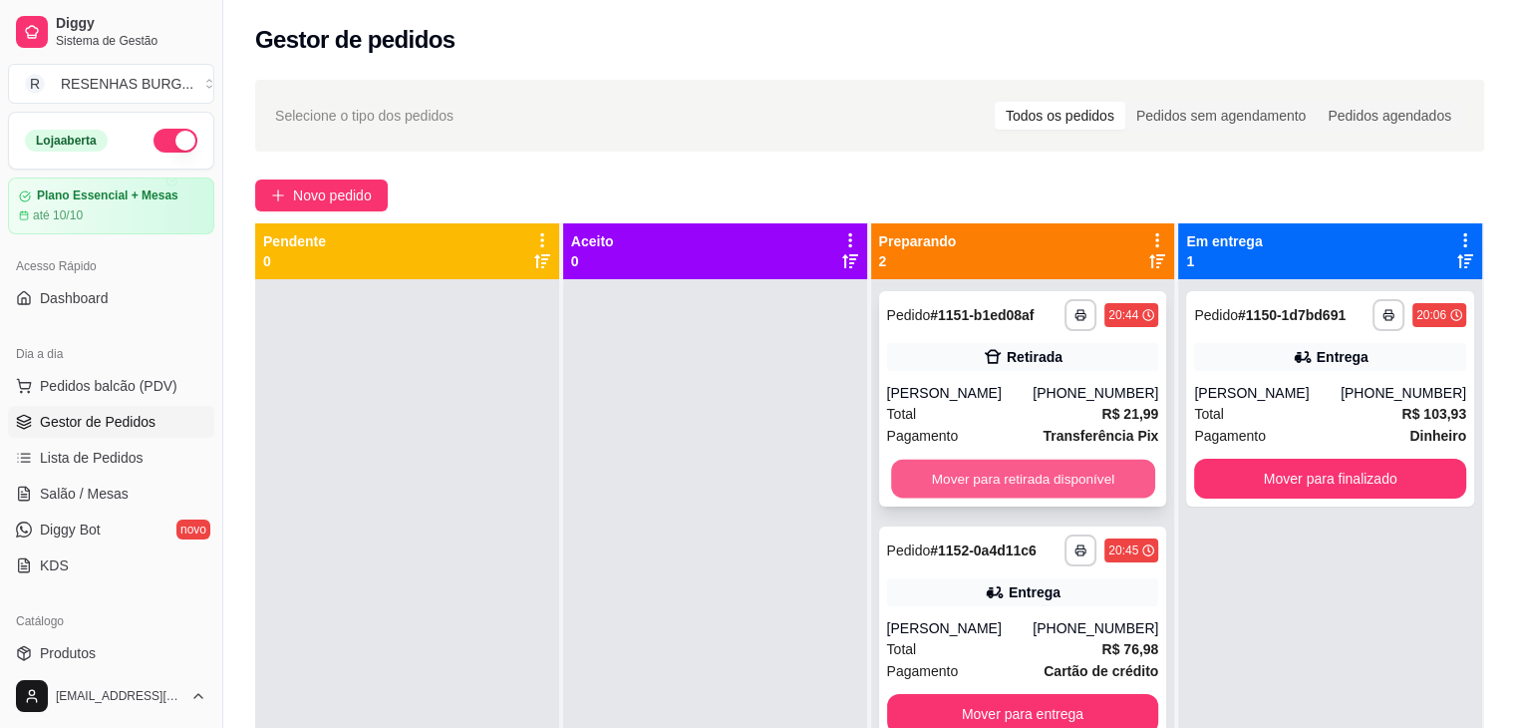
click at [947, 474] on button "Mover para retirada disponível" at bounding box center [1023, 478] width 264 height 39
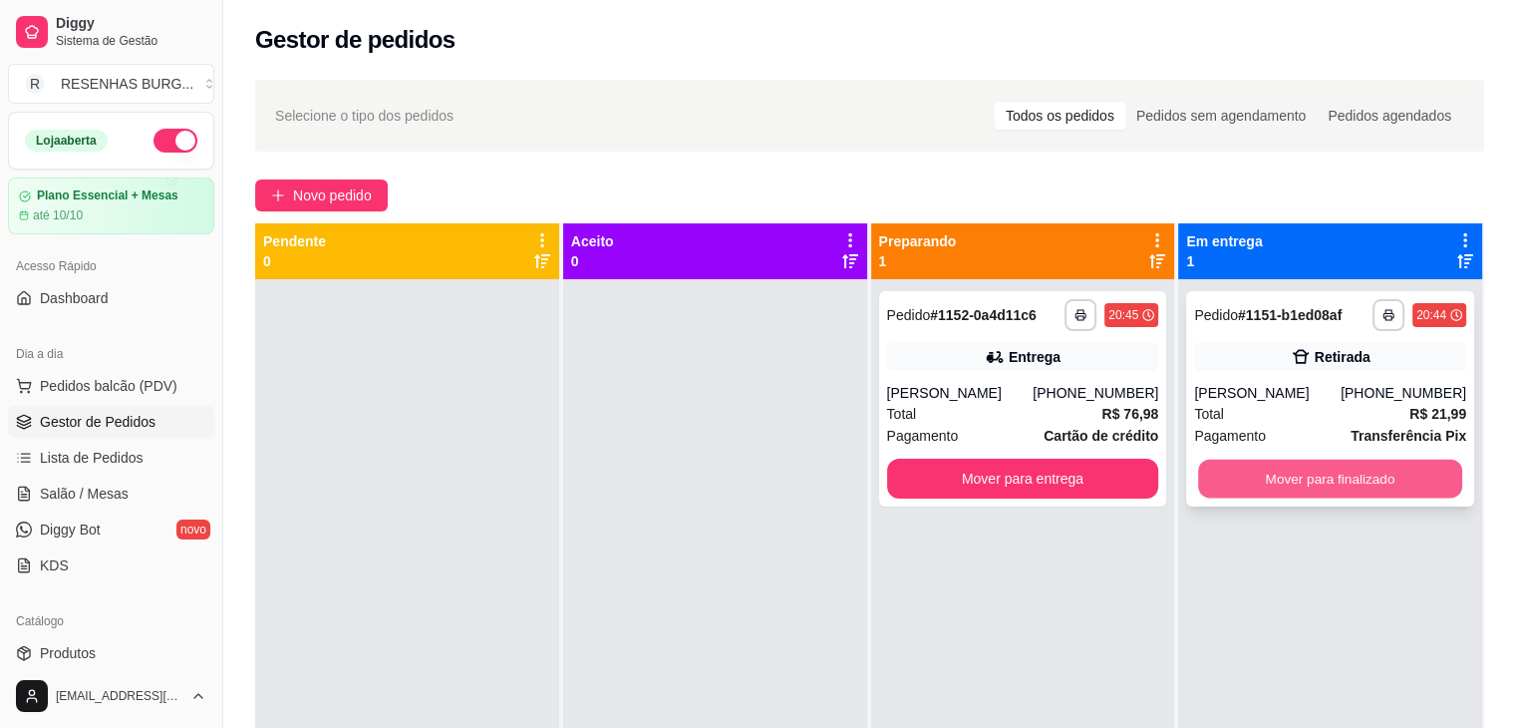
click at [1367, 478] on button "Mover para finalizado" at bounding box center [1330, 478] width 264 height 39
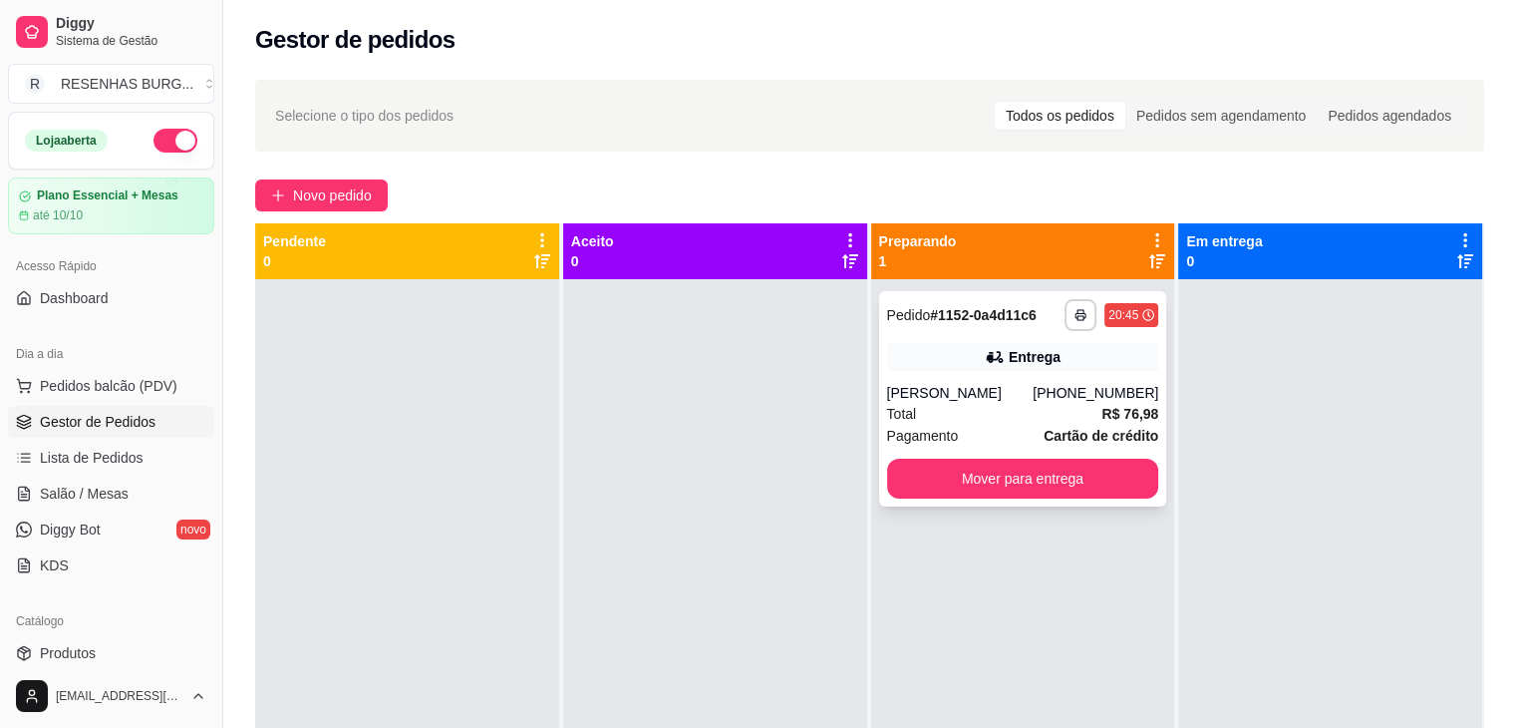
click at [942, 373] on div "**********" at bounding box center [1023, 398] width 288 height 215
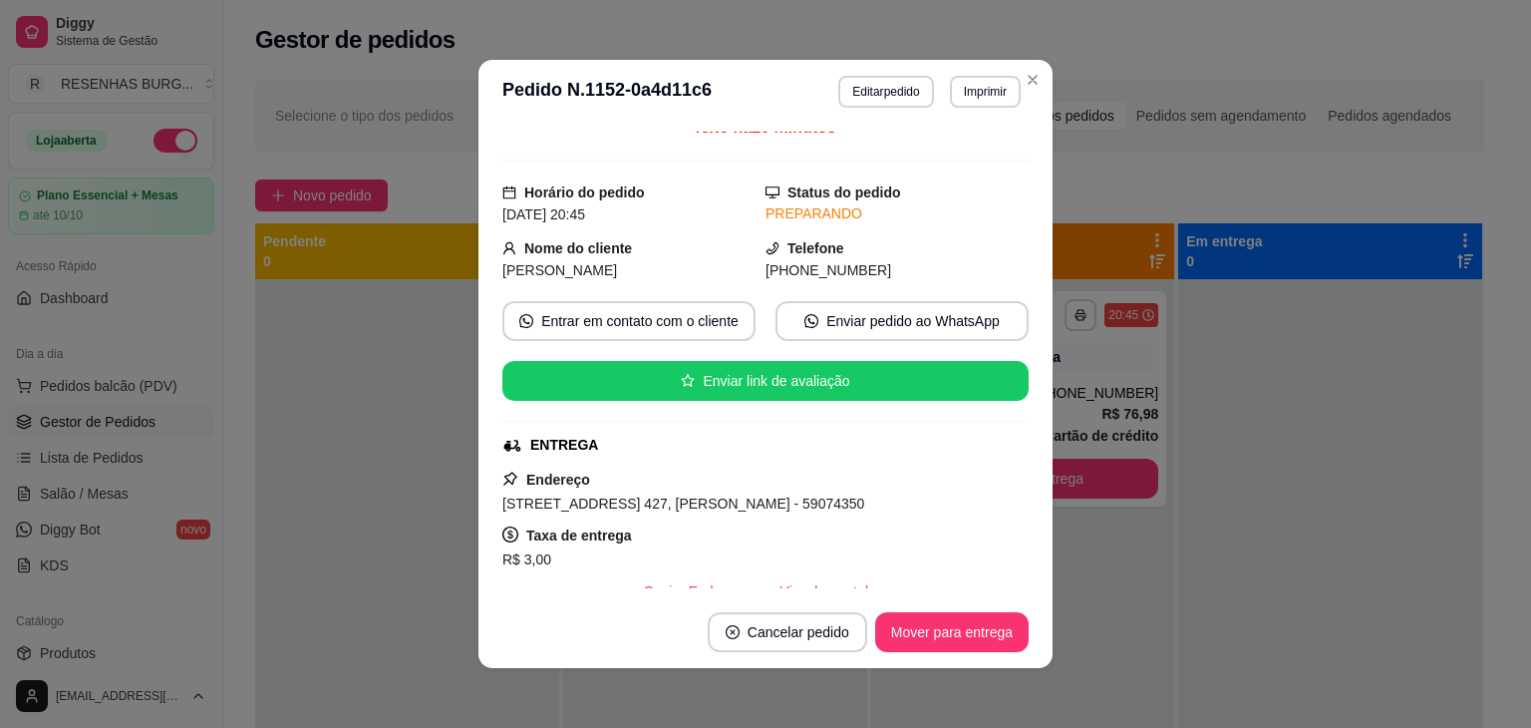
scroll to position [299, 0]
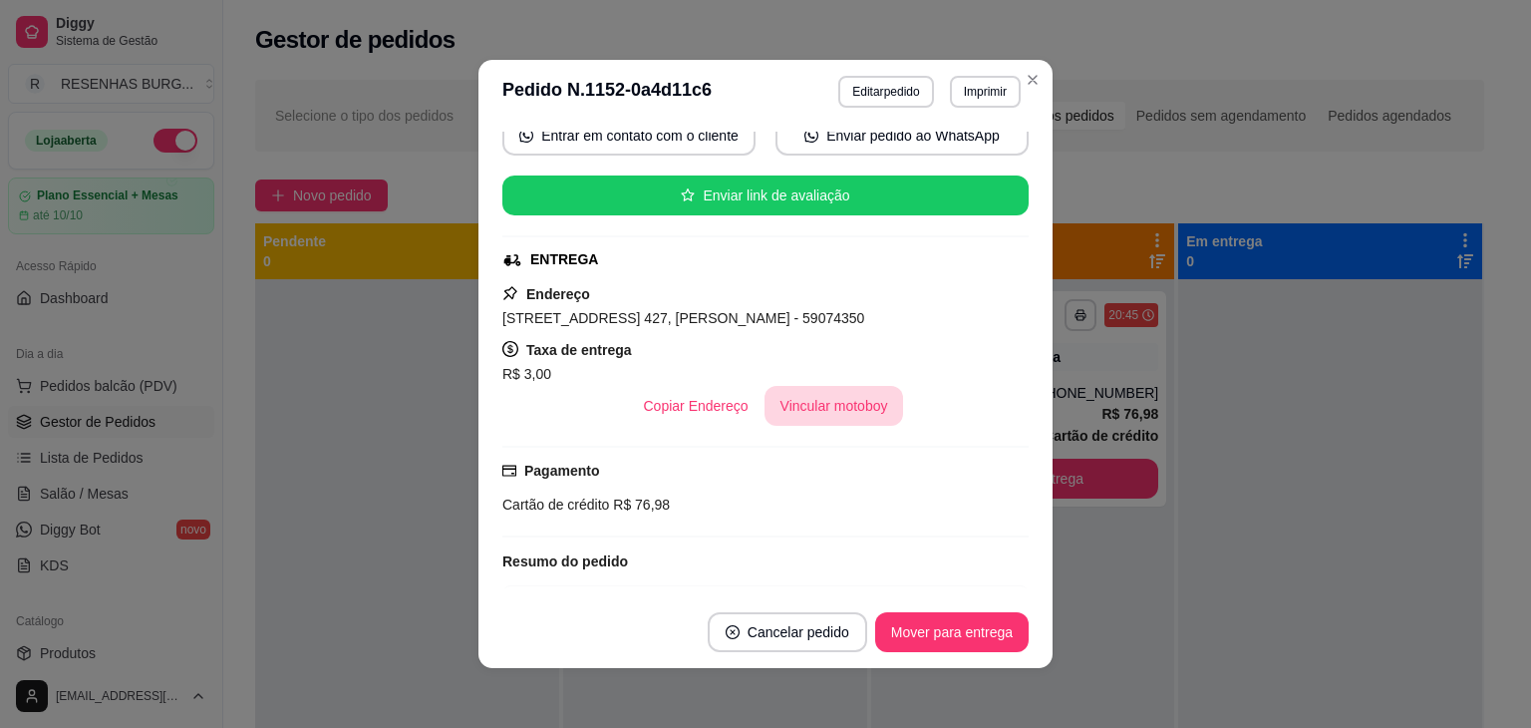
click at [828, 412] on button "Vincular motoboy" at bounding box center [834, 406] width 140 height 40
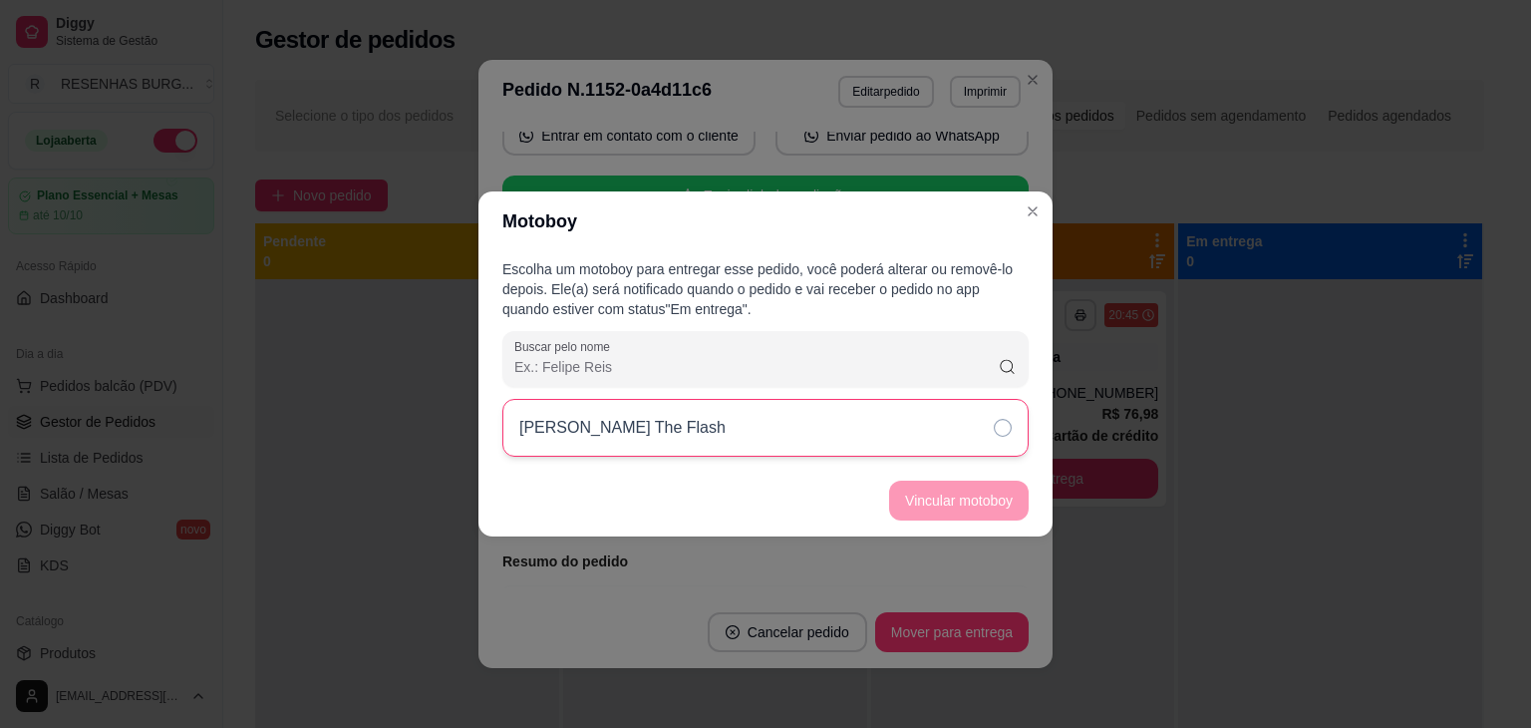
click at [988, 443] on div "[PERSON_NAME] The Flash" at bounding box center [765, 428] width 526 height 58
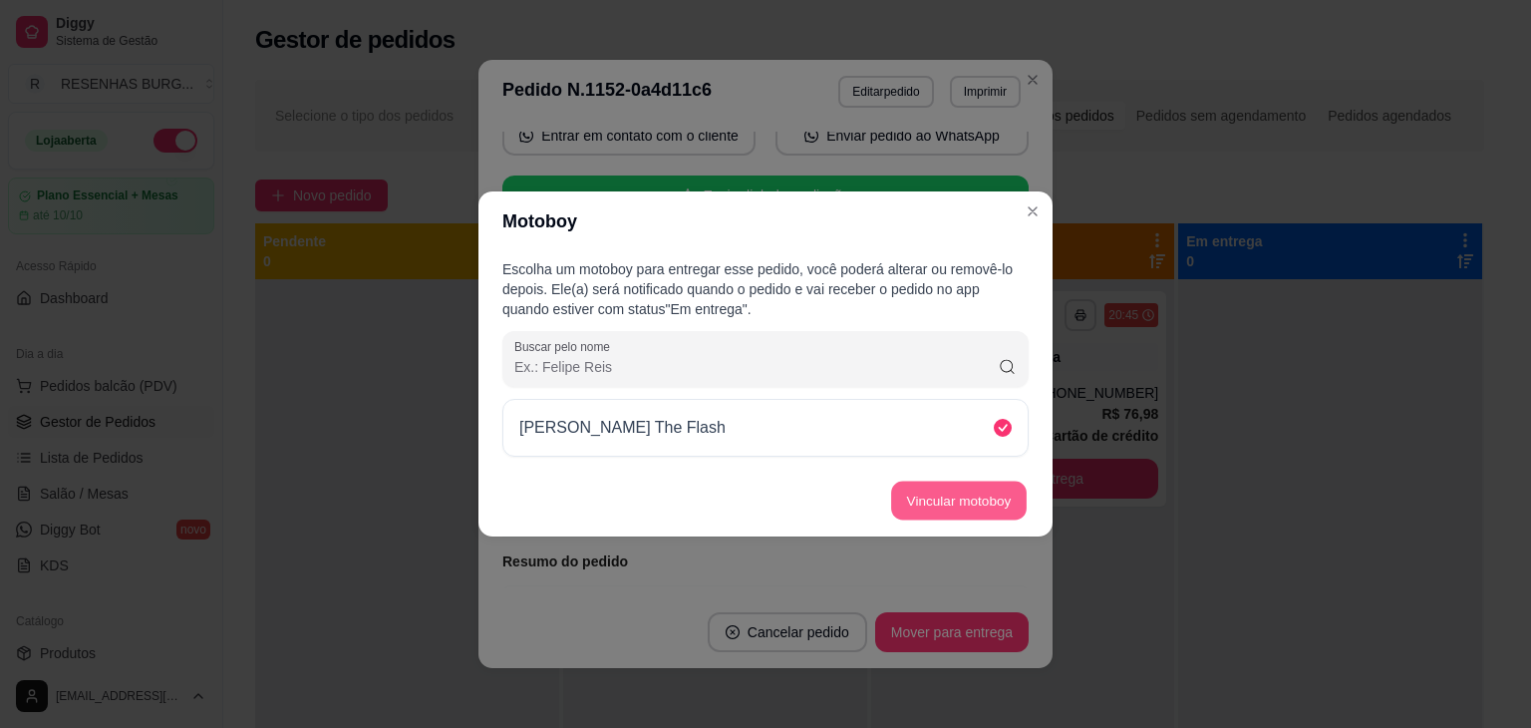
click at [979, 508] on button "Vincular motoboy" at bounding box center [959, 500] width 136 height 39
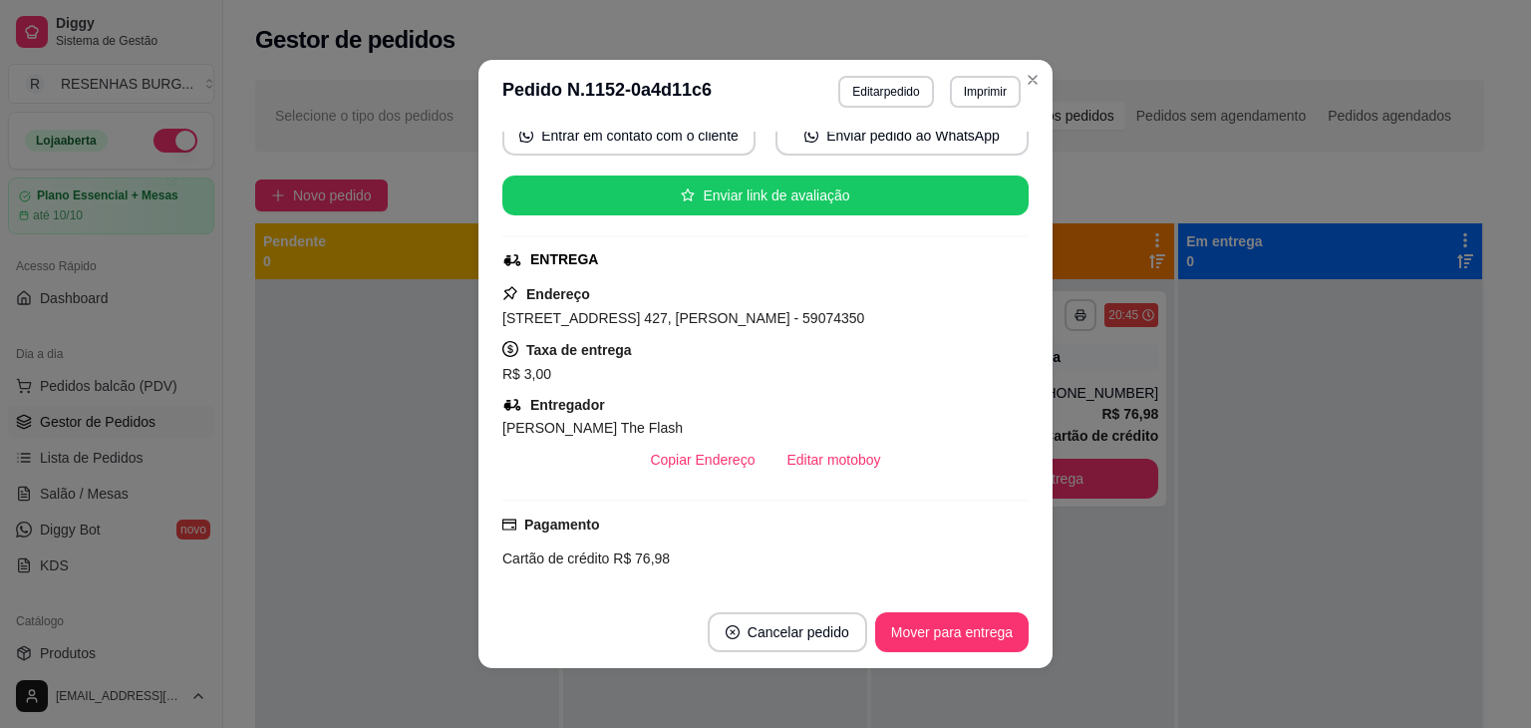
scroll to position [201, 0]
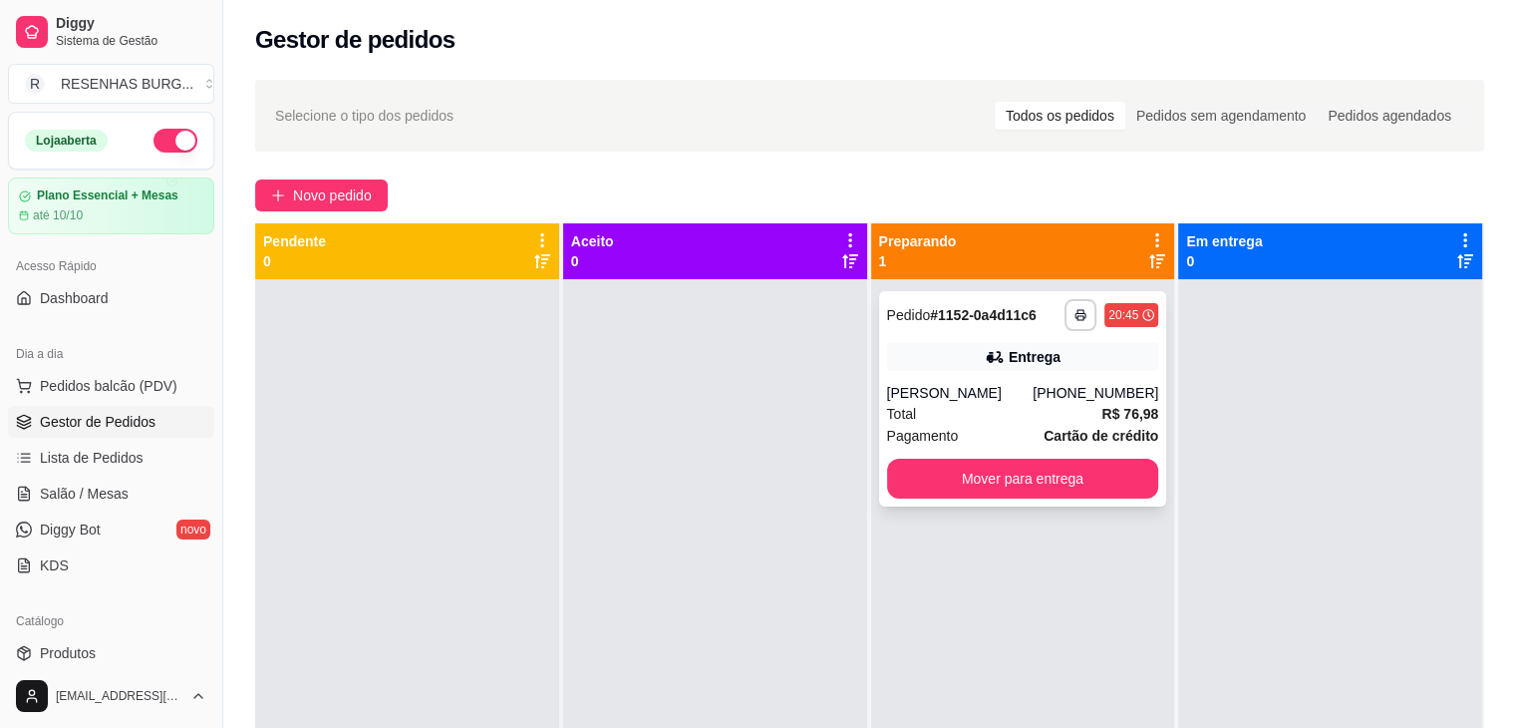
click at [1009, 392] on div "[PERSON_NAME]" at bounding box center [960, 393] width 147 height 20
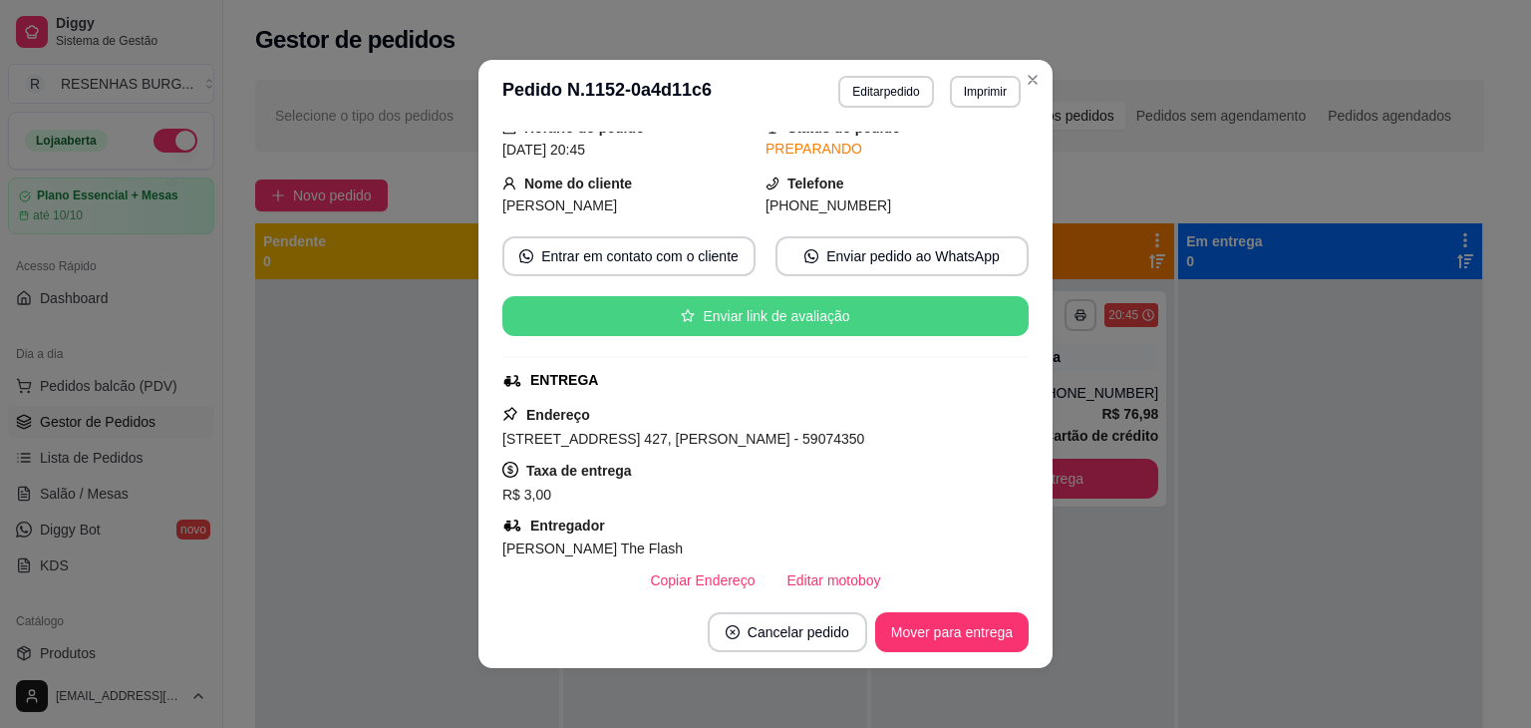
scroll to position [299, 0]
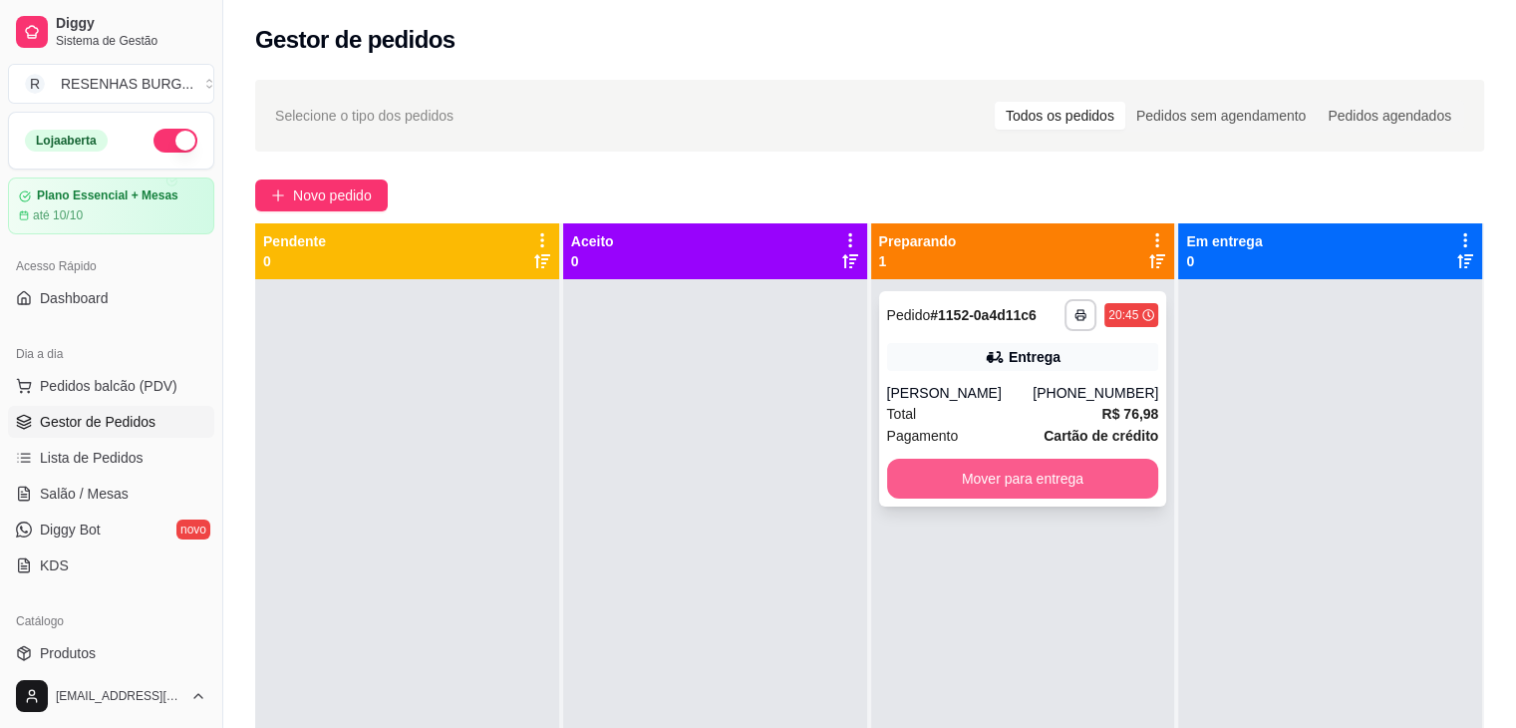
click at [1069, 486] on button "Mover para entrega" at bounding box center [1023, 478] width 272 height 40
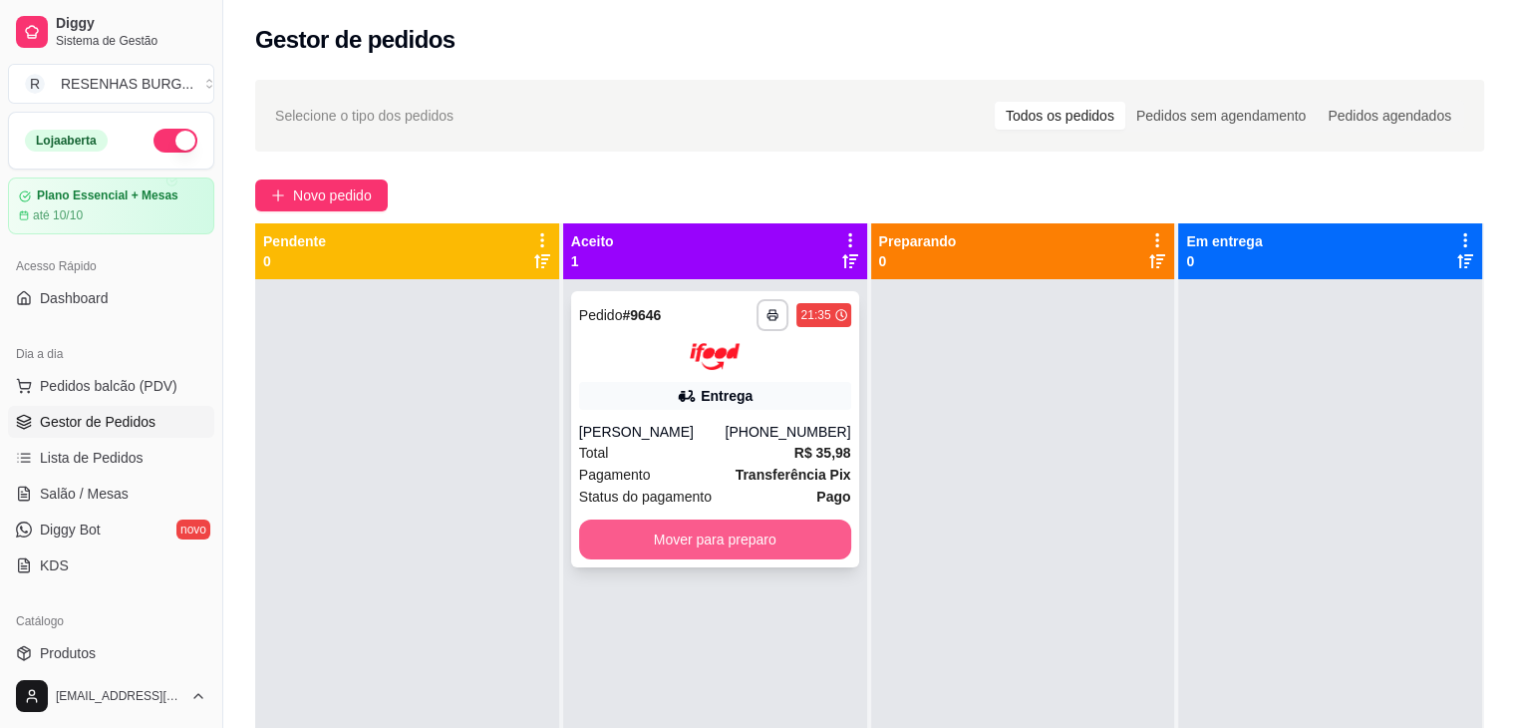
click at [666, 540] on button "Mover para preparo" at bounding box center [715, 539] width 272 height 40
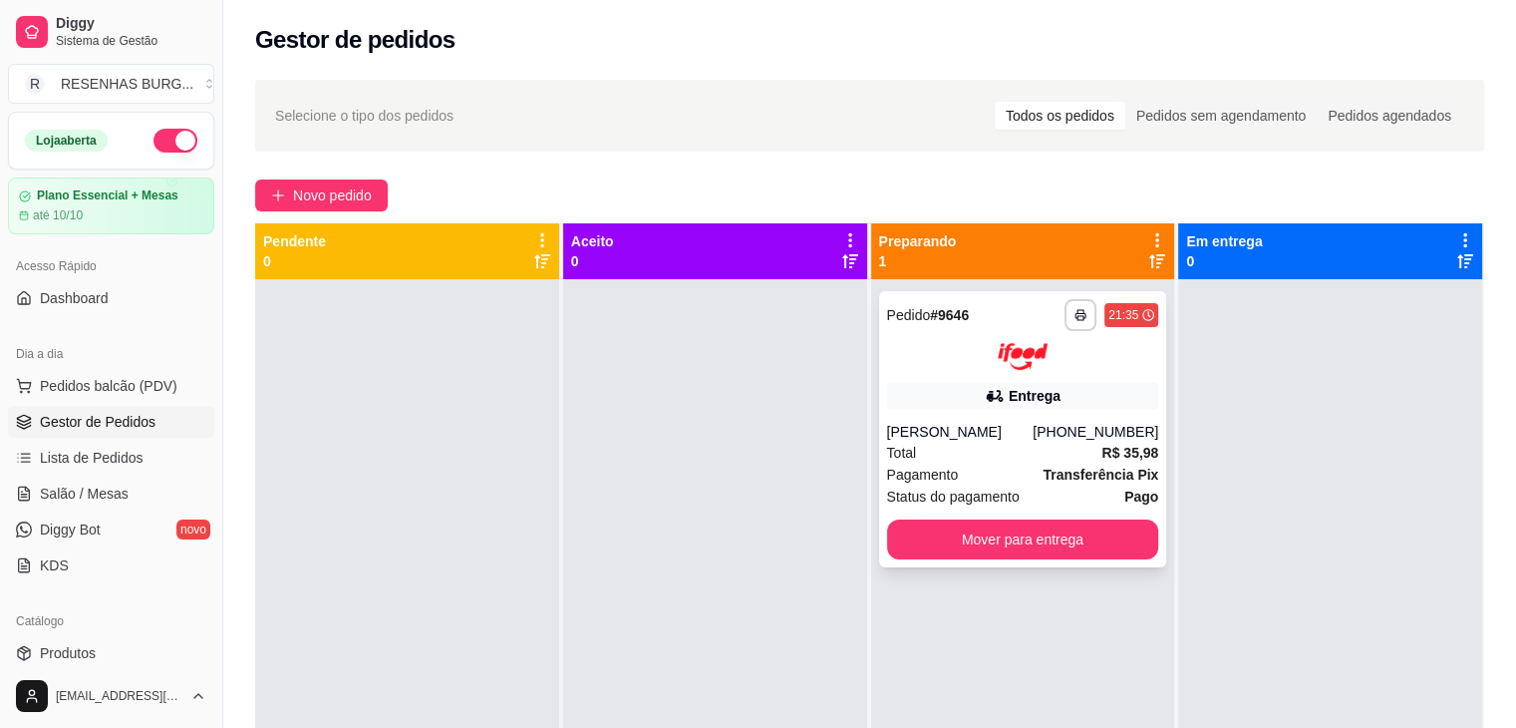
click at [977, 424] on div "[PERSON_NAME]" at bounding box center [960, 432] width 147 height 20
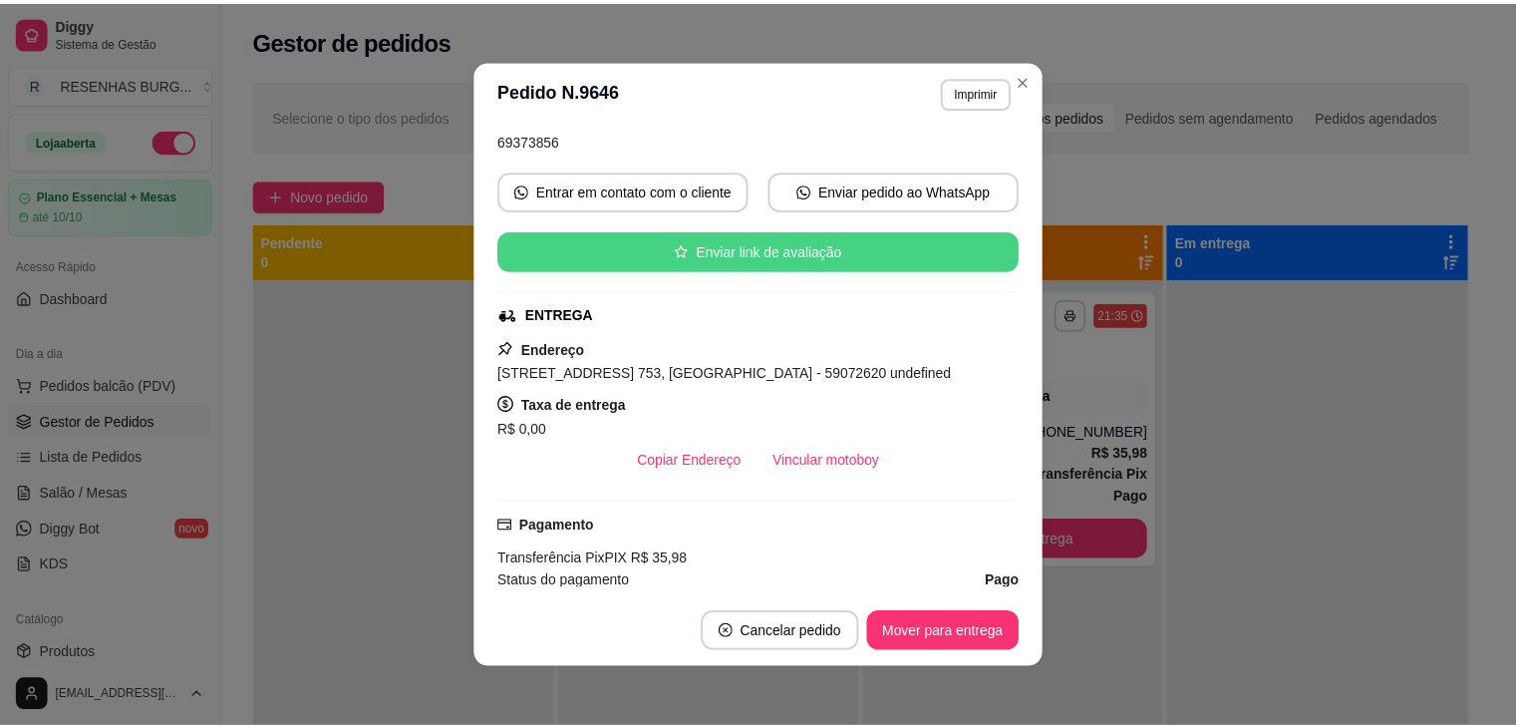
scroll to position [199, 0]
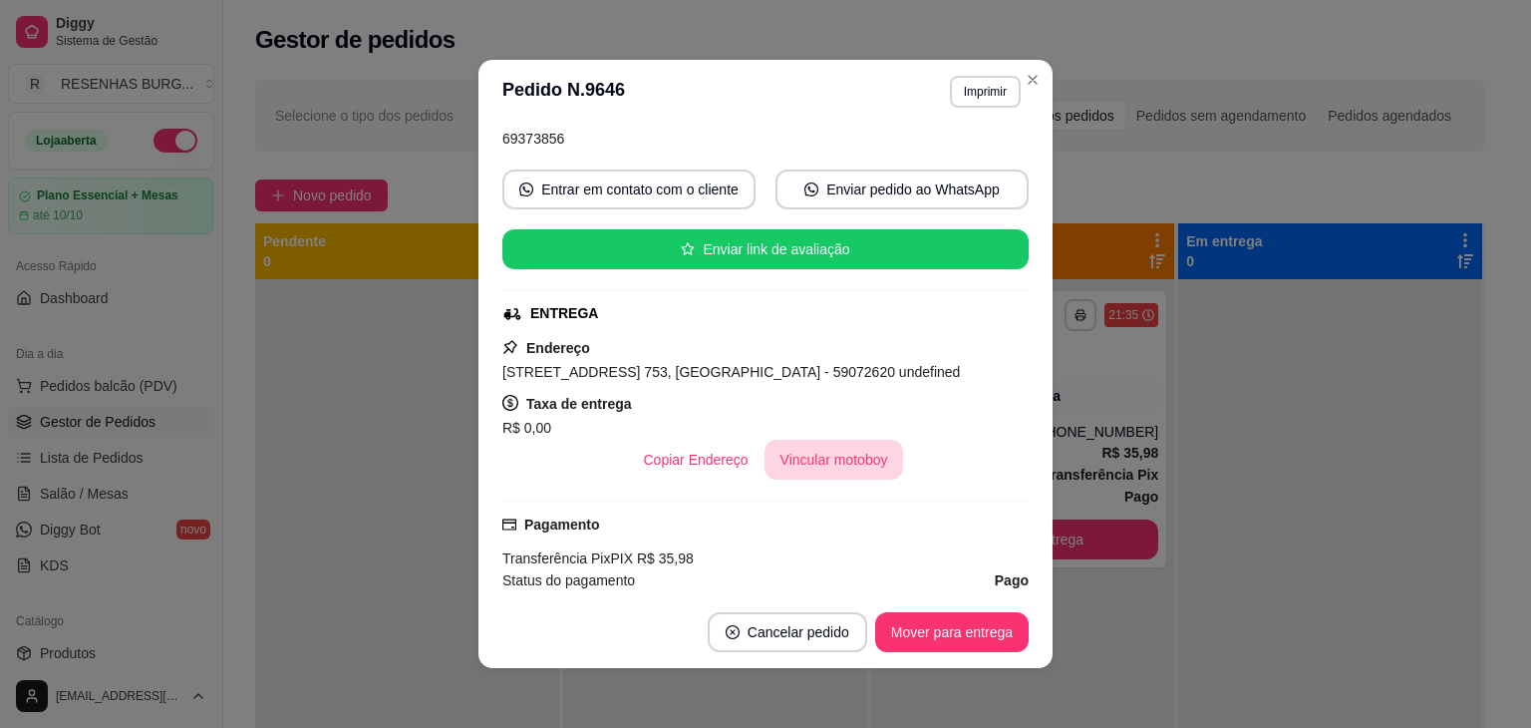
click at [838, 462] on button "Vincular motoboy" at bounding box center [834, 460] width 140 height 40
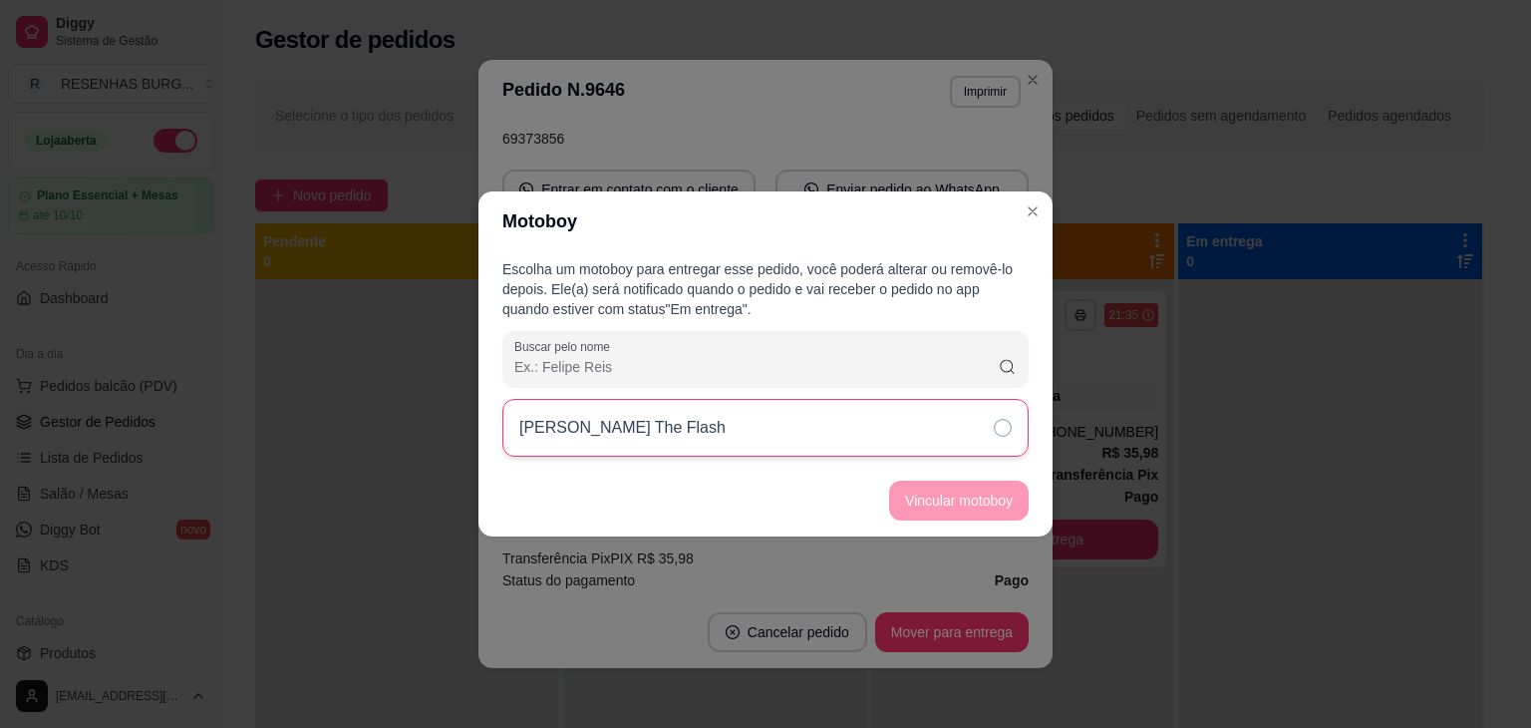
click at [992, 424] on div "[PERSON_NAME] The Flash" at bounding box center [765, 428] width 526 height 58
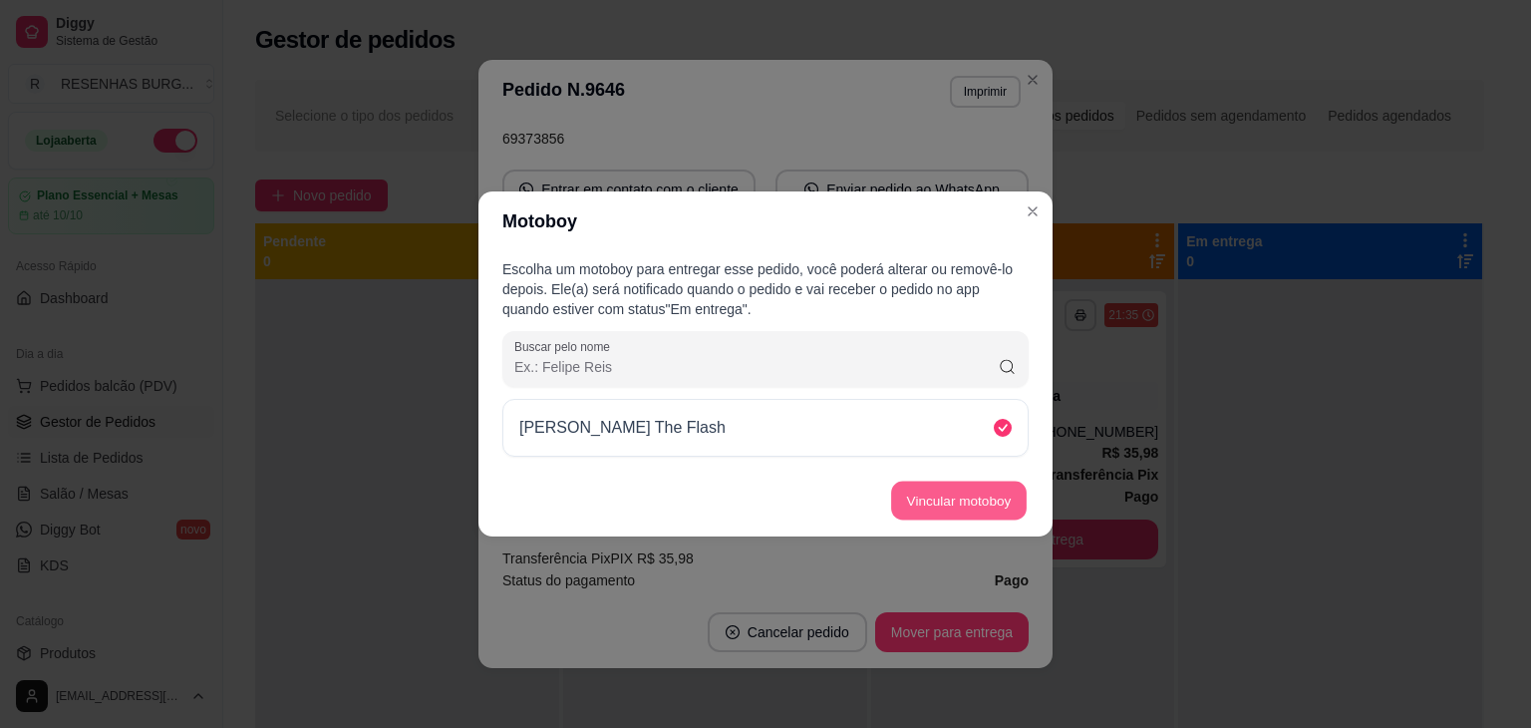
click at [995, 487] on button "Vincular motoboy" at bounding box center [959, 500] width 136 height 39
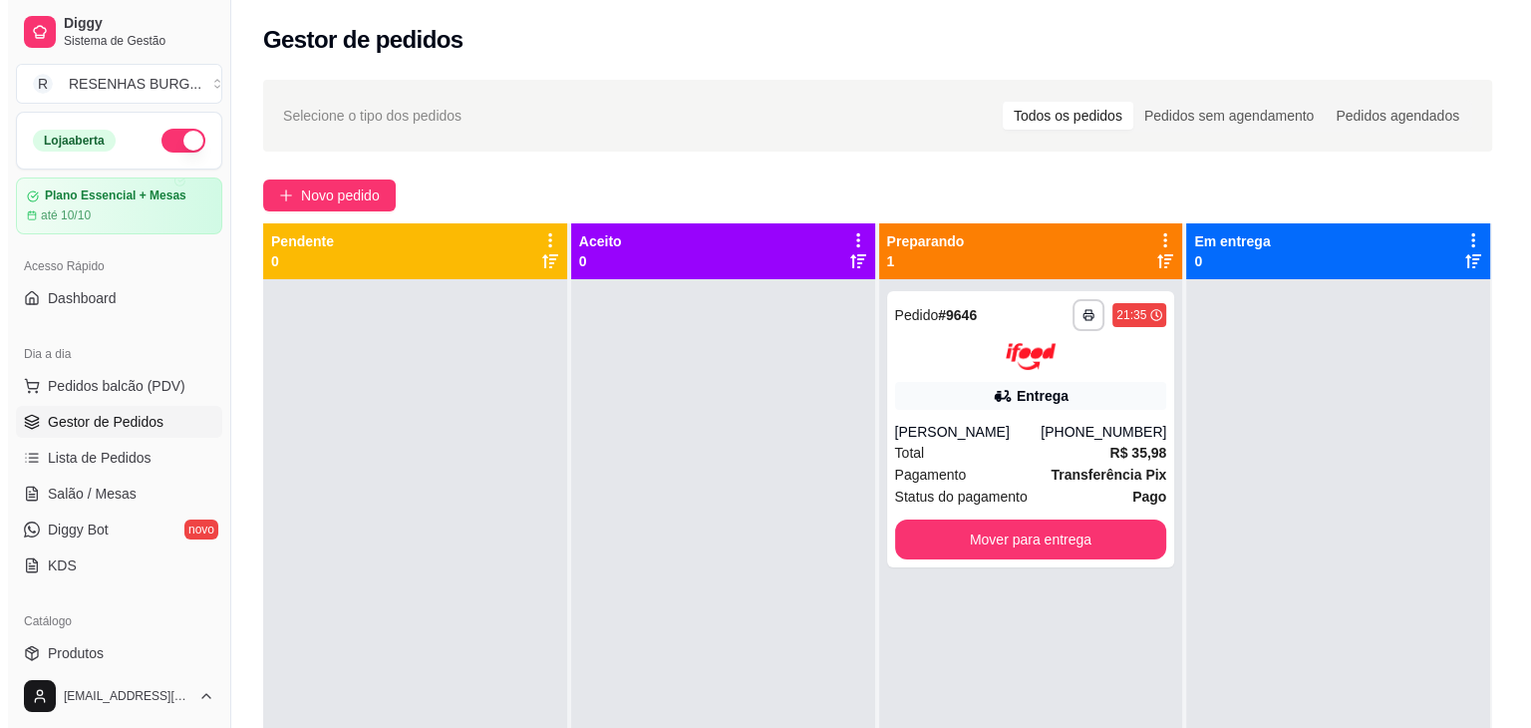
scroll to position [100, 0]
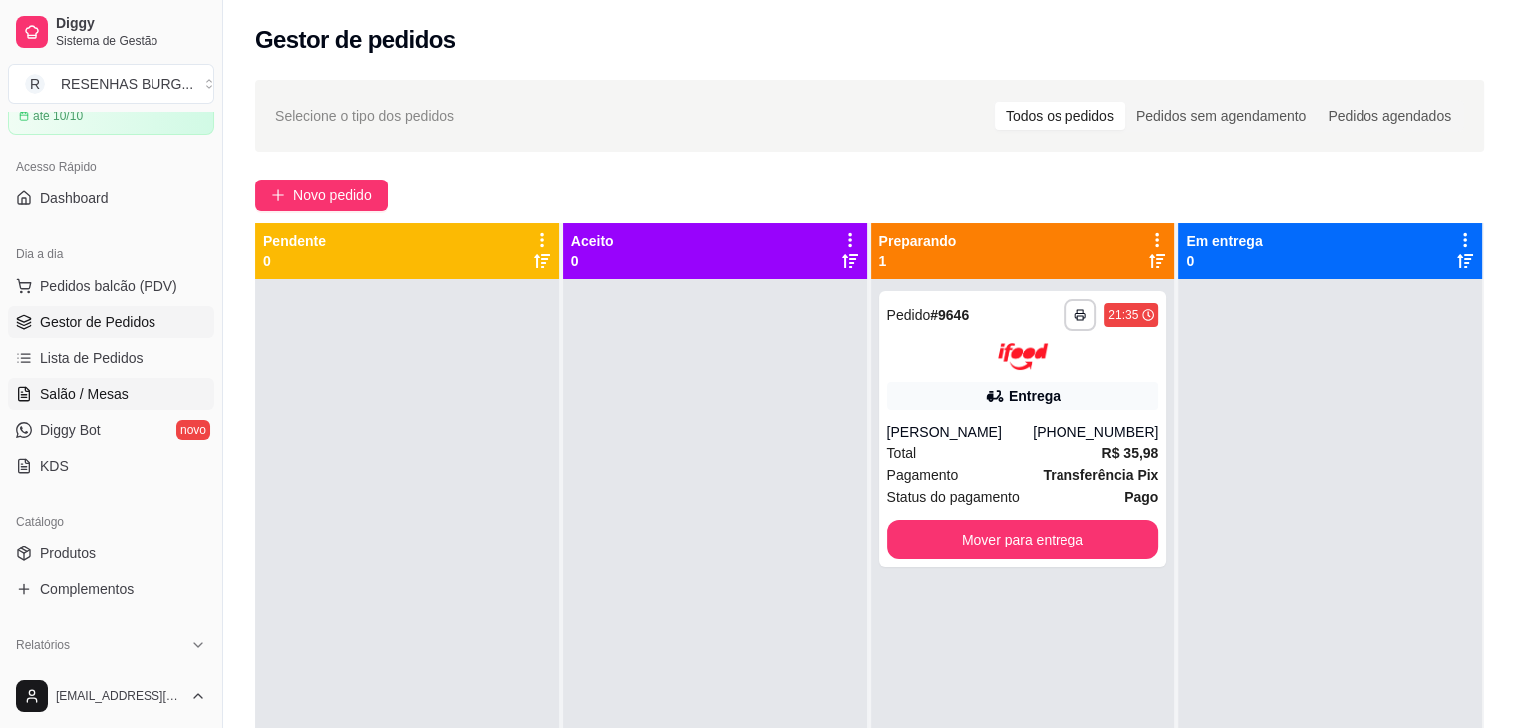
click at [115, 397] on span "Salão / Mesas" at bounding box center [84, 394] width 89 height 20
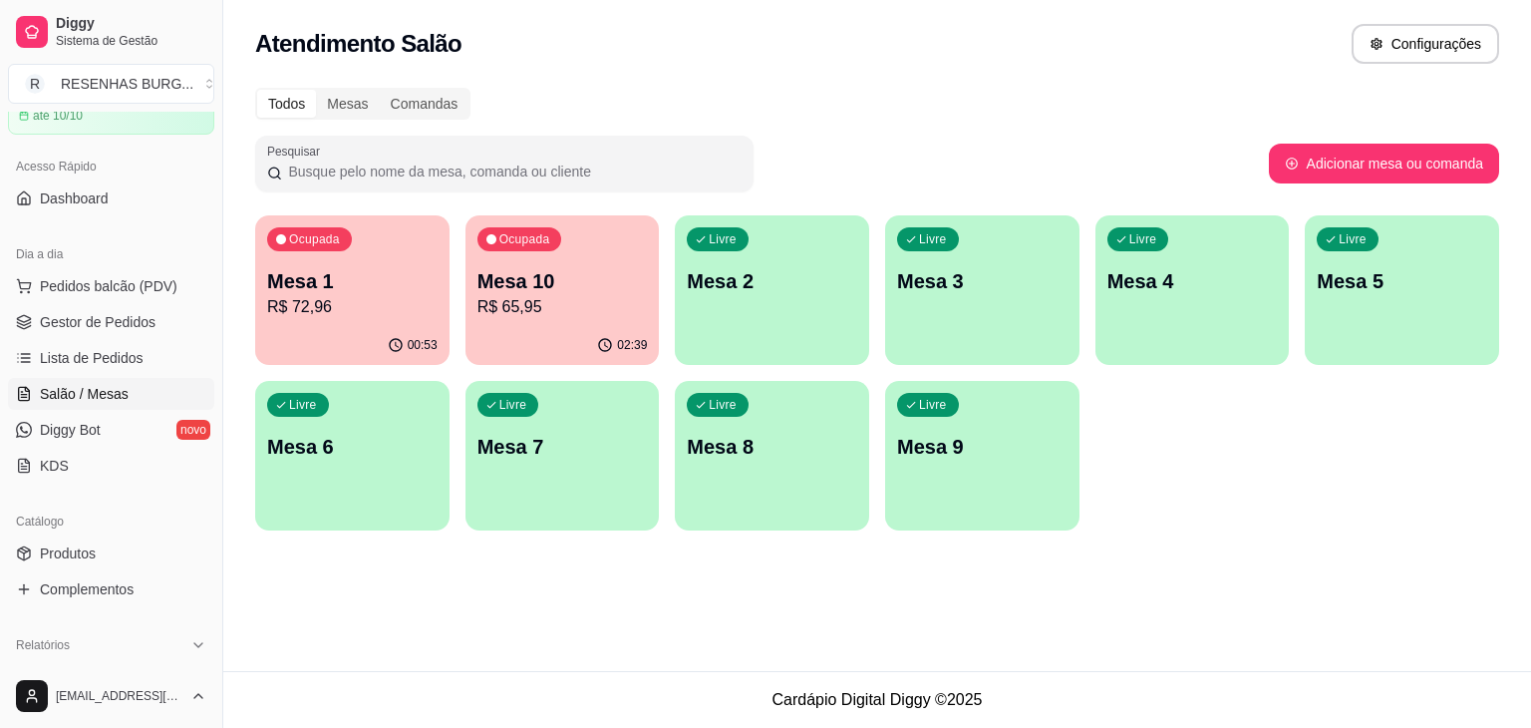
click at [503, 286] on p "Mesa 10" at bounding box center [562, 281] width 170 height 28
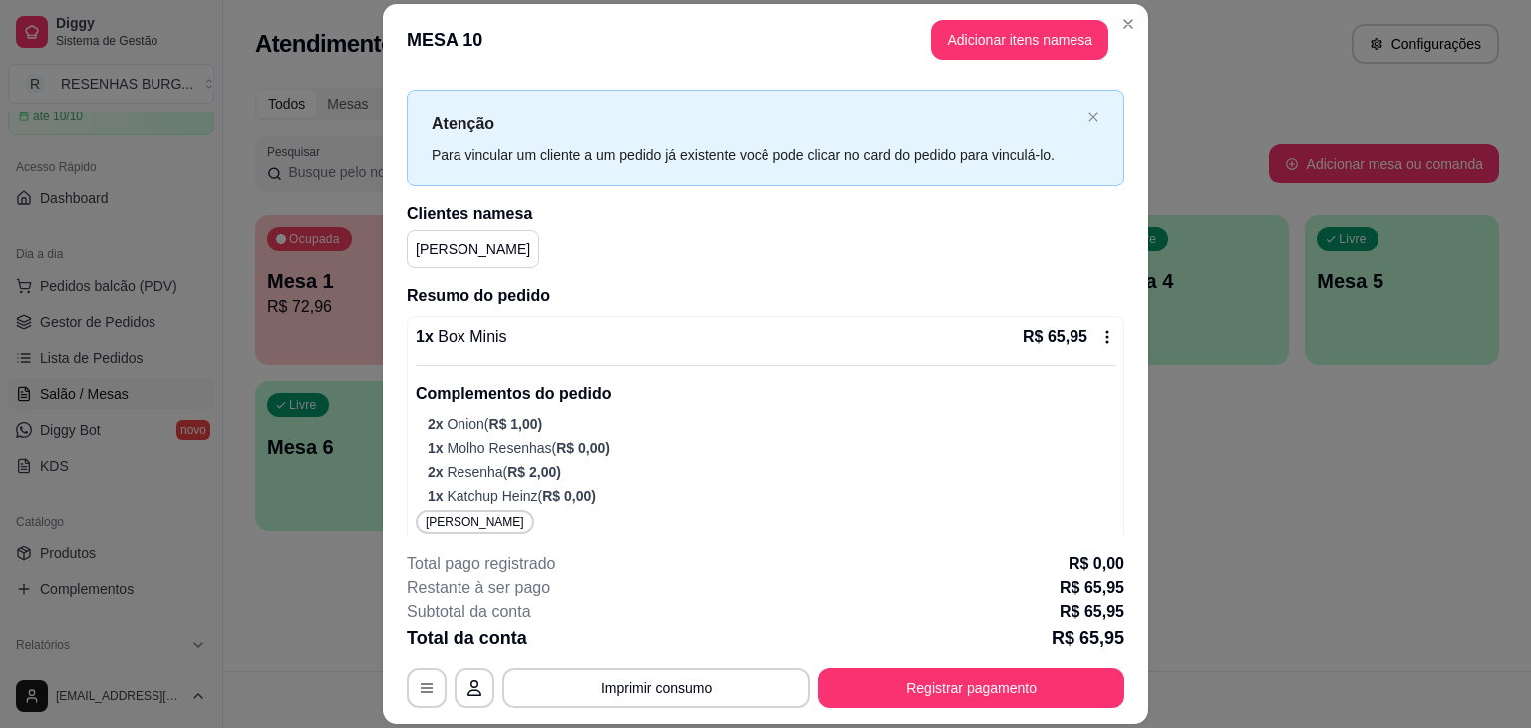
scroll to position [42, 0]
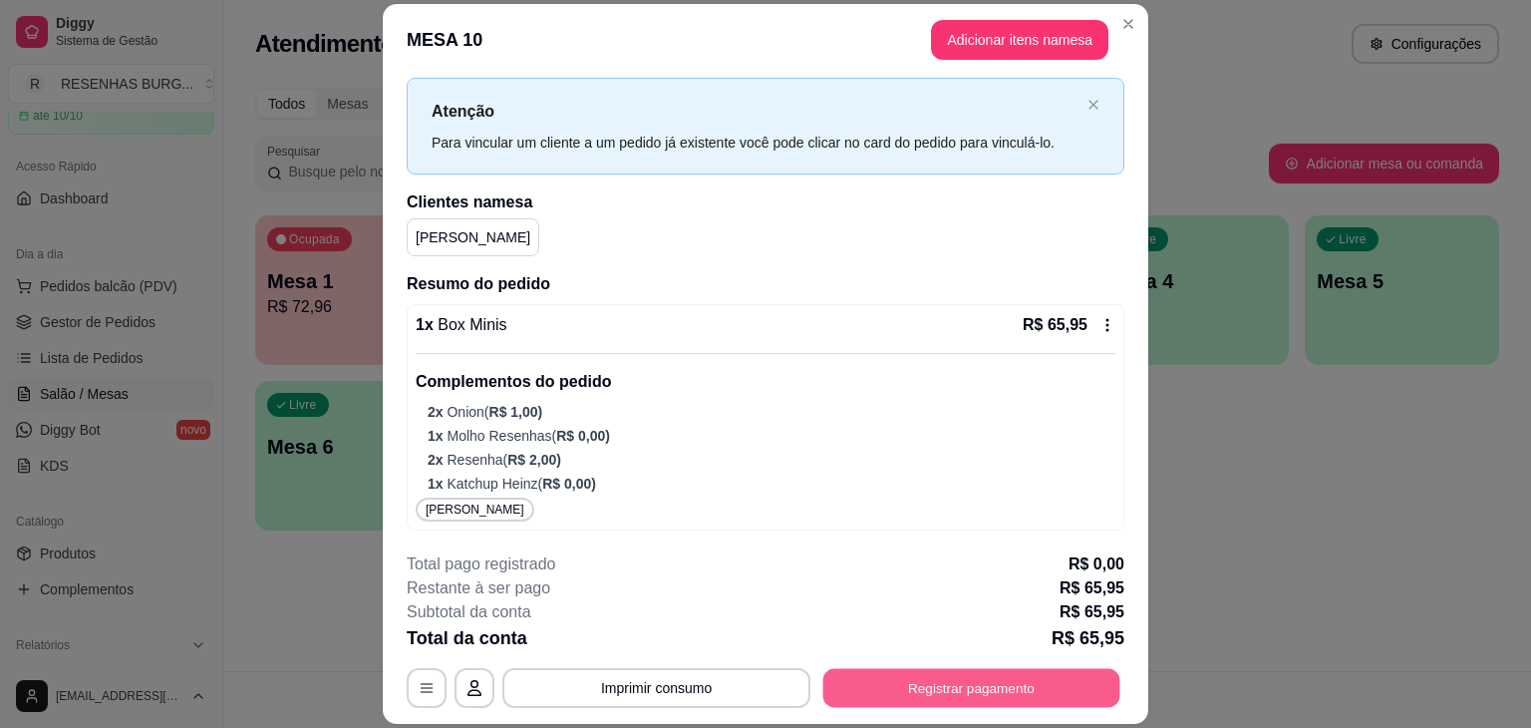
click at [912, 688] on button "Registrar pagamento" at bounding box center [971, 688] width 297 height 39
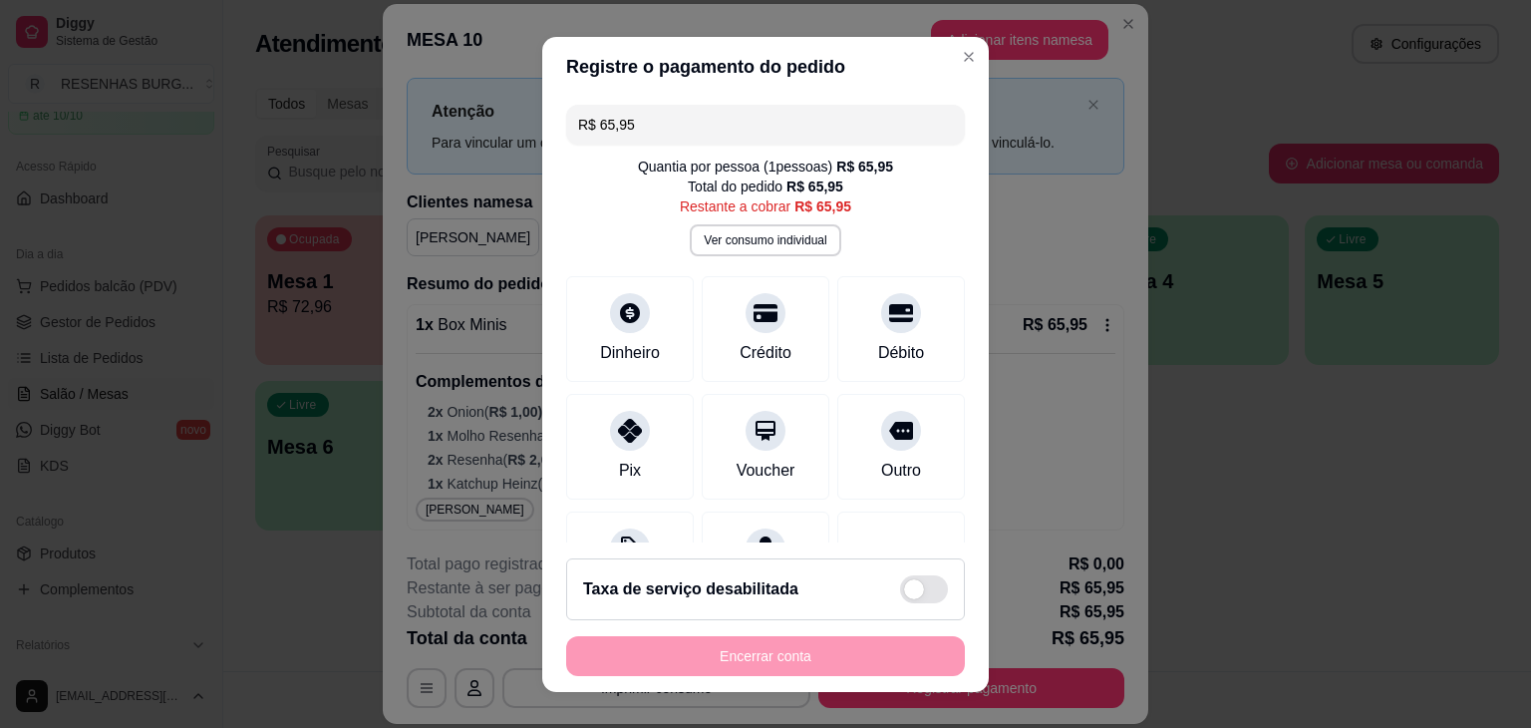
drag, startPoint x: 731, startPoint y: 130, endPoint x: 540, endPoint y: 103, distance: 192.3
click at [542, 103] on div "R$ 65,95 Quantia por pessoa ( 1 pessoas) R$ 65,95 Total do pedido R$ 65,95 Rest…" at bounding box center [765, 320] width 447 height 446
click at [617, 316] on icon at bounding box center [630, 307] width 26 height 26
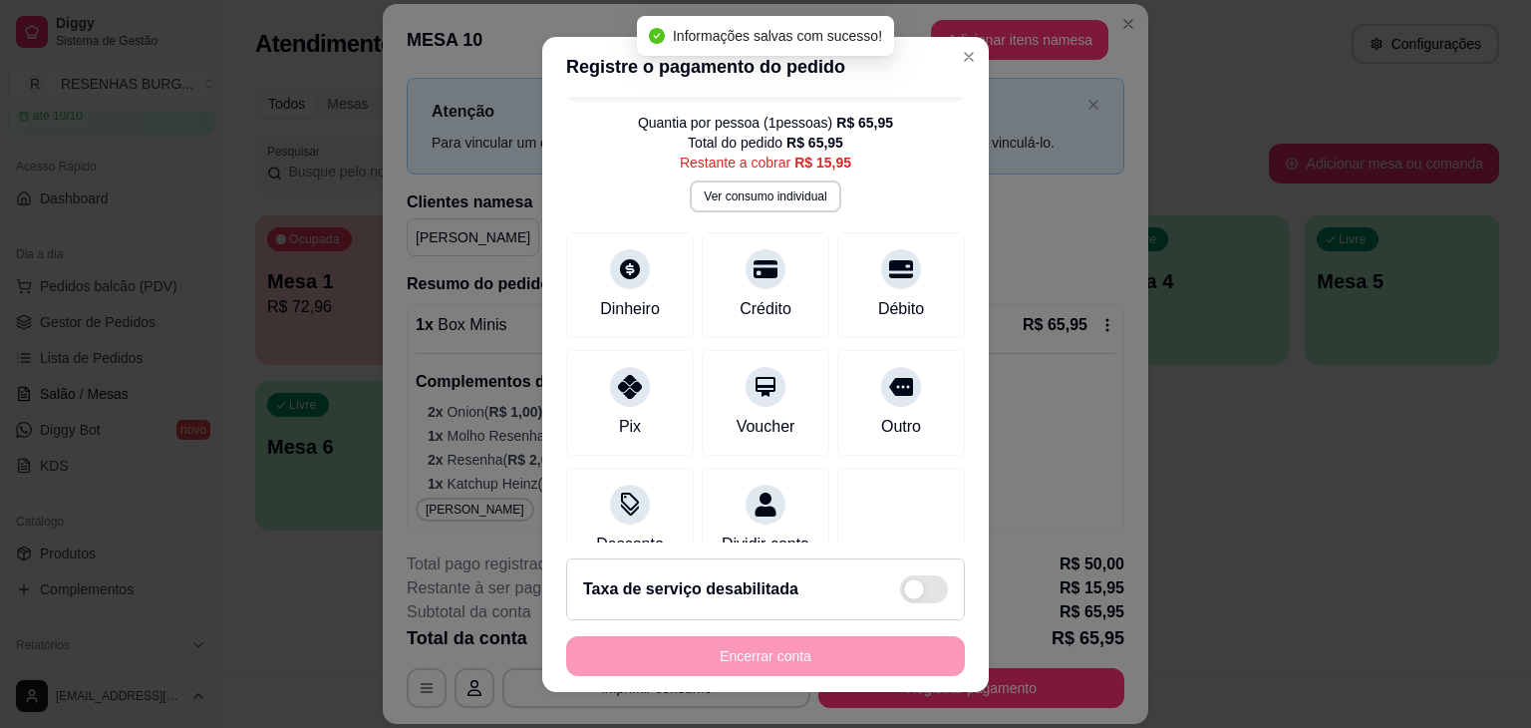
scroll to position [0, 0]
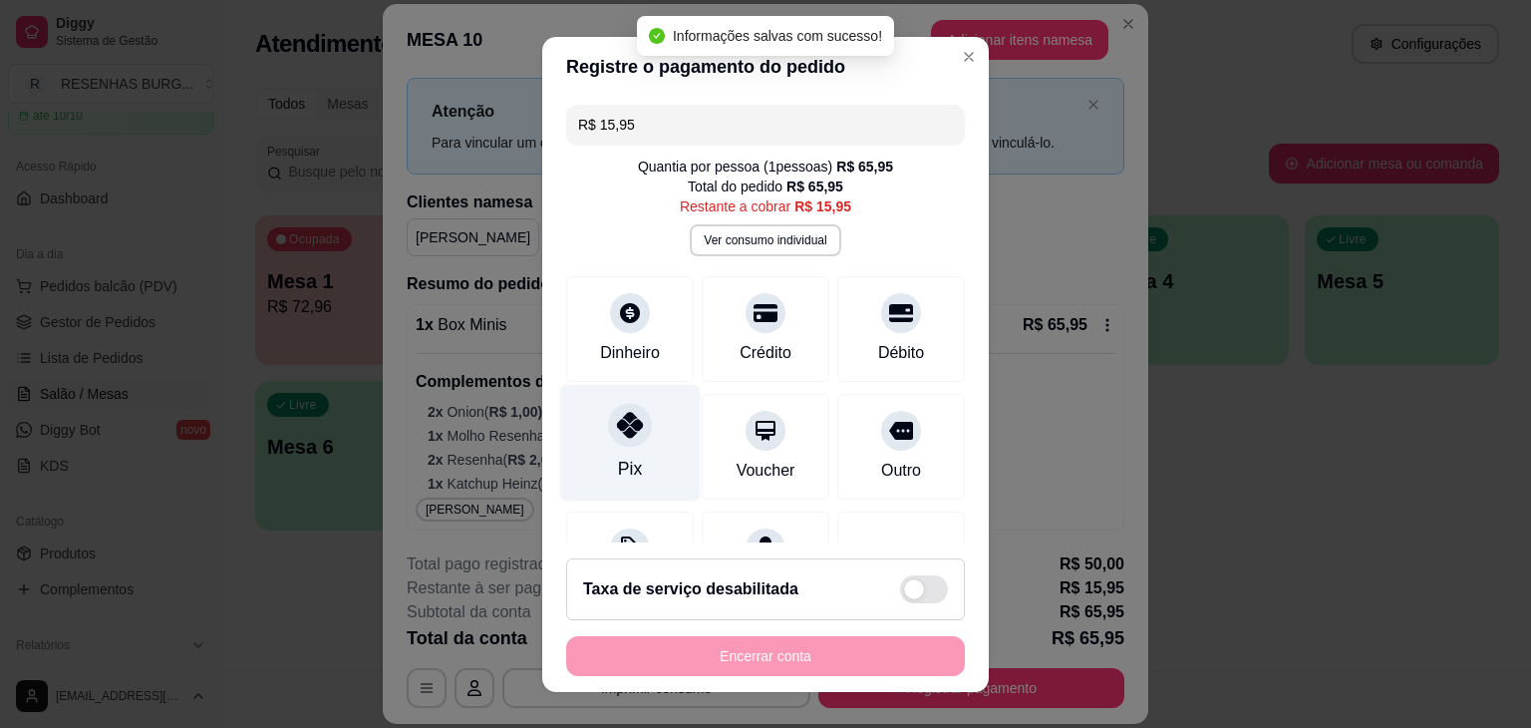
click at [593, 451] on div "Pix" at bounding box center [630, 442] width 141 height 117
type input "R$ 0,00"
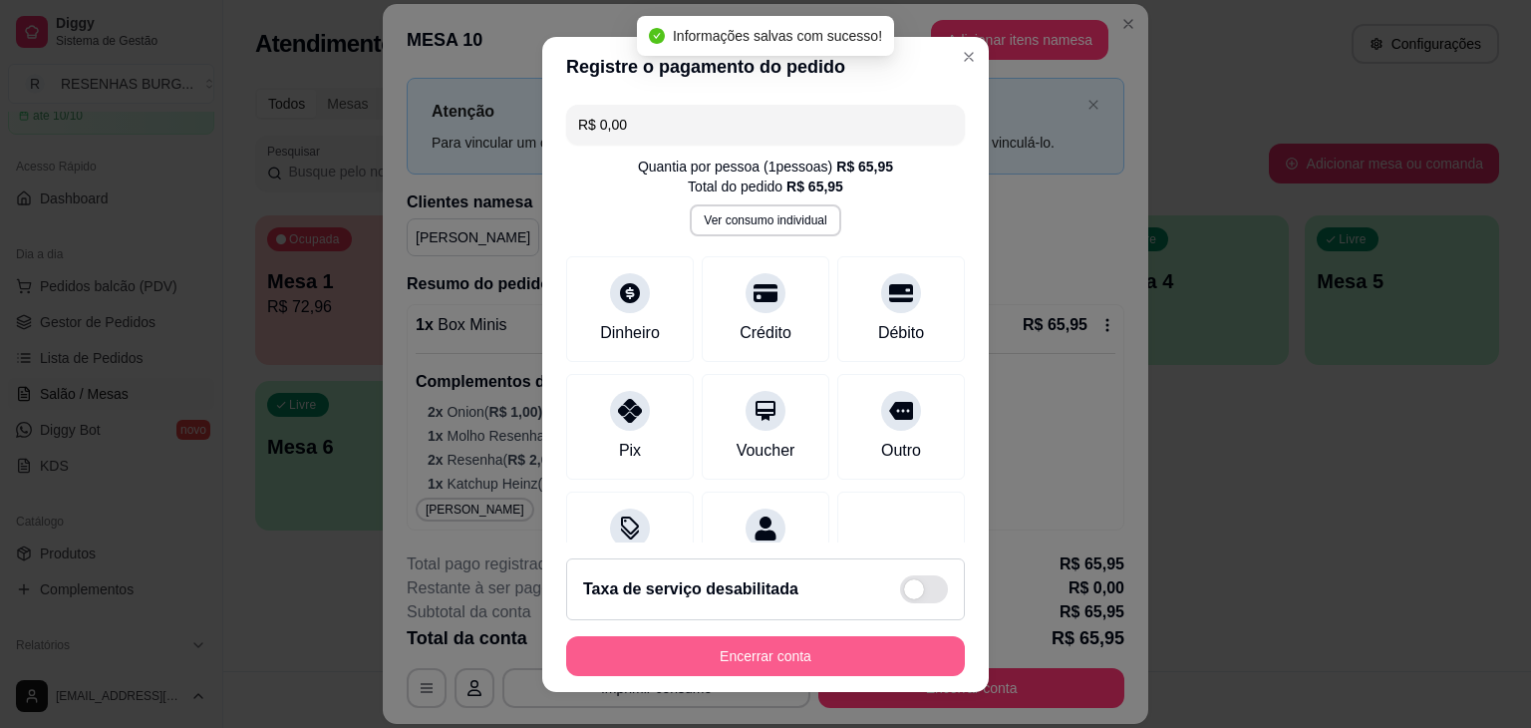
click at [809, 655] on button "Encerrar conta" at bounding box center [765, 656] width 399 height 40
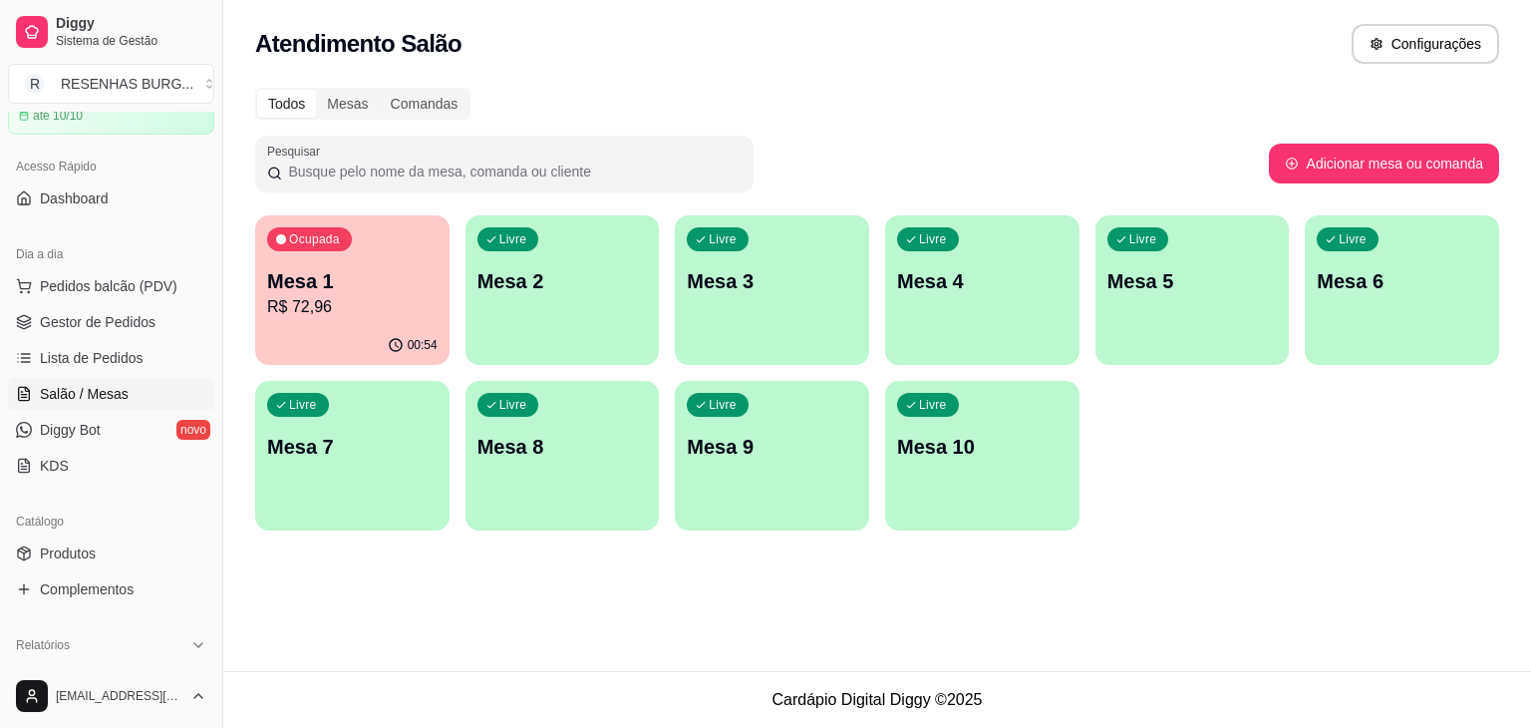
click at [275, 298] on p "R$ 72,96" at bounding box center [352, 307] width 170 height 24
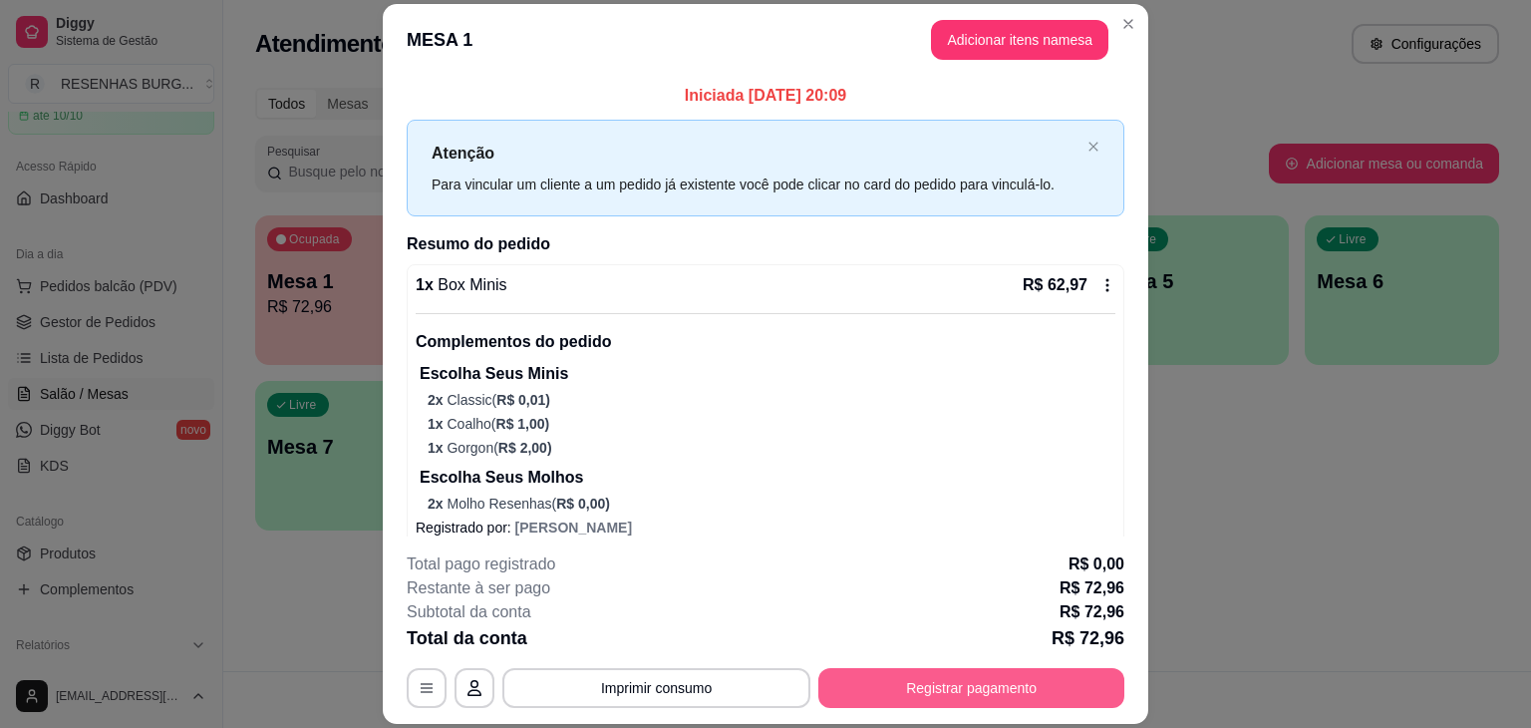
click at [916, 683] on button "Registrar pagamento" at bounding box center [971, 688] width 306 height 40
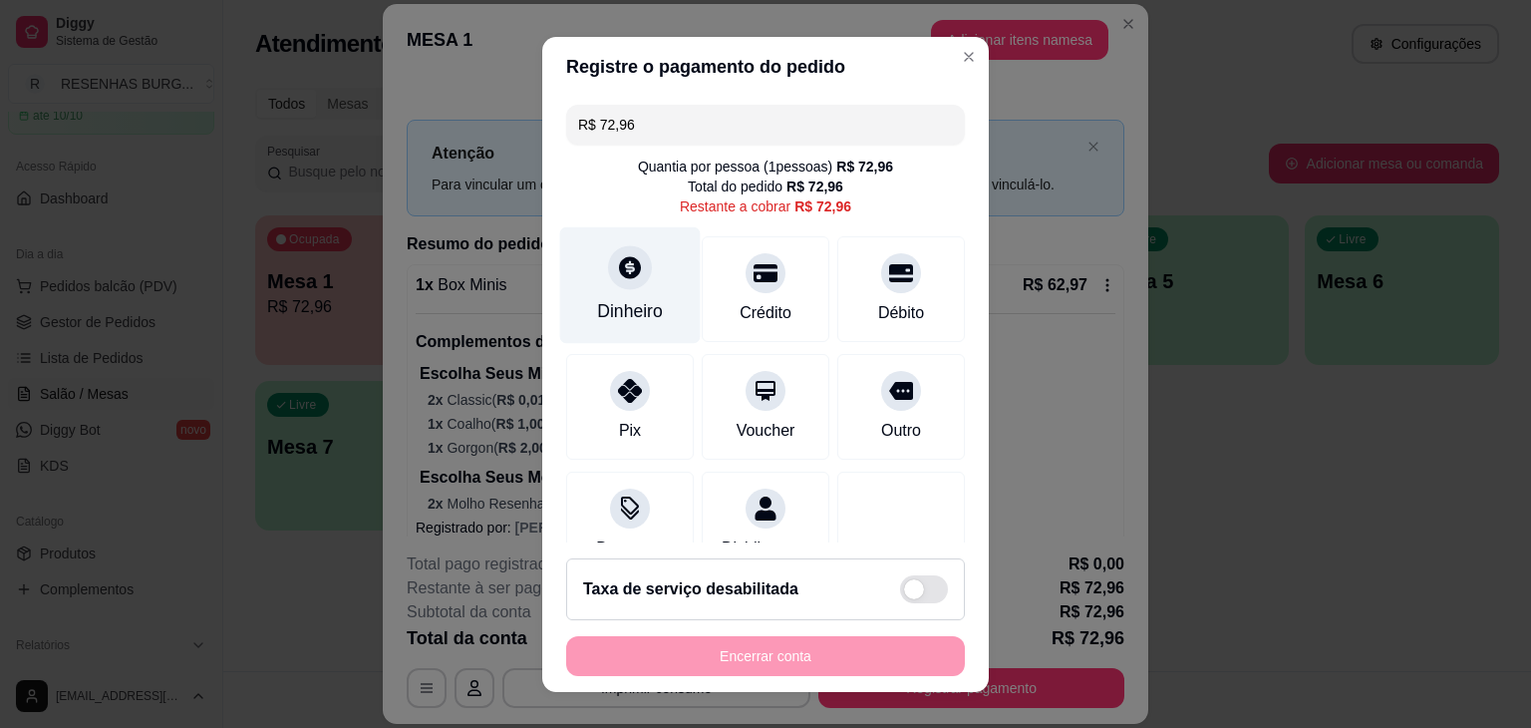
click at [617, 277] on icon at bounding box center [630, 267] width 26 height 26
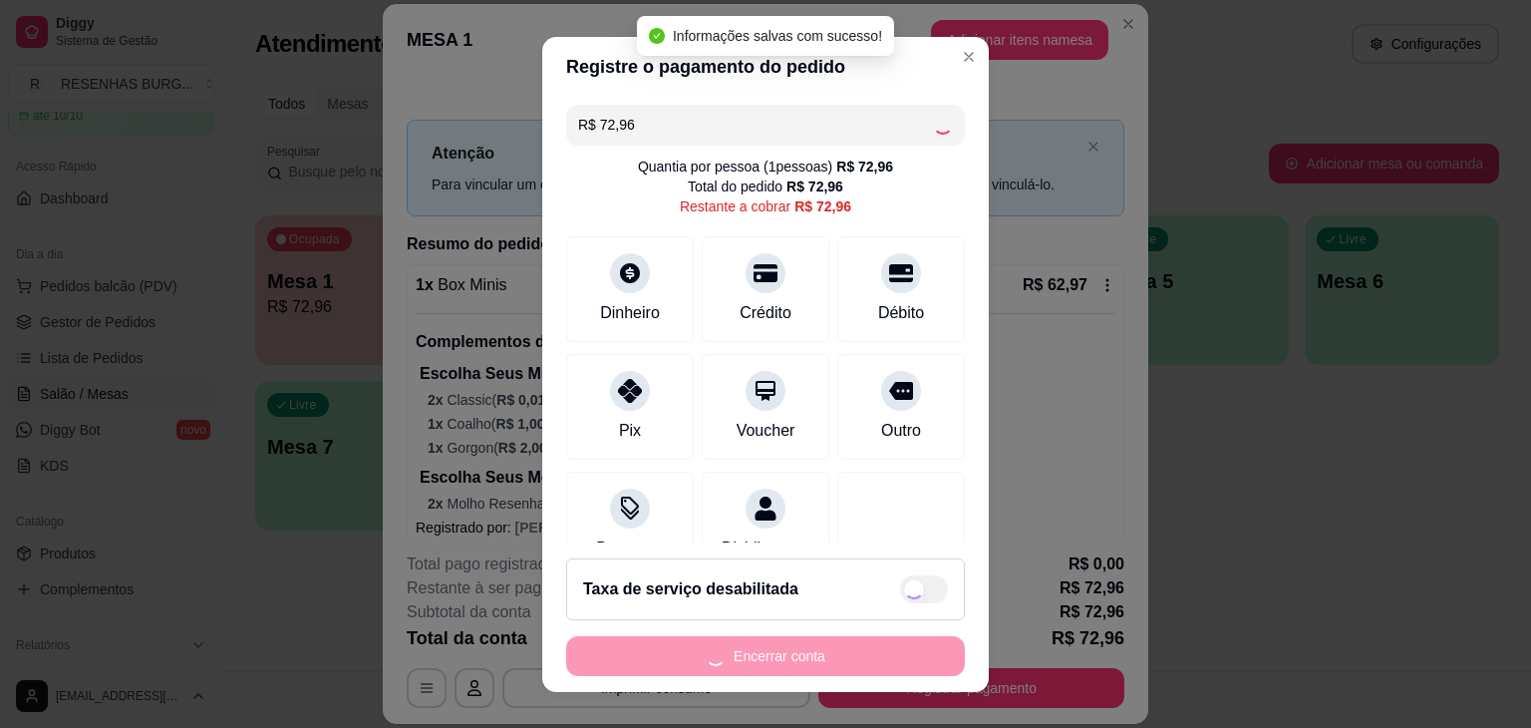
type input "R$ 0,00"
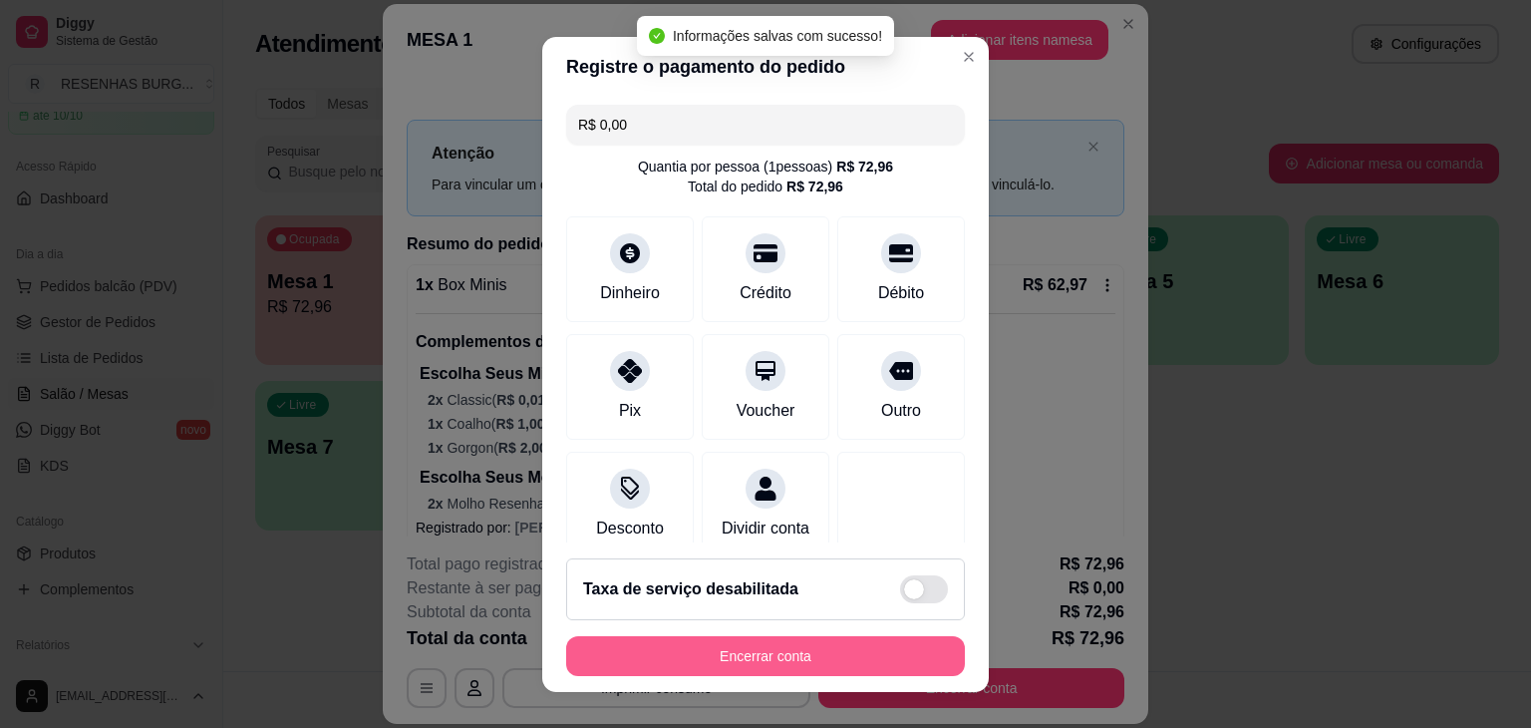
click at [783, 663] on button "Encerrar conta" at bounding box center [765, 656] width 399 height 40
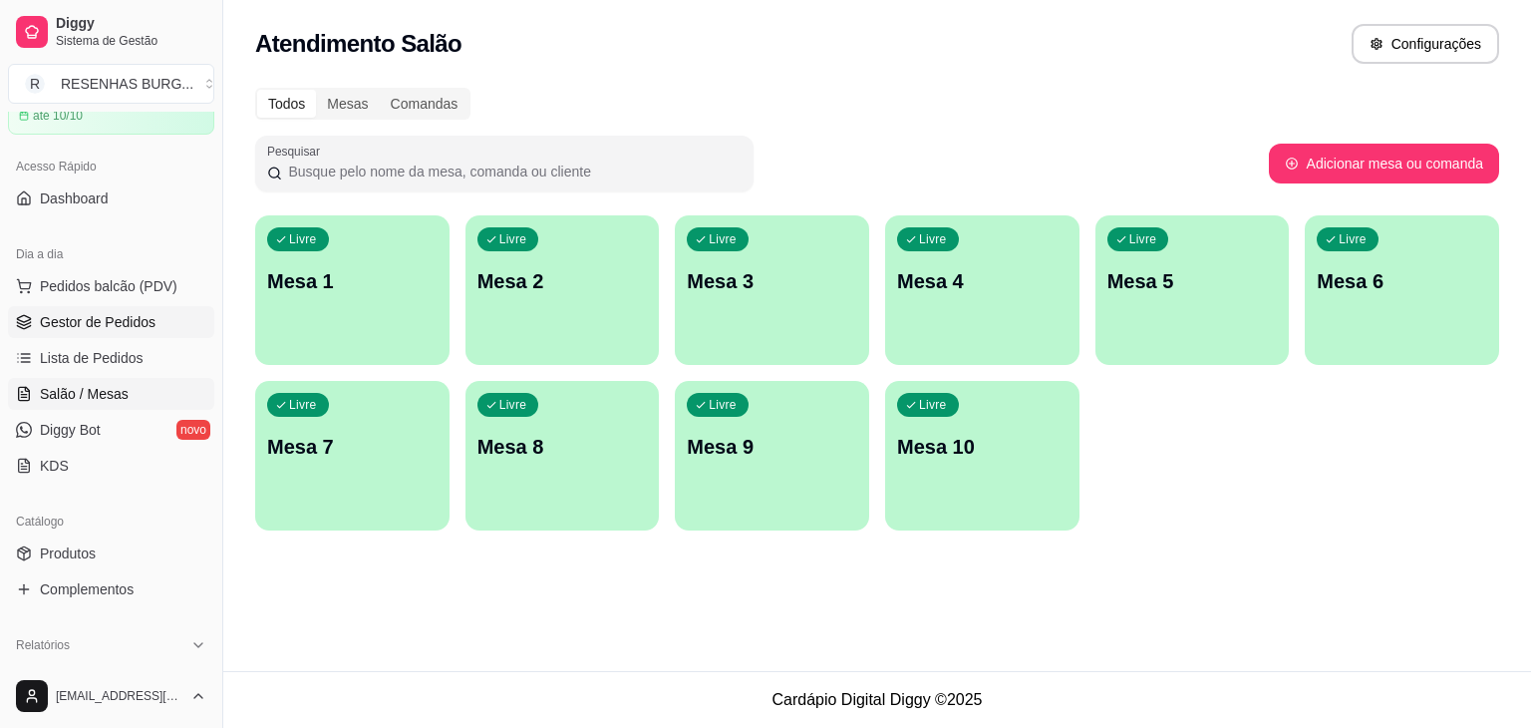
click at [154, 320] on link "Gestor de Pedidos" at bounding box center [111, 322] width 206 height 32
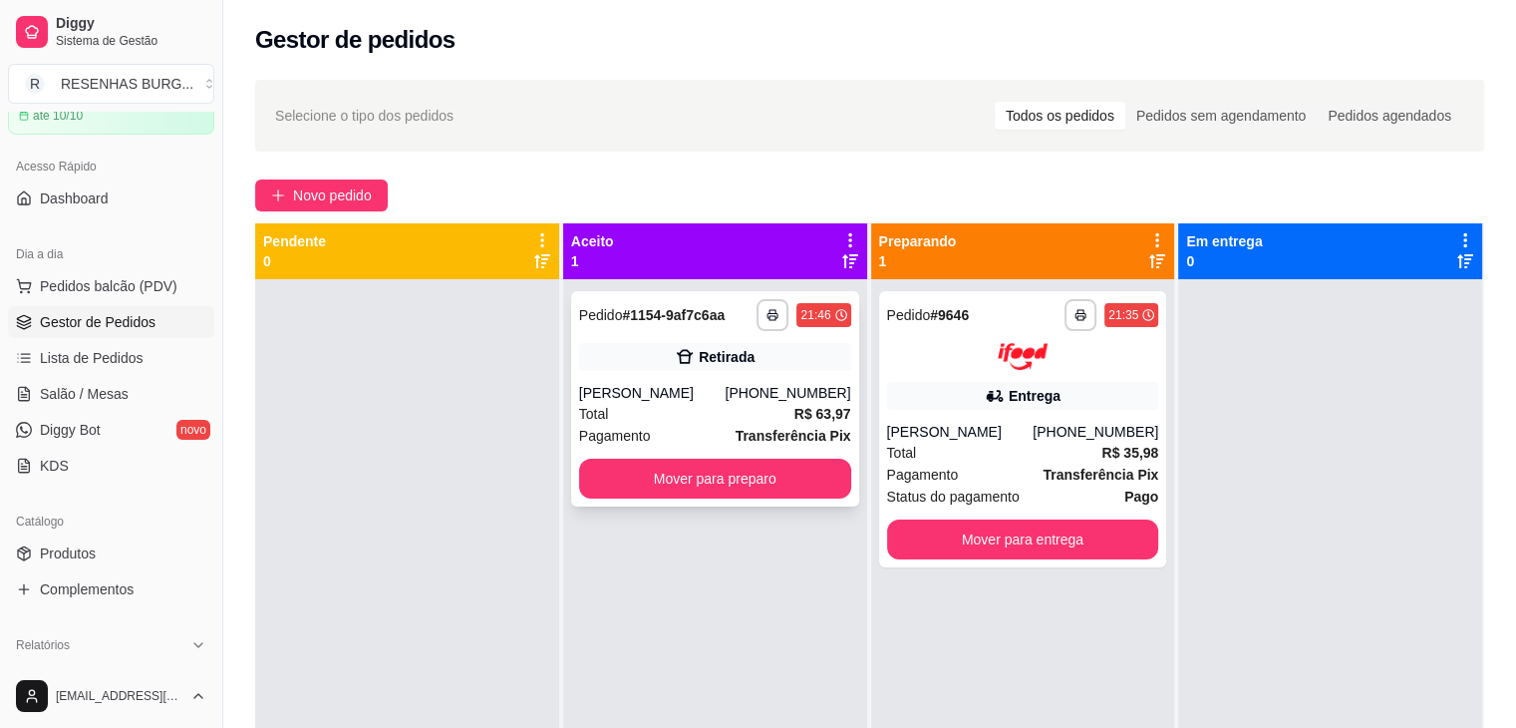
click at [677, 380] on div "**********" at bounding box center [715, 398] width 288 height 215
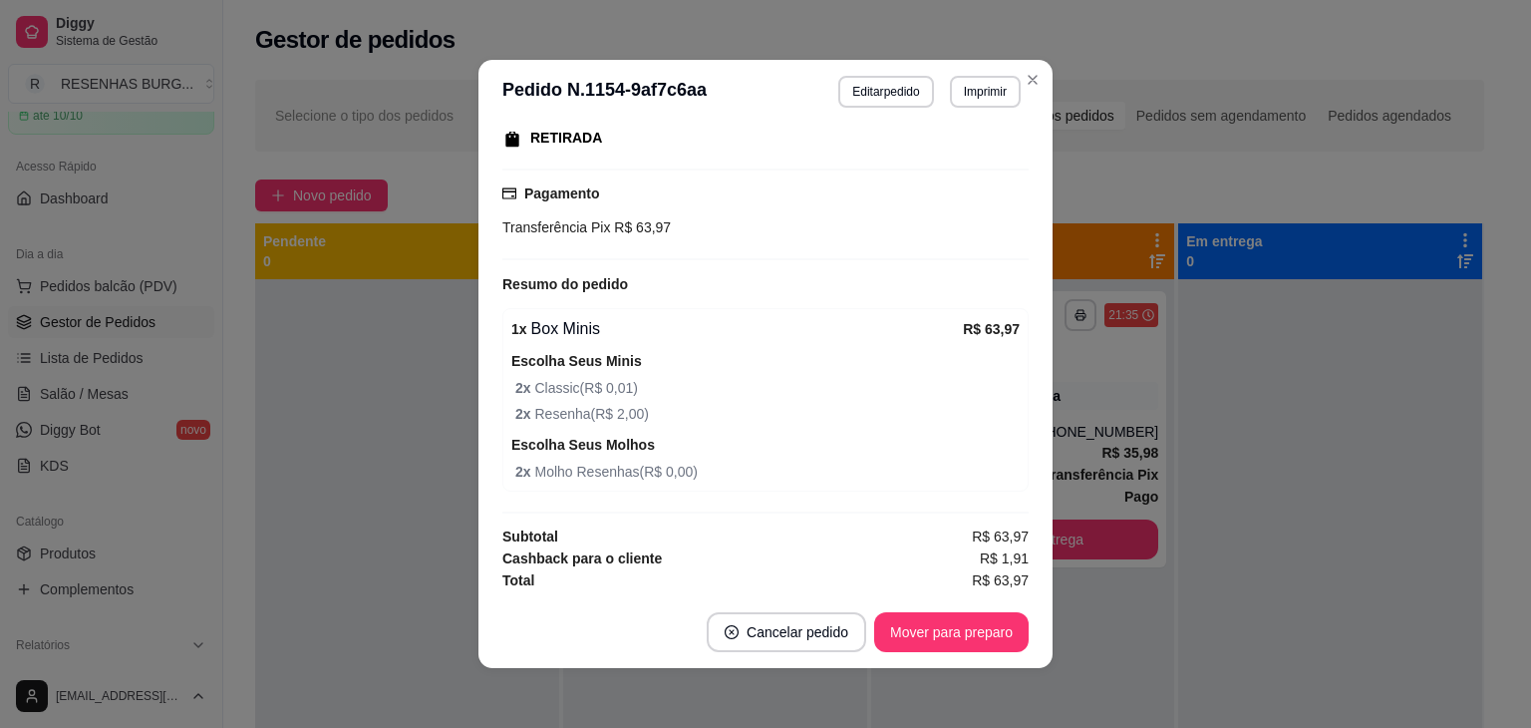
scroll to position [4, 0]
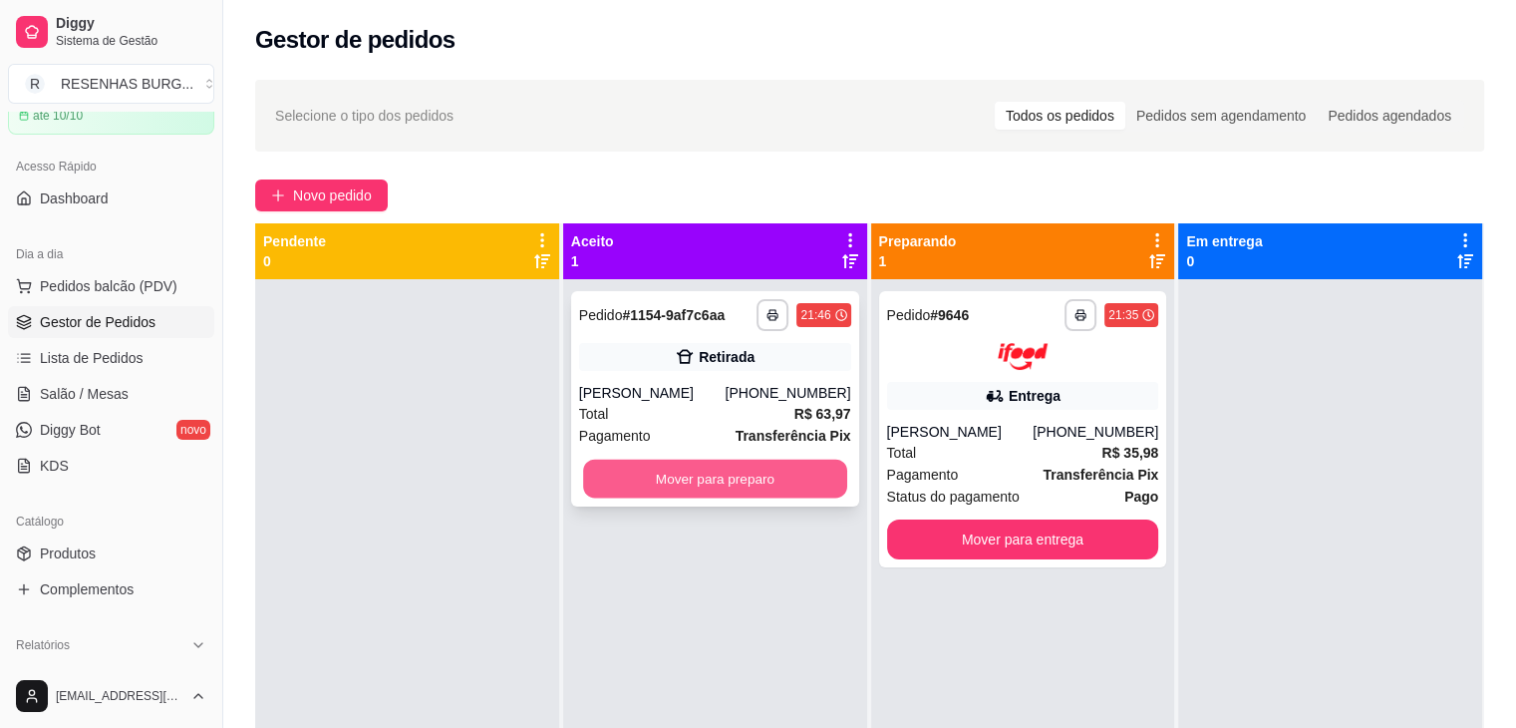
click at [750, 487] on button "Mover para preparo" at bounding box center [715, 478] width 264 height 39
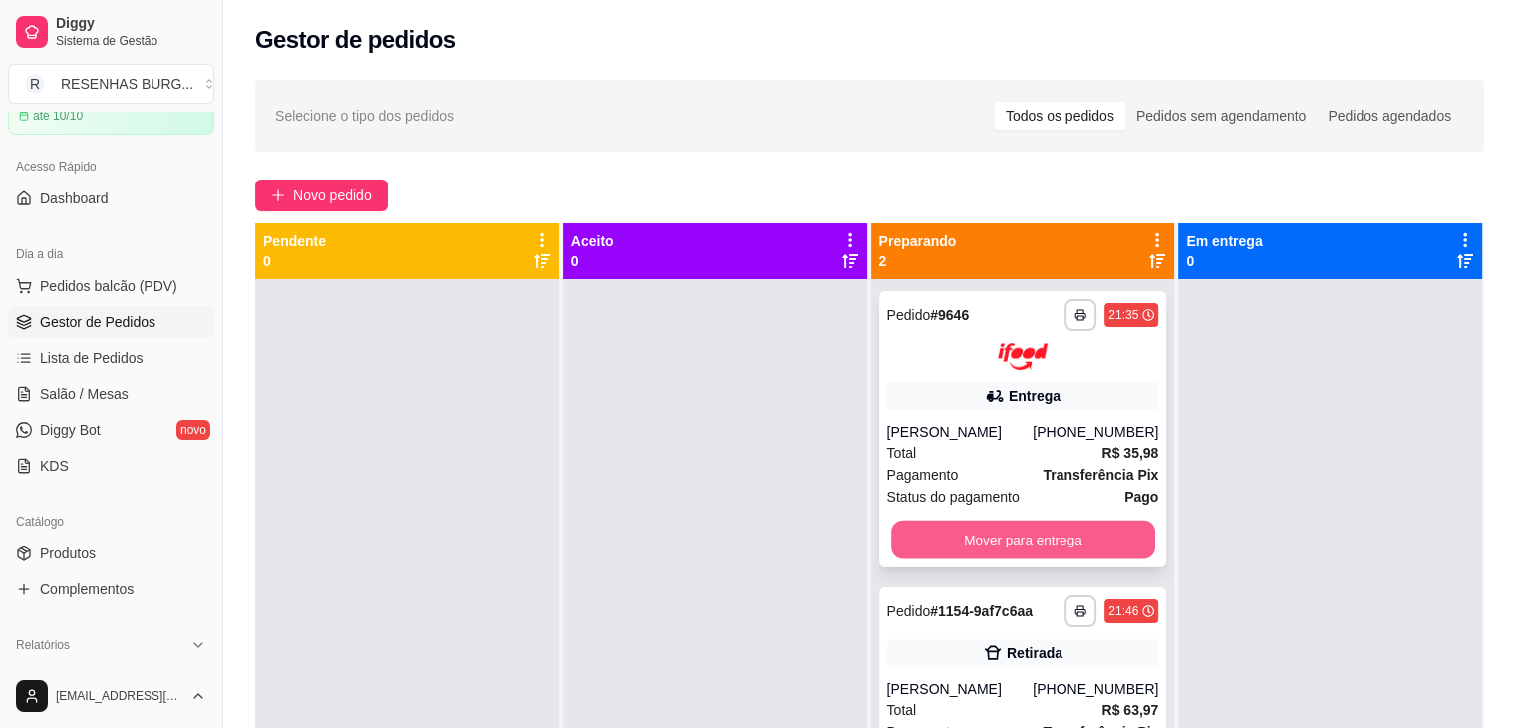
click at [972, 543] on button "Mover para entrega" at bounding box center [1023, 538] width 264 height 39
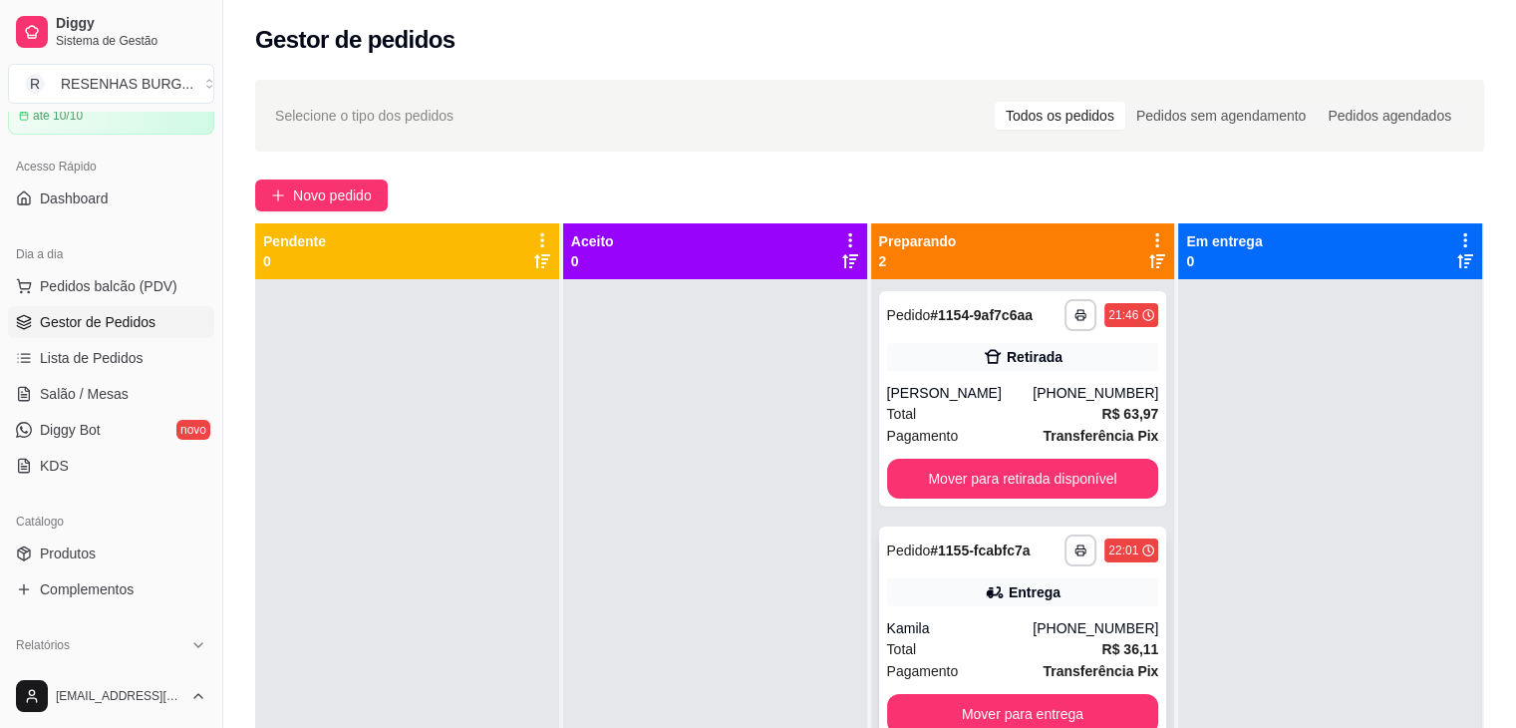
click at [921, 621] on div "Kamila" at bounding box center [960, 628] width 147 height 20
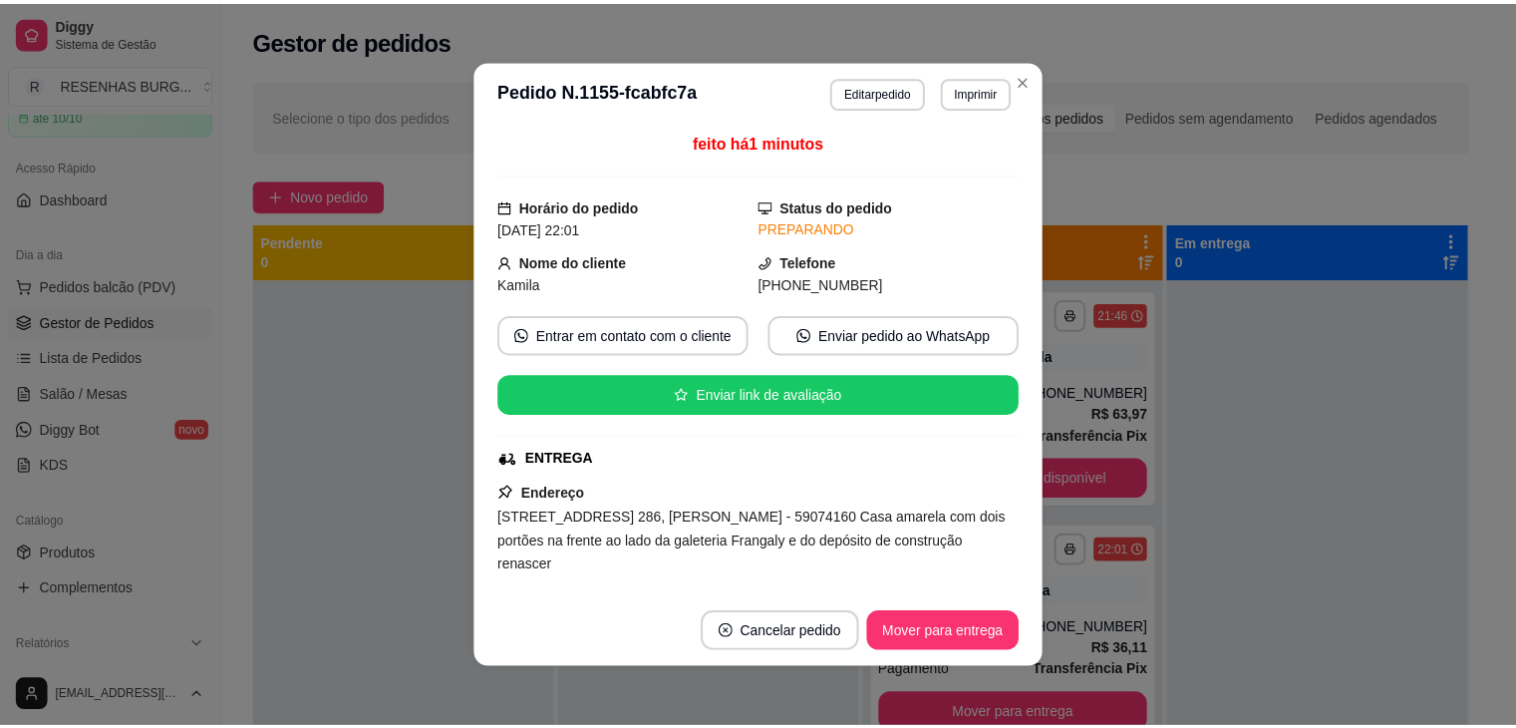
scroll to position [299, 0]
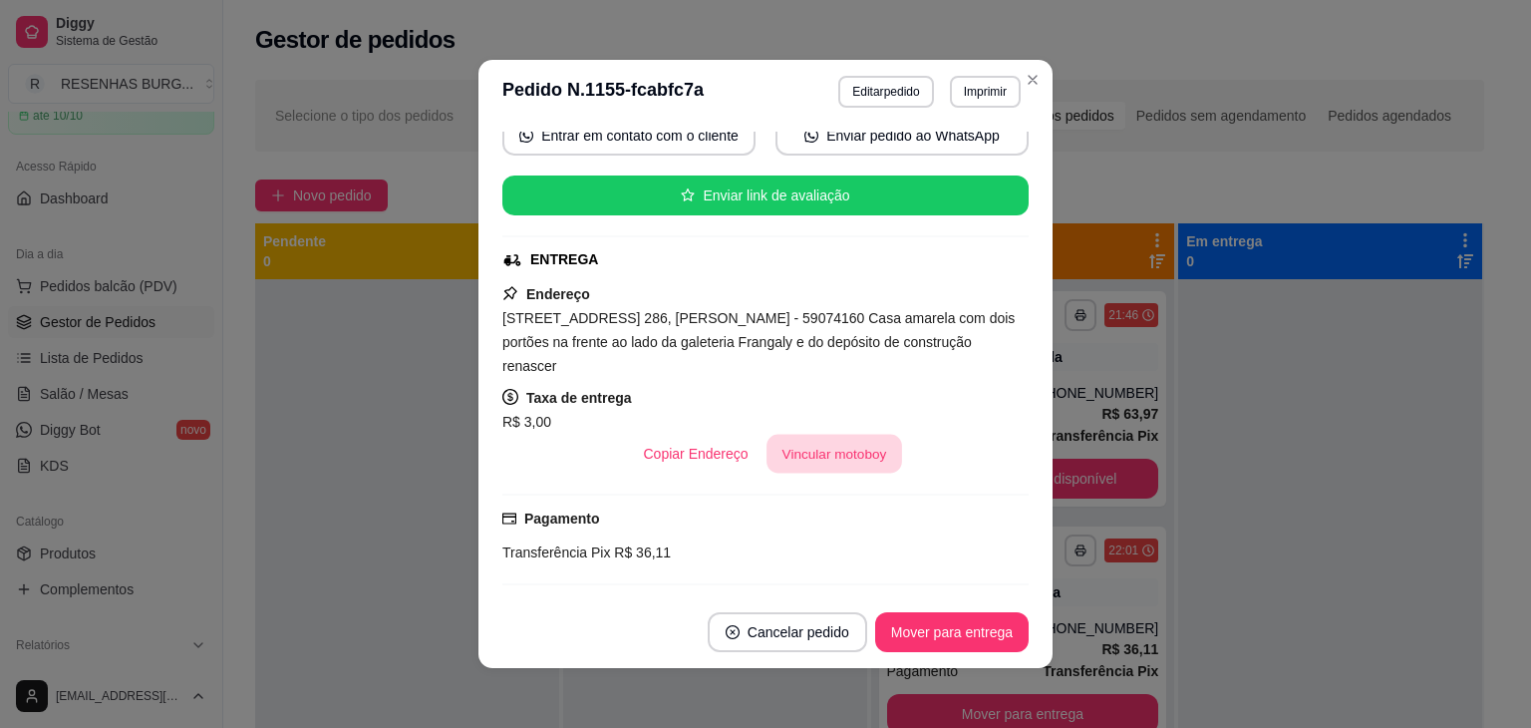
click at [846, 457] on button "Vincular motoboy" at bounding box center [834, 454] width 136 height 39
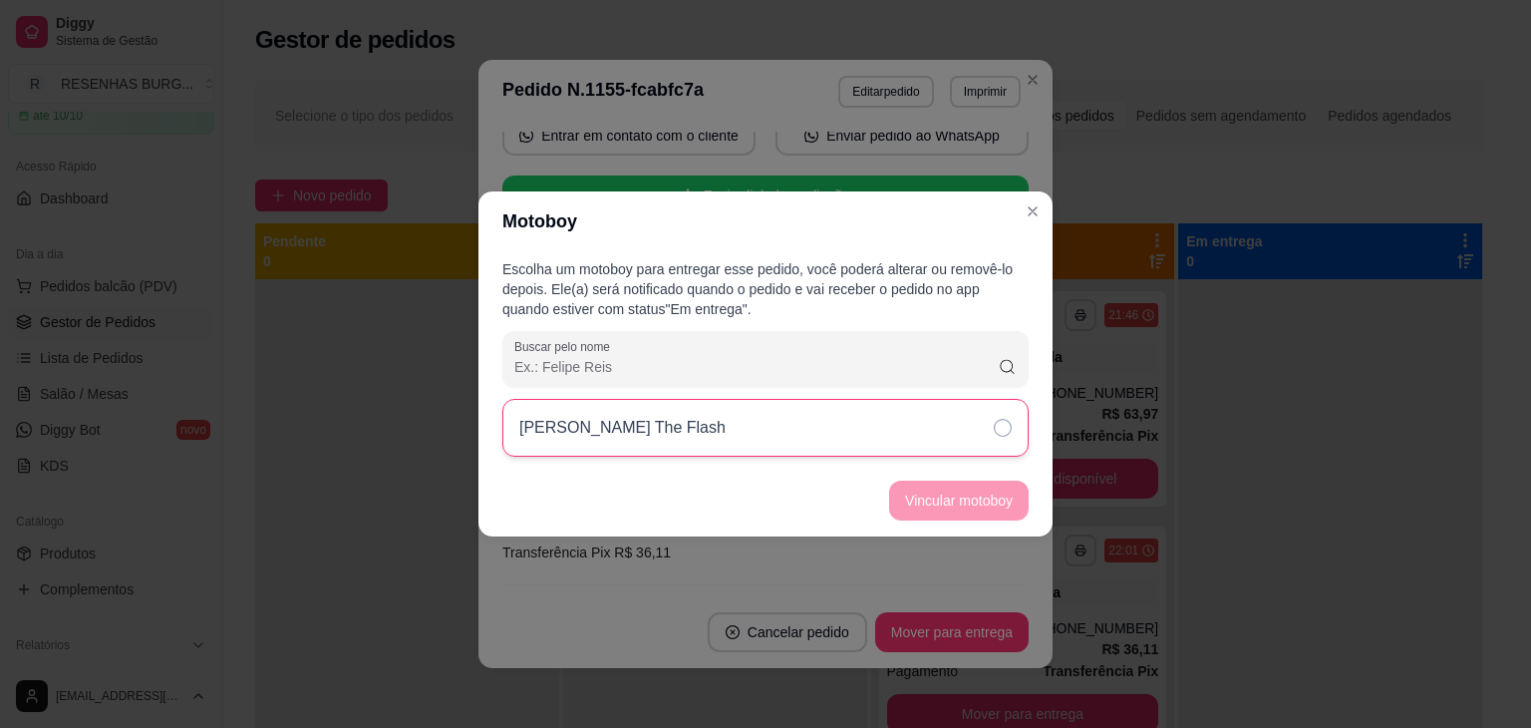
click at [985, 451] on div "[PERSON_NAME] The Flash" at bounding box center [765, 428] width 526 height 58
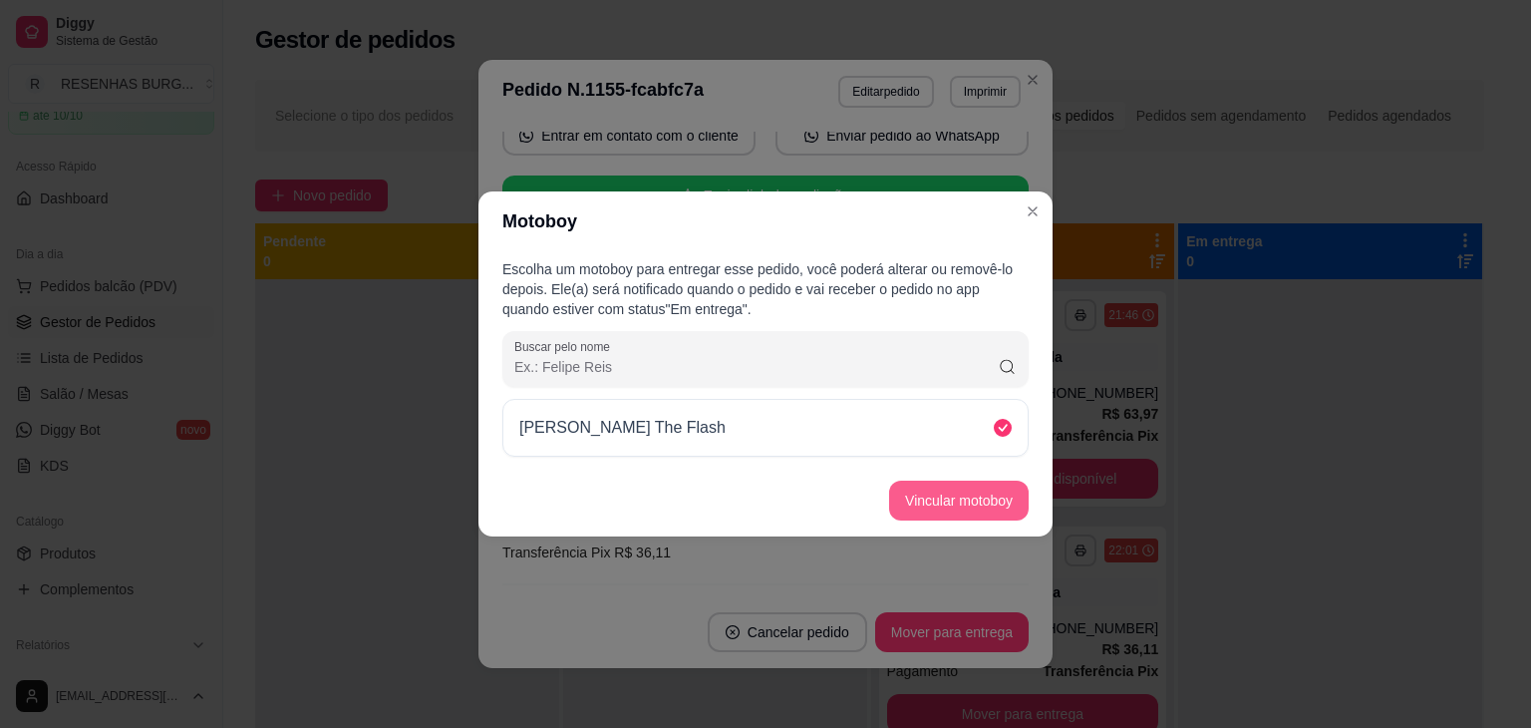
click at [957, 492] on button "Vincular motoboy" at bounding box center [959, 500] width 140 height 40
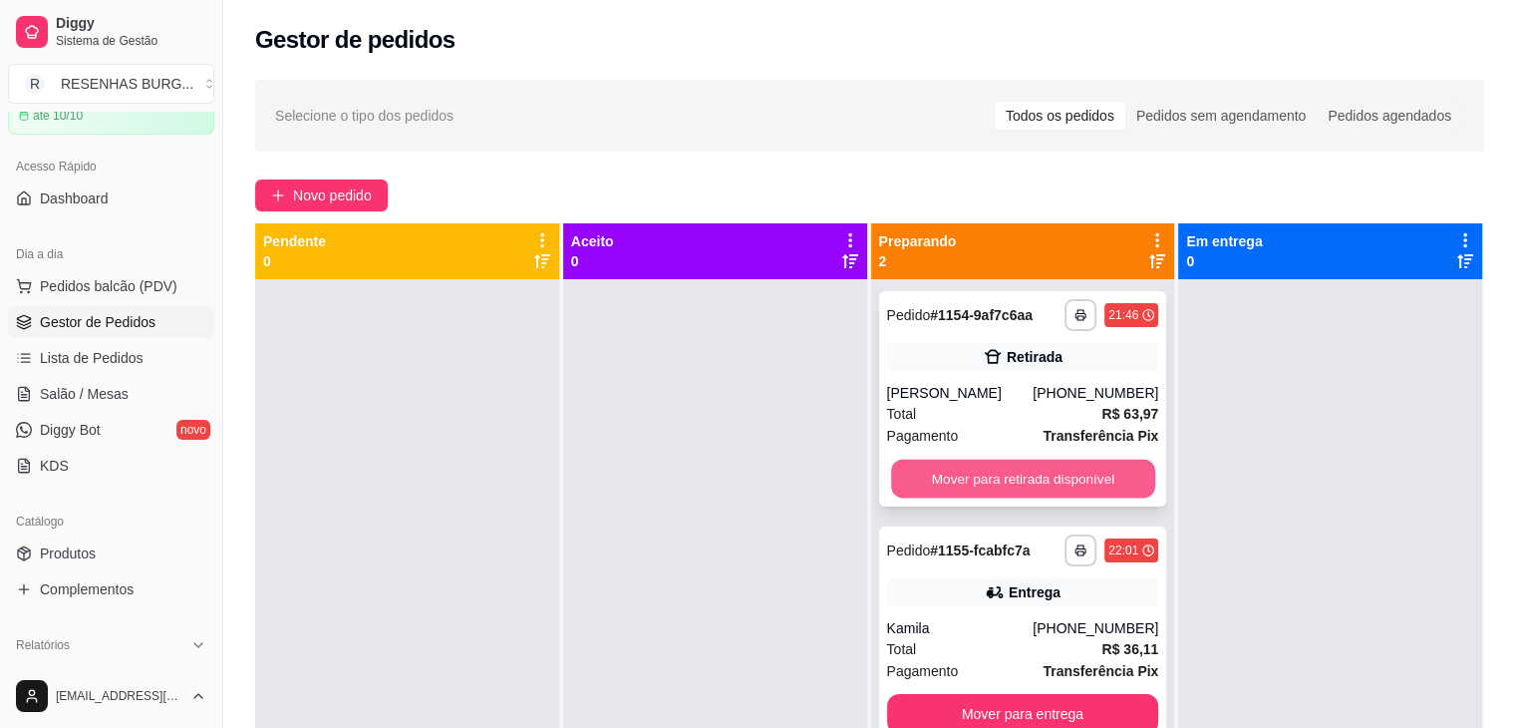
click at [1016, 480] on button "Mover para retirada disponível" at bounding box center [1023, 478] width 264 height 39
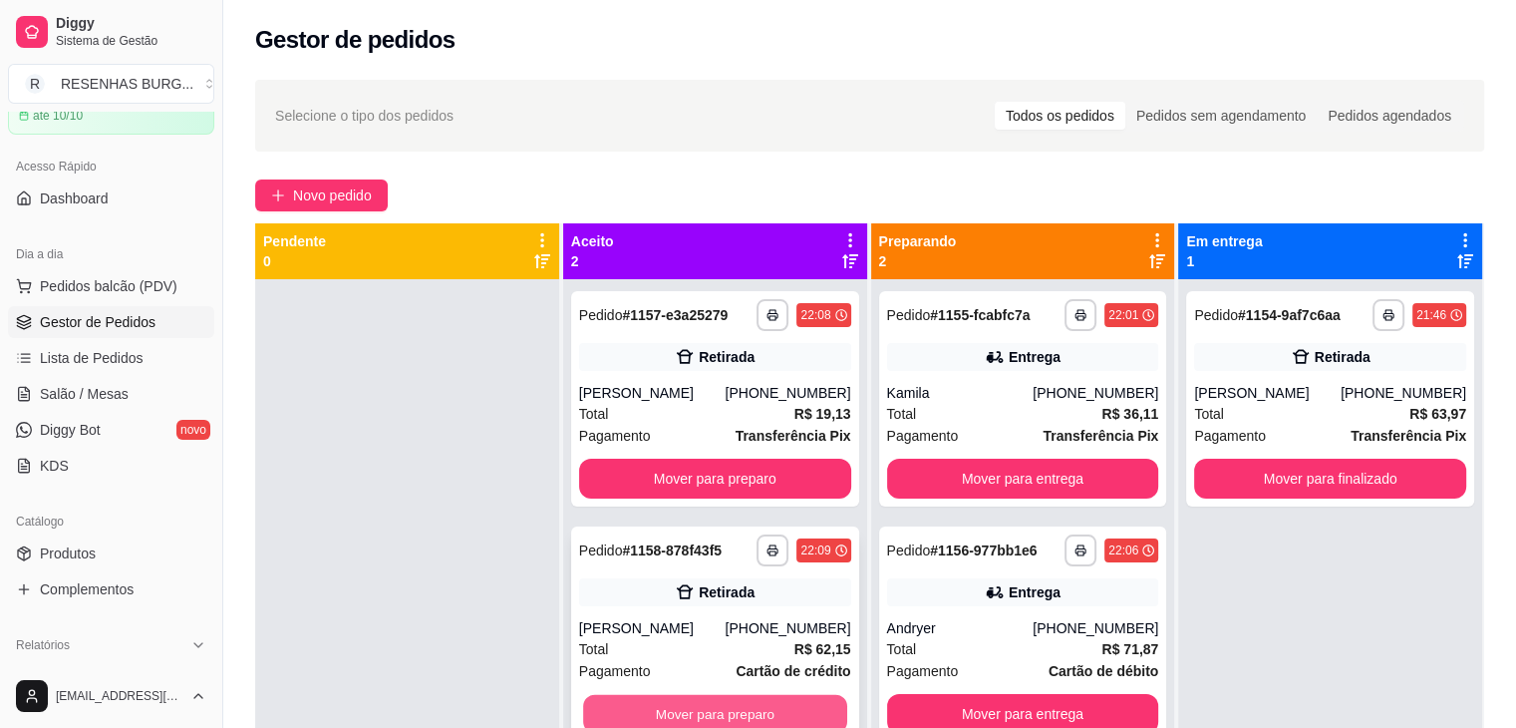
click at [640, 714] on button "Mover para preparo" at bounding box center [715, 714] width 264 height 39
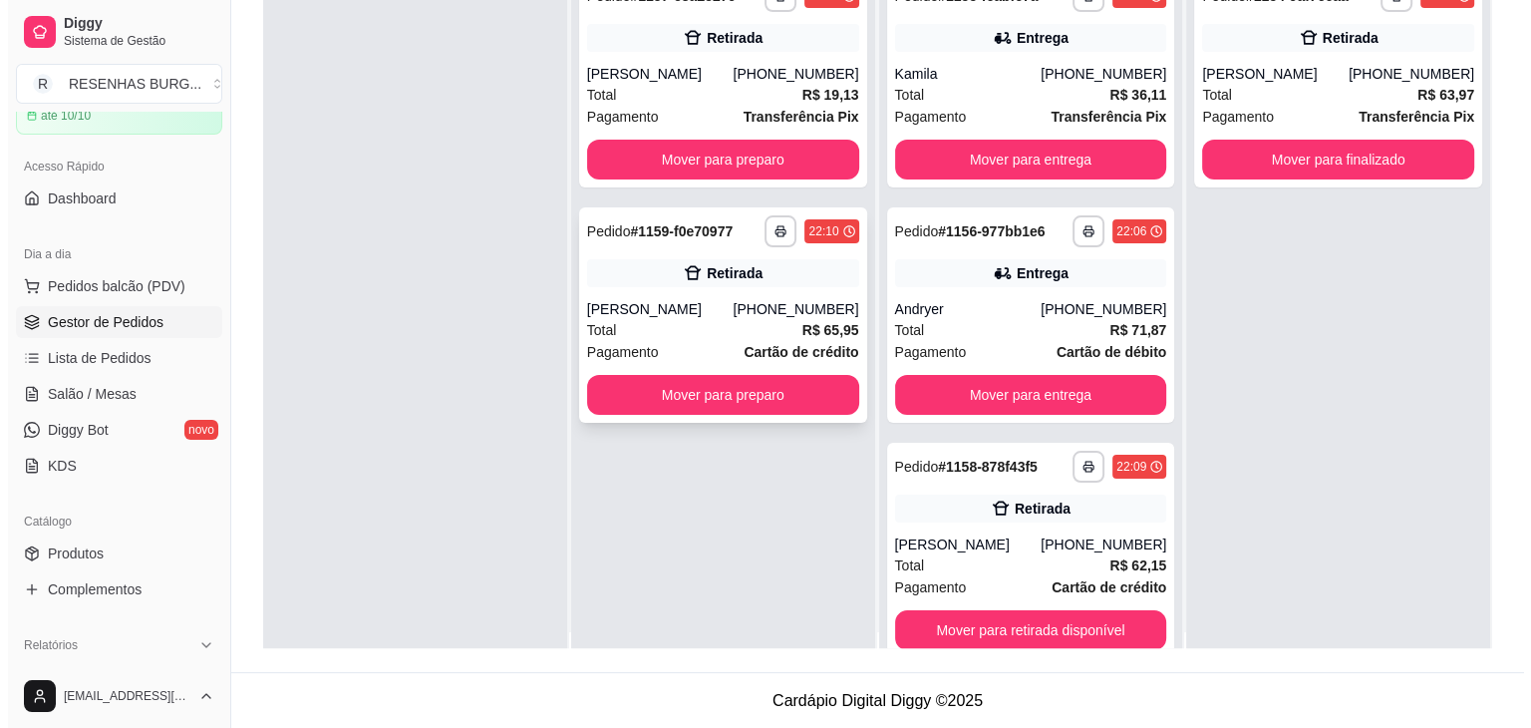
scroll to position [0, 0]
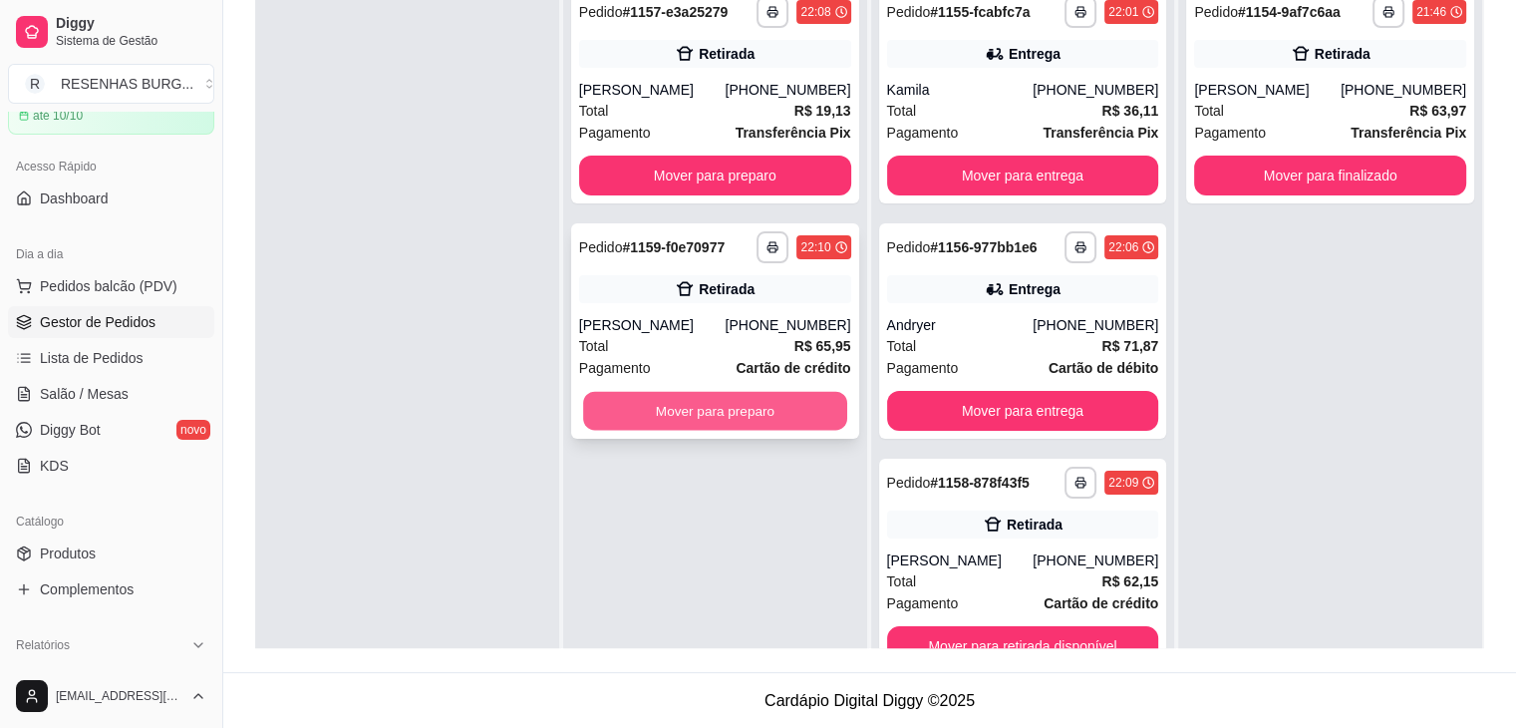
click at [690, 407] on button "Mover para preparo" at bounding box center [715, 411] width 264 height 39
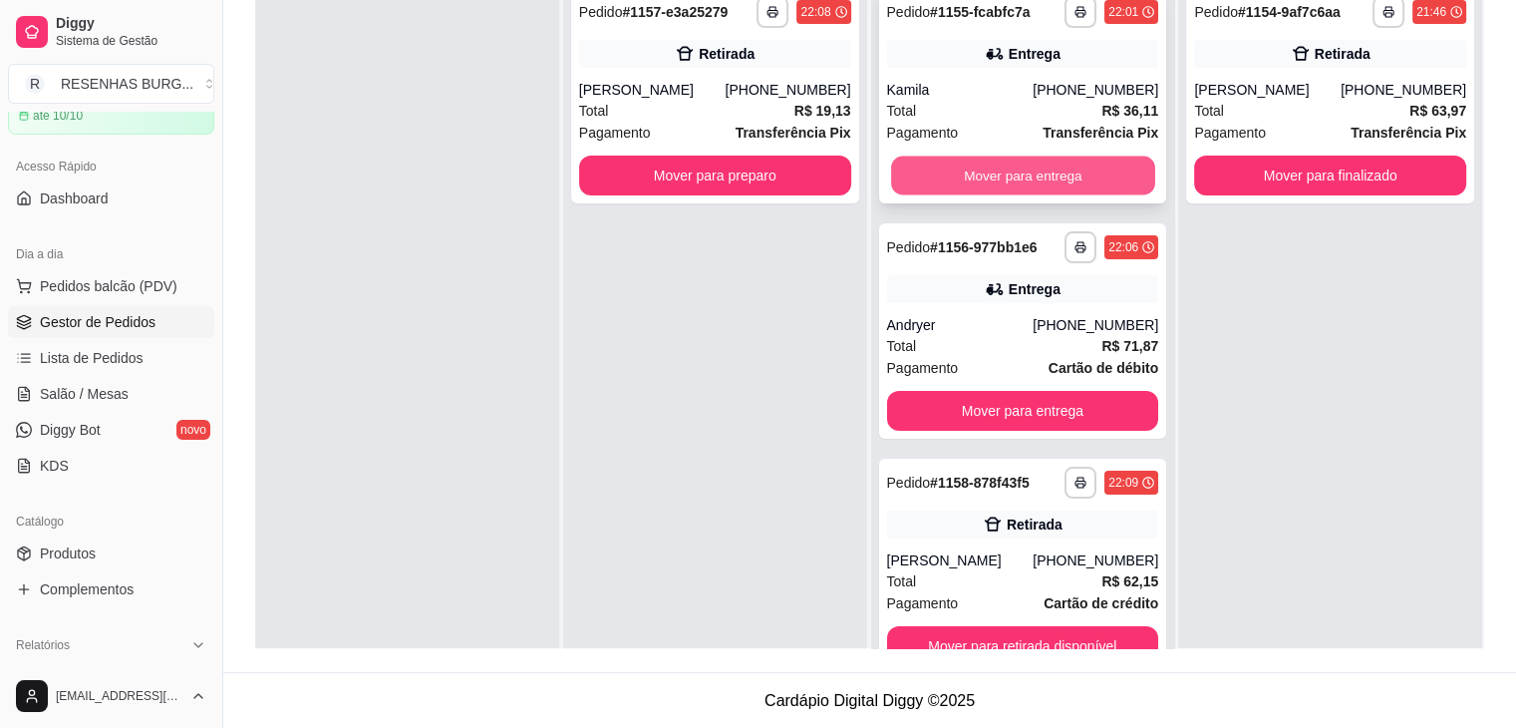
click at [1006, 176] on button "Mover para entrega" at bounding box center [1023, 175] width 264 height 39
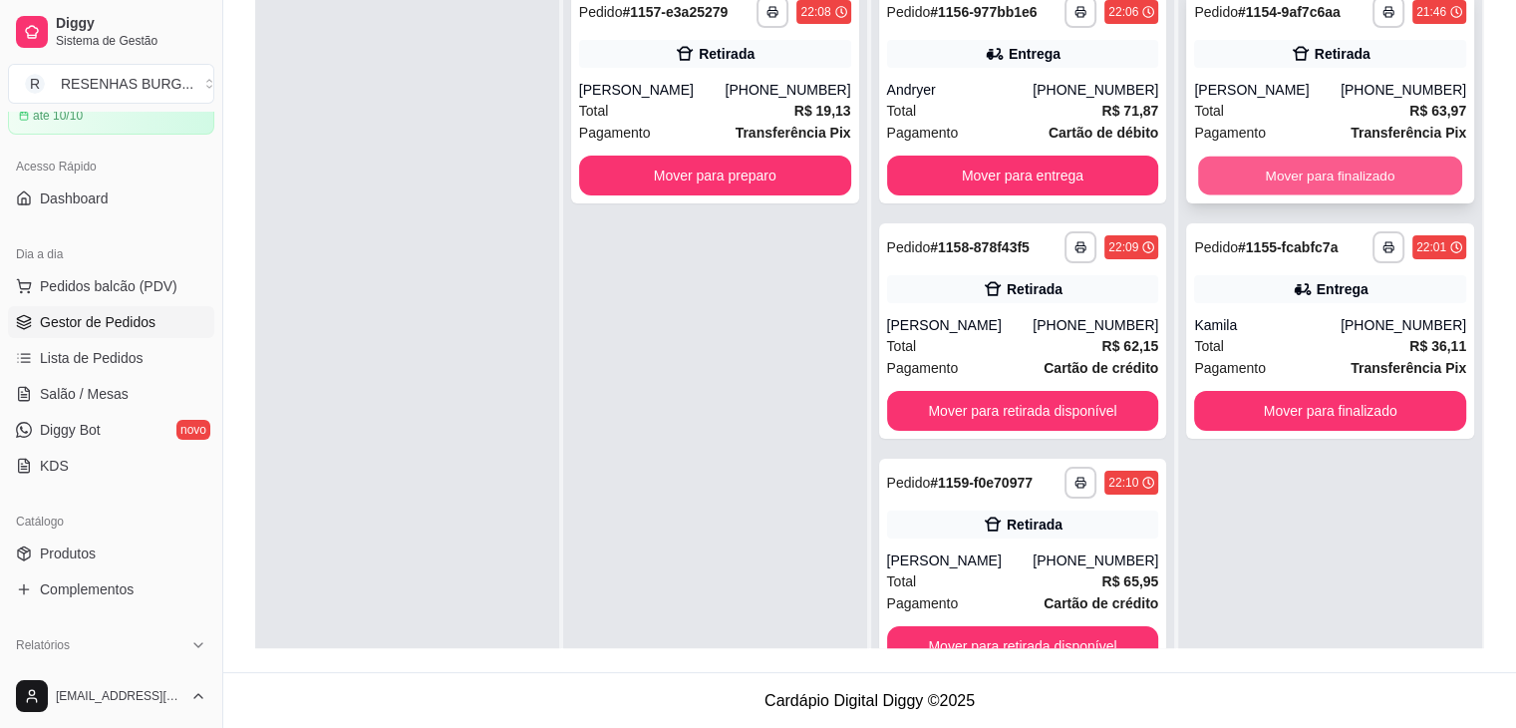
click at [1379, 172] on button "Mover para finalizado" at bounding box center [1330, 175] width 264 height 39
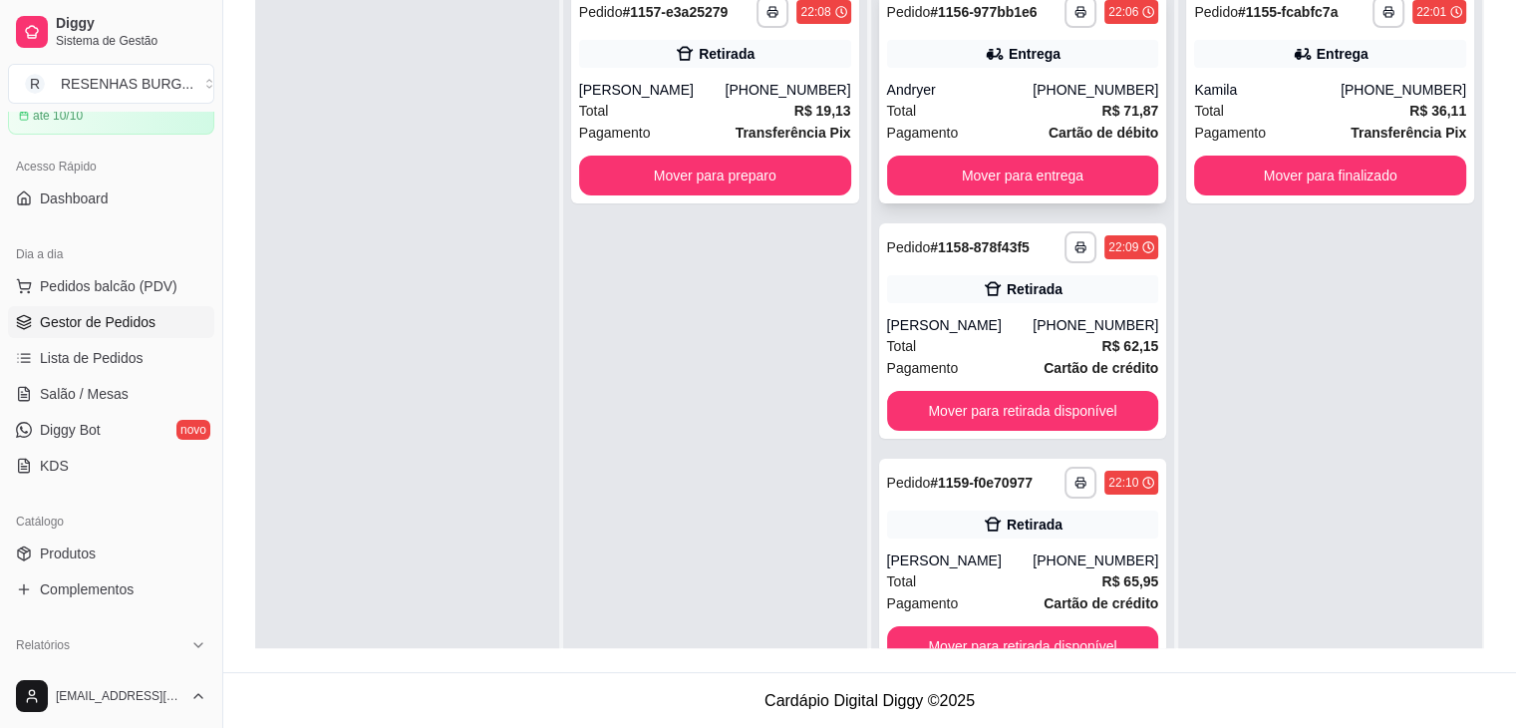
click at [941, 153] on div "**********" at bounding box center [1023, 95] width 288 height 215
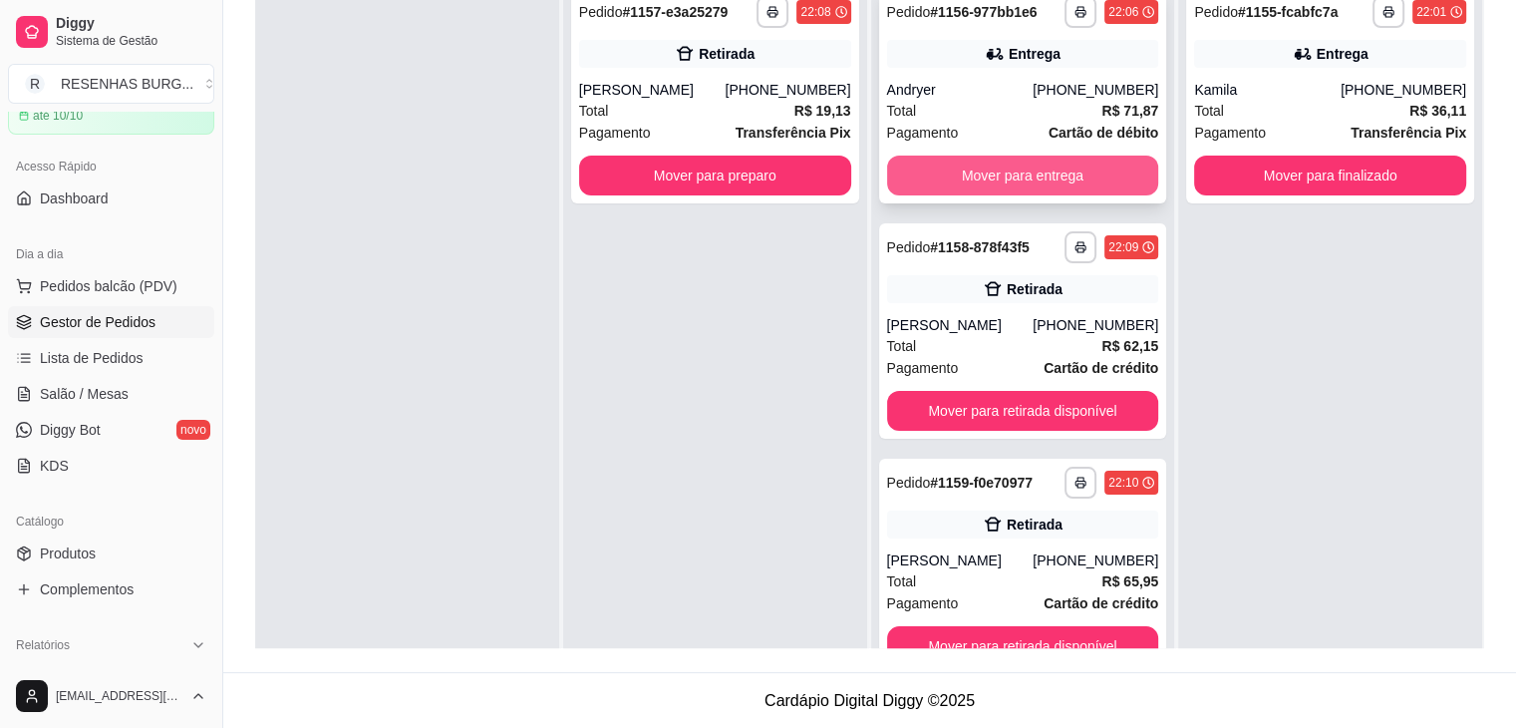
click at [1010, 180] on button "Mover para entrega" at bounding box center [1023, 175] width 272 height 40
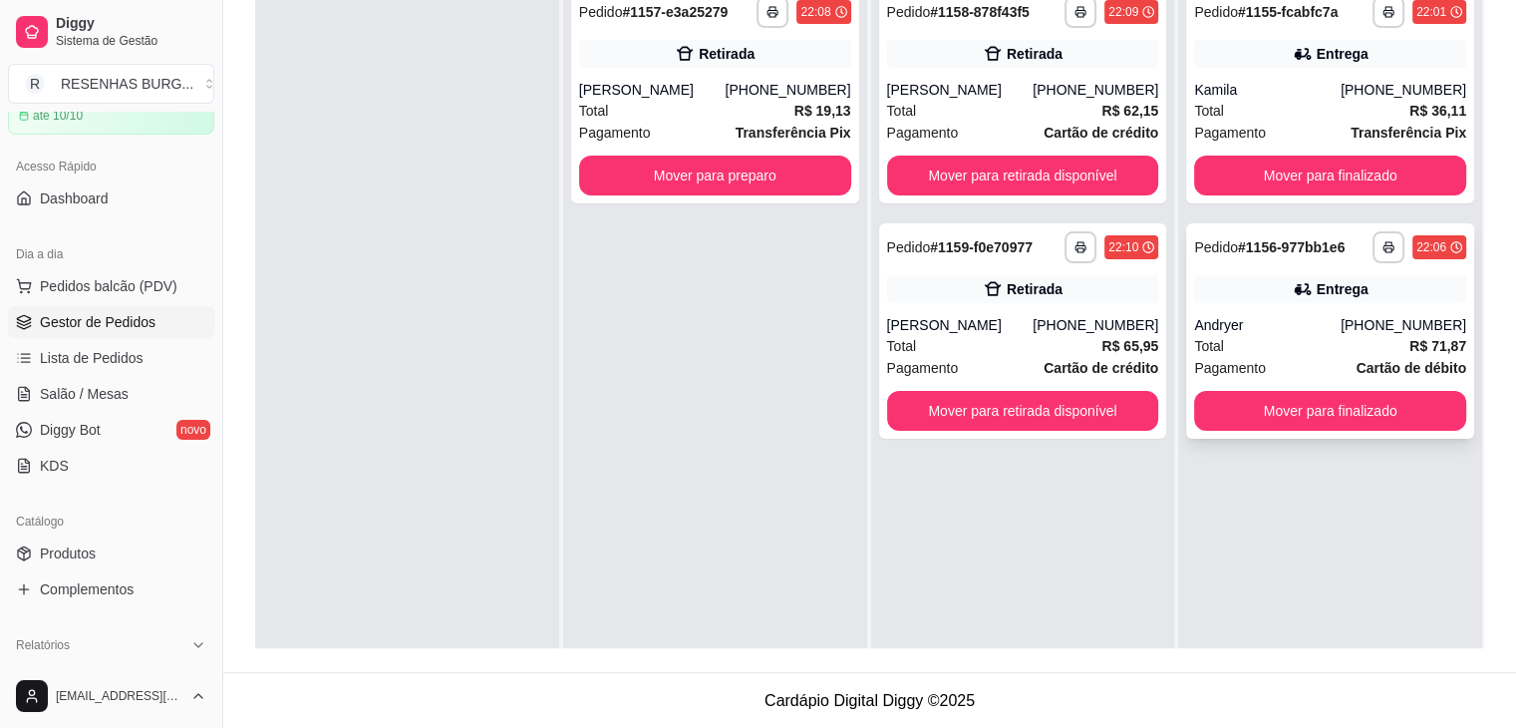
click at [1220, 288] on div "Entrega" at bounding box center [1330, 289] width 272 height 28
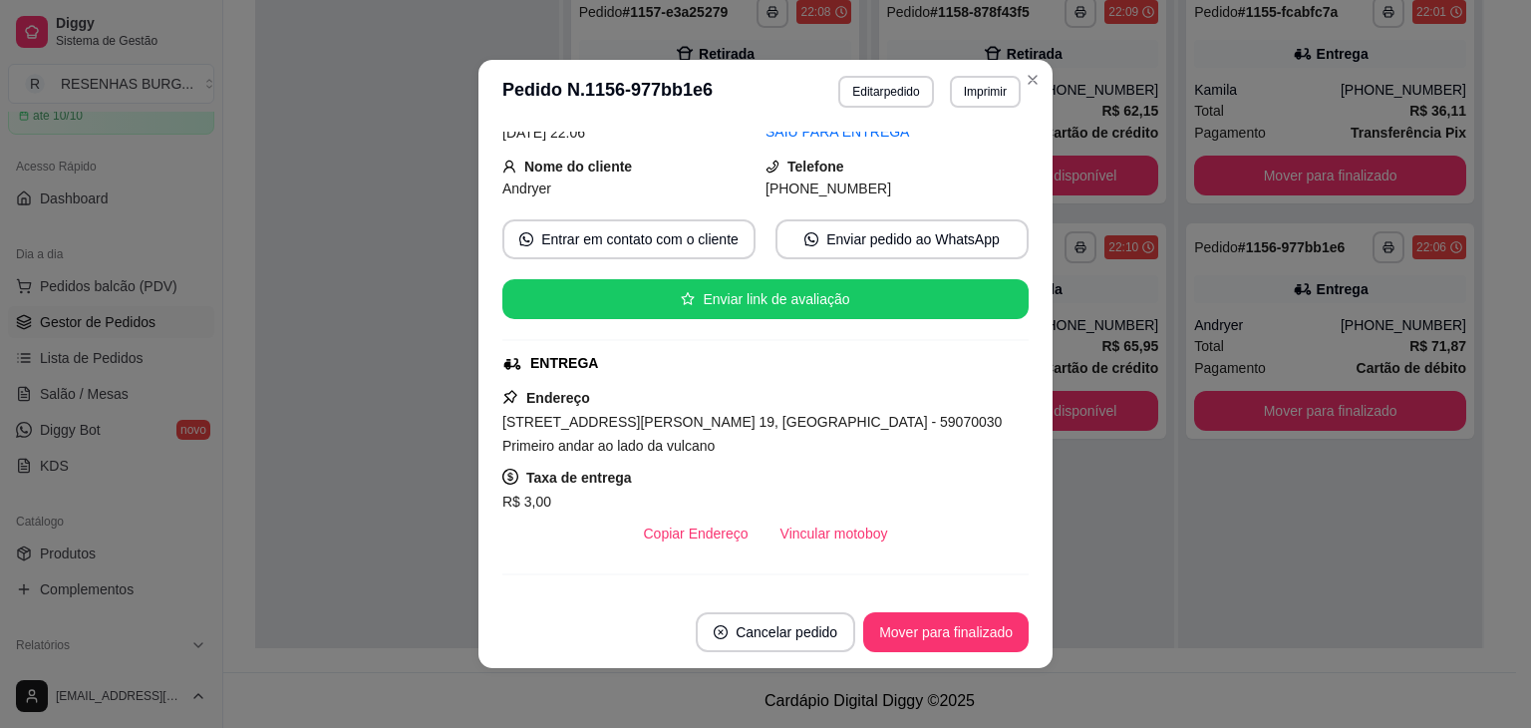
scroll to position [199, 0]
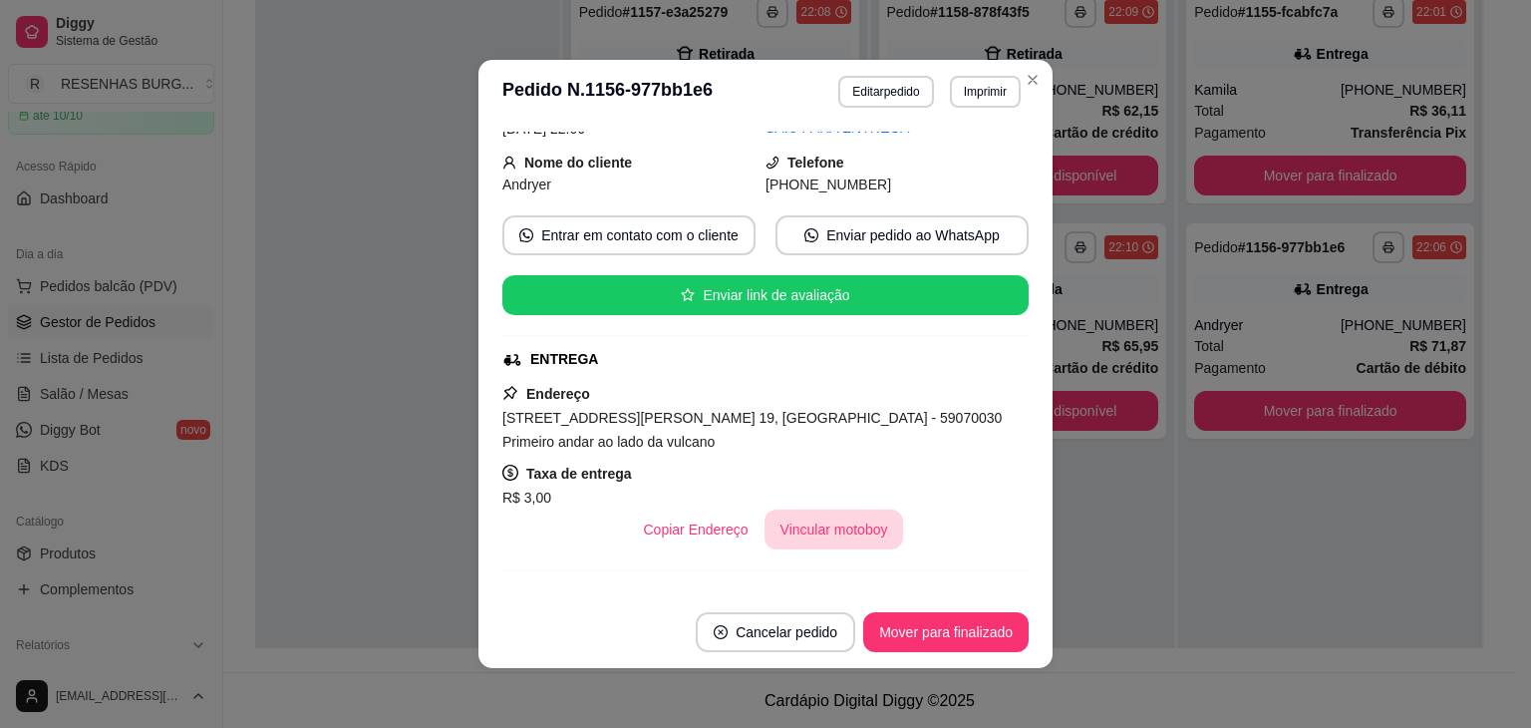
click at [828, 529] on button "Vincular motoboy" at bounding box center [834, 529] width 140 height 40
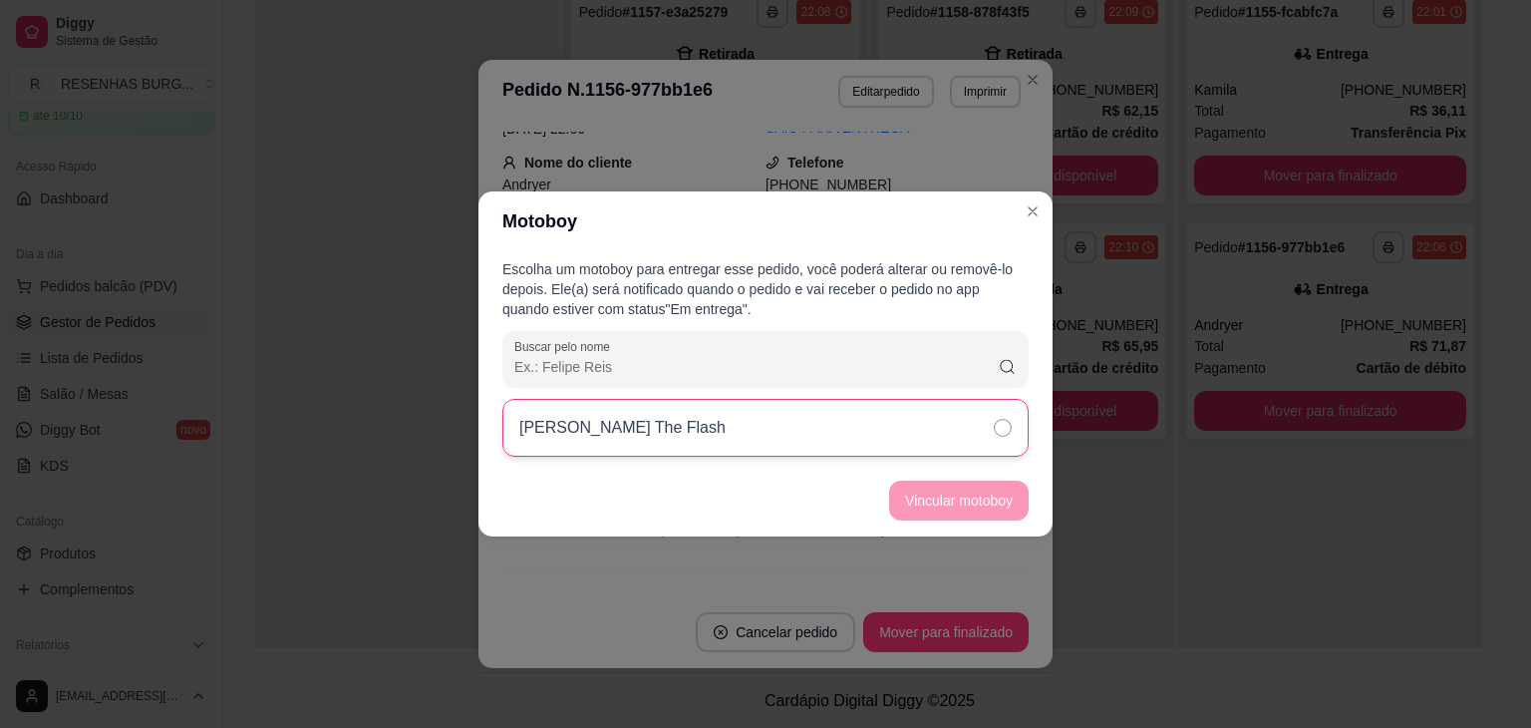
click at [1002, 428] on icon at bounding box center [1003, 428] width 18 height 18
click at [977, 495] on button "Vincular motoboy" at bounding box center [959, 500] width 140 height 40
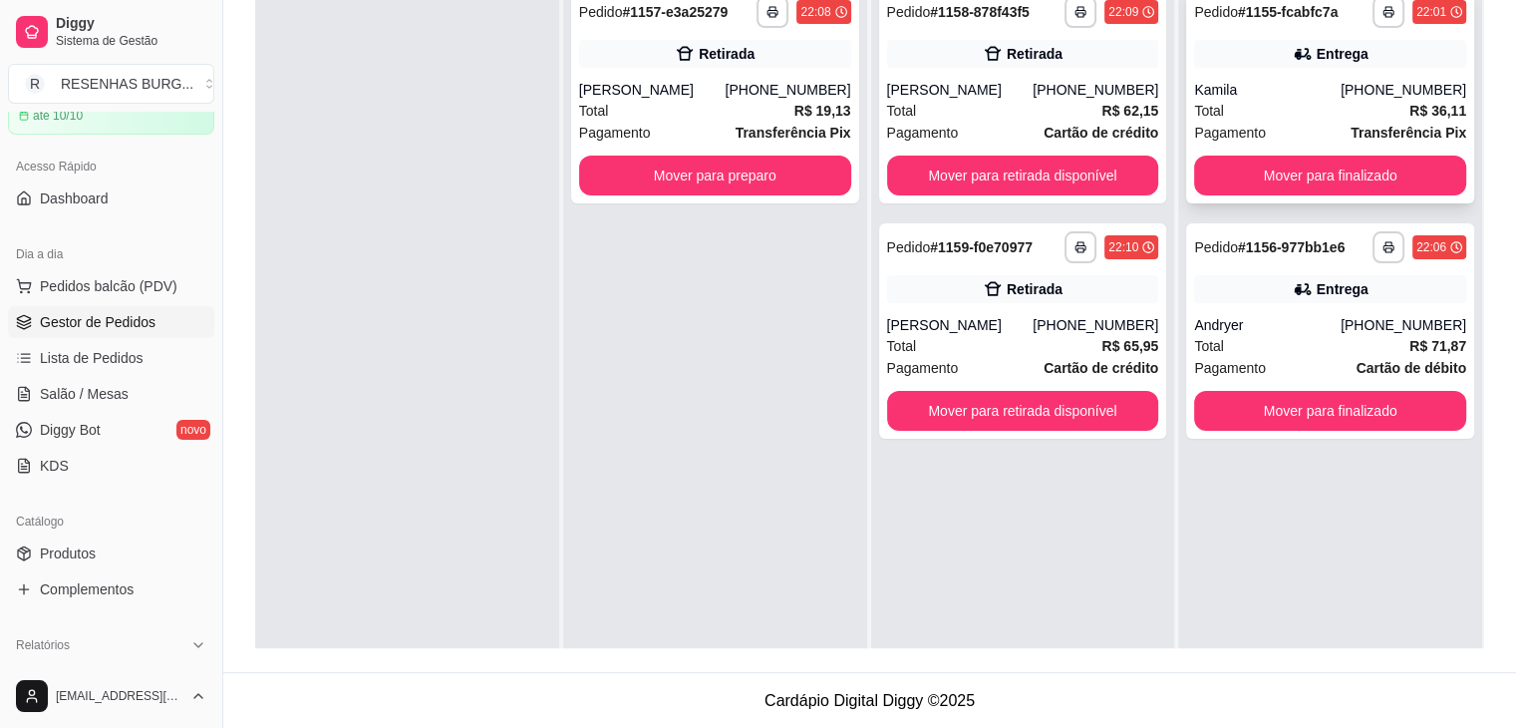
click at [1242, 65] on div "Entrega" at bounding box center [1330, 54] width 272 height 28
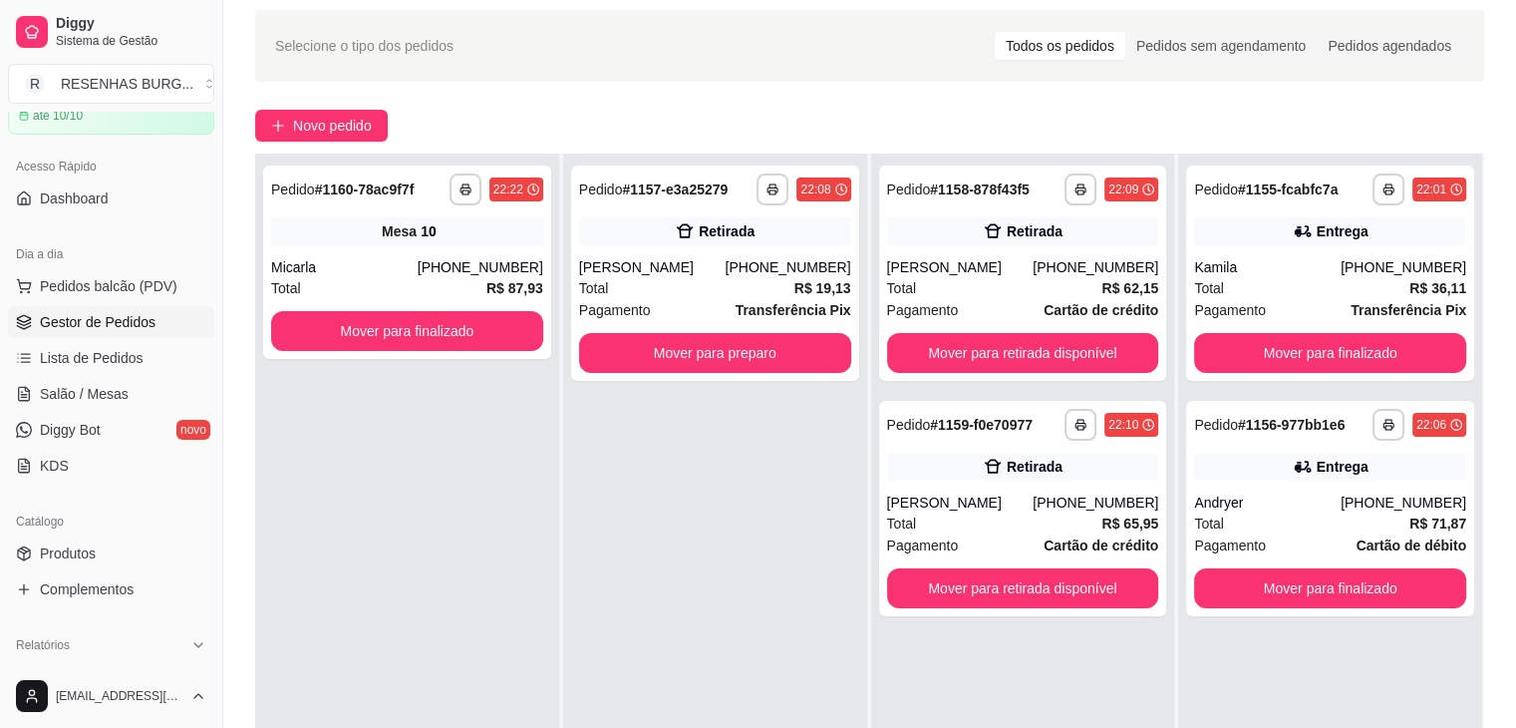
scroll to position [100, 0]
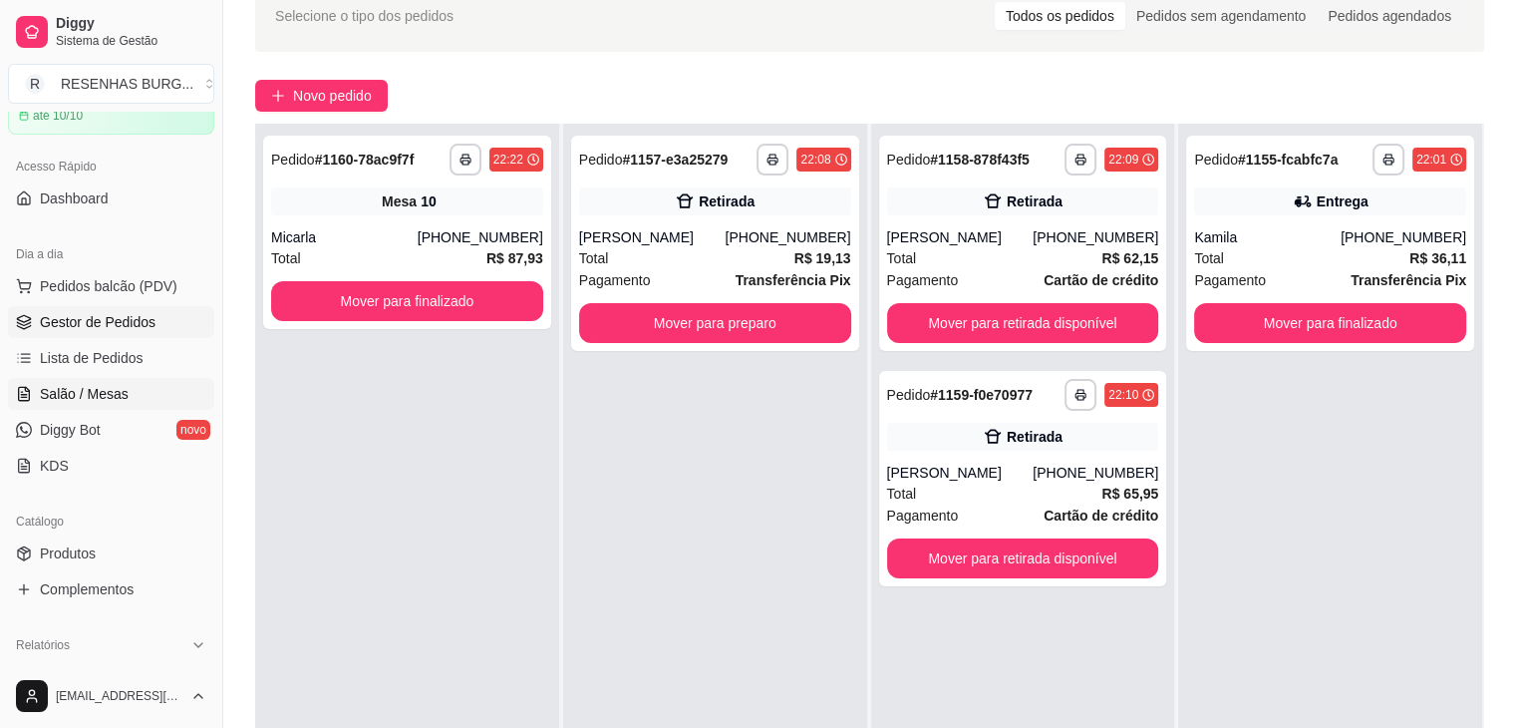
click at [72, 392] on span "Salão / Mesas" at bounding box center [84, 394] width 89 height 20
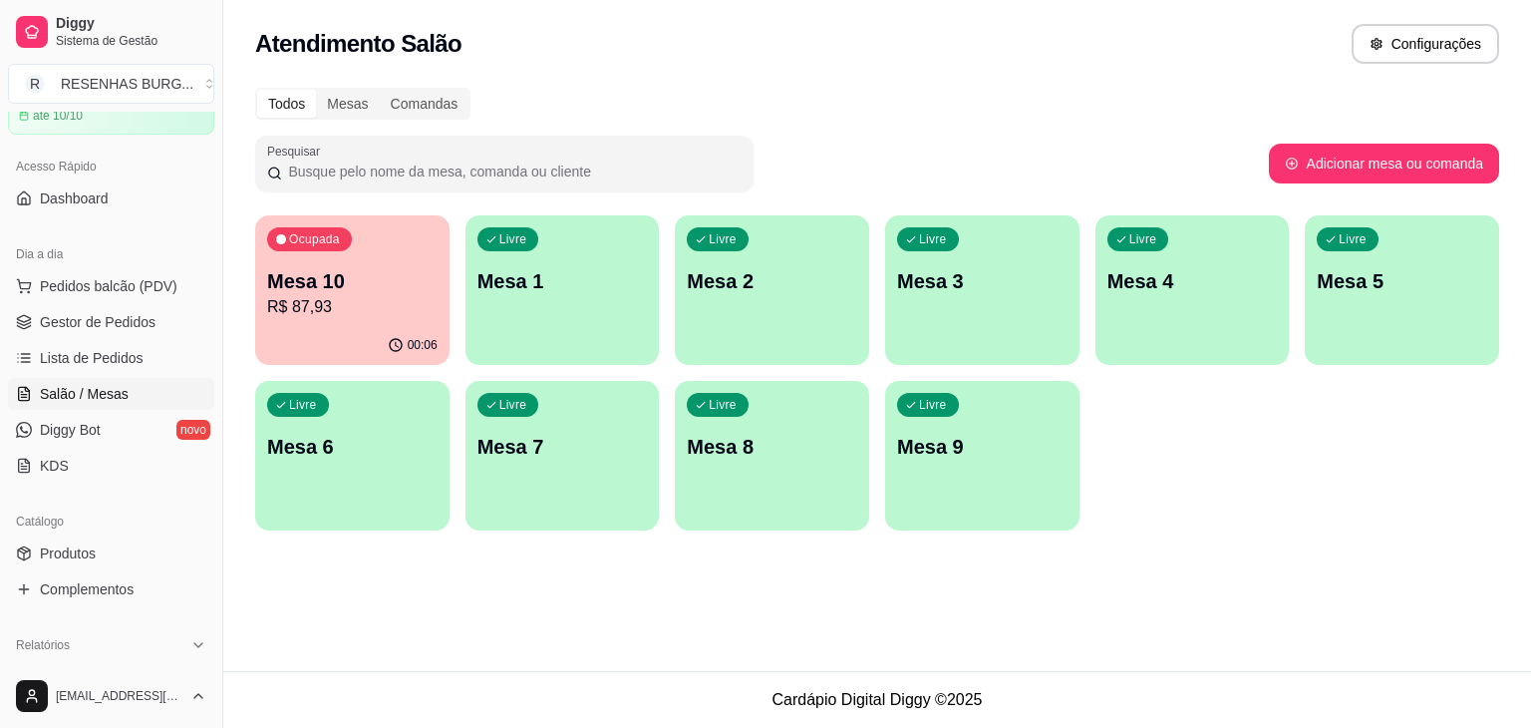
click at [370, 264] on div "Ocupada Mesa 10 R$ 87,93" at bounding box center [352, 270] width 194 height 111
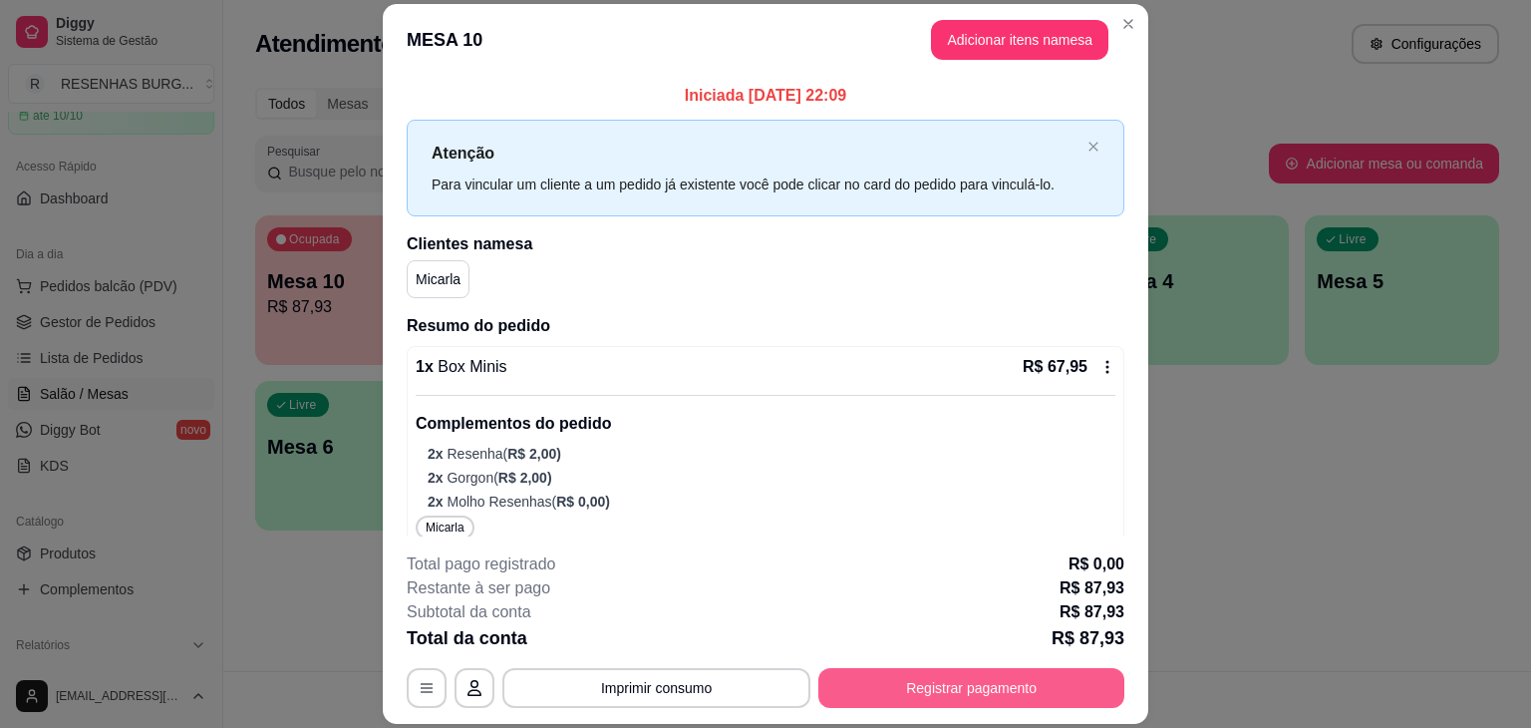
click at [905, 709] on footer "**********" at bounding box center [765, 629] width 765 height 187
click at [853, 687] on button "Registrar pagamento" at bounding box center [971, 688] width 306 height 40
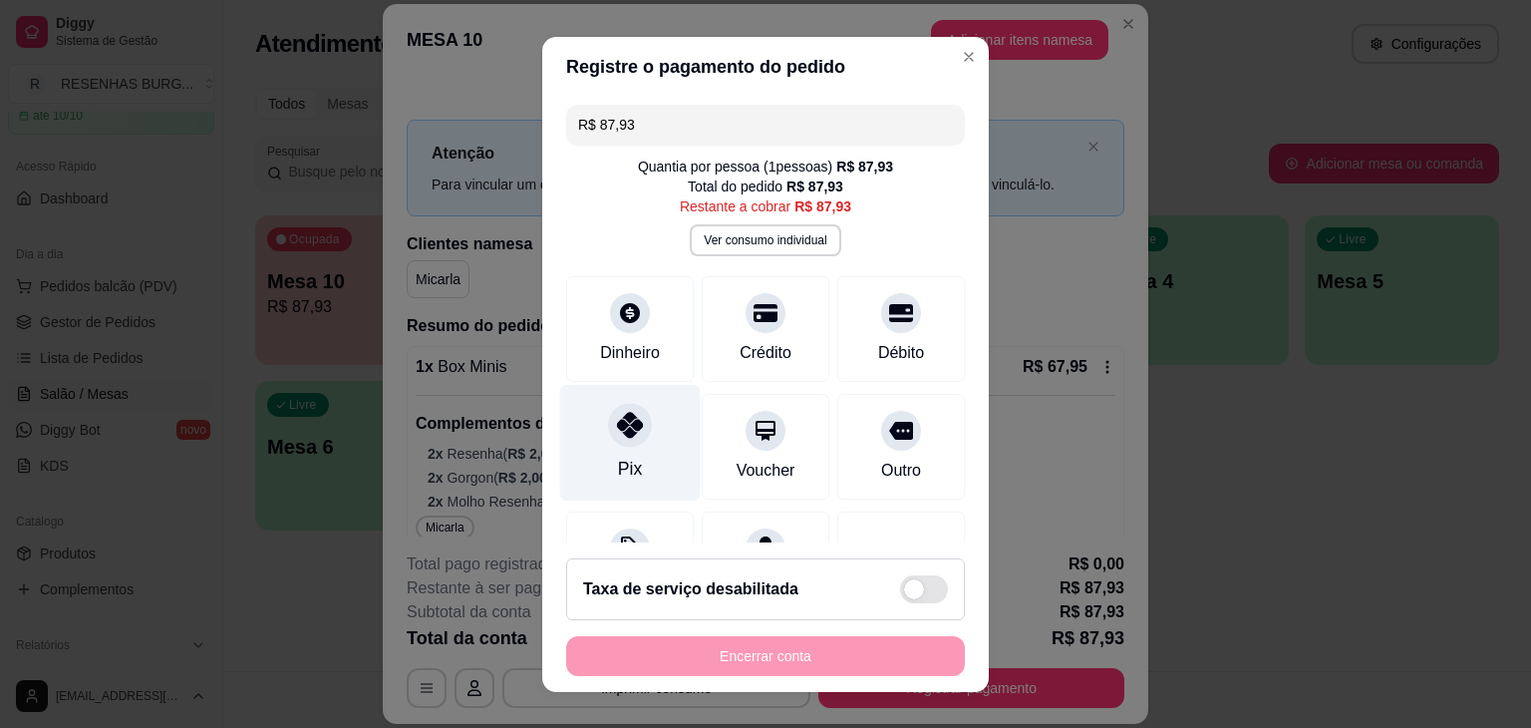
click at [622, 403] on div "Pix" at bounding box center [630, 442] width 141 height 117
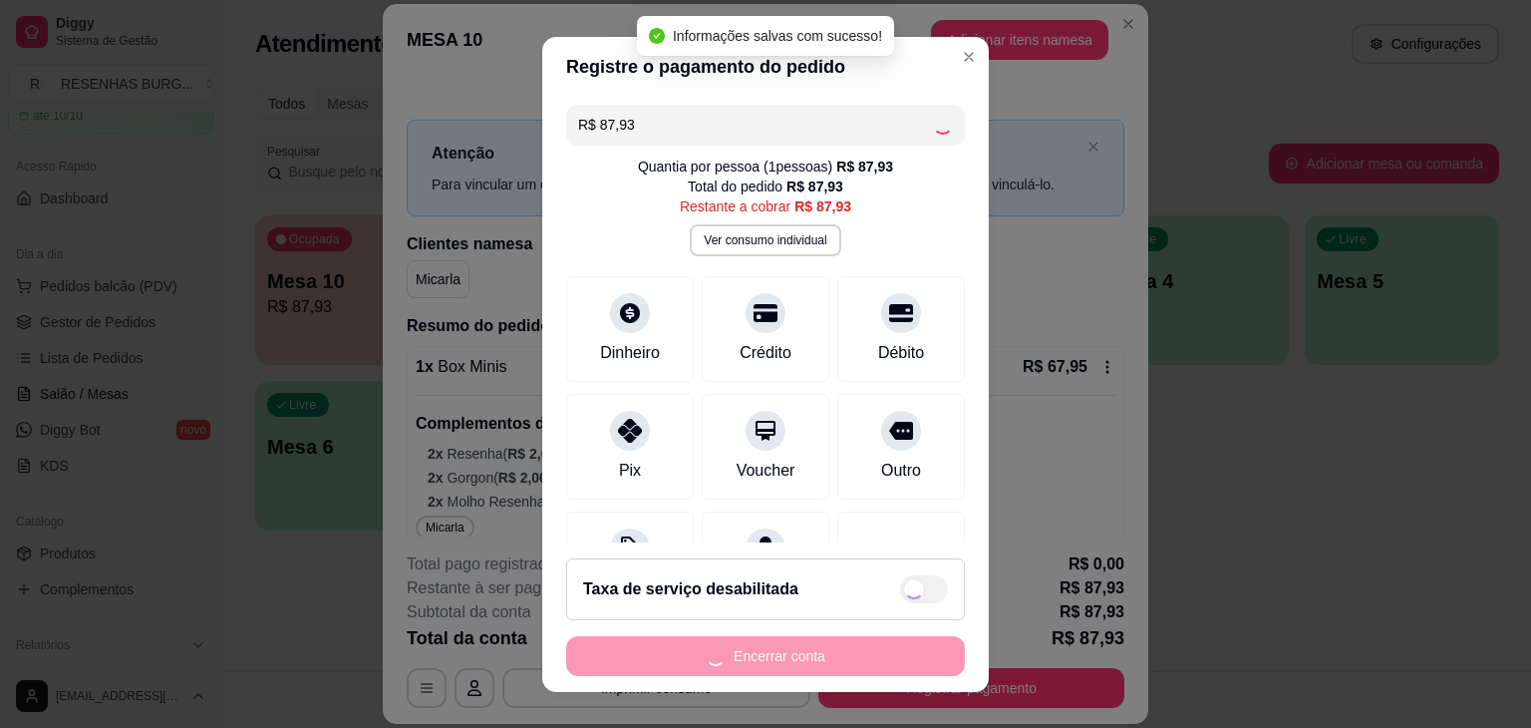
type input "R$ 0,00"
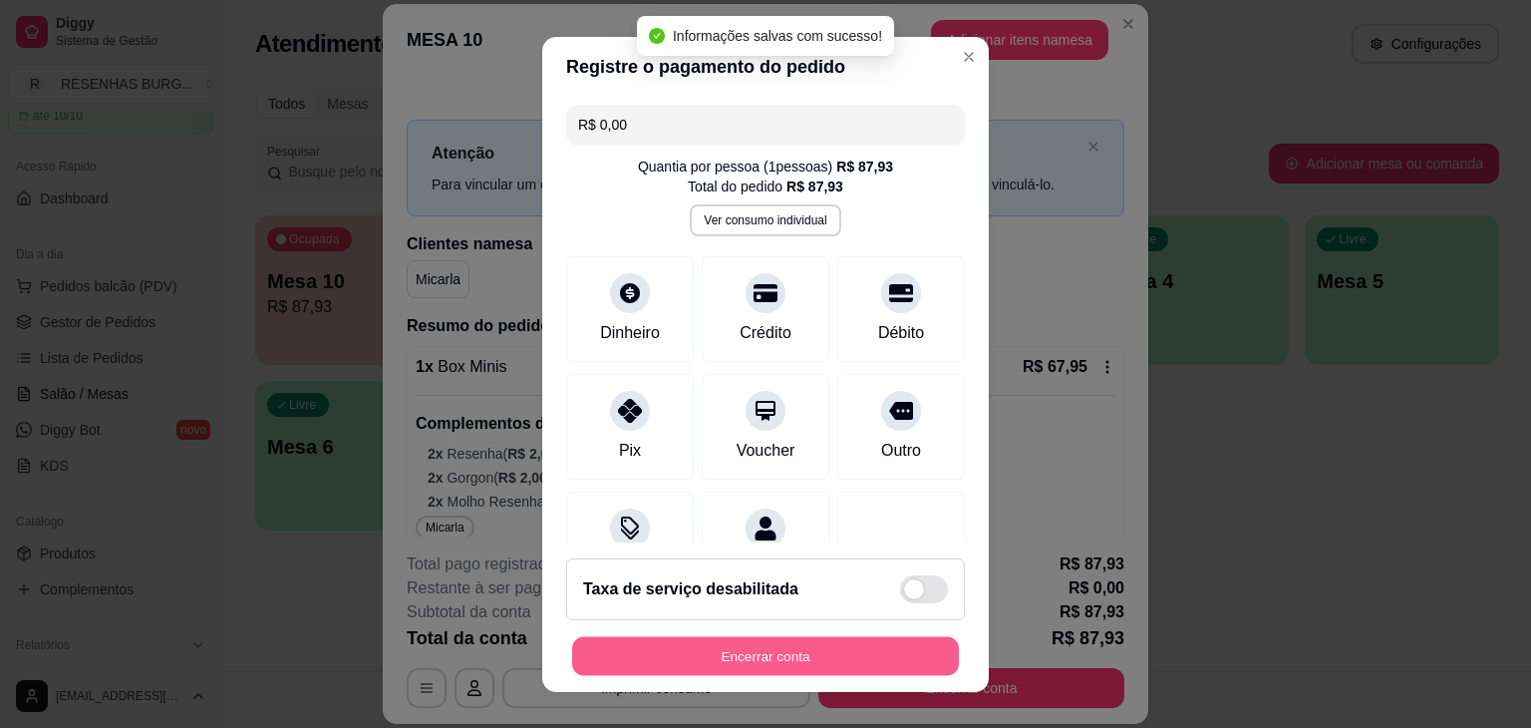
click at [825, 654] on button "Encerrar conta" at bounding box center [765, 655] width 387 height 39
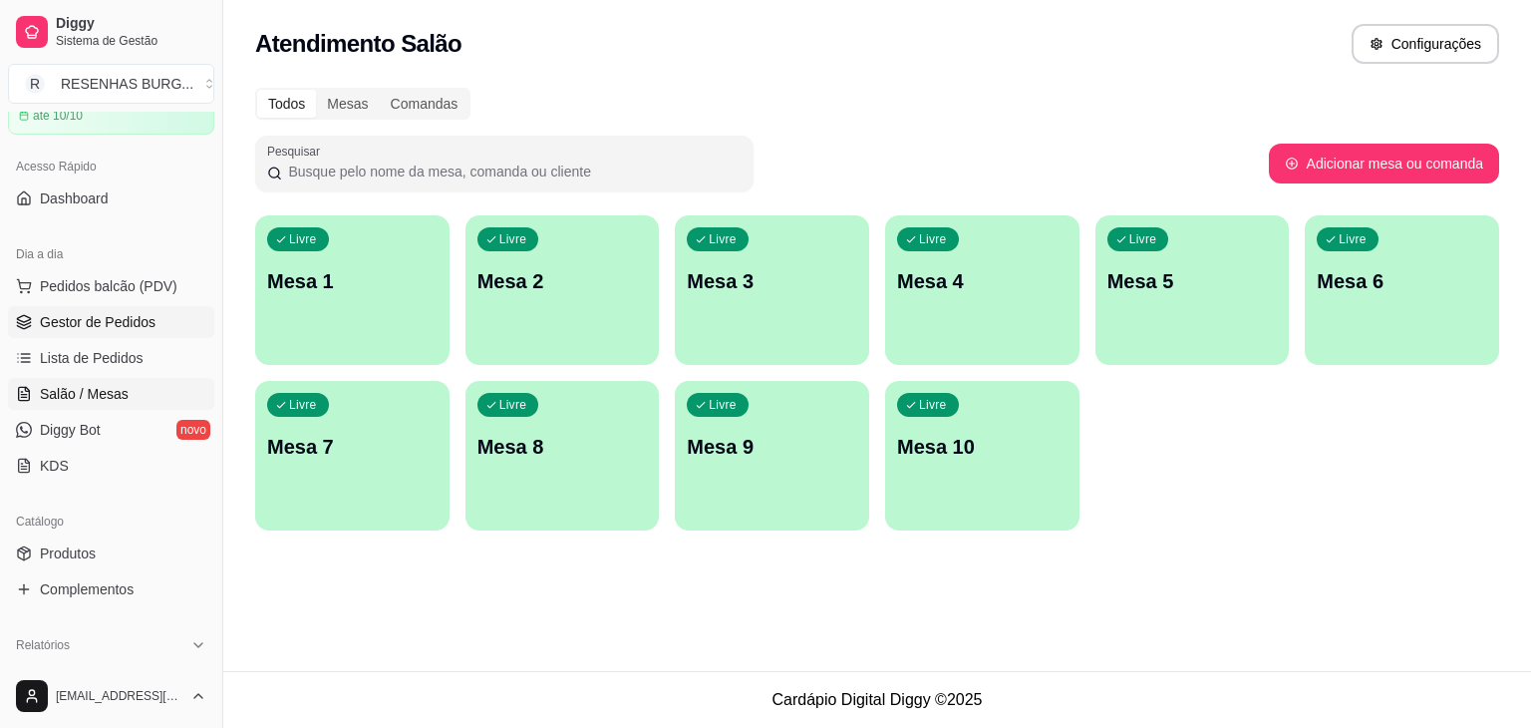
click at [116, 324] on span "Gestor de Pedidos" at bounding box center [98, 322] width 116 height 20
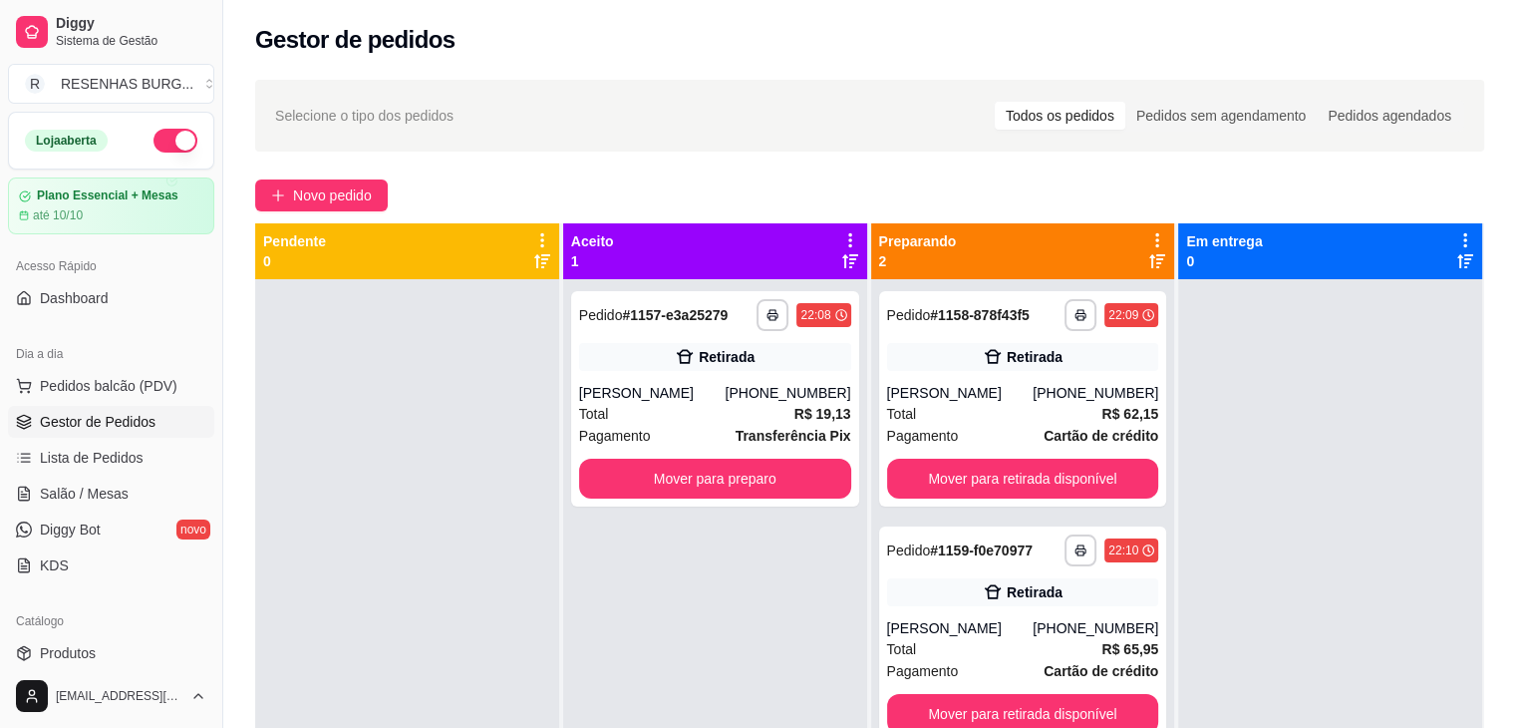
click at [166, 144] on button "button" at bounding box center [175, 141] width 44 height 24
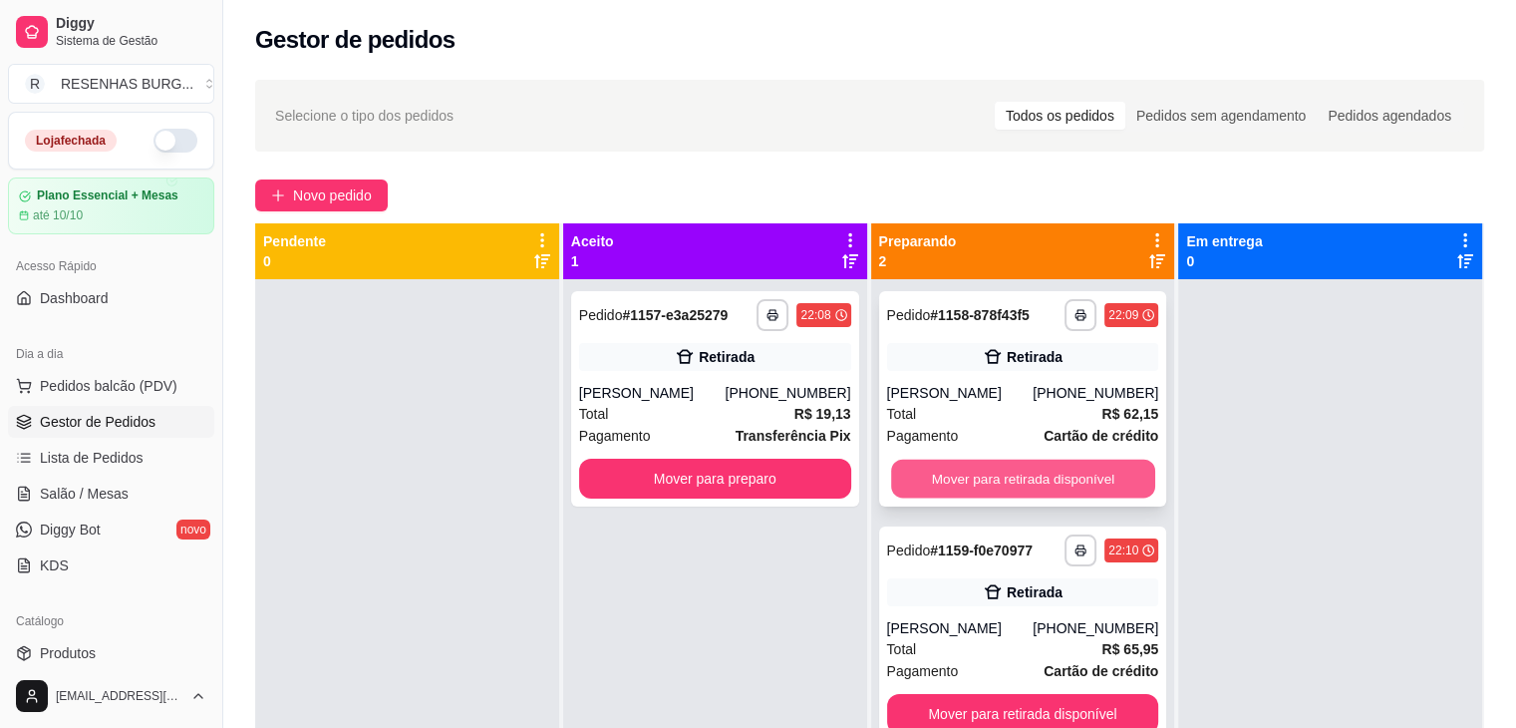
click at [1005, 482] on button "Mover para retirada disponível" at bounding box center [1023, 478] width 264 height 39
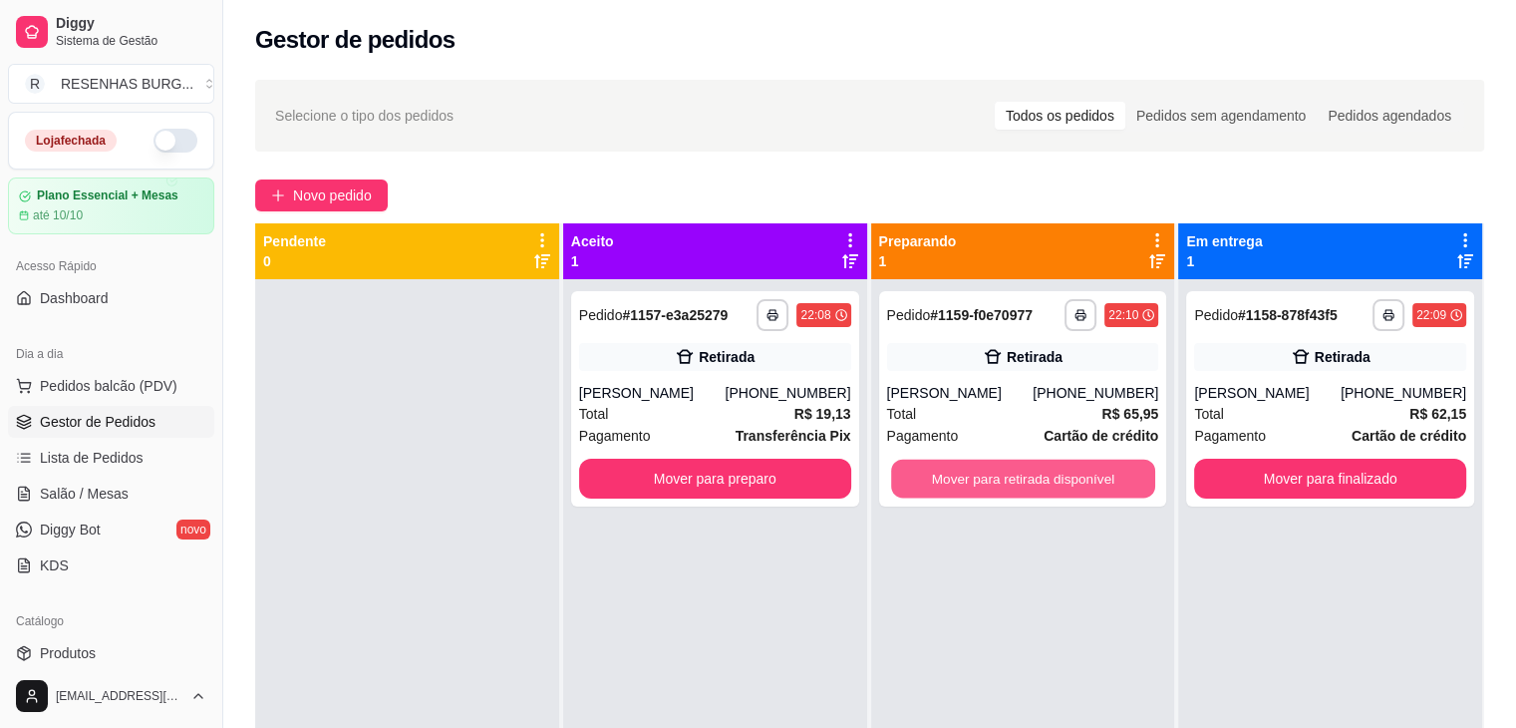
click at [1005, 482] on button "Mover para retirada disponível" at bounding box center [1023, 478] width 264 height 39
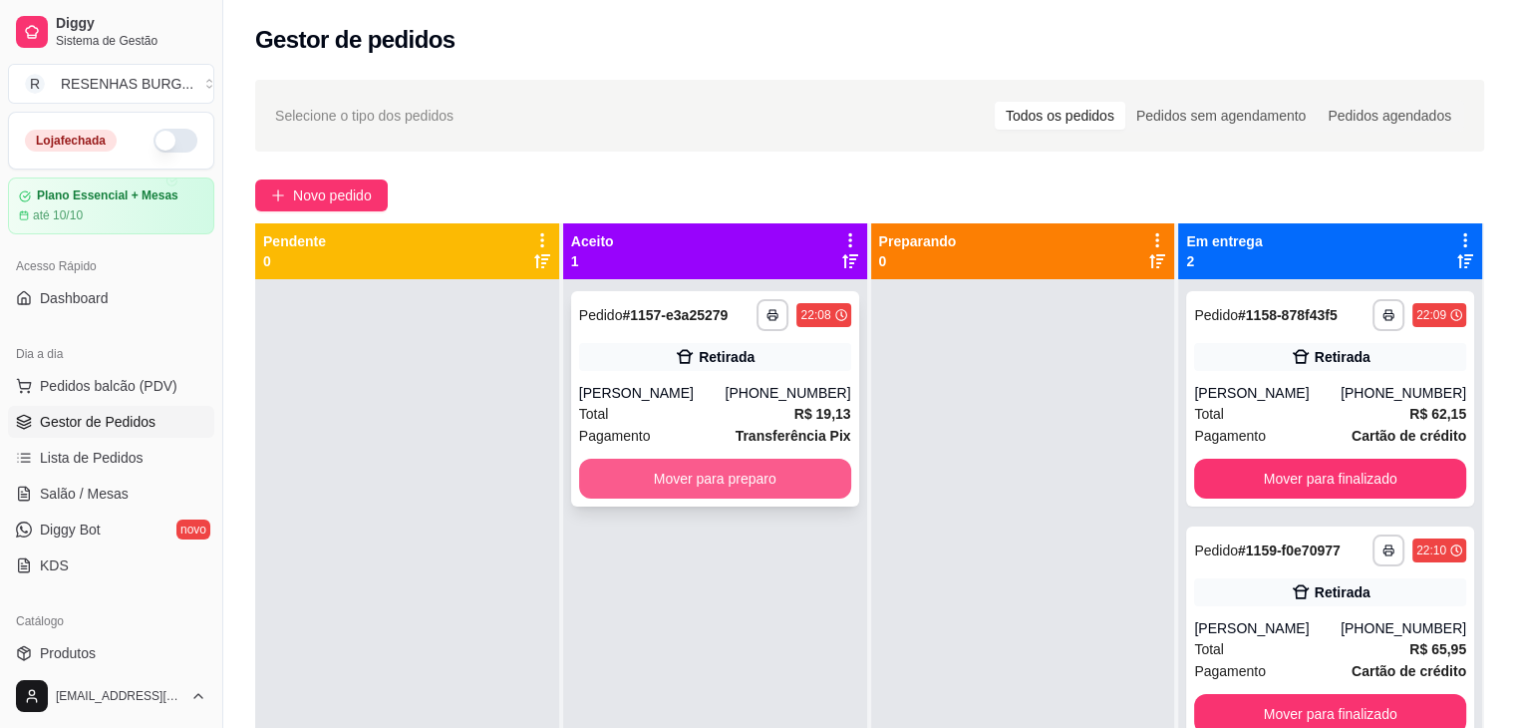
click at [734, 467] on button "Mover para preparo" at bounding box center [715, 478] width 272 height 40
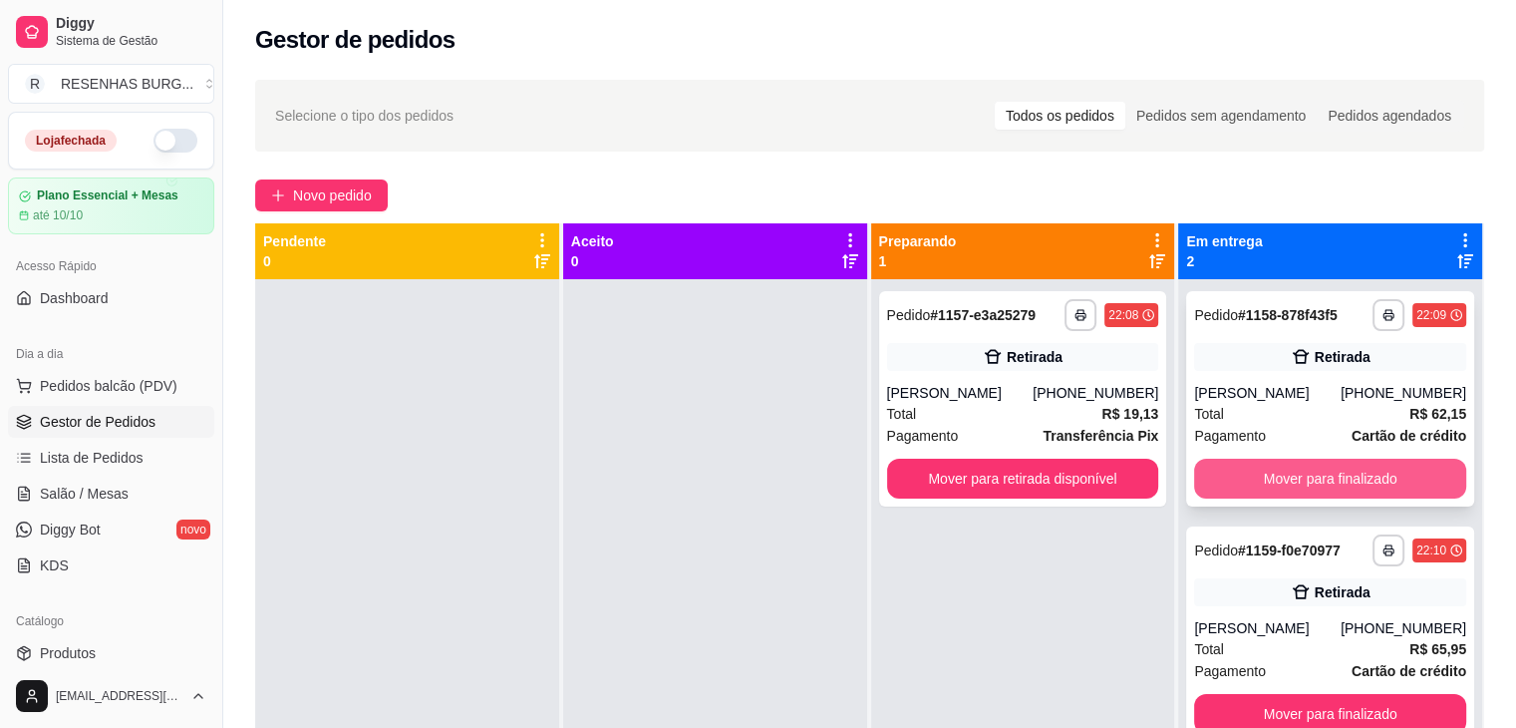
click at [1312, 475] on button "Mover para finalizado" at bounding box center [1330, 478] width 272 height 40
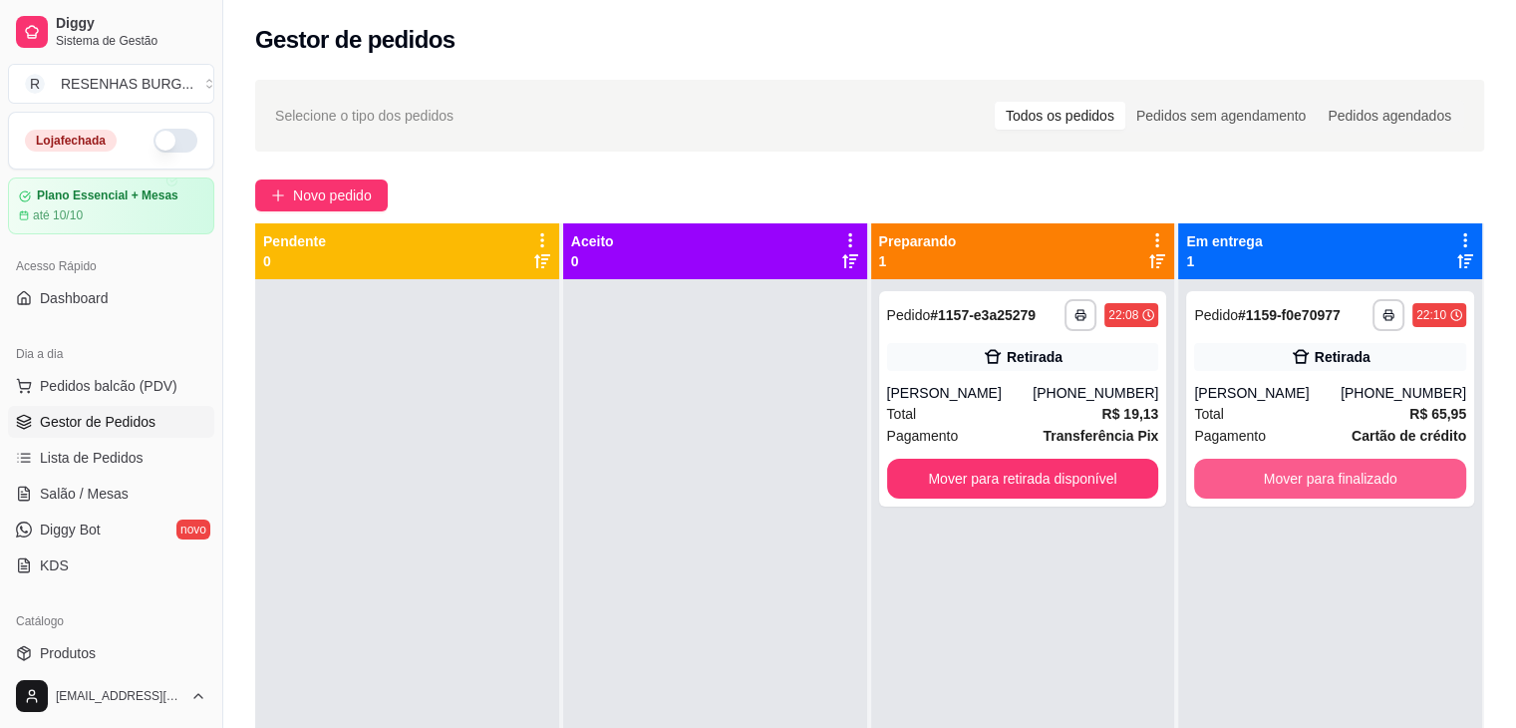
click at [1312, 475] on button "Mover para finalizado" at bounding box center [1330, 478] width 272 height 40
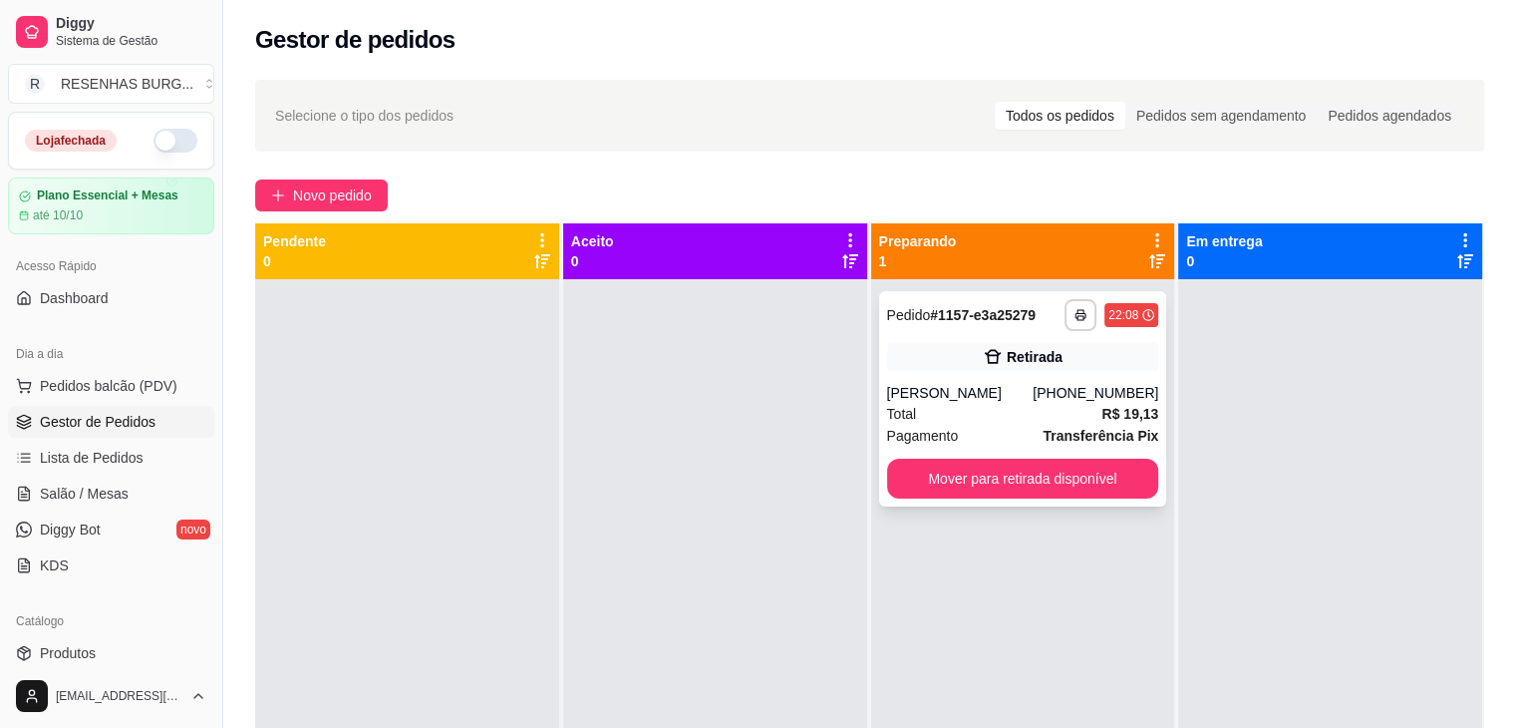
click at [1048, 499] on div "**********" at bounding box center [1023, 398] width 288 height 215
click at [1063, 502] on div "**********" at bounding box center [1023, 398] width 288 height 215
click at [1068, 484] on button "Mover para retirada disponível" at bounding box center [1023, 478] width 272 height 40
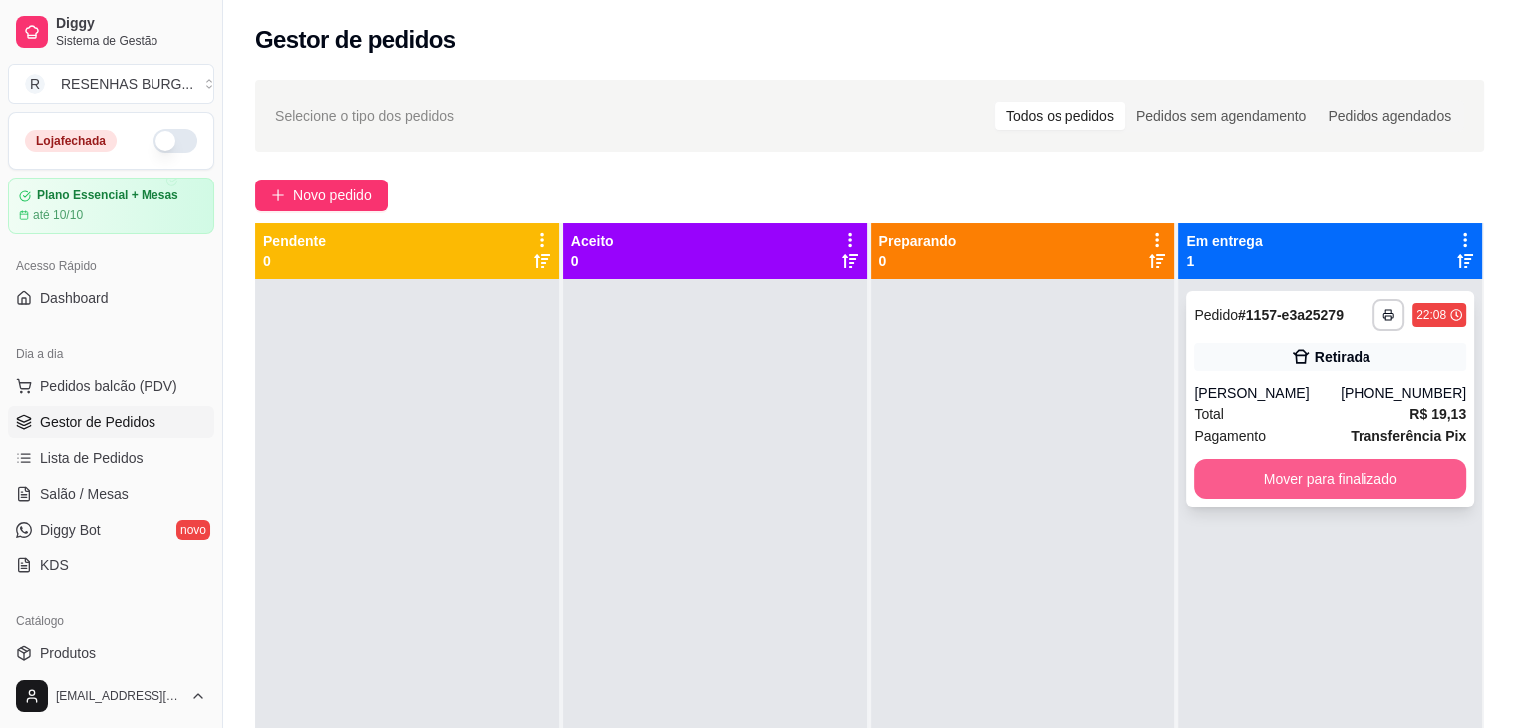
click at [1314, 471] on button "Mover para finalizado" at bounding box center [1330, 478] width 272 height 40
